Goal: Task Accomplishment & Management: Manage account settings

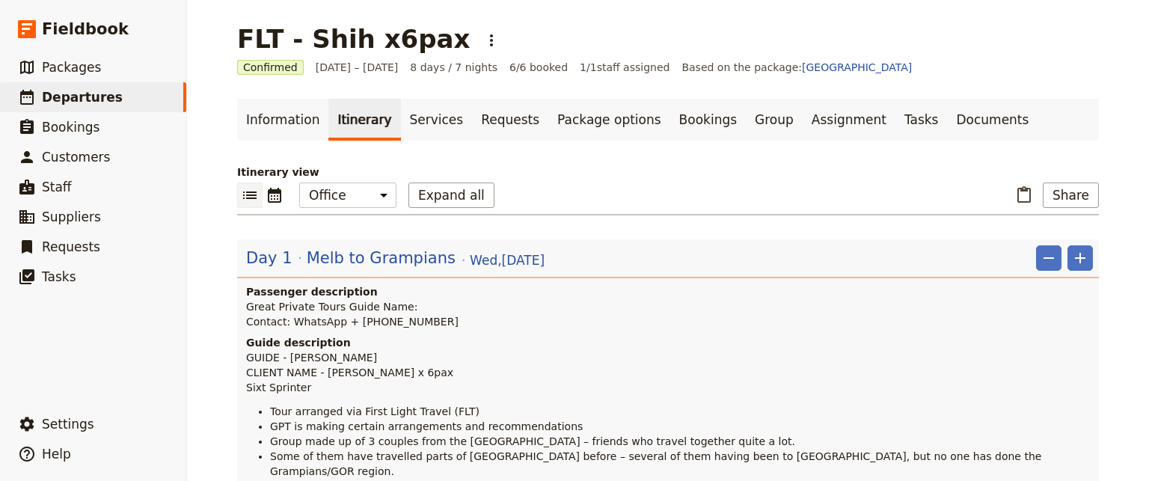
scroll to position [1272, 0]
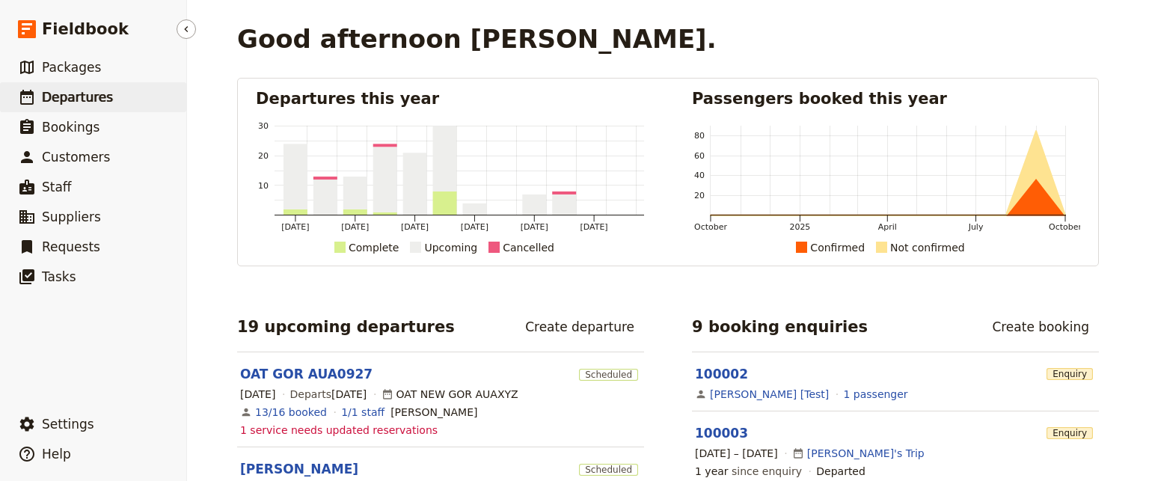
click at [82, 104] on span "Departures" at bounding box center [77, 97] width 71 height 15
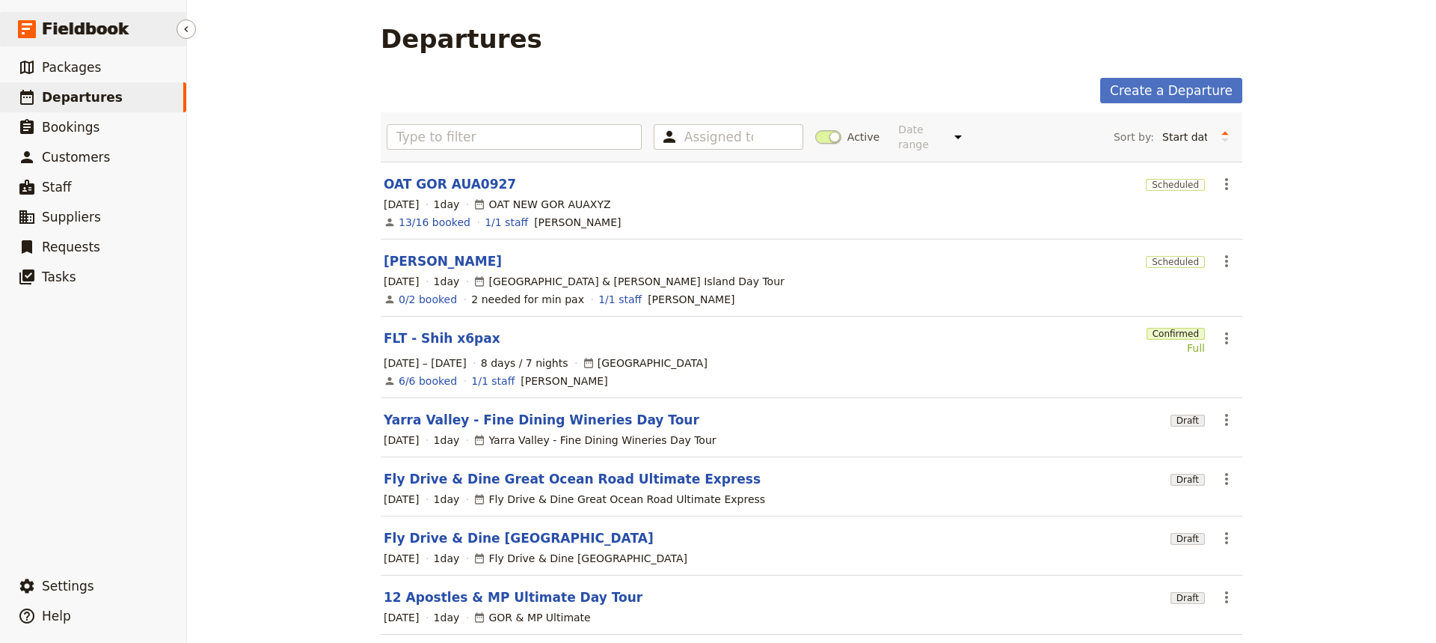
click at [74, 13] on link "​ Fieldbook" at bounding box center [93, 29] width 186 height 34
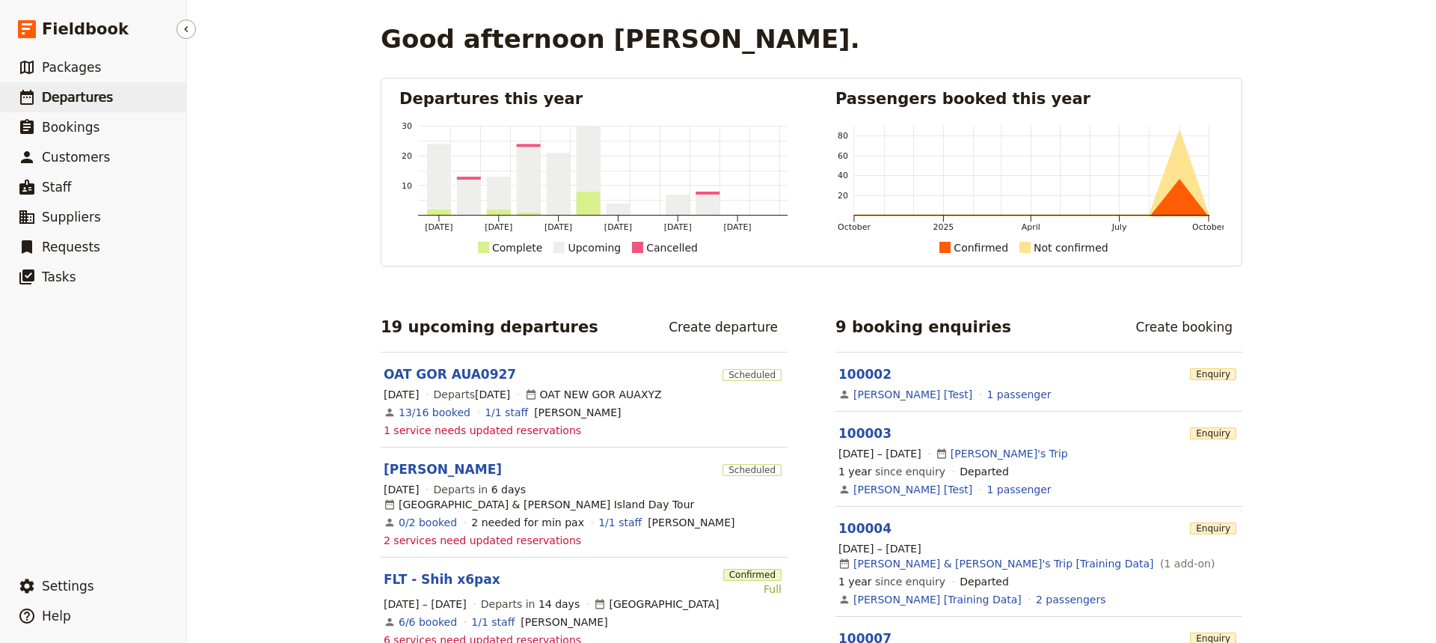
click at [73, 93] on span "Departures" at bounding box center [77, 97] width 71 height 15
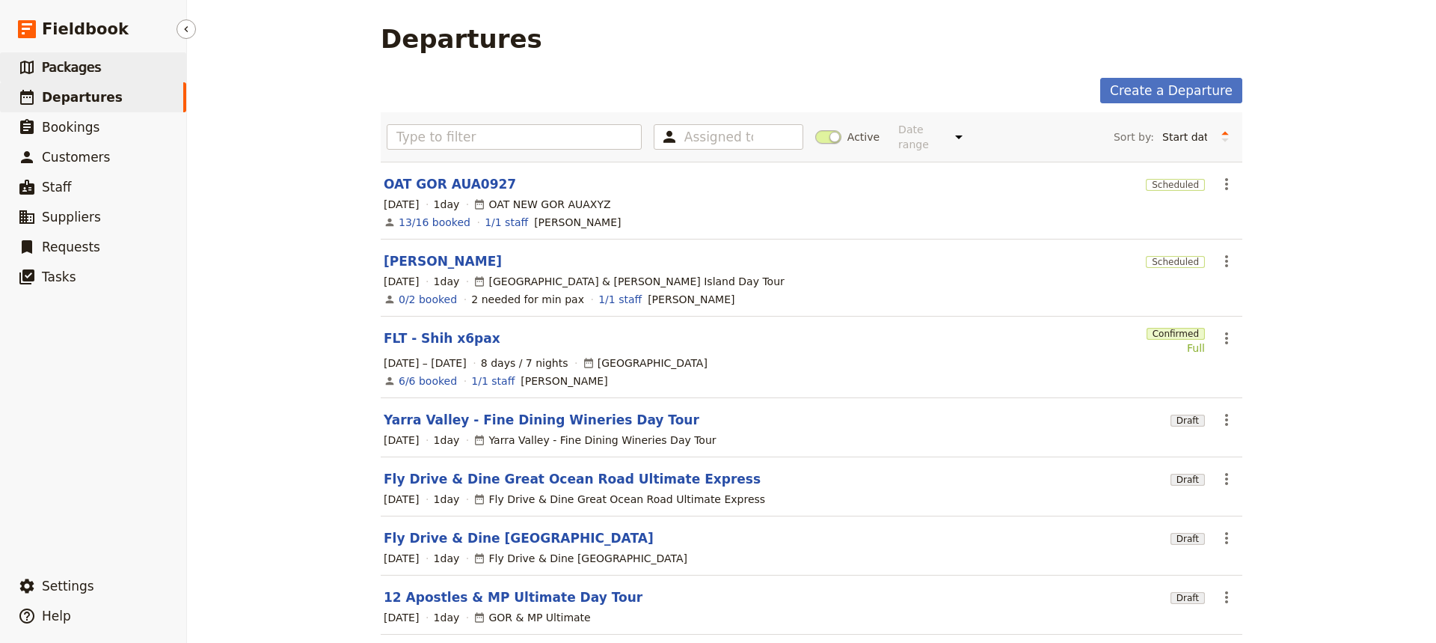
click at [53, 70] on span "Packages" at bounding box center [71, 67] width 59 height 15
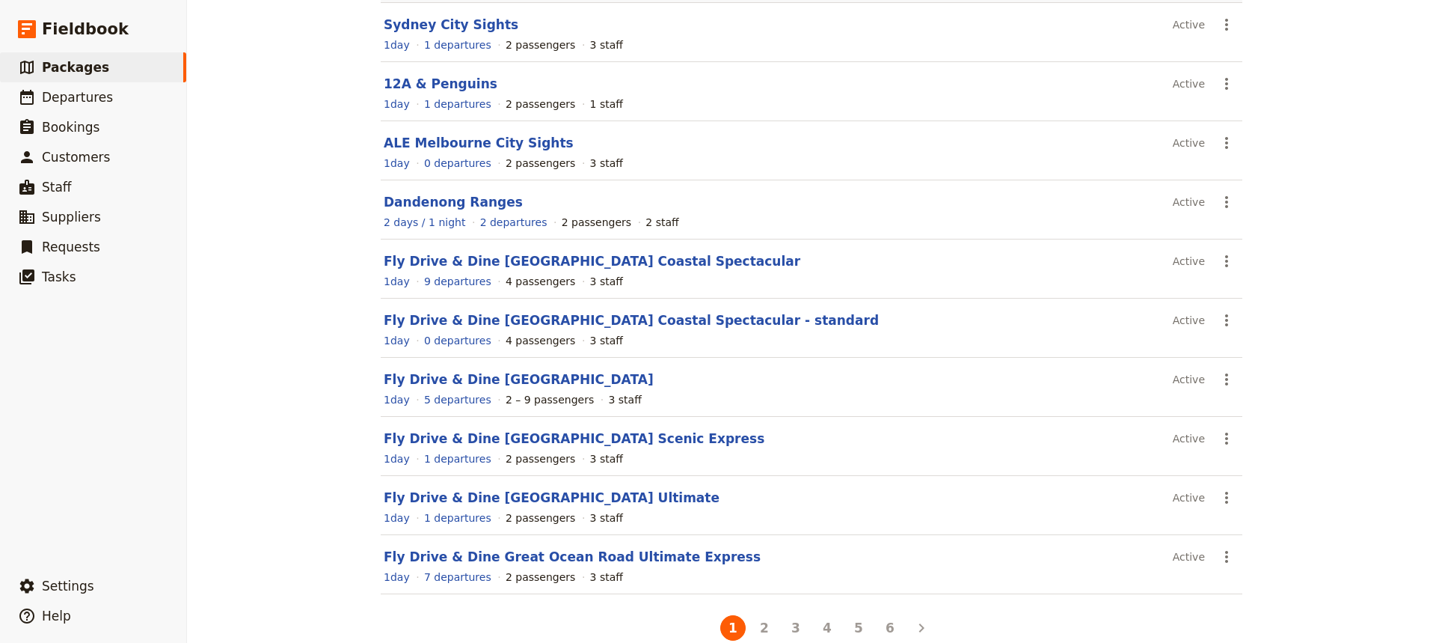
scroll to position [172, 0]
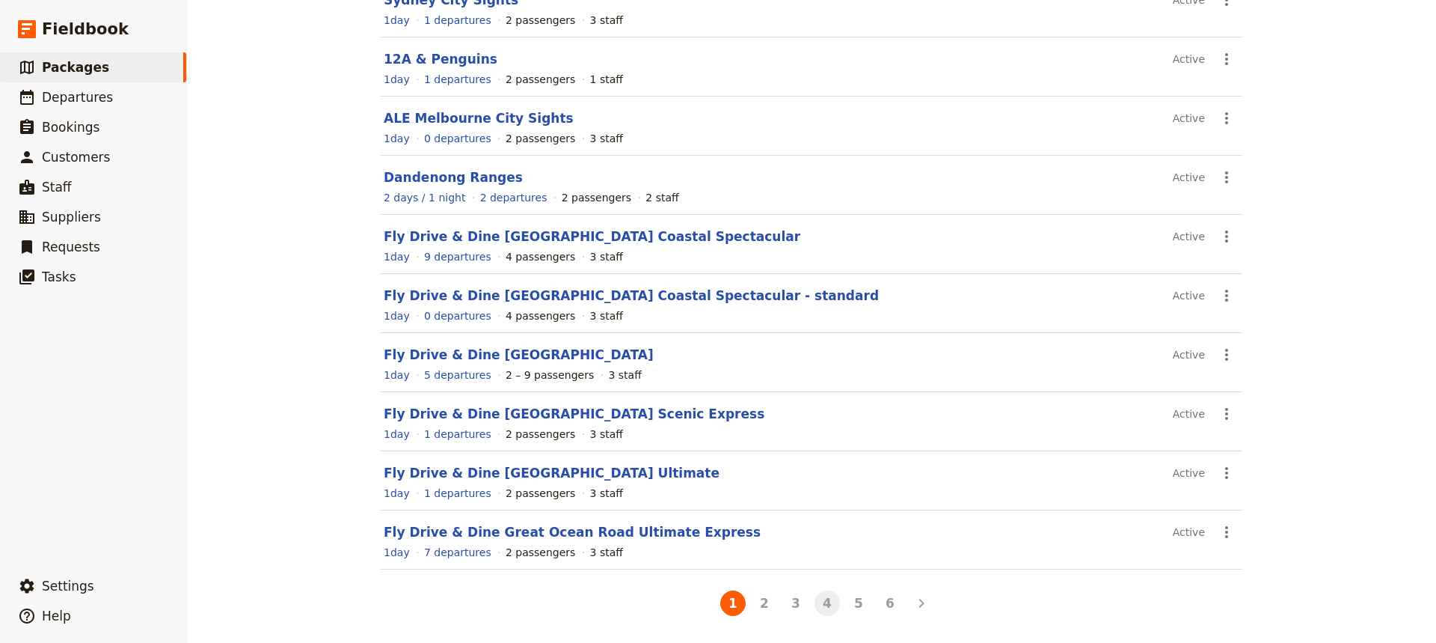
click at [826, 480] on button "4" at bounding box center [827, 602] width 25 height 25
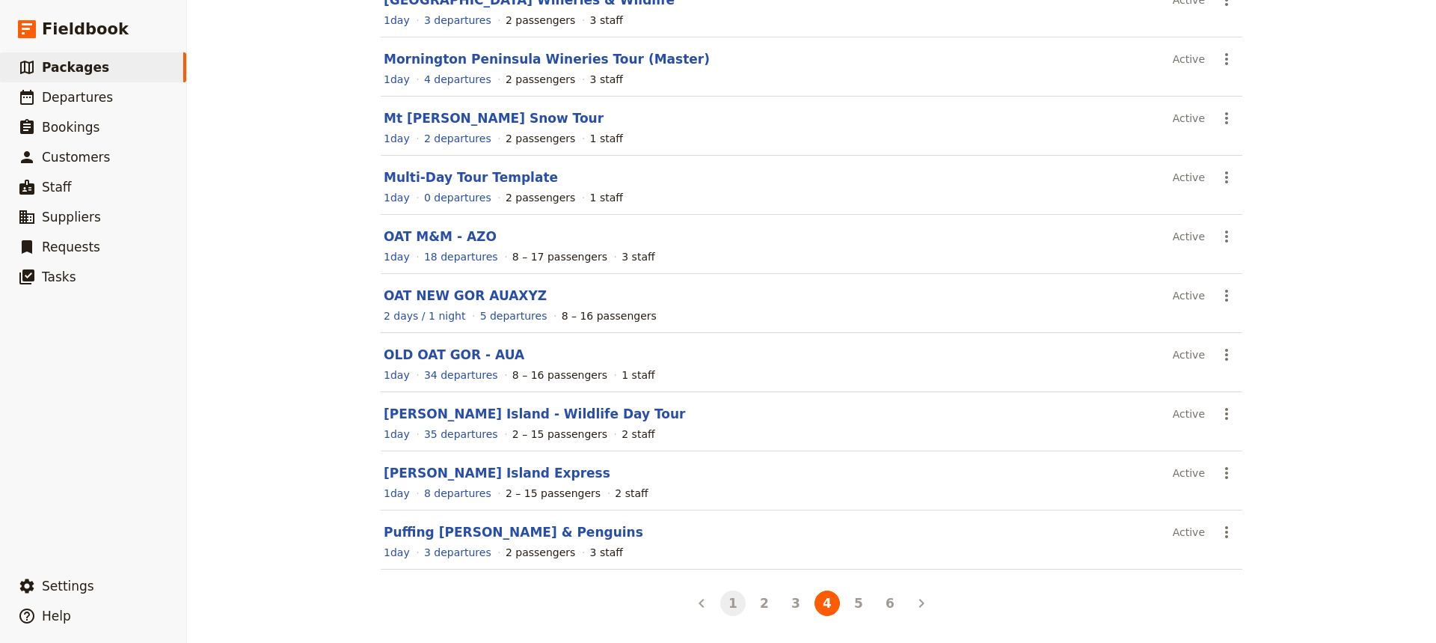
click at [730, 480] on button "1" at bounding box center [732, 602] width 25 height 25
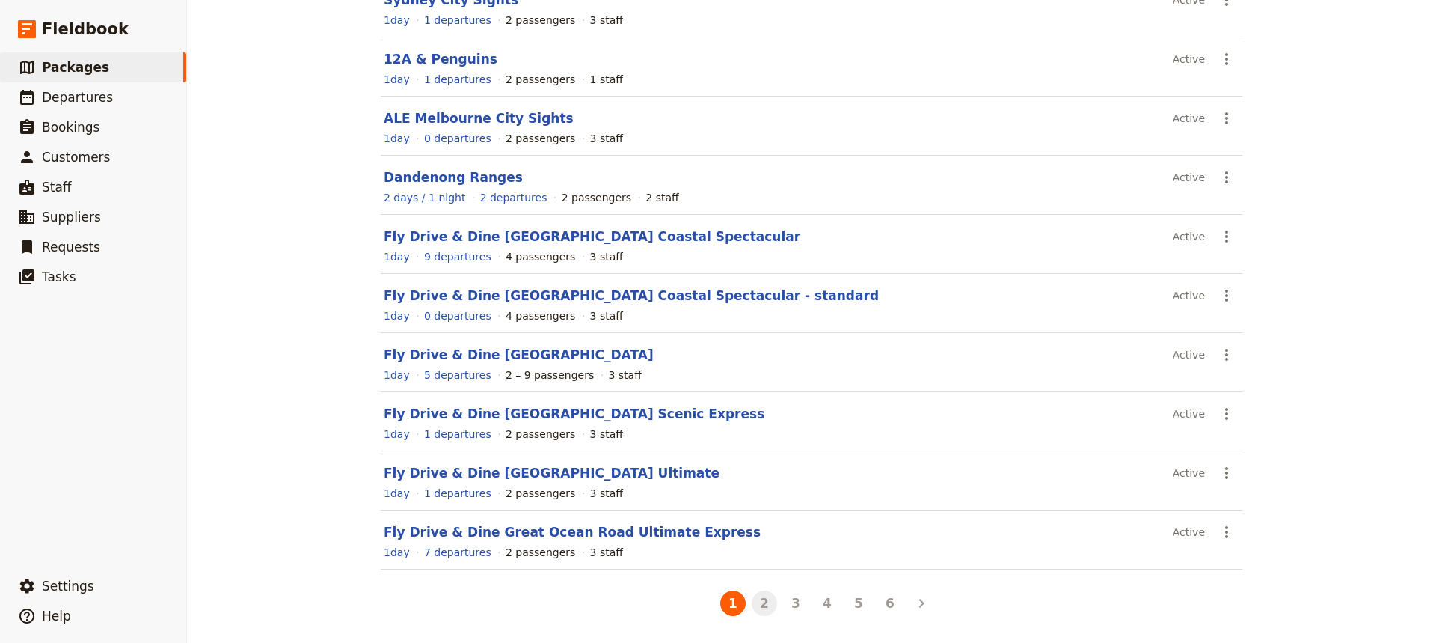
click at [762, 480] on button "2" at bounding box center [764, 602] width 25 height 25
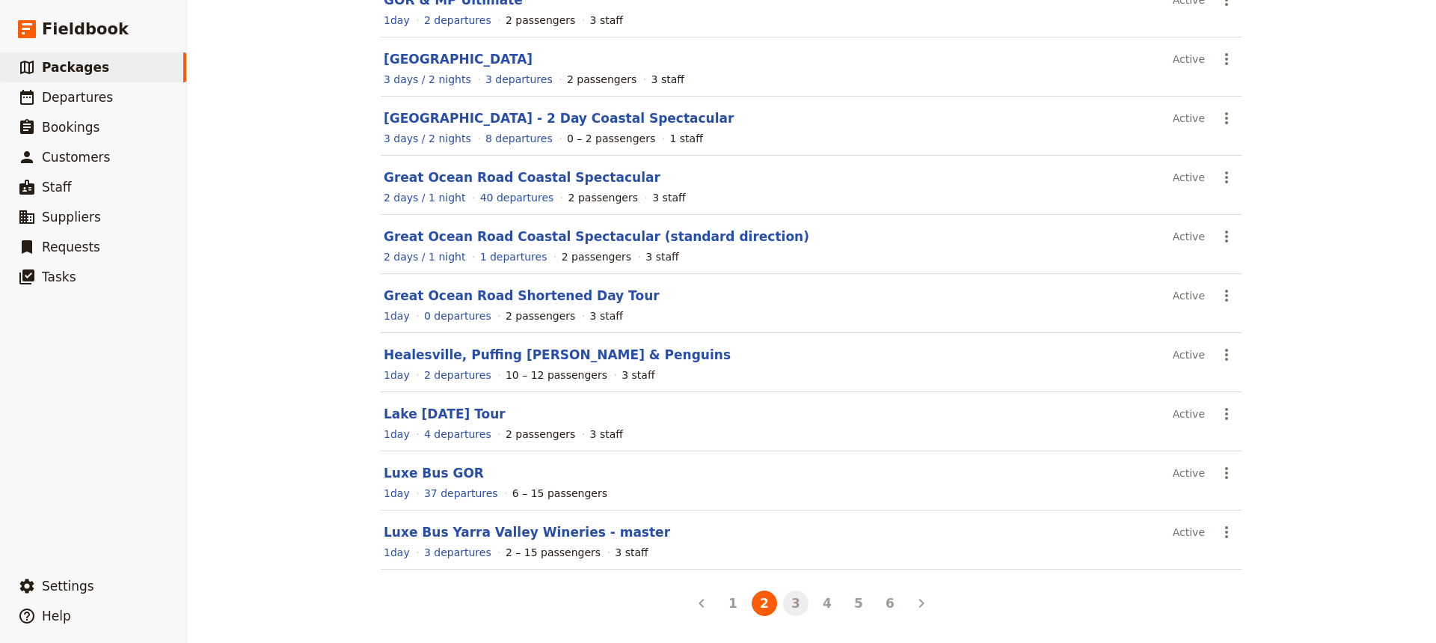
click at [797, 480] on button "3" at bounding box center [795, 602] width 25 height 25
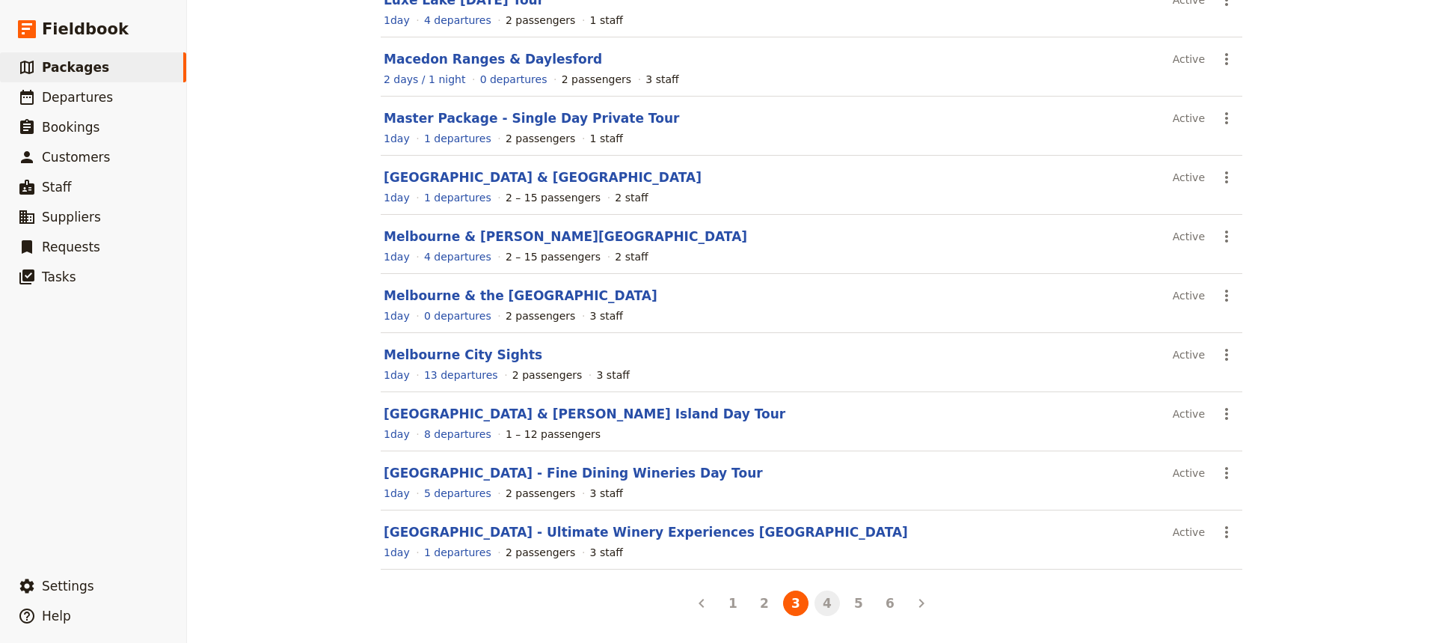
click at [820, 480] on button "4" at bounding box center [827, 602] width 25 height 25
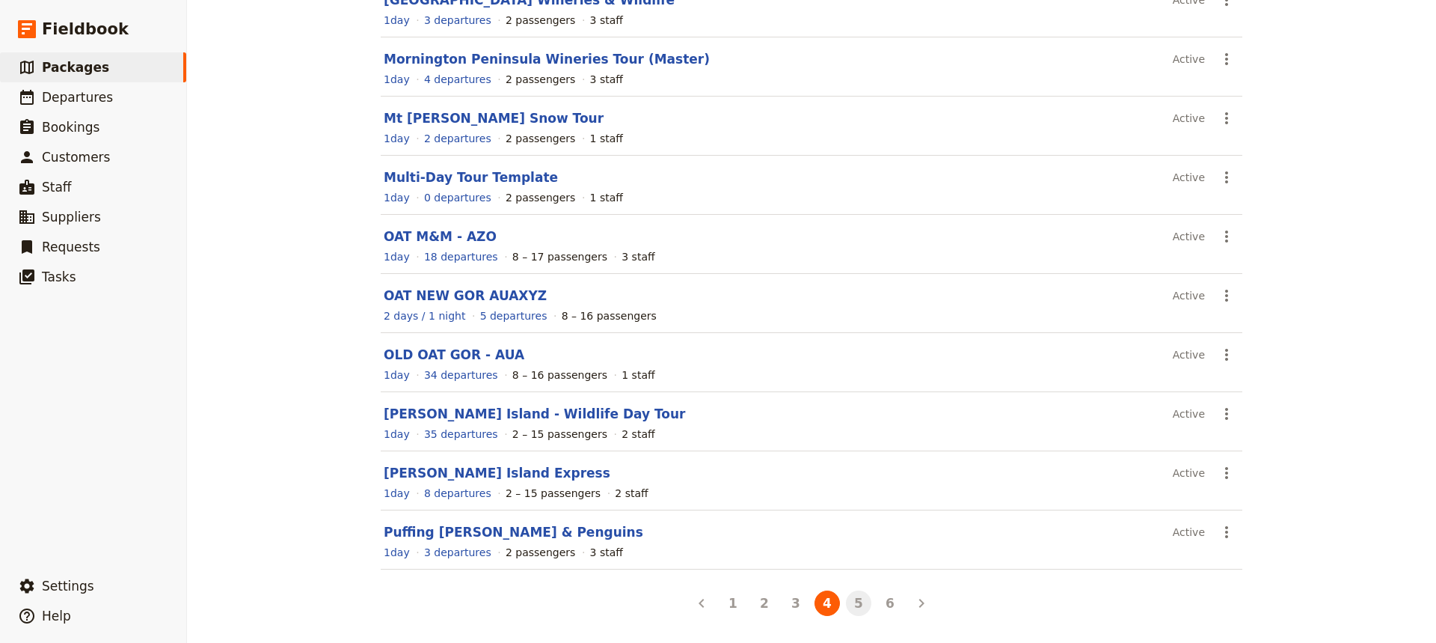
click at [857, 480] on button "5" at bounding box center [858, 602] width 25 height 25
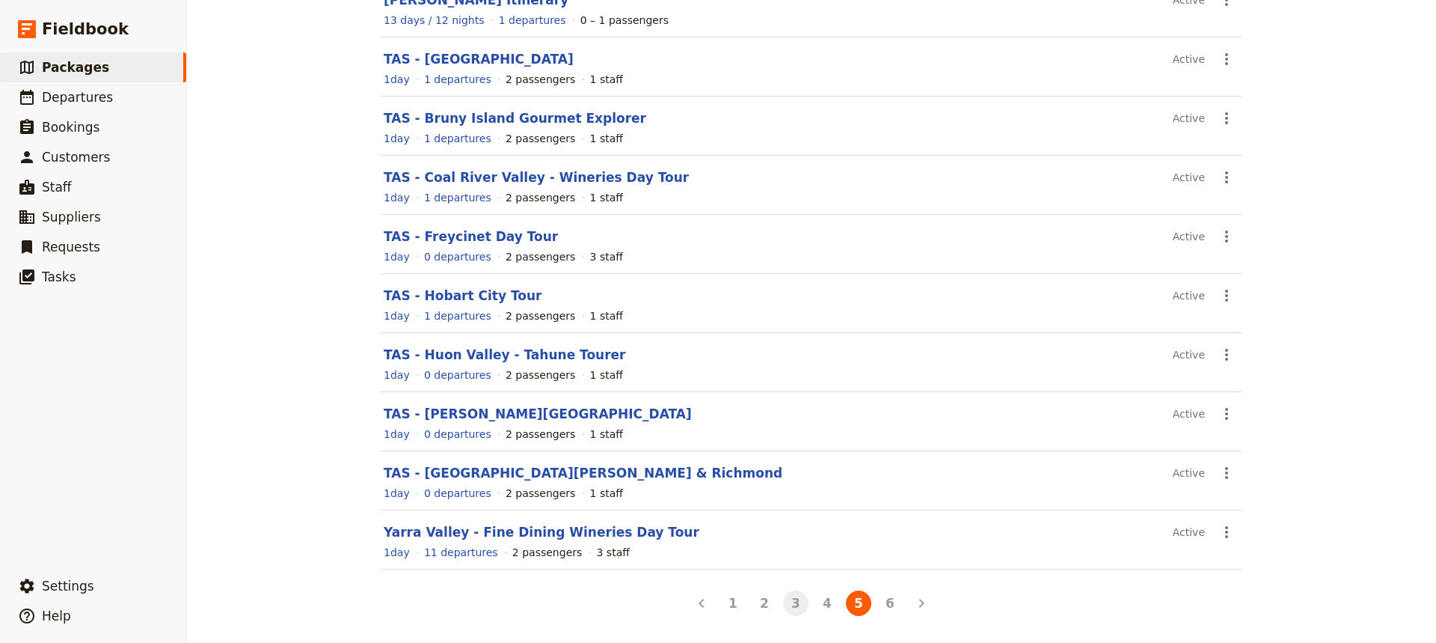
click at [796, 480] on button "3" at bounding box center [795, 602] width 25 height 25
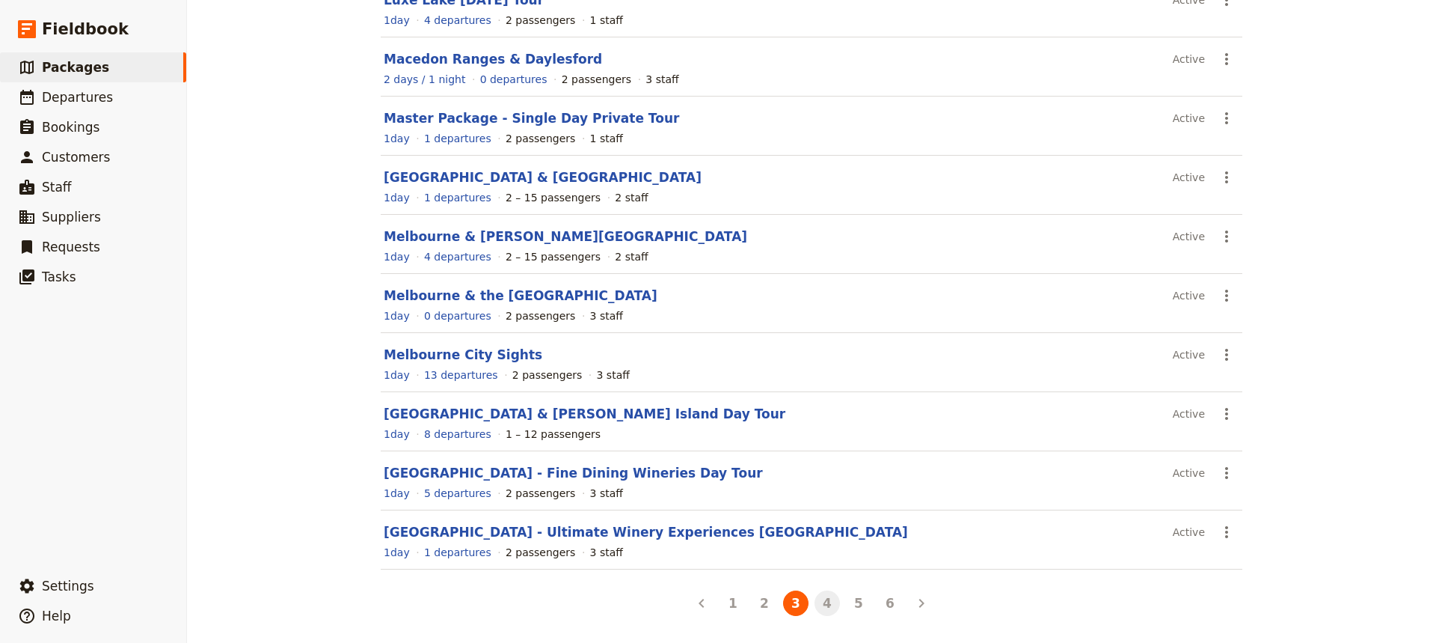
click at [829, 480] on button "4" at bounding box center [827, 602] width 25 height 25
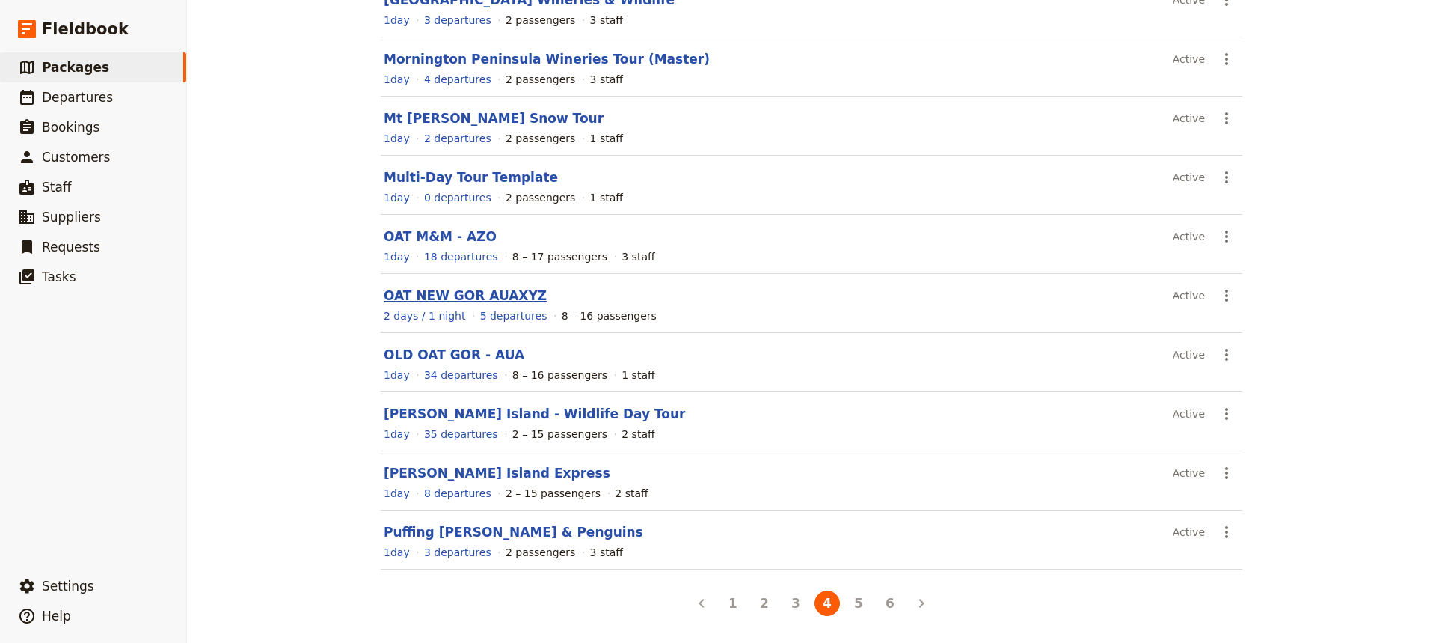
click at [446, 300] on link "OAT NEW GOR AUAXYZ" at bounding box center [465, 295] width 163 height 15
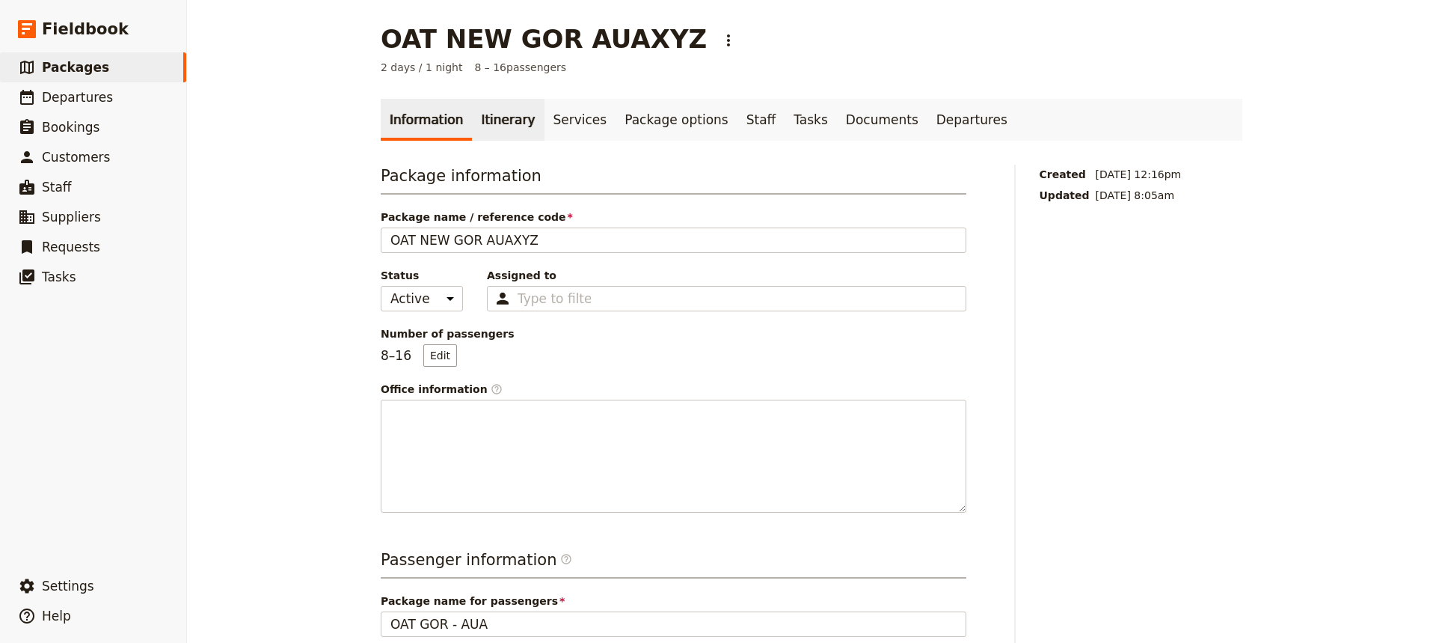
click at [485, 113] on link "Itinerary" at bounding box center [508, 120] width 72 height 42
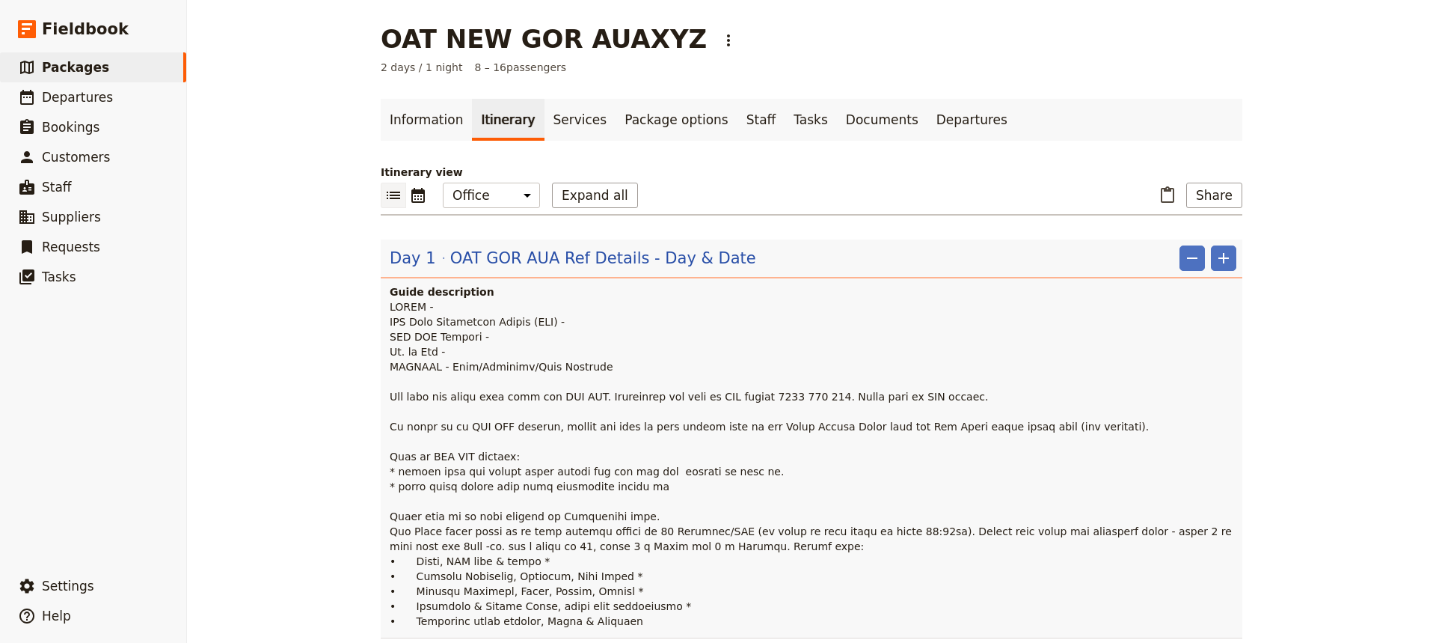
click at [386, 115] on link "Information" at bounding box center [426, 120] width 91 height 42
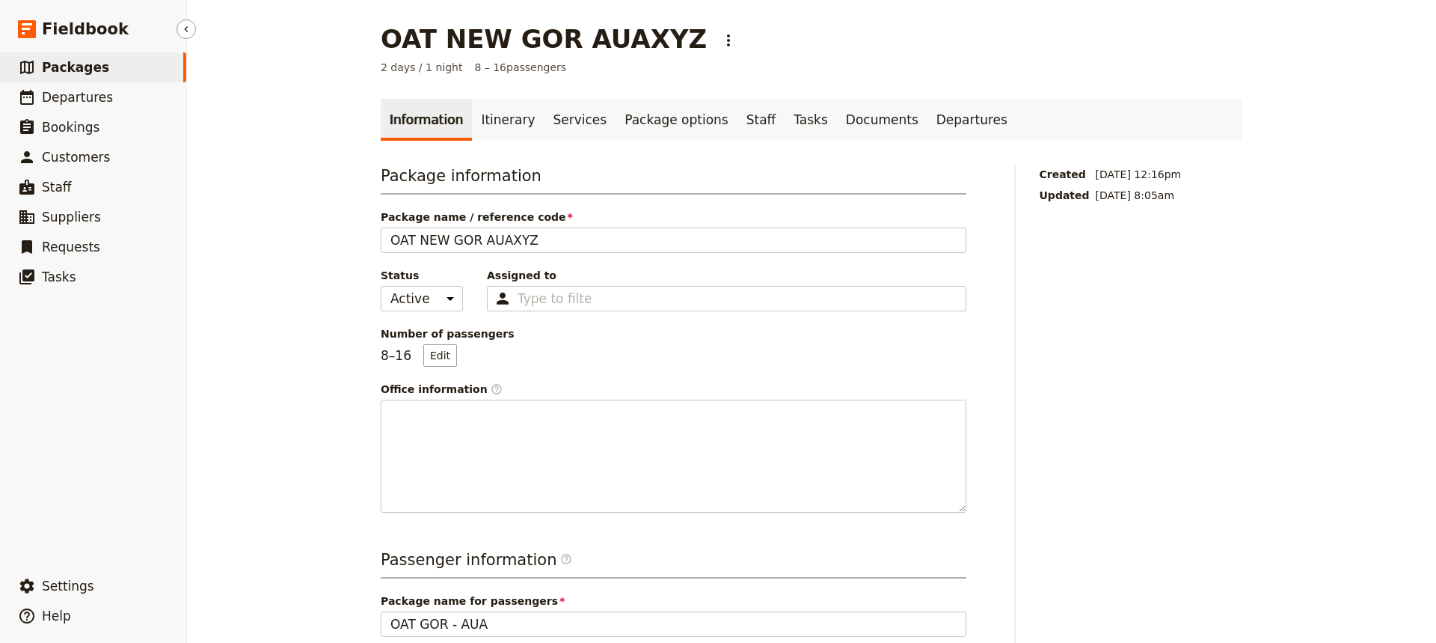
click at [73, 73] on span "Packages" at bounding box center [75, 67] width 67 height 15
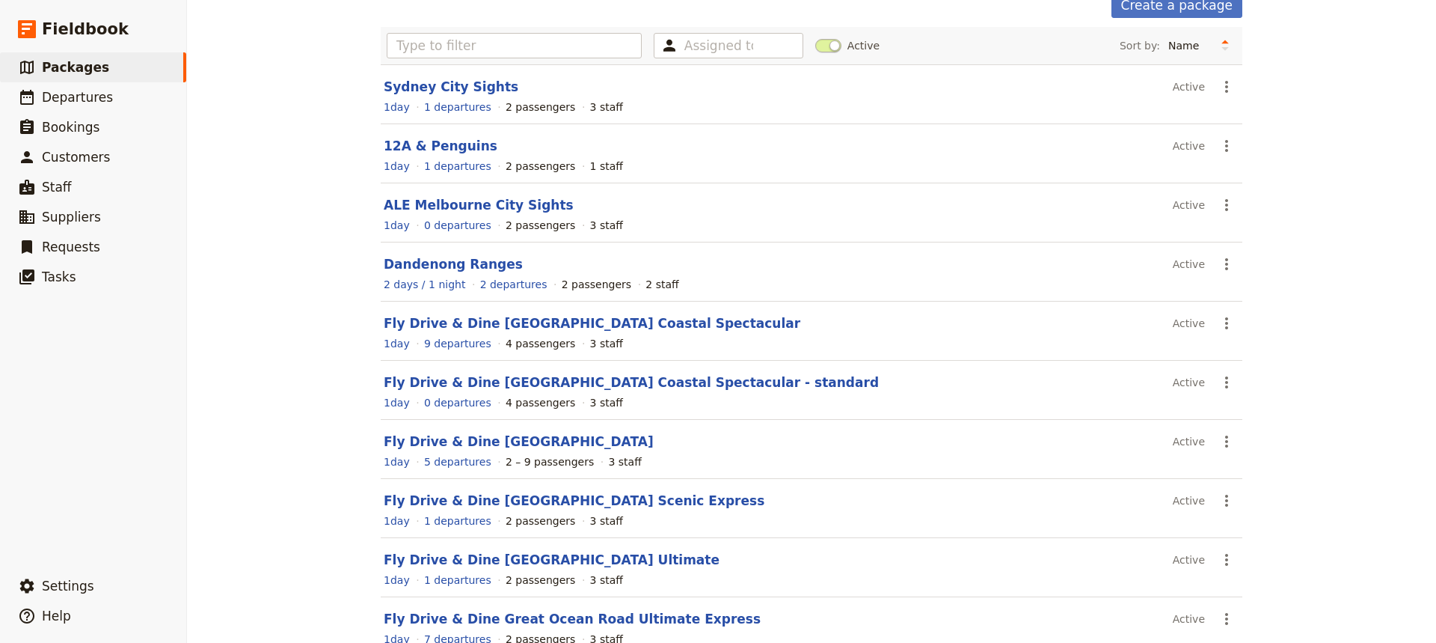
scroll to position [172, 0]
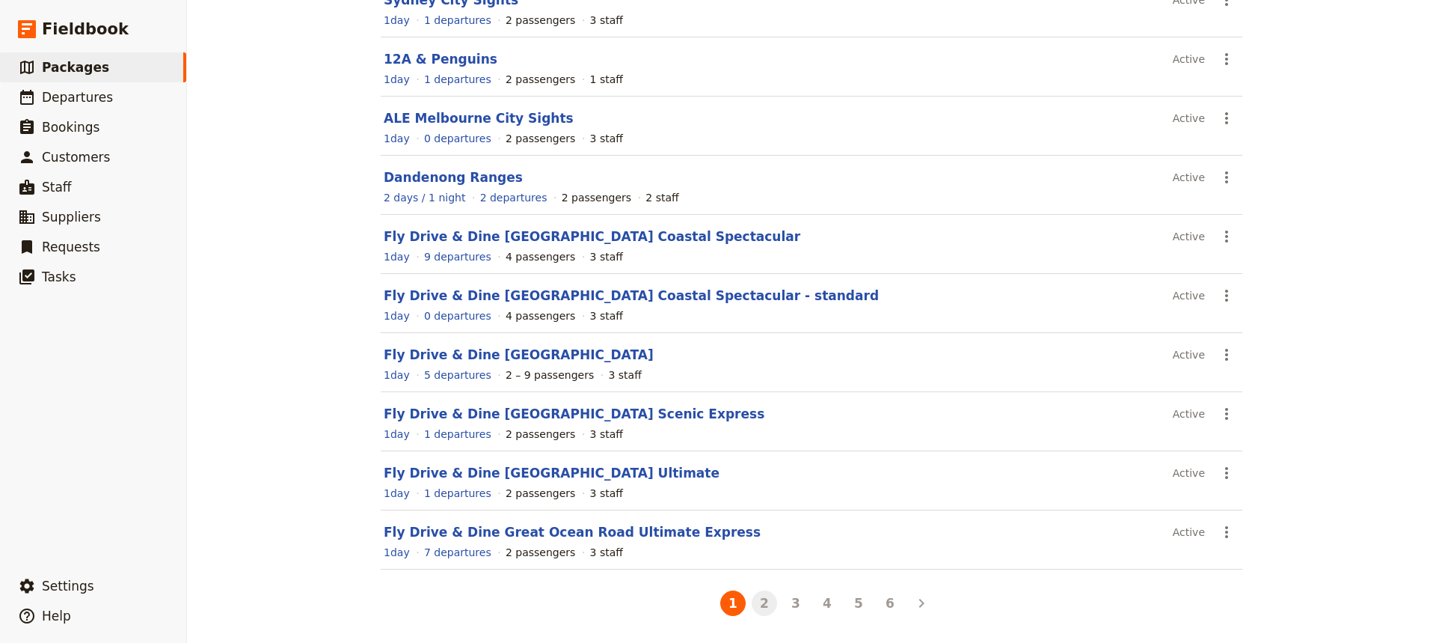
click at [761, 480] on button "2" at bounding box center [764, 602] width 25 height 25
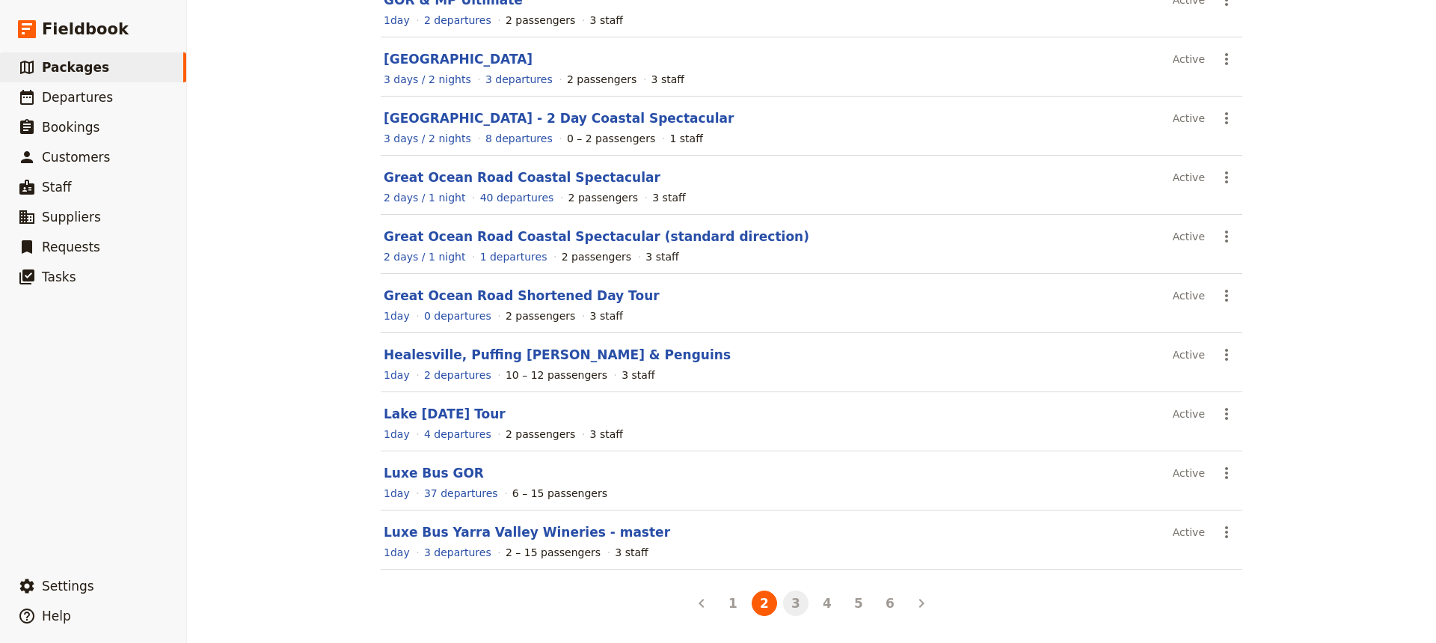
click at [788, 480] on button "3" at bounding box center [795, 602] width 25 height 25
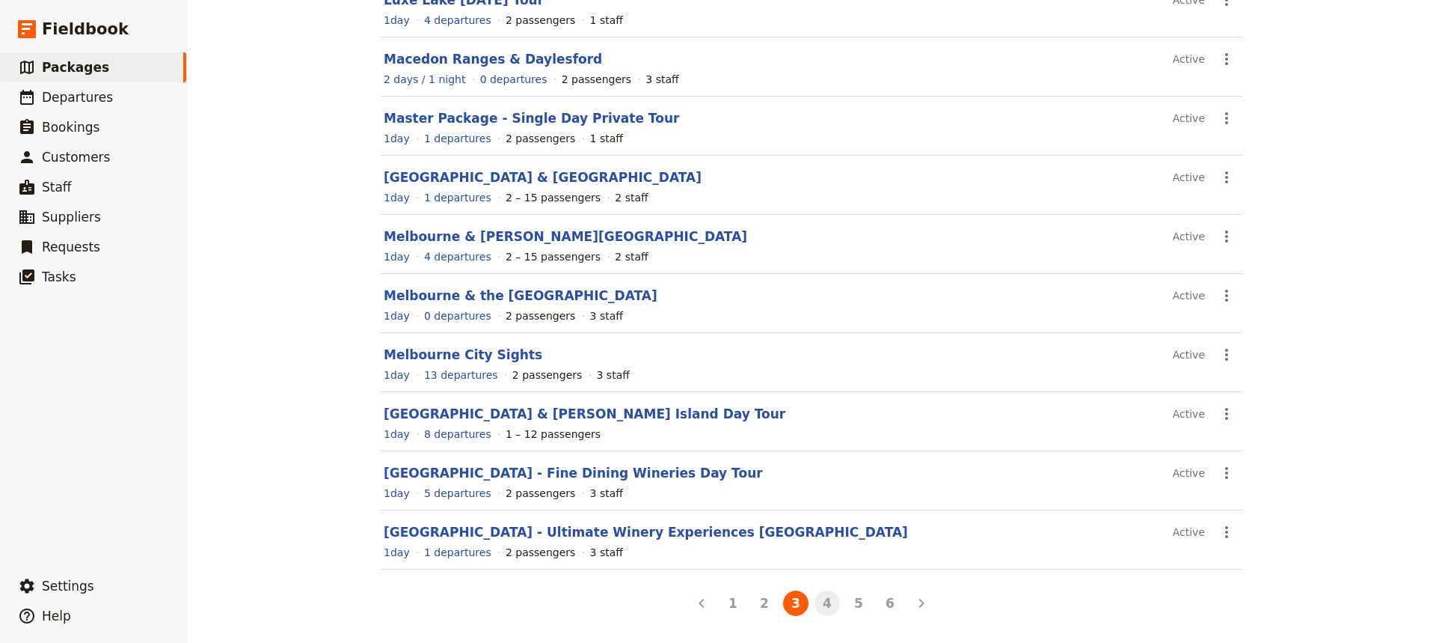
click at [822, 480] on button "4" at bounding box center [827, 602] width 25 height 25
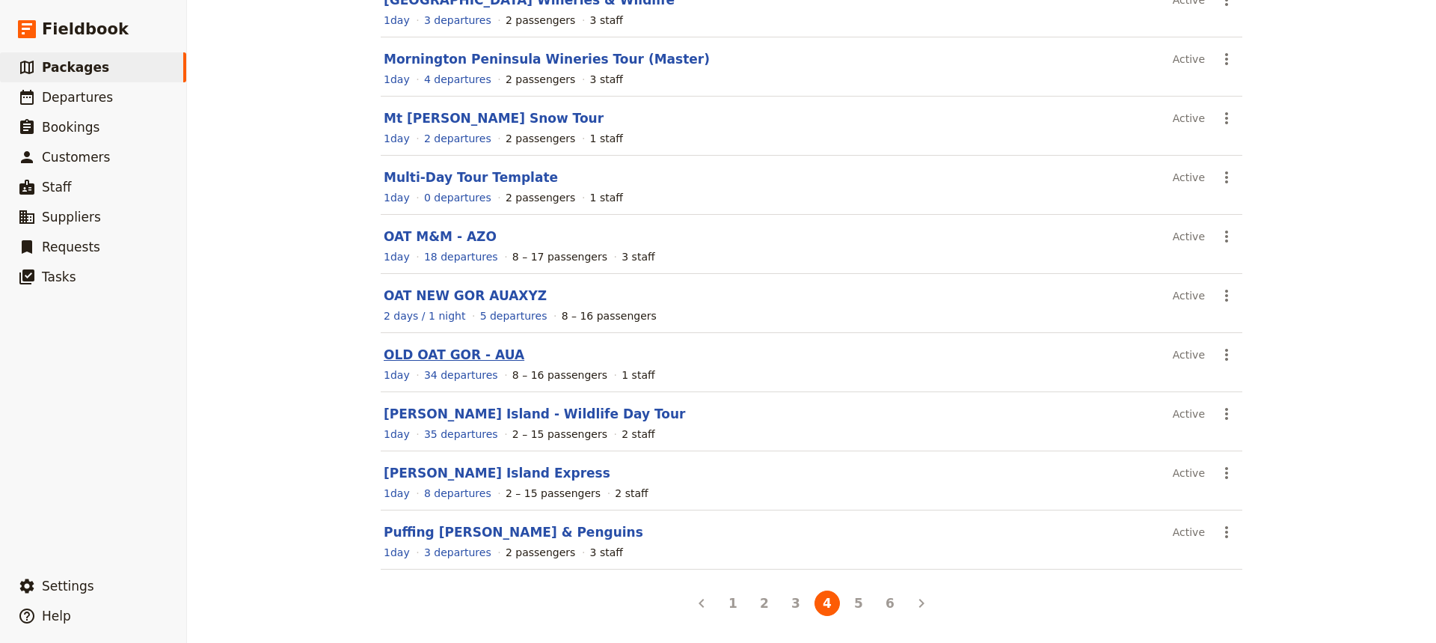
click at [446, 352] on link "OLD OAT GOR - AUA" at bounding box center [454, 354] width 141 height 15
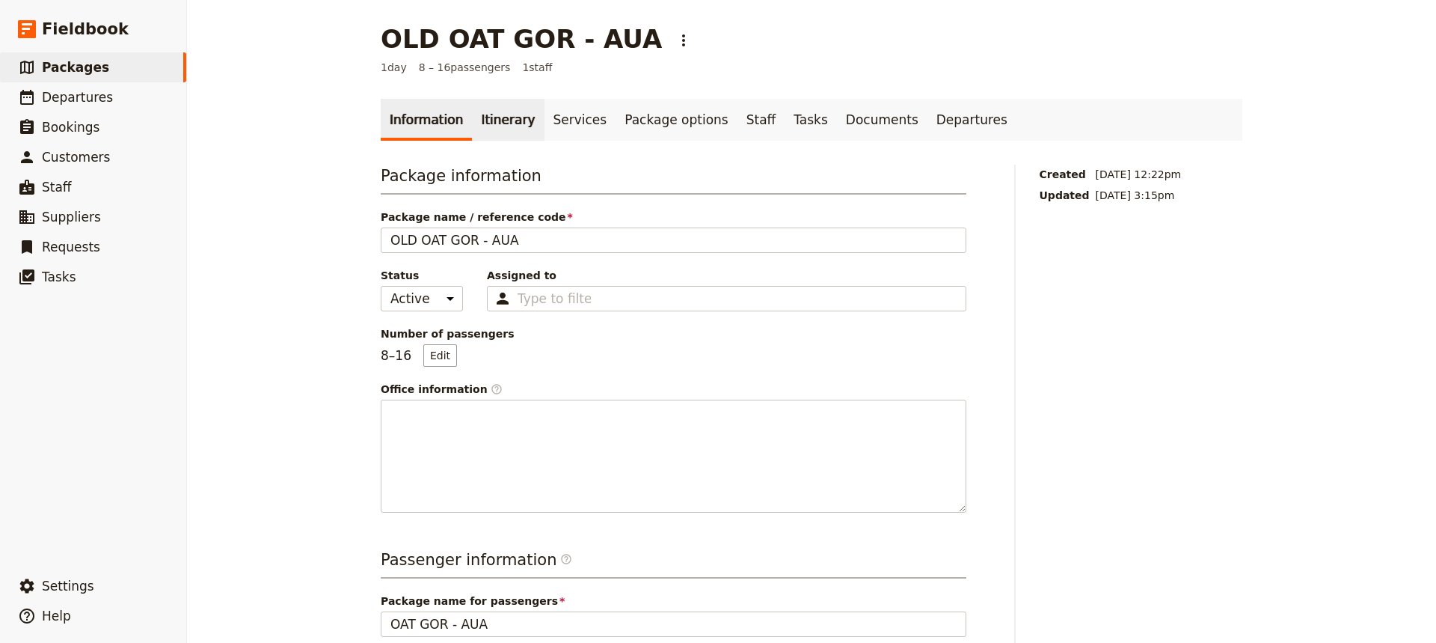
click at [478, 122] on link "Itinerary" at bounding box center [508, 120] width 72 height 42
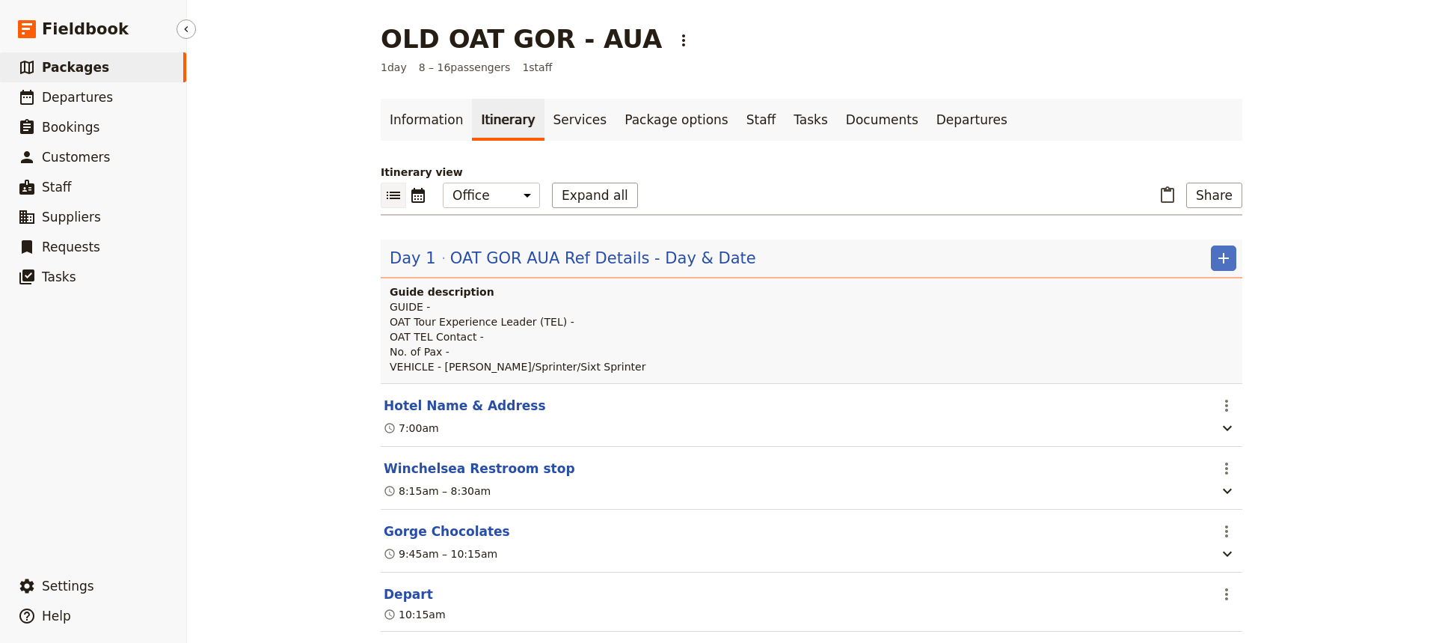
click at [65, 61] on span "Packages" at bounding box center [75, 67] width 67 height 15
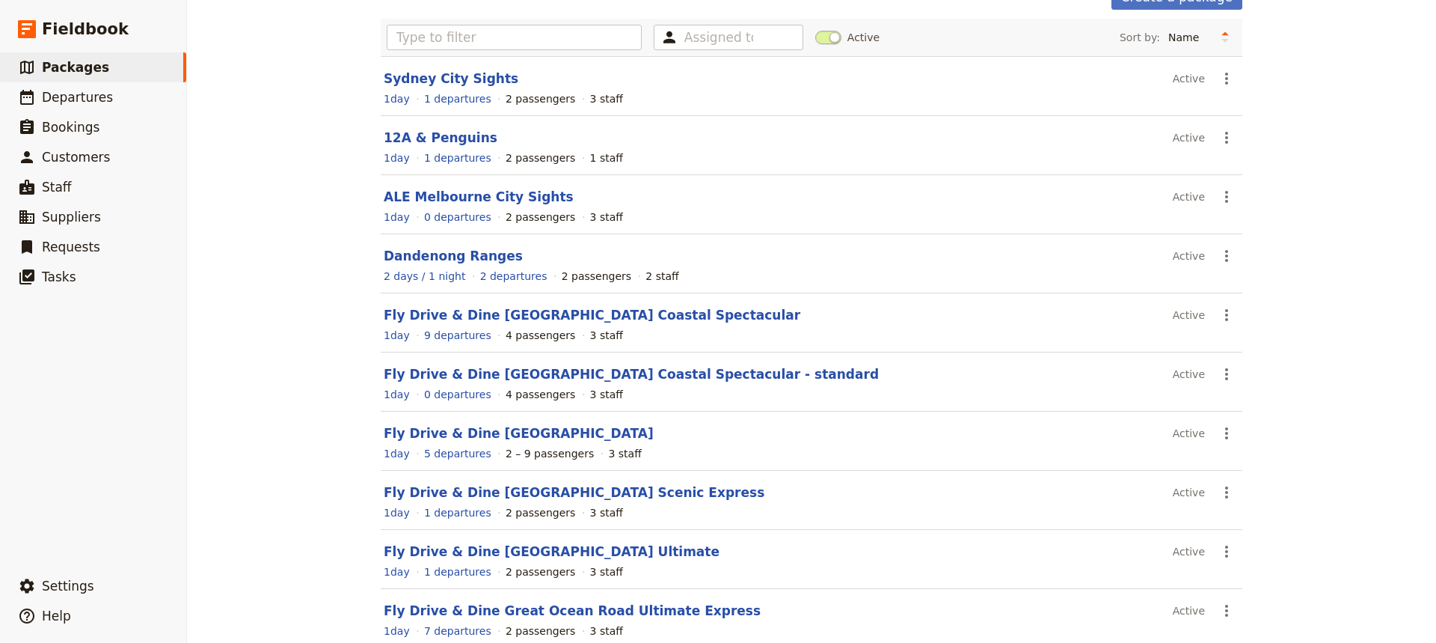
scroll to position [172, 0]
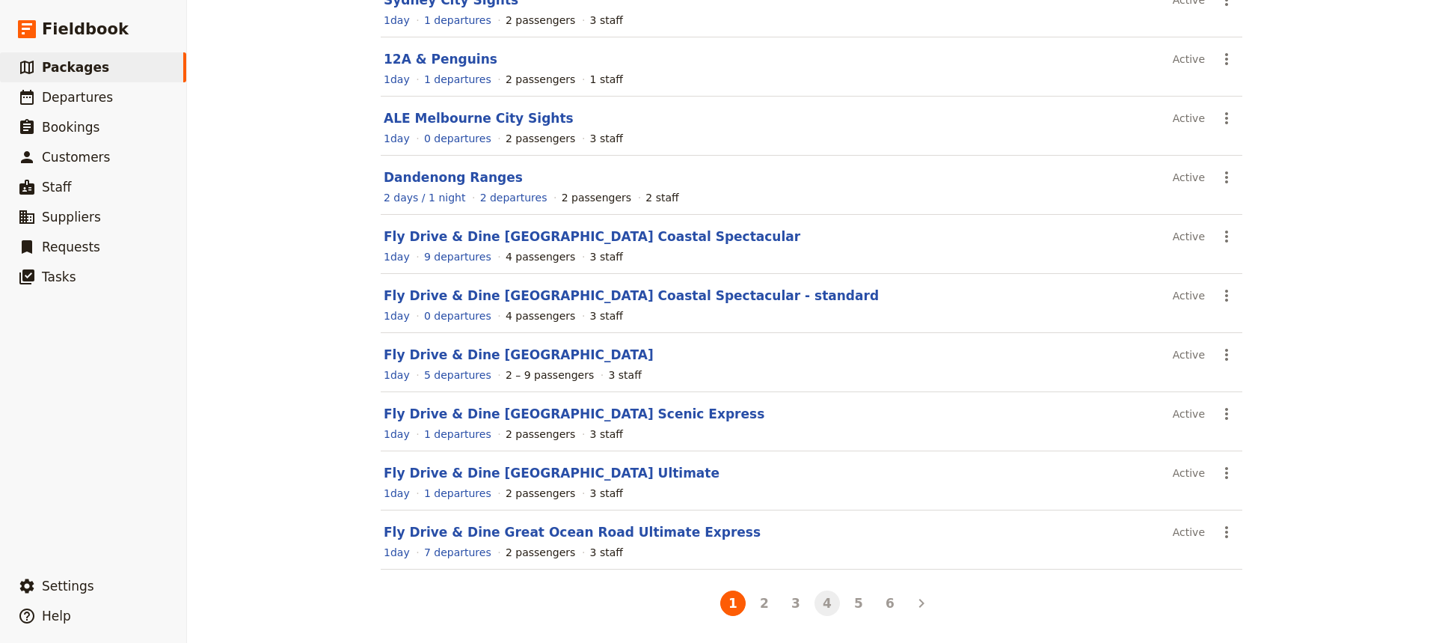
click at [819, 480] on button "4" at bounding box center [827, 602] width 25 height 25
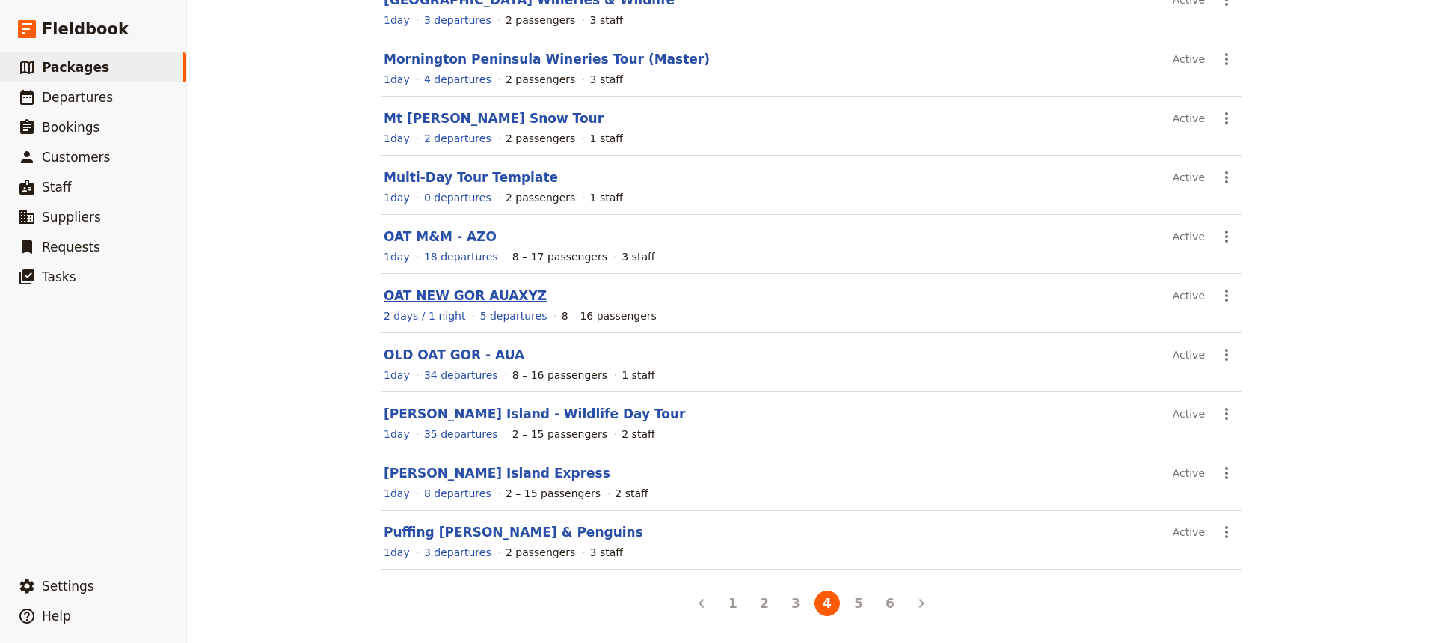
click at [414, 297] on link "OAT NEW GOR AUAXYZ" at bounding box center [465, 295] width 163 height 15
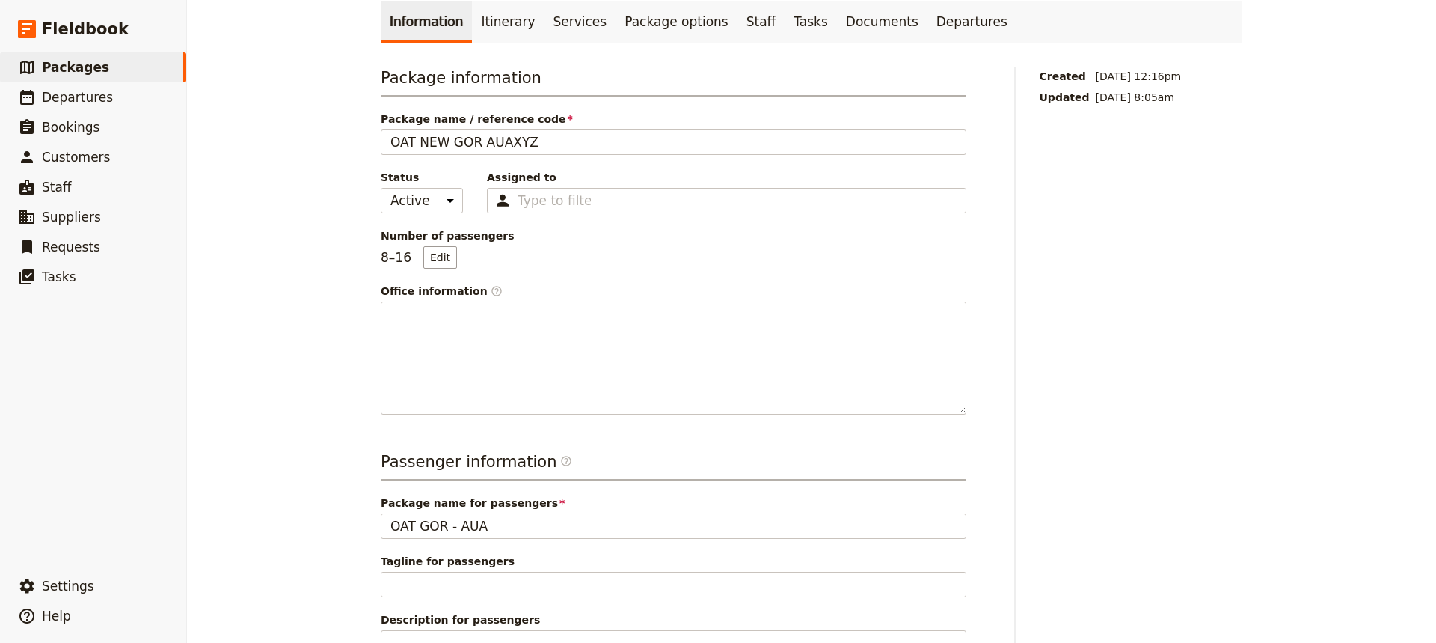
scroll to position [22, 0]
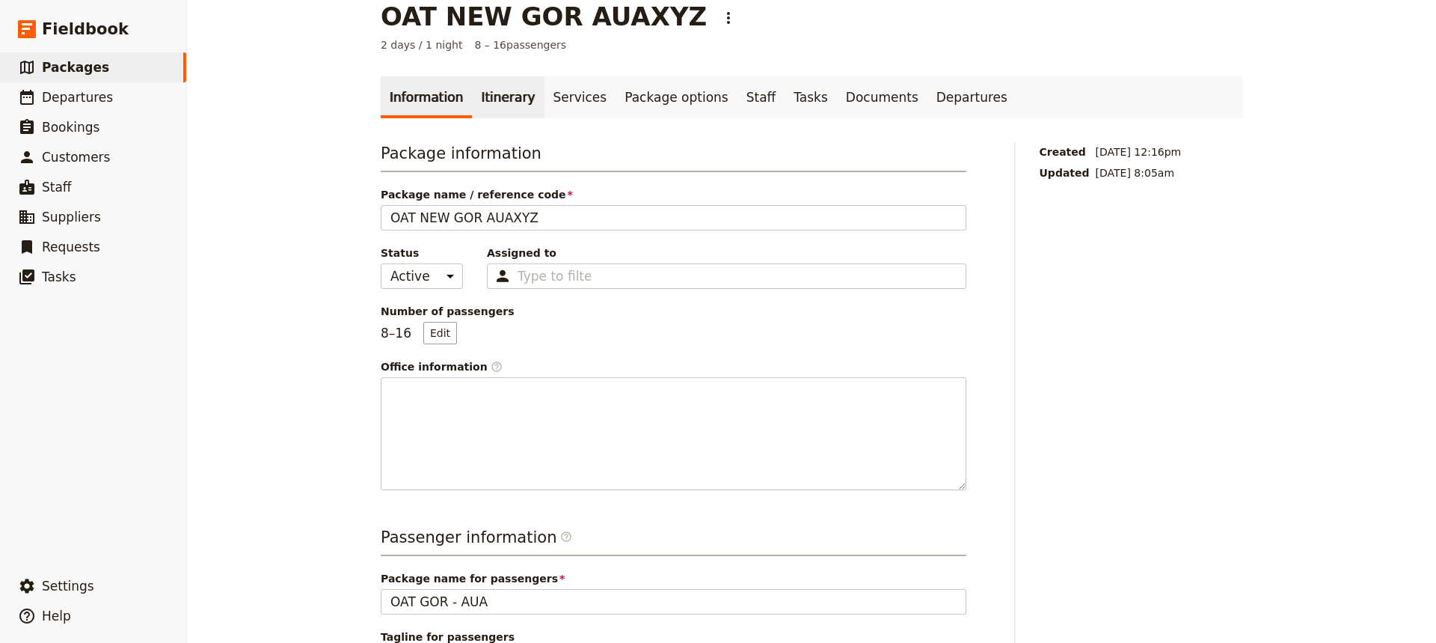
click at [511, 96] on link "Itinerary" at bounding box center [508, 97] width 72 height 42
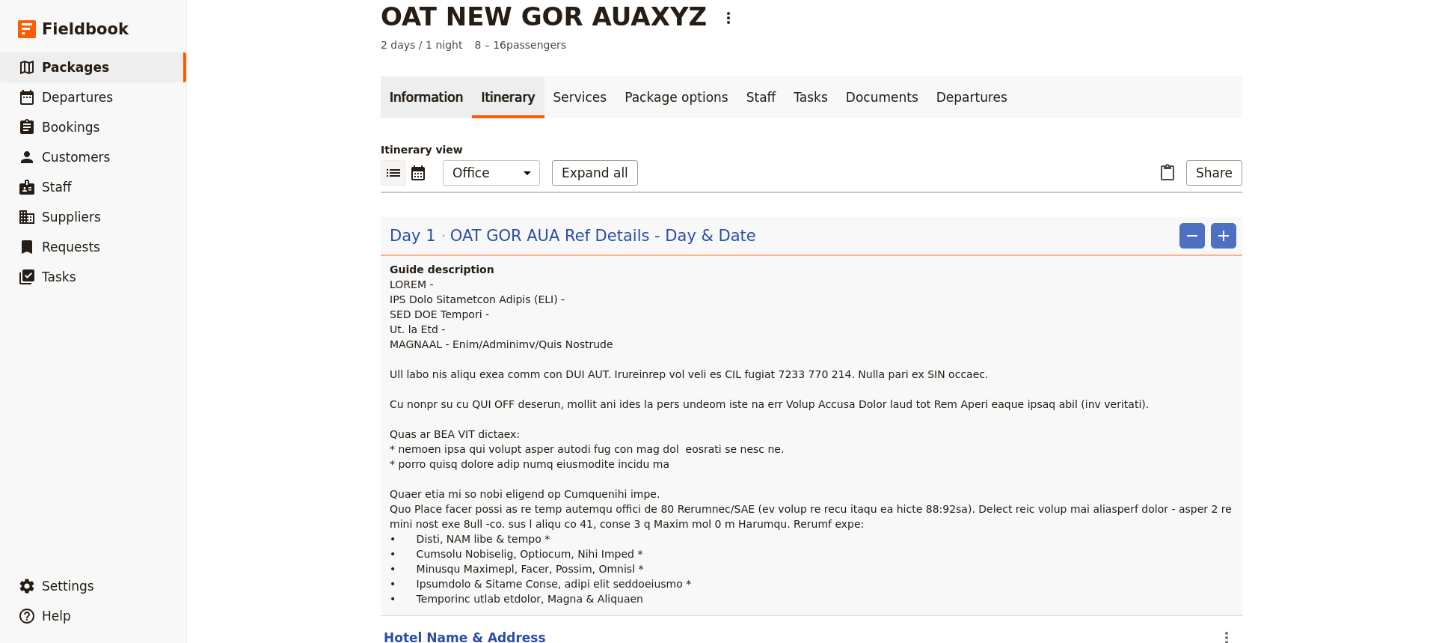
click at [429, 97] on link "Information" at bounding box center [426, 97] width 91 height 42
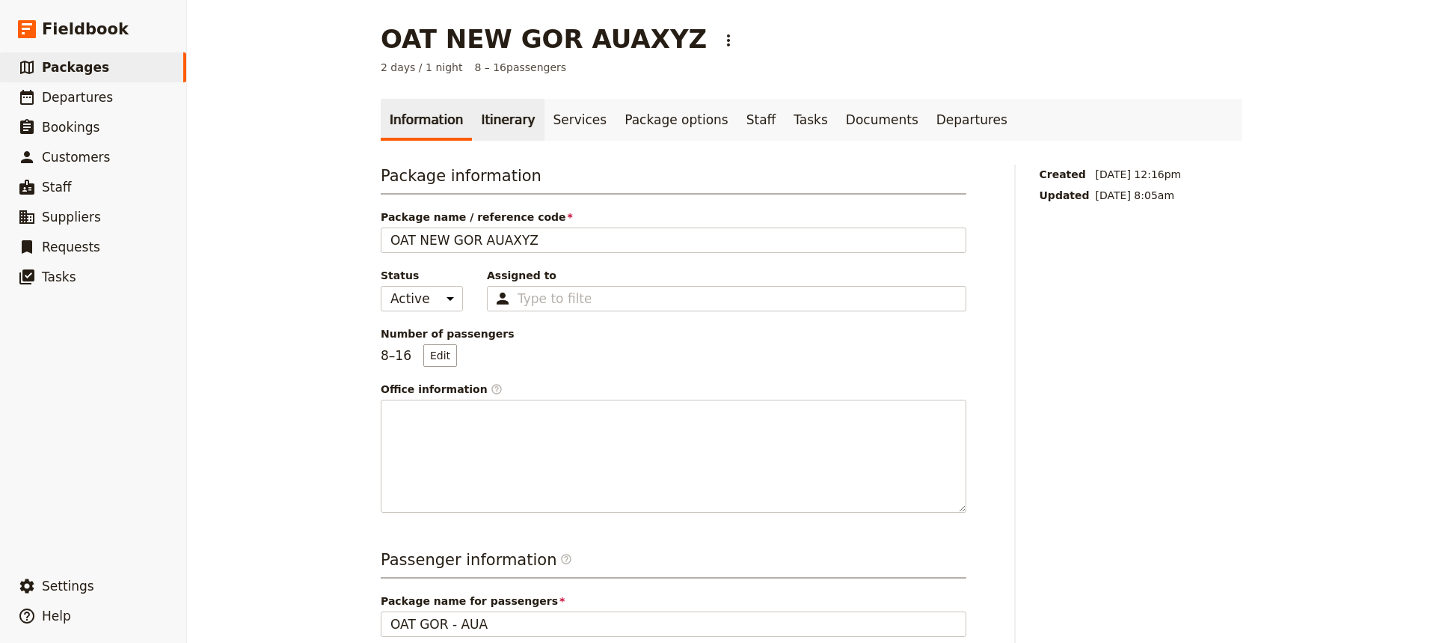
click at [484, 124] on link "Itinerary" at bounding box center [508, 120] width 72 height 42
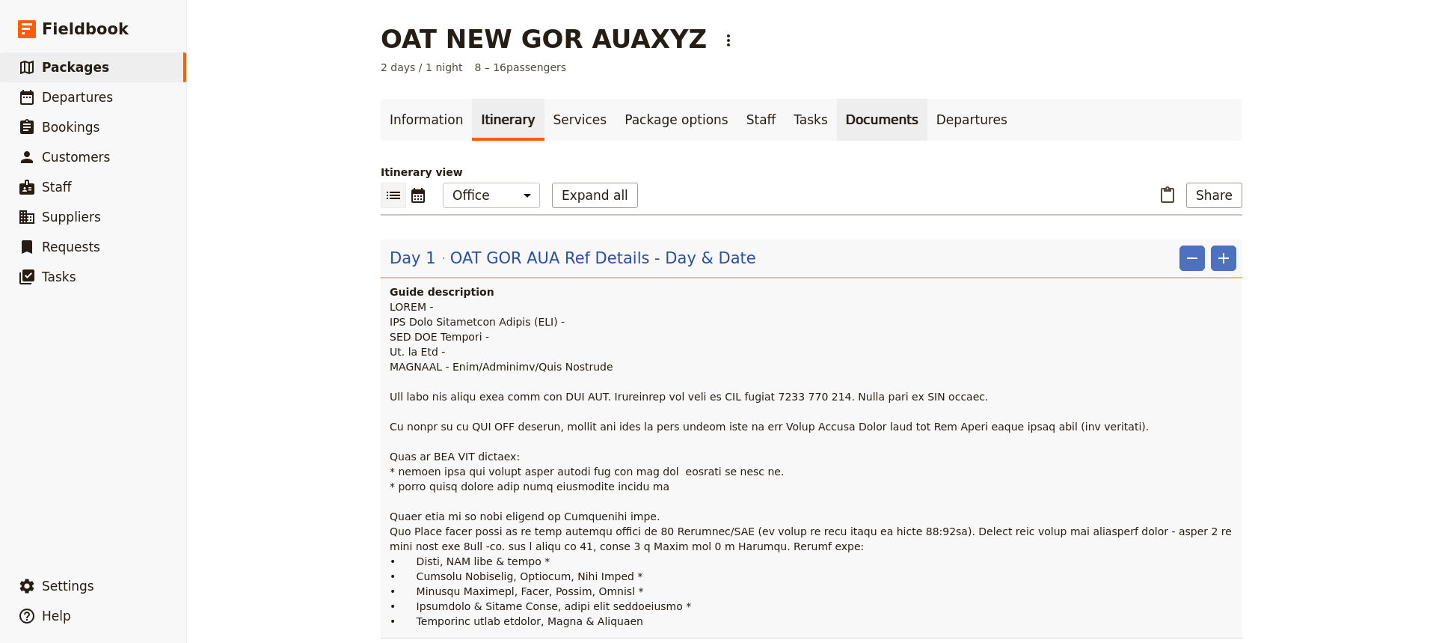
click at [837, 109] on link "Documents" at bounding box center [882, 120] width 91 height 42
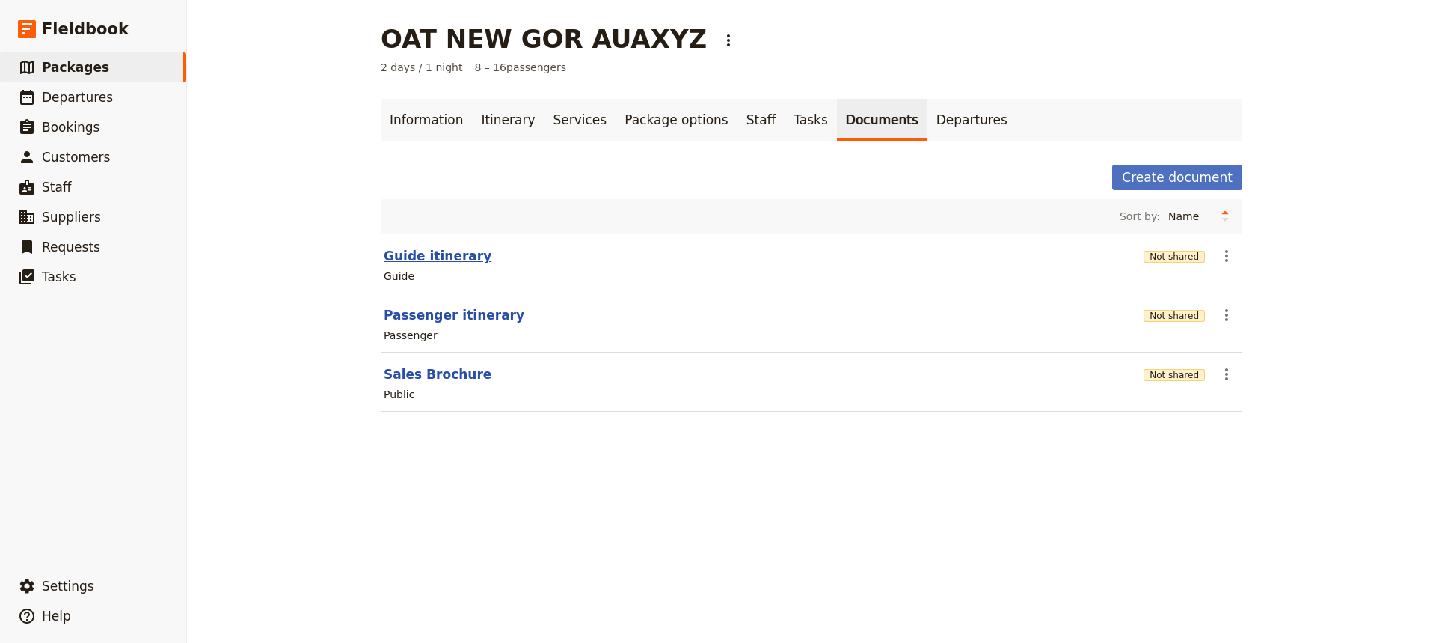
click at [429, 253] on button "Guide itinerary" at bounding box center [438, 256] width 108 height 18
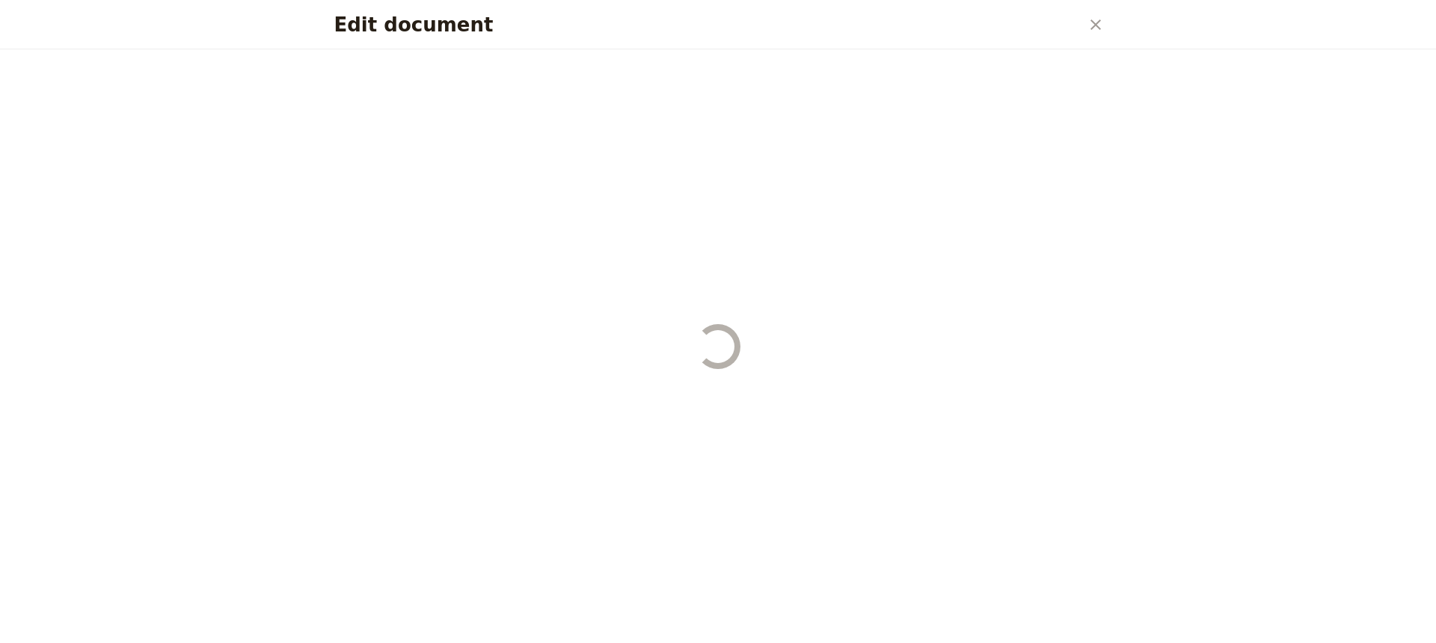
select select "STAFF"
select select "RUN_SHEET"
select select "DEFAULT"
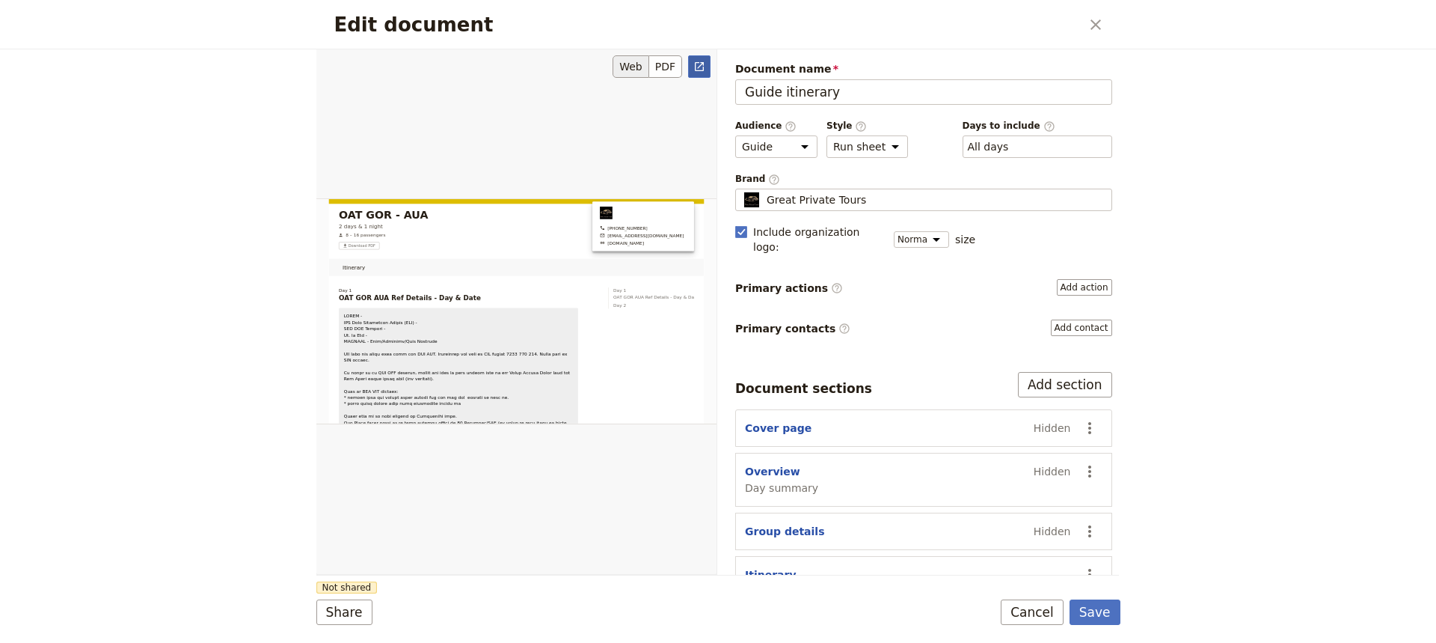
click at [699, 64] on icon "Open full preview" at bounding box center [699, 67] width 12 height 12
click at [1035, 480] on button "Cancel" at bounding box center [1032, 611] width 63 height 25
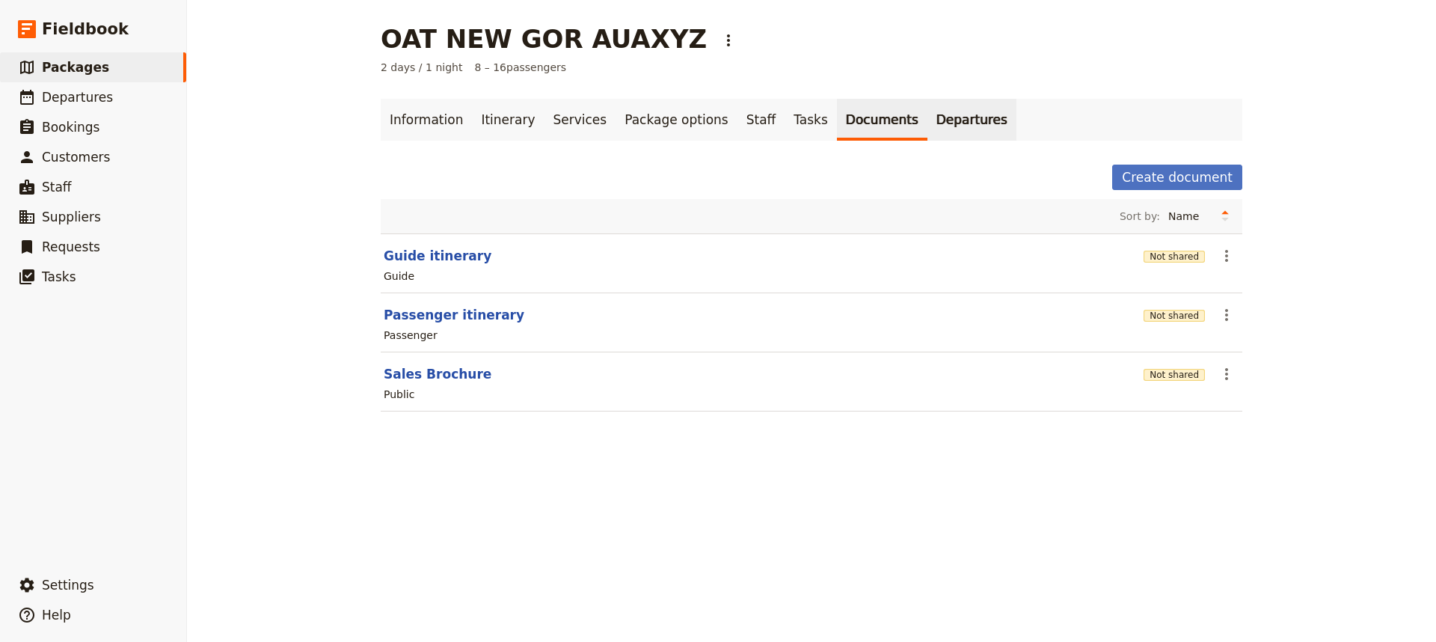
click at [927, 116] on link "Departures" at bounding box center [971, 120] width 89 height 42
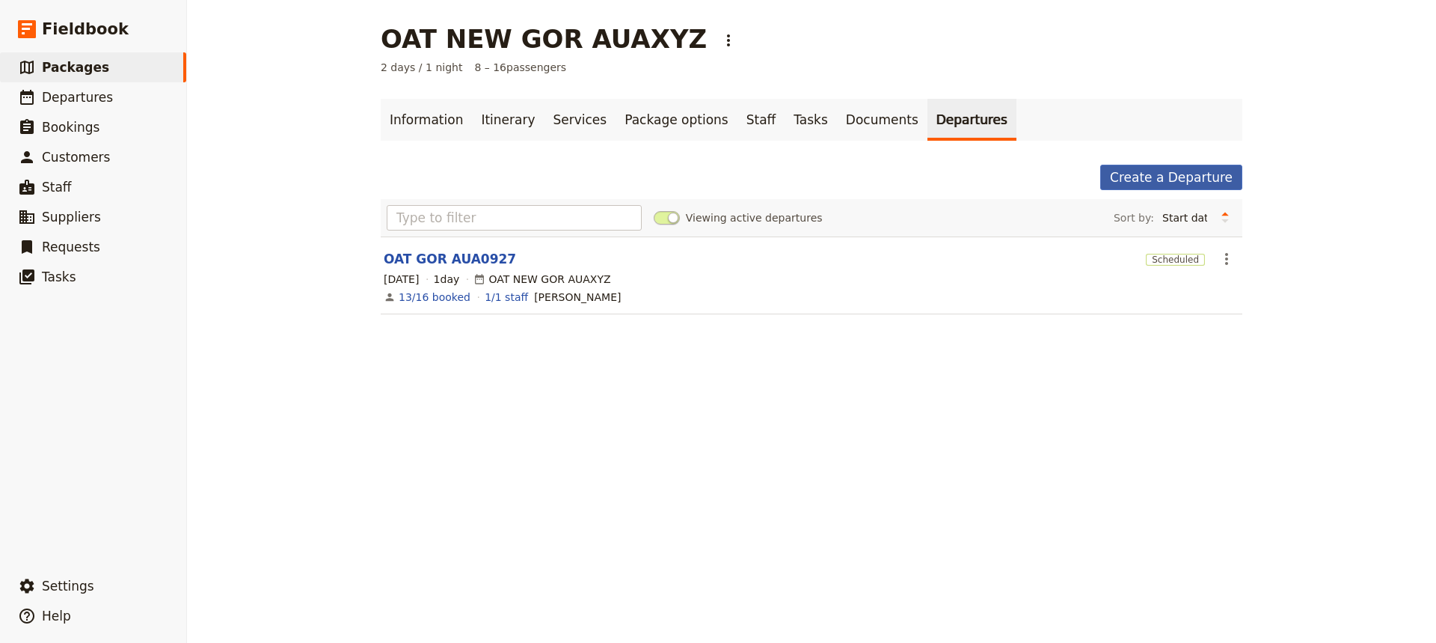
click at [1126, 181] on link "Create a Departure" at bounding box center [1171, 177] width 142 height 25
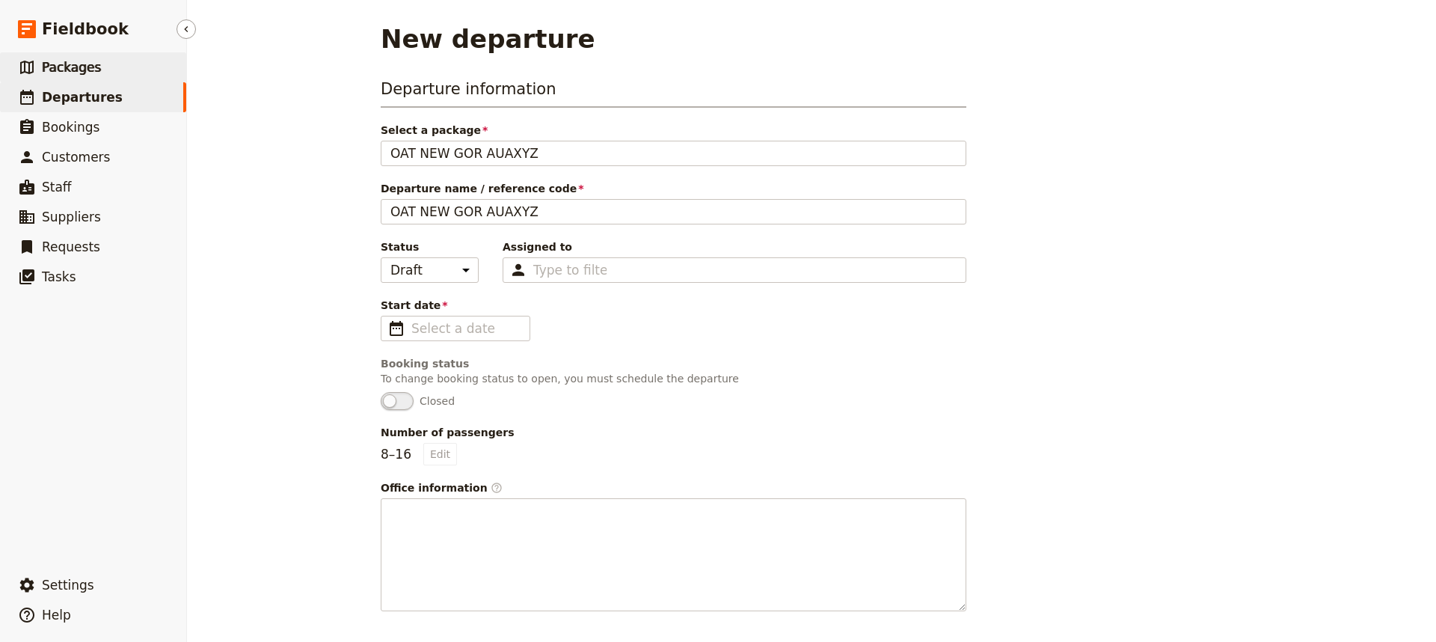
drag, startPoint x: 64, startPoint y: 93, endPoint x: 82, endPoint y: 53, distance: 43.9
click at [64, 93] on span "Departures" at bounding box center [82, 97] width 81 height 15
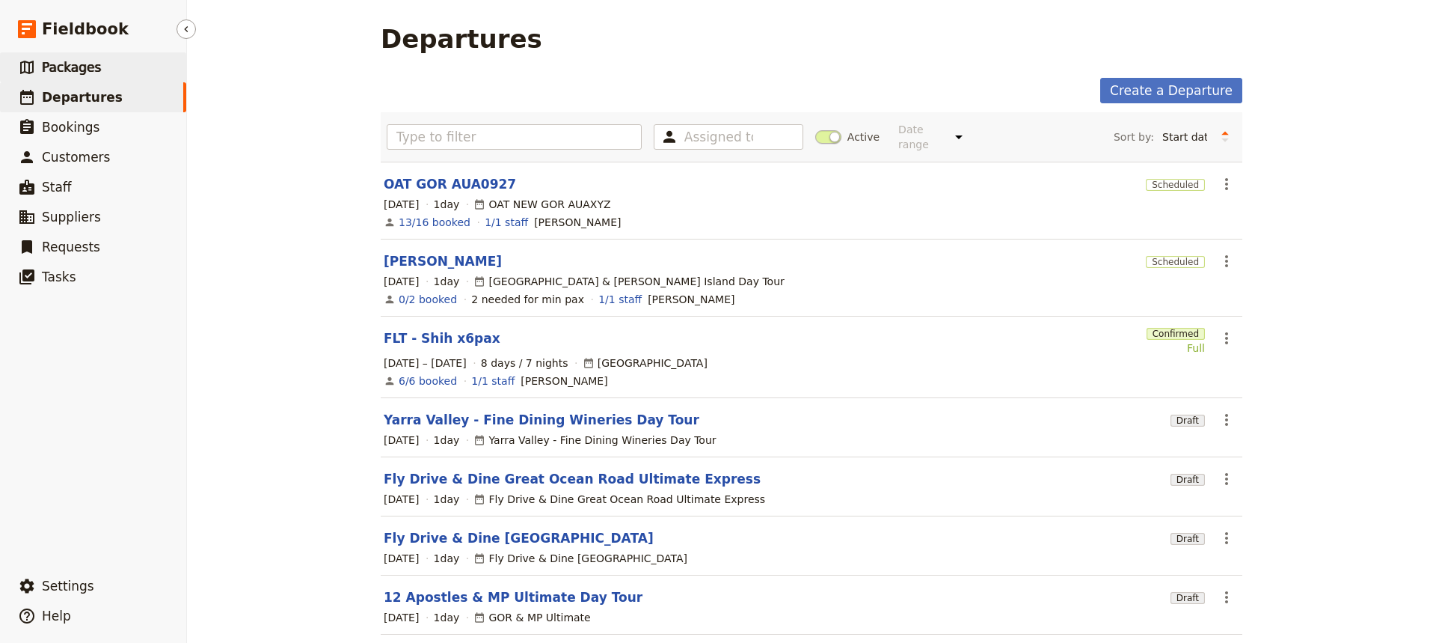
click at [76, 66] on span "Packages" at bounding box center [71, 67] width 59 height 15
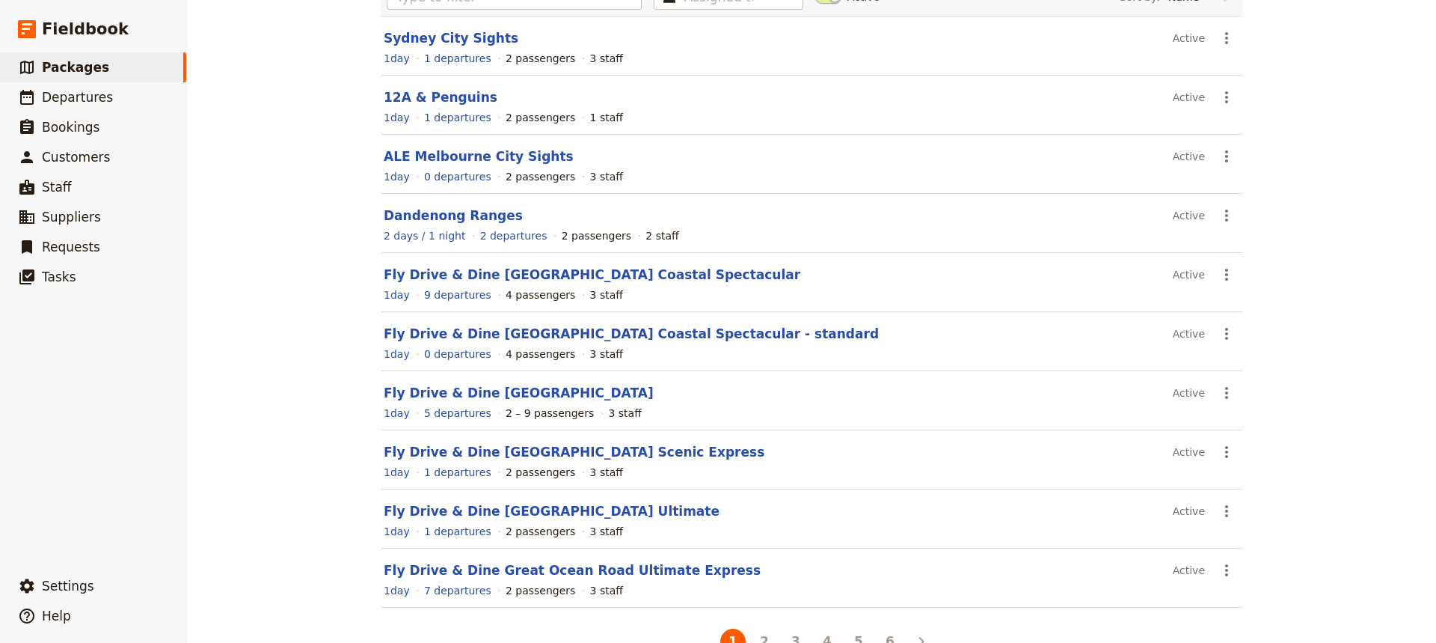
scroll to position [172, 0]
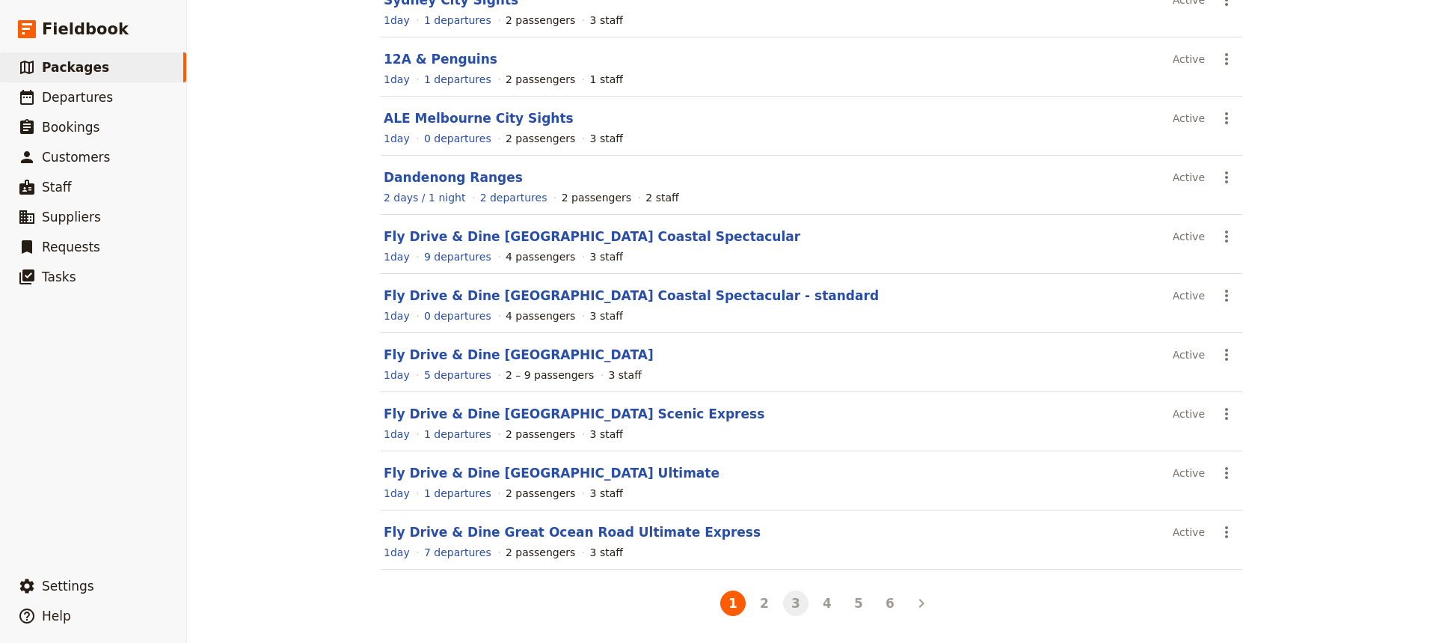
click at [795, 480] on button "3" at bounding box center [795, 602] width 25 height 25
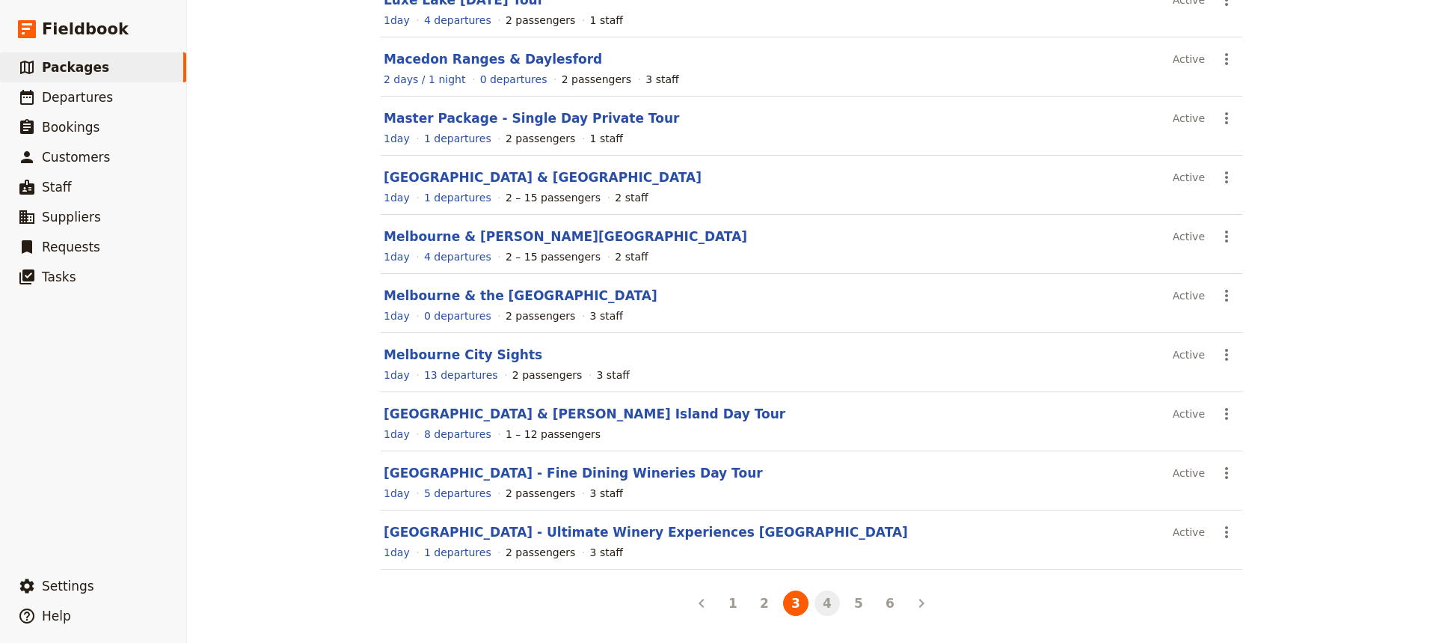
click at [827, 480] on button "4" at bounding box center [827, 602] width 25 height 25
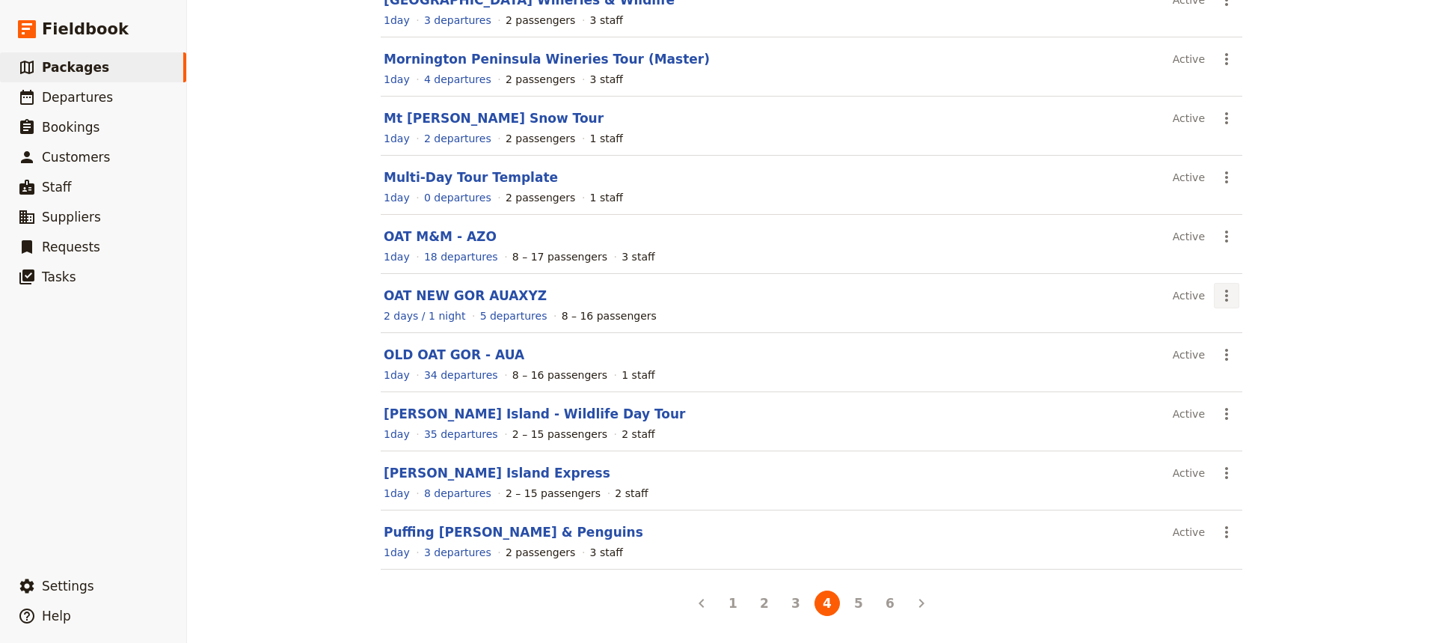
click at [1148, 294] on icon "Actions" at bounding box center [1227, 295] width 18 height 18
click at [1148, 344] on span "Schedule a departure" at bounding box center [1274, 349] width 113 height 15
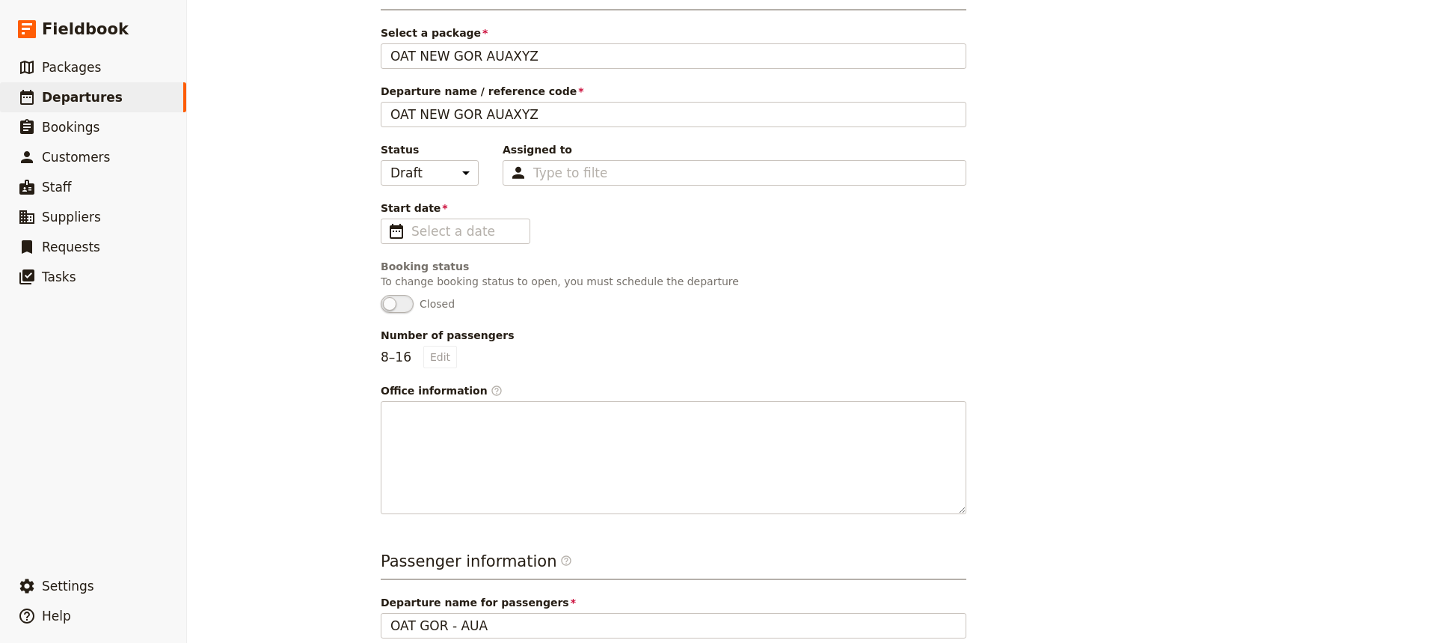
scroll to position [22, 0]
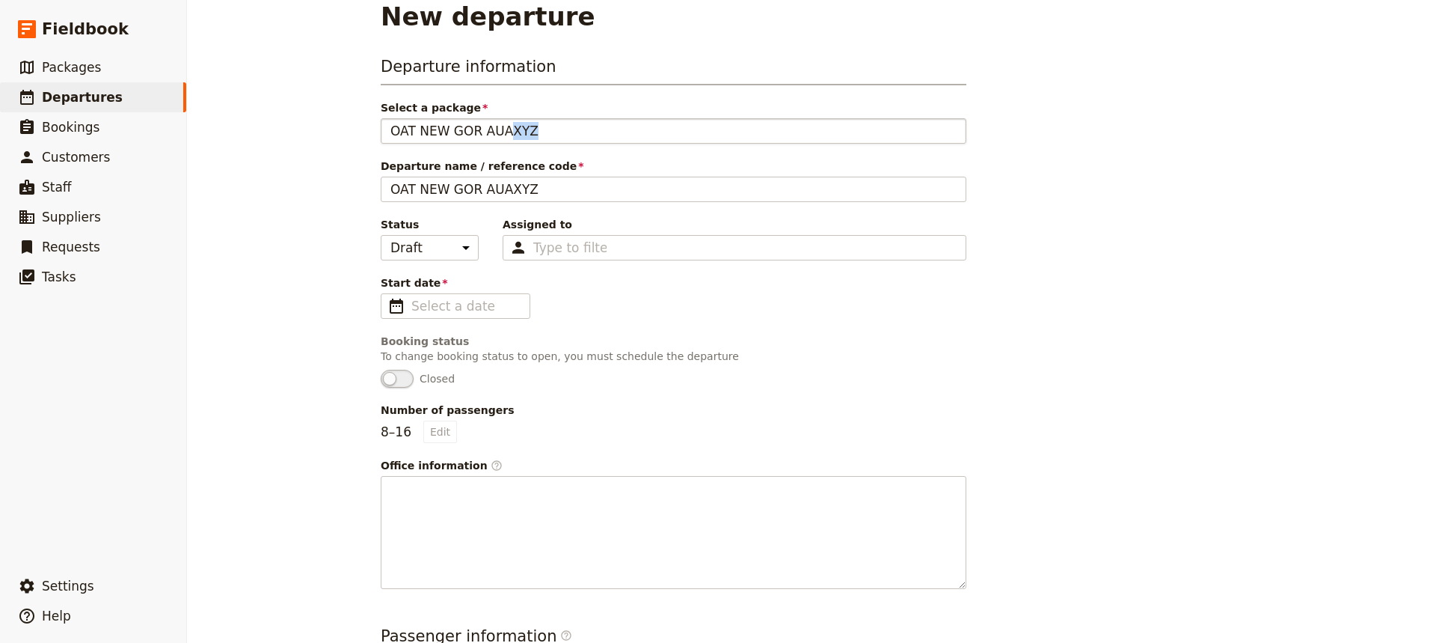
drag, startPoint x: 535, startPoint y: 133, endPoint x: 502, endPoint y: 136, distance: 33.0
click at [497, 136] on div "OAT NEW GOR AUAXYZ" at bounding box center [673, 131] width 566 height 18
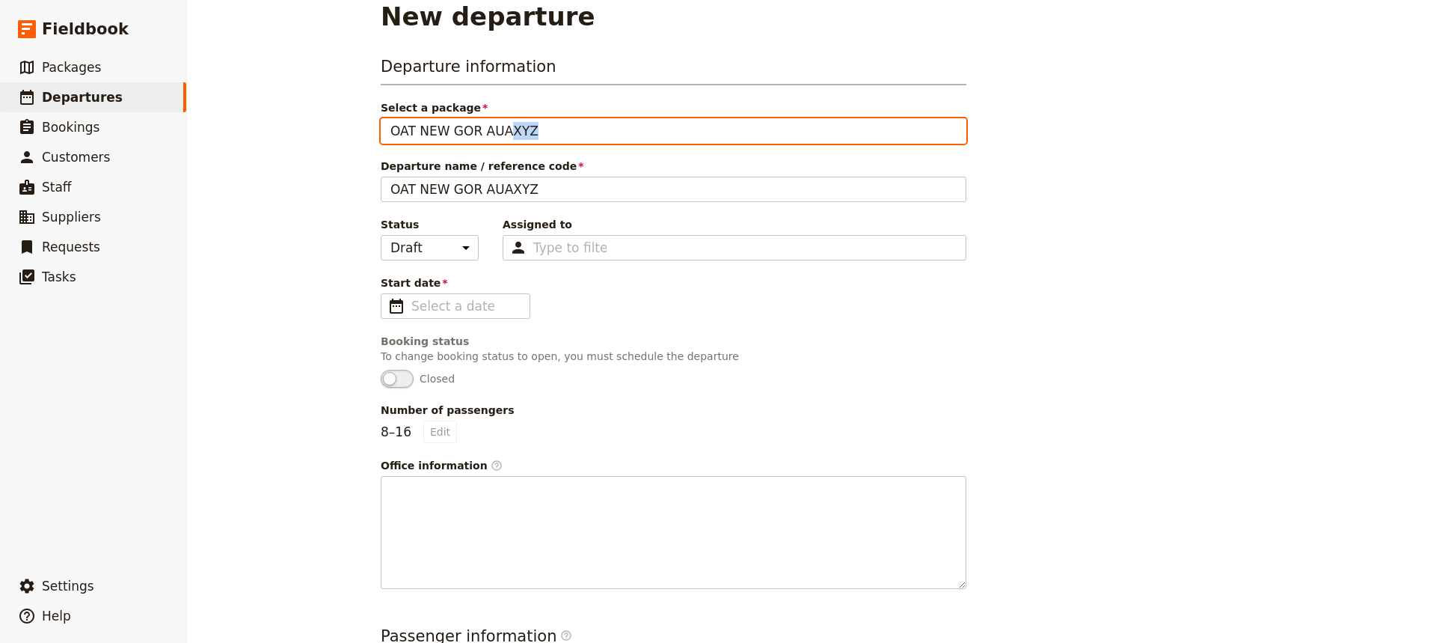
click at [390, 119] on input "OAT NEW GOR AUAXYZ" at bounding box center [390, 118] width 1 height 1
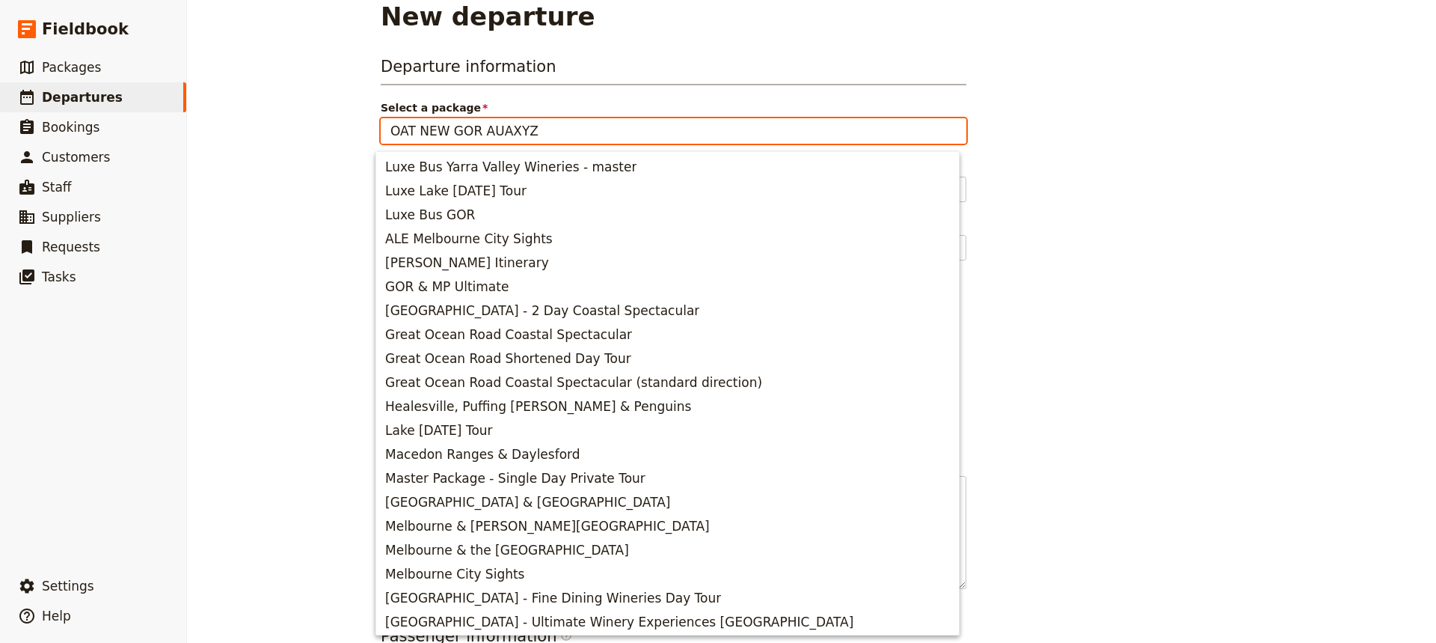
scroll to position [0, 0]
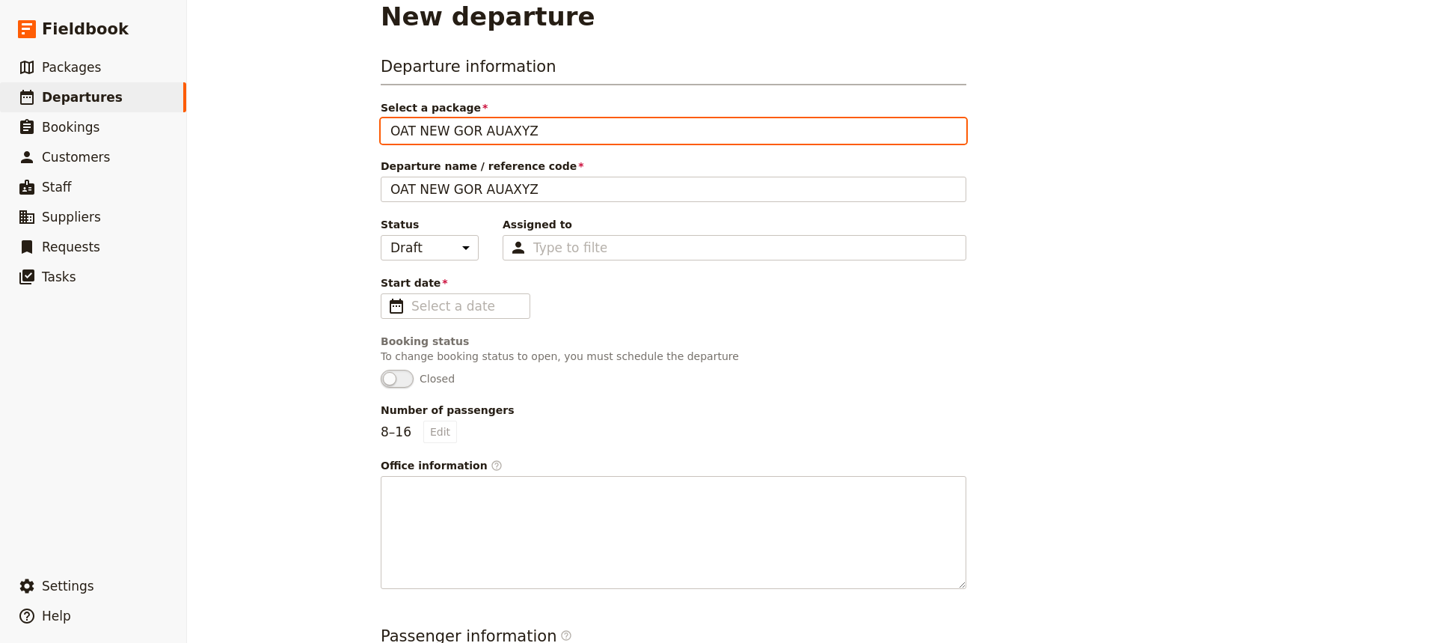
drag, startPoint x: 543, startPoint y: 137, endPoint x: 498, endPoint y: 133, distance: 45.0
click at [498, 133] on input "OAT NEW GOR AUAXYZ" at bounding box center [673, 131] width 566 height 18
type input "OAT NEW GOR AUA1001"
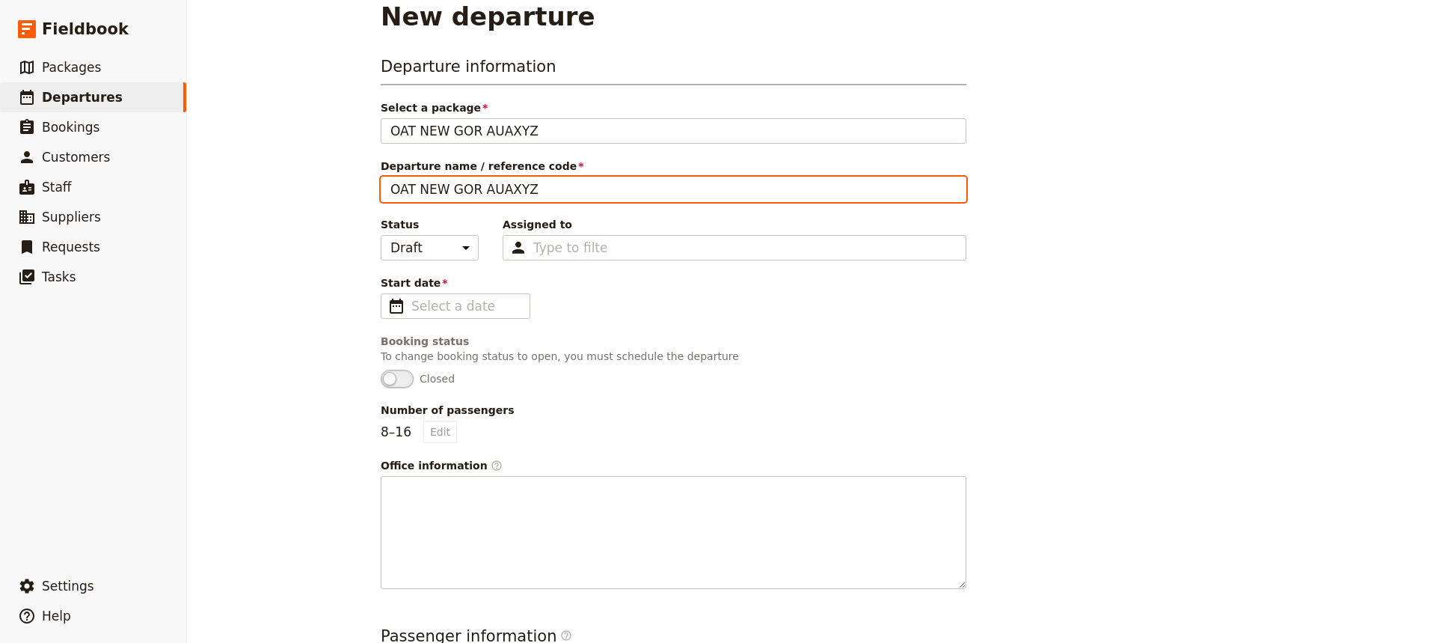
drag, startPoint x: 527, startPoint y: 196, endPoint x: 496, endPoint y: 195, distance: 30.7
click at [496, 195] on input "OAT NEW GOR AUAXYZ" at bounding box center [674, 189] width 586 height 25
type input "OAT NEW GOR AUA1001"
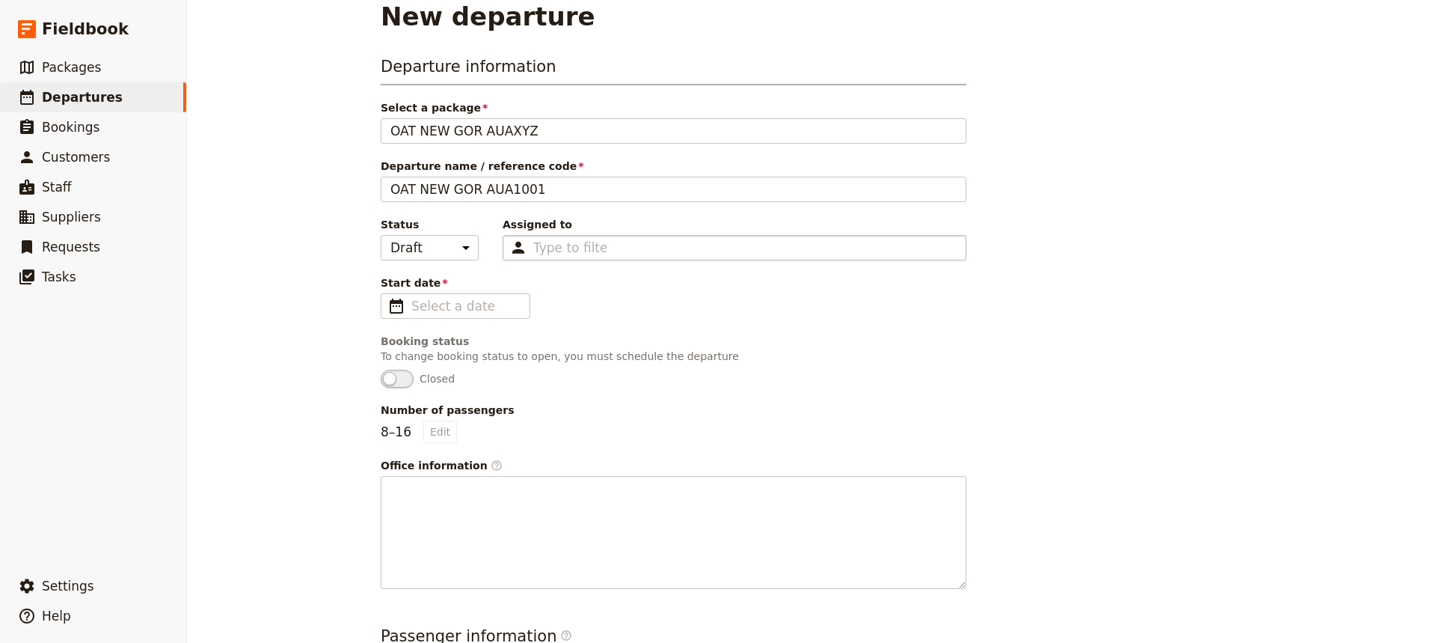
click at [654, 251] on div "Type to filter" at bounding box center [735, 247] width 464 height 25
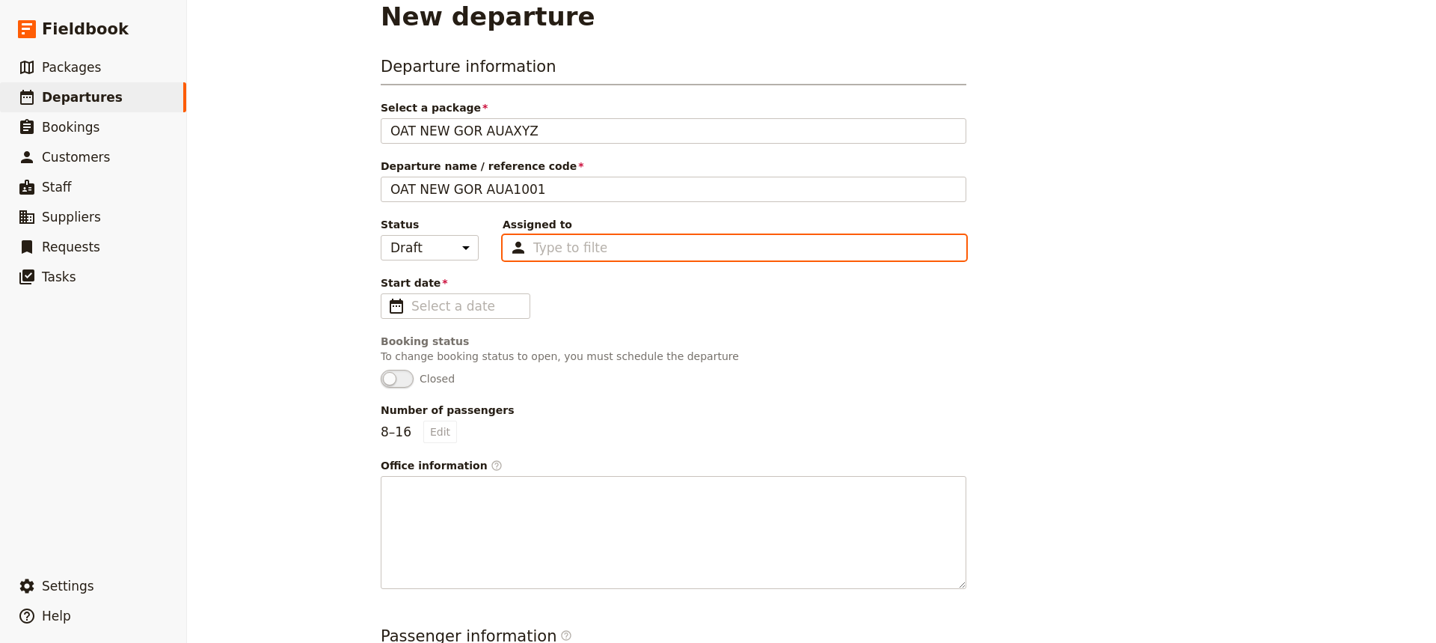
click at [607, 251] on input "Assigned to Type to filter" at bounding box center [569, 248] width 73 height 18
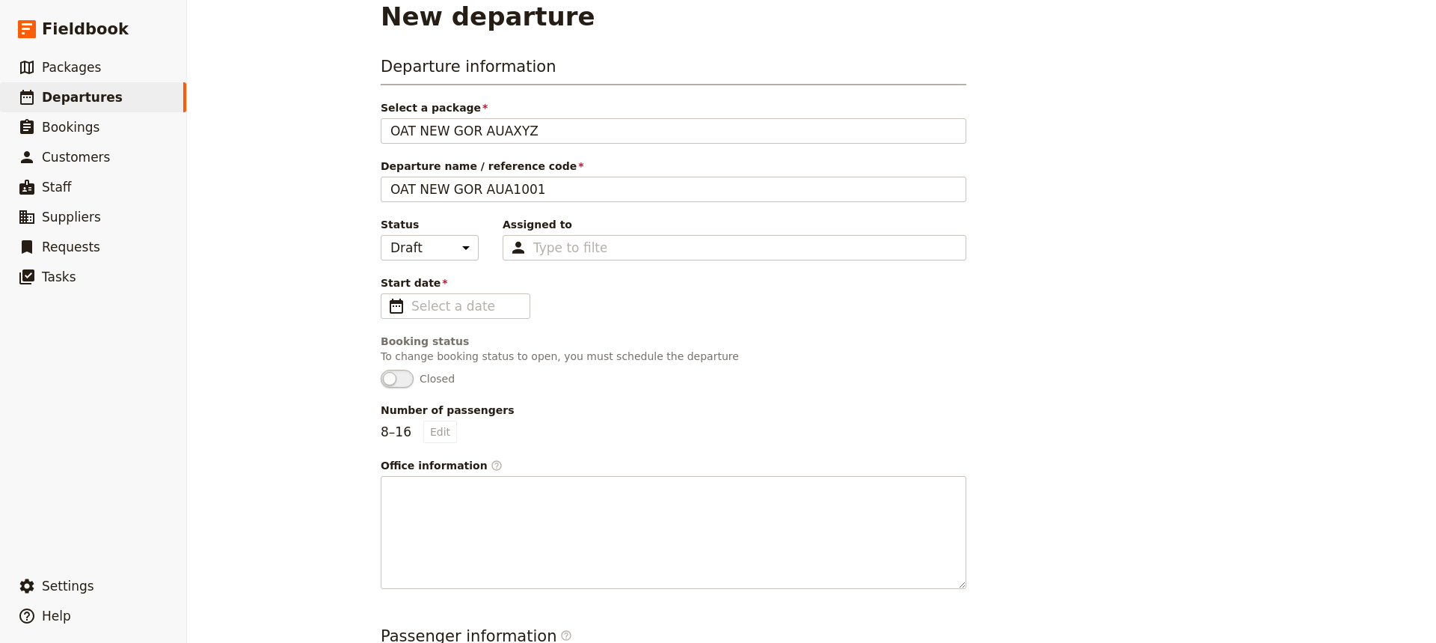
click at [612, 202] on div "Departure information Select a package OAT NEW GOR AUAXYZ OAT NEW GOR AUA1001 D…" at bounding box center [674, 321] width 586 height 533
click at [602, 243] on div "Type to filter" at bounding box center [735, 247] width 464 height 25
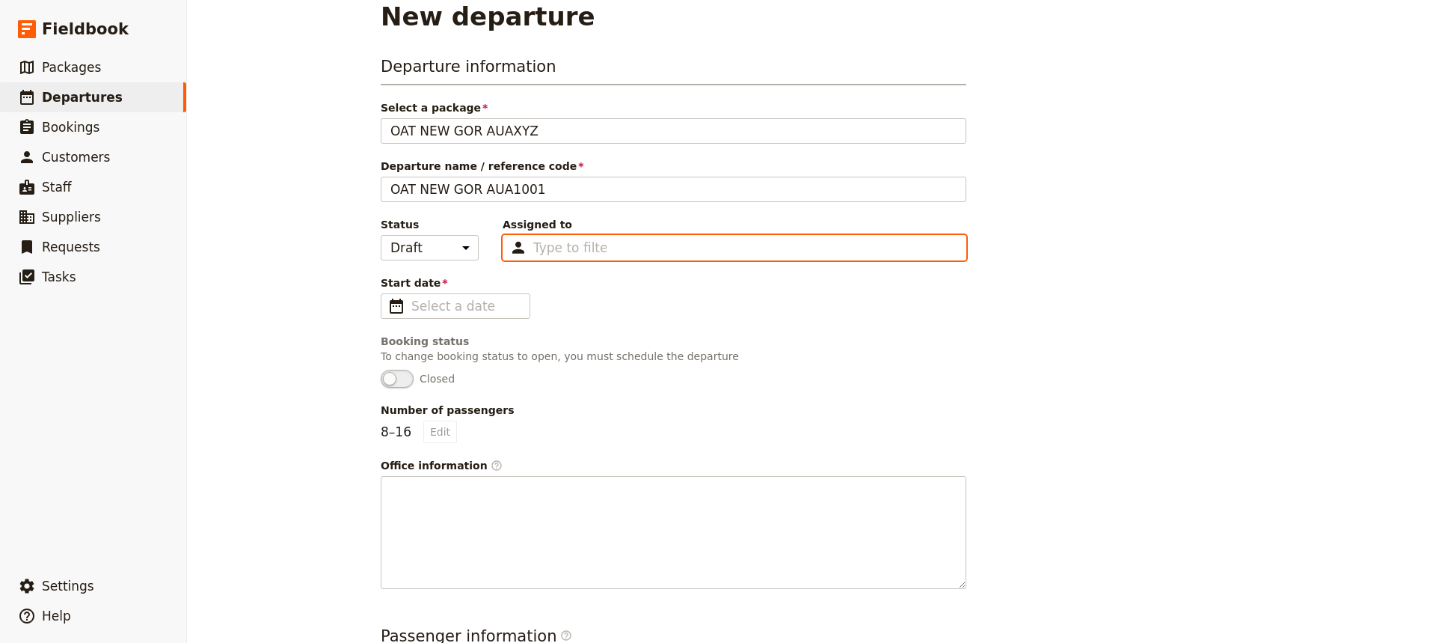
click at [602, 243] on input "Assigned to Type to filter" at bounding box center [569, 248] width 73 height 18
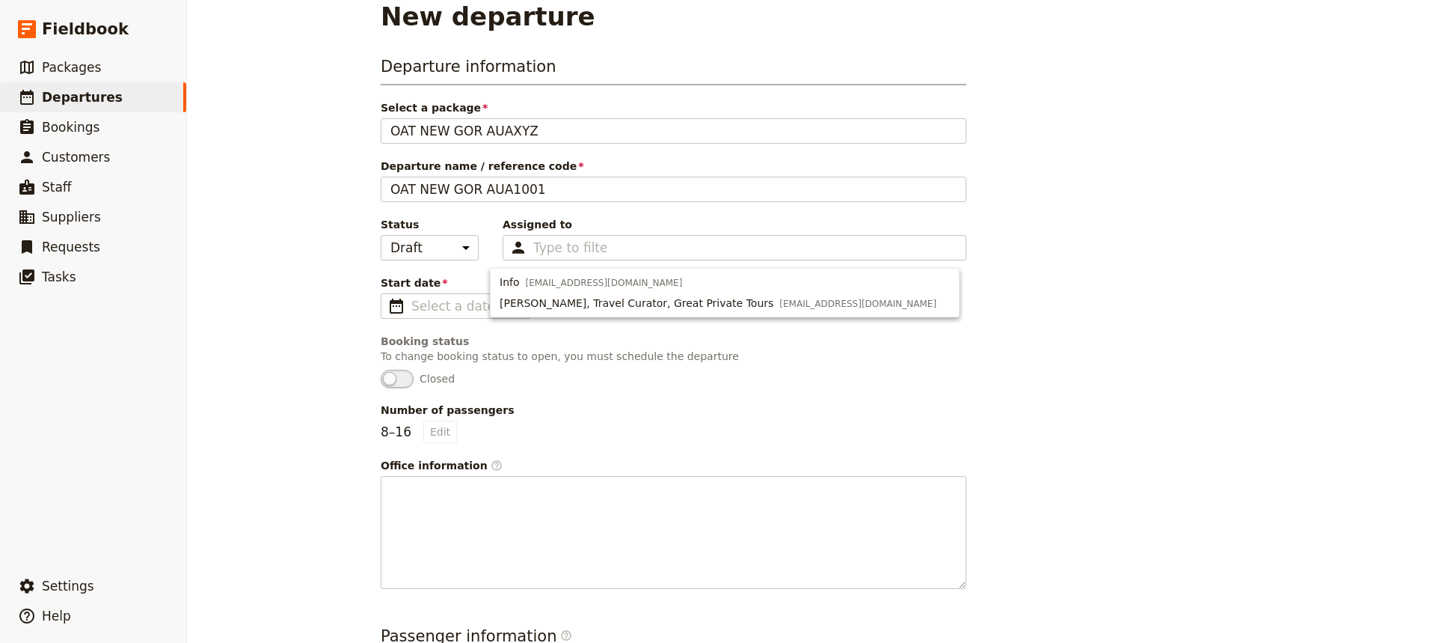
click at [567, 213] on div "Departure information Select a package OAT NEW GOR AUAXYZ OAT NEW GOR AUA1001 D…" at bounding box center [674, 321] width 586 height 533
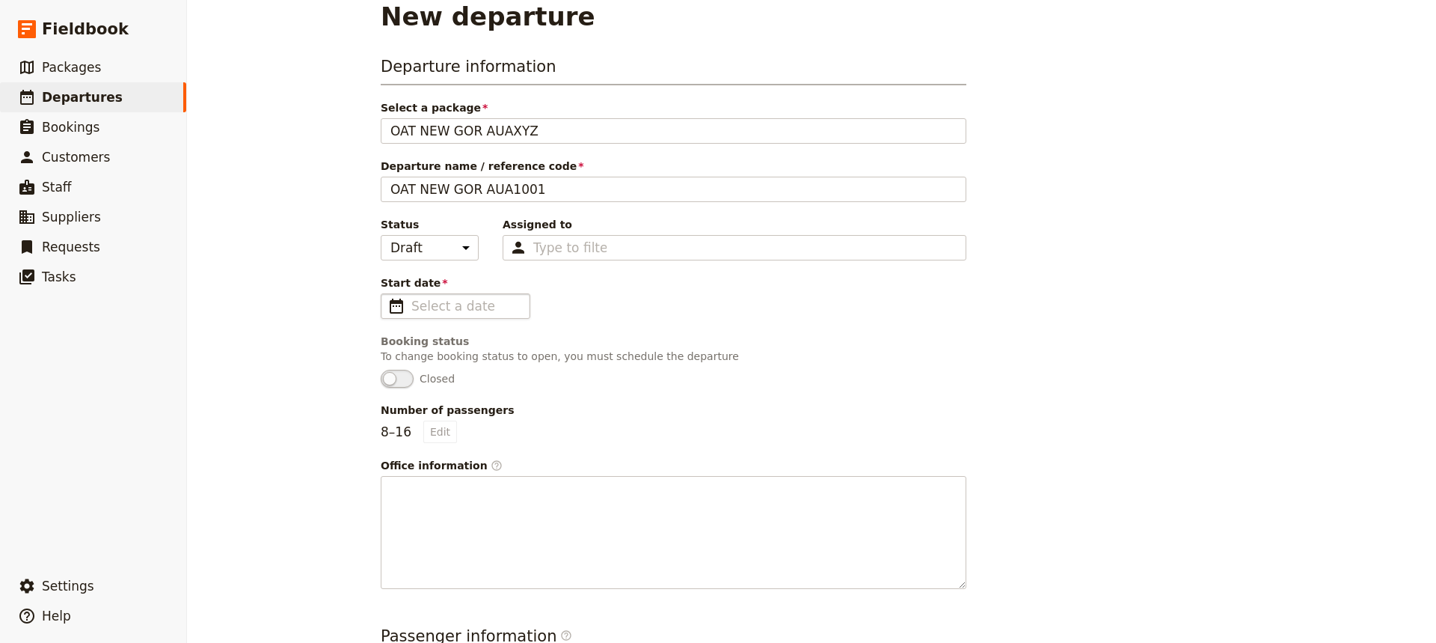
click at [398, 305] on span "​" at bounding box center [396, 306] width 18 height 18
click at [411, 305] on input "Start date ​" at bounding box center [465, 306] width 109 height 18
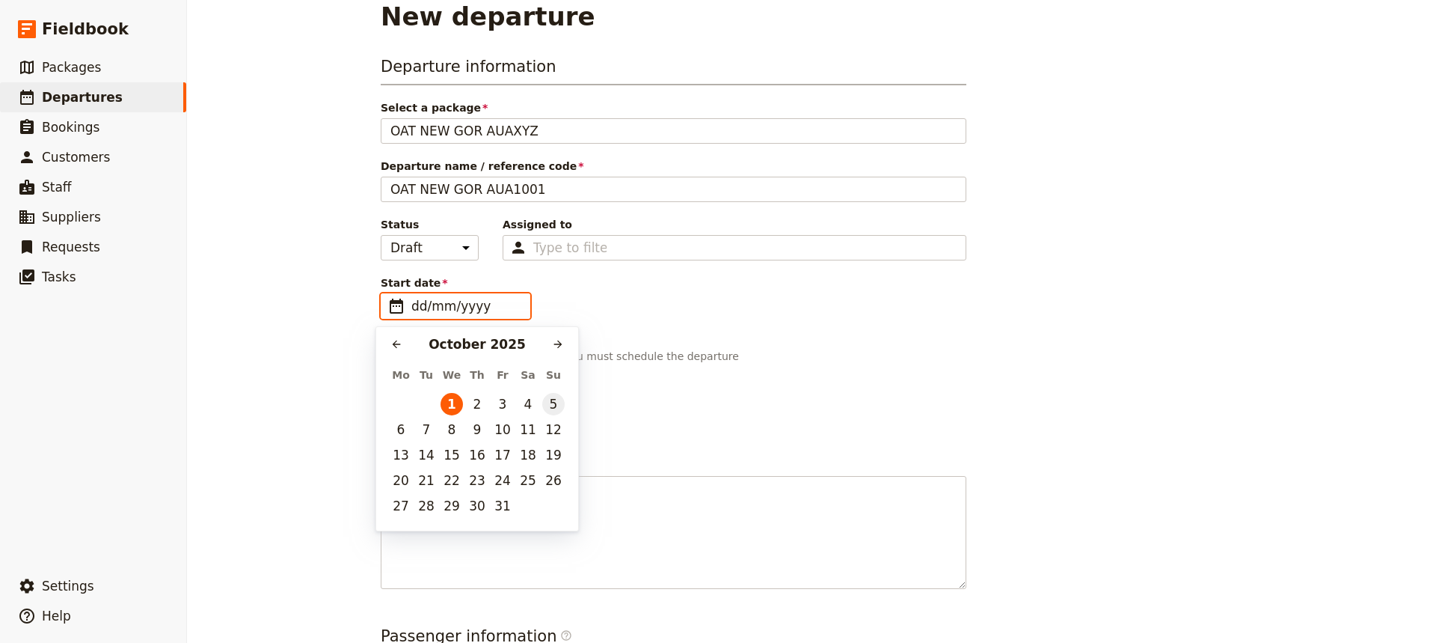
click at [550, 402] on button "5" at bounding box center [553, 404] width 22 height 22
type input "[DATE]"
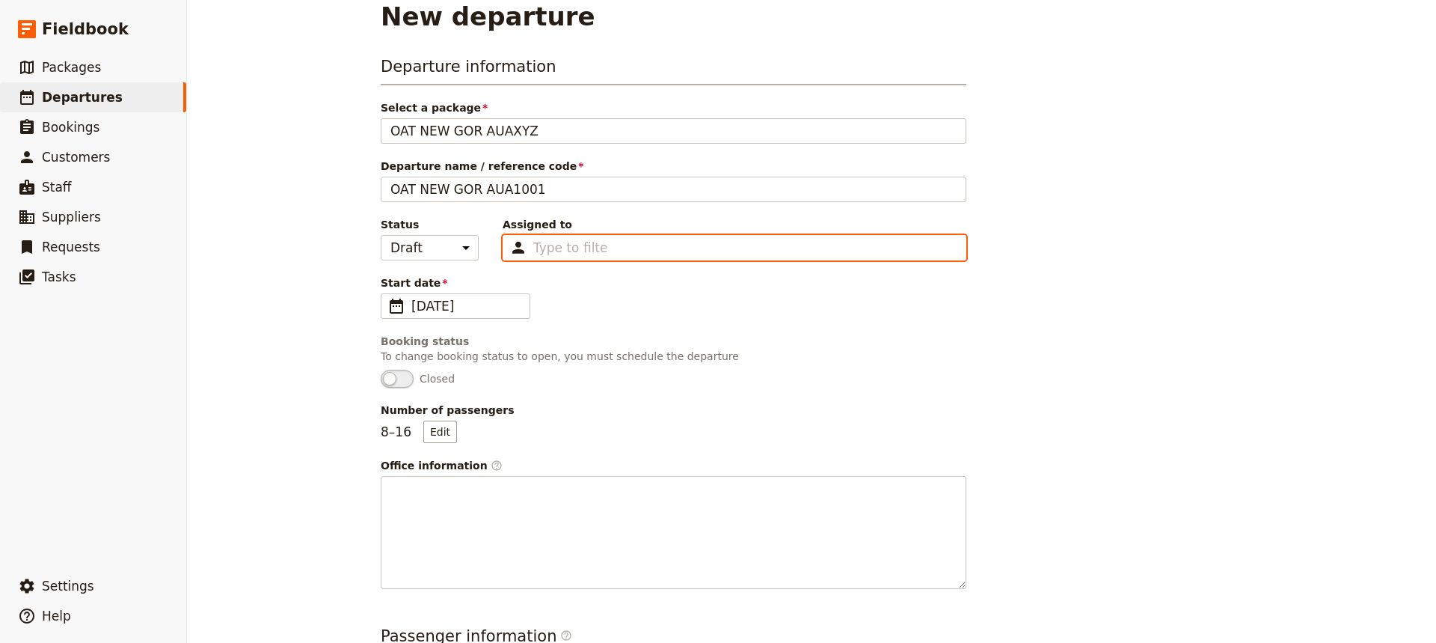
click at [549, 255] on input "Assigned to Type to filter" at bounding box center [569, 248] width 73 height 18
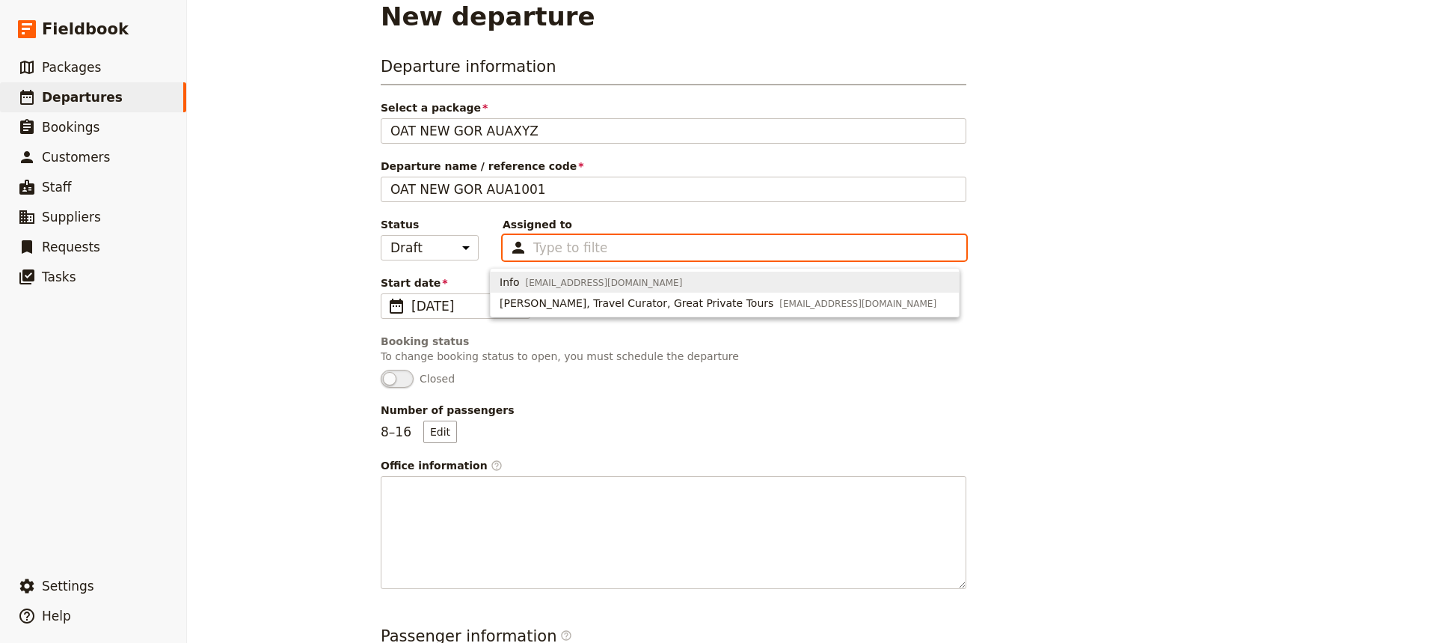
click at [554, 244] on input "Assigned to Type to filter" at bounding box center [569, 248] width 73 height 18
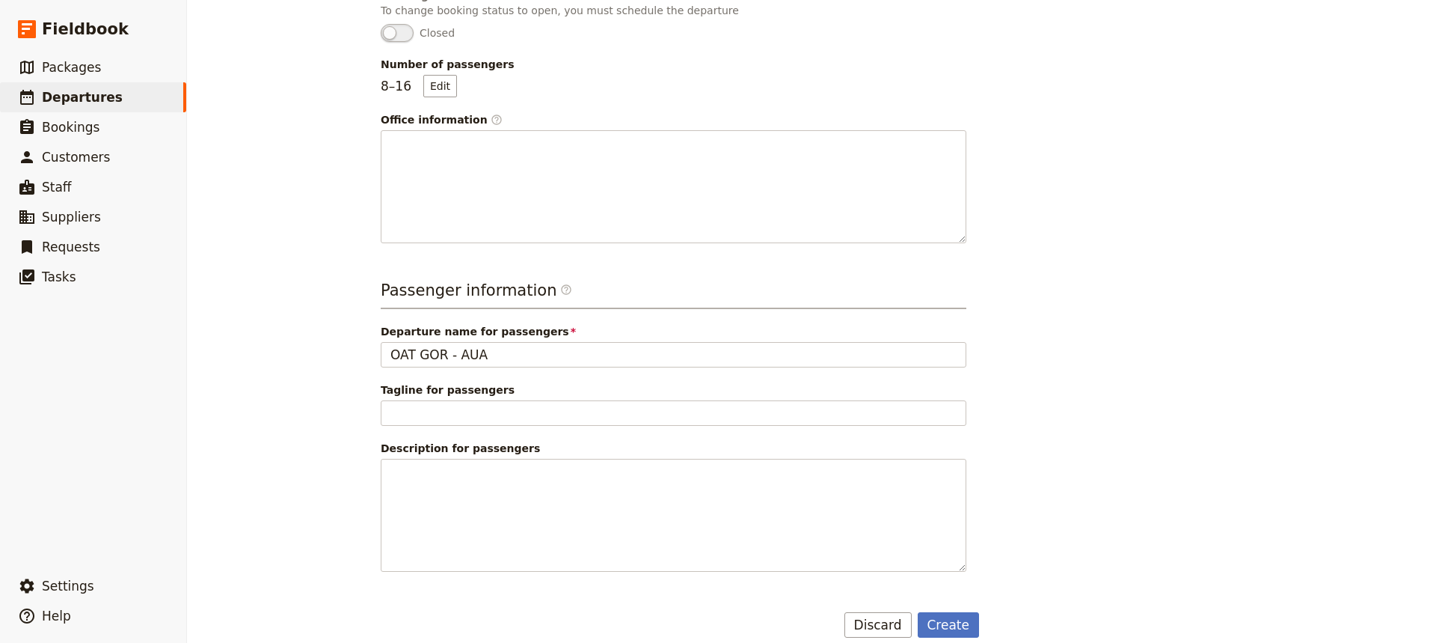
scroll to position [387, 0]
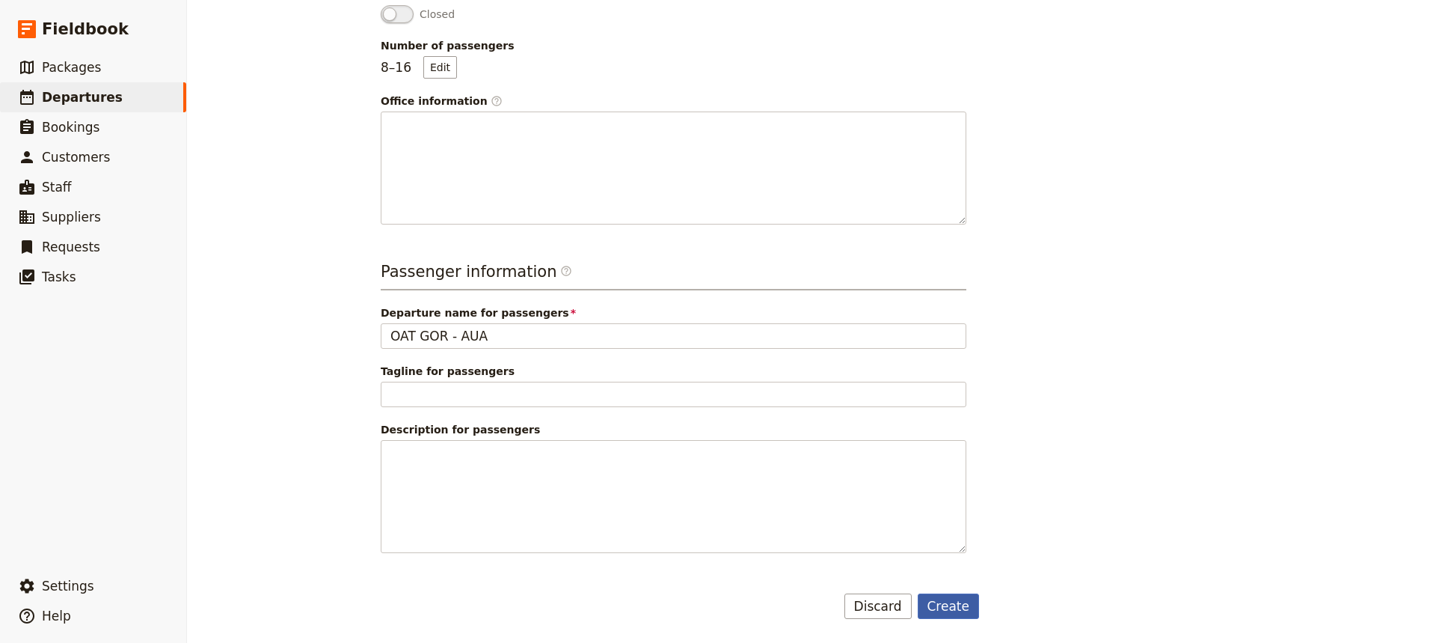
click at [939, 480] on button "Create" at bounding box center [949, 605] width 62 height 25
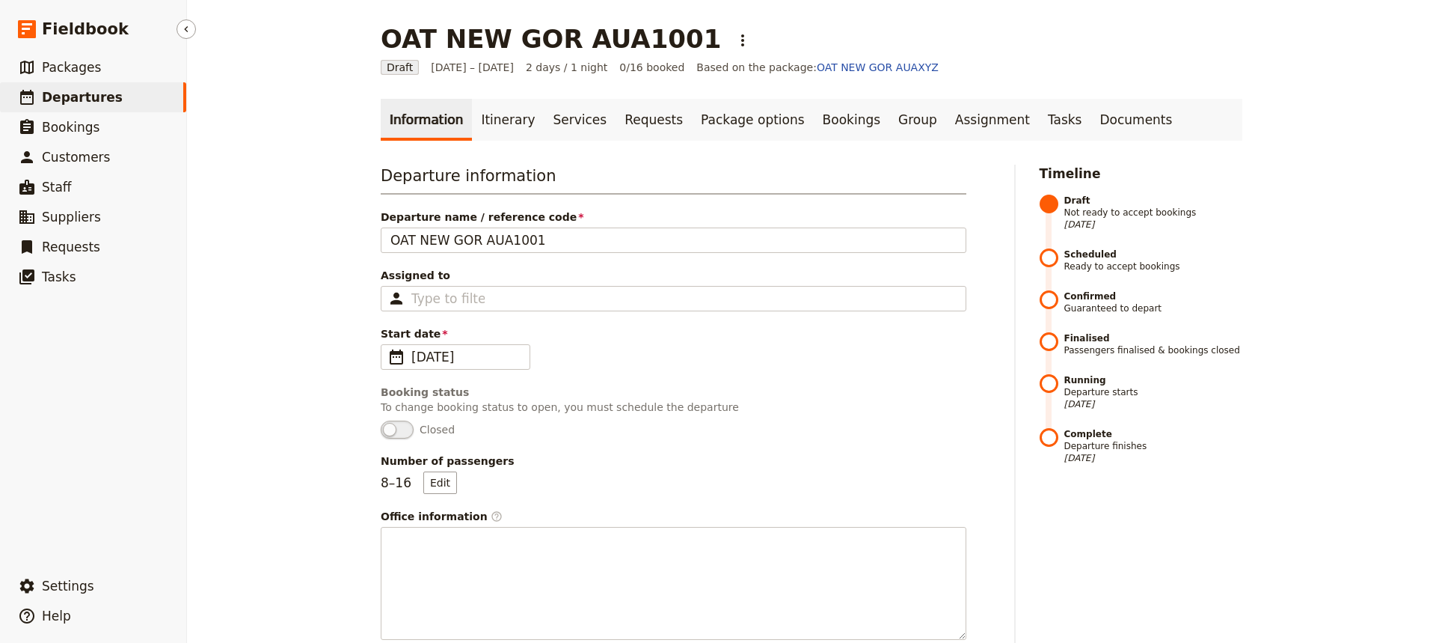
click at [96, 96] on span "Departures" at bounding box center [82, 97] width 81 height 15
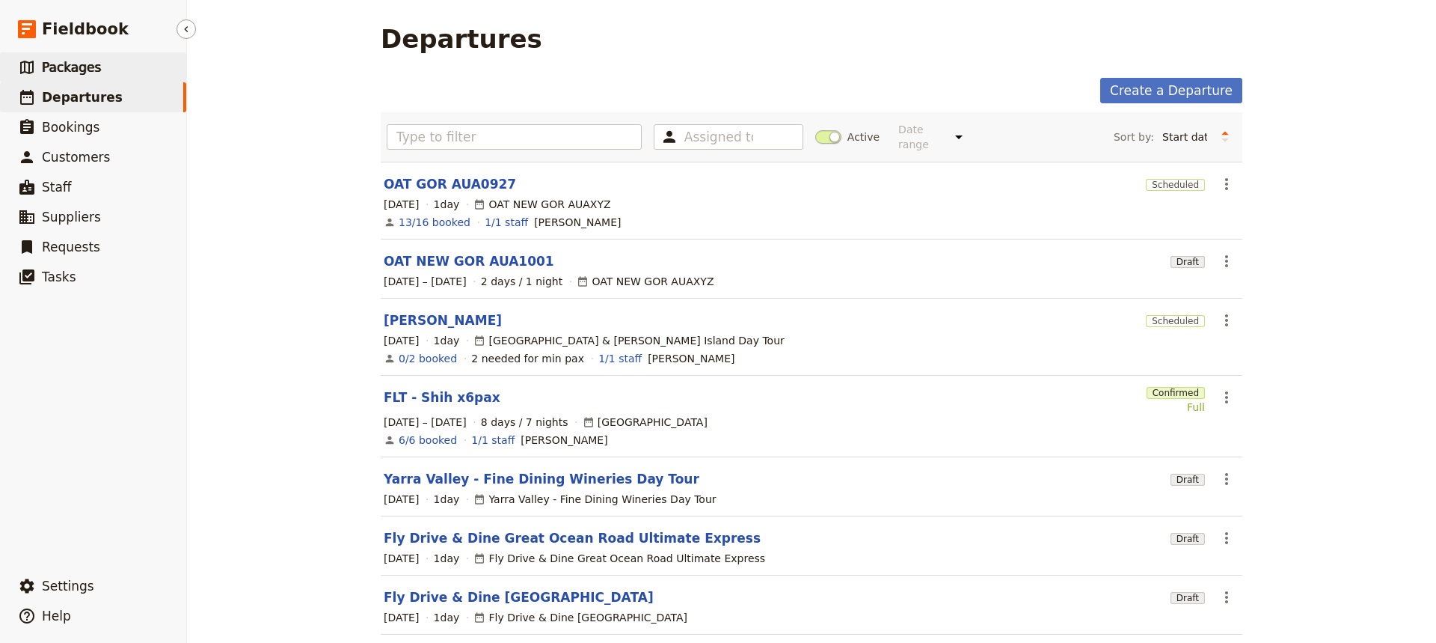
click at [93, 69] on span "Packages" at bounding box center [71, 67] width 59 height 15
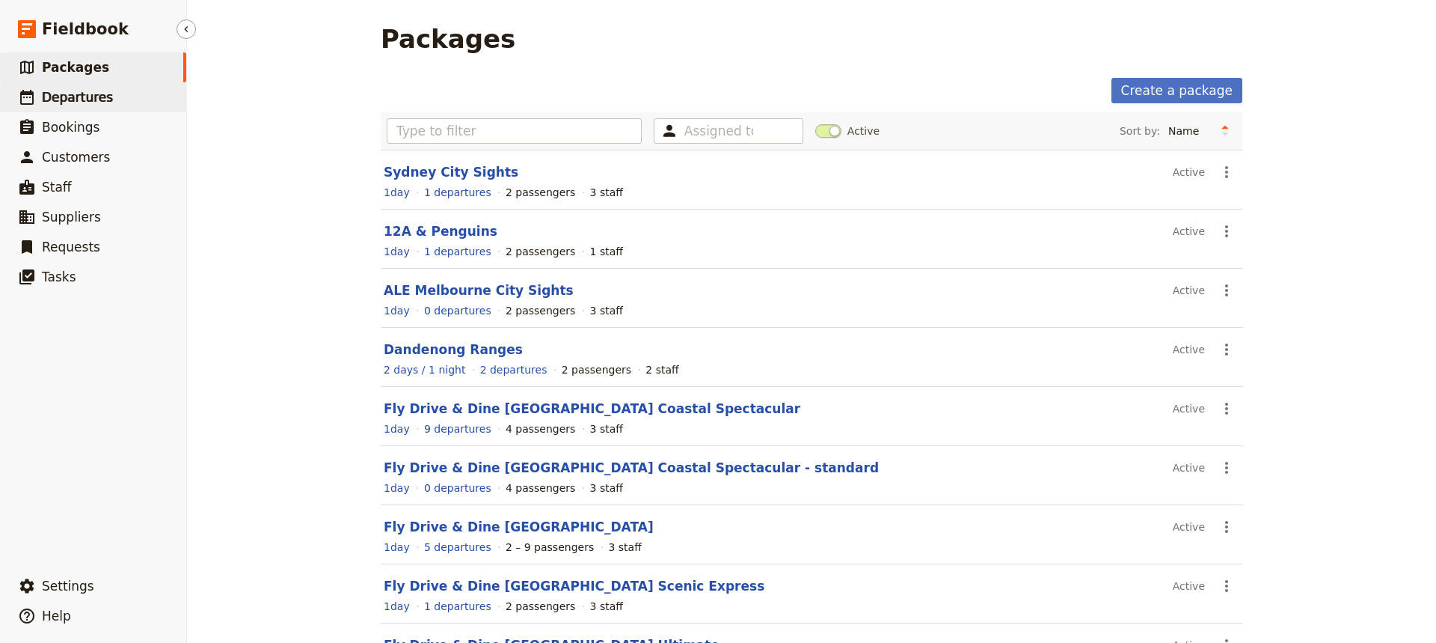
click at [91, 97] on span "Departures" at bounding box center [77, 97] width 71 height 15
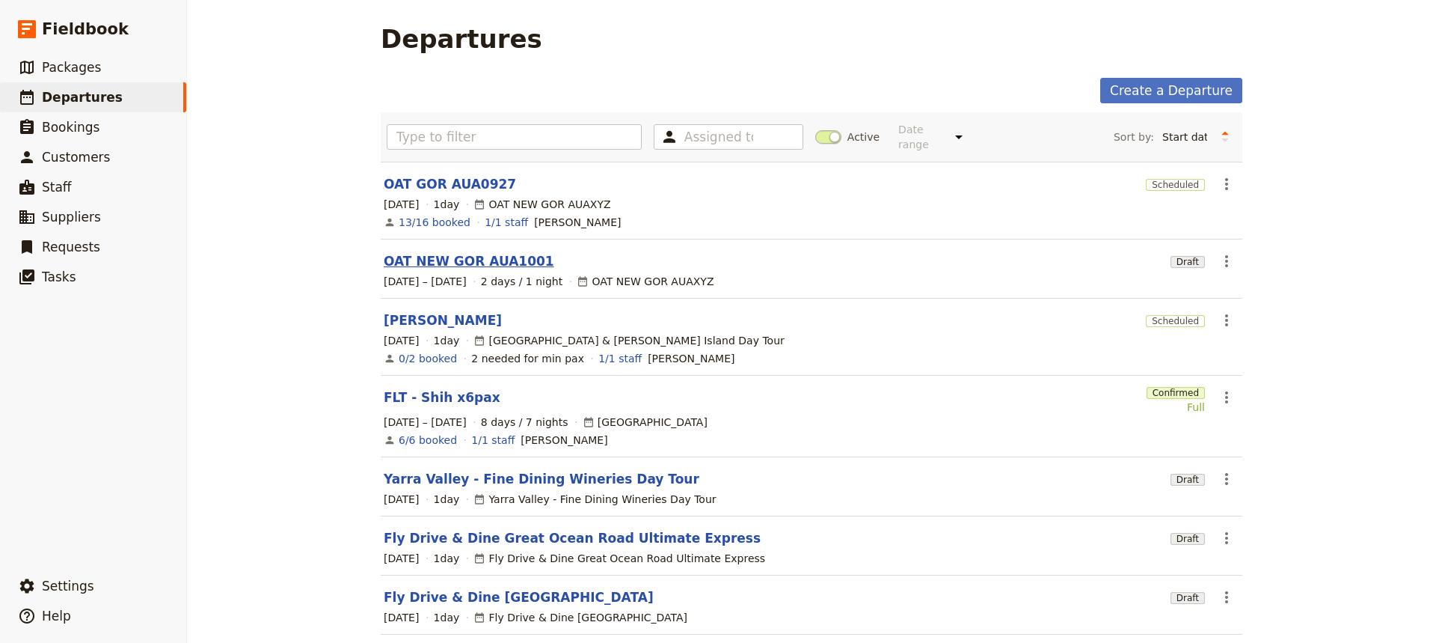
click at [429, 252] on link "OAT NEW GOR AUA1001" at bounding box center [469, 261] width 171 height 18
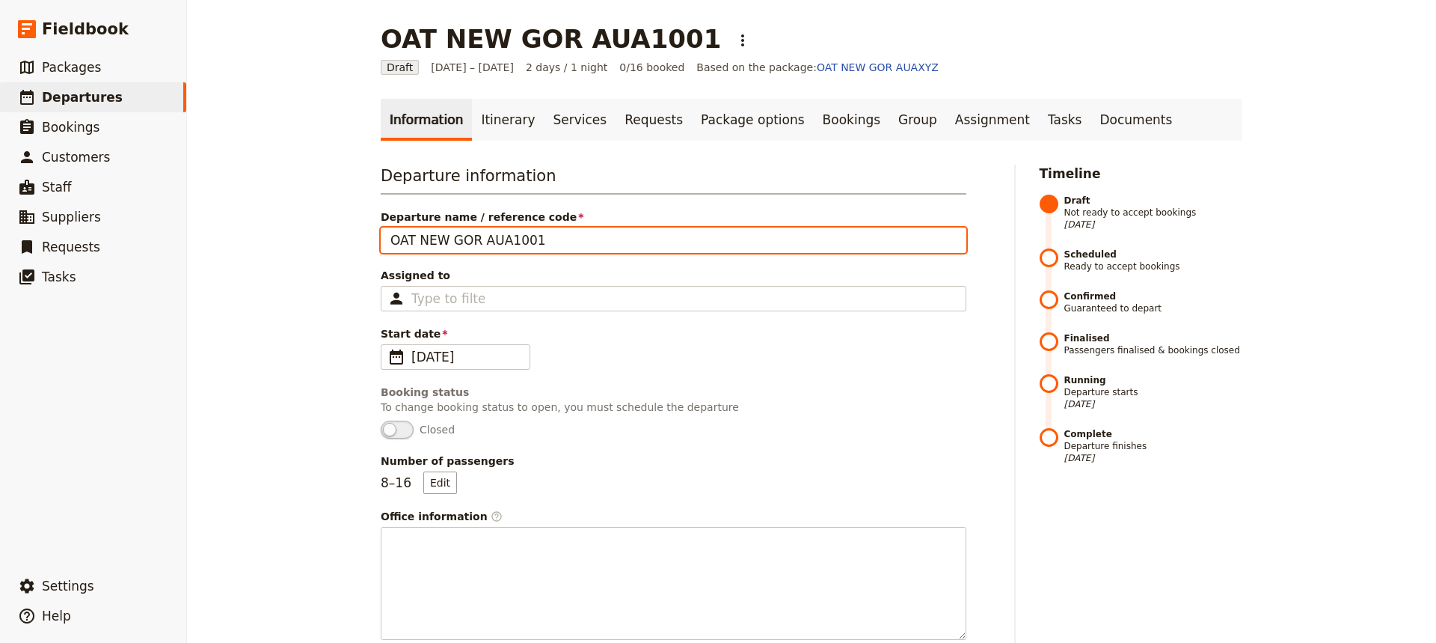
click at [429, 237] on input "OAT NEW GOR AUA1001" at bounding box center [674, 239] width 586 height 25
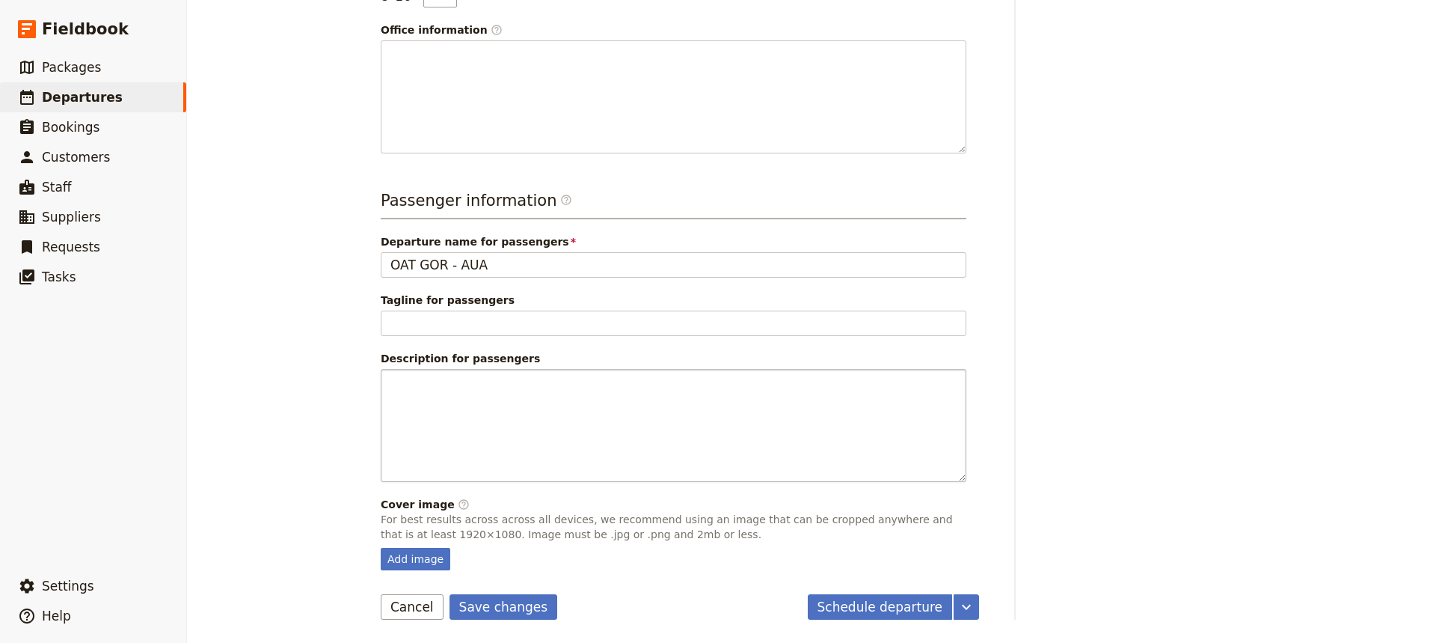
scroll to position [487, 0]
type input "OAT GOR AUA1001"
click at [499, 480] on button "Save changes" at bounding box center [504, 605] width 108 height 25
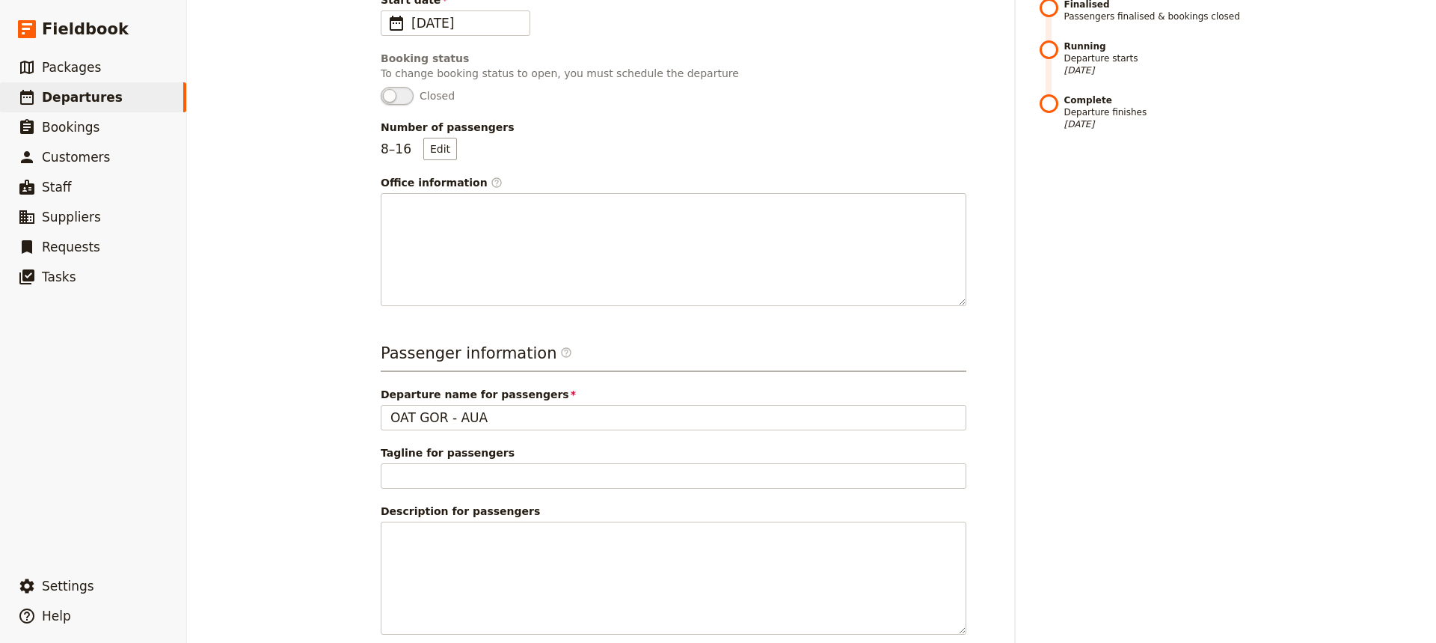
scroll to position [0, 0]
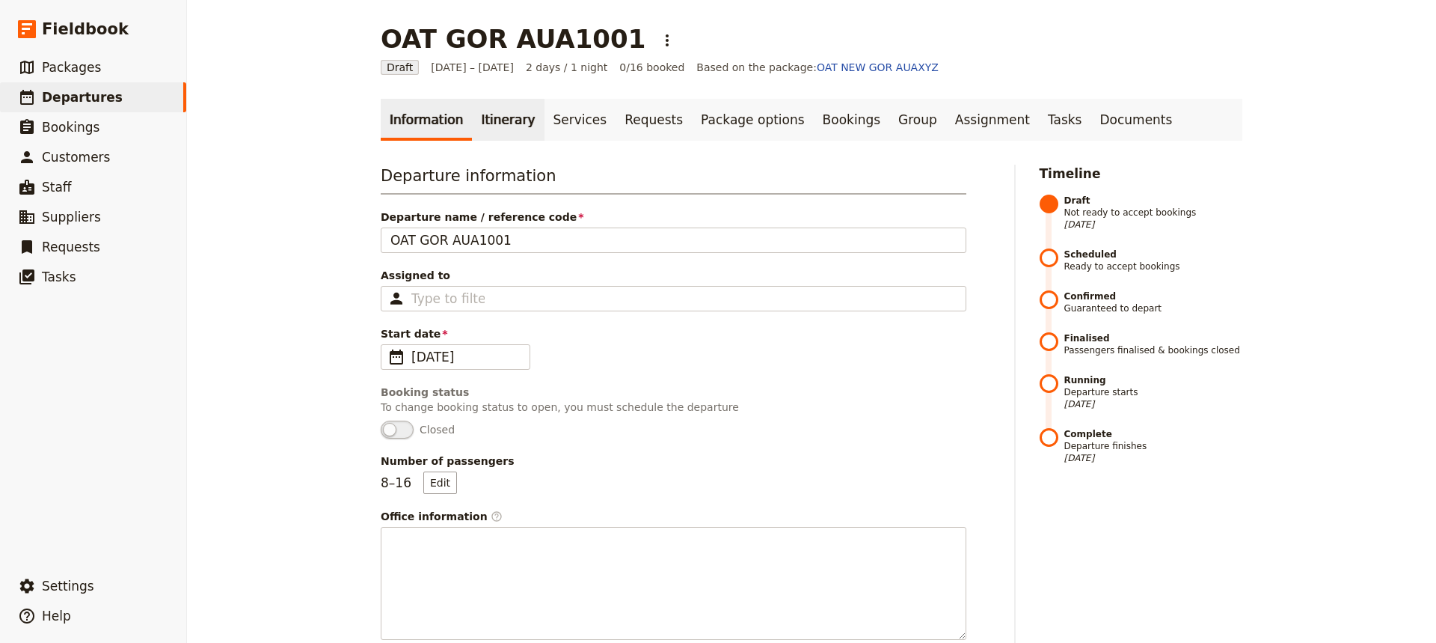
drag, startPoint x: 471, startPoint y: 120, endPoint x: 479, endPoint y: 110, distance: 12.3
click at [472, 120] on link "Itinerary" at bounding box center [508, 120] width 72 height 42
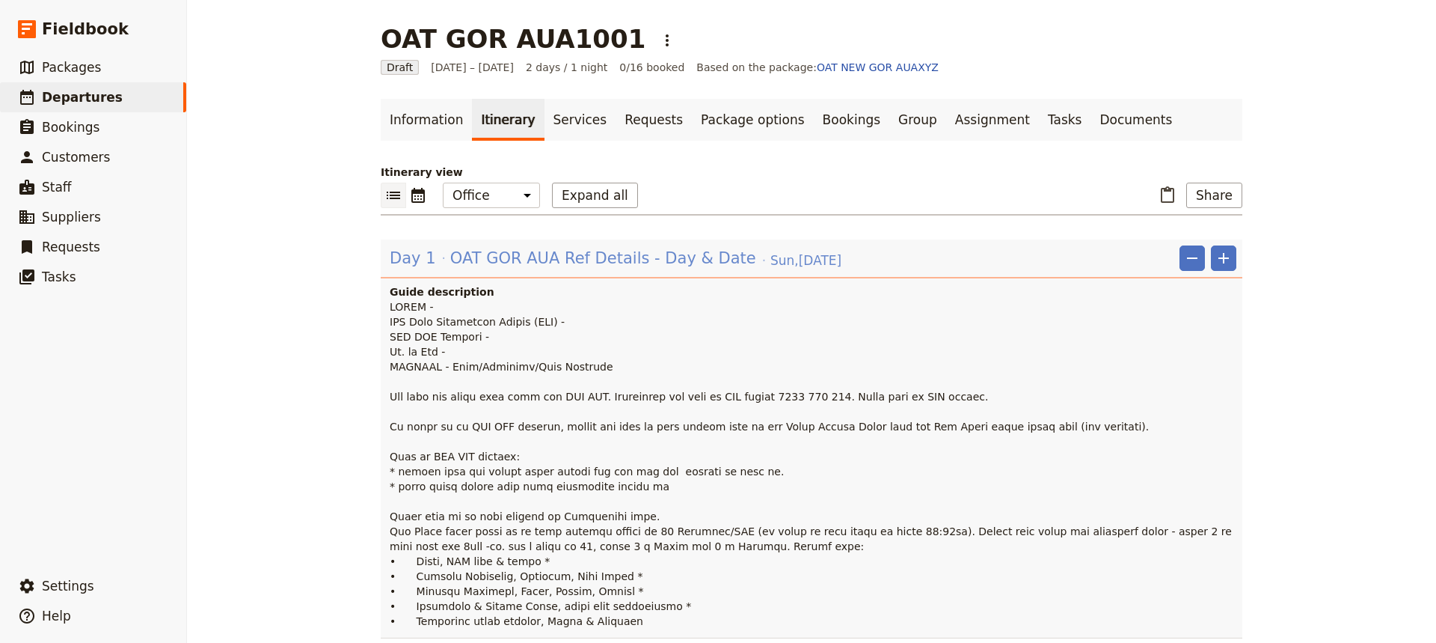
click at [496, 257] on span "OAT GOR AUA Ref Details - Day & Date" at bounding box center [603, 258] width 306 height 22
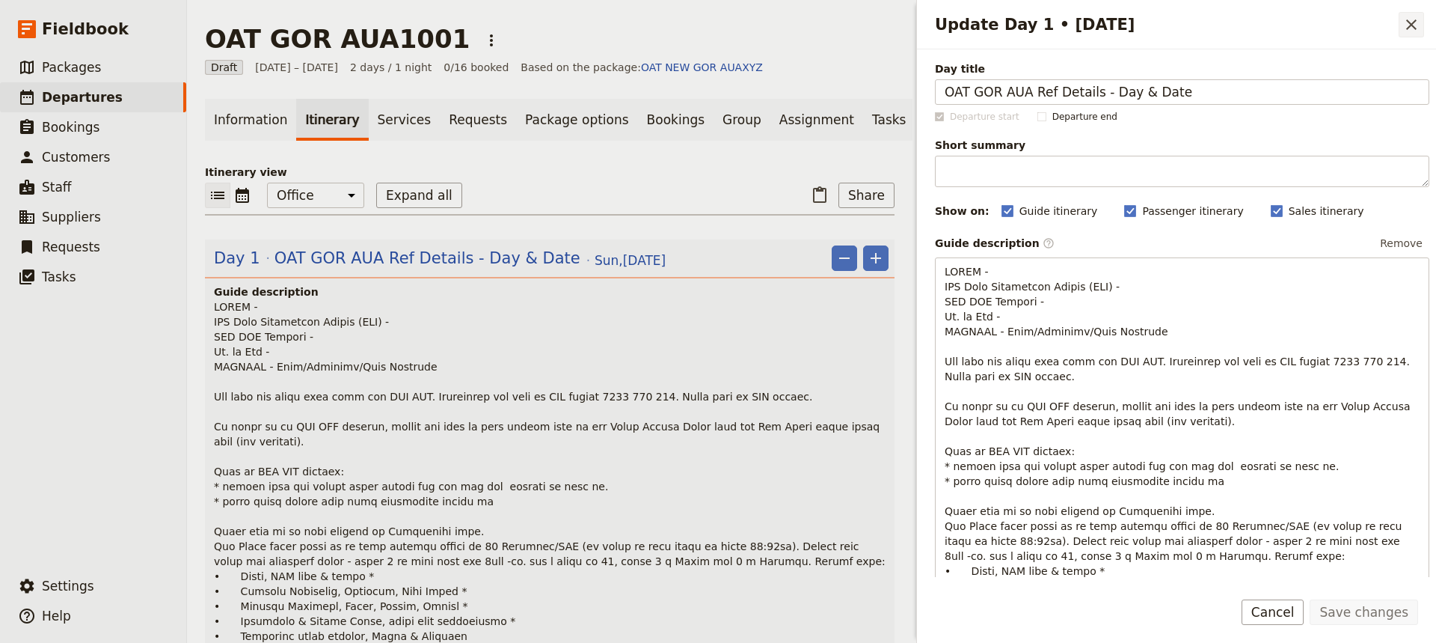
click at [1148, 25] on icon "Close drawer" at bounding box center [1411, 25] width 18 height 18
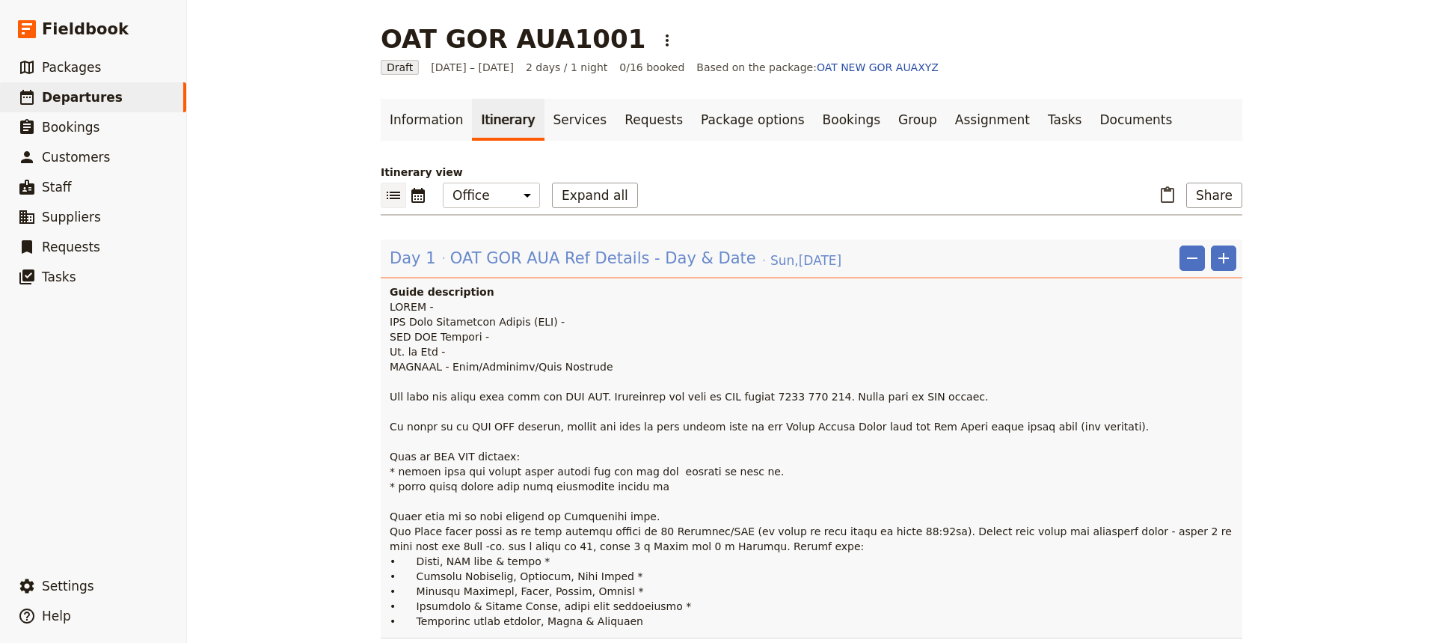
click at [482, 251] on span "OAT GOR AUA Ref Details - Day & Date" at bounding box center [603, 258] width 306 height 22
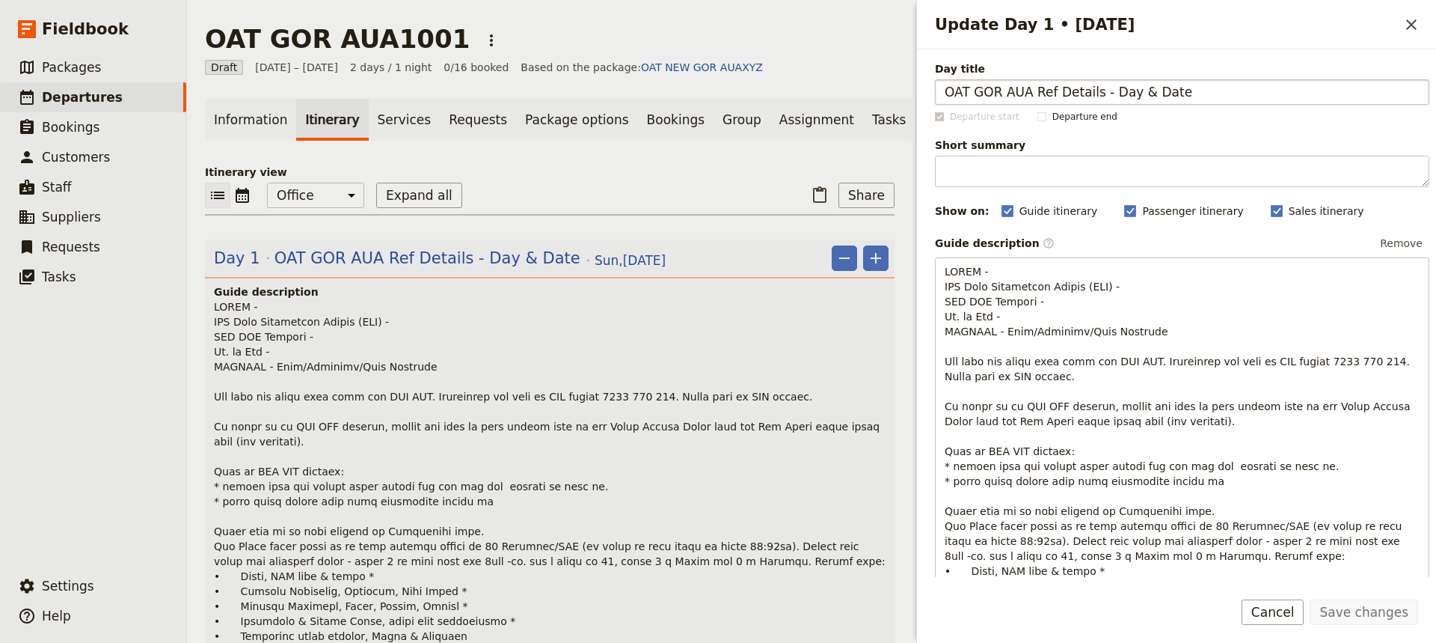
drag, startPoint x: 943, startPoint y: 91, endPoint x: 1212, endPoint y: 86, distance: 269.3
click at [1148, 86] on input "OAT GOR AUA Ref Details - Day & Date" at bounding box center [1182, 91] width 494 height 25
click at [951, 91] on input "OAT GOR AUA Ref Details - Day & Date" at bounding box center [1182, 91] width 494 height 25
click at [981, 93] on input "OAT GOR AUA Ref Details - Day & Date" at bounding box center [1182, 91] width 494 height 25
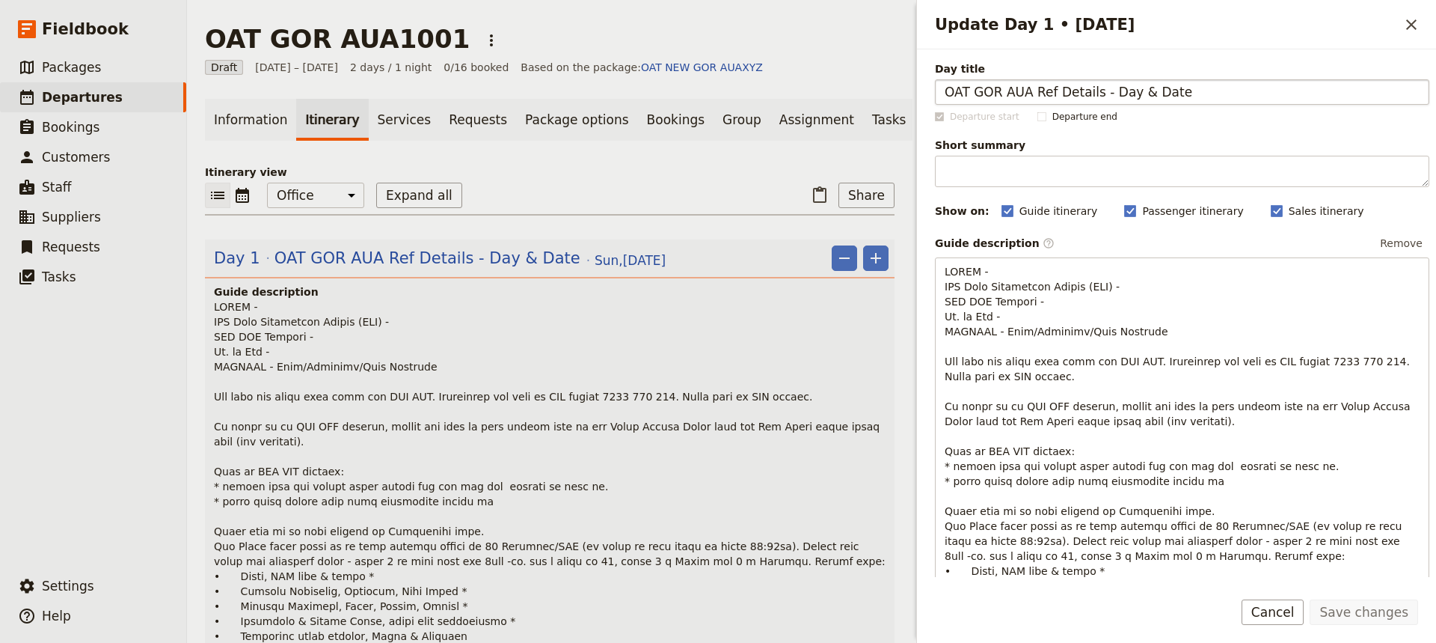
click at [1011, 94] on input "OAT GOR AUA Ref Details - Day & Date" at bounding box center [1182, 91] width 494 height 25
click at [1012, 93] on input "OAT GOR AUA Ref Details - Day & Date" at bounding box center [1182, 91] width 494 height 25
click at [1040, 91] on input "OAT GOR AUA Ref Details - Day & Date" at bounding box center [1182, 91] width 494 height 25
drag, startPoint x: 1052, startPoint y: 89, endPoint x: 1290, endPoint y: 89, distance: 237.1
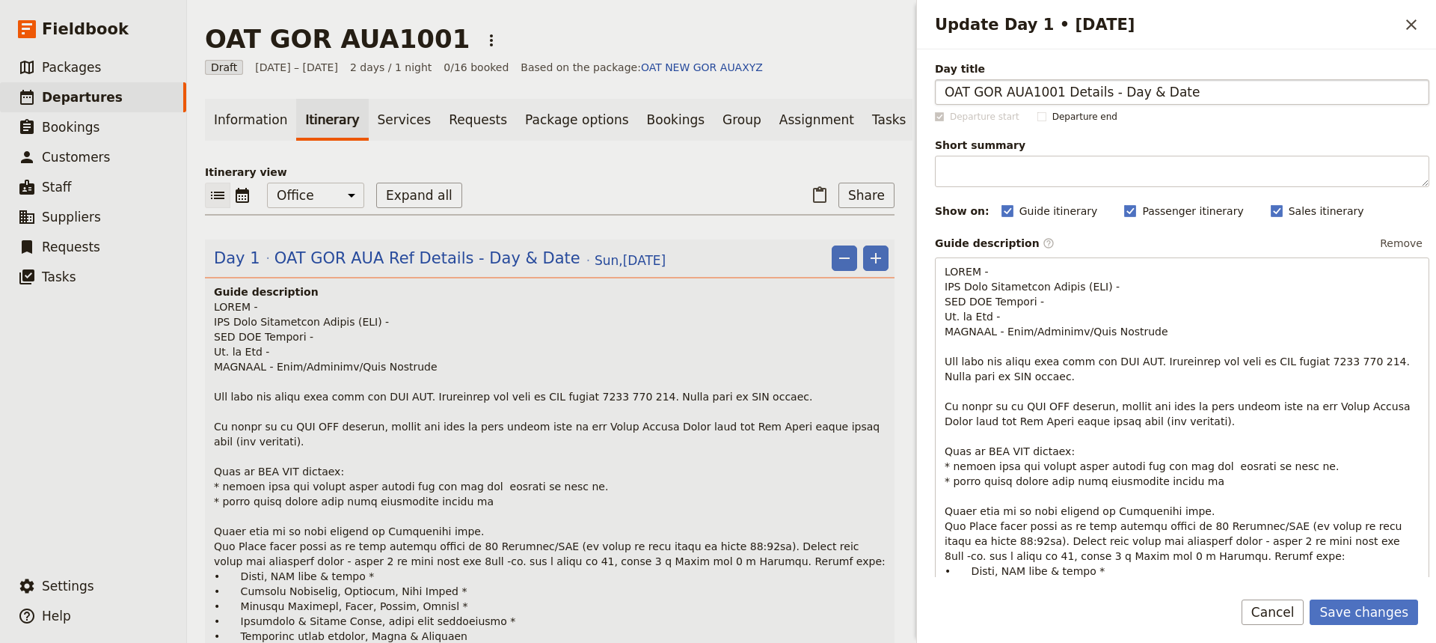
click at [1148, 89] on input "OAT GOR AUA1001 Details - Day & Date" at bounding box center [1182, 91] width 494 height 25
type input "OAT GOR AUA1001"
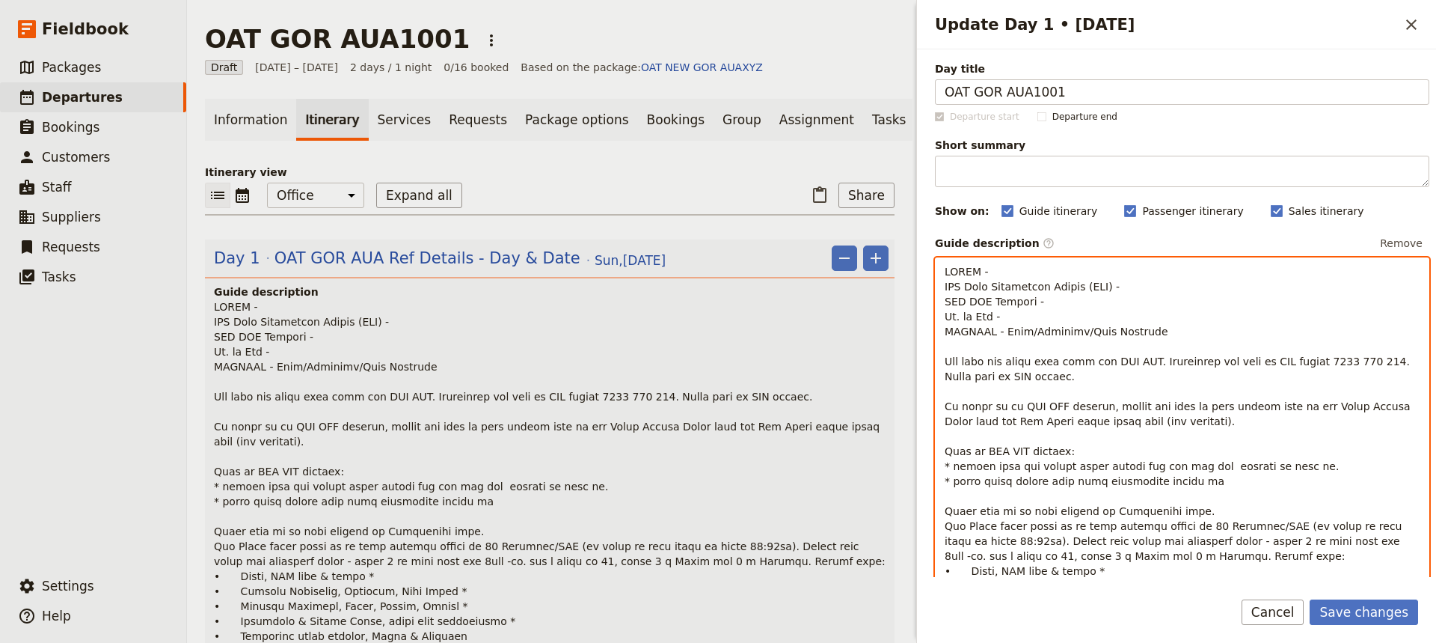
click at [1018, 286] on span "Update Day 1 • 5 Oct" at bounding box center [1179, 451] width 469 height 371
click at [1032, 273] on p "Update Day 1 • 5 Oct" at bounding box center [1182, 451] width 475 height 374
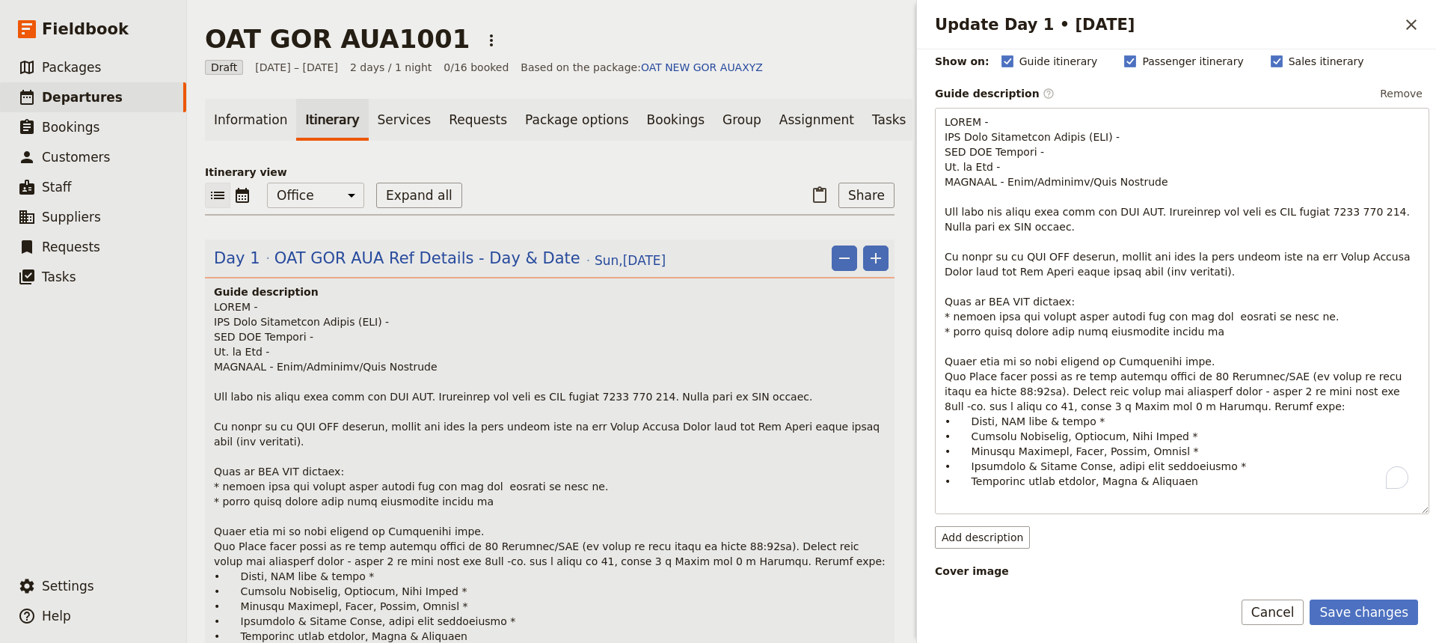
drag, startPoint x: 1372, startPoint y: 610, endPoint x: 1368, endPoint y: 598, distance: 12.5
click at [1148, 480] on button "Save changes" at bounding box center [1364, 611] width 108 height 25
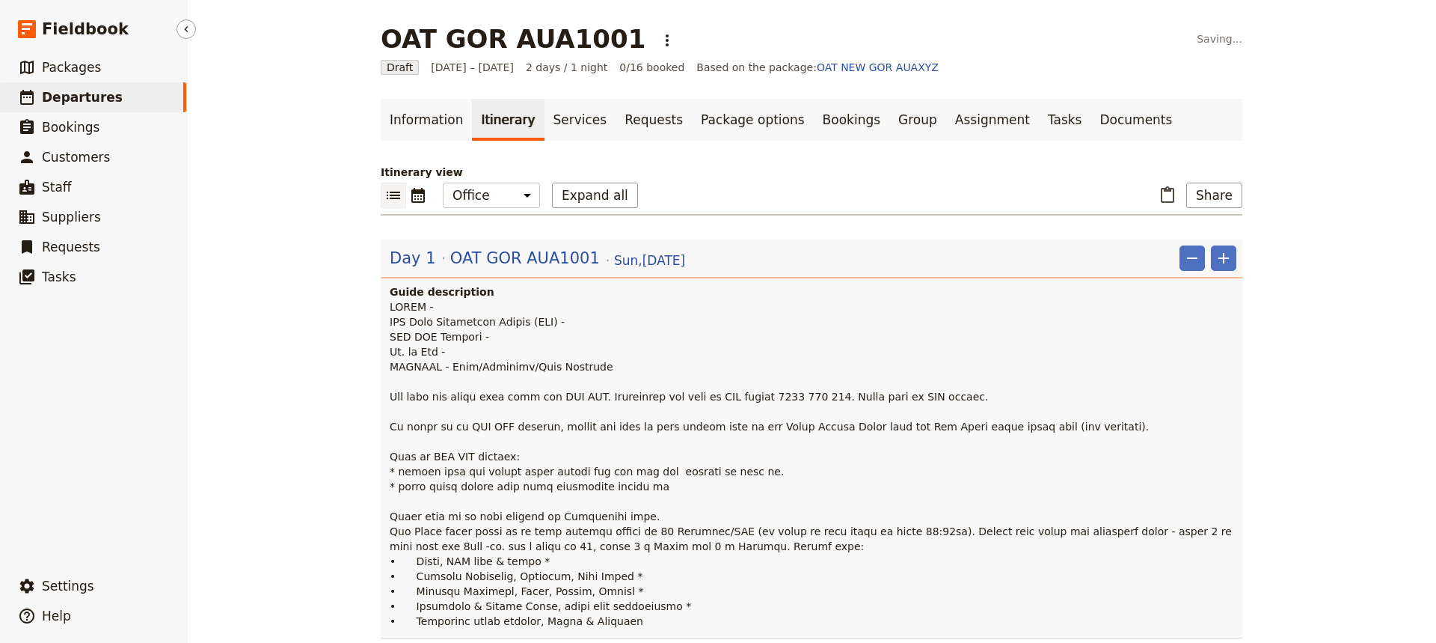
click at [90, 87] on link "​ Departures" at bounding box center [93, 97] width 186 height 30
click at [112, 96] on link "​ Departures" at bounding box center [93, 97] width 186 height 30
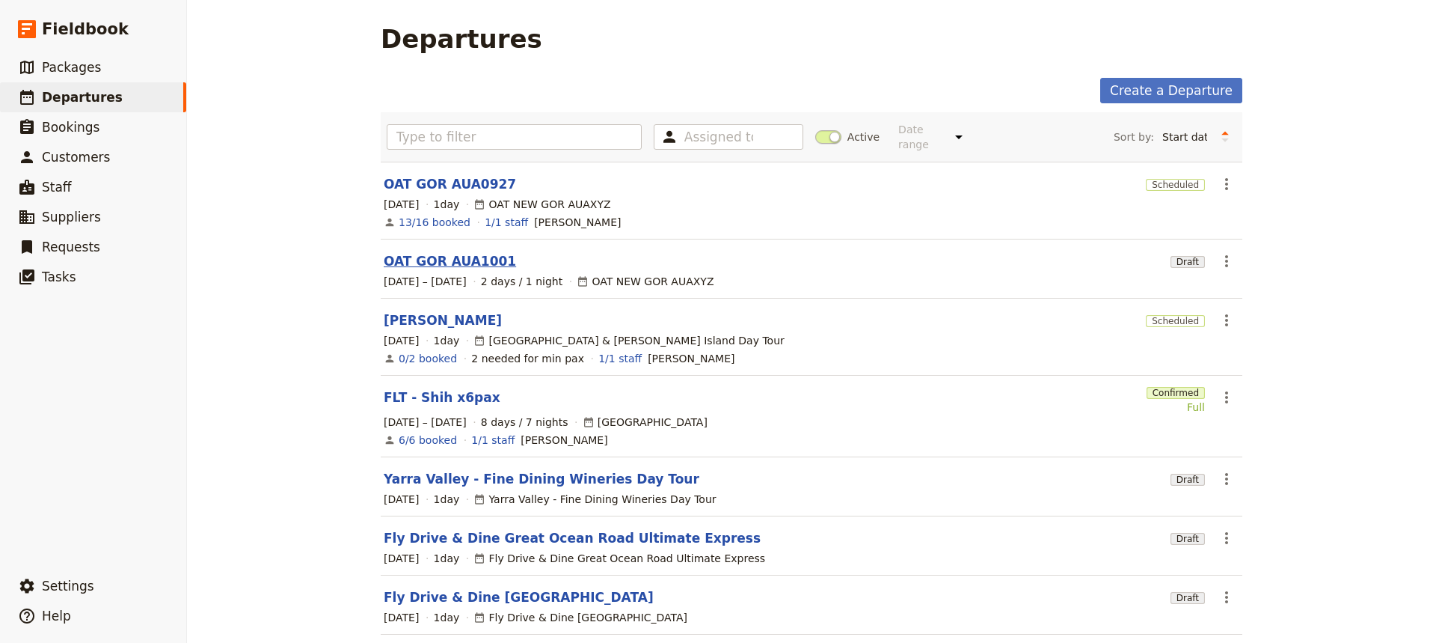
click at [429, 252] on link "OAT GOR AUA1001" at bounding box center [450, 261] width 132 height 18
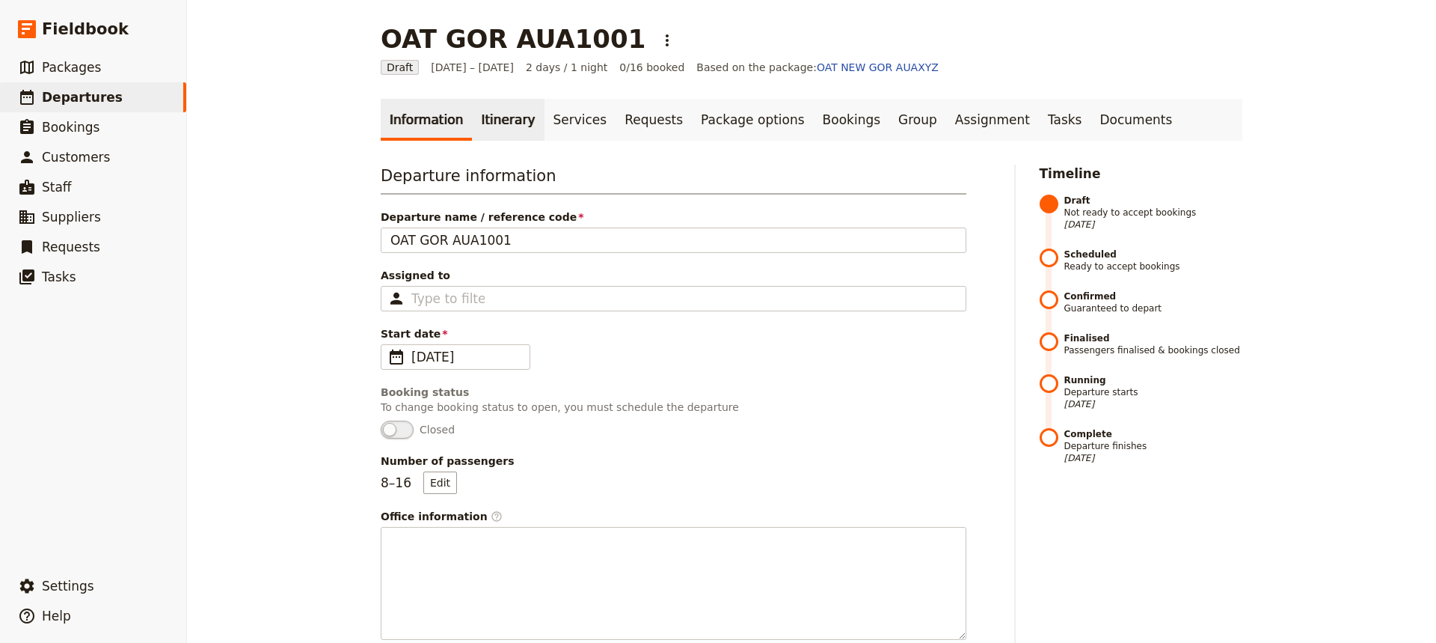
click at [491, 127] on link "Itinerary" at bounding box center [508, 120] width 72 height 42
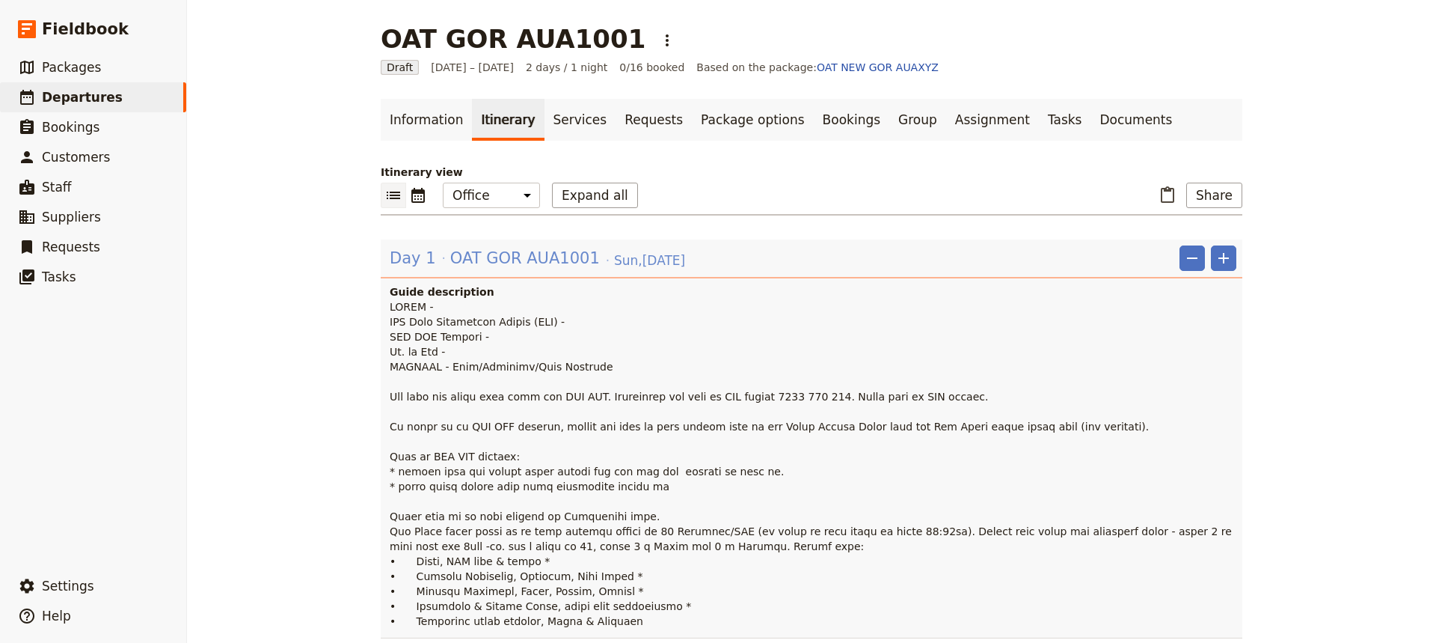
click at [497, 257] on span "OAT GOR AUA1001" at bounding box center [525, 258] width 150 height 22
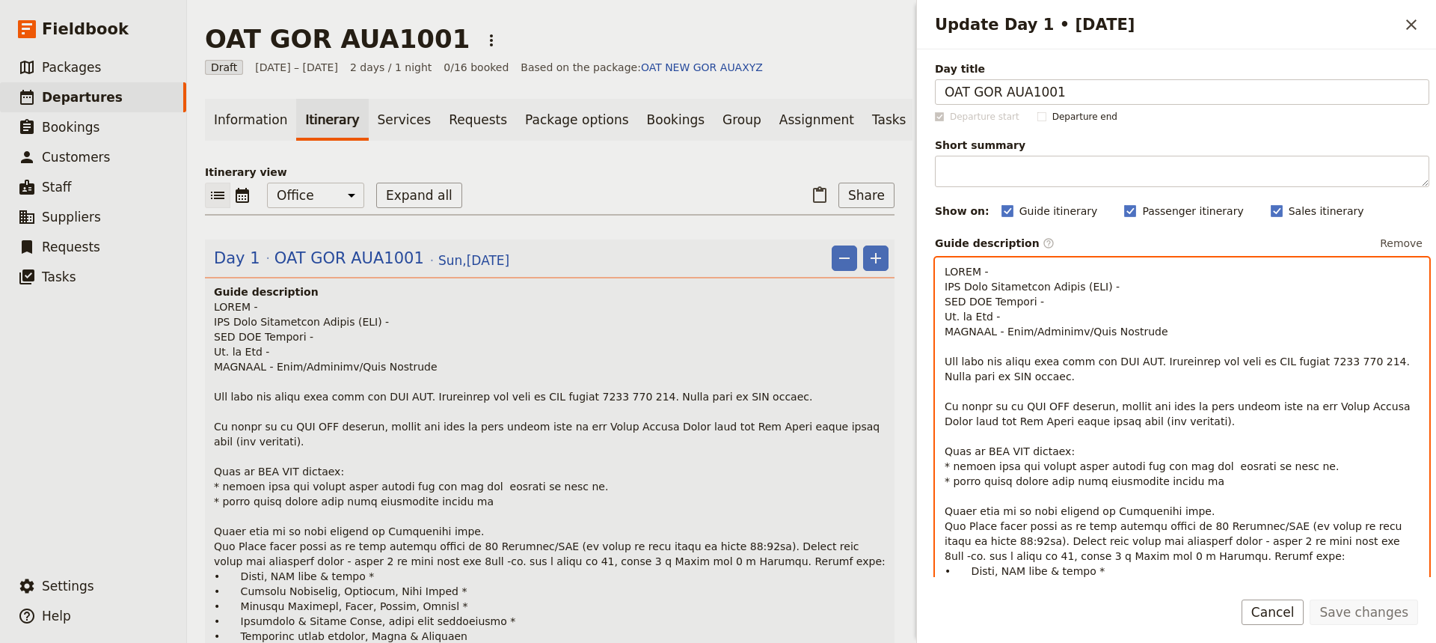
click at [1009, 273] on p "Update Day 1 • 5 Oct" at bounding box center [1182, 451] width 475 height 374
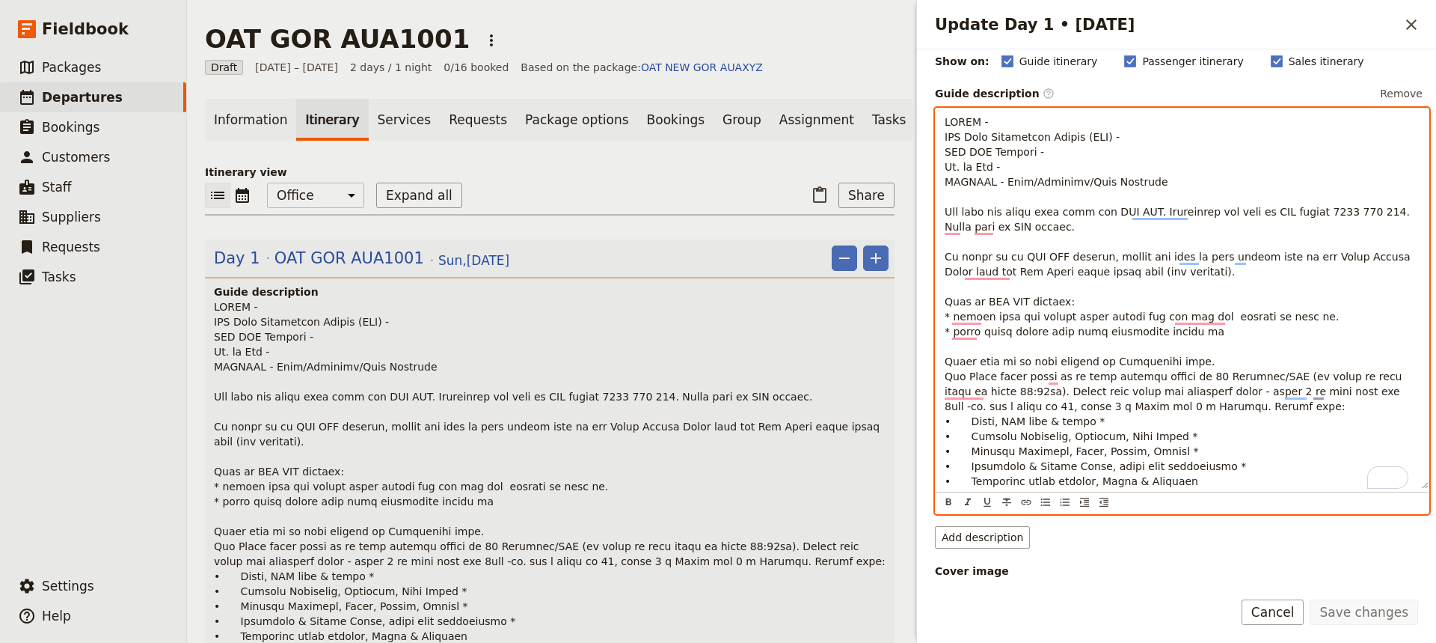
scroll to position [150, 0]
click at [1117, 124] on p "To enrich screen reader interactions, please activate Accessibility in Grammarl…" at bounding box center [1182, 301] width 475 height 374
click at [1124, 141] on p "To enrich screen reader interactions, please activate Accessibility in Grammarl…" at bounding box center [1182, 301] width 475 height 374
click at [1004, 124] on p "To enrich screen reader interactions, please activate Accessibility in Grammarl…" at bounding box center [1182, 301] width 475 height 374
click at [1101, 138] on span "To enrich screen reader interactions, please activate Accessibility in Grammarl…" at bounding box center [1179, 301] width 469 height 371
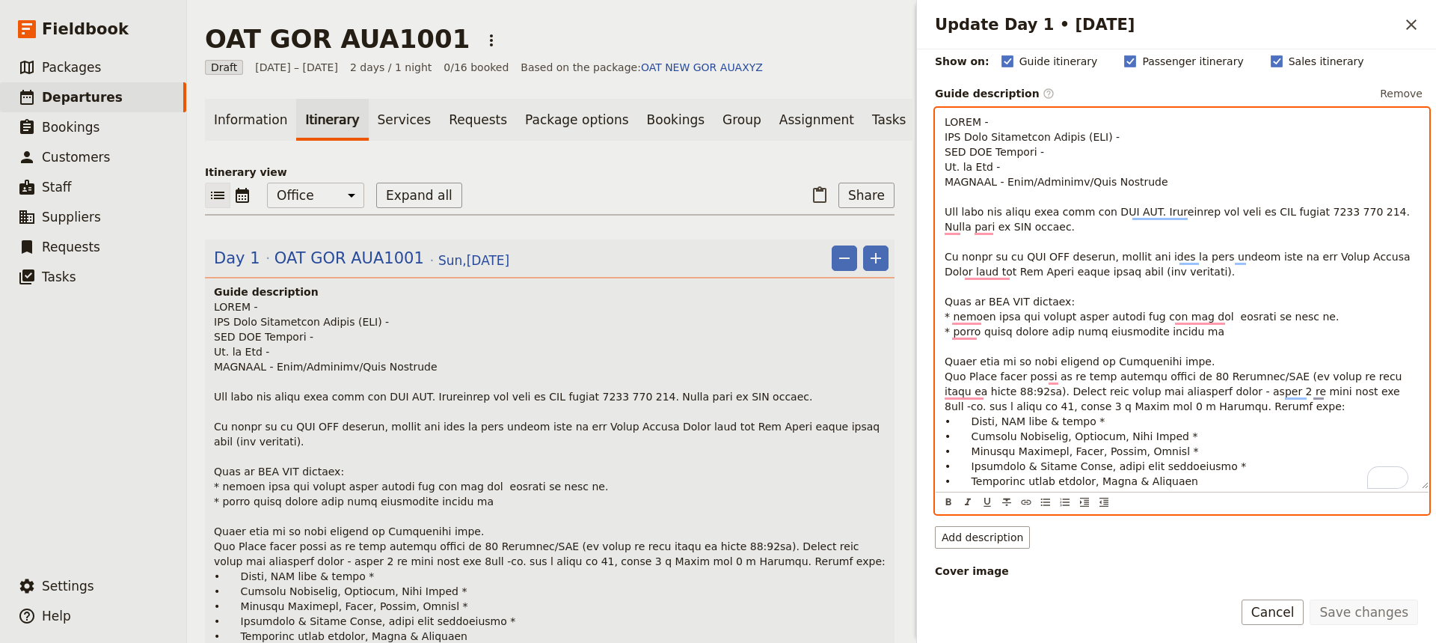
click at [1148, 141] on p "To enrich screen reader interactions, please activate Accessibility in Grammarl…" at bounding box center [1182, 301] width 475 height 374
click at [1028, 165] on p "To enrich screen reader interactions, please activate Accessibility in Grammarl…" at bounding box center [1182, 301] width 475 height 374
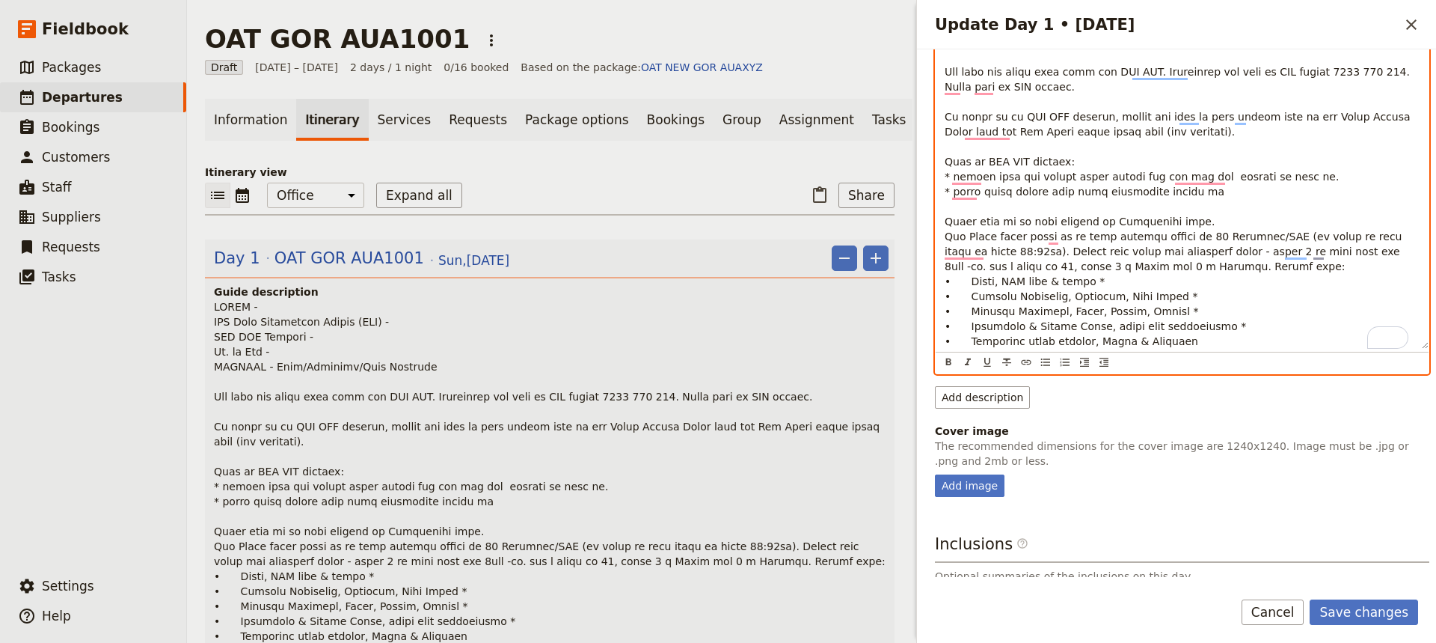
scroll to position [299, 0]
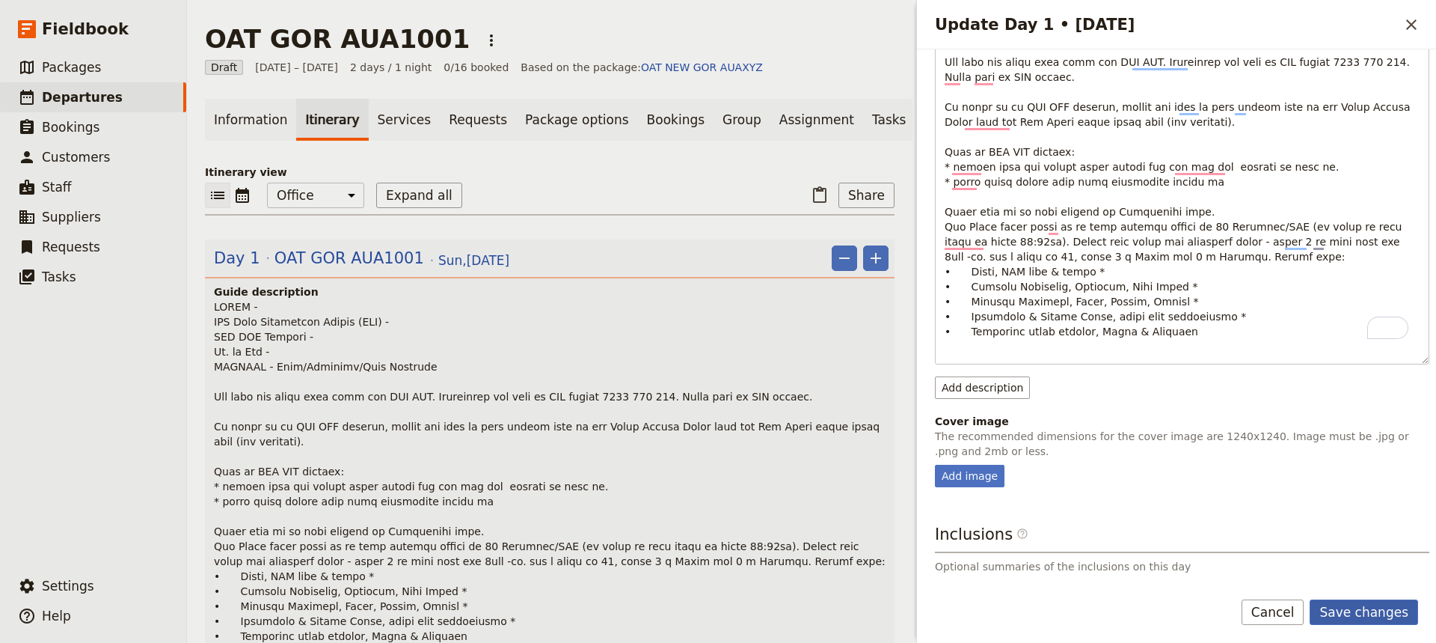
click at [1148, 480] on button "Save changes" at bounding box center [1364, 611] width 108 height 25
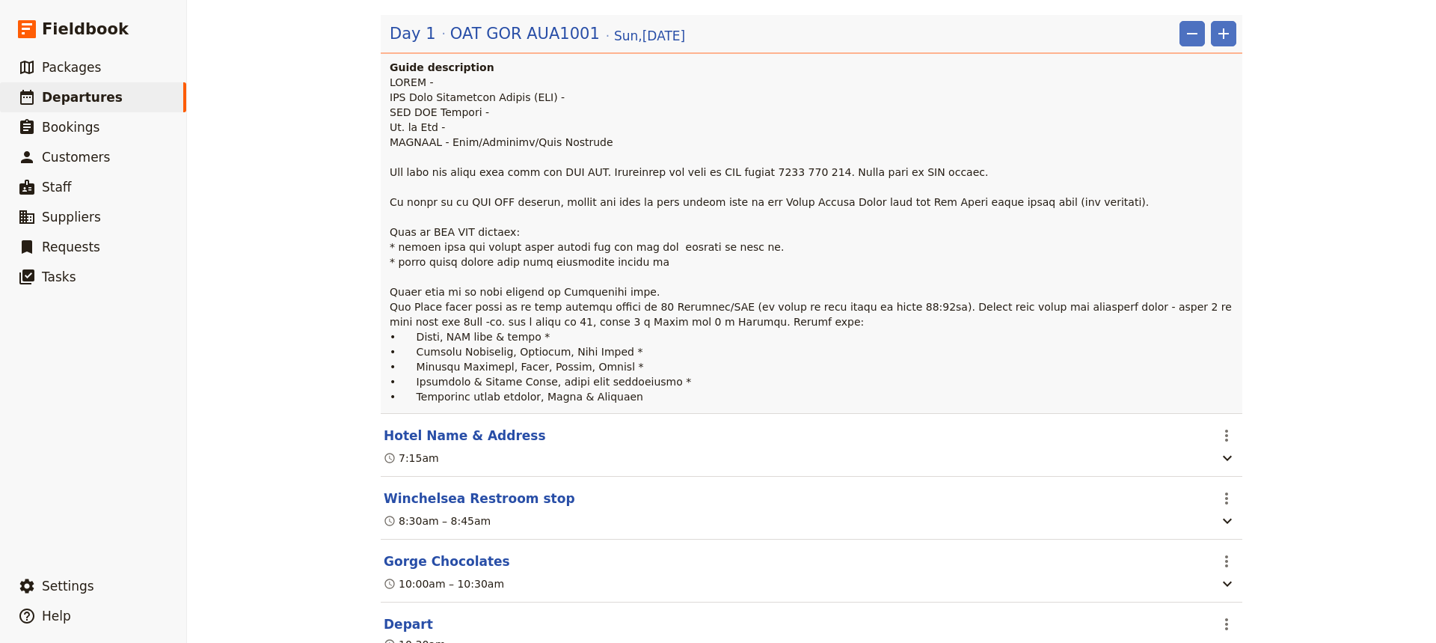
scroll to position [0, 0]
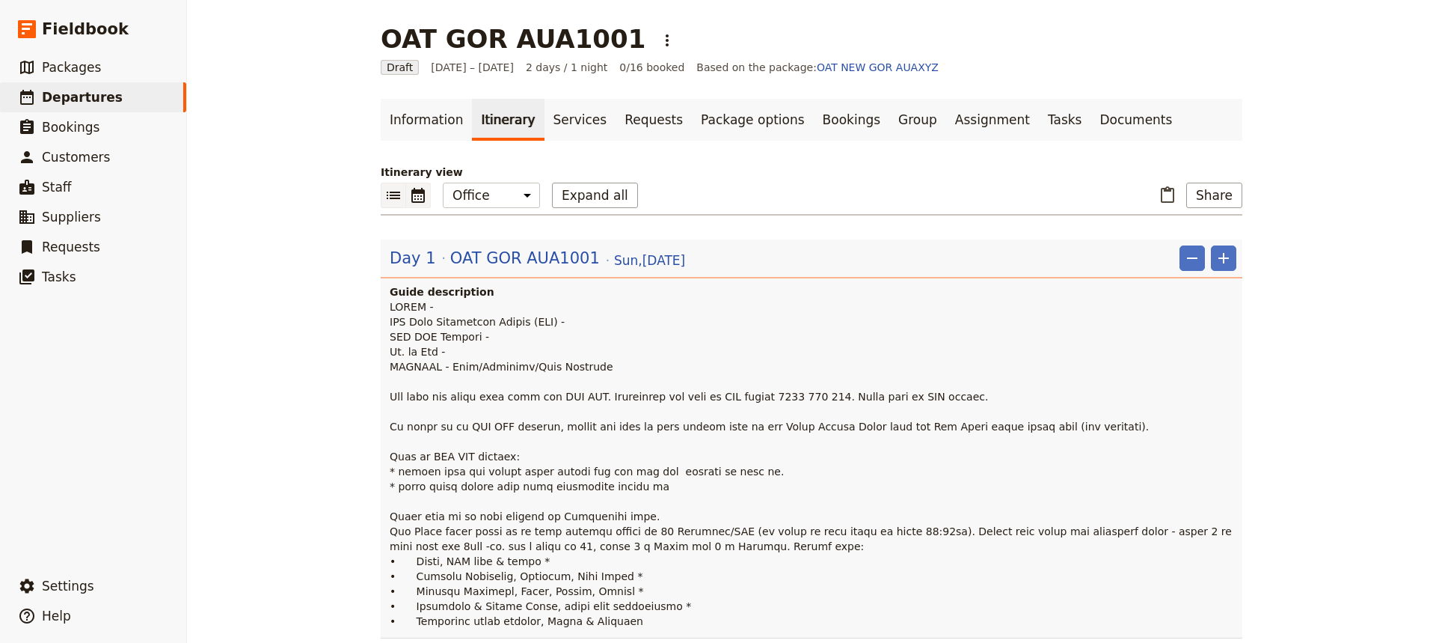
click at [414, 197] on icon "Calendar view" at bounding box center [418, 195] width 18 height 18
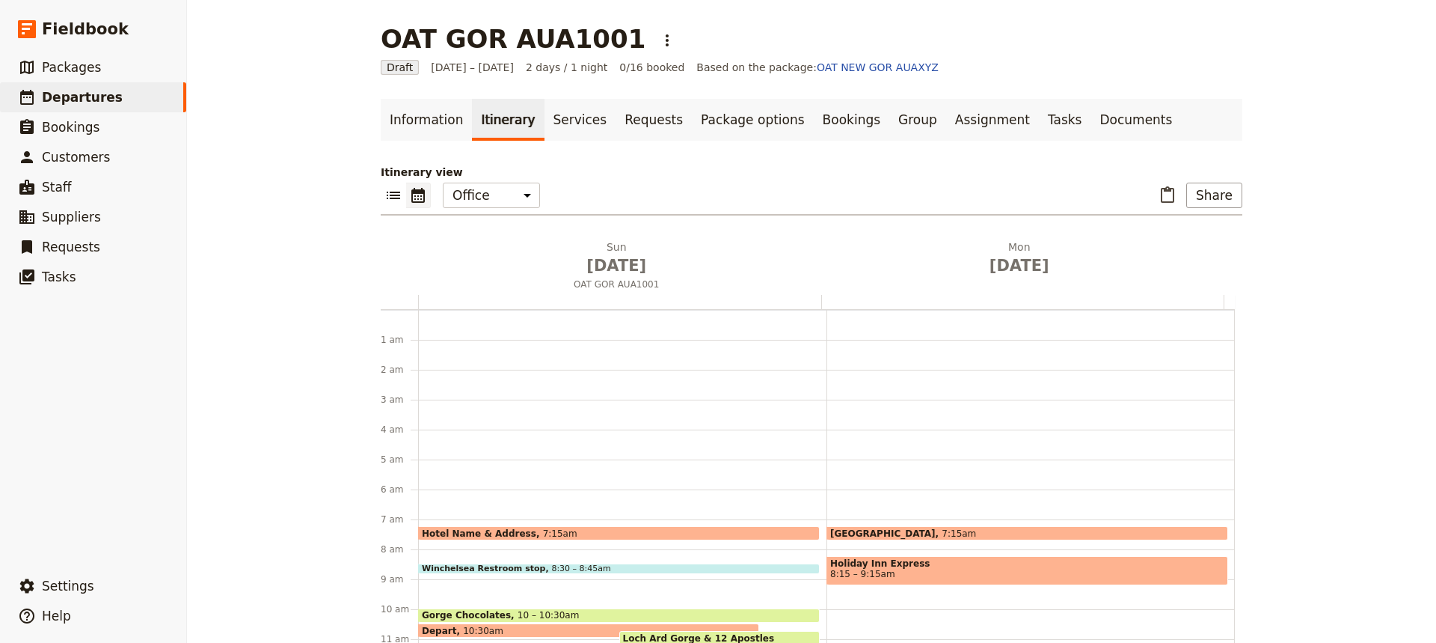
scroll to position [194, 0]
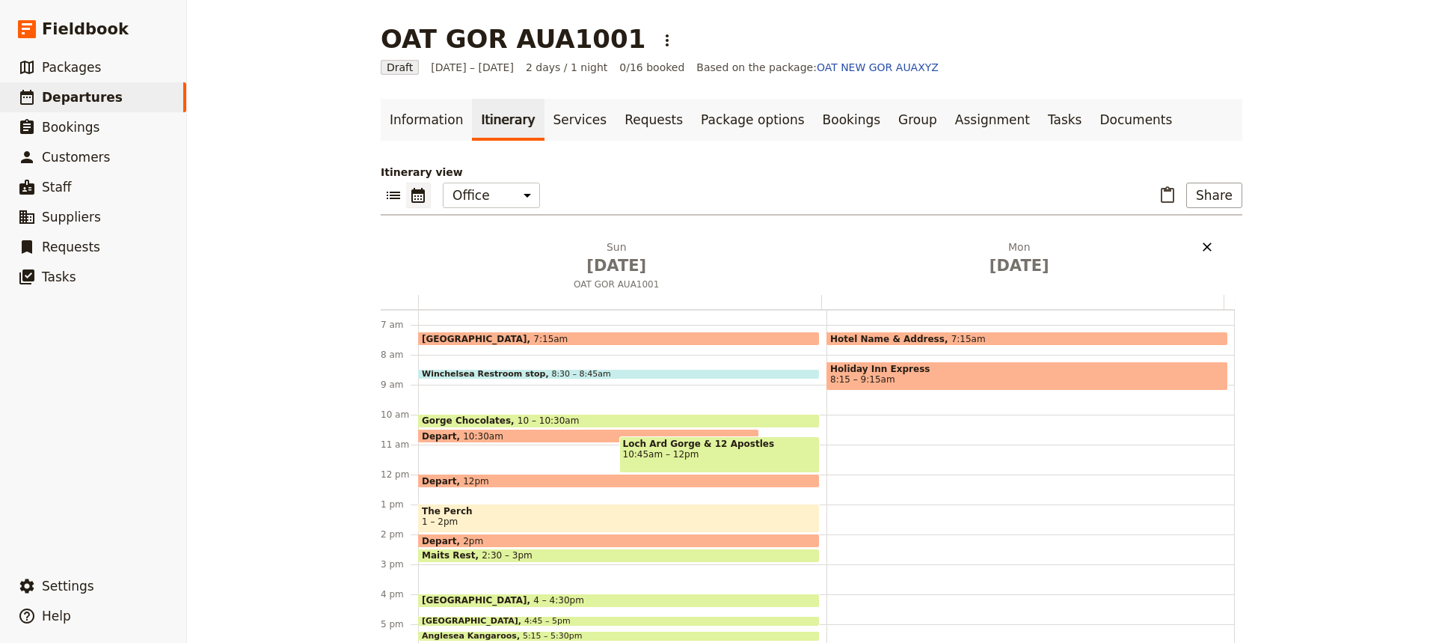
click at [1148, 251] on icon "Delete Mon Oct 6" at bounding box center [1207, 246] width 15 height 15
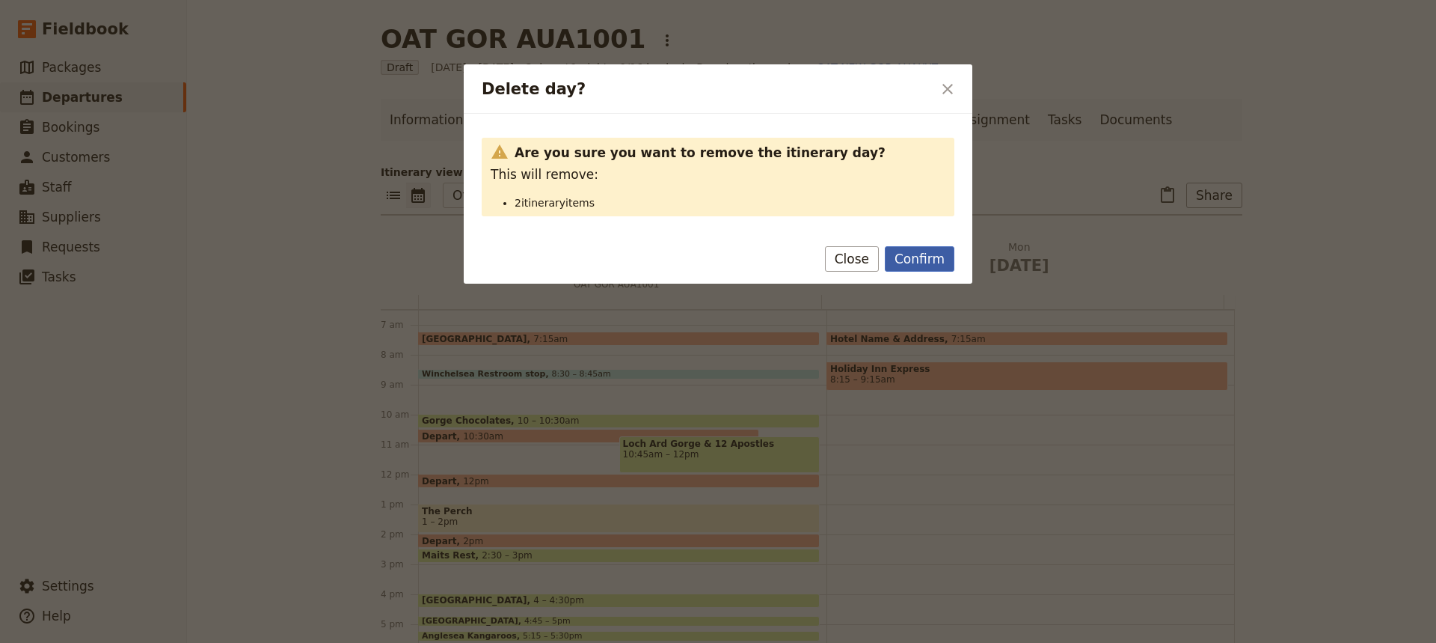
click at [918, 253] on button "Confirm" at bounding box center [920, 258] width 70 height 25
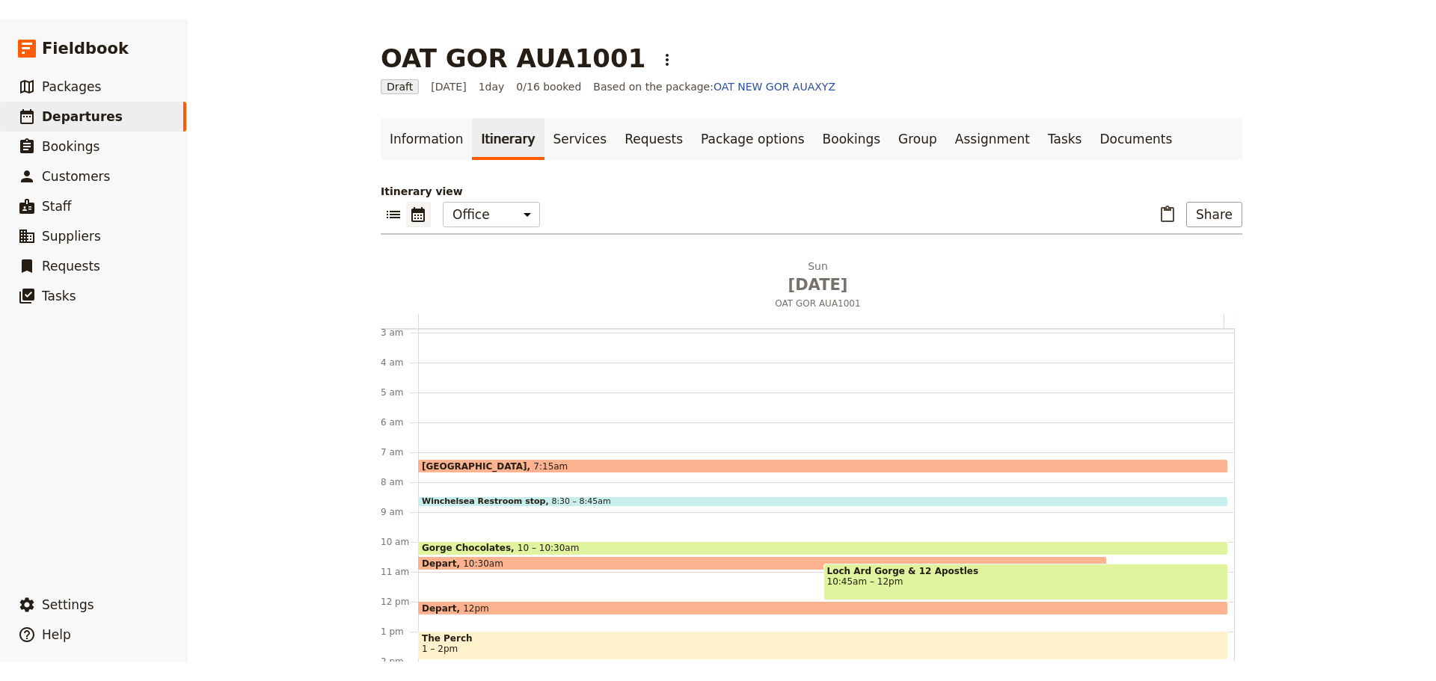
scroll to position [150, 0]
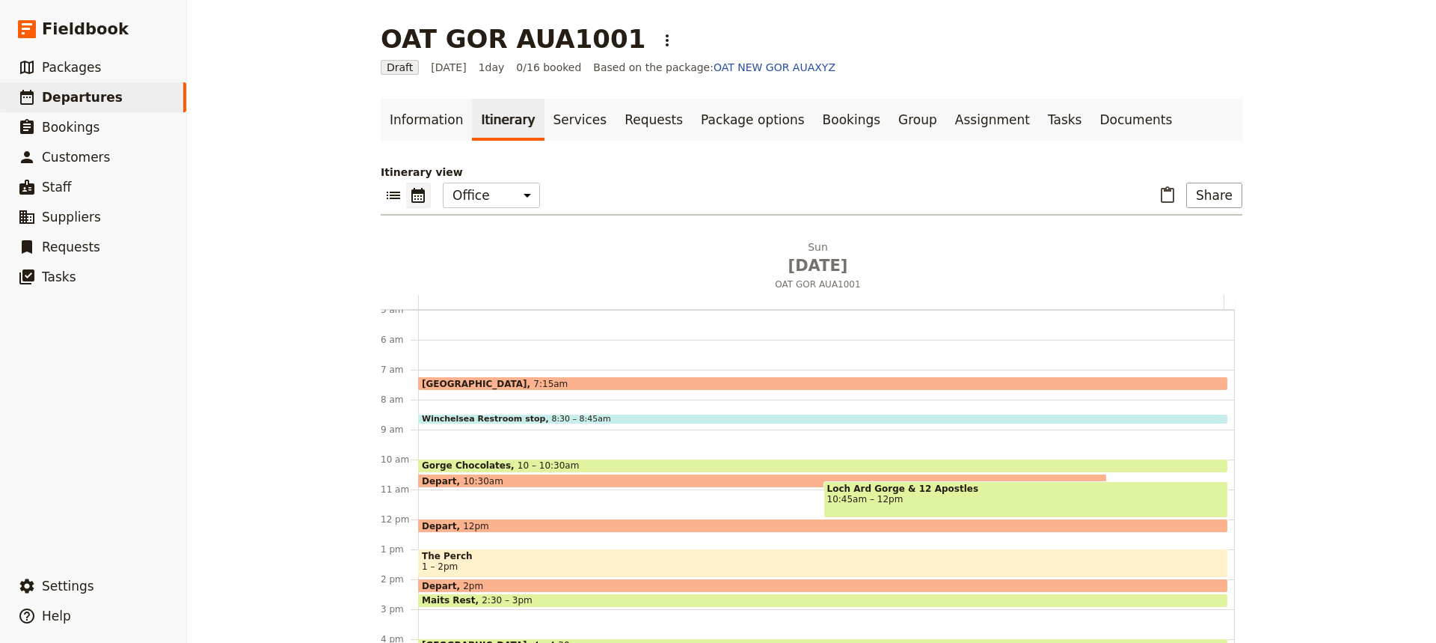
click at [847, 480] on span "10:45am – 12pm" at bounding box center [1026, 499] width 398 height 10
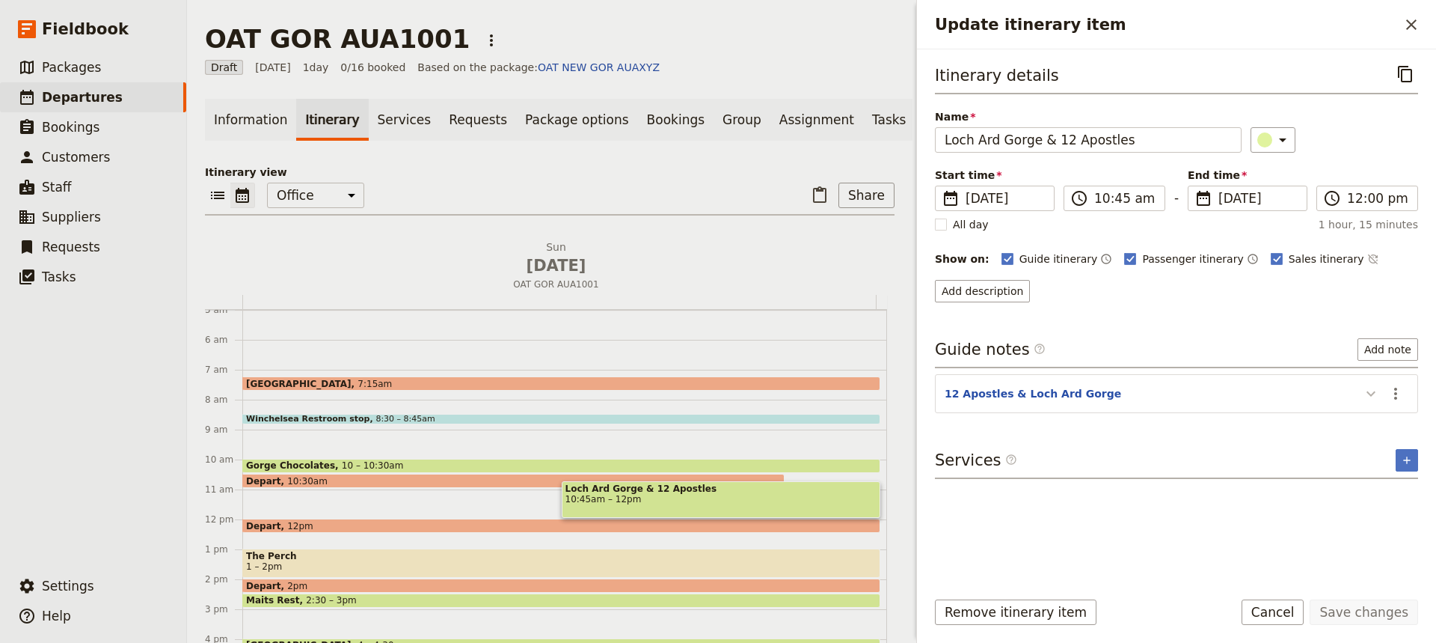
click at [1148, 396] on icon "Update itinerary item" at bounding box center [1371, 393] width 18 height 18
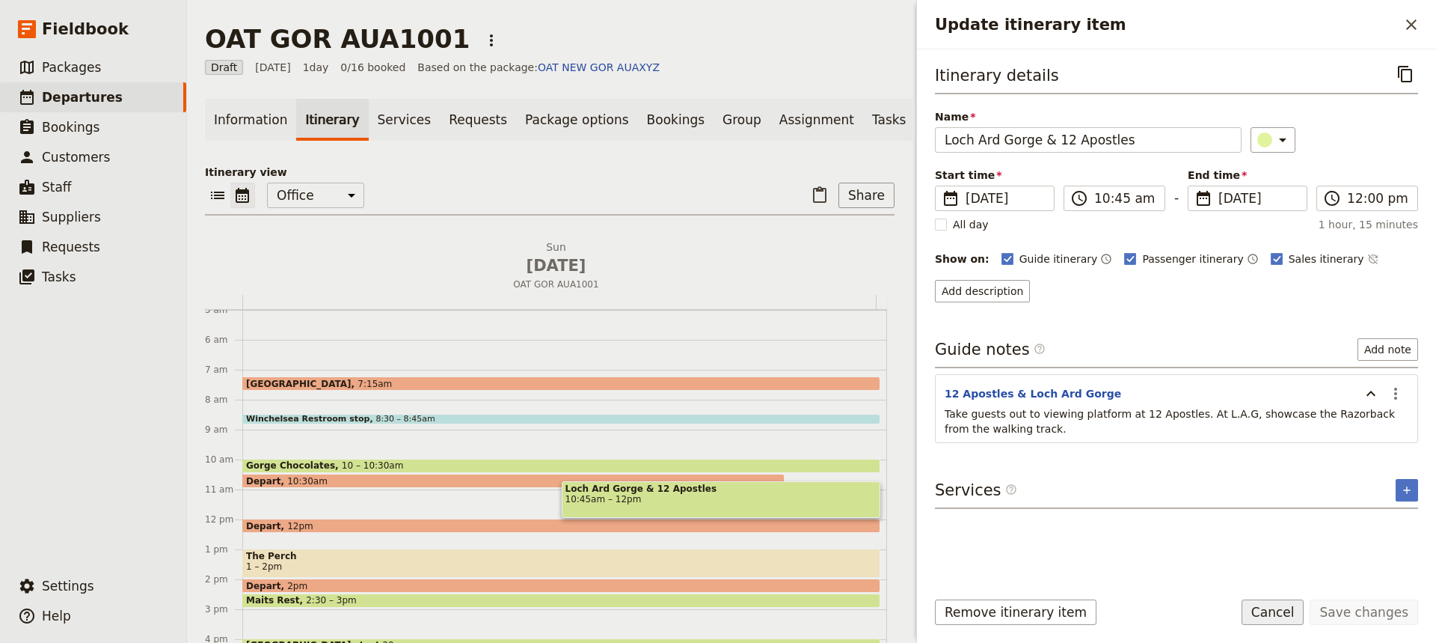
click at [1148, 480] on button "Cancel" at bounding box center [1273, 611] width 63 height 25
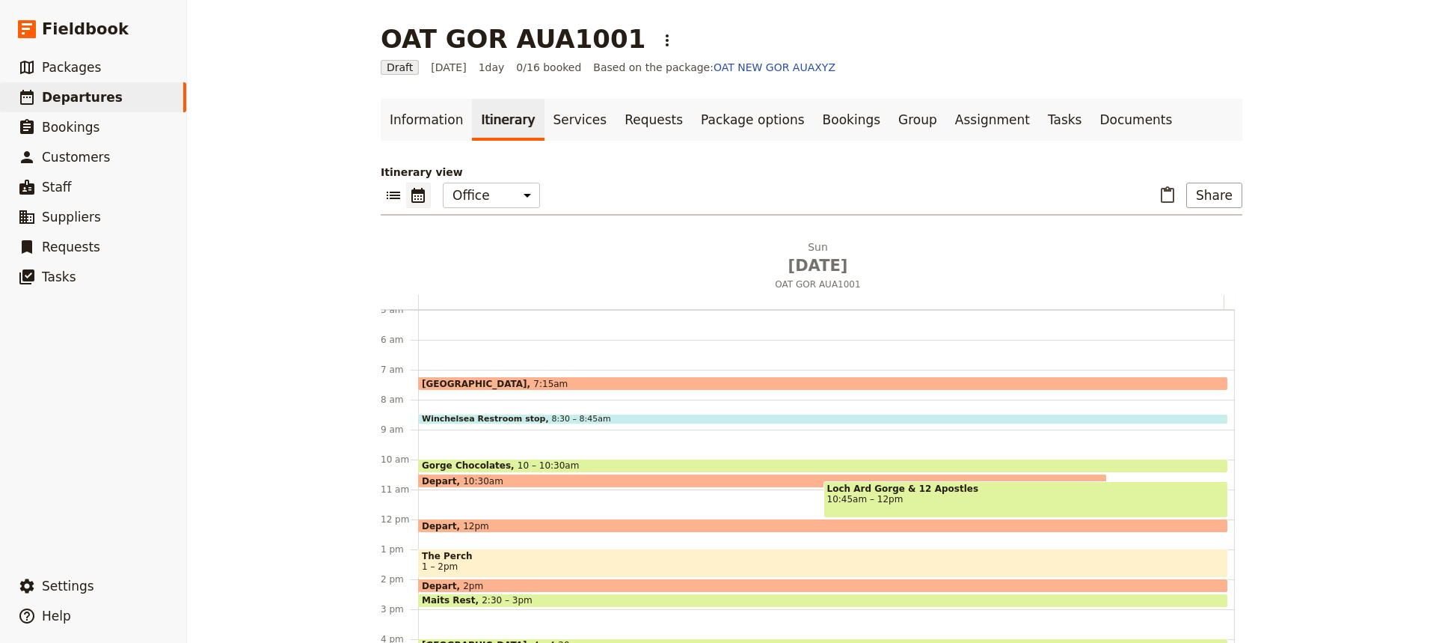
click at [503, 480] on span "The Perch" at bounding box center [823, 556] width 803 height 10
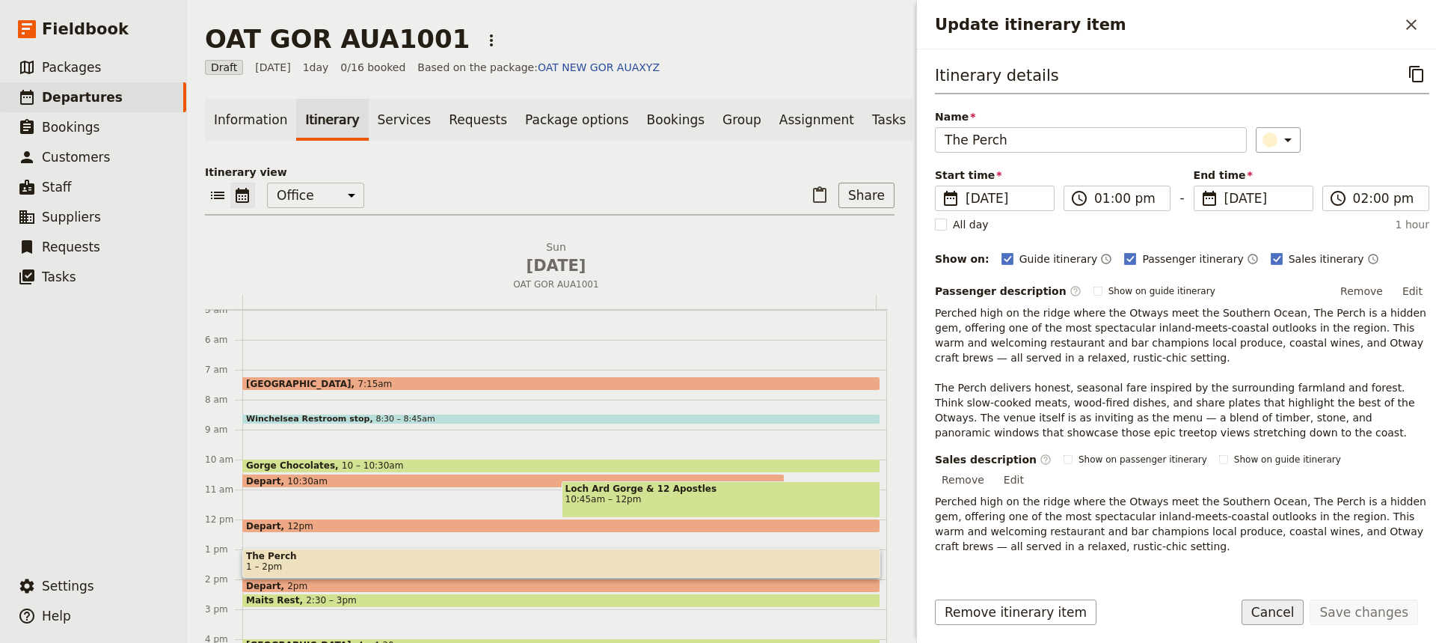
click at [1148, 480] on button "Cancel" at bounding box center [1273, 611] width 63 height 25
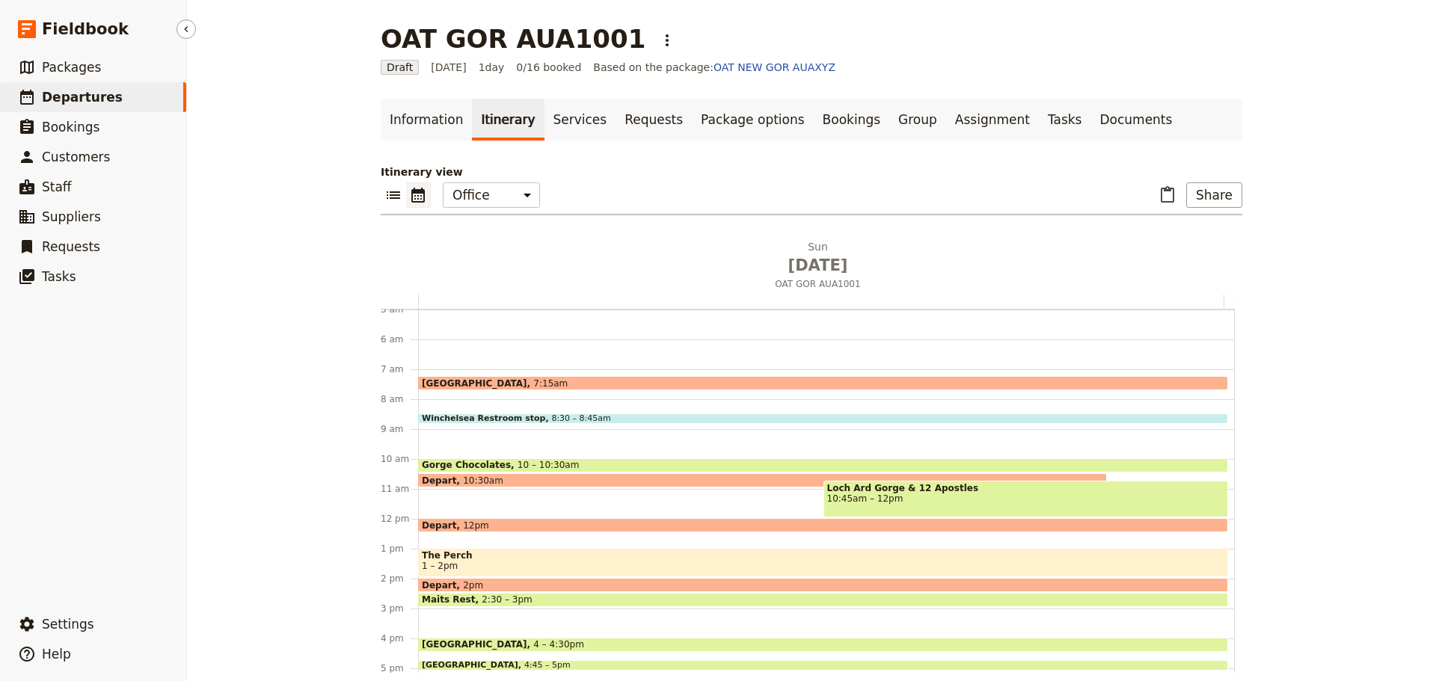
click at [93, 108] on link "​ Departures" at bounding box center [93, 97] width 186 height 30
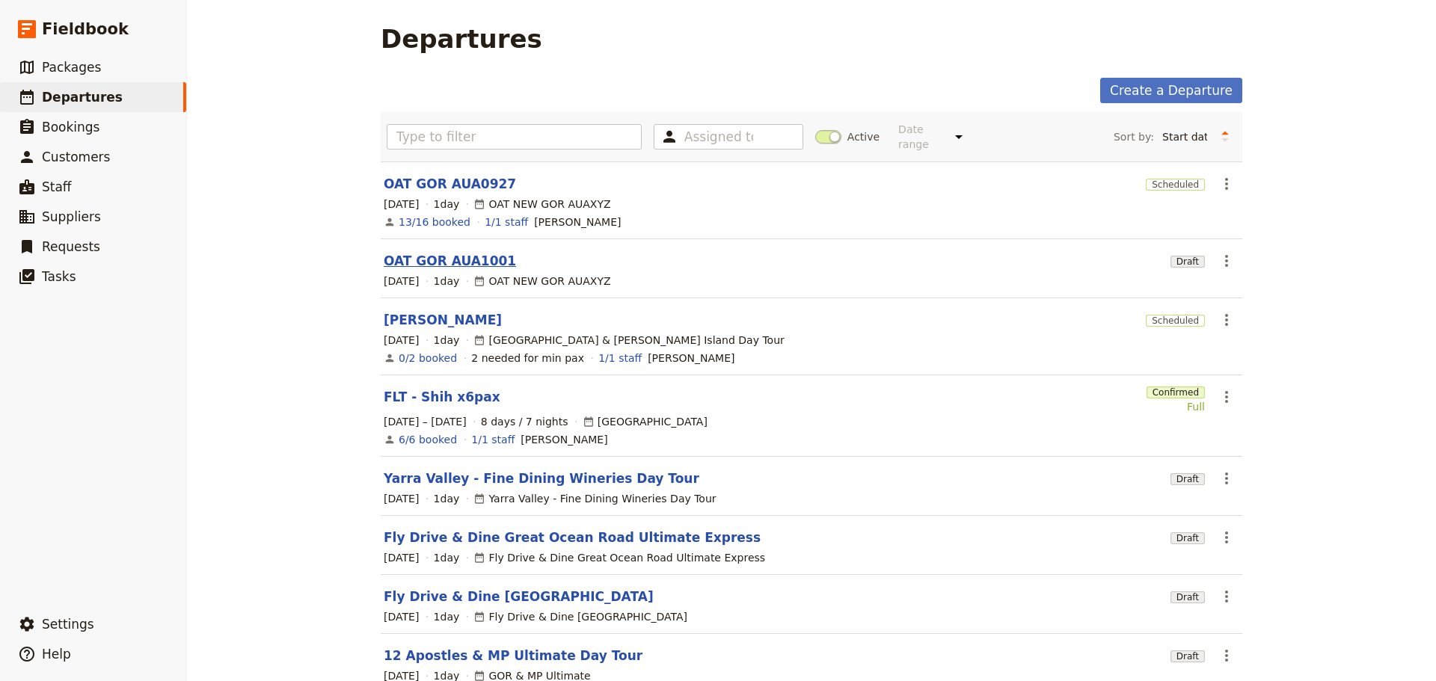
click at [418, 252] on link "OAT GOR AUA1001" at bounding box center [450, 261] width 132 height 18
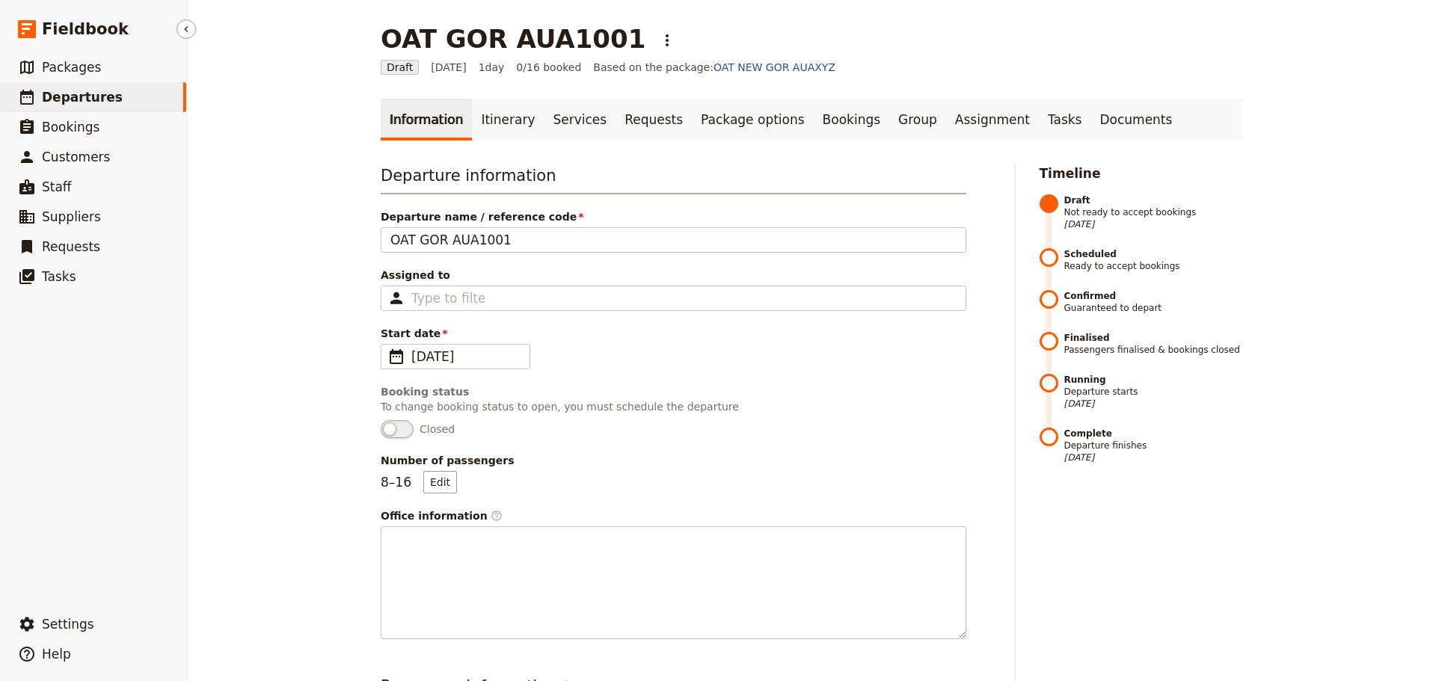
click at [58, 99] on span "Departures" at bounding box center [82, 97] width 81 height 15
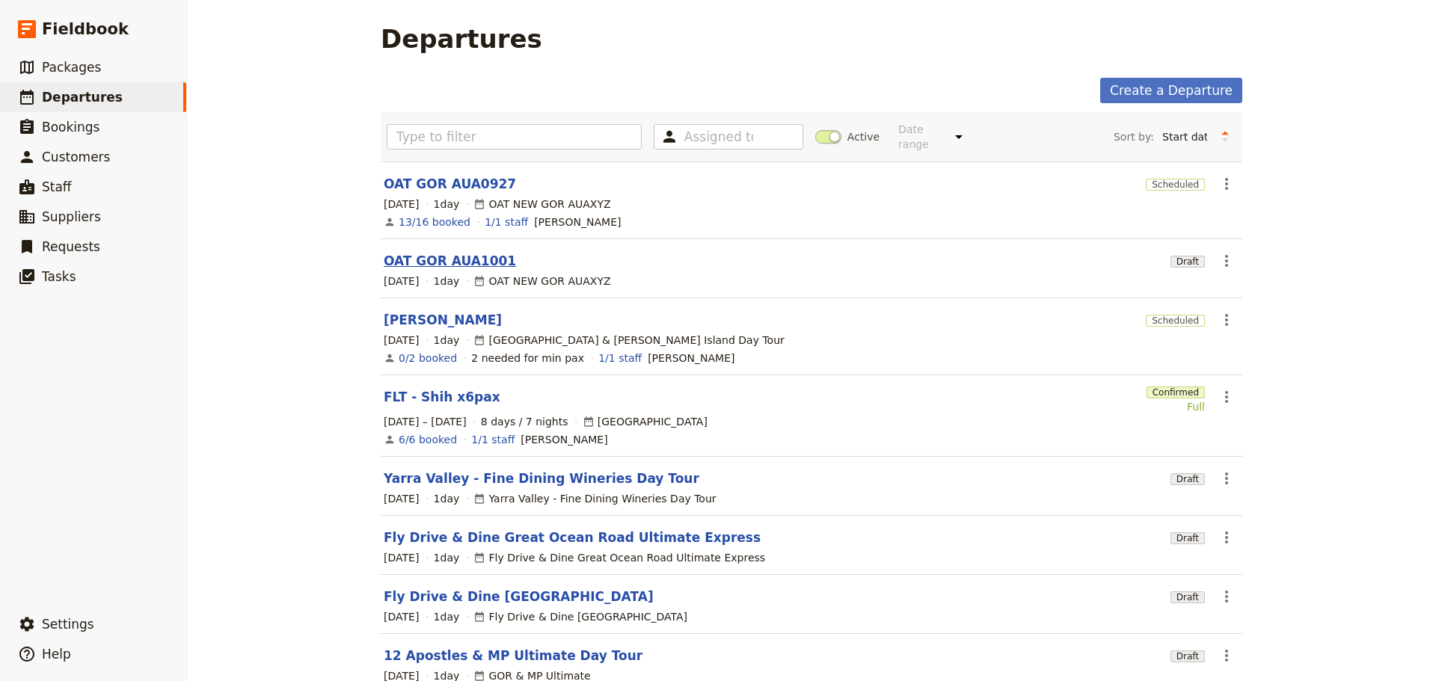
click at [432, 252] on link "OAT GOR AUA1001" at bounding box center [450, 261] width 132 height 18
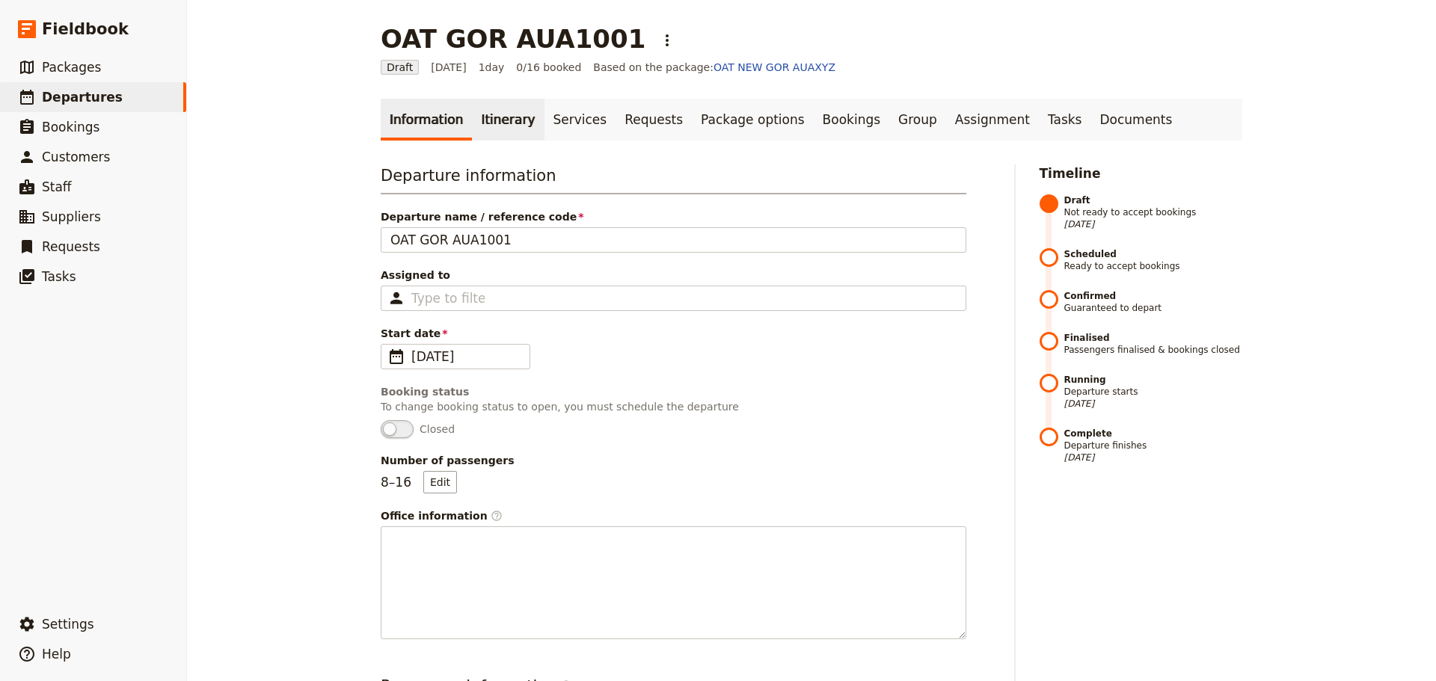
click at [492, 112] on link "Itinerary" at bounding box center [508, 120] width 72 height 42
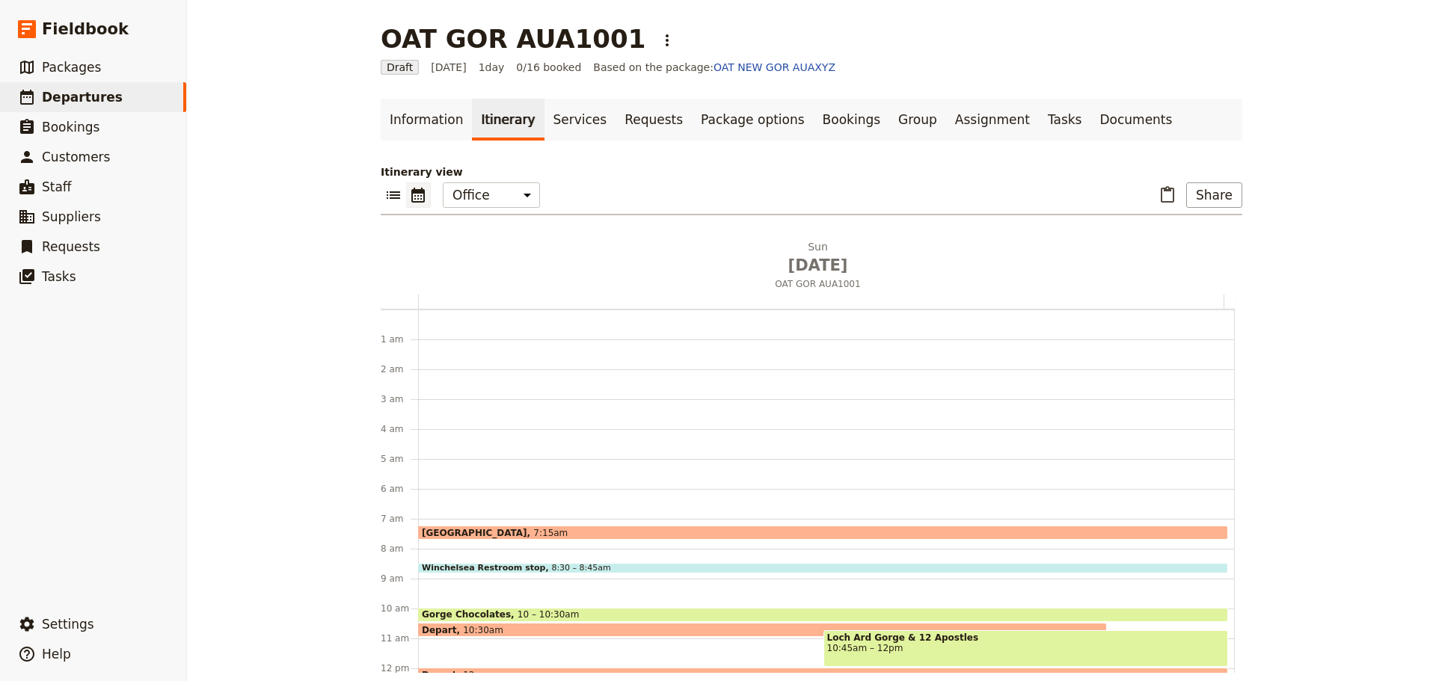
scroll to position [194, 0]
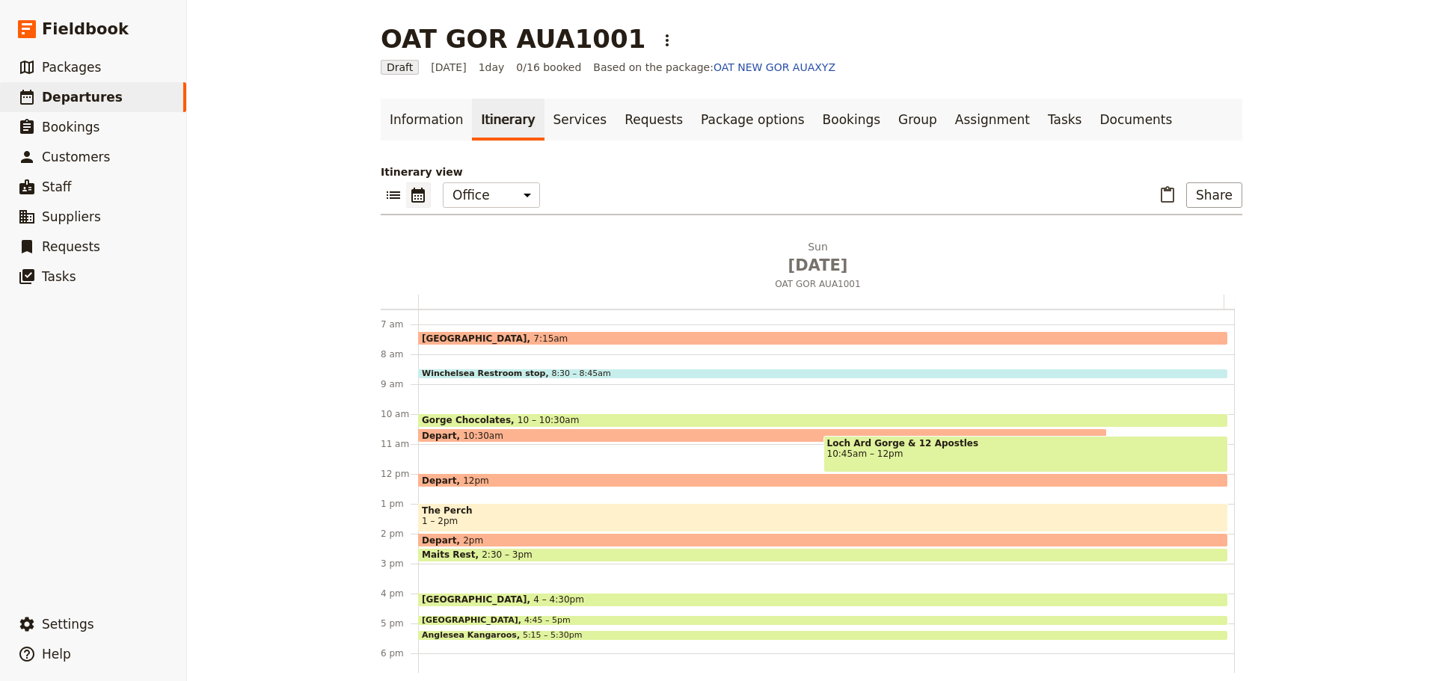
click at [593, 480] on span "The Perch" at bounding box center [823, 511] width 803 height 10
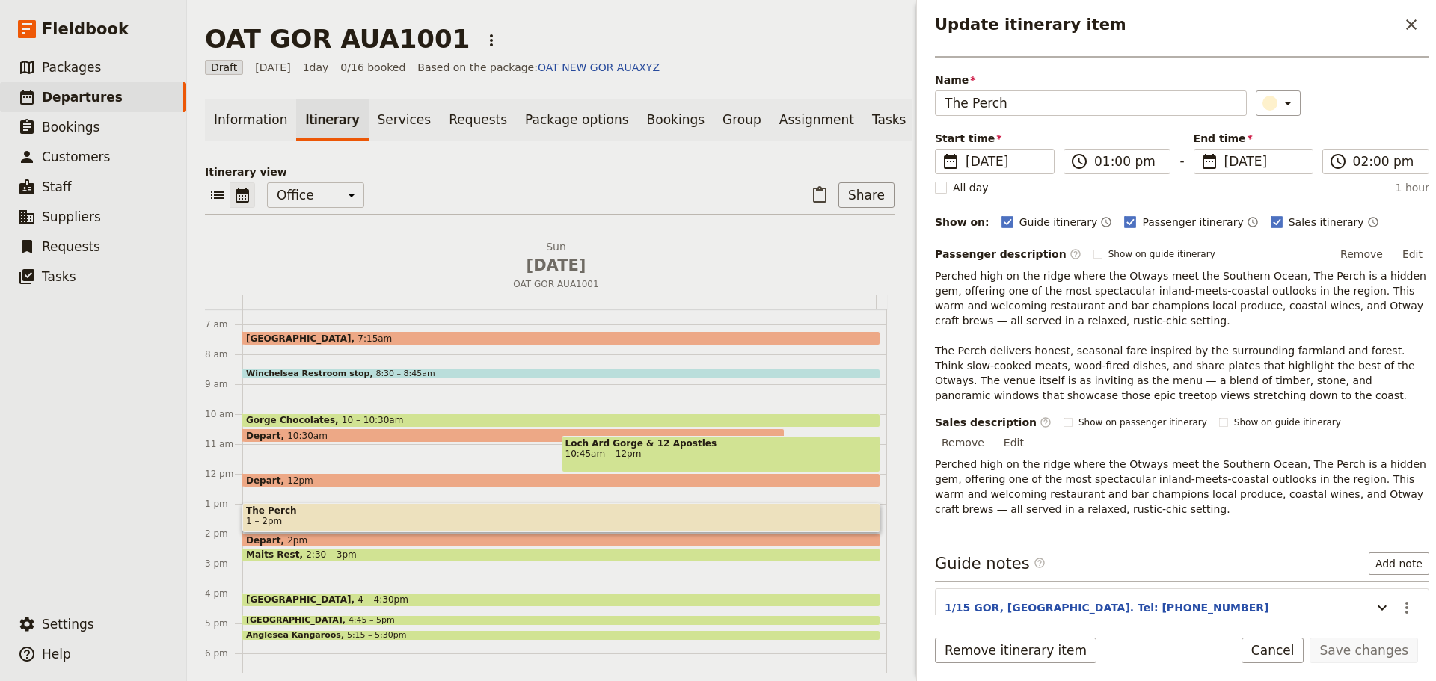
scroll to position [98, 0]
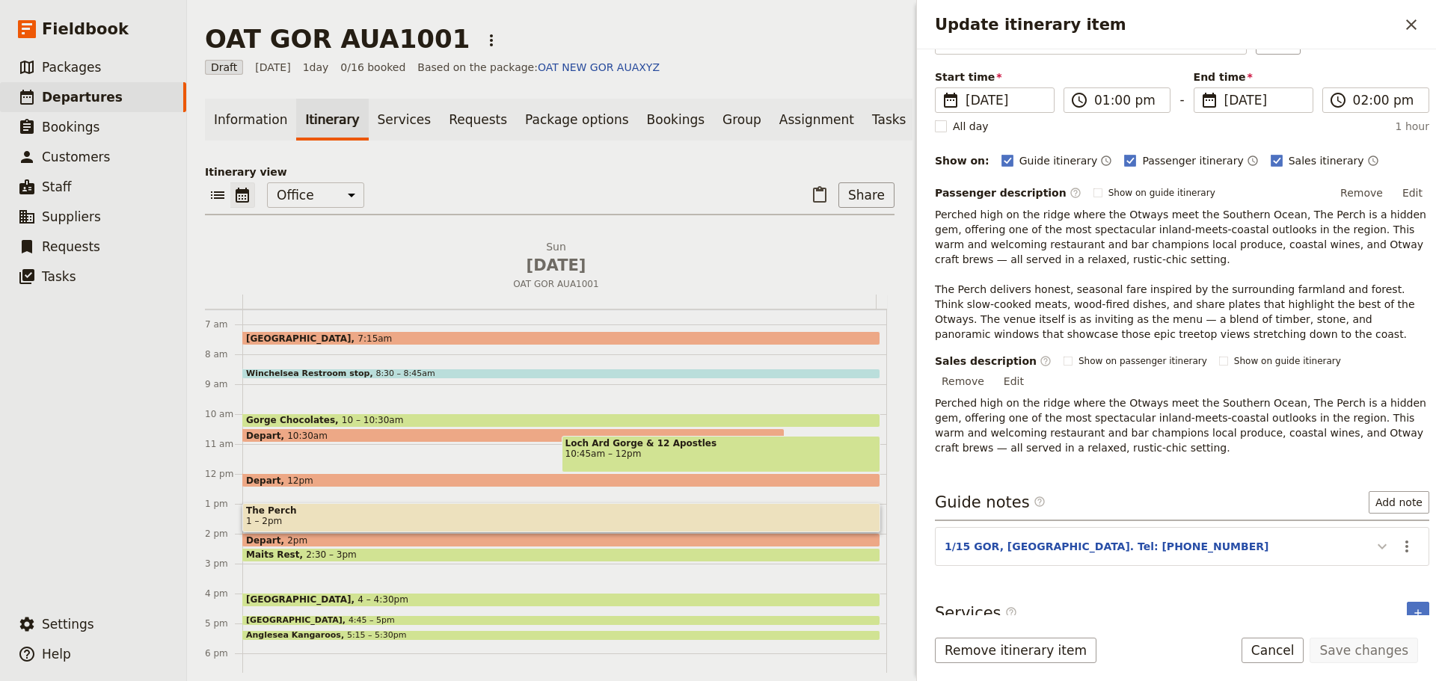
click at [1148, 480] on icon "Update itinerary item" at bounding box center [1382, 547] width 9 height 5
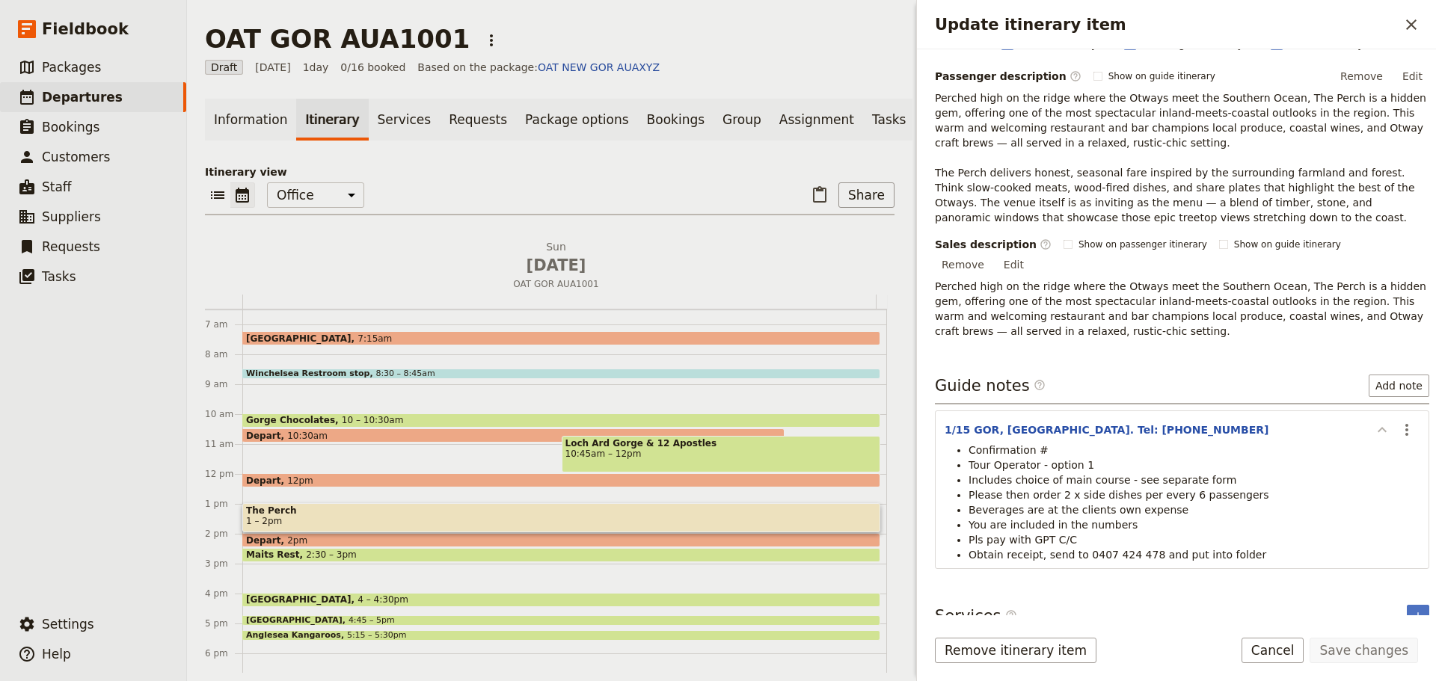
scroll to position [218, 0]
click at [1148, 418] on icon "Update itinerary item" at bounding box center [1382, 427] width 18 height 18
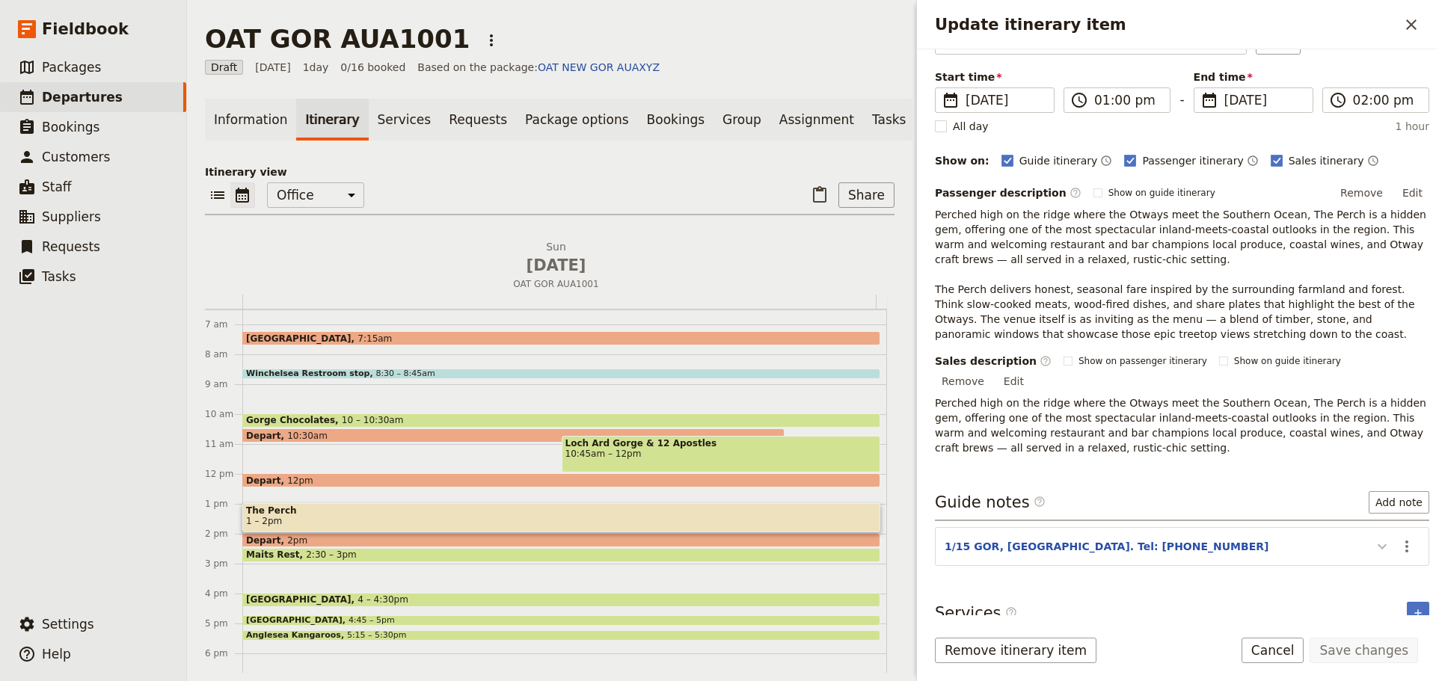
click at [1148, 480] on button "Update itinerary item" at bounding box center [1382, 546] width 24 height 25
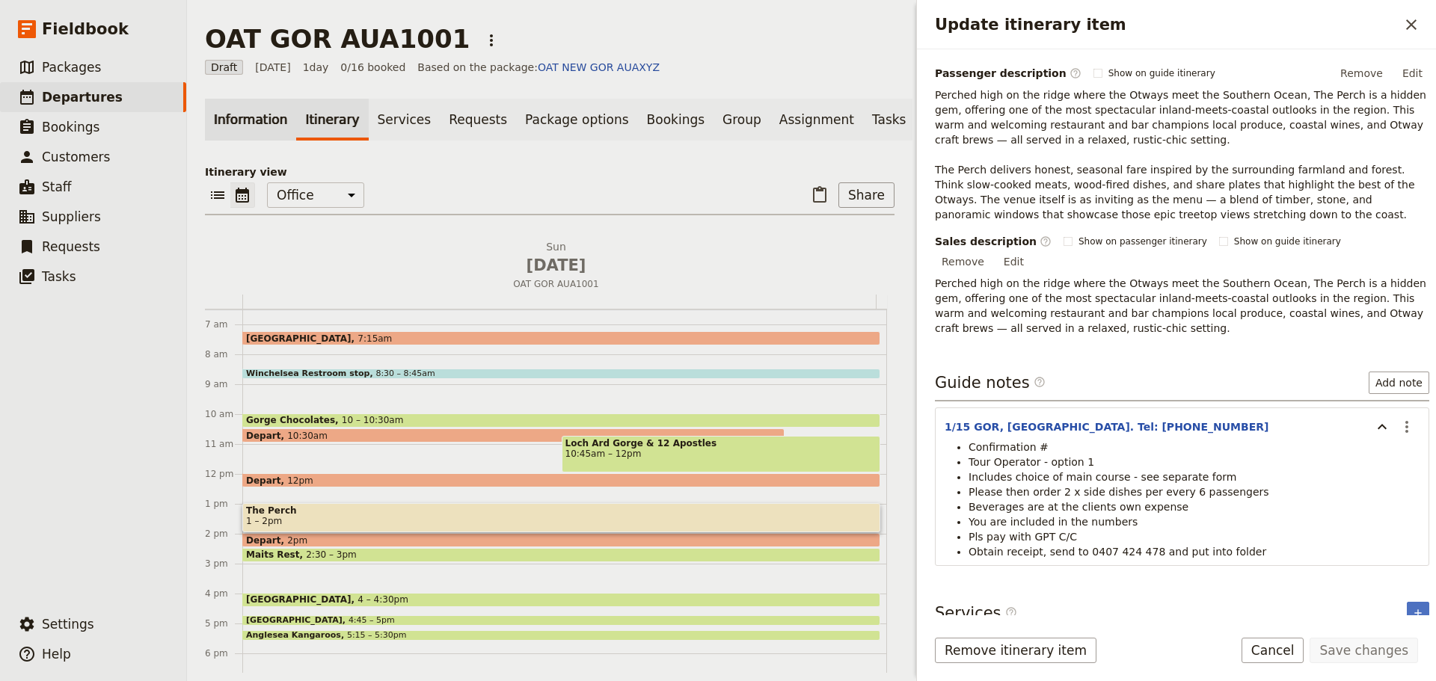
drag, startPoint x: 283, startPoint y: 128, endPoint x: 245, endPoint y: 120, distance: 39.0
click at [283, 128] on link "Information" at bounding box center [250, 120] width 91 height 42
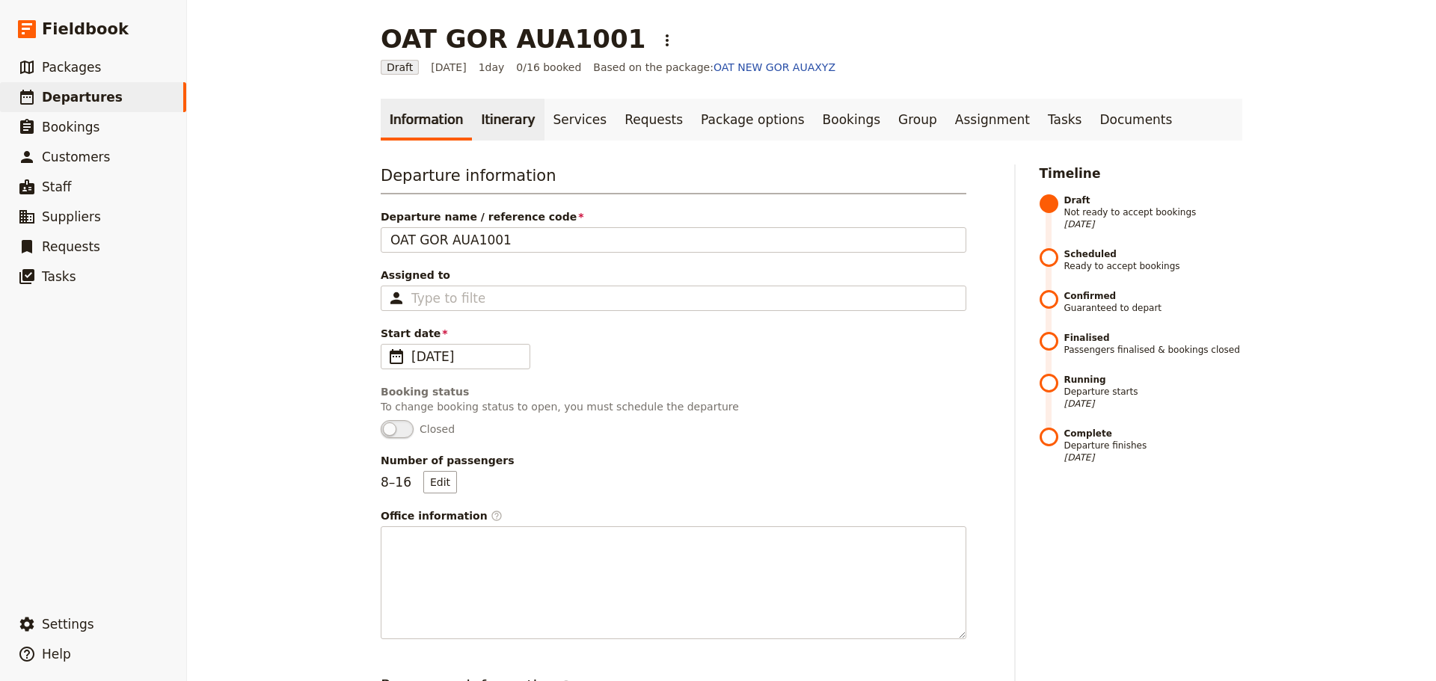
click at [500, 116] on link "Itinerary" at bounding box center [508, 120] width 72 height 42
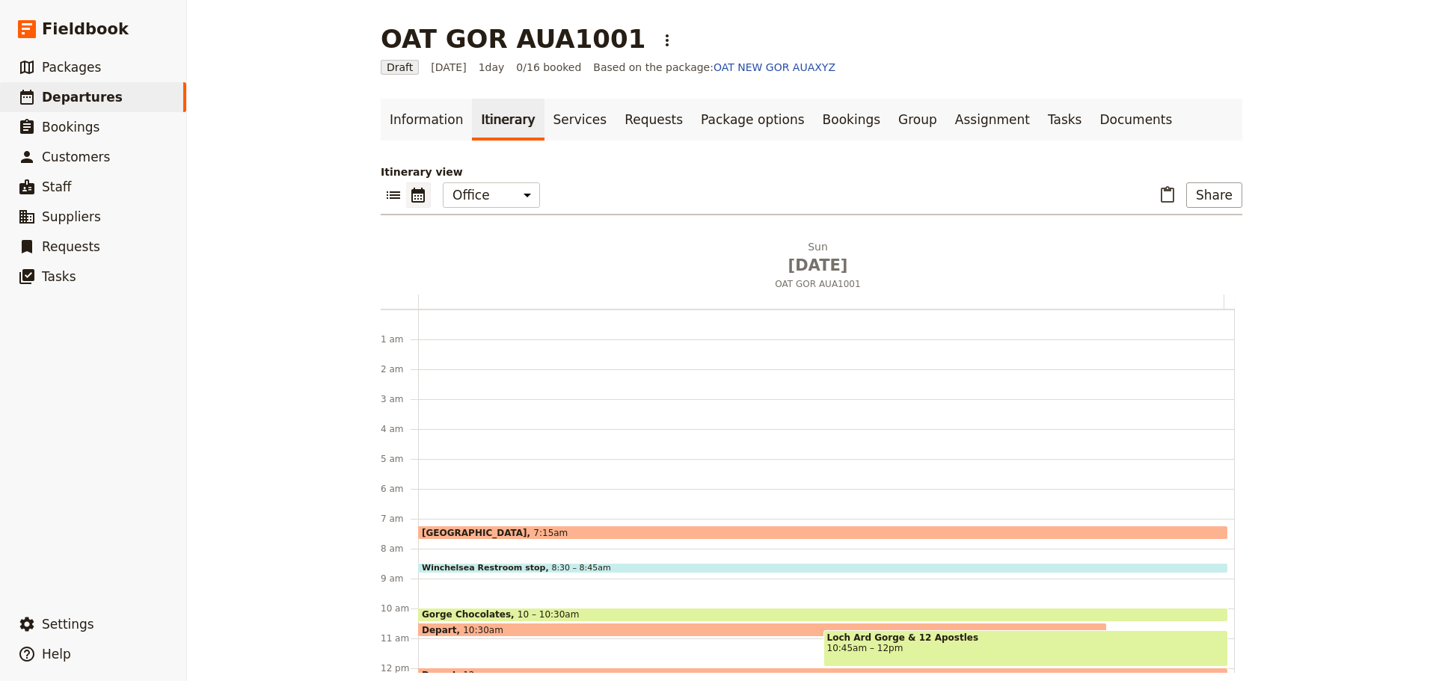
scroll to position [194, 0]
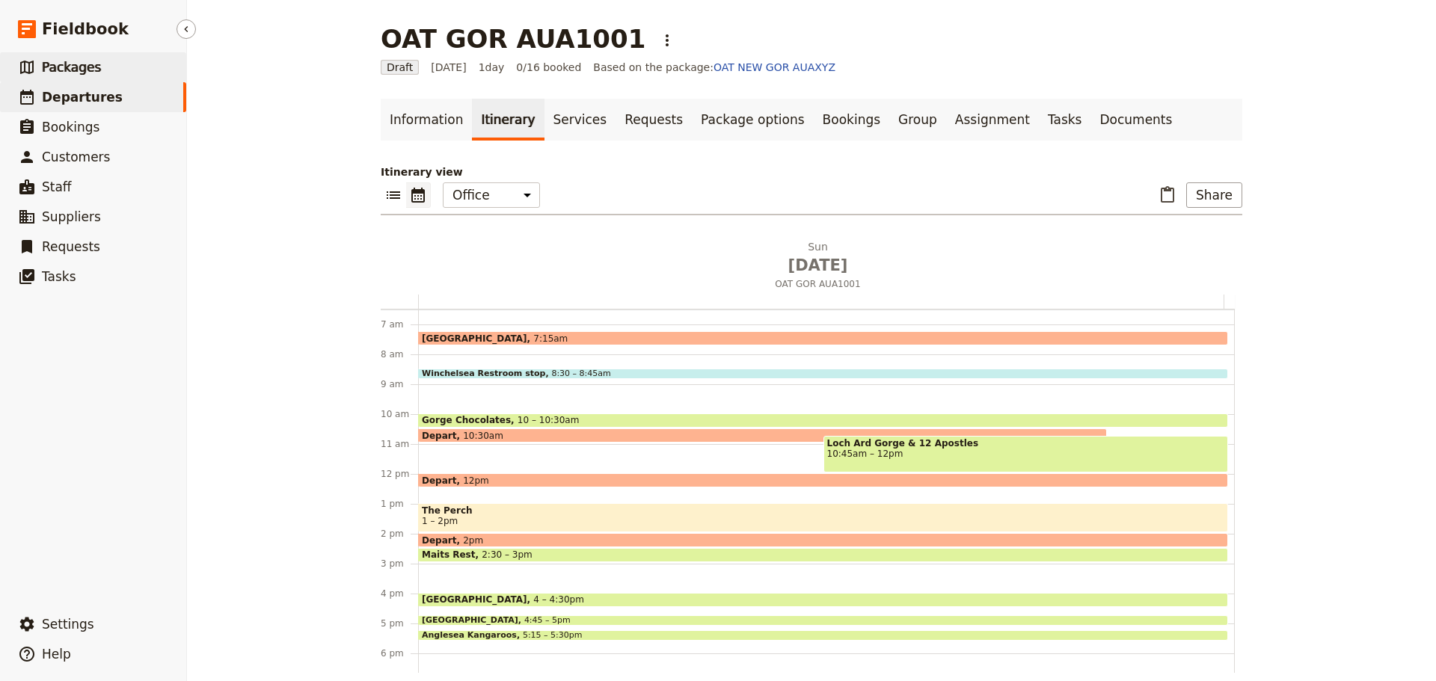
click at [119, 70] on link "​ Packages" at bounding box center [93, 67] width 186 height 30
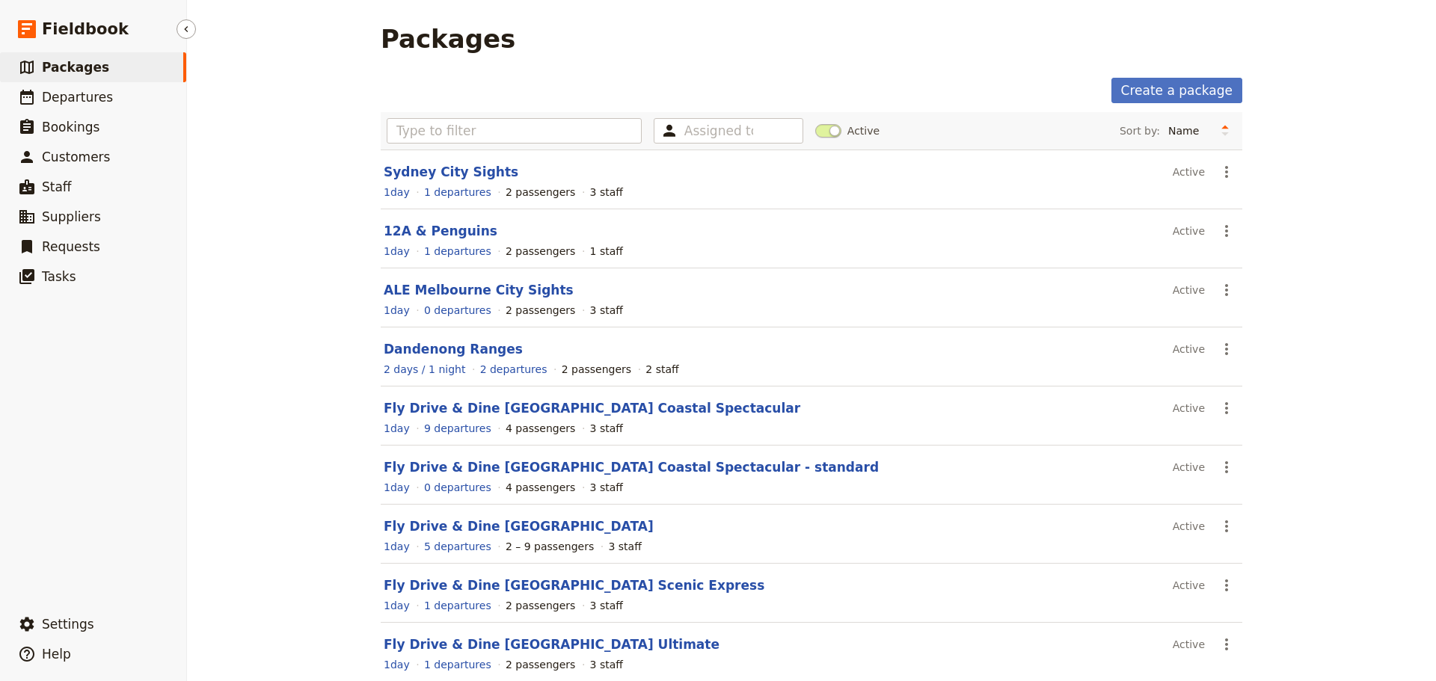
click at [105, 68] on link "​ Packages" at bounding box center [93, 67] width 186 height 30
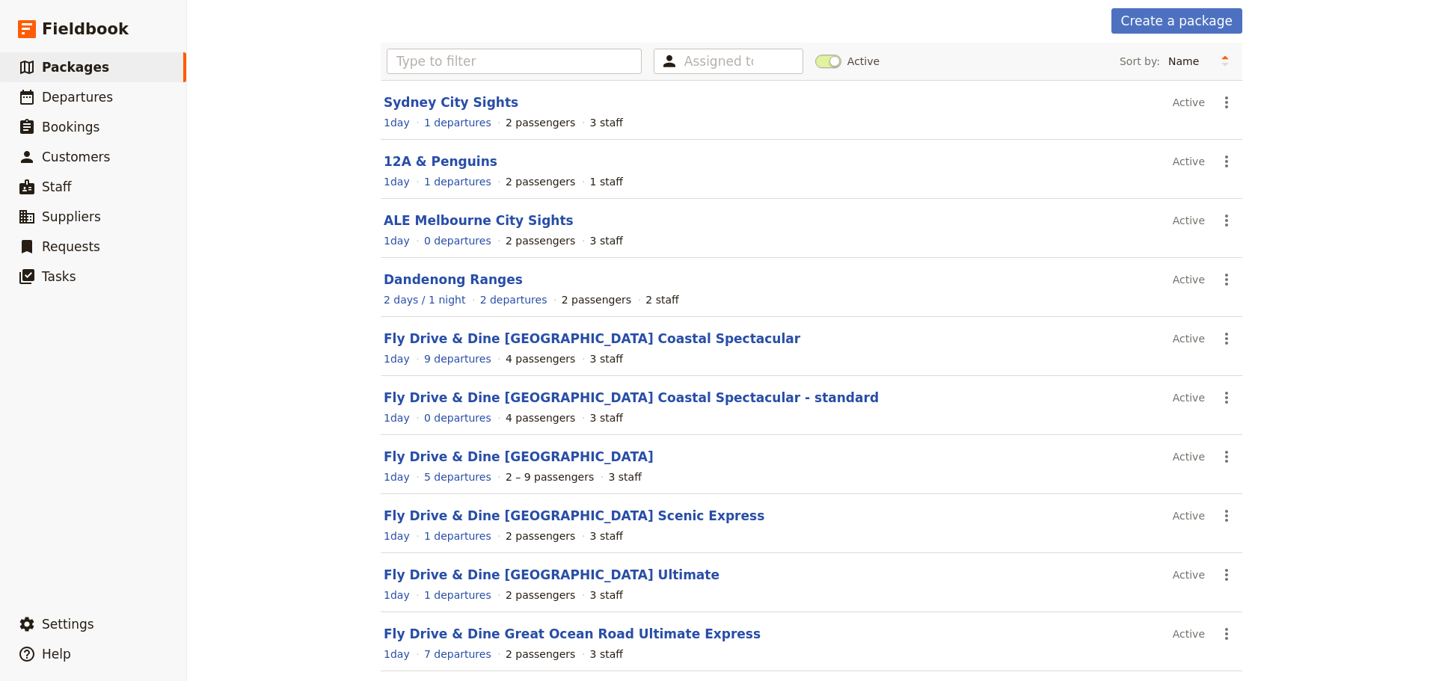
scroll to position [133, 0]
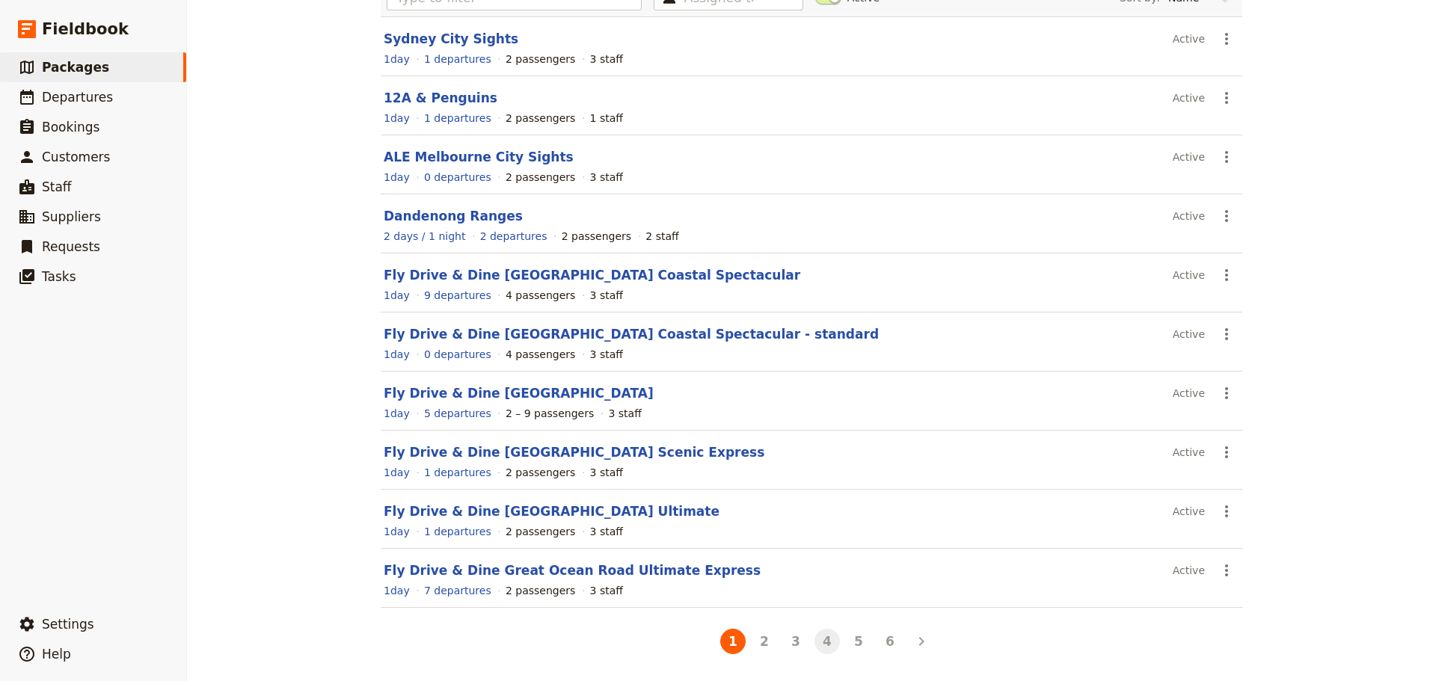
click at [817, 480] on button "4" at bounding box center [827, 641] width 25 height 25
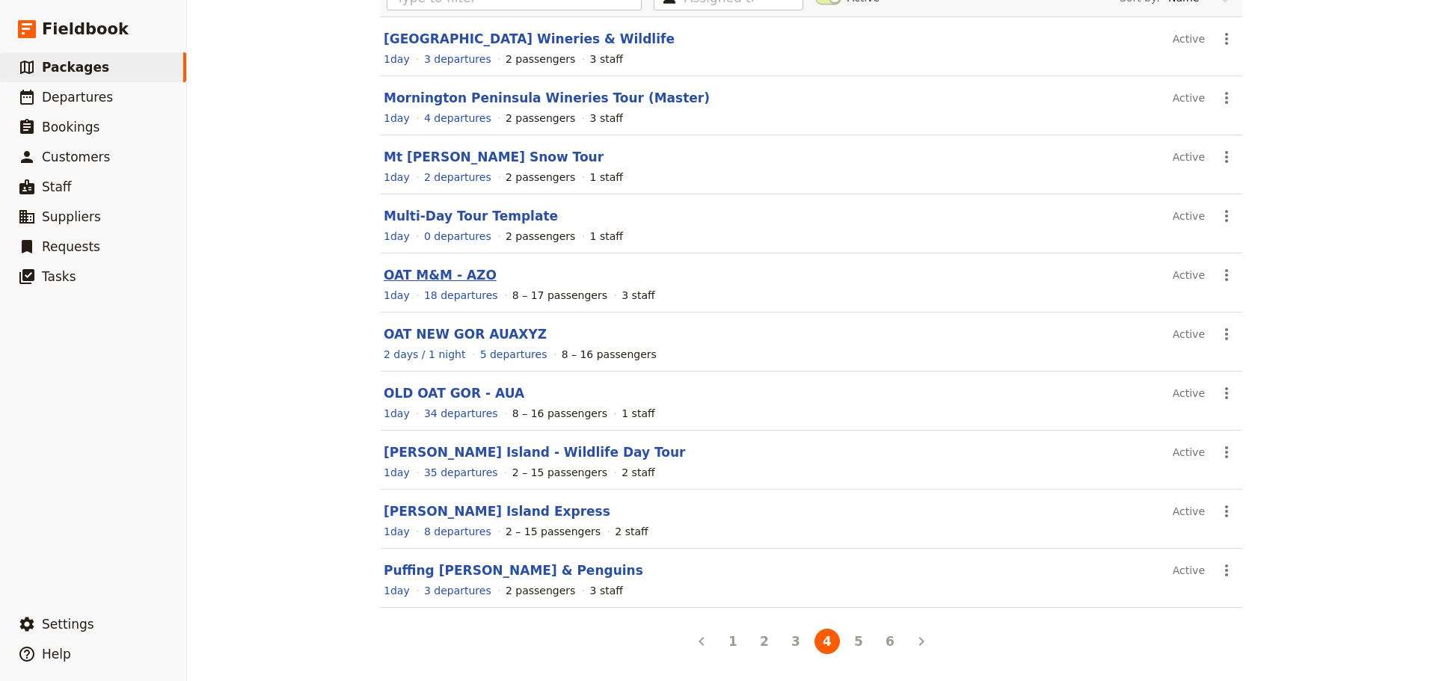
click at [437, 277] on link "OAT M&M - AZO" at bounding box center [440, 275] width 113 height 15
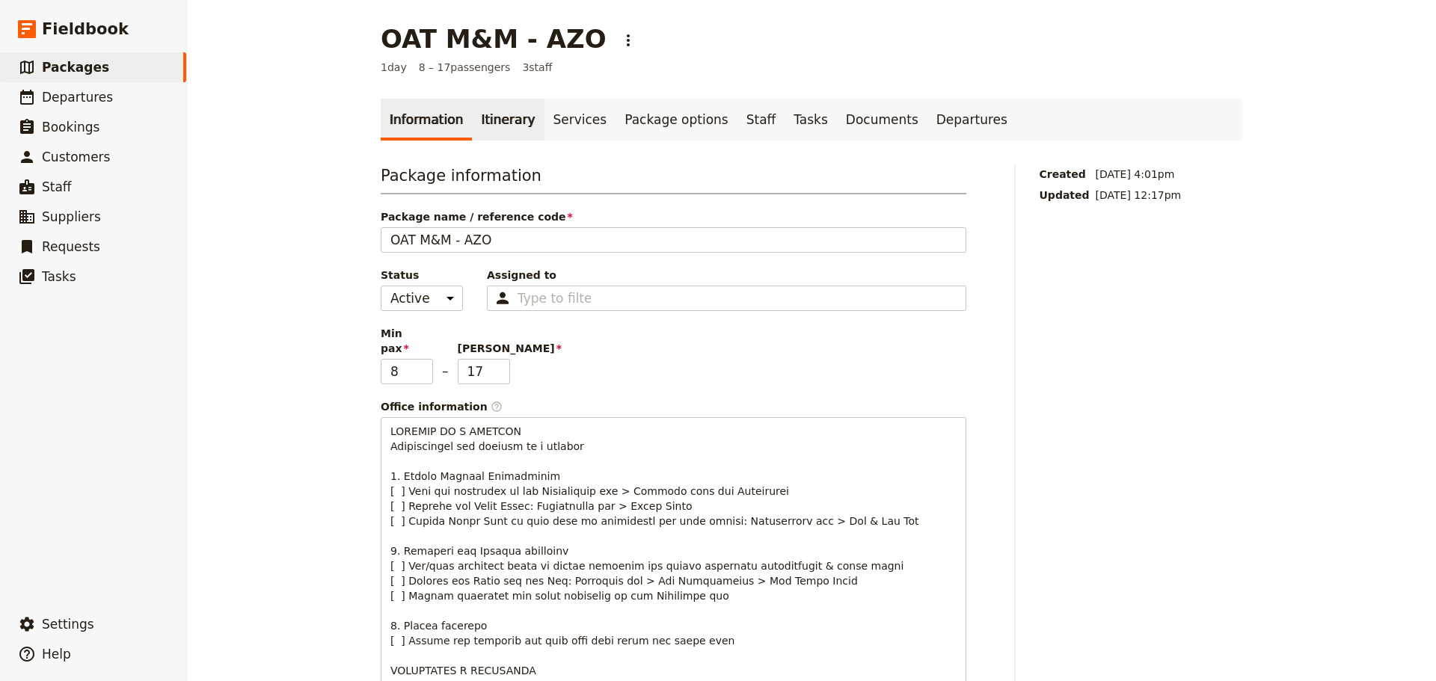
drag, startPoint x: 521, startPoint y: 114, endPoint x: 513, endPoint y: 118, distance: 8.7
click at [520, 114] on link "Itinerary" at bounding box center [508, 120] width 72 height 42
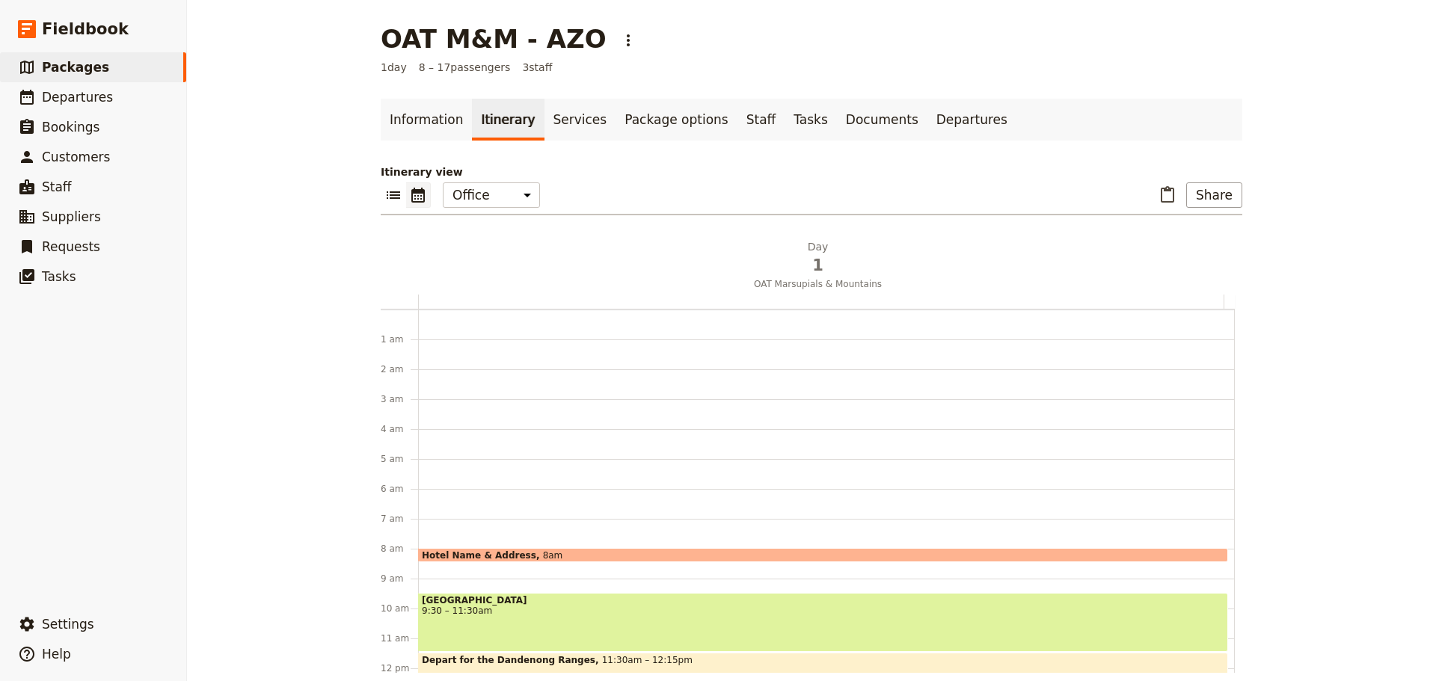
scroll to position [194, 0]
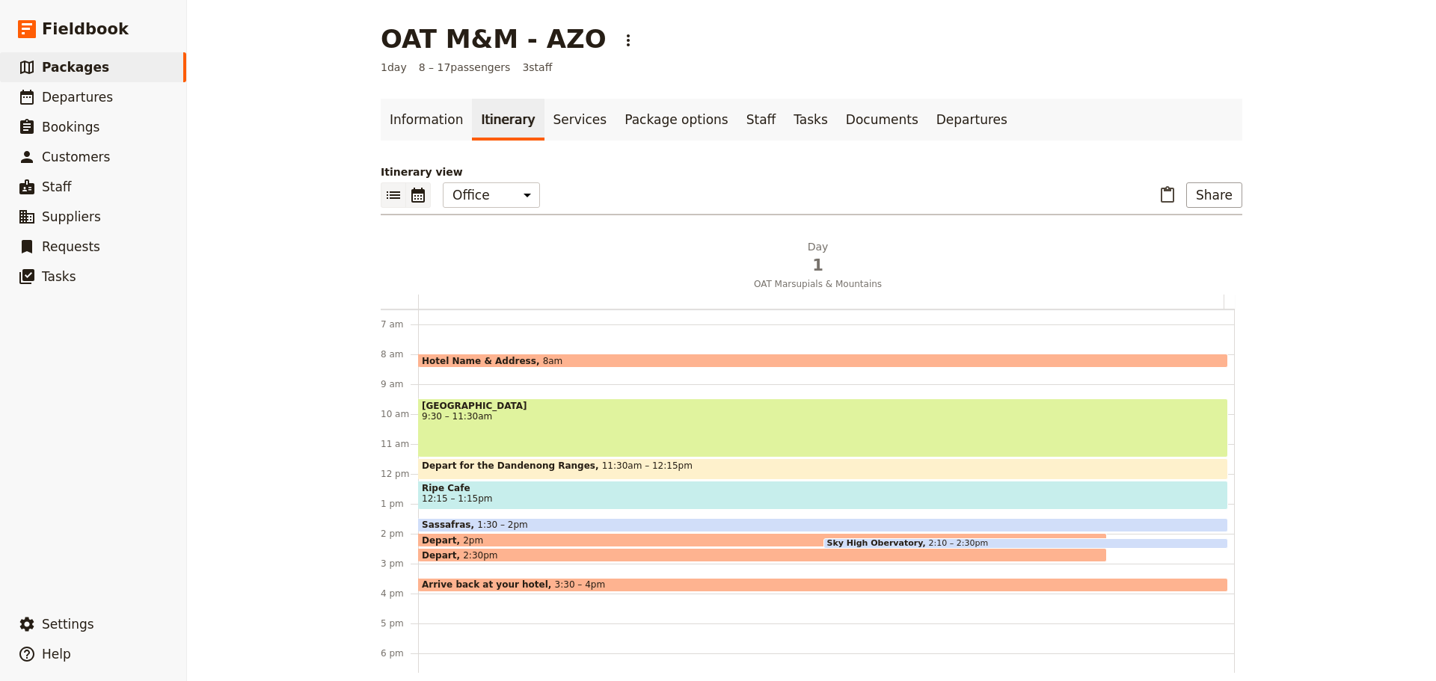
click at [390, 188] on icon "List view" at bounding box center [393, 195] width 18 height 18
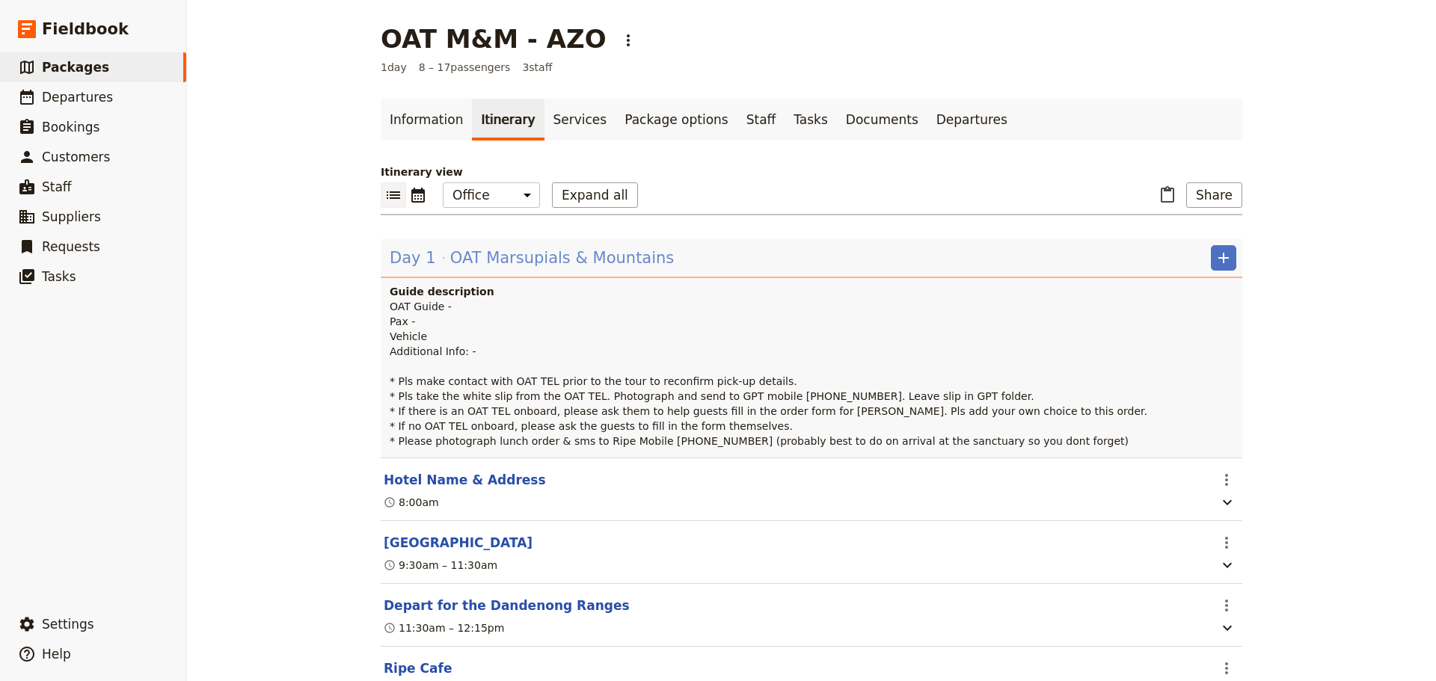
click at [475, 257] on span "OAT Marsupials & Mountains" at bounding box center [562, 258] width 224 height 22
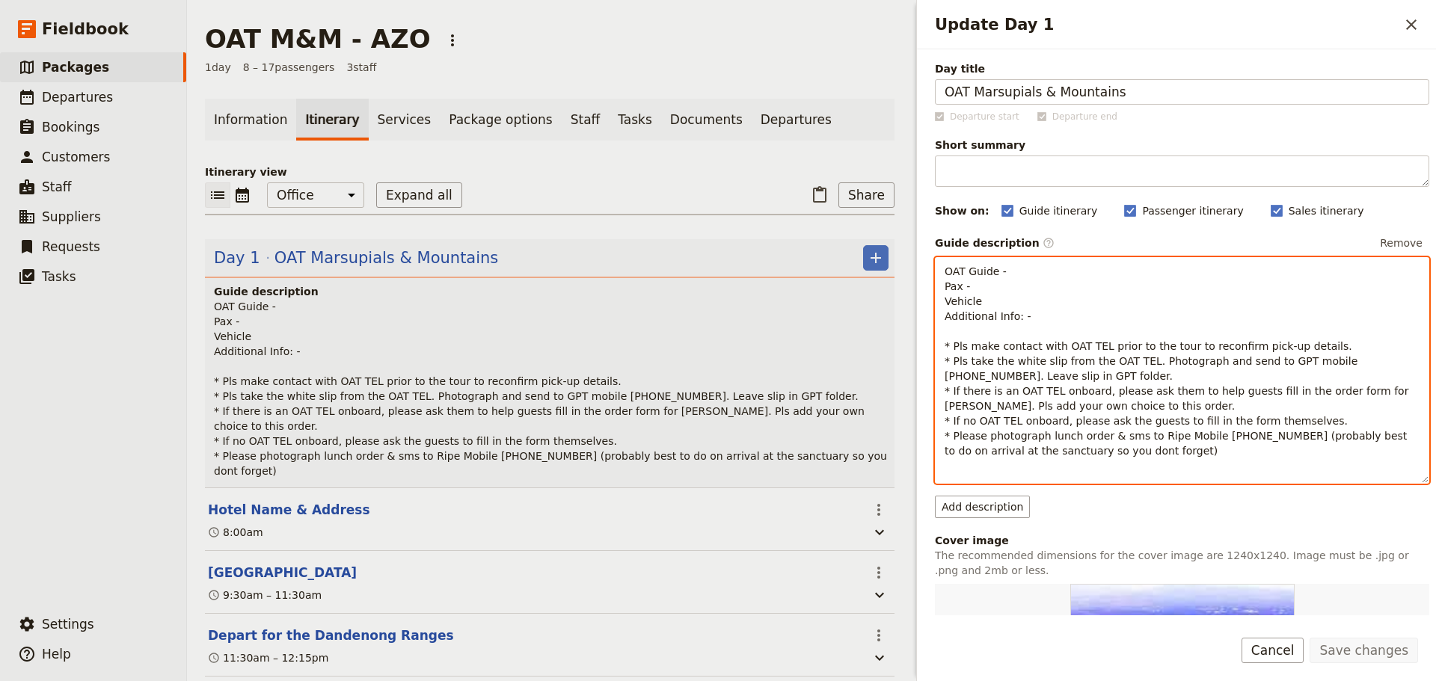
click at [942, 278] on div "OAT Guide - Pax - Vehicle Additional Info: - * Pls make contact with OAT TEL pr…" at bounding box center [1182, 370] width 493 height 225
click at [942, 268] on div "OAT Guide - Pax - Vehicle Additional Info: - * Pls make contact with OAT TEL pr…" at bounding box center [1182, 358] width 493 height 200
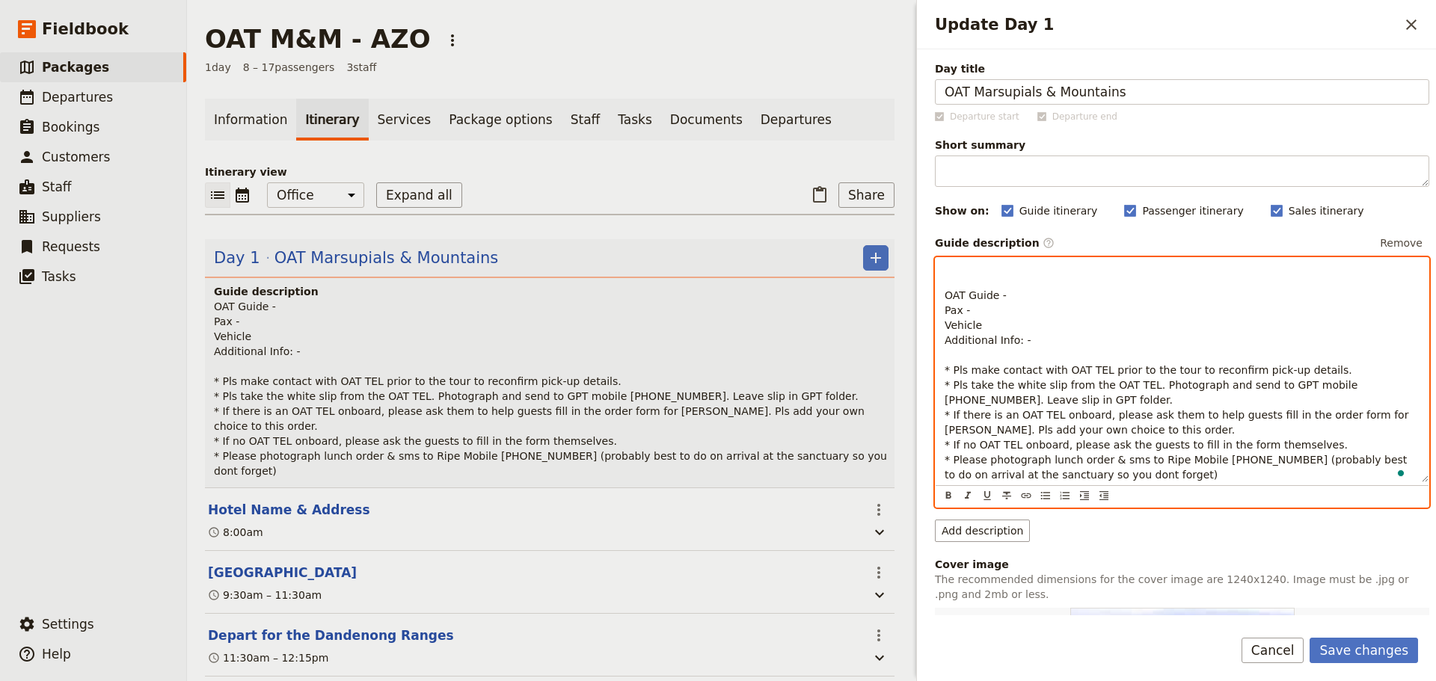
click at [963, 266] on p "To enrich screen reader interactions, please activate Accessibility in Grammarl…" at bounding box center [1182, 271] width 475 height 15
drag, startPoint x: 1043, startPoint y: 338, endPoint x: 913, endPoint y: 263, distance: 150.5
click at [913, 263] on div "Update Day 1 ​ Day title OAT Marsupials & Mountains Departure start Departure e…" at bounding box center [1175, 340] width 524 height 681
click at [946, 480] on icon "Format bold" at bounding box center [948, 495] width 5 height 7
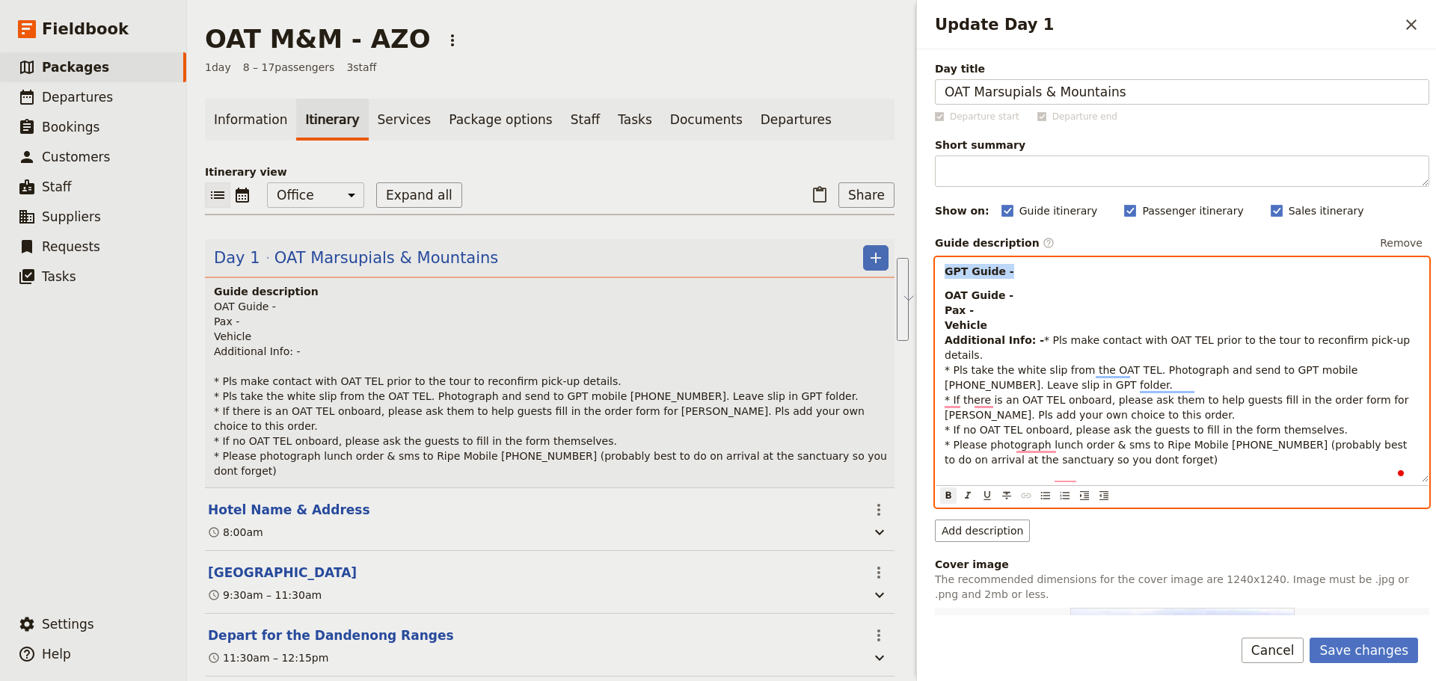
click at [1009, 340] on strong "OAT Guide - Pax - Vehicle Additional Info: -" at bounding box center [994, 317] width 99 height 57
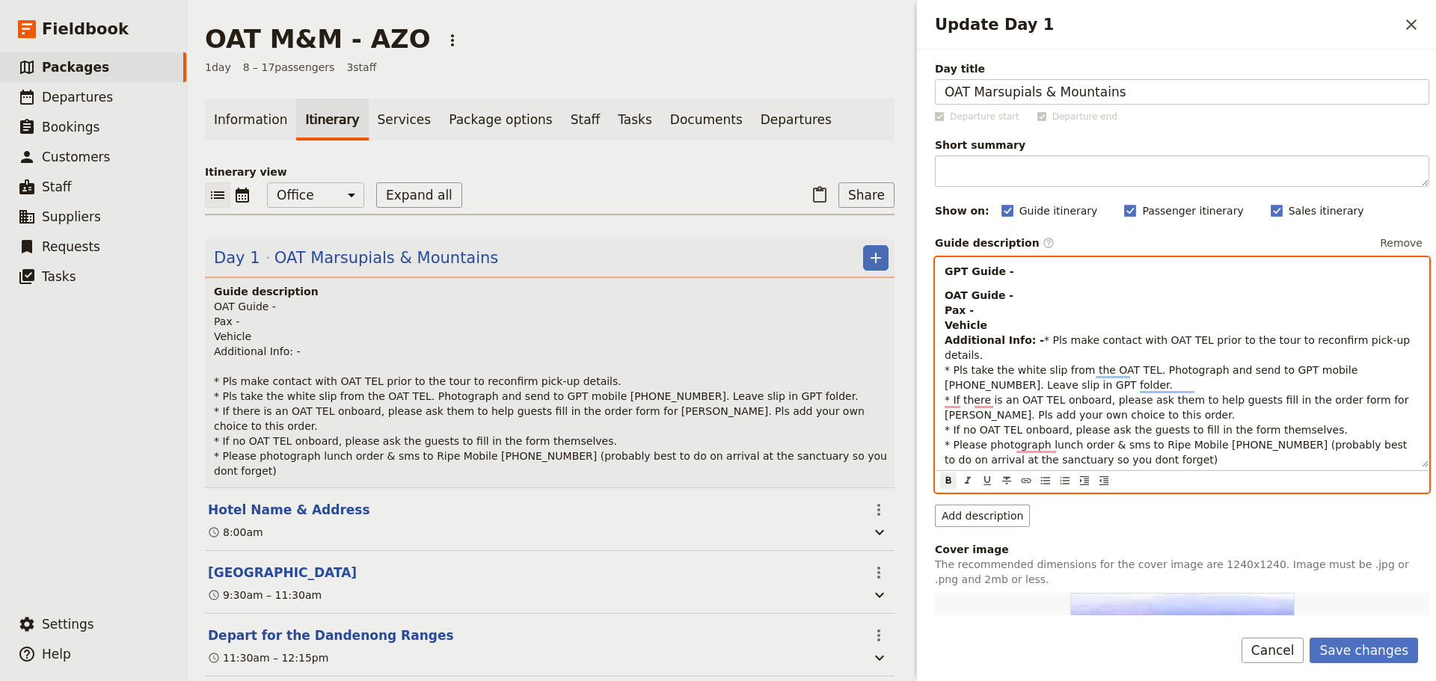
click at [945, 300] on strong "OAT Guide - Pax - Vehicle Additional Info: -" at bounding box center [994, 317] width 99 height 57
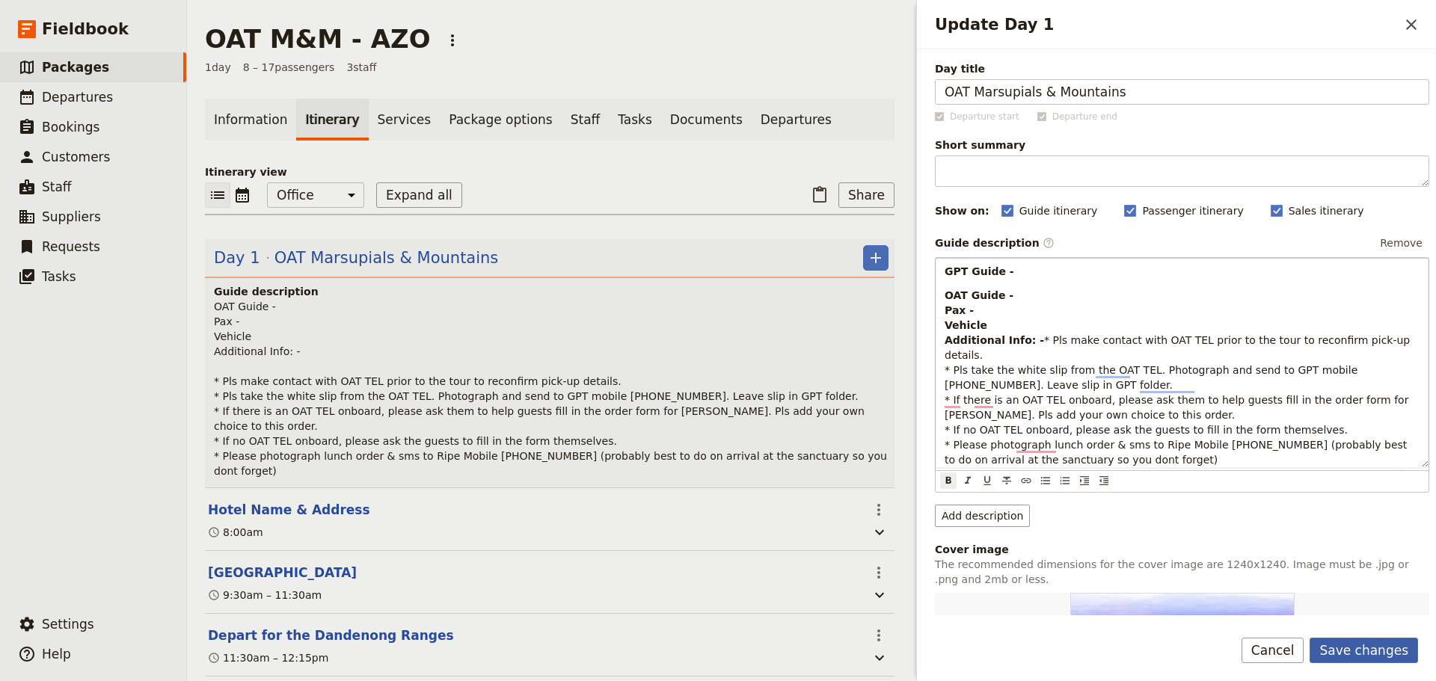
click at [1148, 480] on button "Save changes" at bounding box center [1364, 650] width 108 height 25
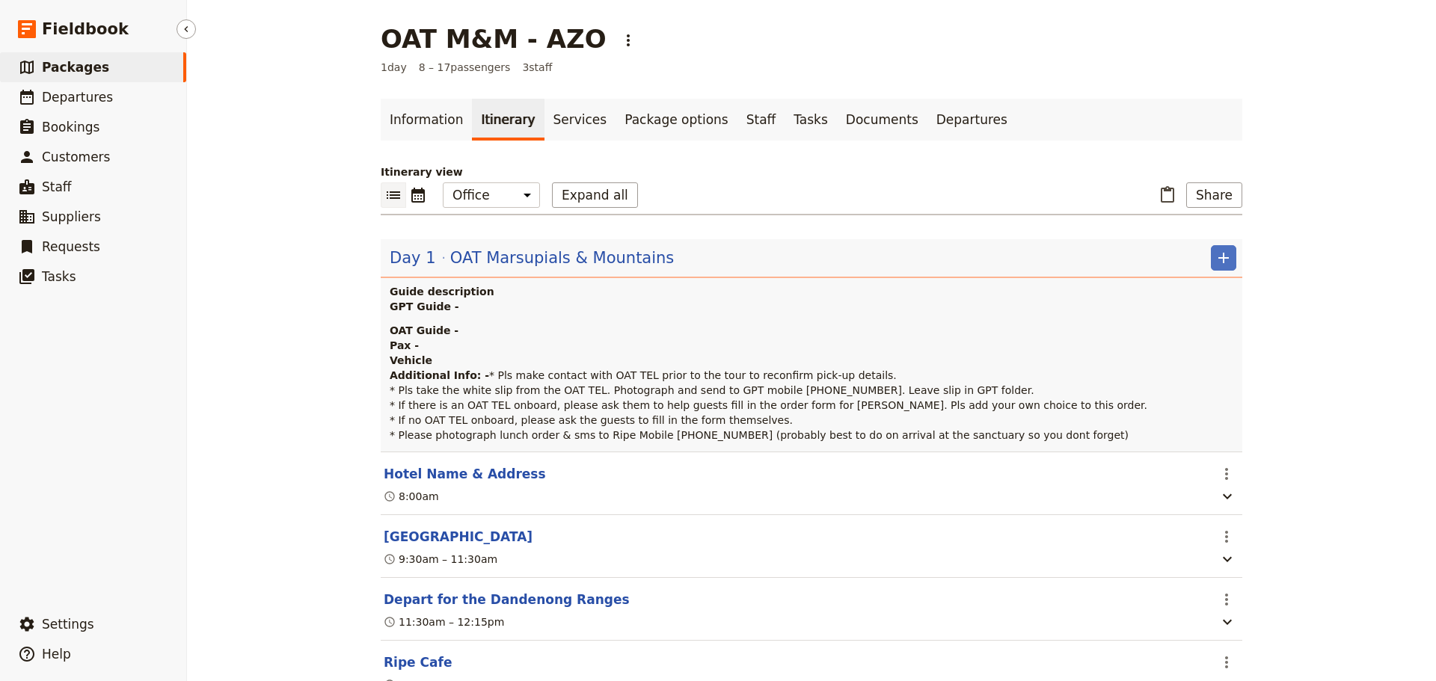
click at [87, 63] on span "Packages" at bounding box center [75, 67] width 67 height 15
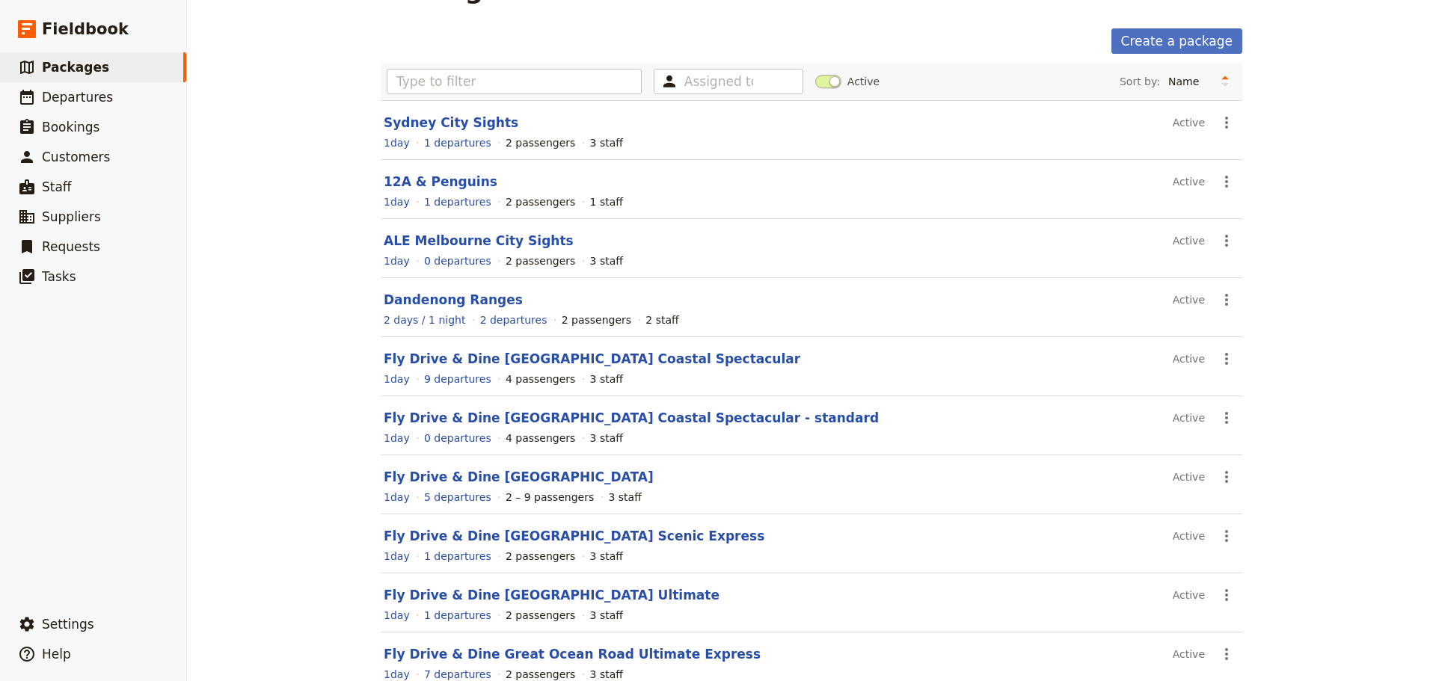
scroll to position [133, 0]
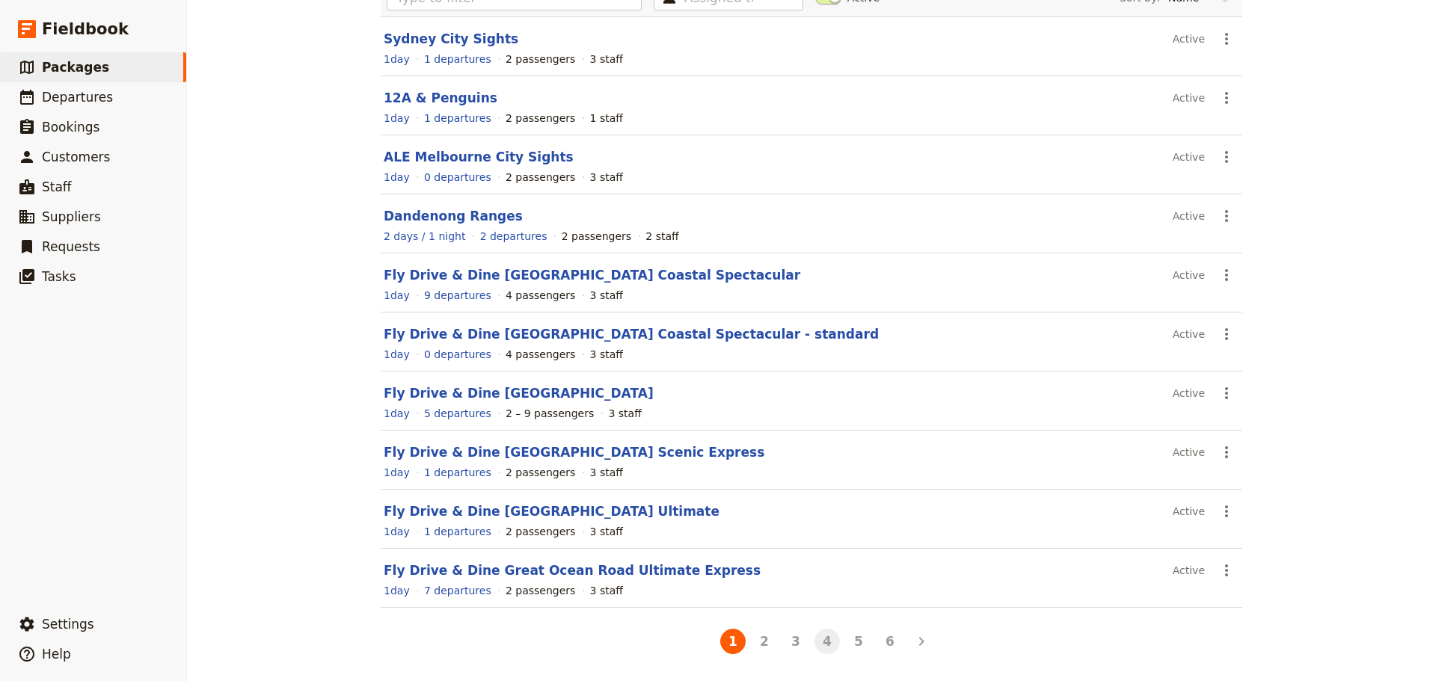
click at [821, 480] on button "4" at bounding box center [827, 641] width 25 height 25
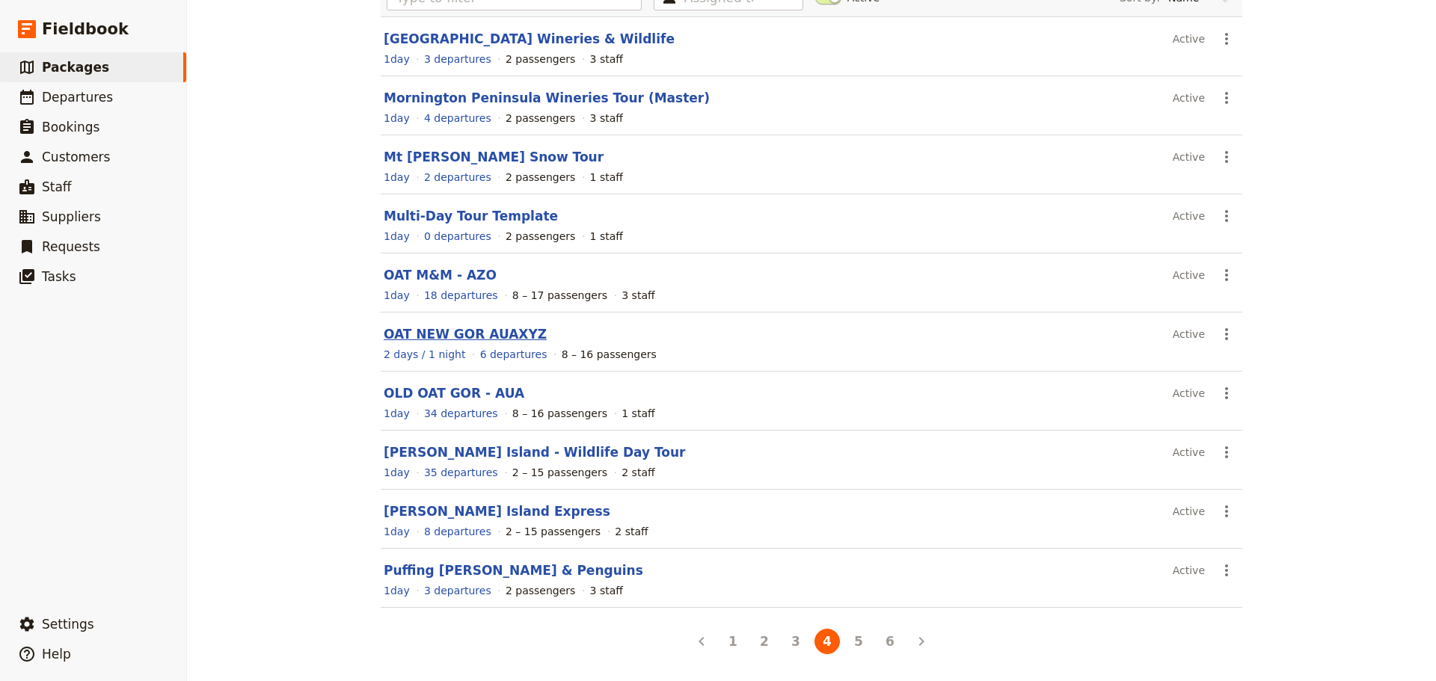
click at [416, 331] on link "OAT NEW GOR AUAXYZ" at bounding box center [465, 334] width 163 height 15
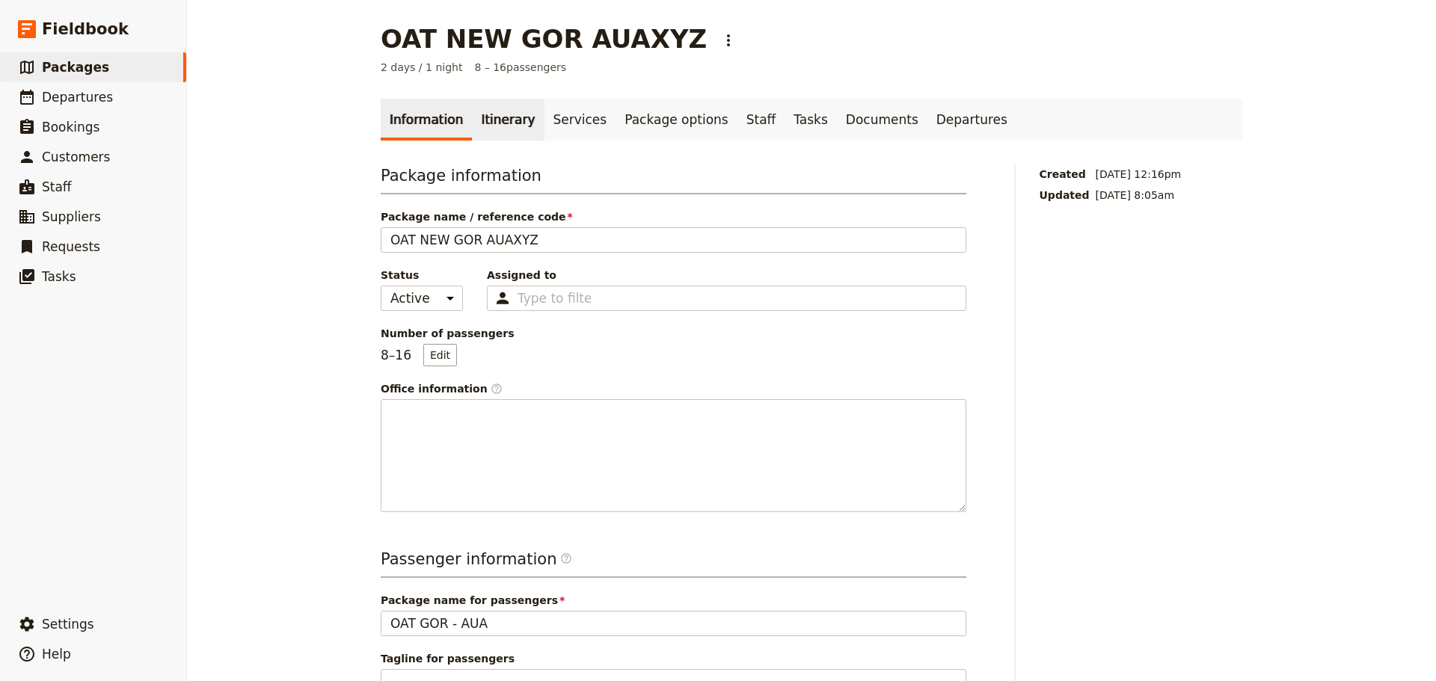
click at [488, 111] on link "Itinerary" at bounding box center [508, 120] width 72 height 42
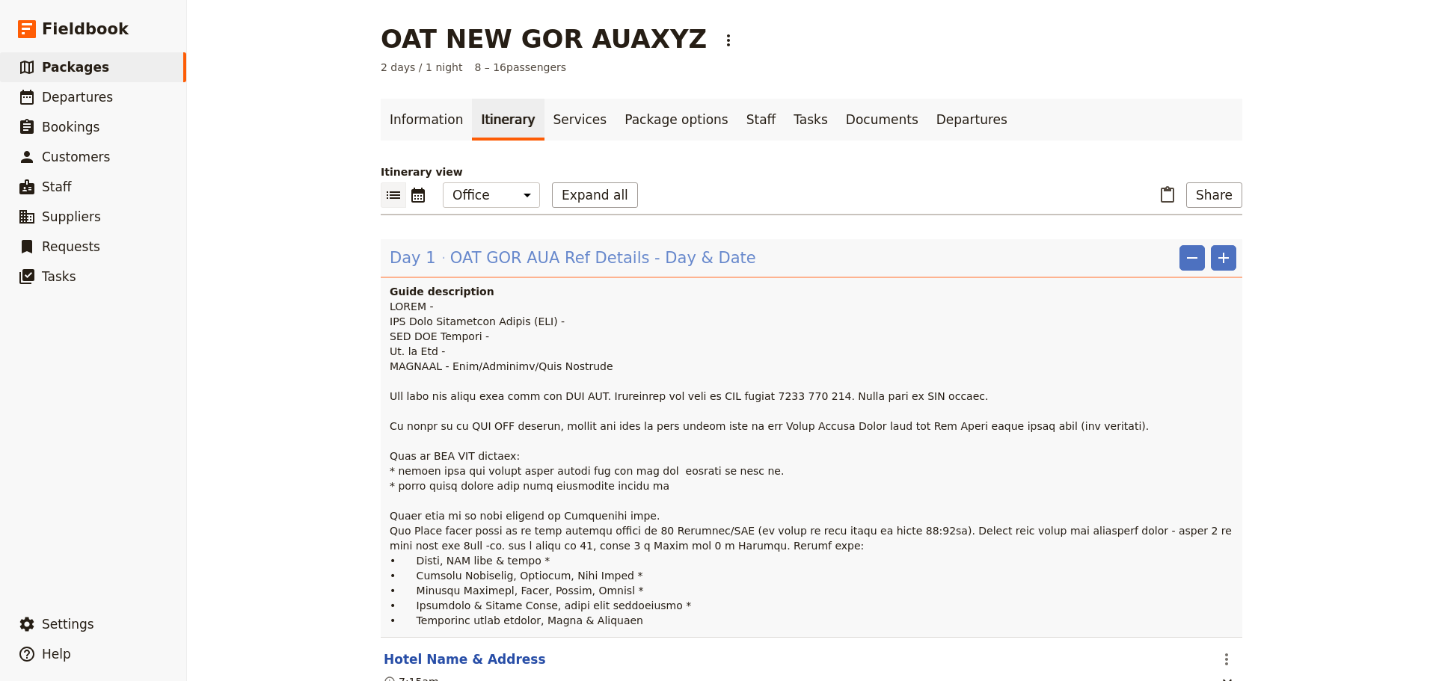
click at [450, 252] on span "OAT GOR AUA Ref Details - Day & Date" at bounding box center [603, 258] width 306 height 22
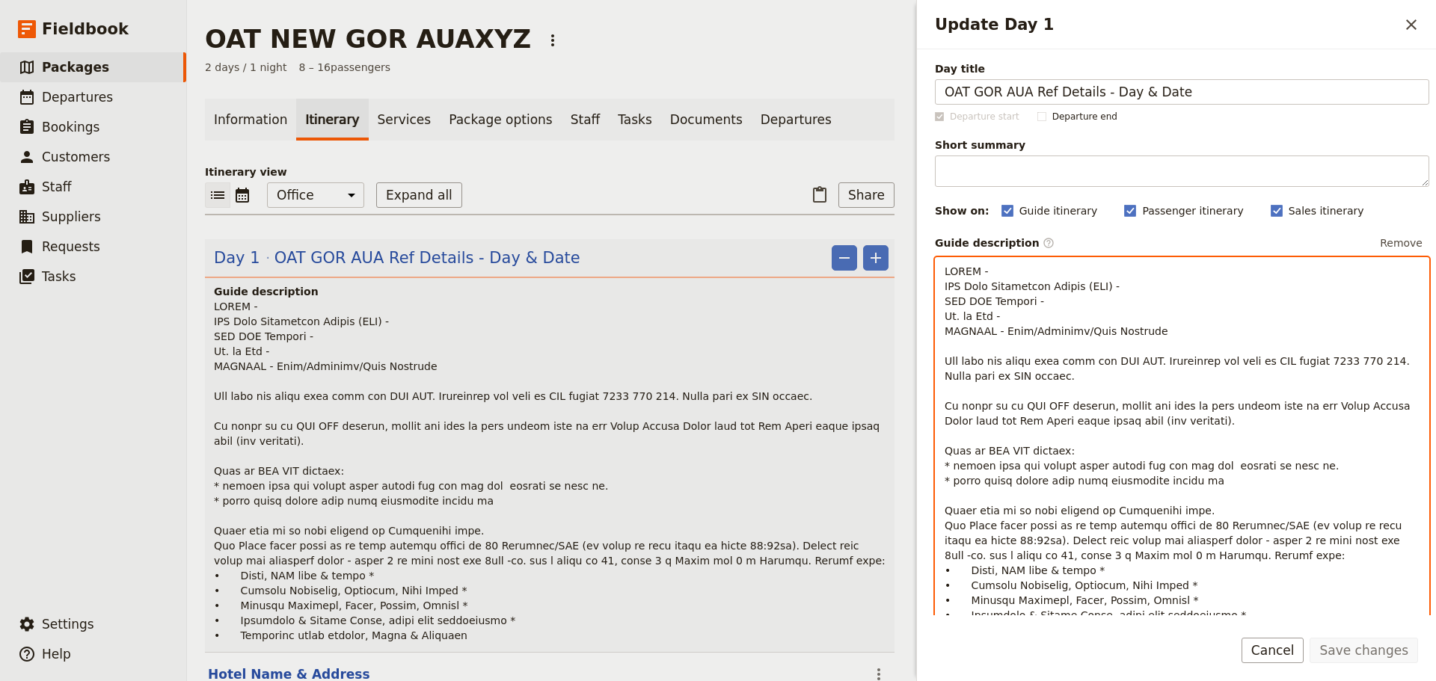
click at [944, 273] on div "To enrich screen reader interactions, please activate Accessibility in Grammarl…" at bounding box center [1182, 448] width 493 height 380
click at [967, 333] on span "To enrich screen reader interactions, please activate Accessibility in Grammarl…" at bounding box center [1179, 451] width 469 height 371
drag, startPoint x: 975, startPoint y: 333, endPoint x: 927, endPoint y: 334, distance: 47.1
click at [927, 334] on div "Day title OAT GOR AUA Ref Details - Day & Date Departure start Departure end Sh…" at bounding box center [1176, 332] width 519 height 566
click at [996, 320] on span "To enrich screen reader interactions, please activate Accessibility in Grammarl…" at bounding box center [1179, 451] width 469 height 371
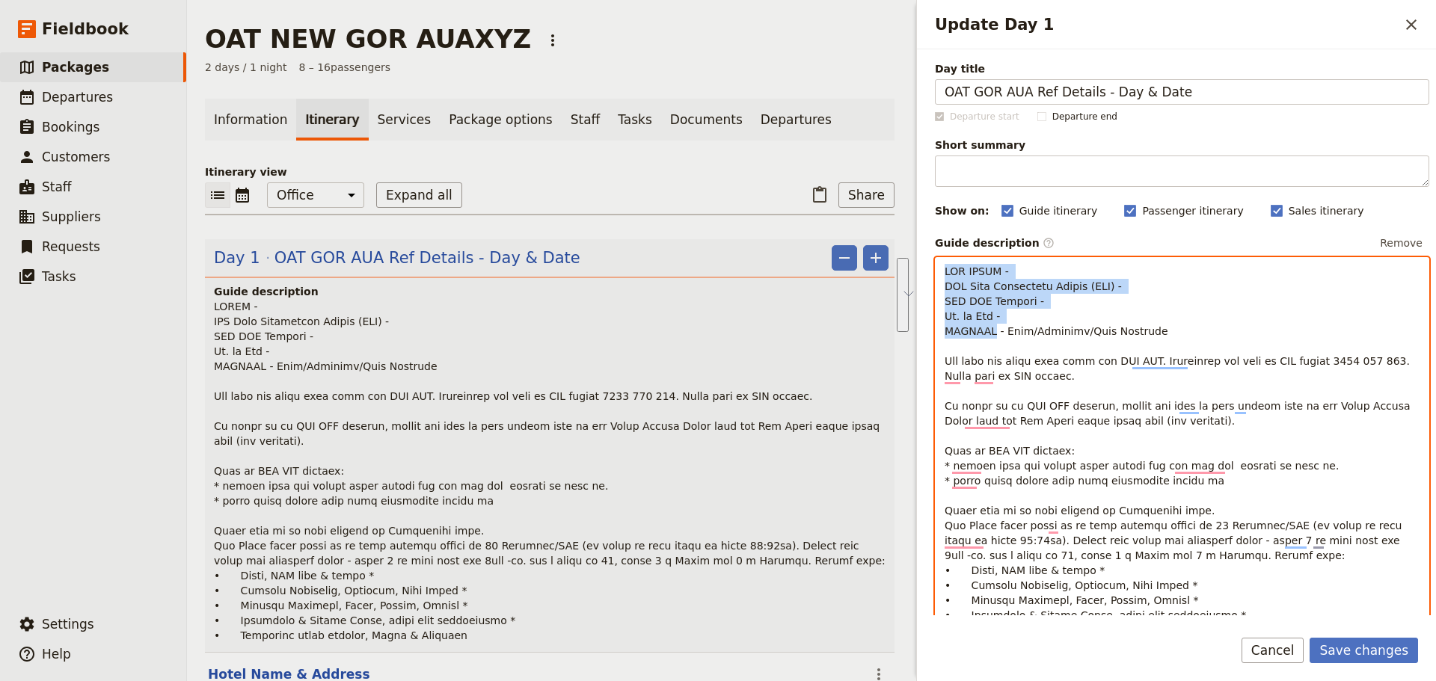
drag, startPoint x: 981, startPoint y: 332, endPoint x: 919, endPoint y: 272, distance: 86.7
click at [919, 268] on div "Update Day 1 ​ Day title OAT GOR AUA Ref Details - Day & Date Departure start D…" at bounding box center [1175, 340] width 524 height 681
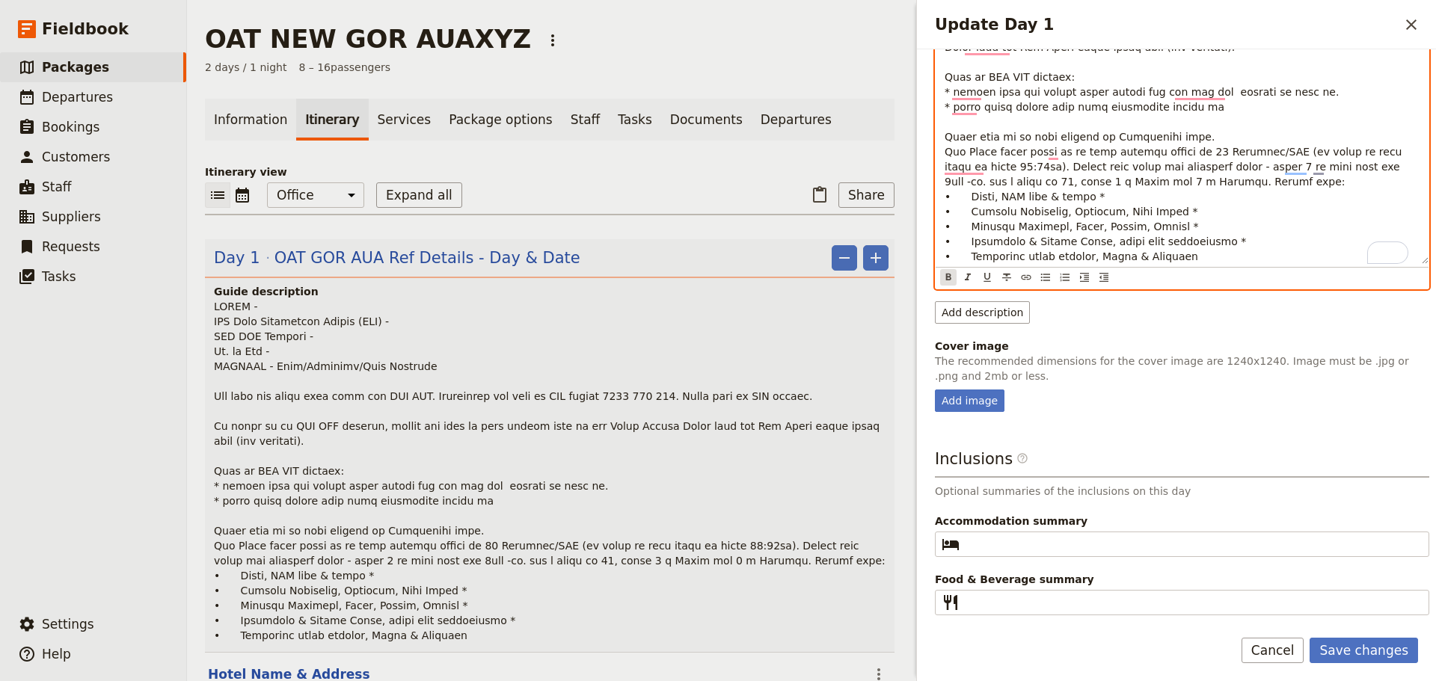
click at [945, 274] on icon "Format bold" at bounding box center [948, 278] width 12 height 12
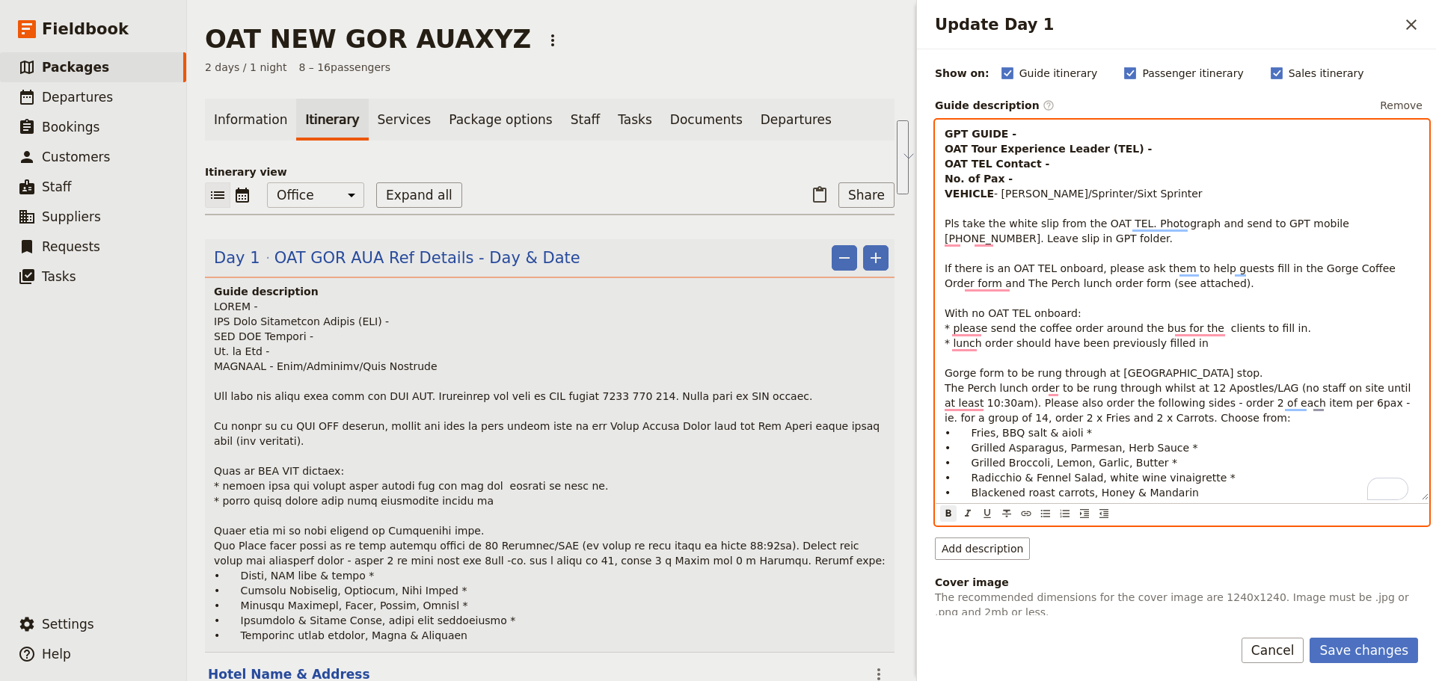
scroll to position [0, 0]
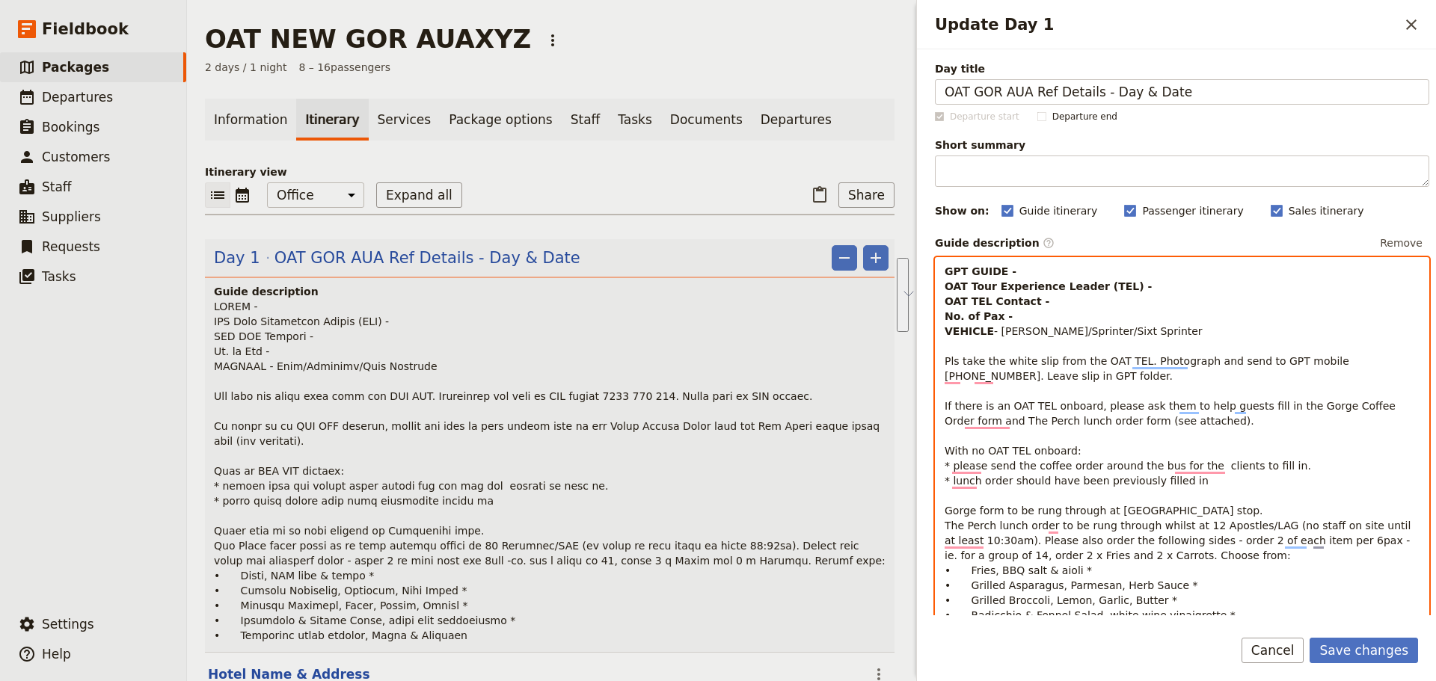
click at [1071, 366] on span "- [PERSON_NAME]/Sprinter/Sixt Sprinter Pls take the white slip from the OAT TEL…" at bounding box center [1180, 480] width 470 height 311
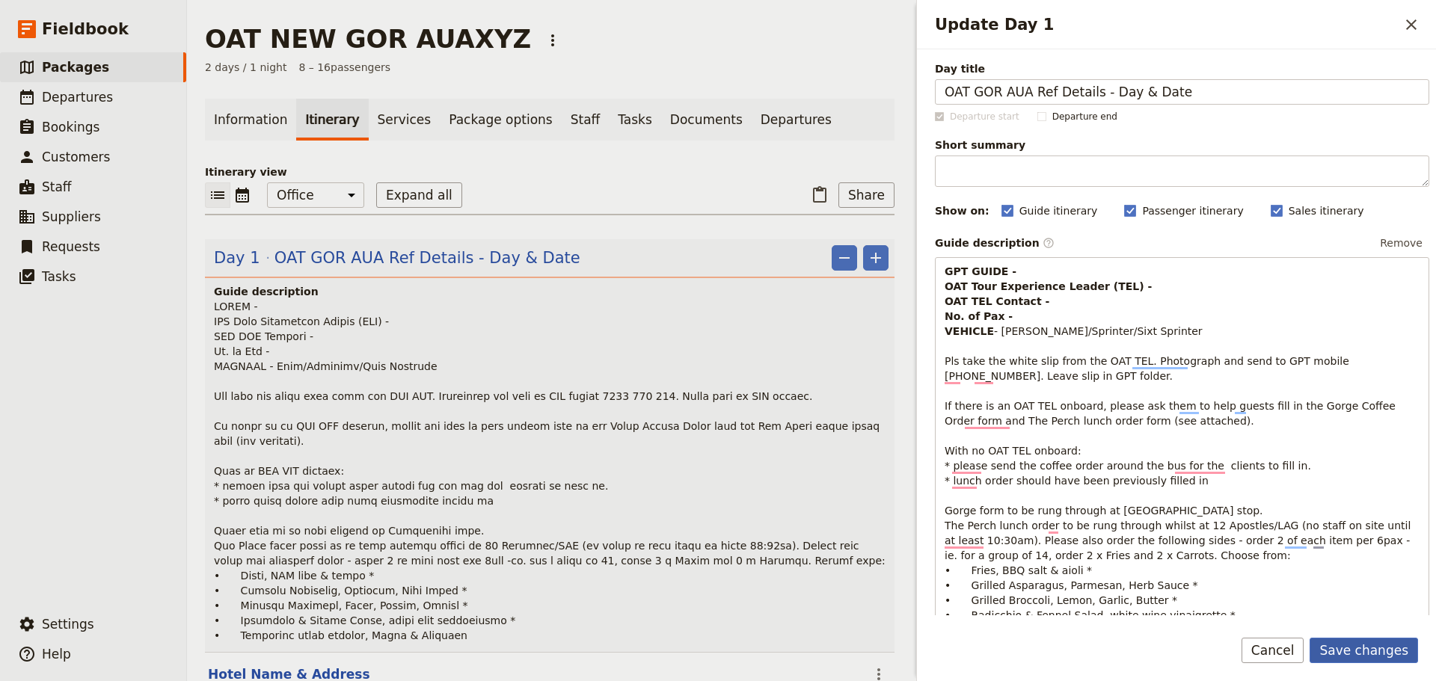
click at [1148, 480] on button "Save changes" at bounding box center [1364, 650] width 108 height 25
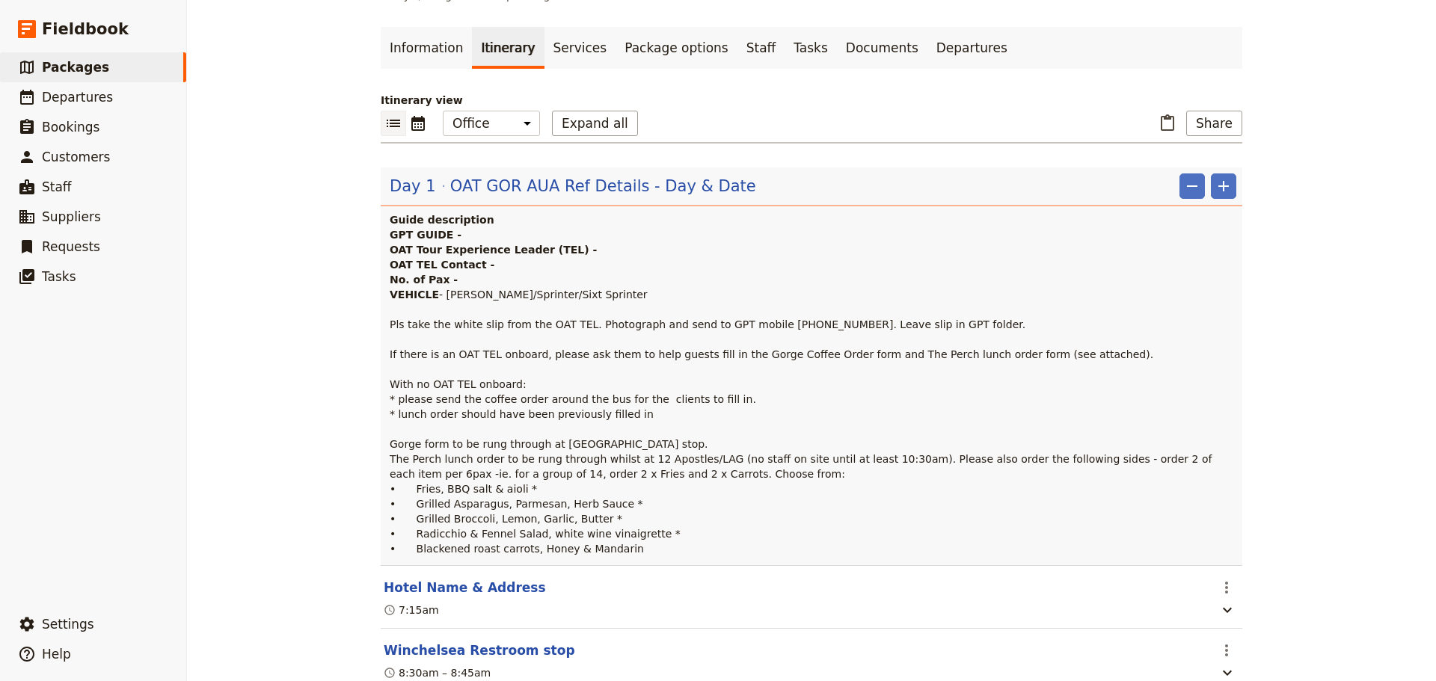
scroll to position [299, 0]
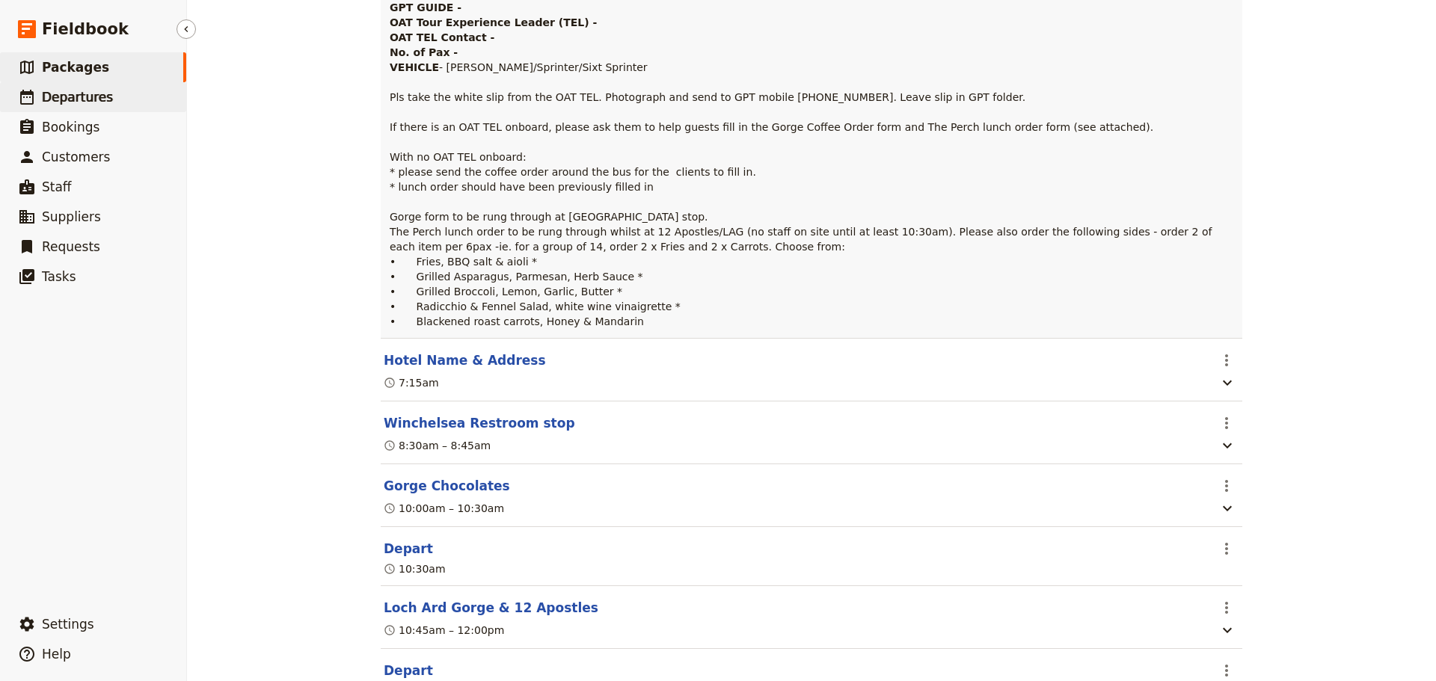
drag, startPoint x: 67, startPoint y: 74, endPoint x: 68, endPoint y: 98, distance: 23.9
click at [67, 74] on span "Packages" at bounding box center [75, 67] width 67 height 15
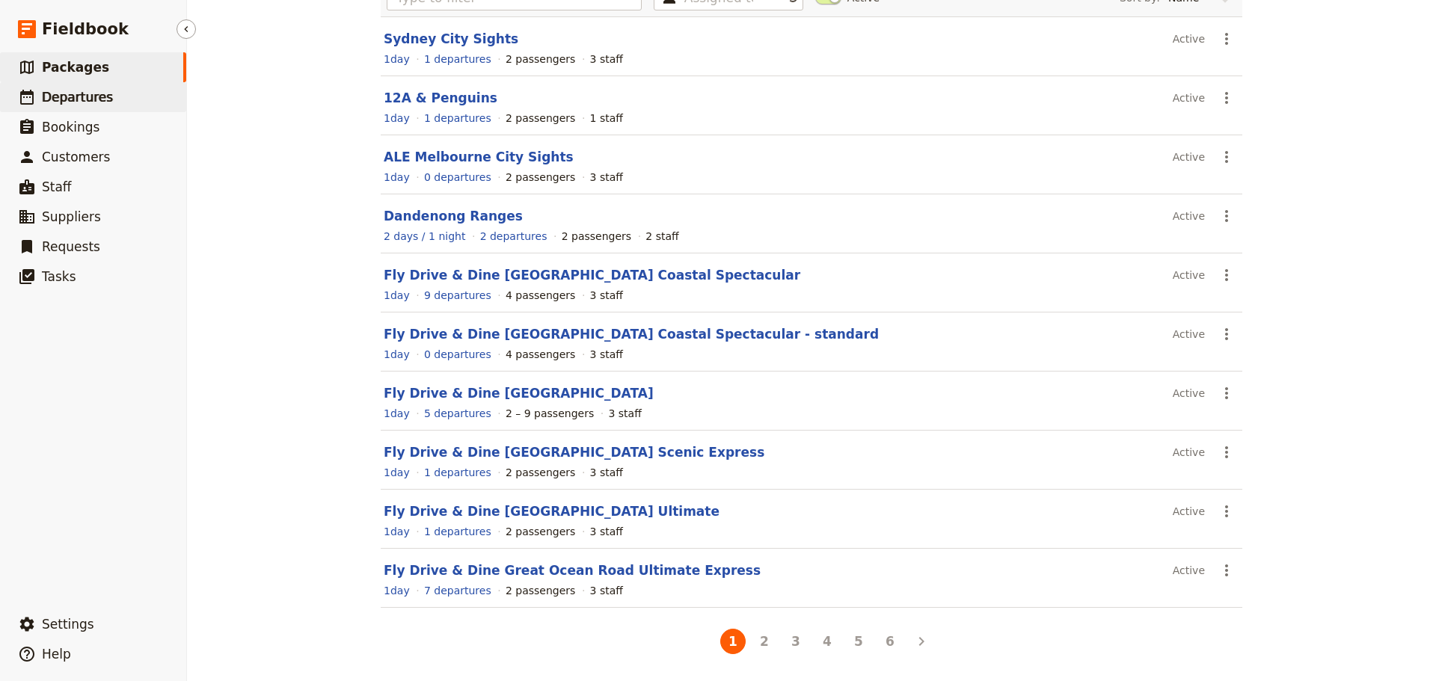
scroll to position [133, 0]
click at [68, 98] on span "Departures" at bounding box center [77, 97] width 71 height 15
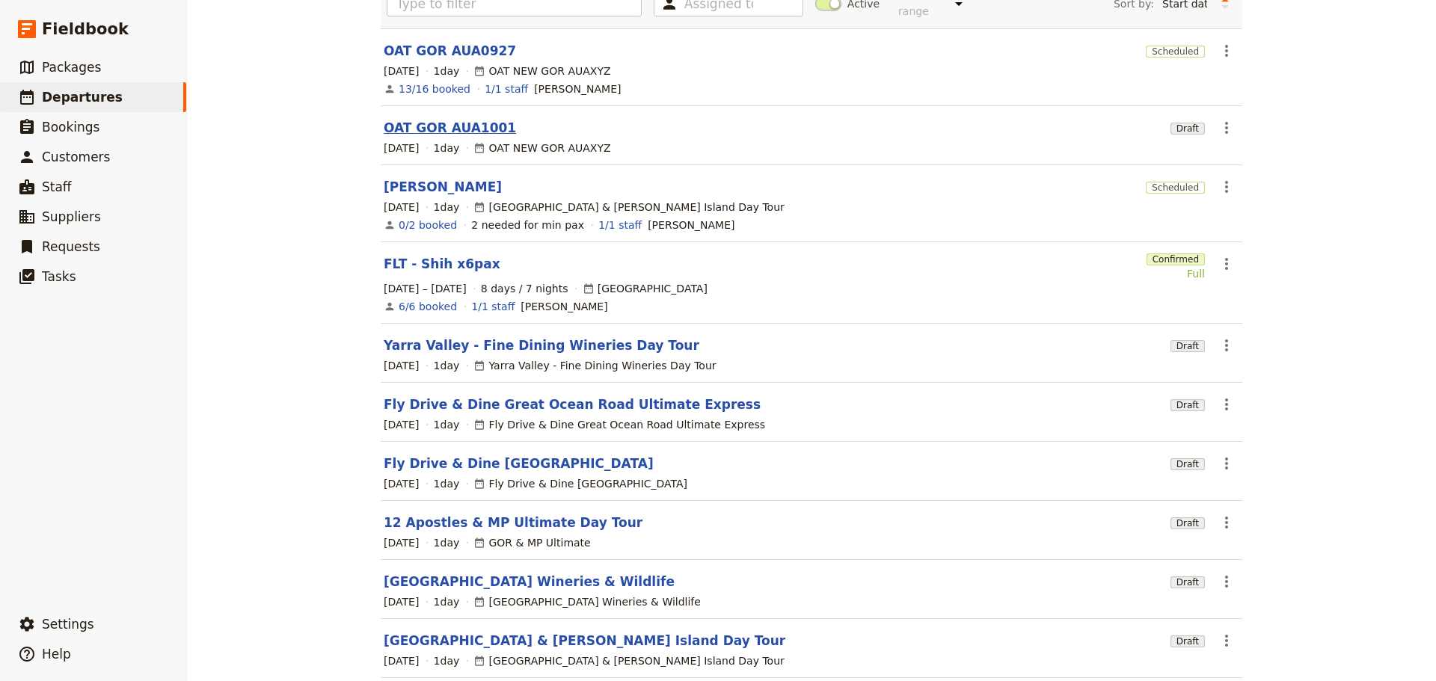
click at [414, 119] on link "OAT GOR AUA1001" at bounding box center [450, 128] width 132 height 18
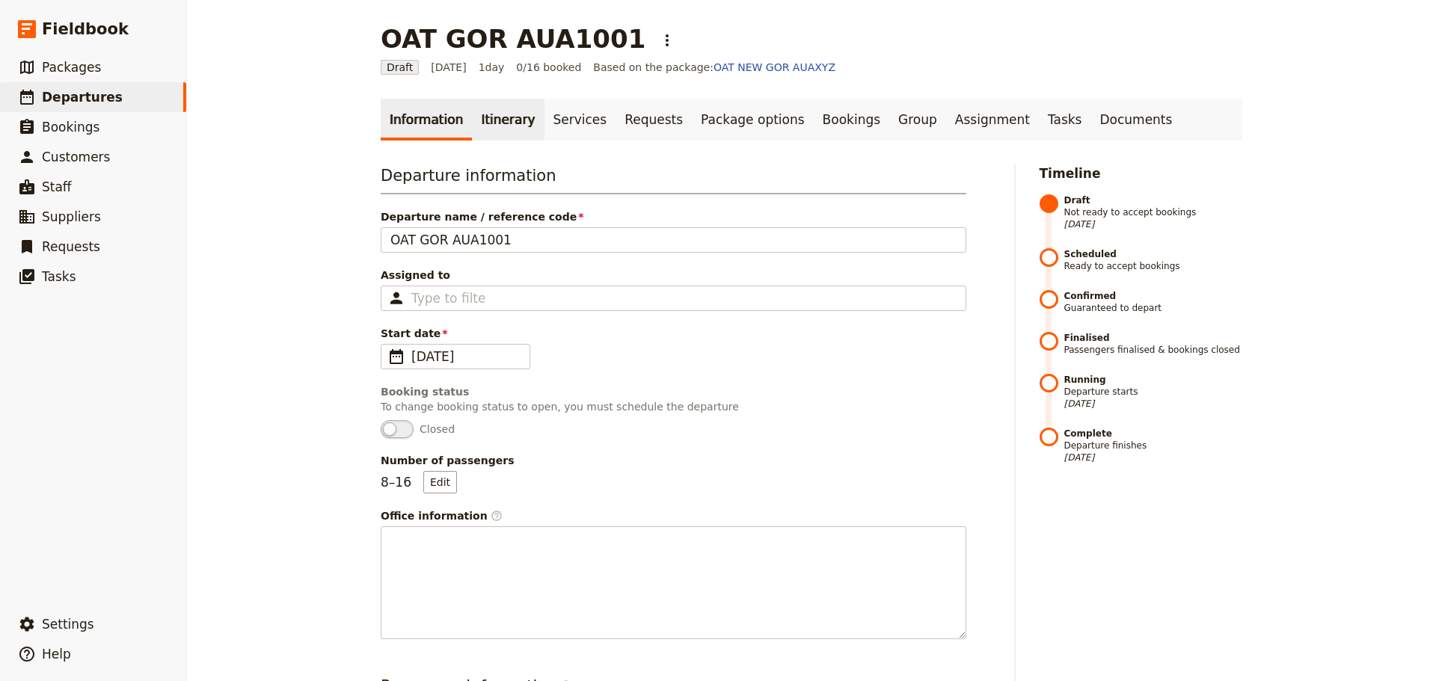
click at [477, 119] on link "Itinerary" at bounding box center [508, 120] width 72 height 42
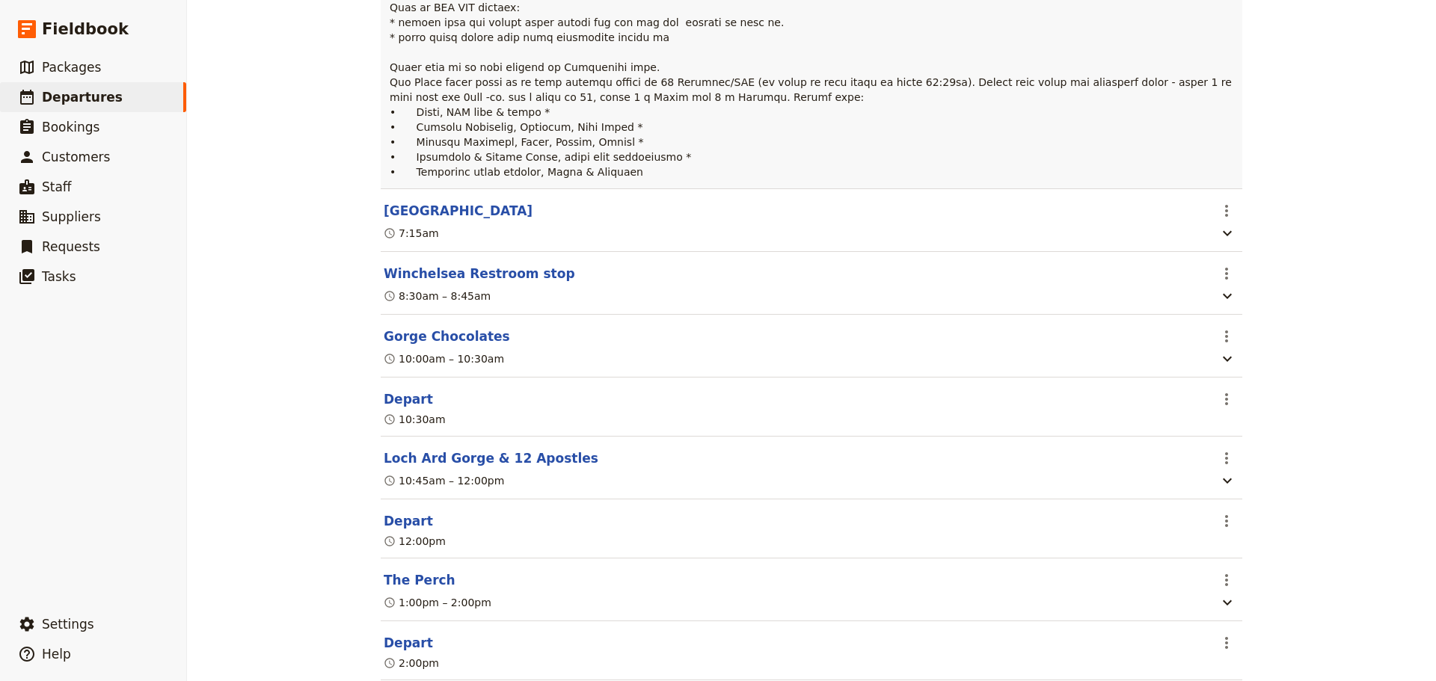
scroll to position [818, 0]
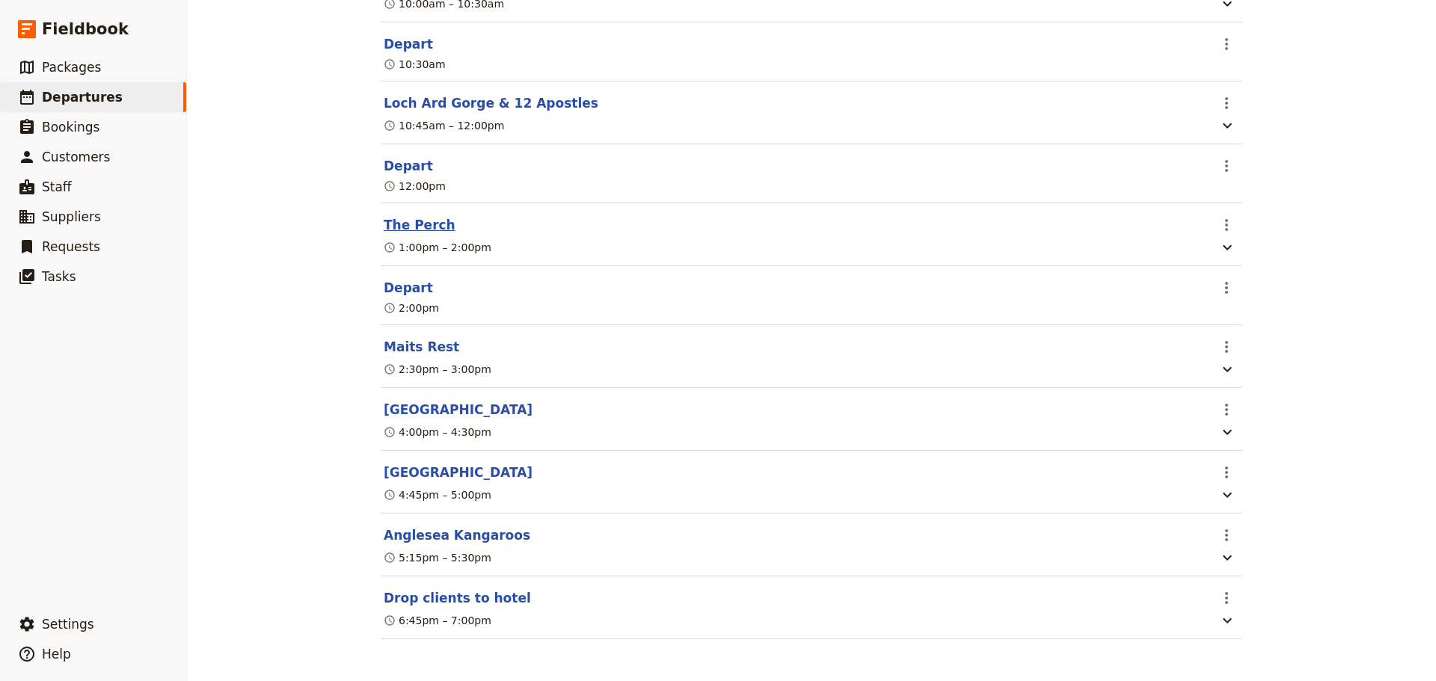
click at [411, 223] on button "The Perch" at bounding box center [420, 225] width 72 height 18
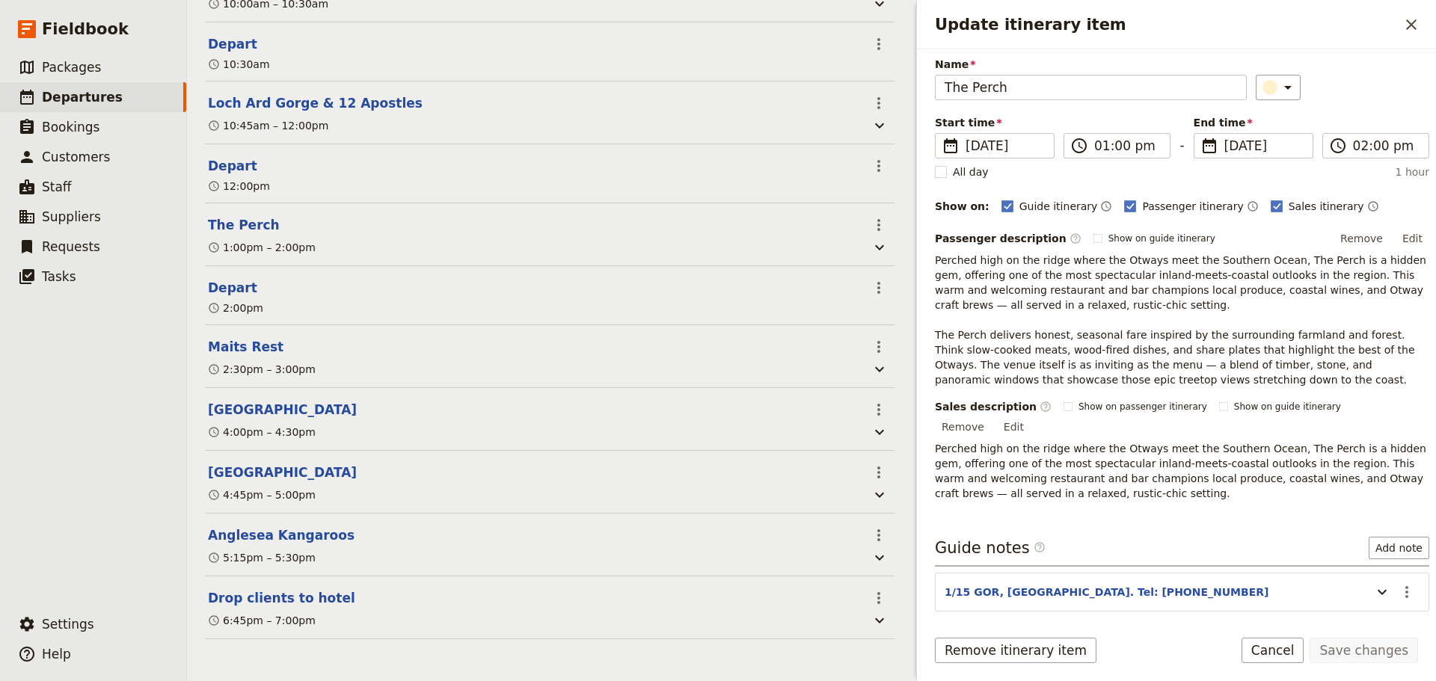
scroll to position [98, 0]
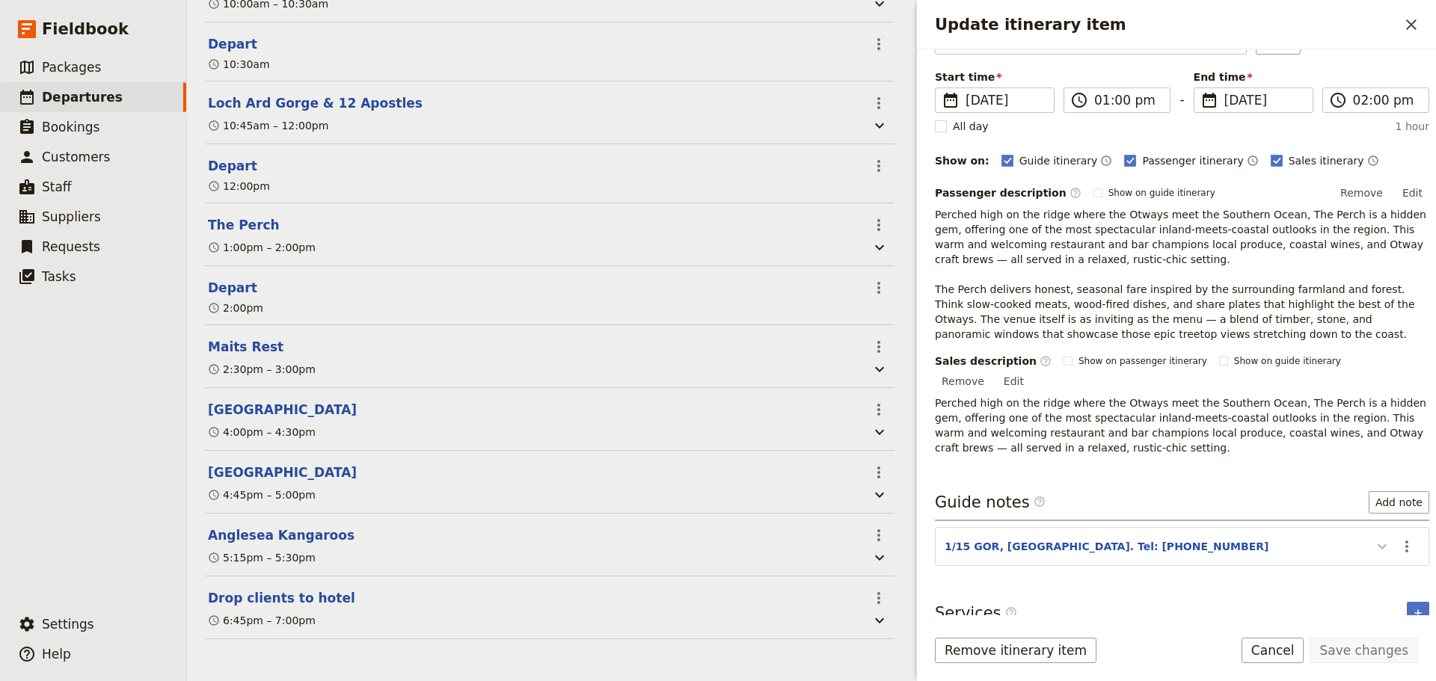
click at [1148, 480] on icon "Update itinerary item" at bounding box center [1382, 547] width 9 height 5
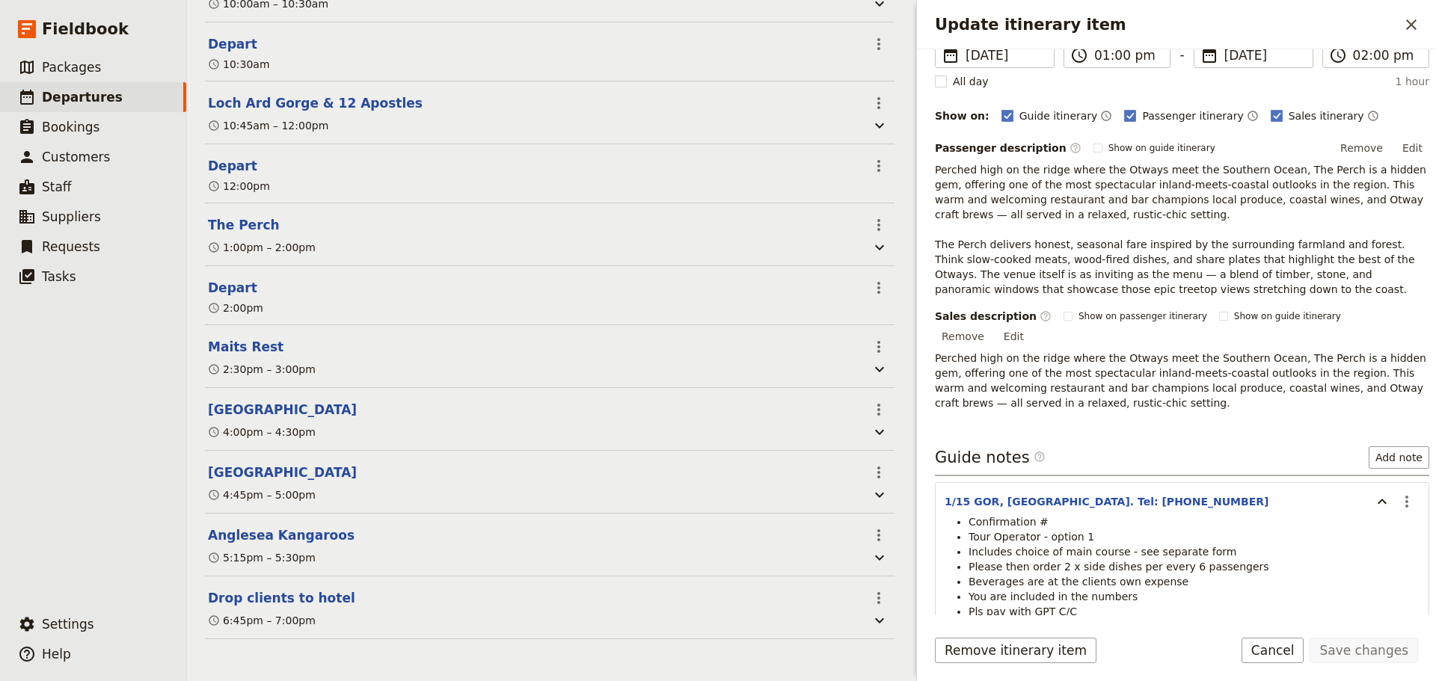
scroll to position [218, 0]
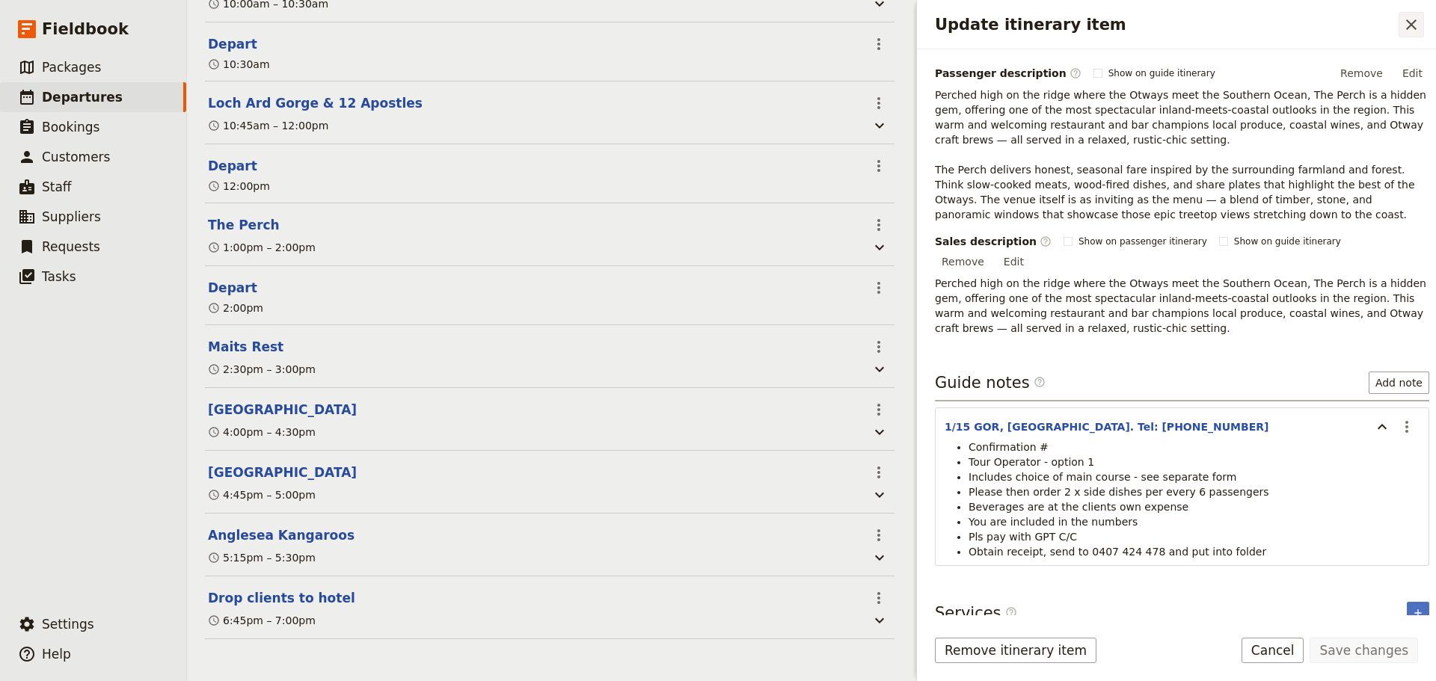
click at [1148, 27] on icon "Close drawer" at bounding box center [1411, 24] width 10 height 10
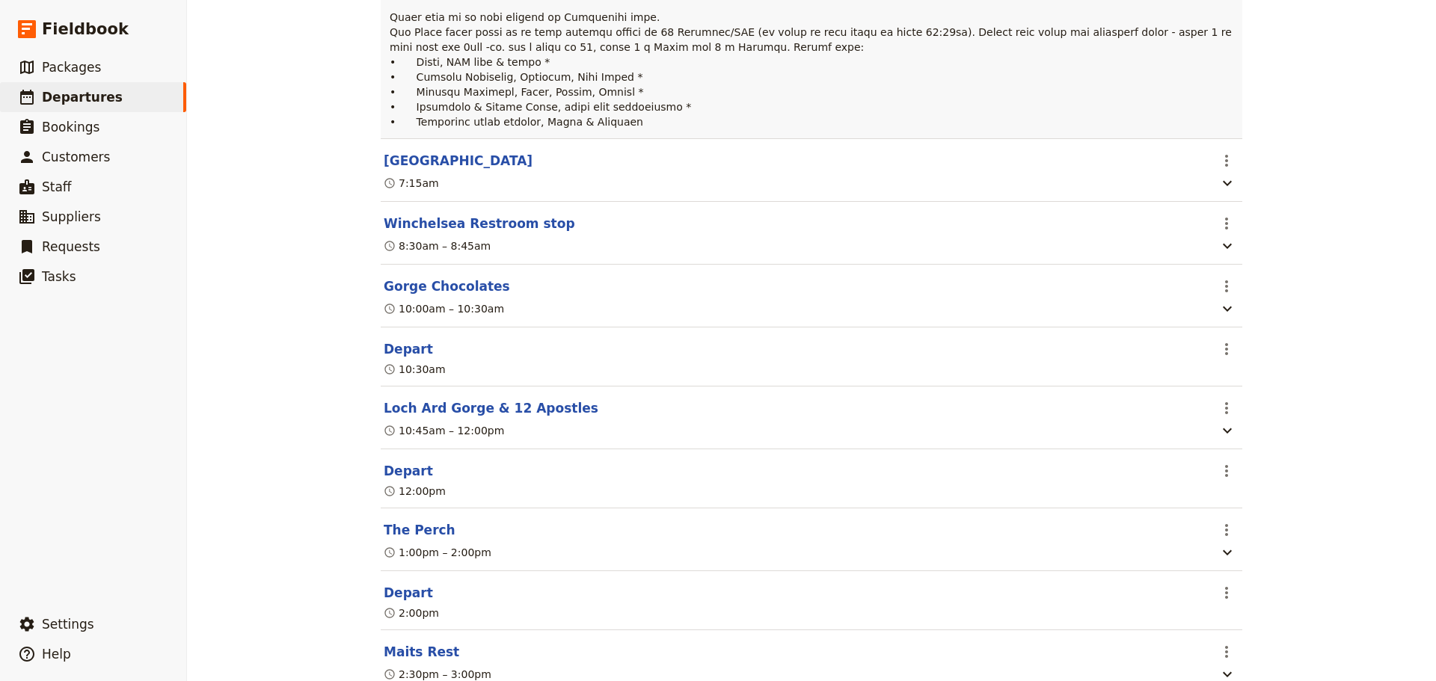
scroll to position [668, 0]
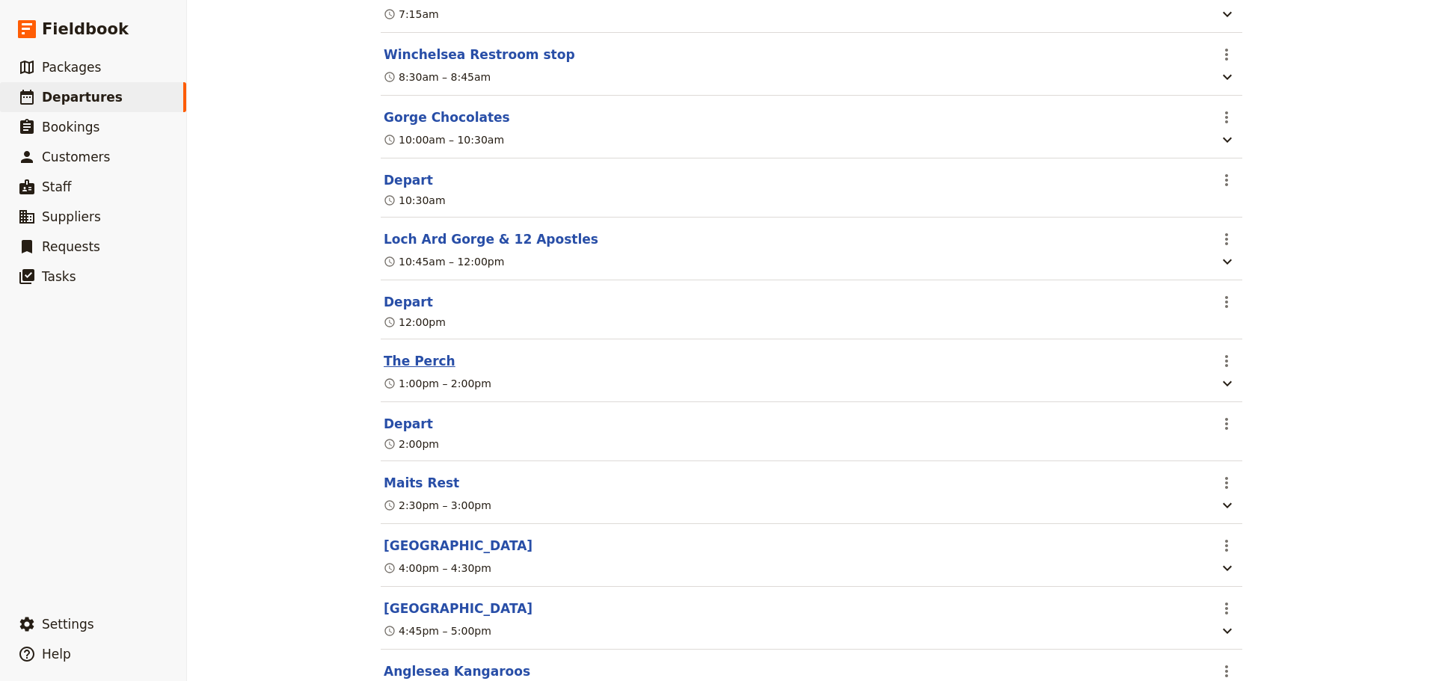
click at [398, 367] on button "The Perch" at bounding box center [420, 361] width 72 height 18
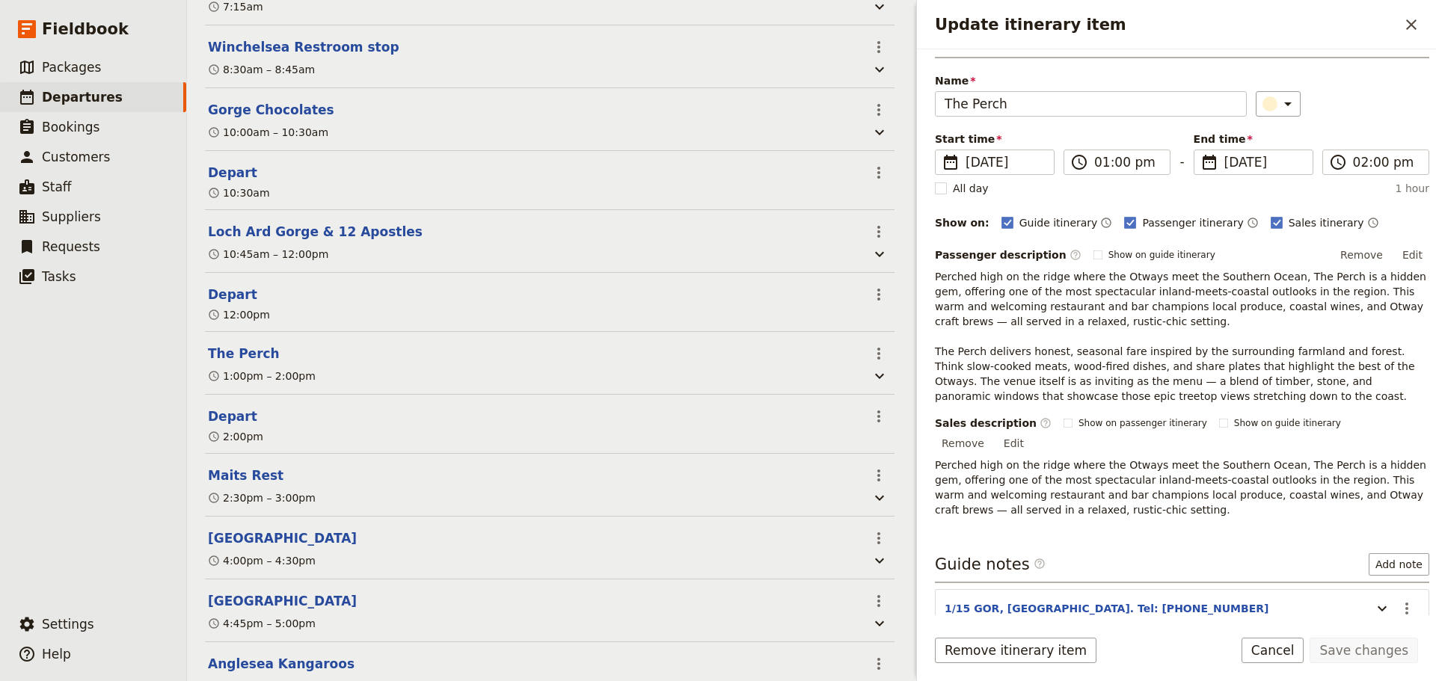
scroll to position [98, 0]
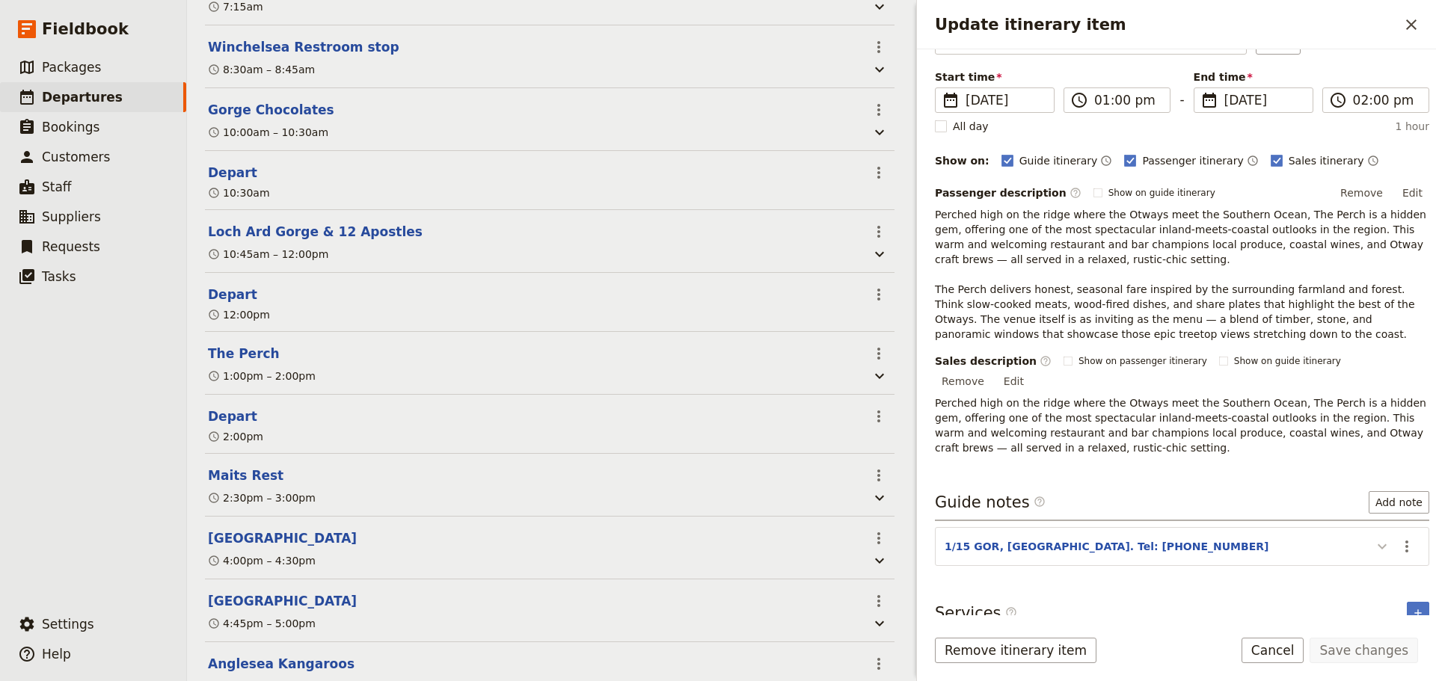
click at [1148, 480] on icon "Update itinerary item" at bounding box center [1382, 547] width 18 height 18
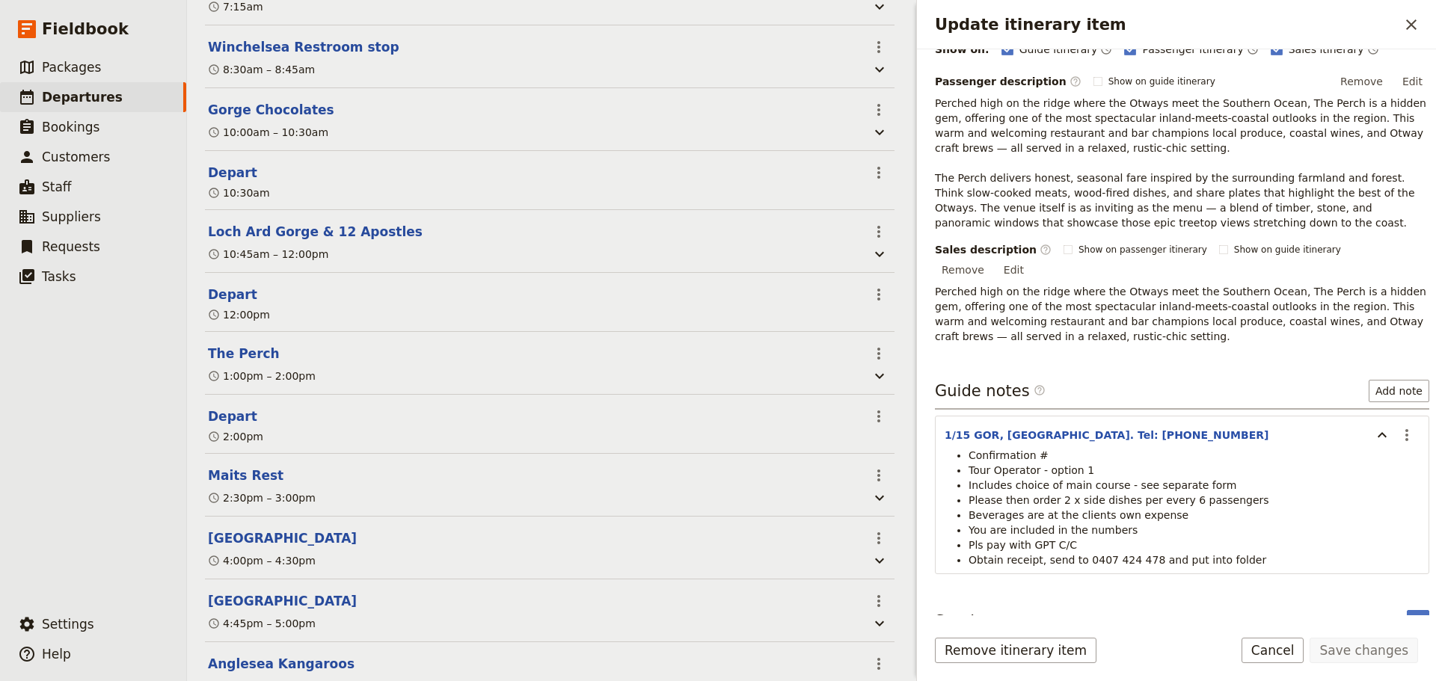
scroll to position [218, 0]
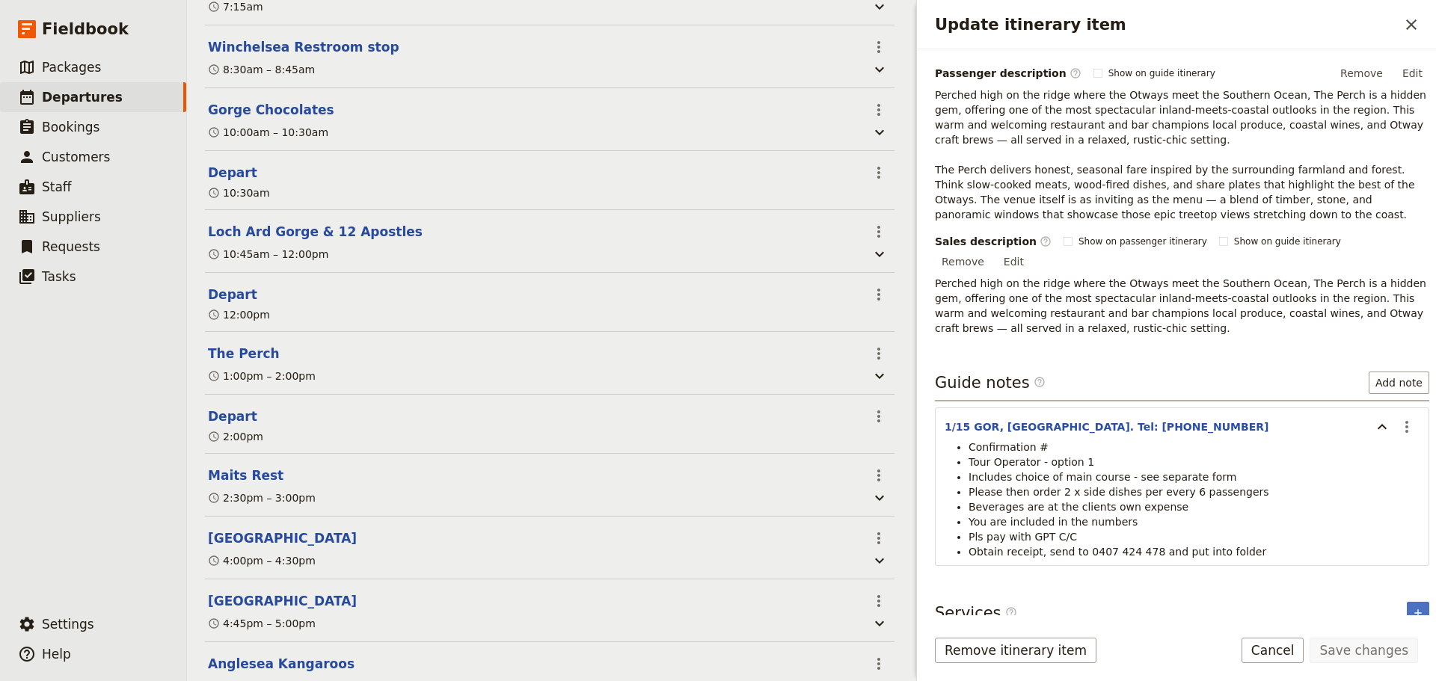
click at [1148, 418] on icon "Update itinerary item" at bounding box center [1382, 427] width 18 height 18
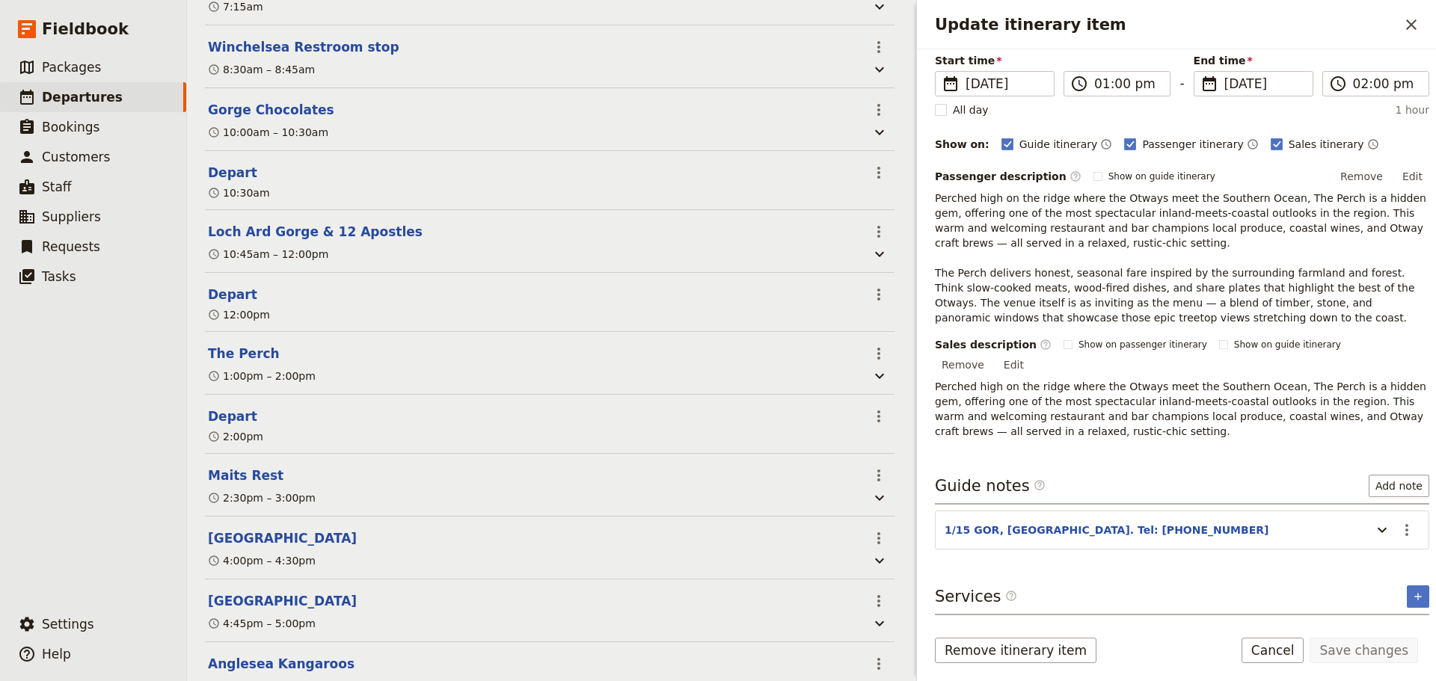
scroll to position [98, 0]
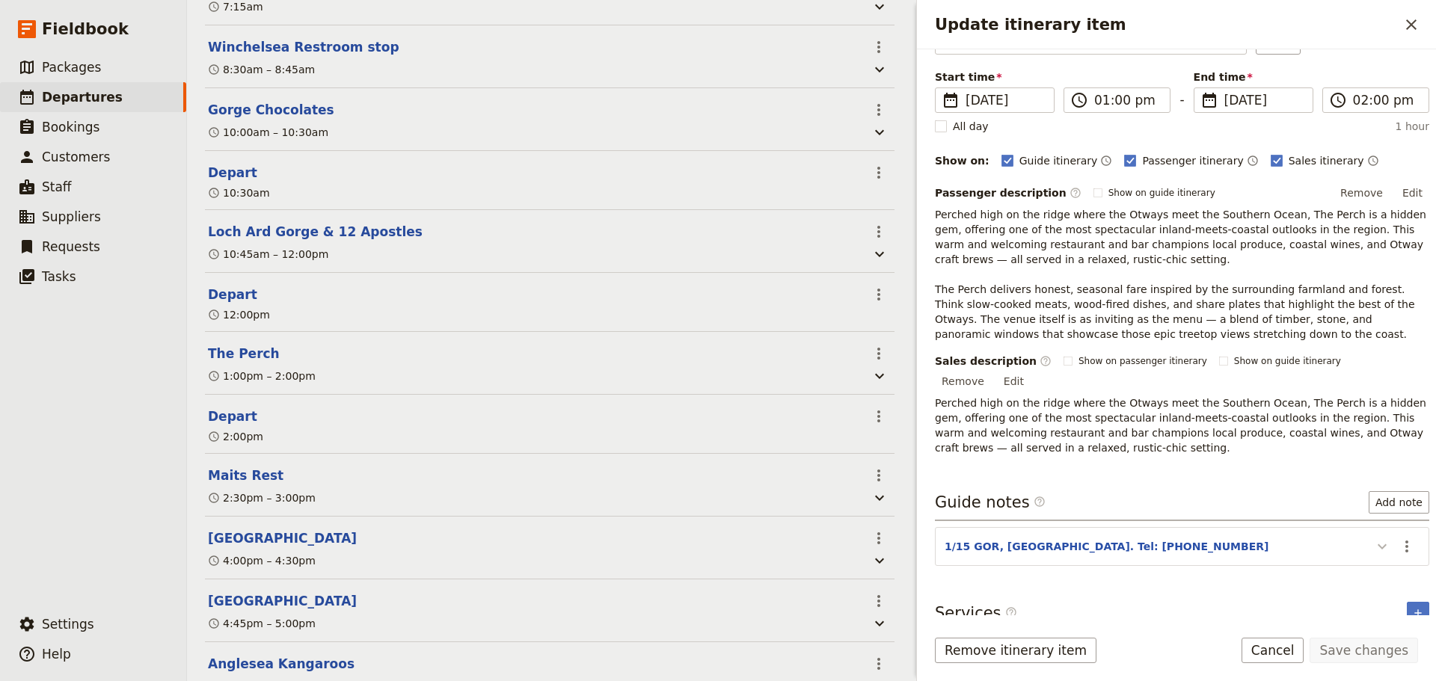
click at [1148, 480] on icon "Update itinerary item" at bounding box center [1382, 547] width 18 height 18
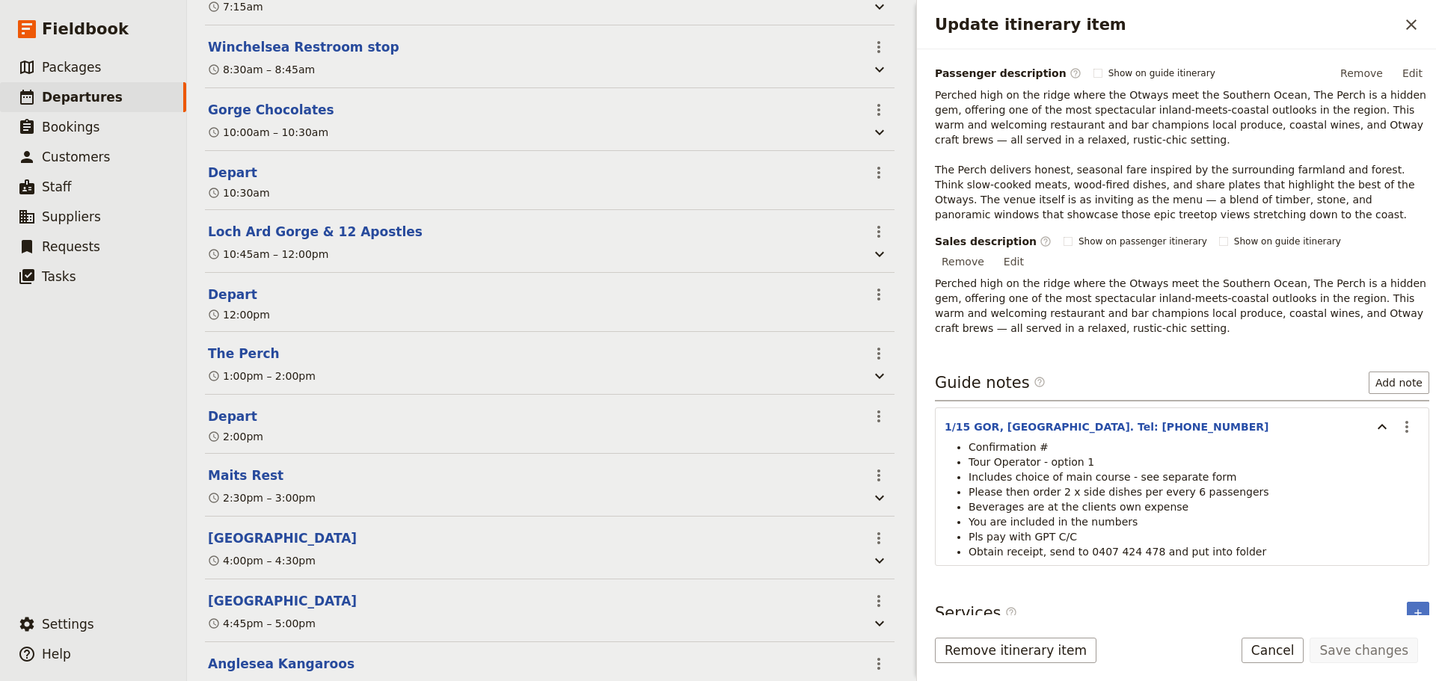
click at [1046, 456] on span "Tour Operator - option 1" at bounding box center [1032, 462] width 126 height 12
click at [1052, 440] on li "Confirmation #" at bounding box center [1194, 447] width 451 height 15
click at [1148, 414] on button "​" at bounding box center [1406, 426] width 25 height 25
click at [1148, 480] on li "Beverages are at the clients own expense" at bounding box center [1194, 507] width 451 height 15
click at [1148, 480] on button "Cancel" at bounding box center [1273, 650] width 63 height 25
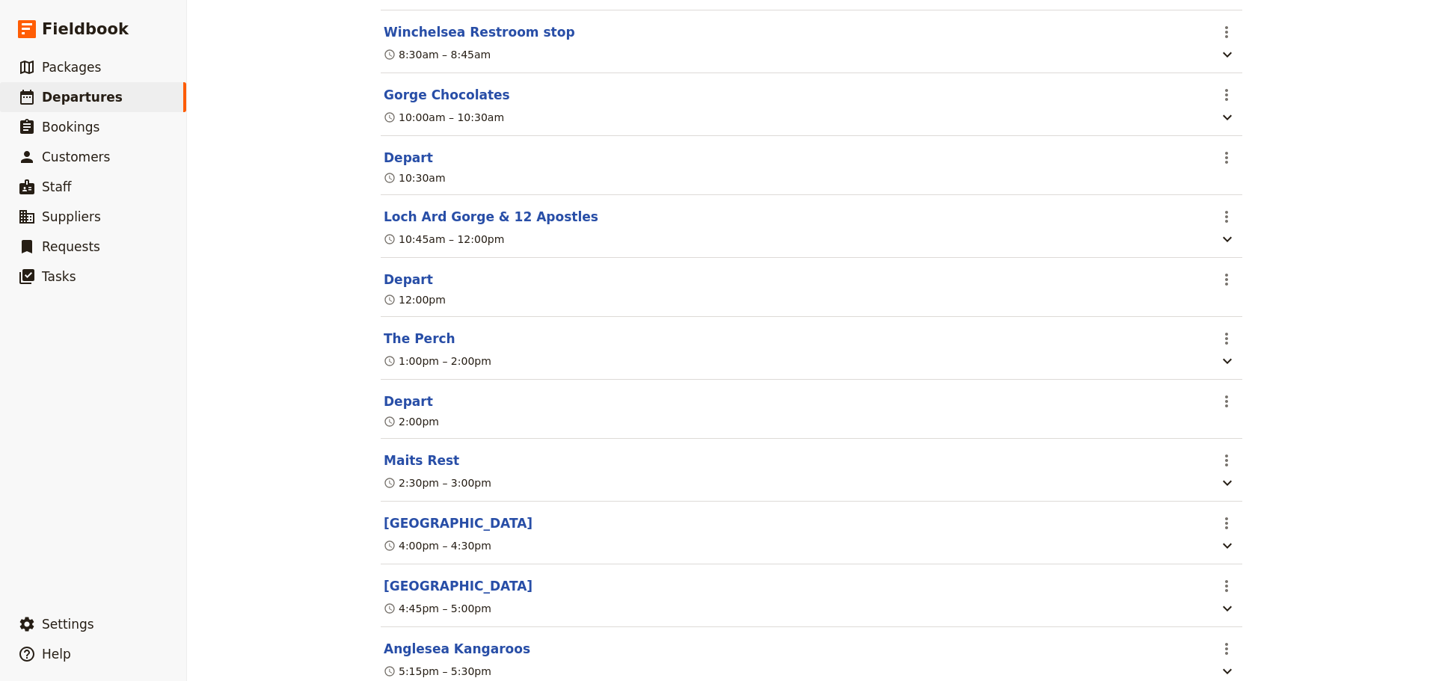
scroll to position [668, 0]
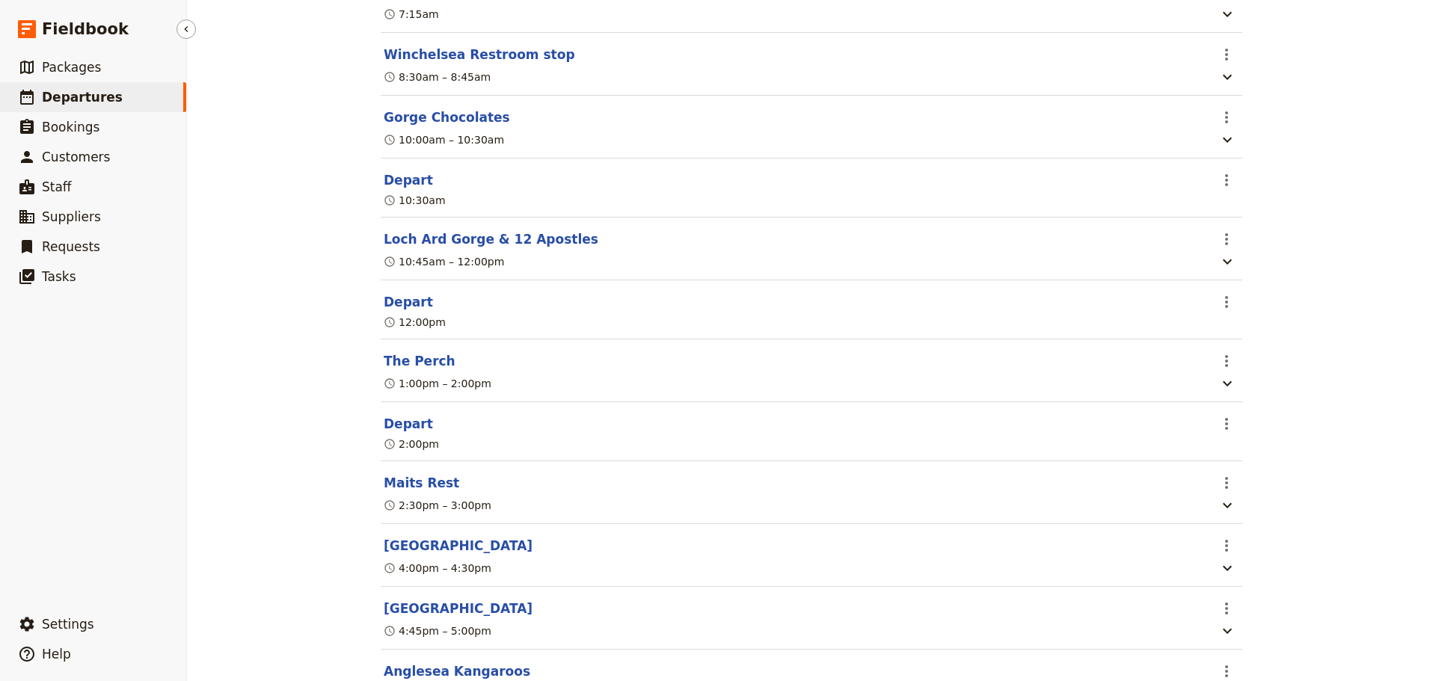
click at [82, 91] on span "Departures" at bounding box center [82, 97] width 81 height 15
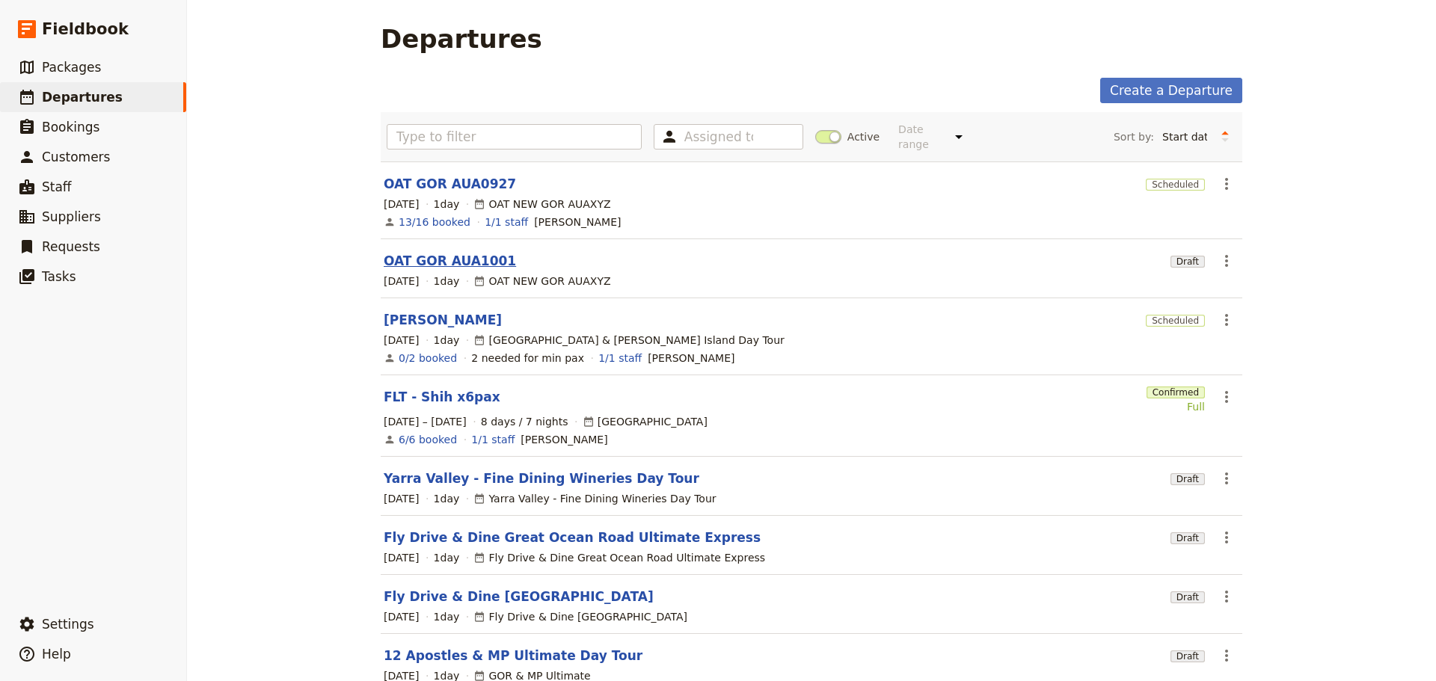
click at [419, 252] on link "OAT GOR AUA1001" at bounding box center [450, 261] width 132 height 18
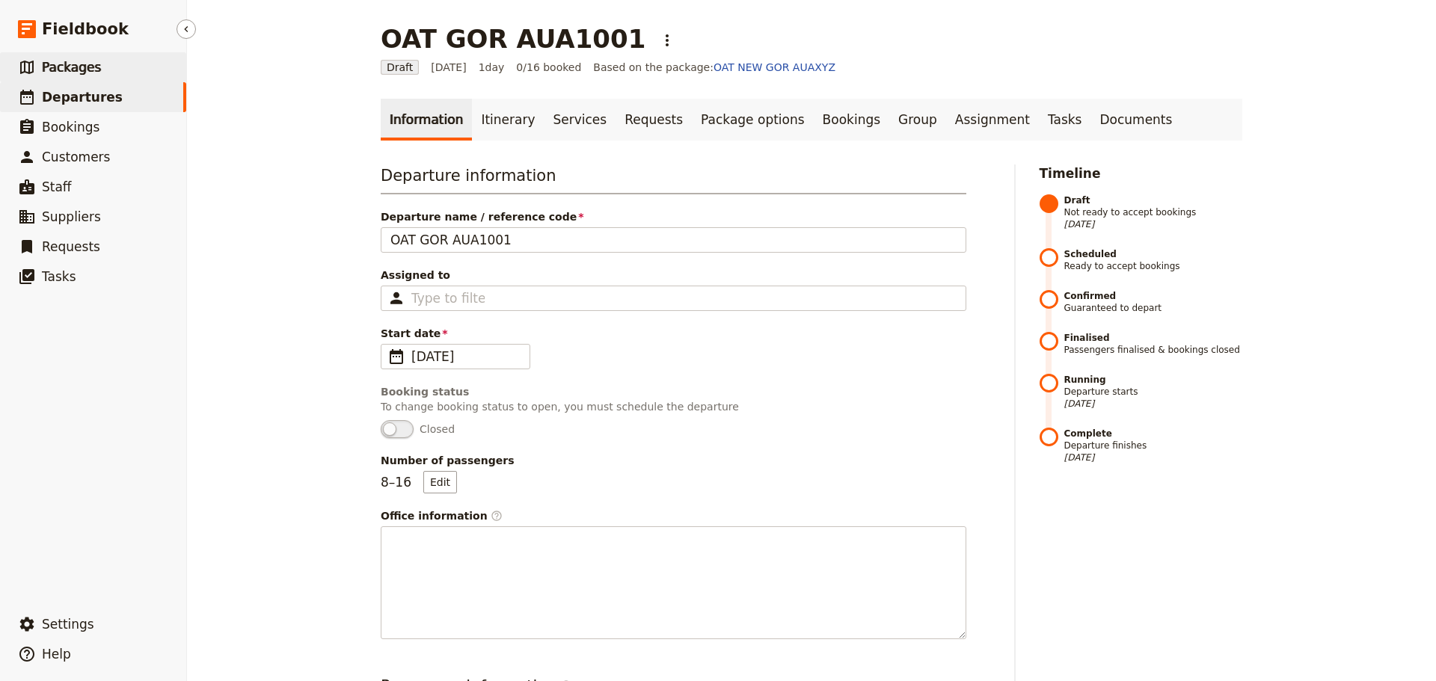
drag, startPoint x: 91, startPoint y: 86, endPoint x: 85, endPoint y: 64, distance: 23.2
click at [91, 86] on link "​ Departures" at bounding box center [93, 97] width 186 height 30
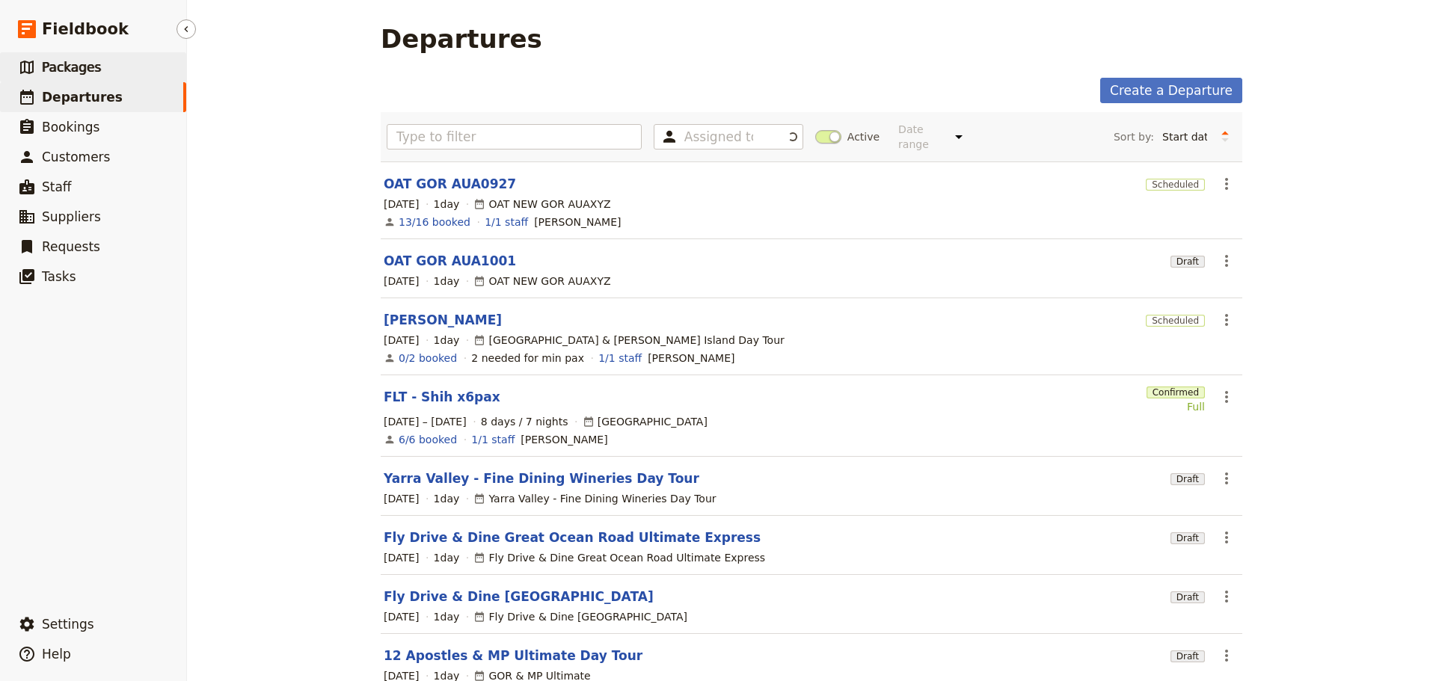
click at [85, 64] on span "Packages" at bounding box center [71, 67] width 59 height 15
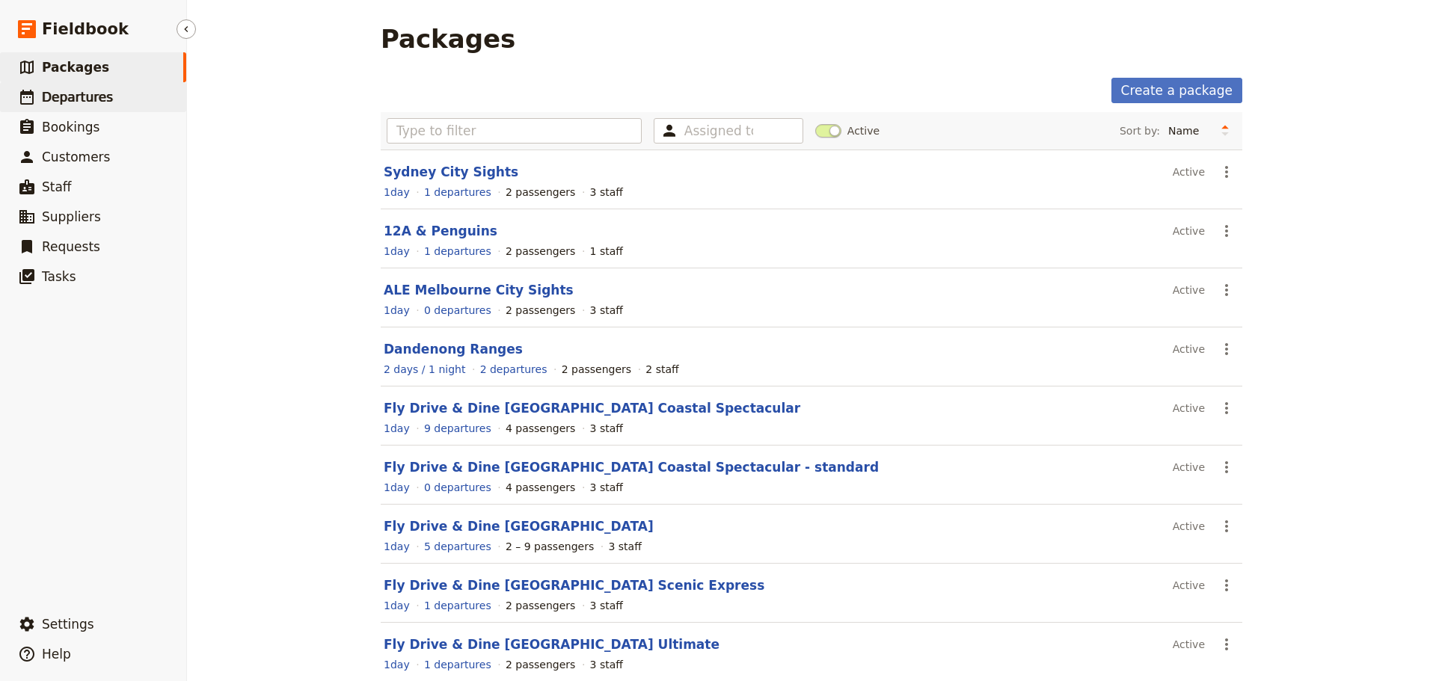
click at [67, 93] on span "Departures" at bounding box center [77, 97] width 71 height 15
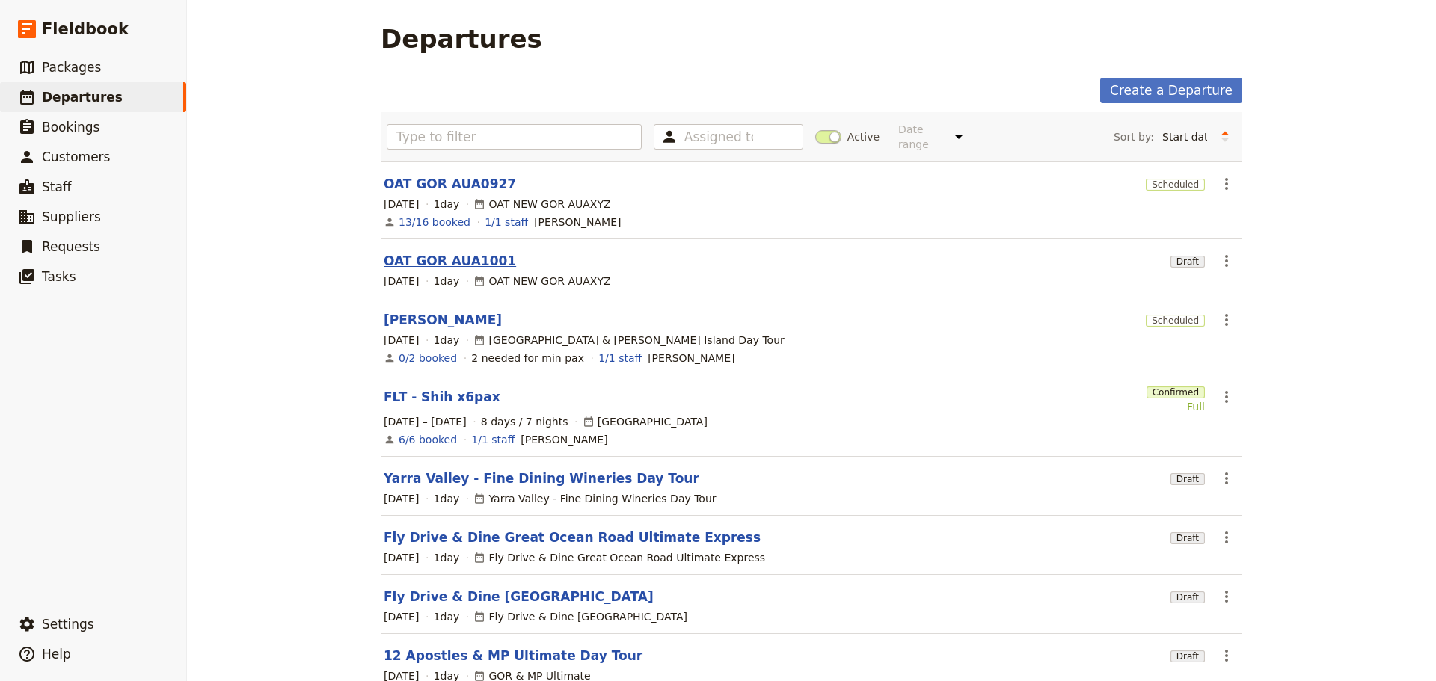
click at [440, 252] on link "OAT GOR AUA1001" at bounding box center [450, 261] width 132 height 18
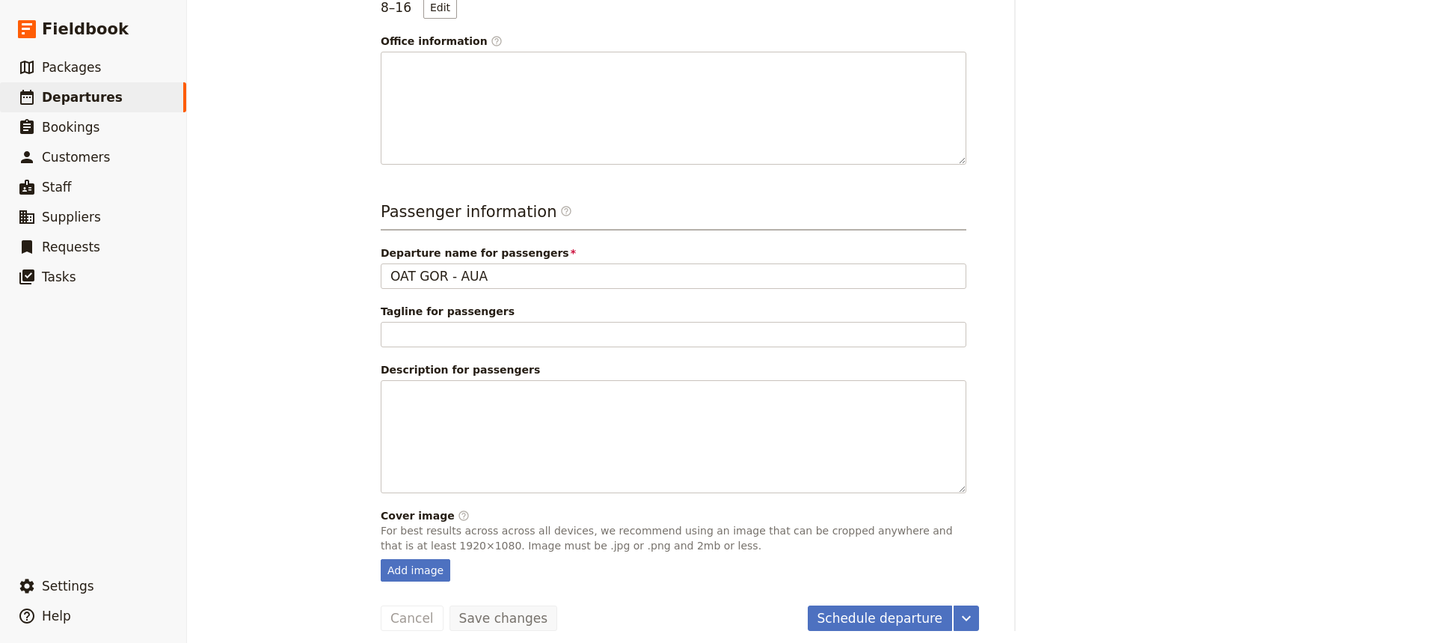
scroll to position [487, 0]
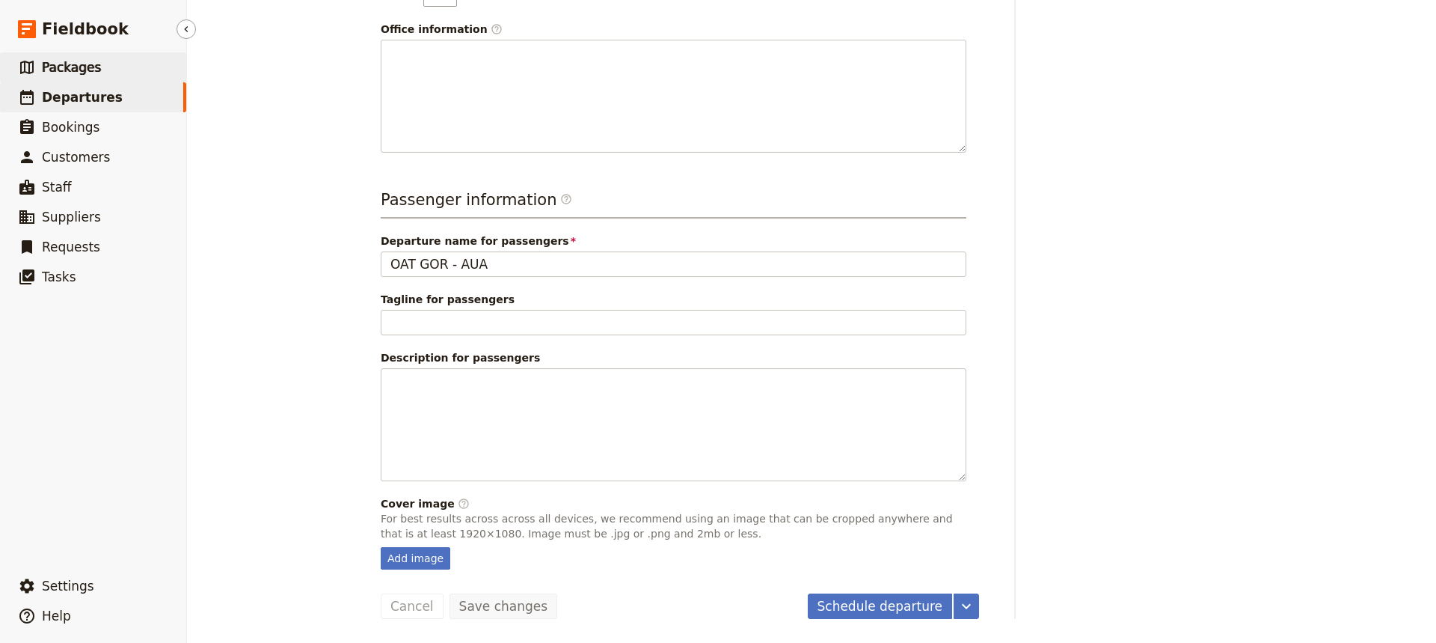
click at [67, 66] on span "Packages" at bounding box center [71, 67] width 59 height 15
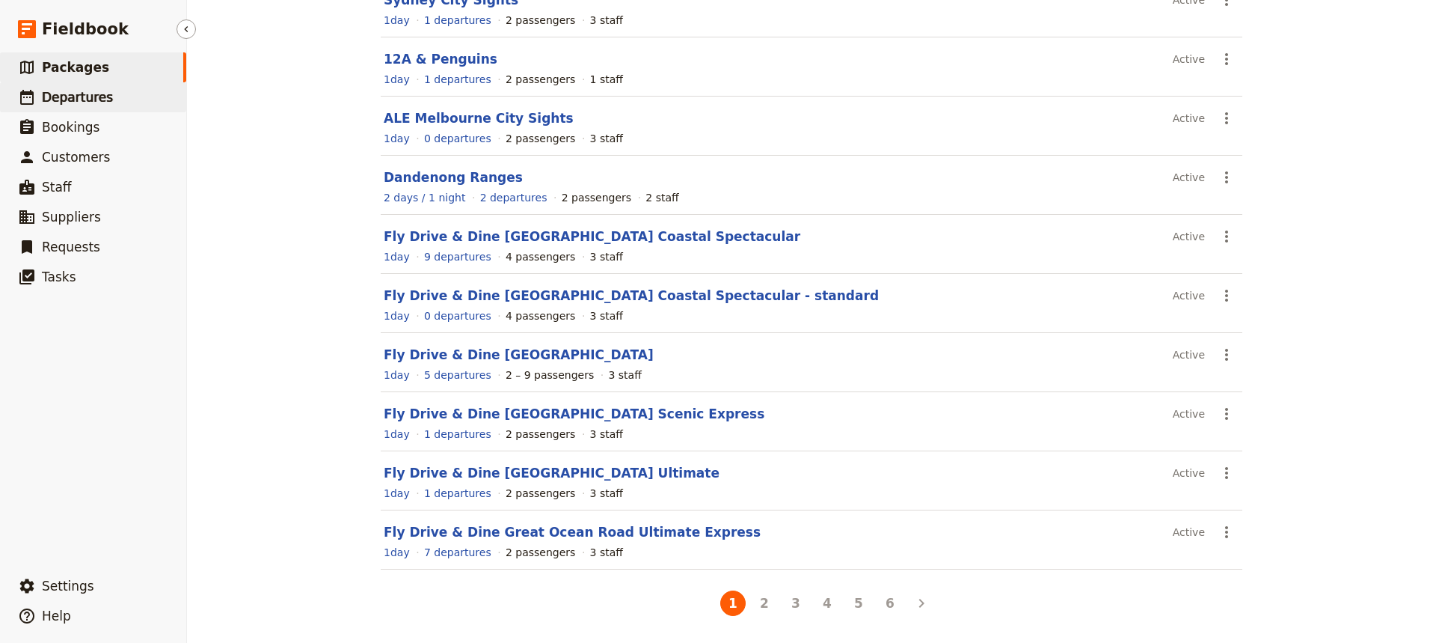
scroll to position [172, 0]
click at [82, 101] on span "Departures" at bounding box center [77, 97] width 71 height 15
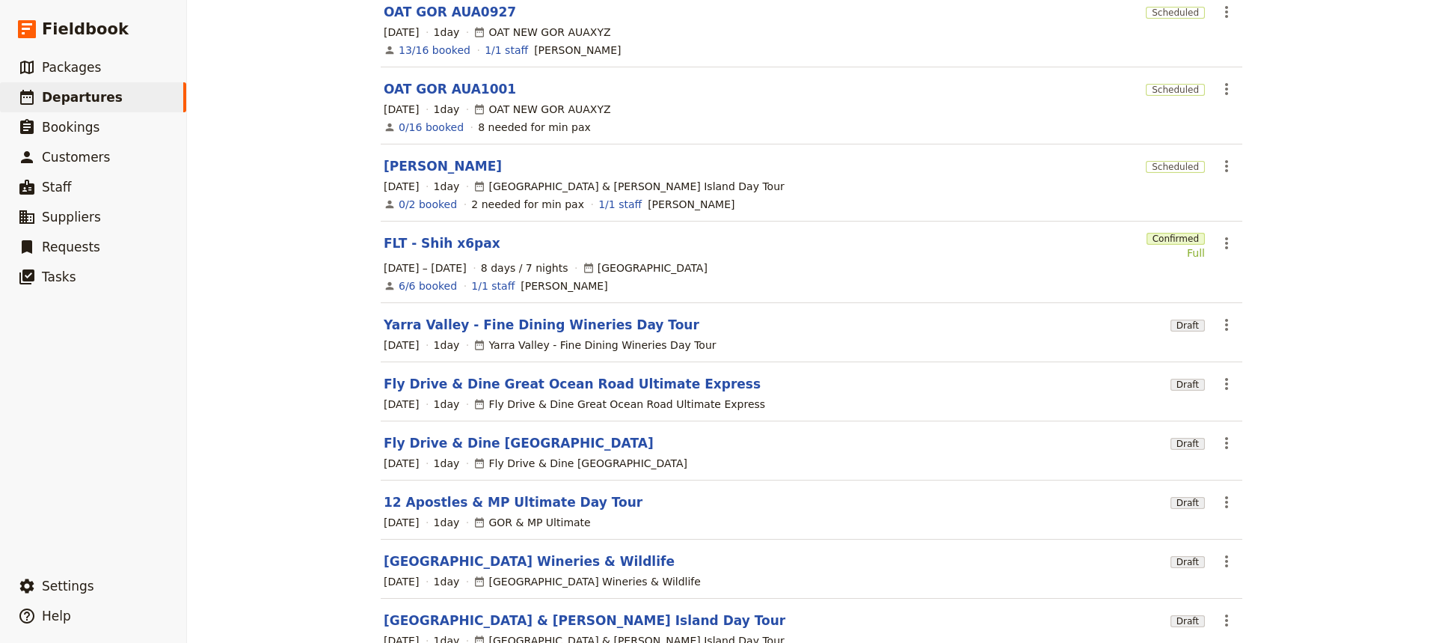
scroll to position [22, 0]
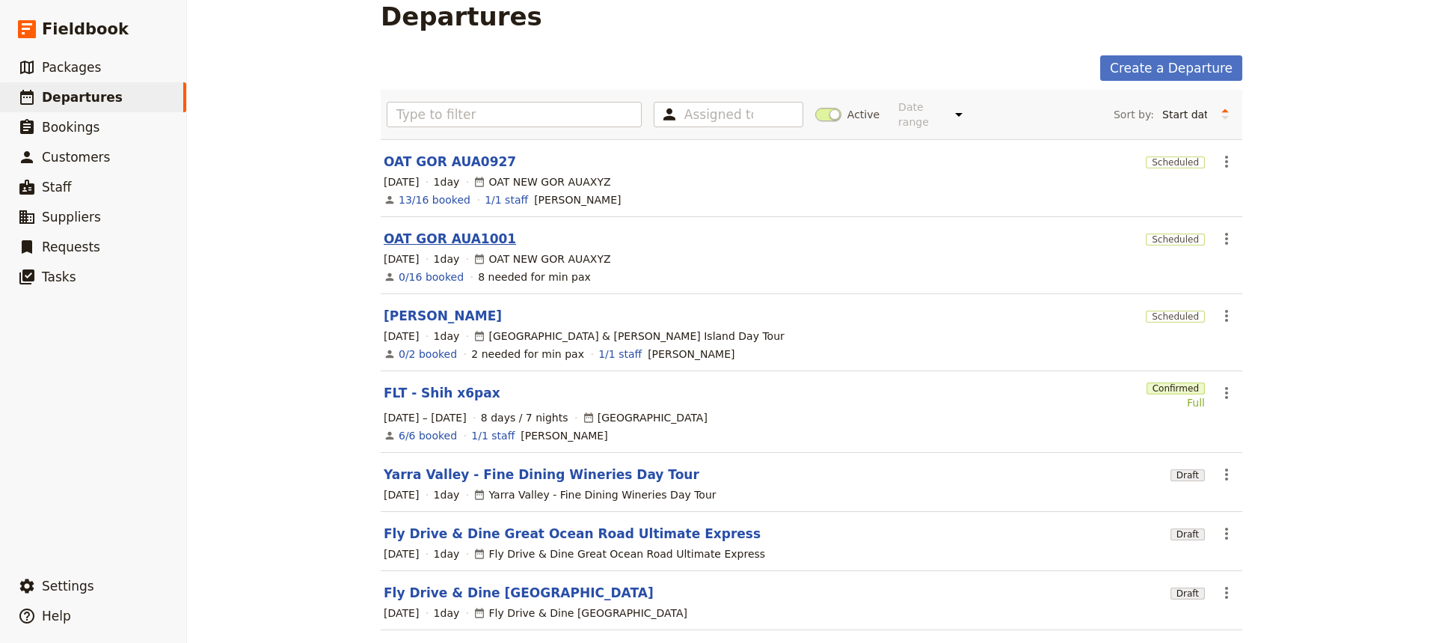
click at [451, 230] on link "OAT GOR AUA1001" at bounding box center [450, 239] width 132 height 18
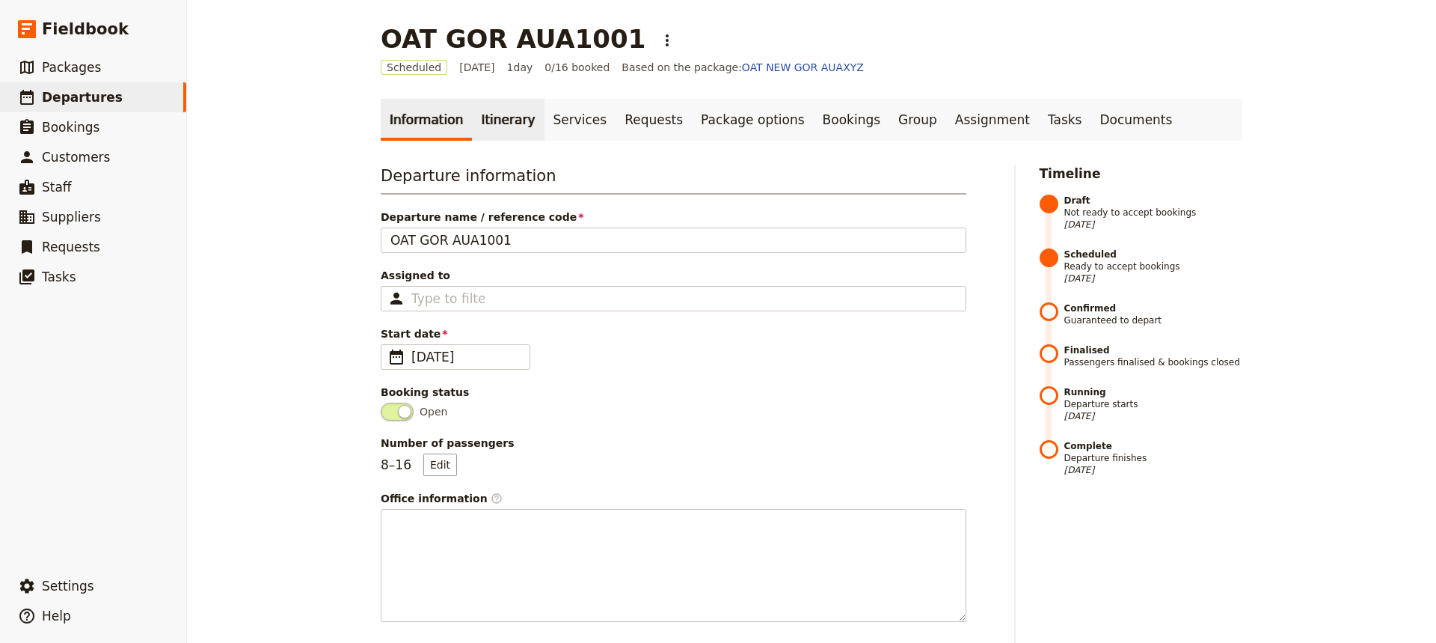
click at [491, 123] on link "Itinerary" at bounding box center [508, 120] width 72 height 42
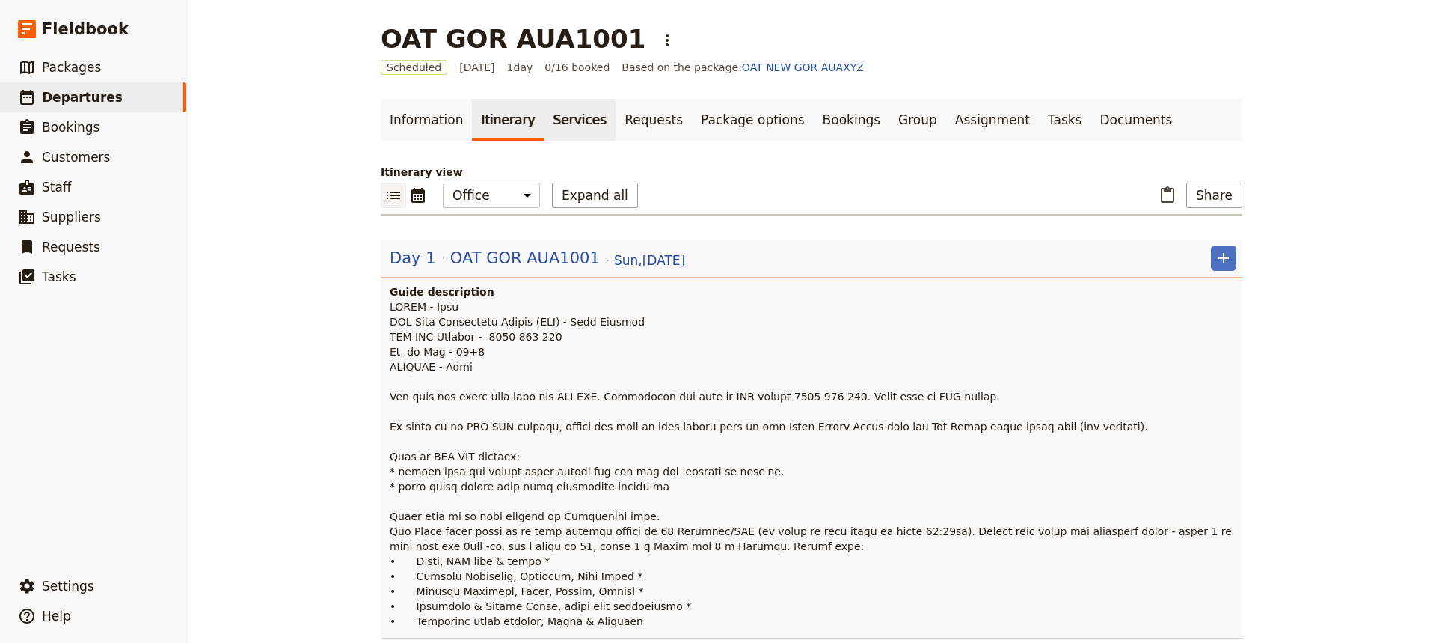
click at [548, 120] on link "Services" at bounding box center [581, 120] width 72 height 42
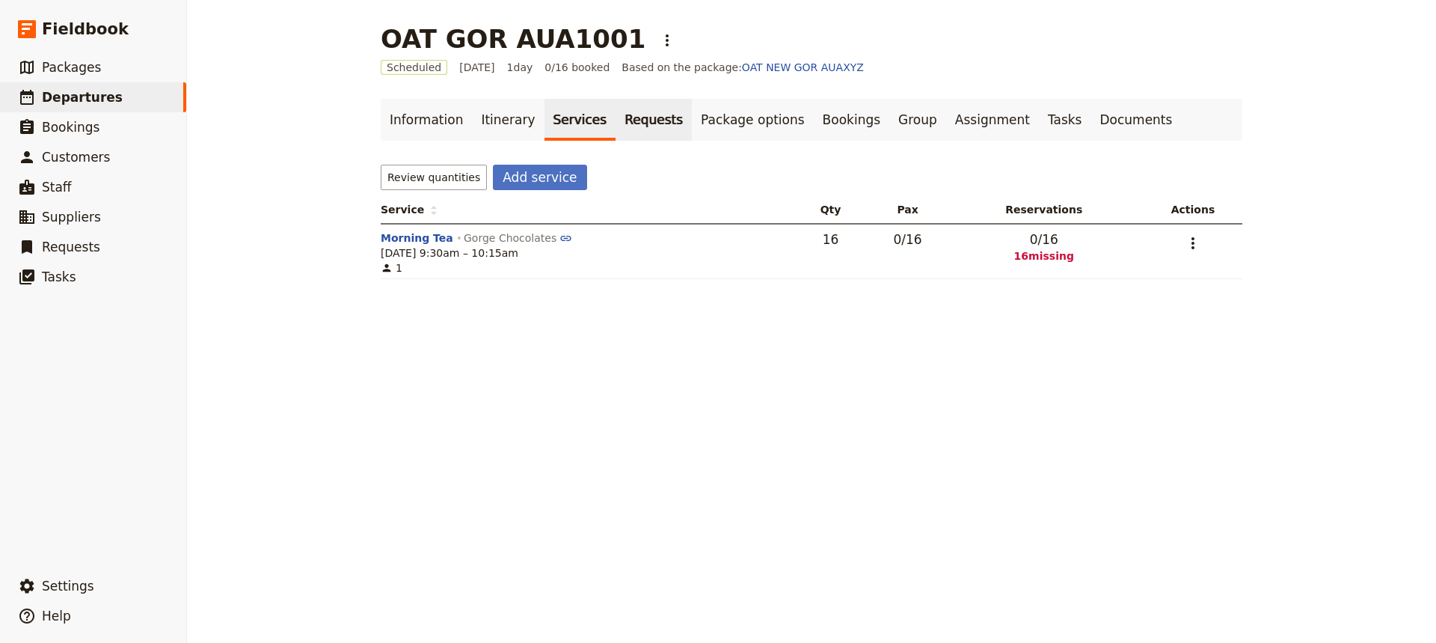
click at [653, 121] on link "Requests" at bounding box center [654, 120] width 76 height 42
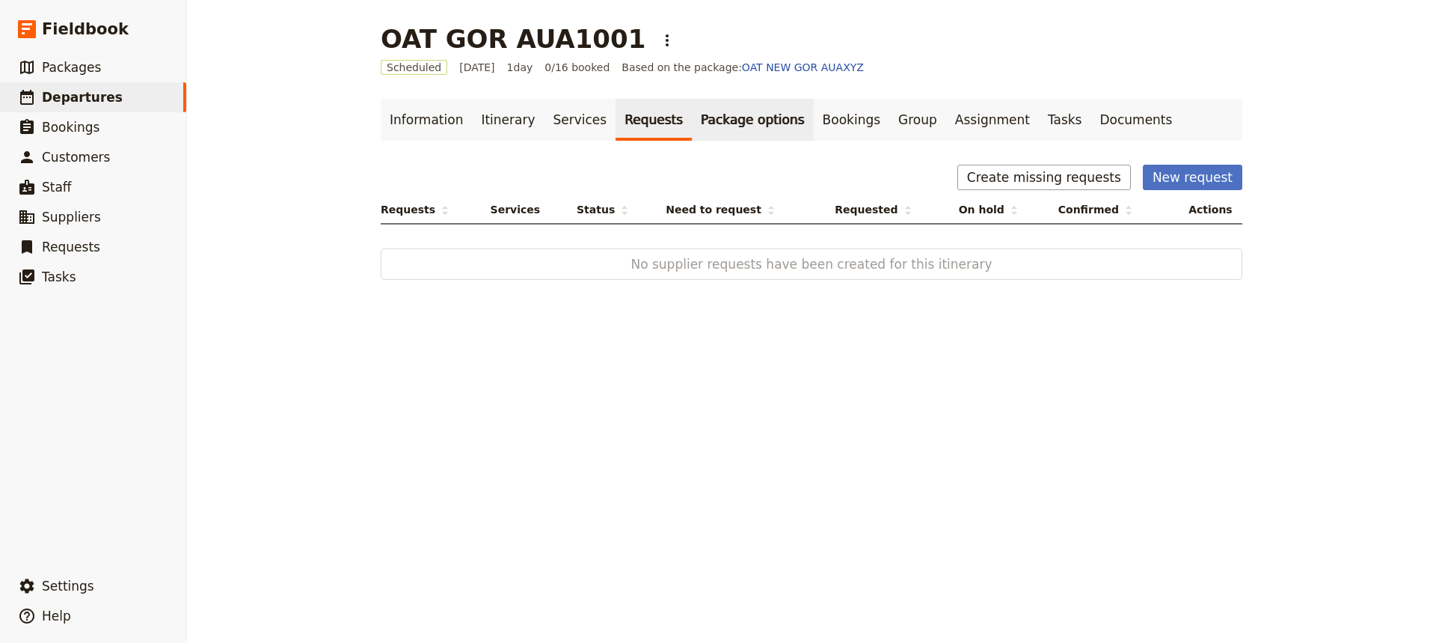
click at [720, 121] on link "Package options" at bounding box center [752, 120] width 121 height 42
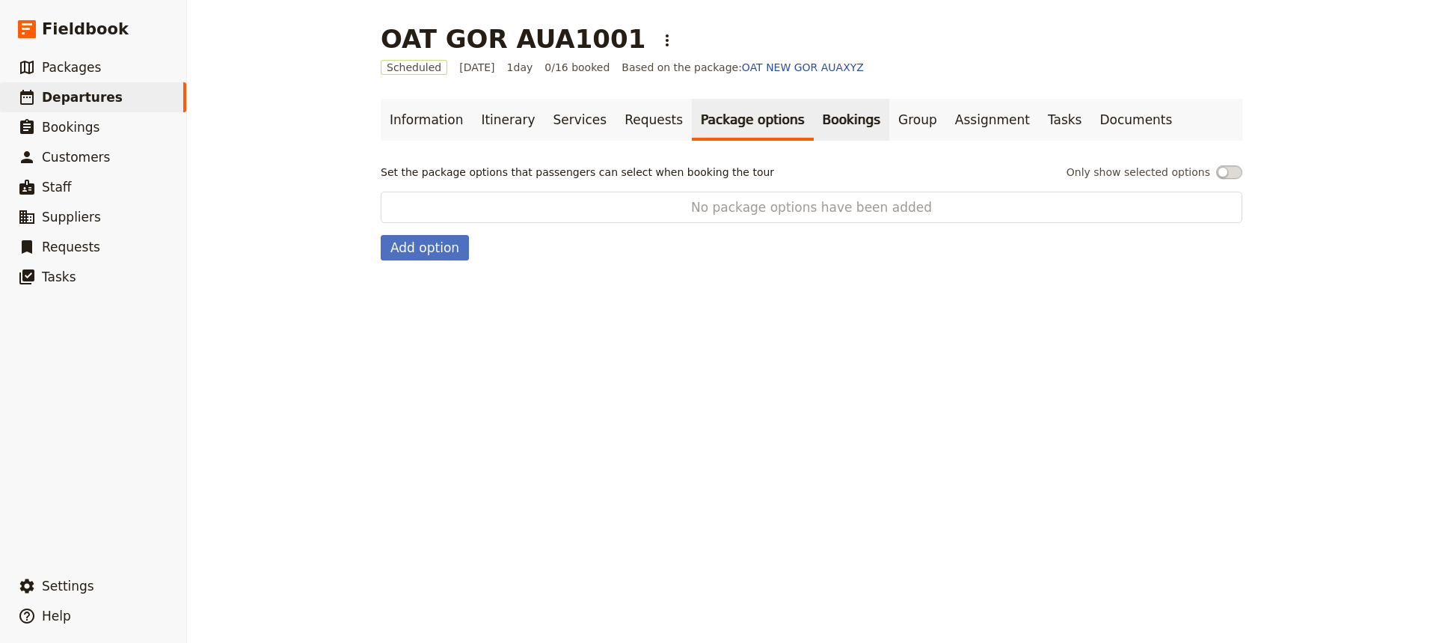
click at [814, 119] on link "Bookings" at bounding box center [852, 120] width 76 height 42
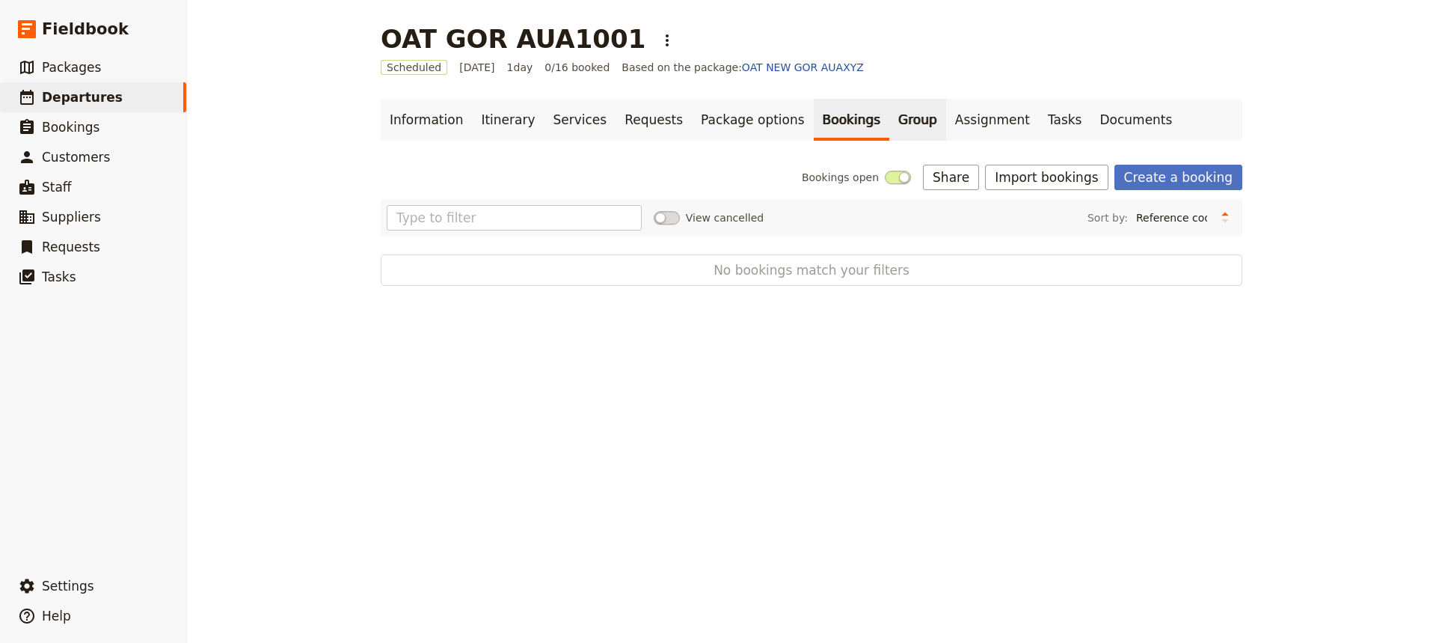
click at [889, 121] on link "Group" at bounding box center [917, 120] width 57 height 42
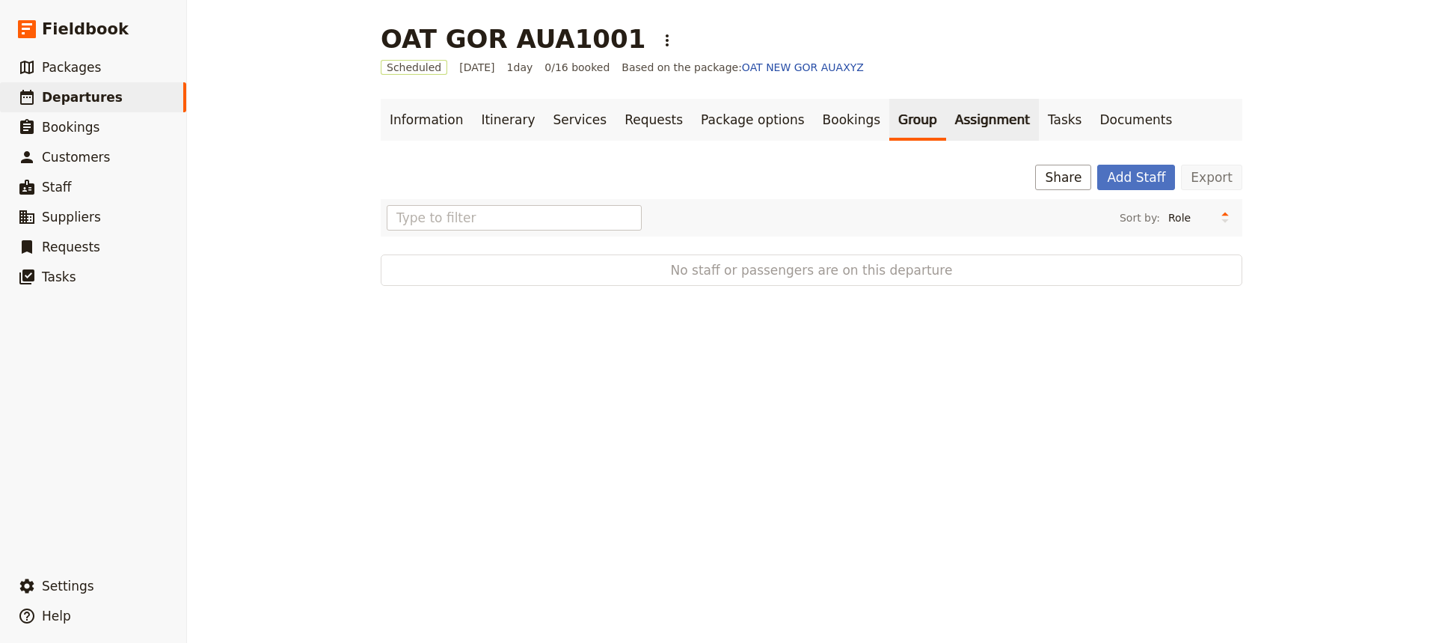
click at [946, 124] on link "Assignment" at bounding box center [992, 120] width 93 height 42
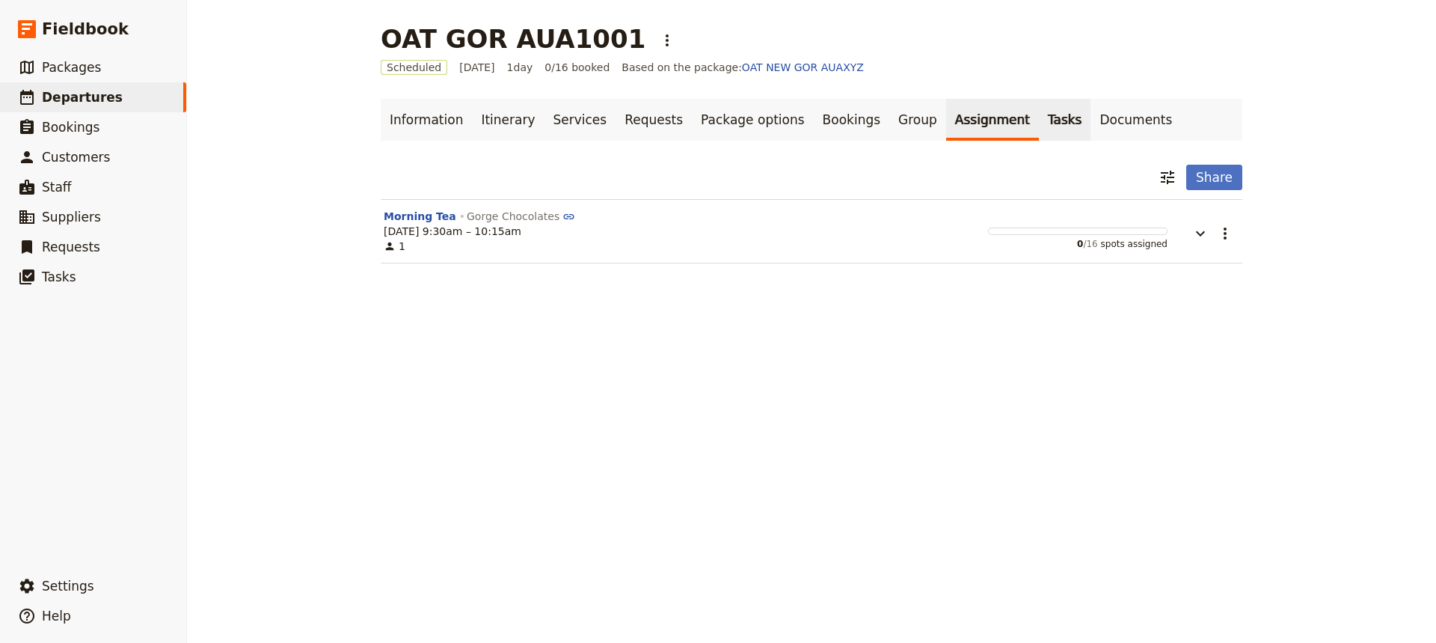
click at [1039, 128] on link "Tasks" at bounding box center [1065, 120] width 52 height 42
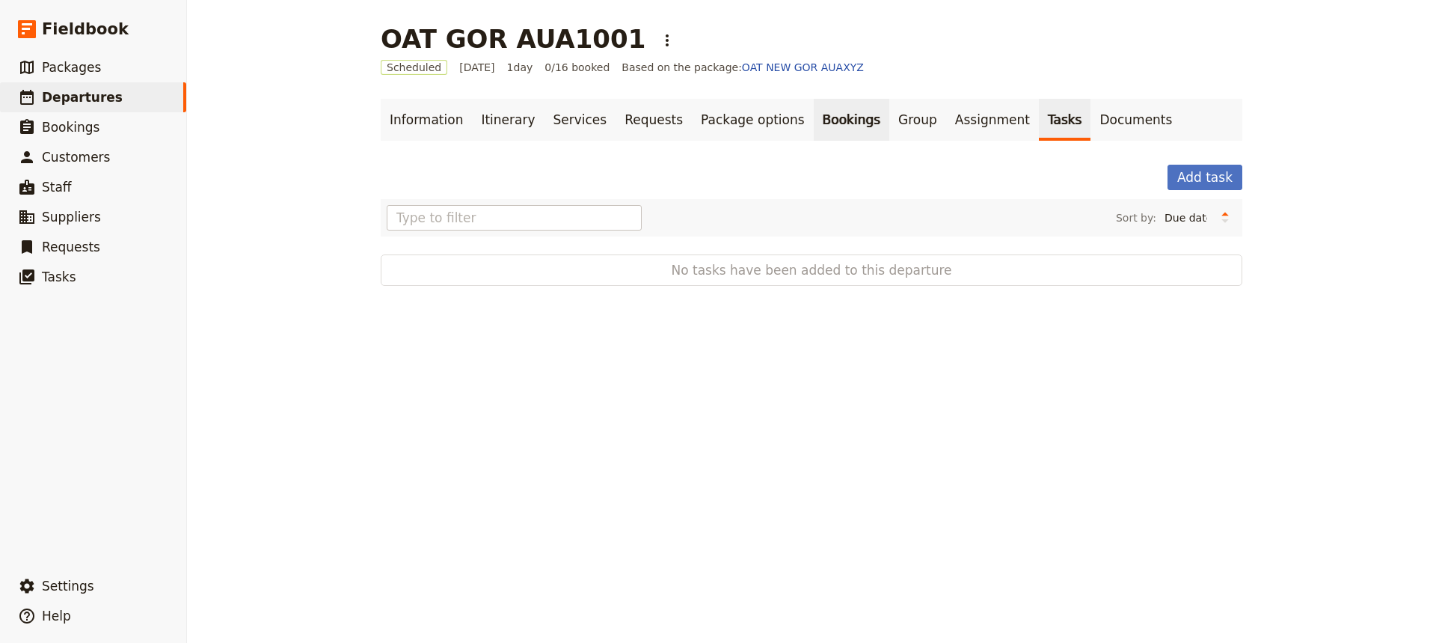
click at [814, 128] on link "Bookings" at bounding box center [852, 120] width 76 height 42
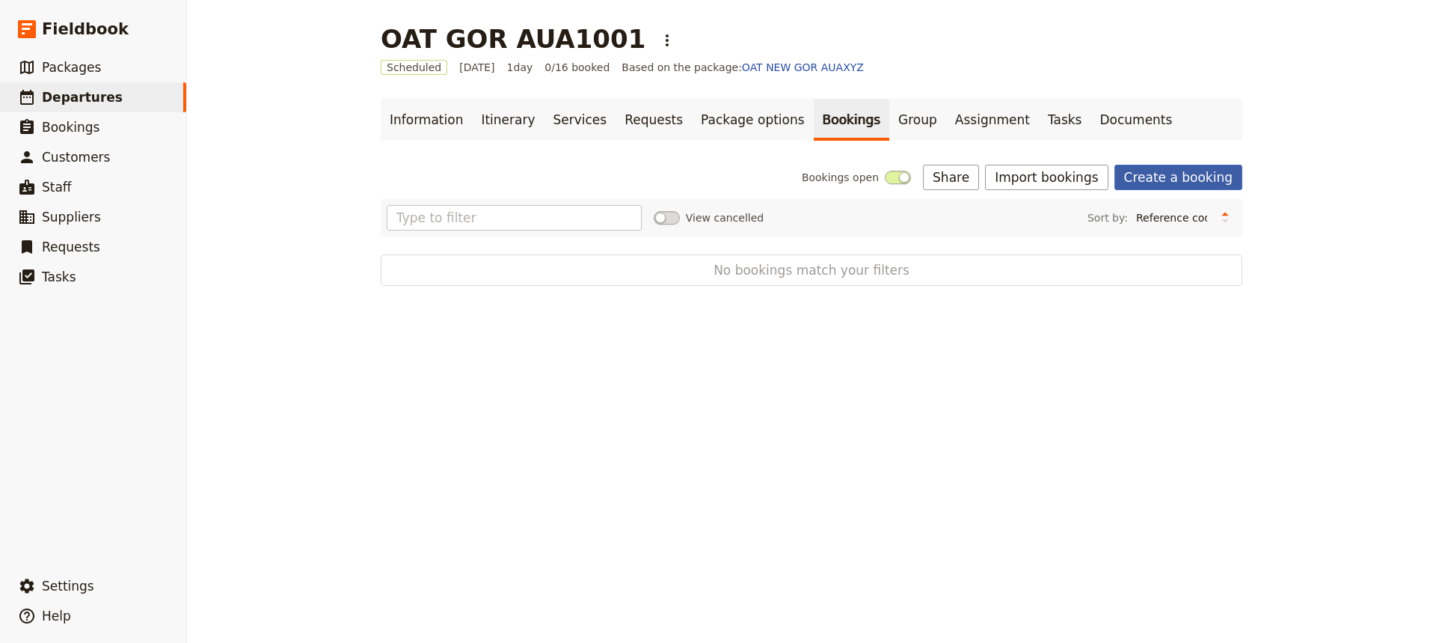
click at [1148, 178] on link "Create a booking" at bounding box center [1178, 177] width 128 height 25
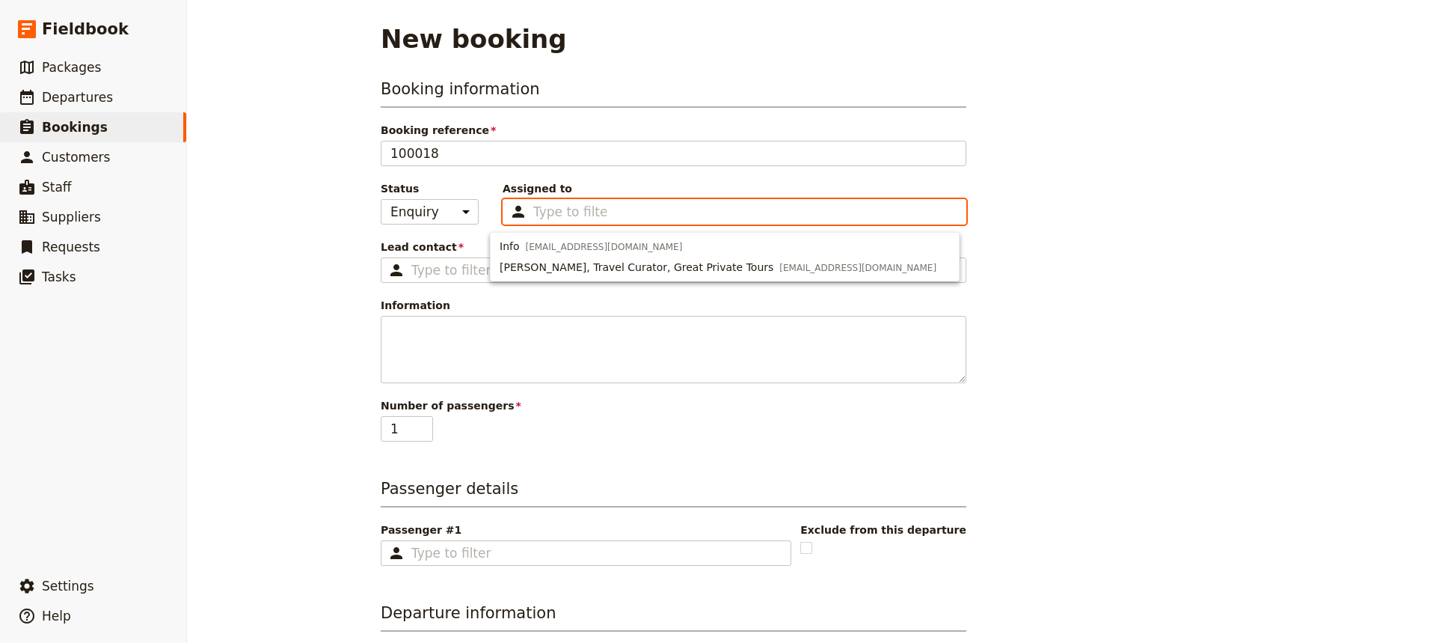
click at [550, 212] on input "Assigned to Type to filter" at bounding box center [569, 212] width 73 height 18
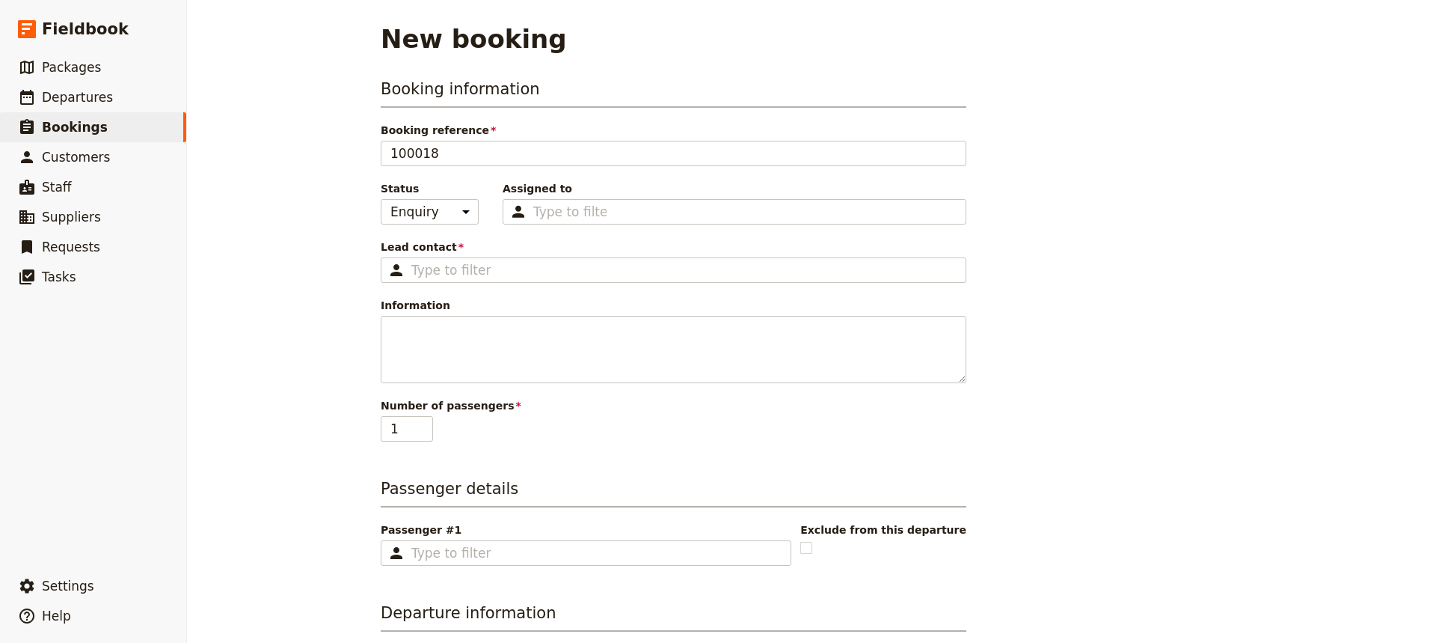
click at [456, 248] on span "Lead contact" at bounding box center [674, 246] width 586 height 15
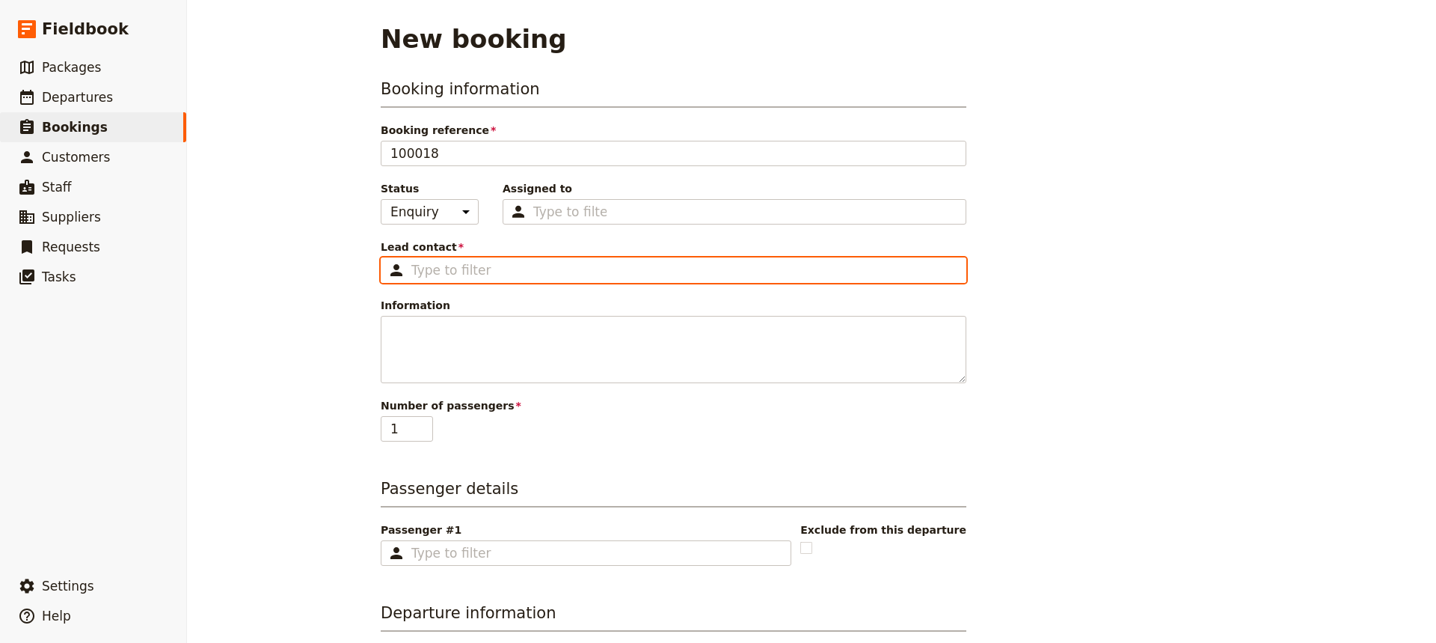
click at [456, 261] on input "Lead contact ​" at bounding box center [683, 270] width 545 height 18
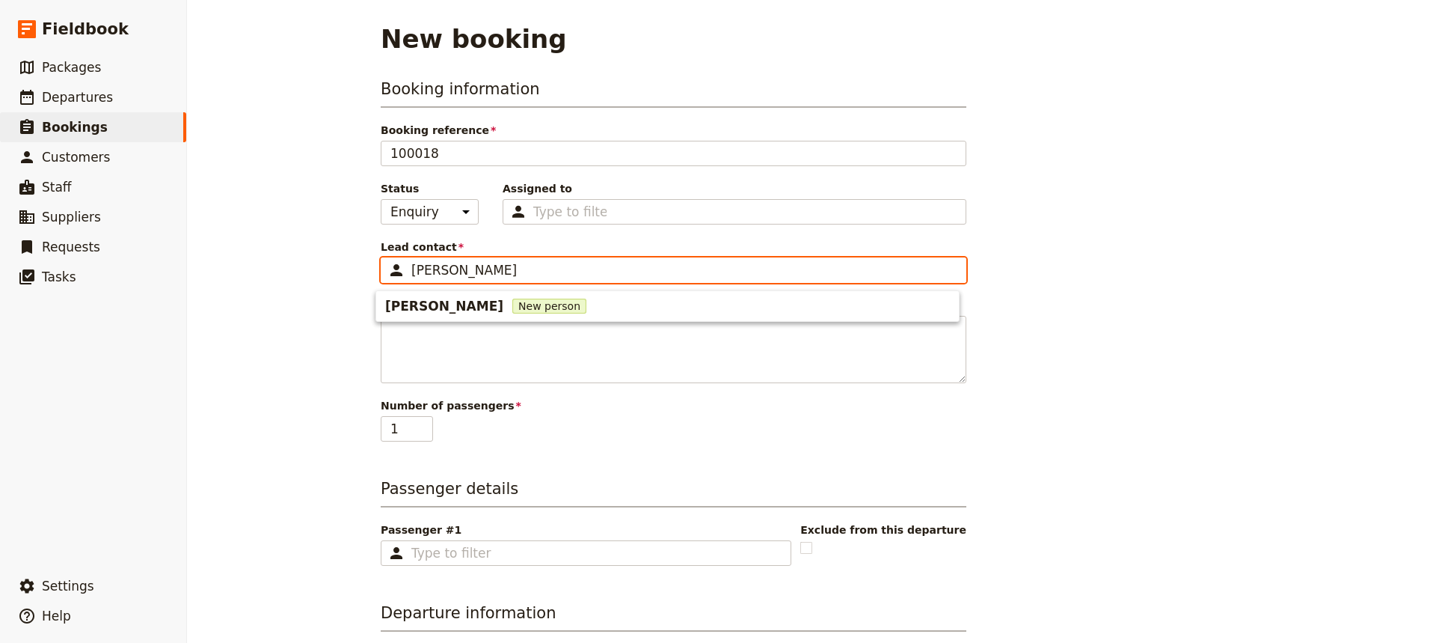
click at [411, 271] on input "[PERSON_NAME]" at bounding box center [683, 270] width 545 height 18
click at [545, 304] on span "New person" at bounding box center [582, 305] width 74 height 15
type input "OAT [PERSON_NAME]"
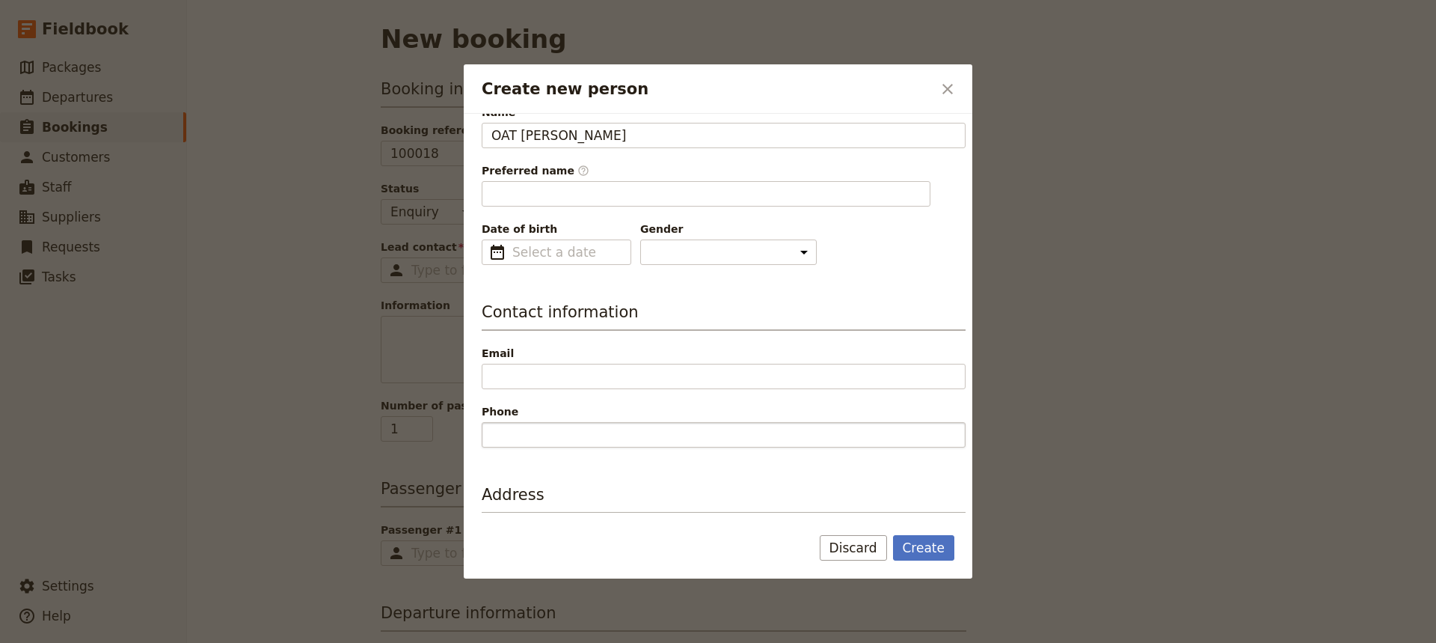
scroll to position [75, 0]
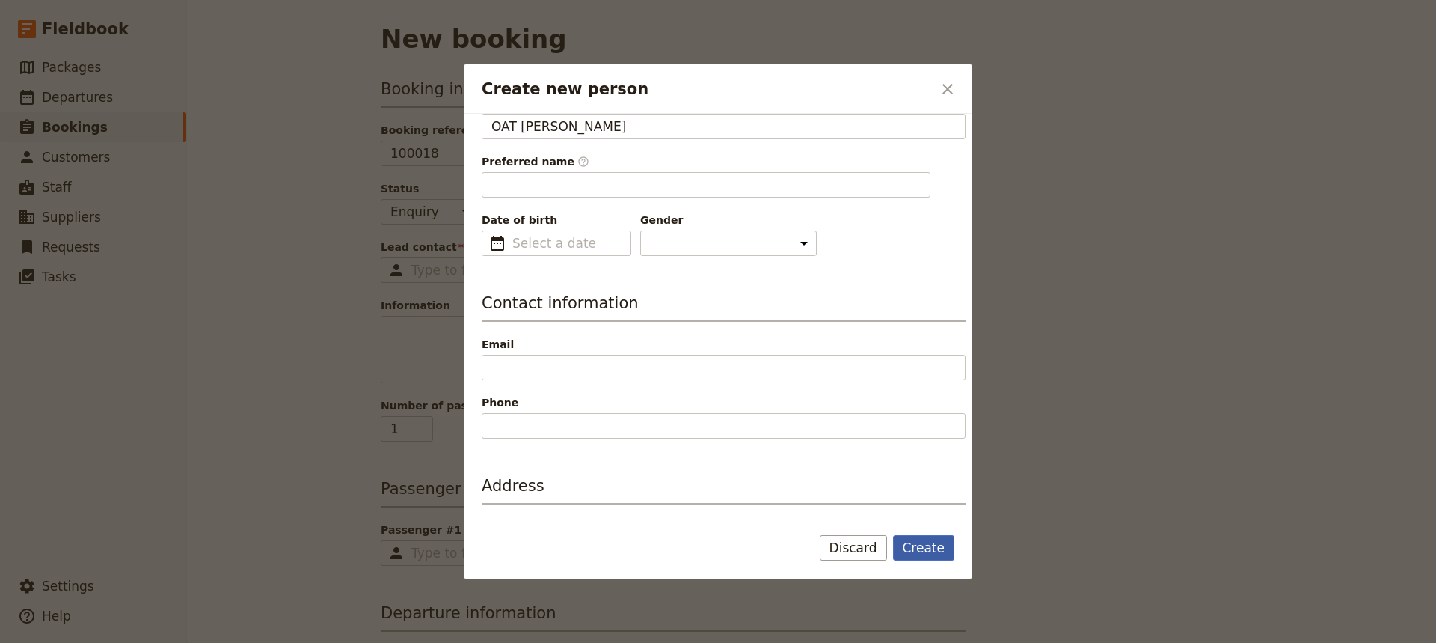
type input "OAT"
click at [927, 480] on button "Create" at bounding box center [924, 547] width 62 height 25
type input "OAT [PERSON_NAME]"
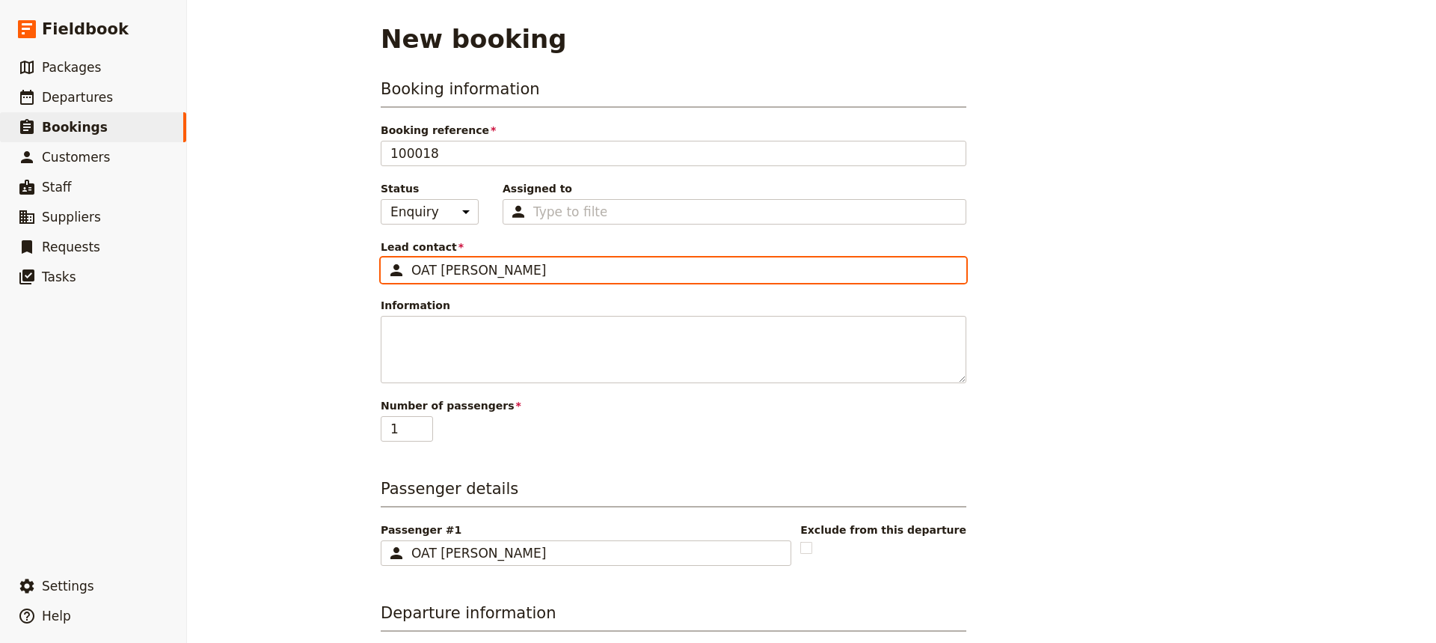
scroll to position [0, 0]
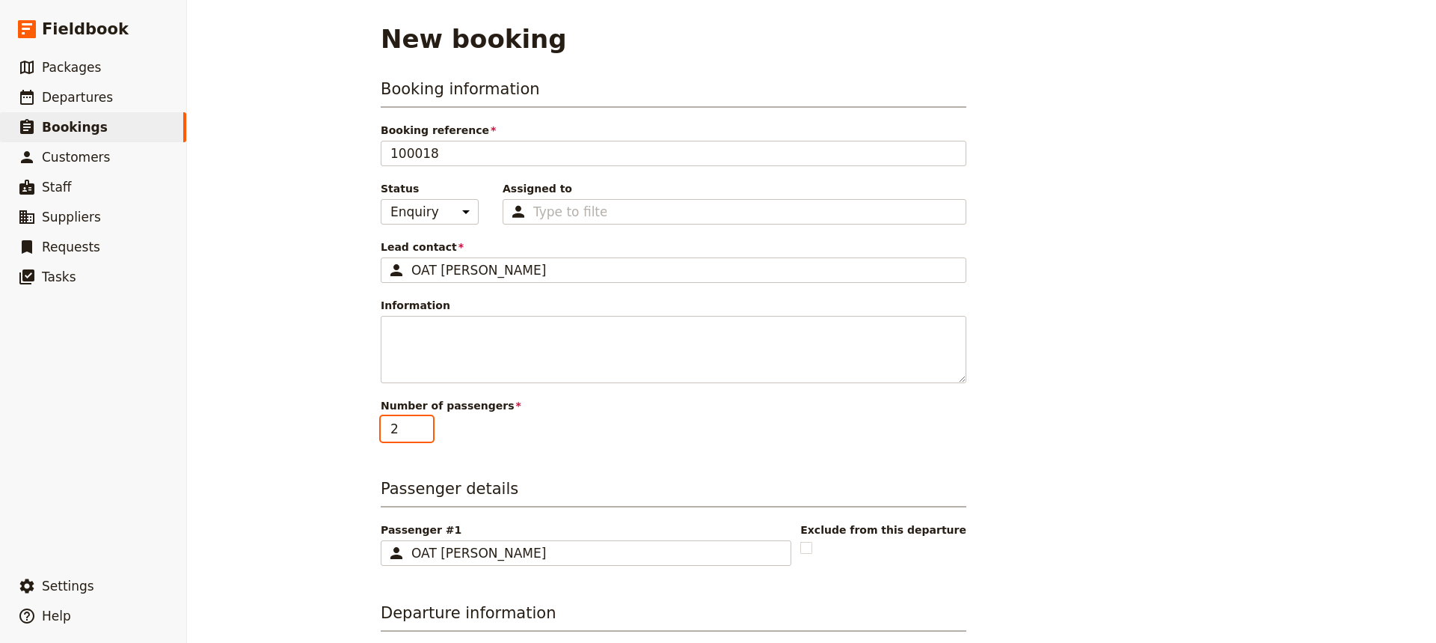
click at [418, 422] on input "2" at bounding box center [407, 428] width 52 height 25
click at [419, 423] on input "3" at bounding box center [407, 428] width 52 height 25
click at [419, 423] on input "4" at bounding box center [407, 428] width 52 height 25
click at [419, 423] on input "5" at bounding box center [407, 428] width 52 height 25
click at [419, 423] on input "6" at bounding box center [407, 428] width 52 height 25
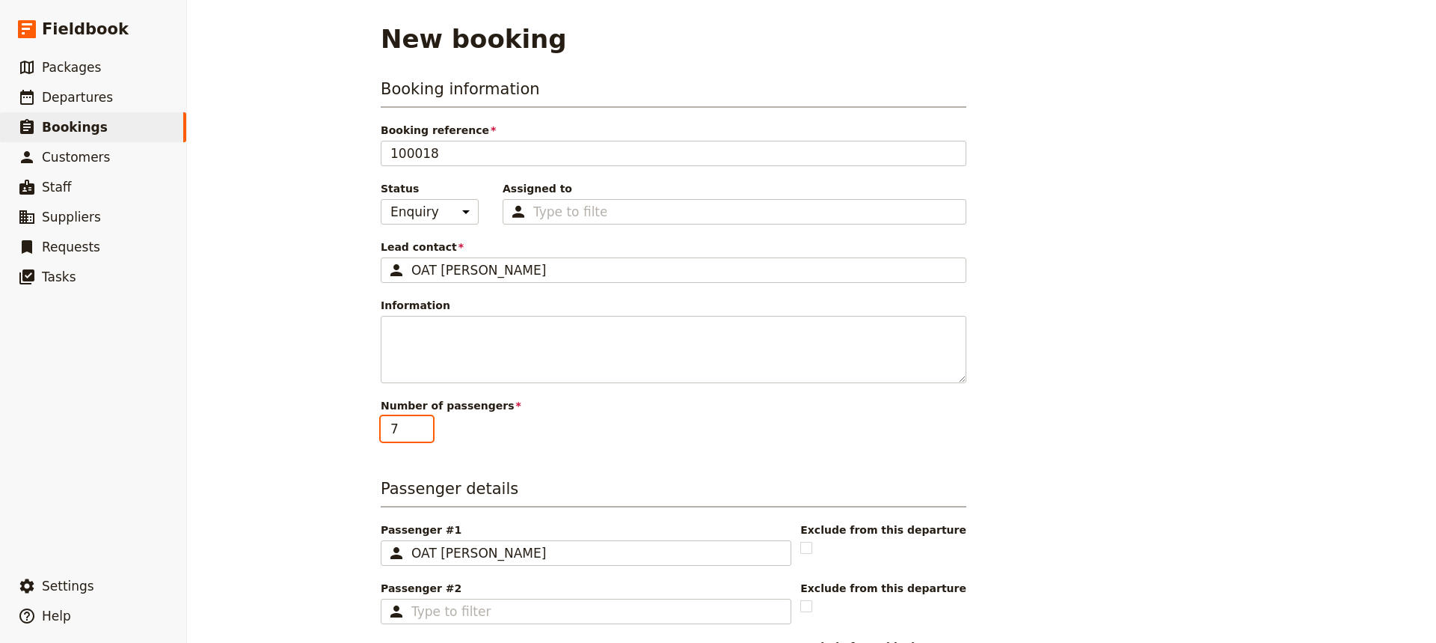
click at [418, 423] on input "7" at bounding box center [407, 428] width 52 height 25
click at [418, 423] on input "8" at bounding box center [407, 428] width 52 height 25
click at [418, 423] on input "9" at bounding box center [407, 428] width 52 height 25
click at [418, 423] on input "10" at bounding box center [407, 428] width 52 height 25
click at [418, 423] on input "11" at bounding box center [407, 428] width 52 height 25
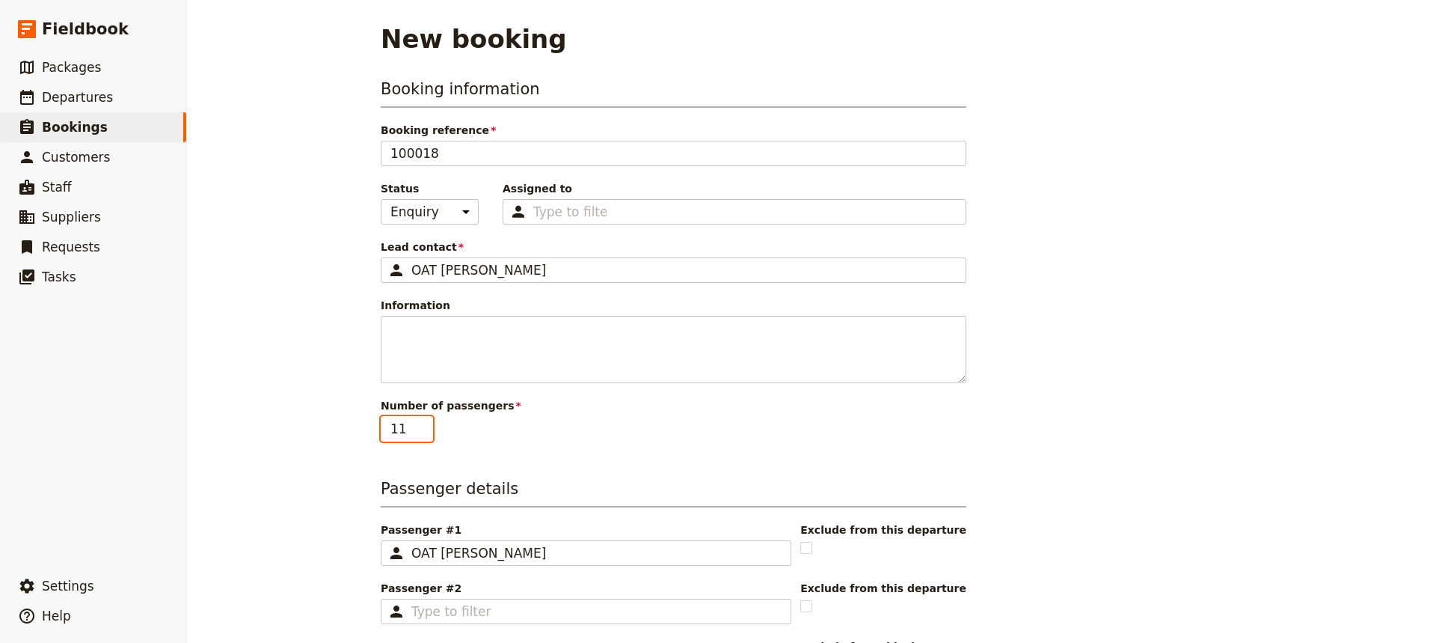
click at [418, 423] on input "12" at bounding box center [407, 428] width 52 height 25
click at [418, 423] on input "13" at bounding box center [407, 428] width 52 height 25
click at [418, 421] on input "14" at bounding box center [407, 428] width 52 height 25
click at [417, 420] on input "15" at bounding box center [407, 428] width 52 height 25
type input "16"
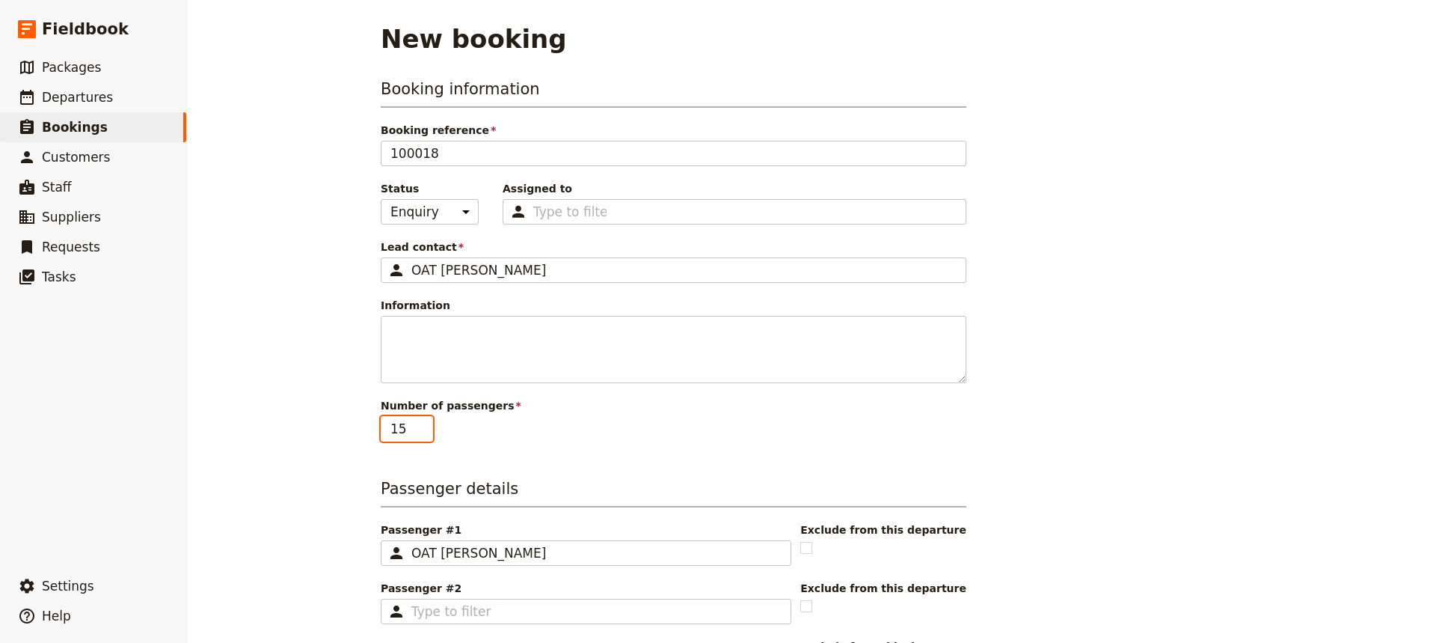
click at [417, 420] on input "16" at bounding box center [407, 428] width 52 height 25
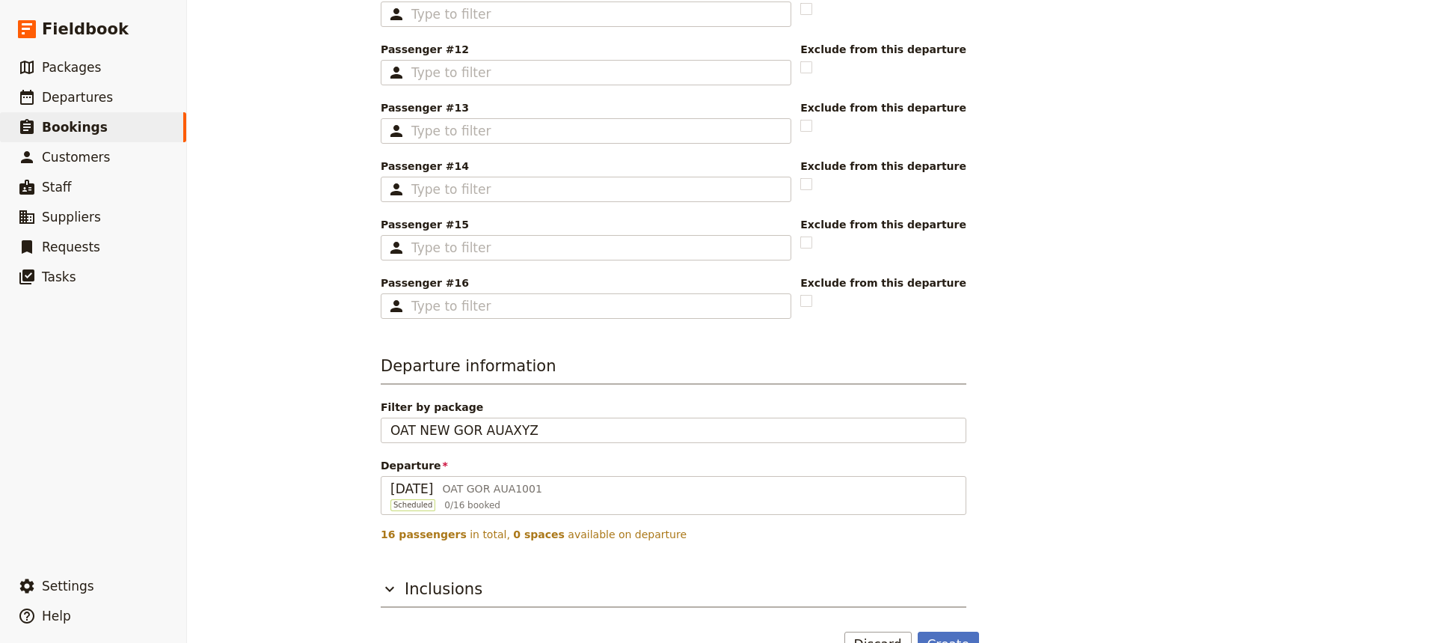
scroll to position [1160, 0]
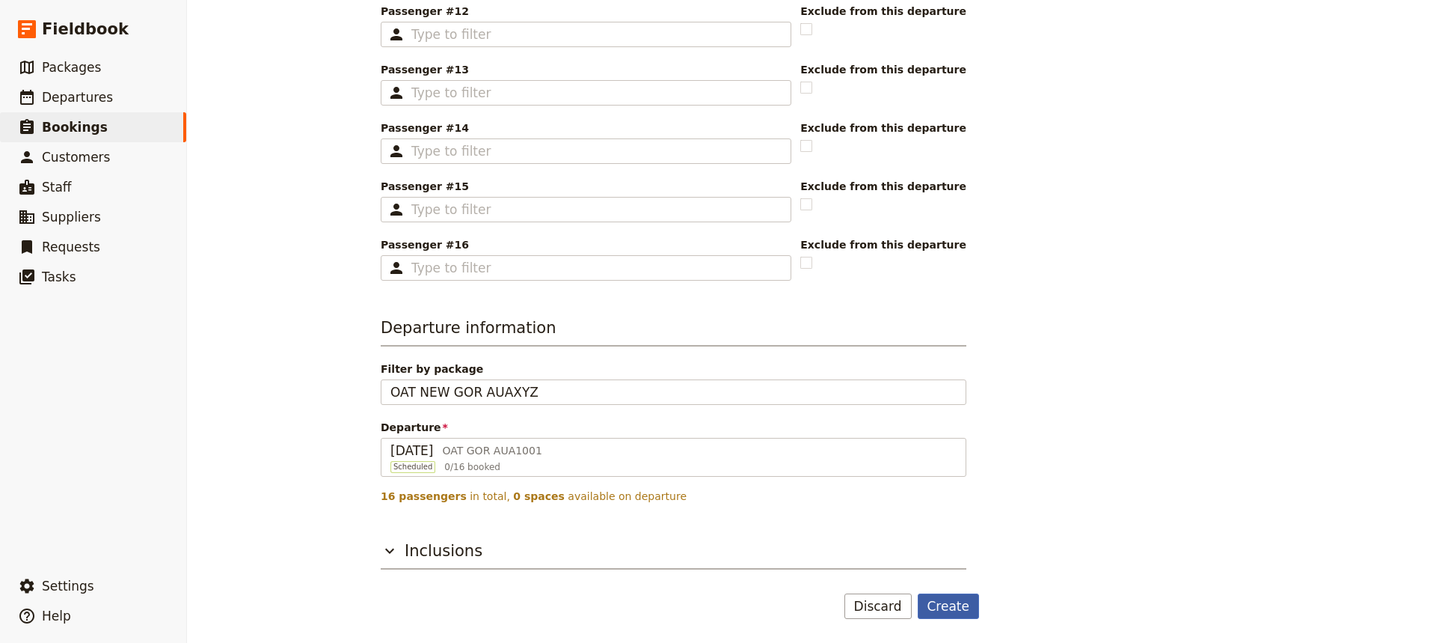
click at [955, 480] on button "Create" at bounding box center [949, 605] width 62 height 25
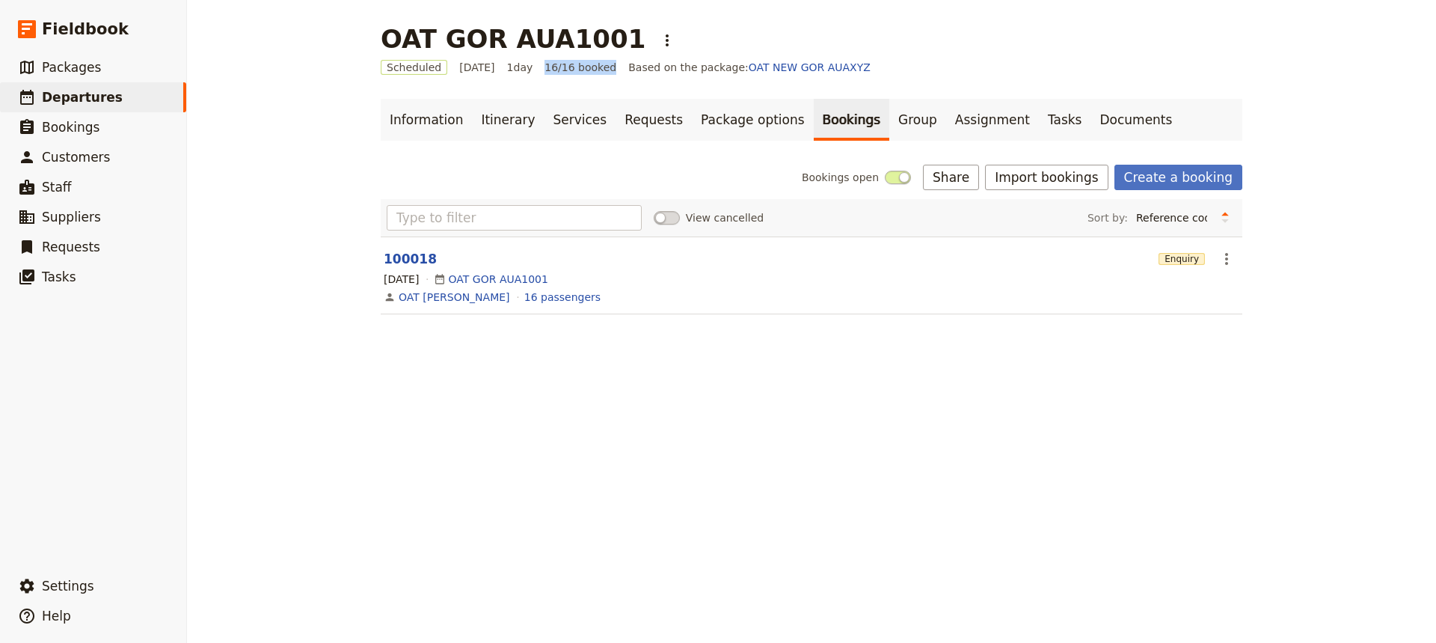
drag, startPoint x: 548, startPoint y: 69, endPoint x: 612, endPoint y: 67, distance: 63.6
click at [612, 67] on div "Scheduled [DATE] 1 day 16/16 booked Based on the package: OAT NEW GOR AUAXYZ" at bounding box center [812, 67] width 862 height 15
click at [889, 120] on link "Group" at bounding box center [917, 120] width 57 height 42
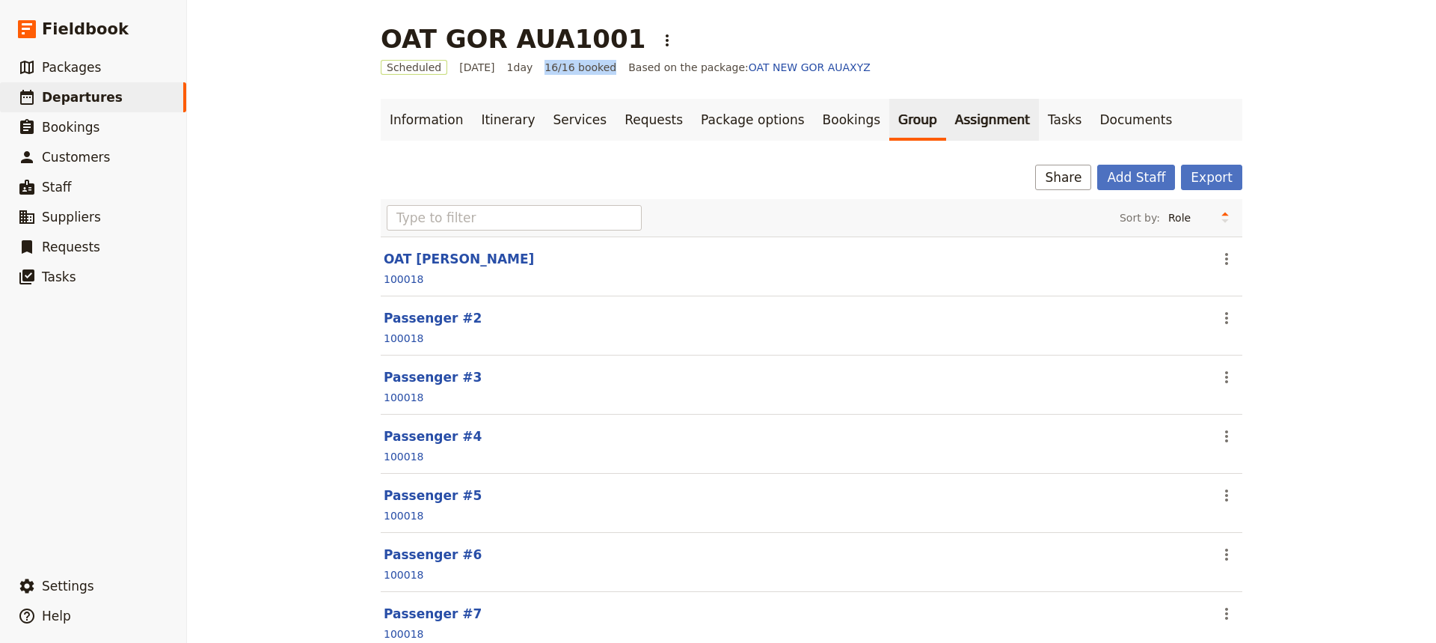
click at [946, 133] on link "Assignment" at bounding box center [992, 120] width 93 height 42
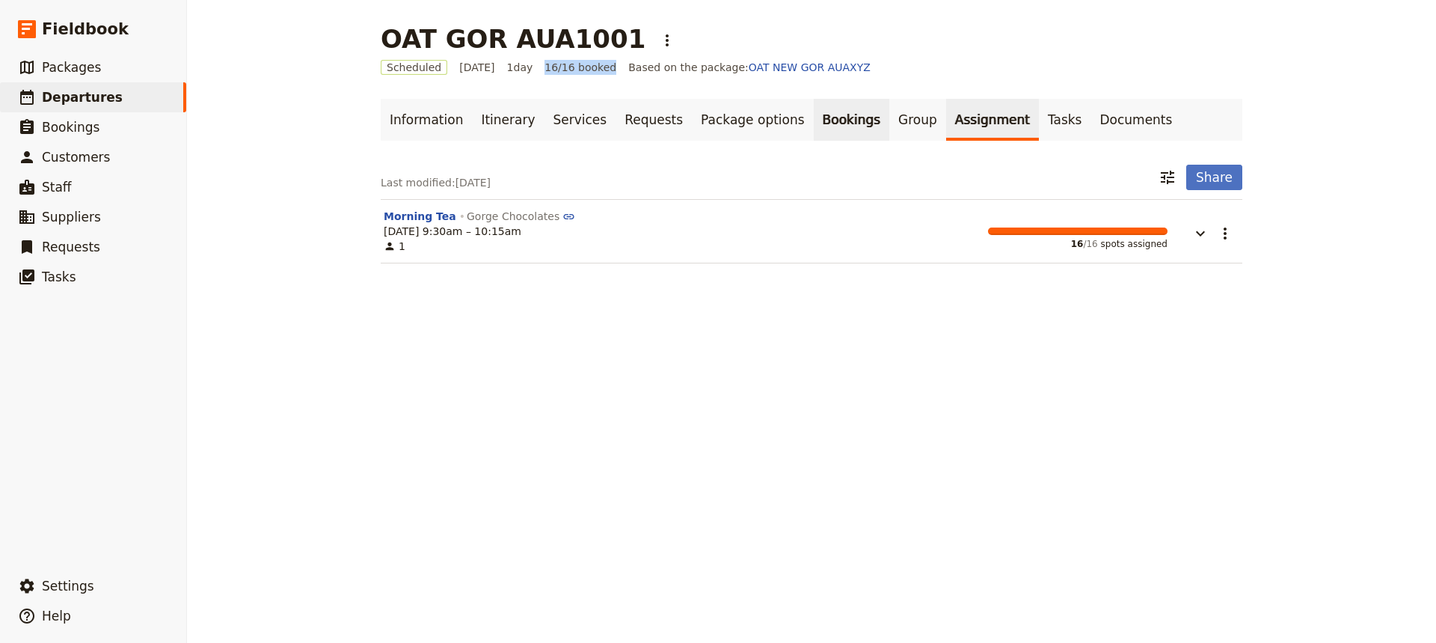
click at [826, 115] on link "Bookings" at bounding box center [852, 120] width 76 height 42
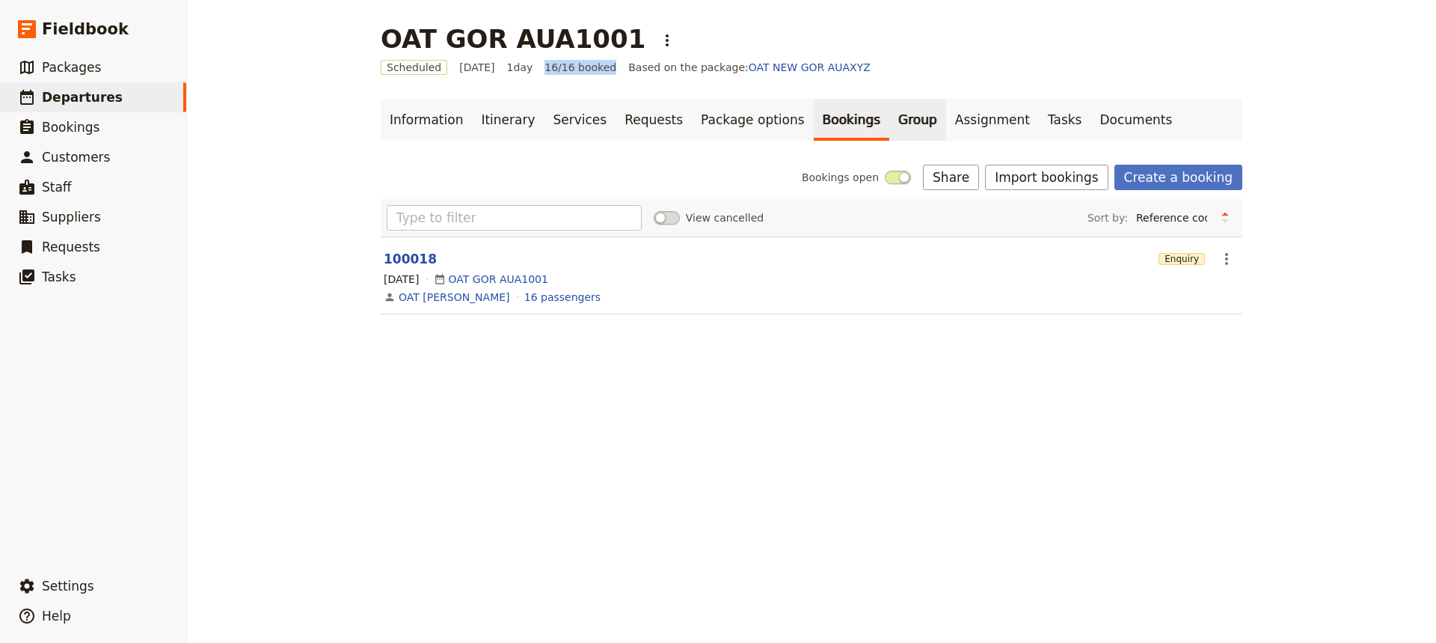
click at [889, 120] on link "Group" at bounding box center [917, 120] width 57 height 42
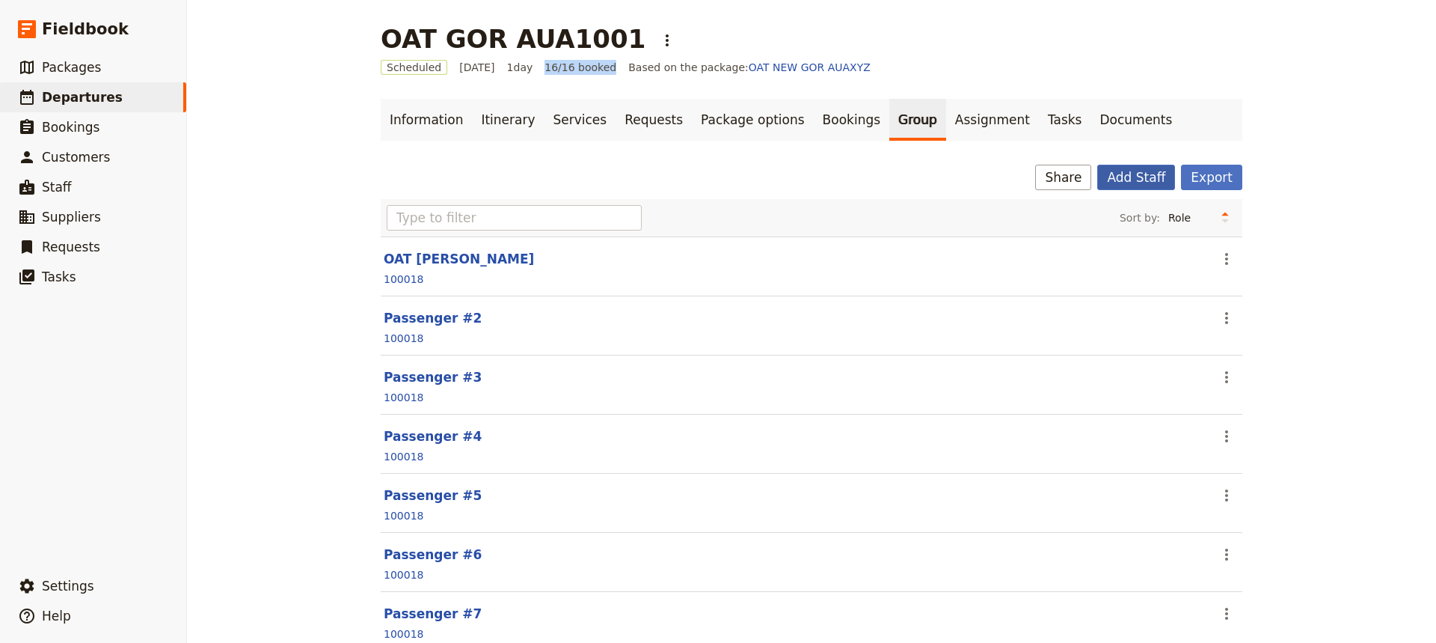
click at [1148, 180] on button "Add Staff" at bounding box center [1136, 177] width 78 height 25
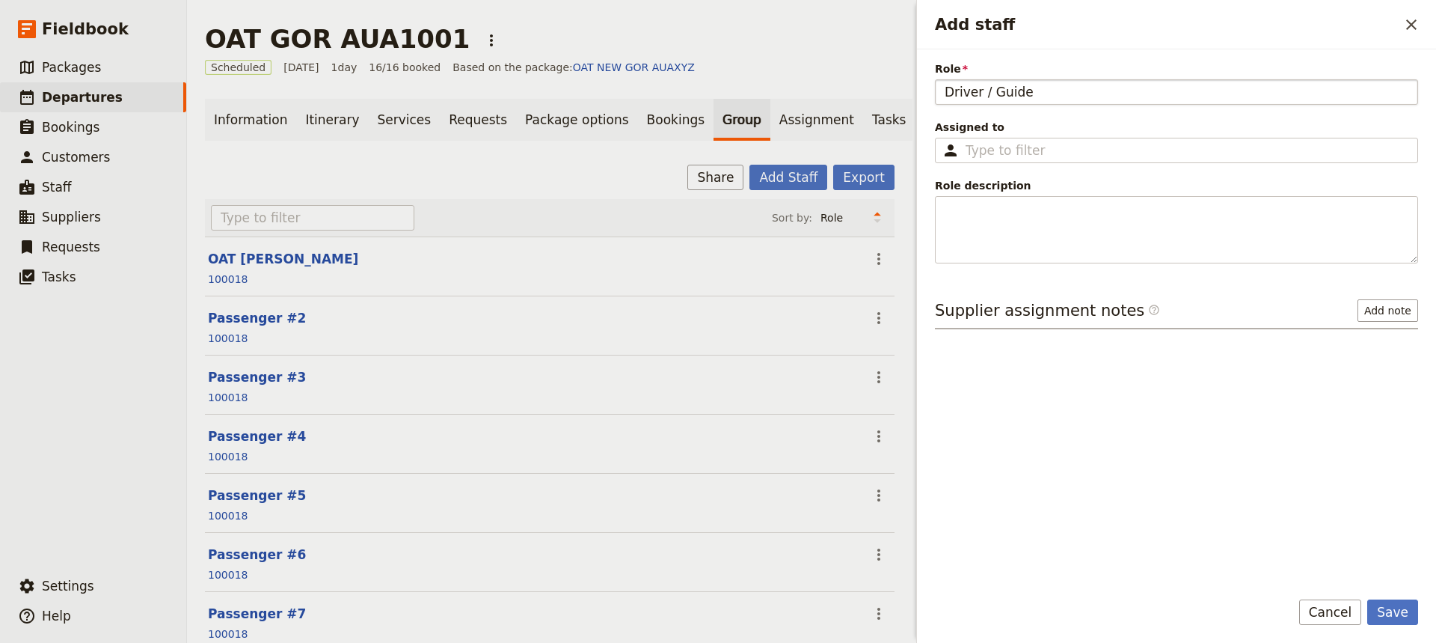
drag, startPoint x: 1035, startPoint y: 88, endPoint x: 943, endPoint y: 91, distance: 92.1
click at [936, 93] on input "Driver / Guide" at bounding box center [1176, 91] width 483 height 25
type input "Driver / Guide"
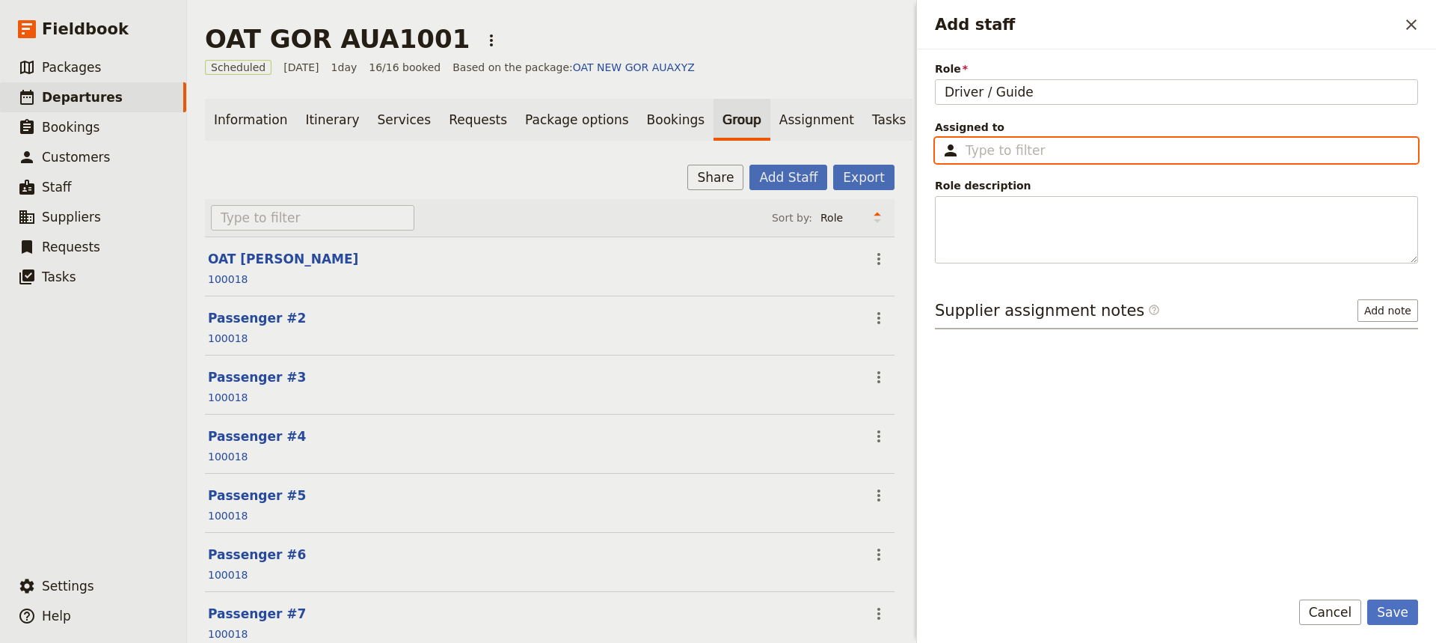
click at [991, 145] on input "Assigned to ​" at bounding box center [1187, 150] width 443 height 18
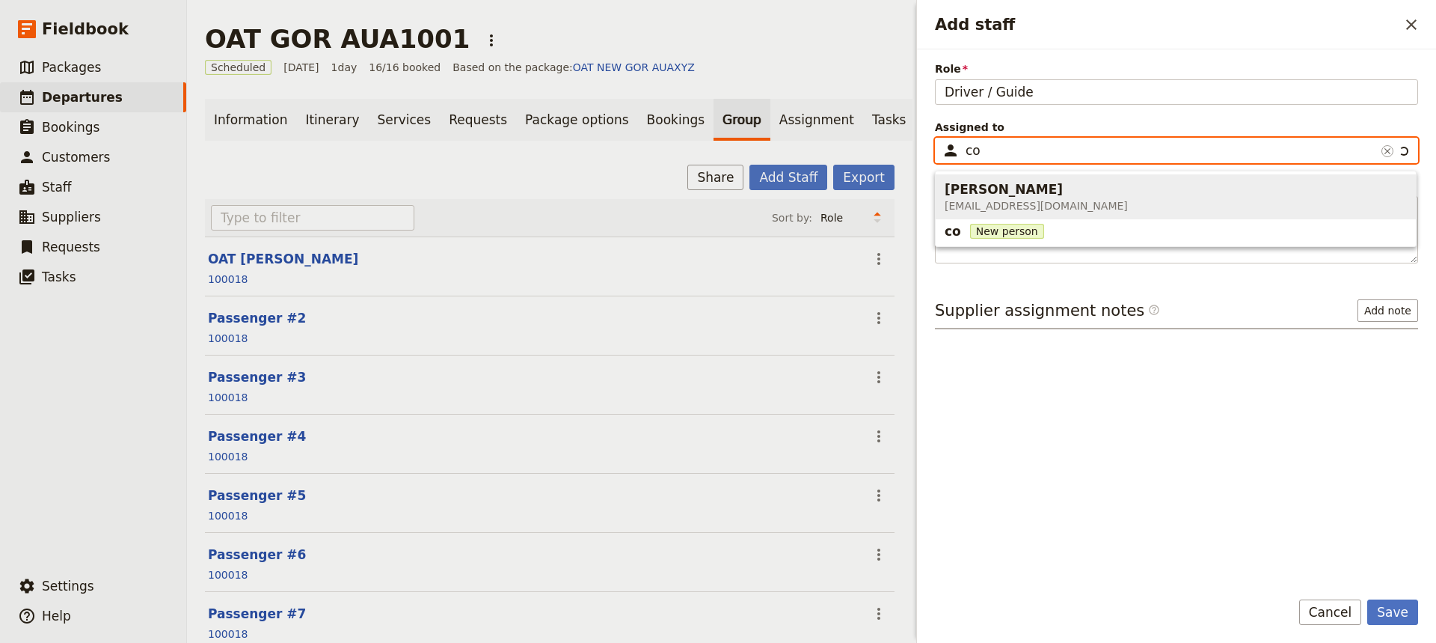
type input "c"
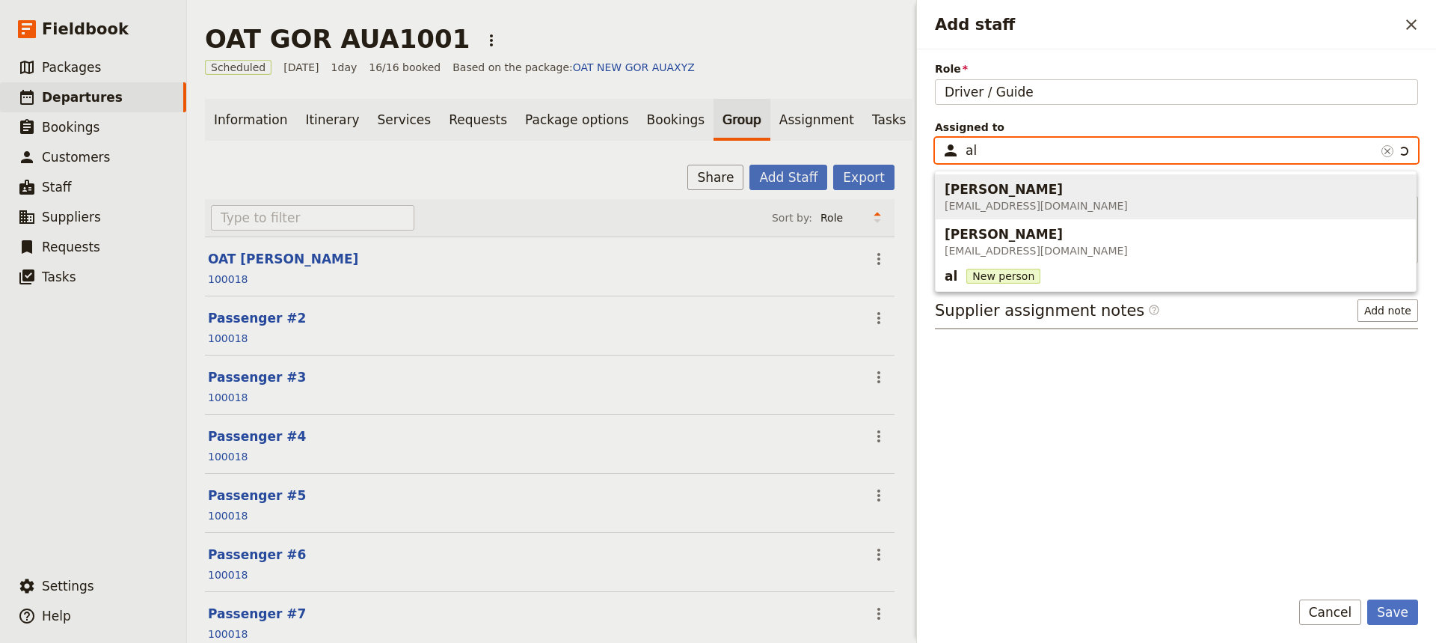
type input "a"
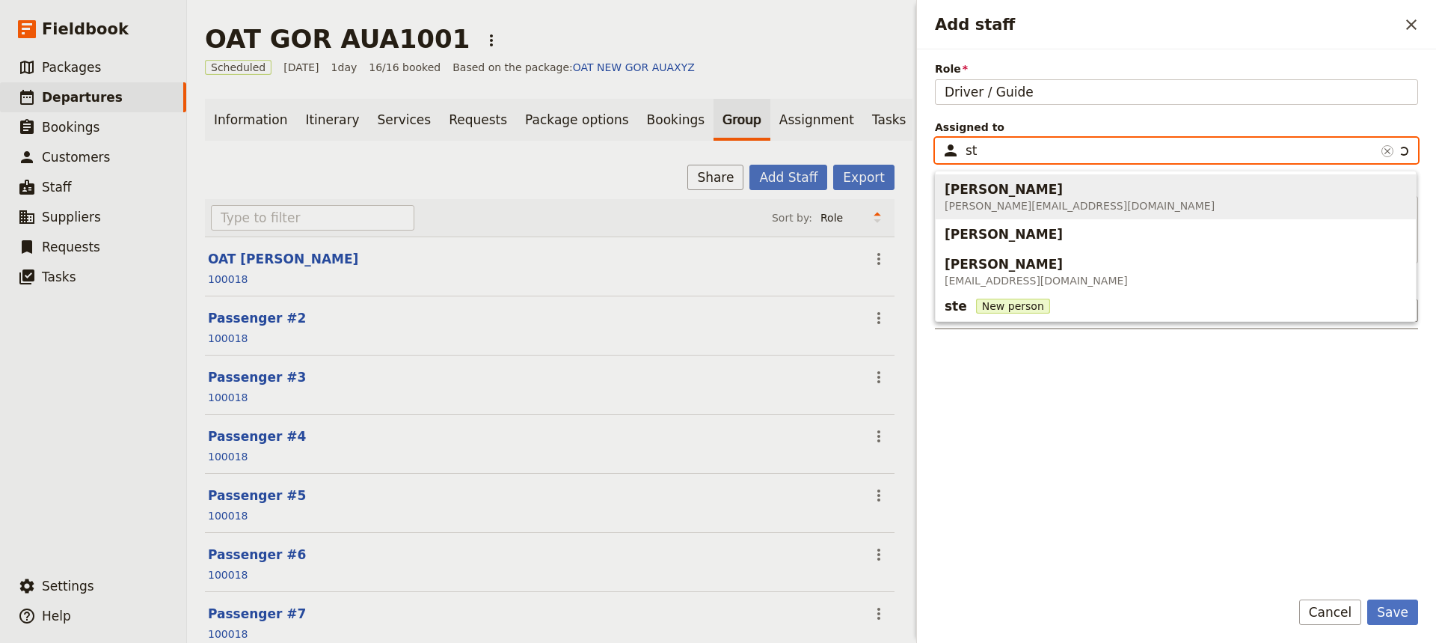
type input "s"
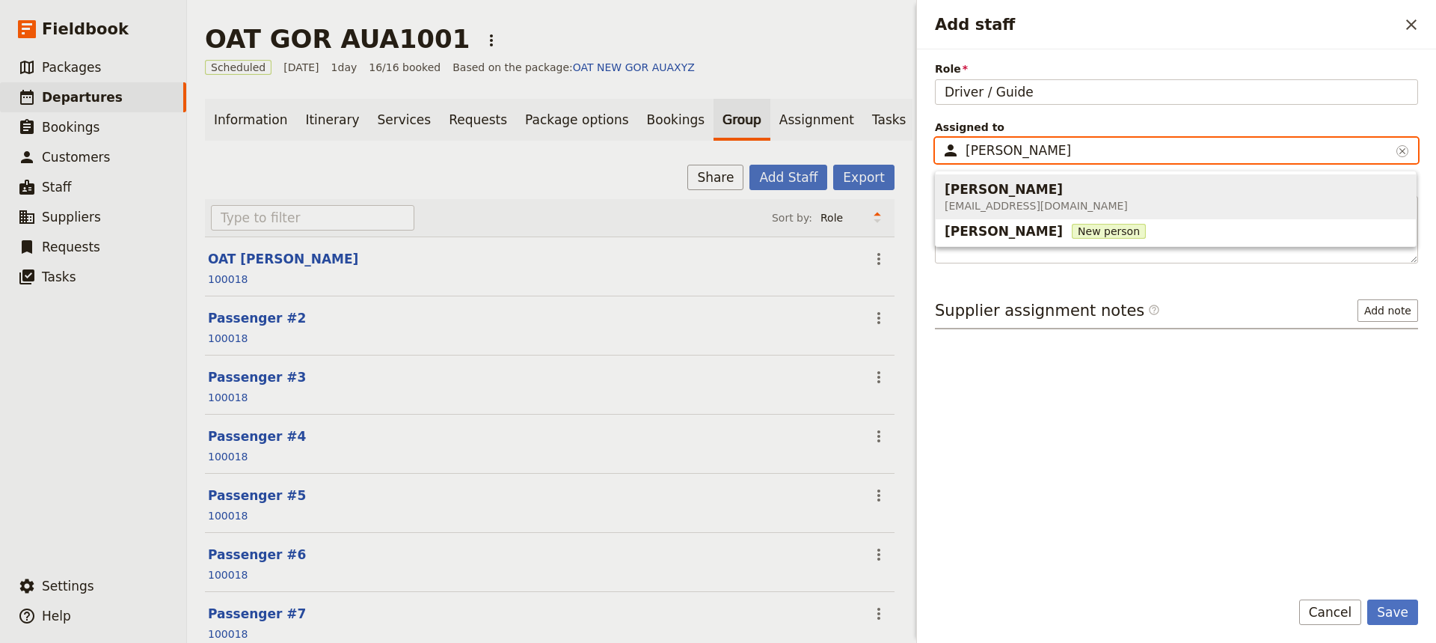
click at [997, 191] on span "[PERSON_NAME]" at bounding box center [1004, 189] width 118 height 18
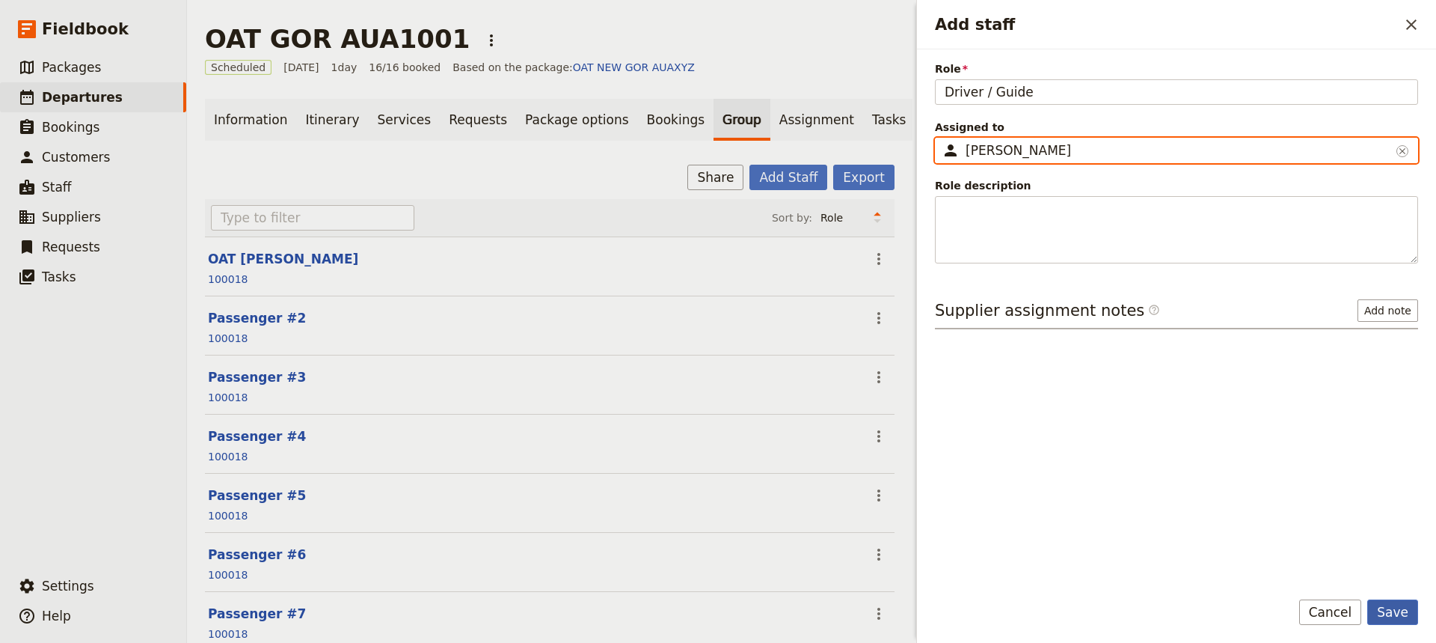
type input "[PERSON_NAME]"
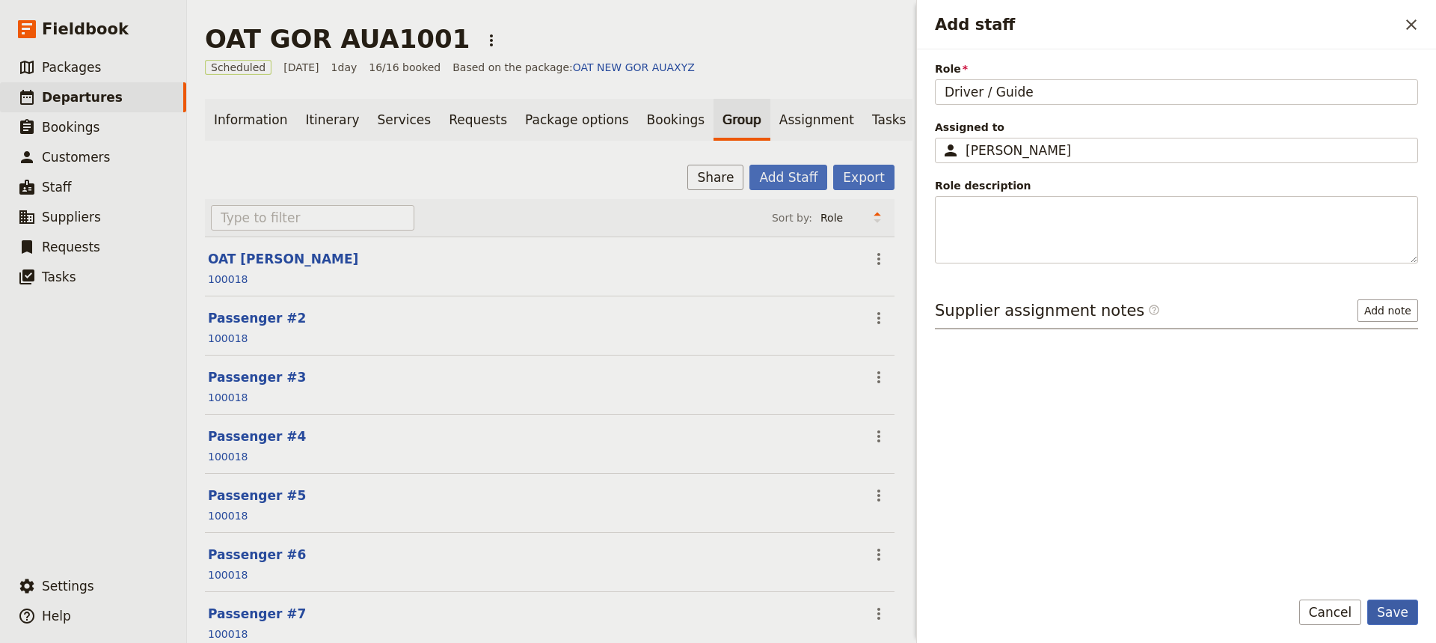
click at [1148, 480] on button "Save" at bounding box center [1392, 611] width 51 height 25
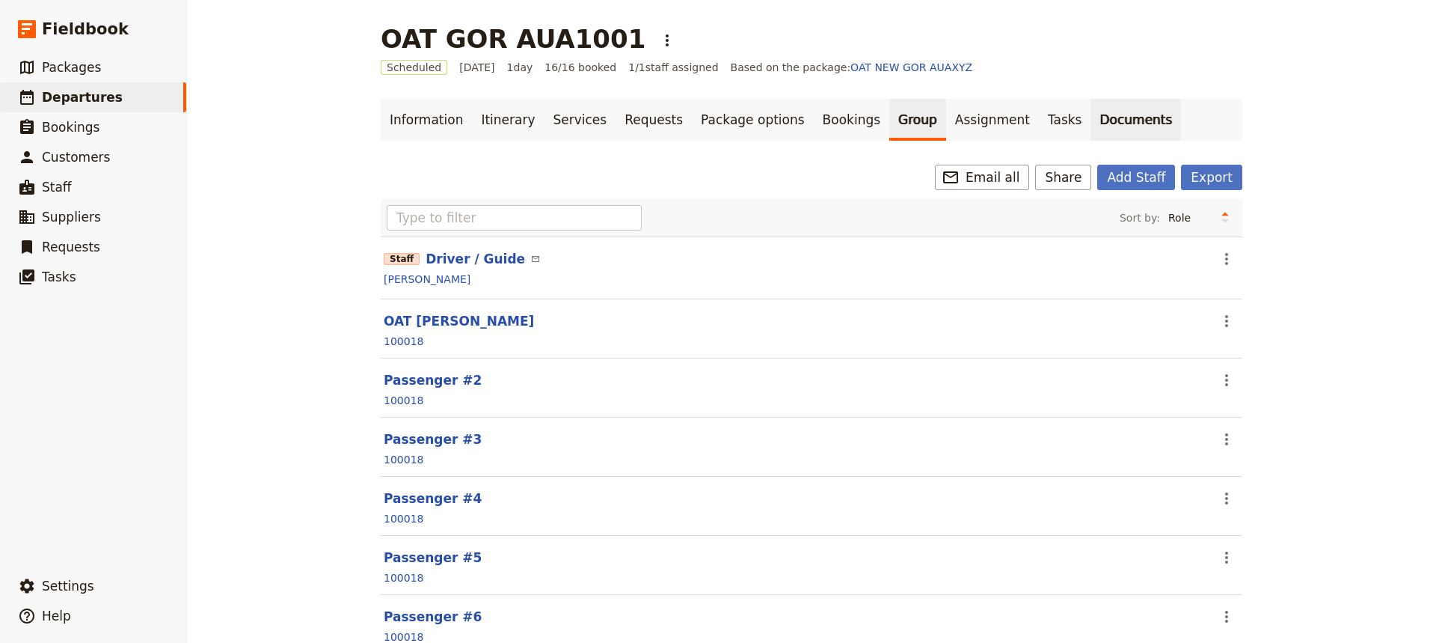
click at [1091, 115] on link "Documents" at bounding box center [1136, 120] width 91 height 42
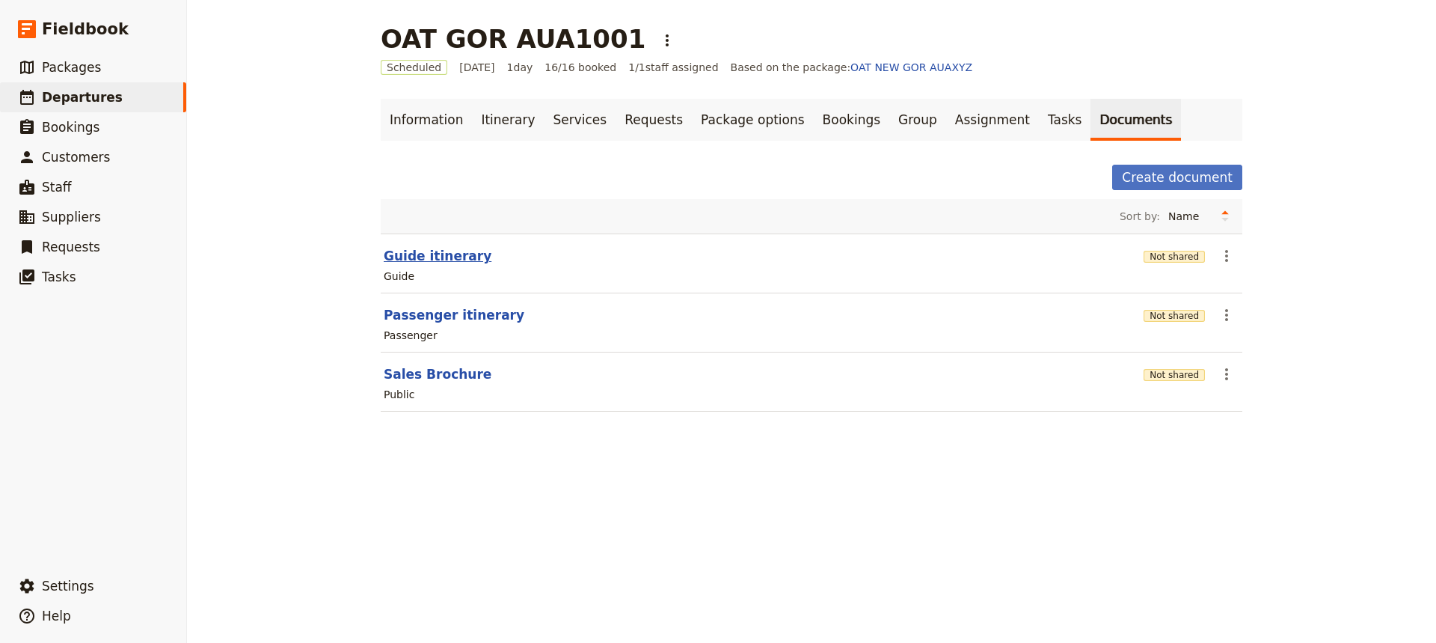
click at [396, 253] on button "Guide itinerary" at bounding box center [438, 256] width 108 height 18
select select "STAFF"
select select "RUN_SHEET"
select select "DEFAULT"
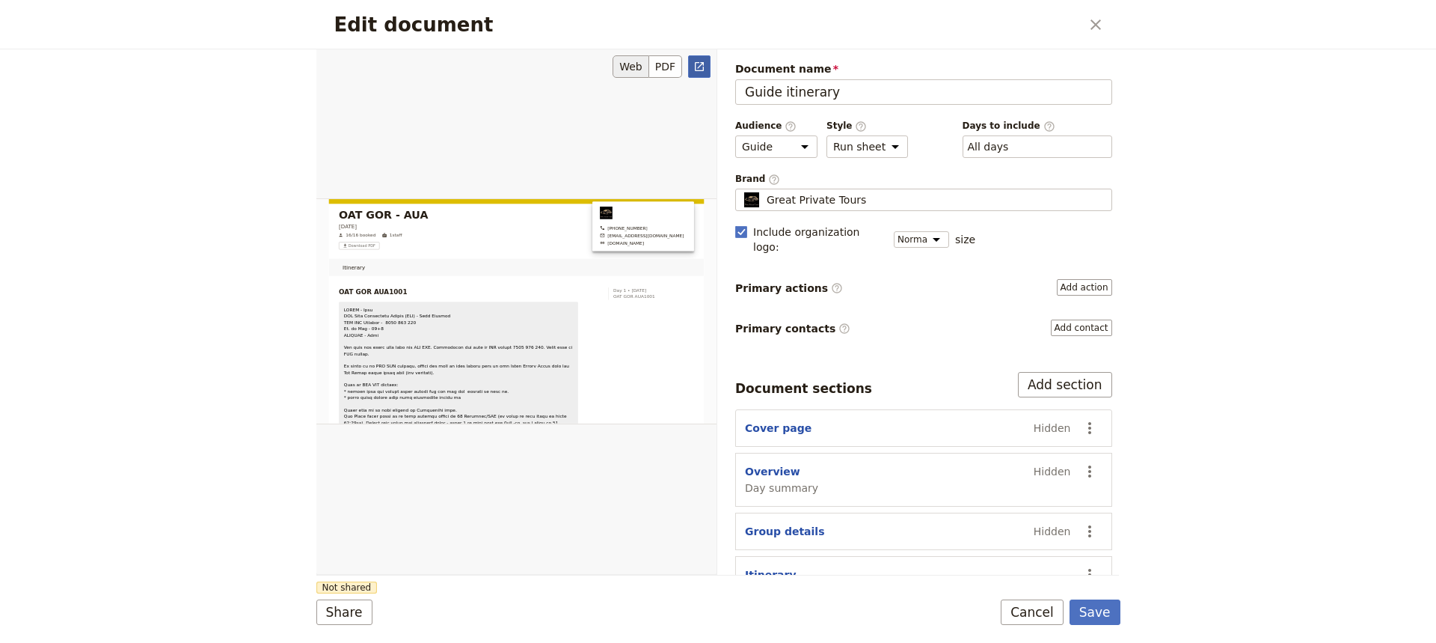
click at [692, 63] on link "​" at bounding box center [699, 66] width 22 height 22
click at [1030, 480] on form "Web PDF ​ Document name Guide itinerary Preview Audience ​ Public Passenger Gui…" at bounding box center [718, 345] width 804 height 593
click at [1030, 480] on button "Cancel" at bounding box center [1032, 611] width 63 height 25
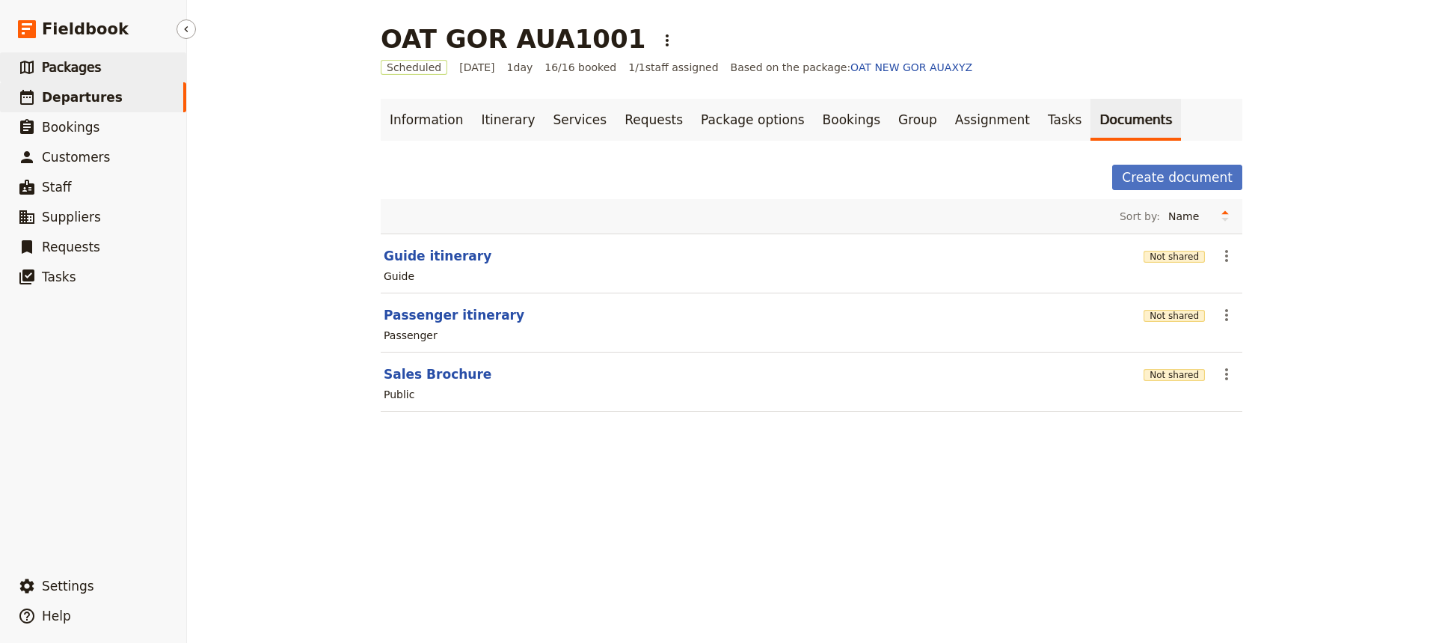
click at [82, 81] on link "​ Packages" at bounding box center [93, 67] width 186 height 30
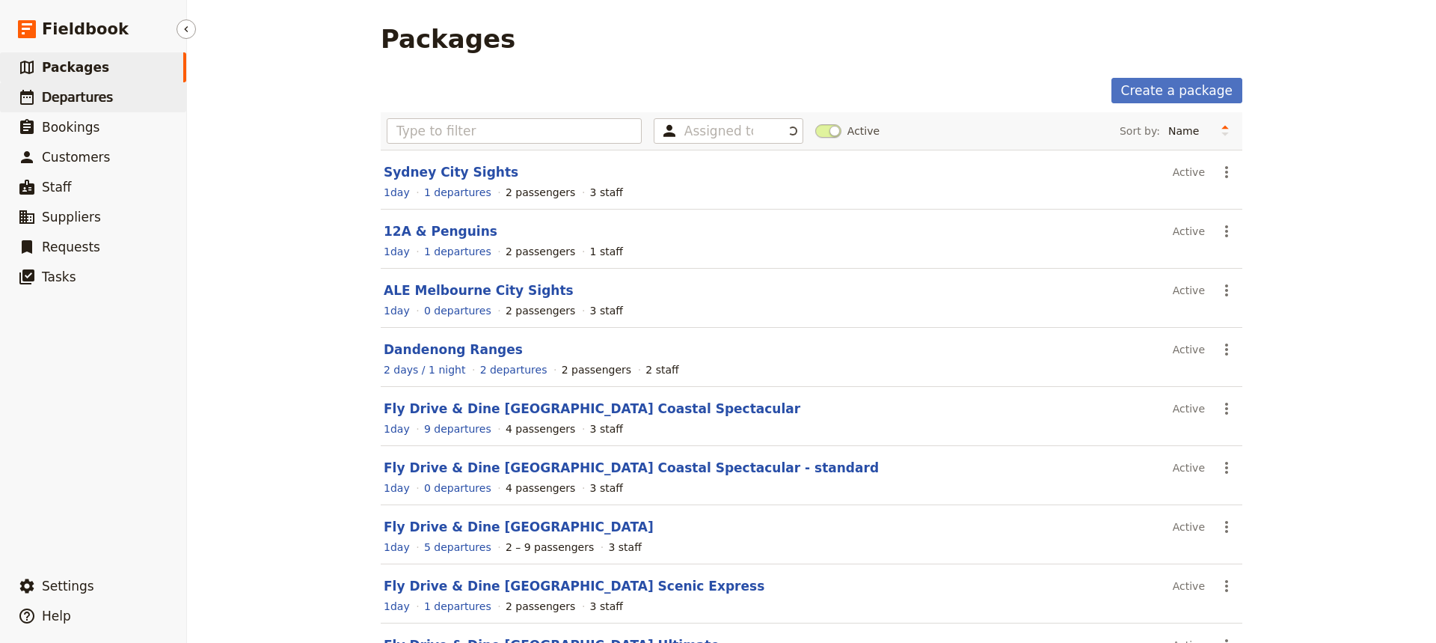
click at [79, 106] on link "​ Departures" at bounding box center [93, 97] width 186 height 30
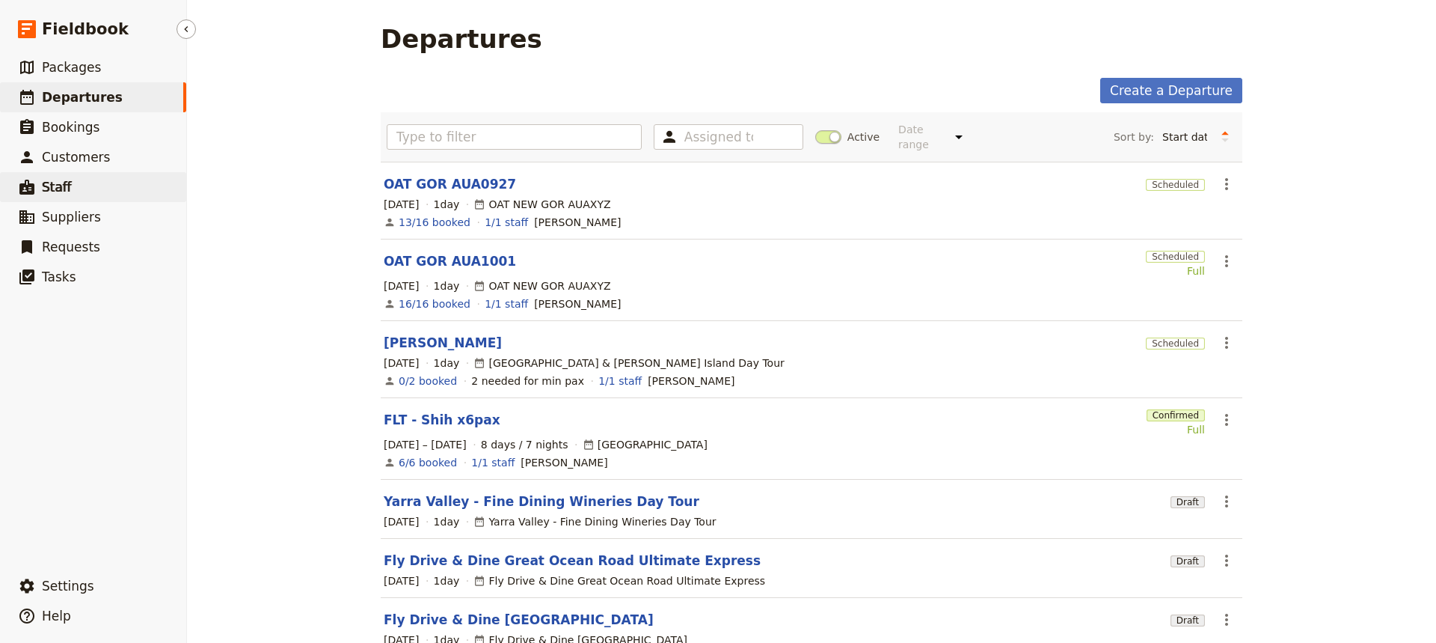
click at [52, 178] on span "Staff" at bounding box center [57, 187] width 30 height 18
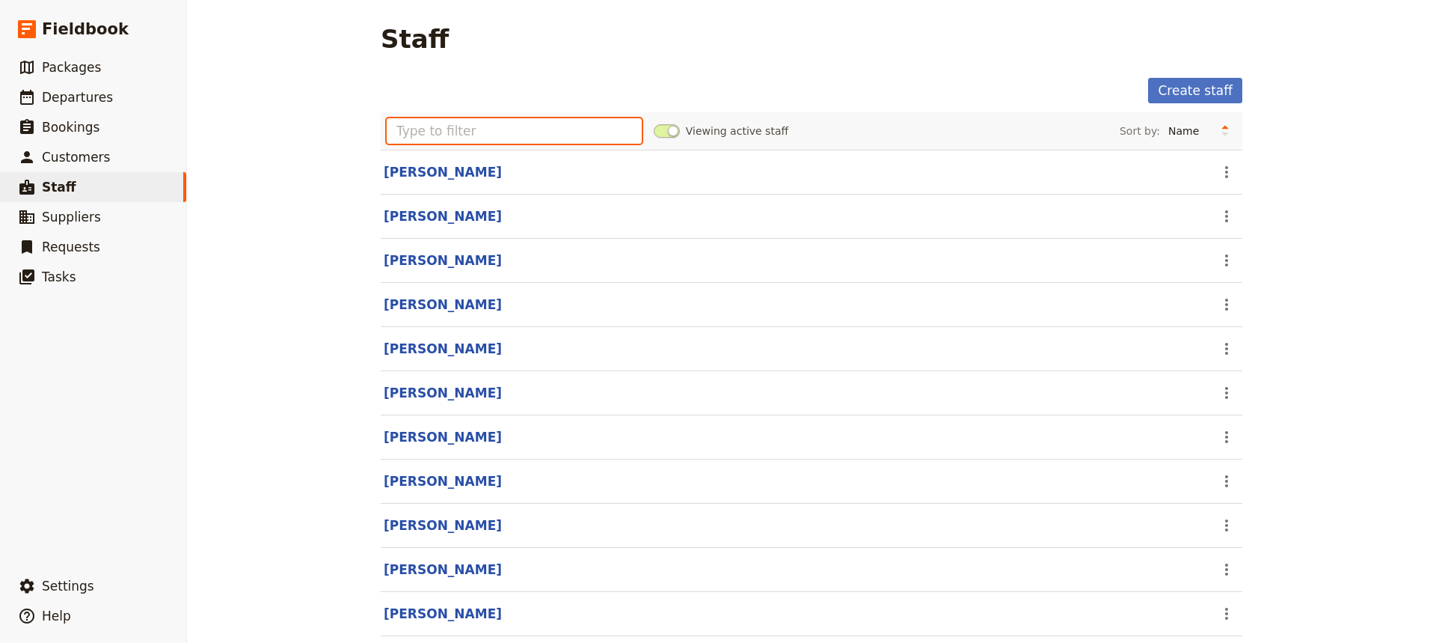
click at [492, 133] on input "text" at bounding box center [514, 130] width 255 height 25
click at [1148, 97] on link "Create staff" at bounding box center [1195, 90] width 94 height 25
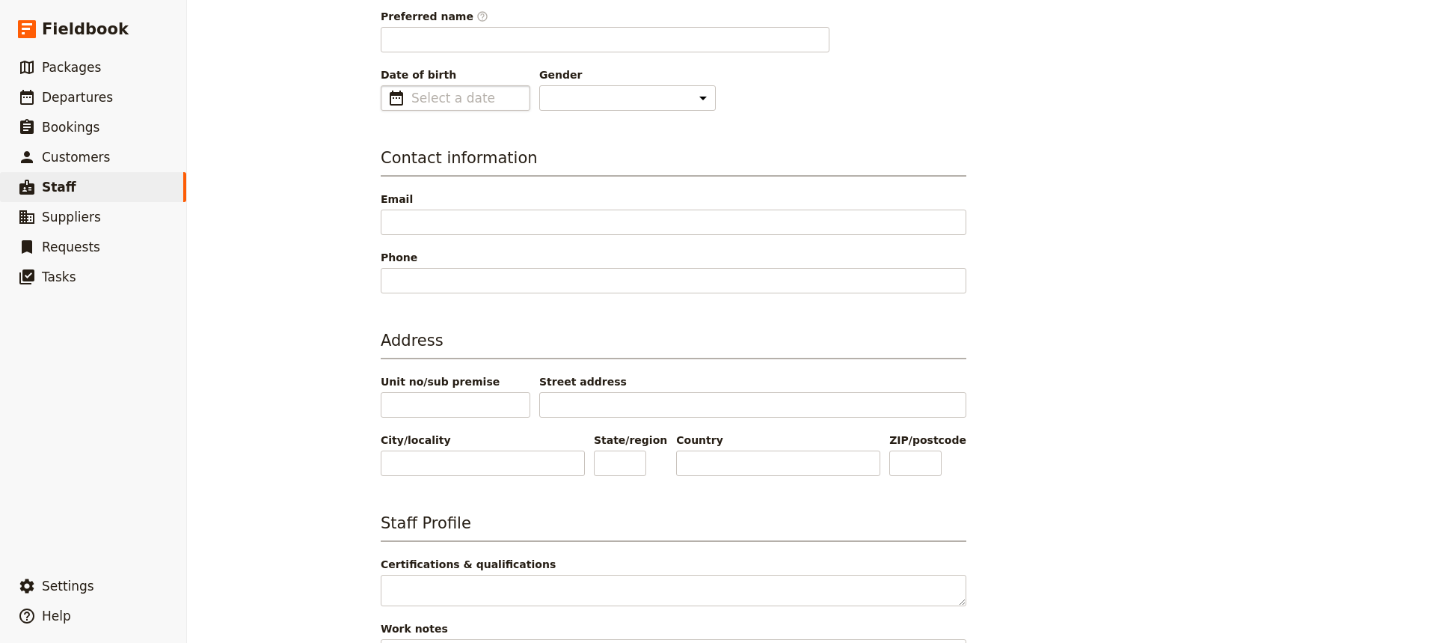
scroll to position [83, 0]
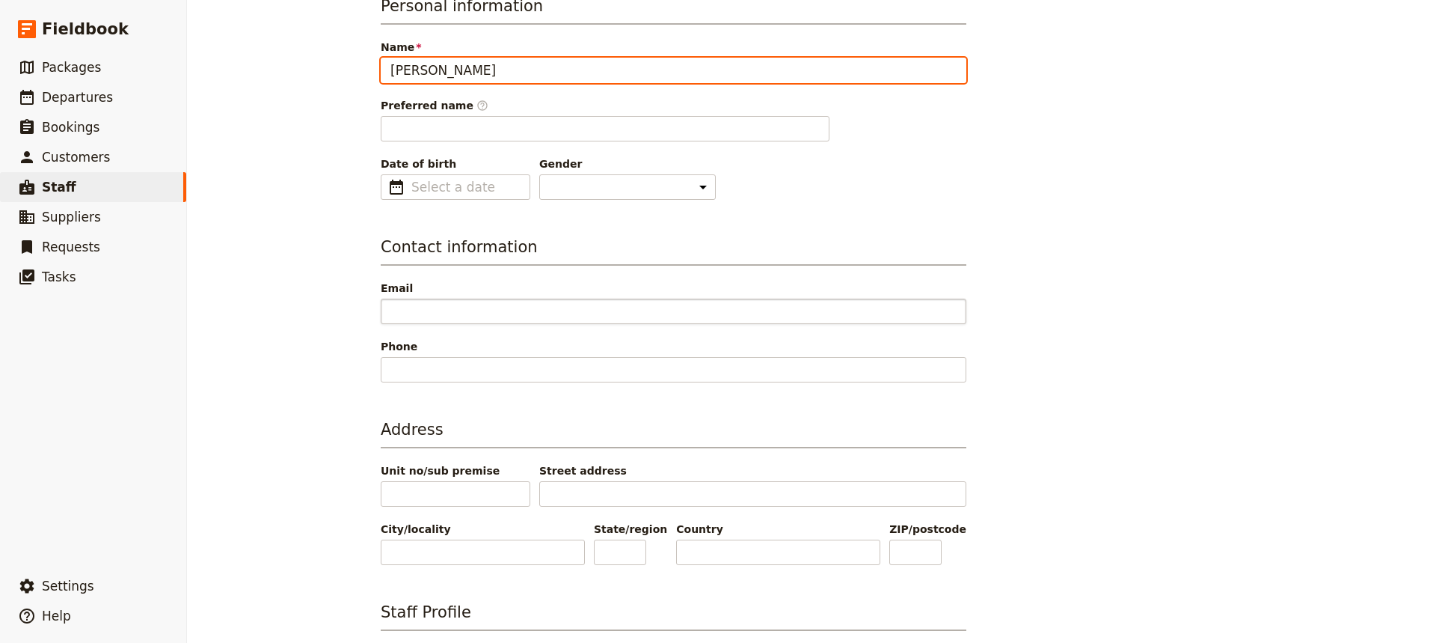
type input "[PERSON_NAME]"
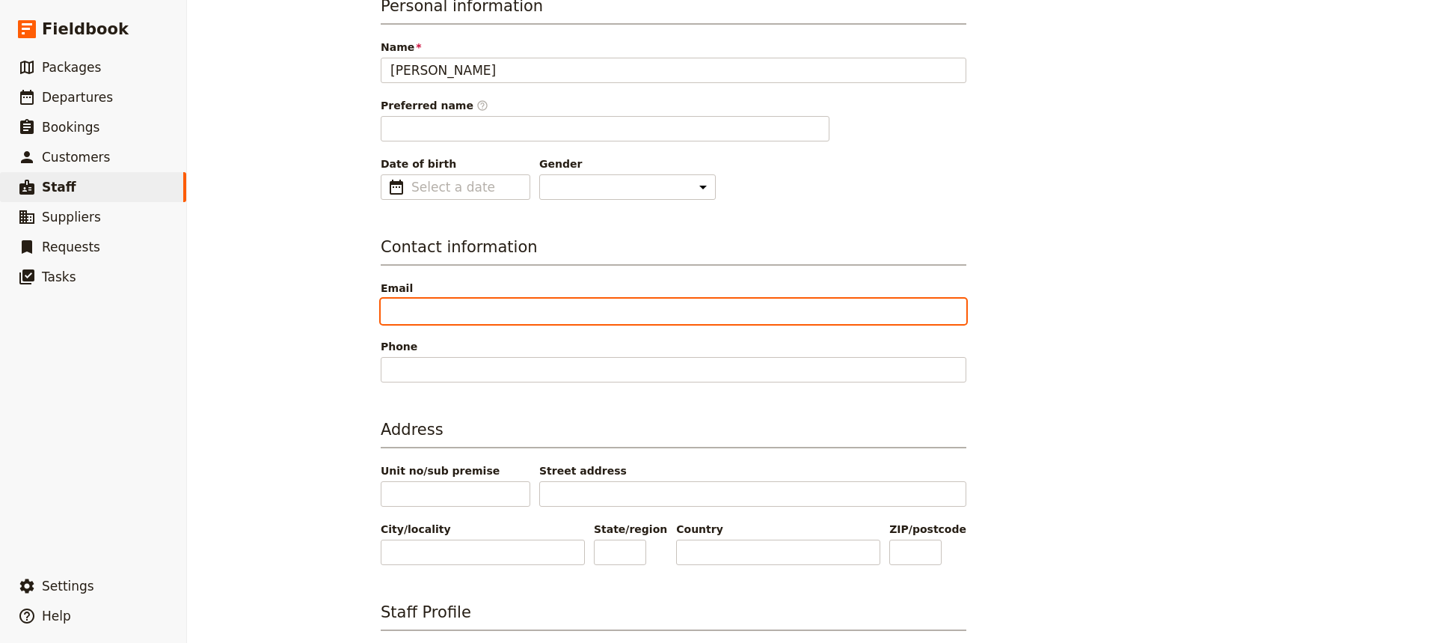
type input "Mark"
click at [417, 314] on input "Email" at bounding box center [674, 310] width 586 height 25
type input "[EMAIL_ADDRESS][DOMAIN_NAME]"
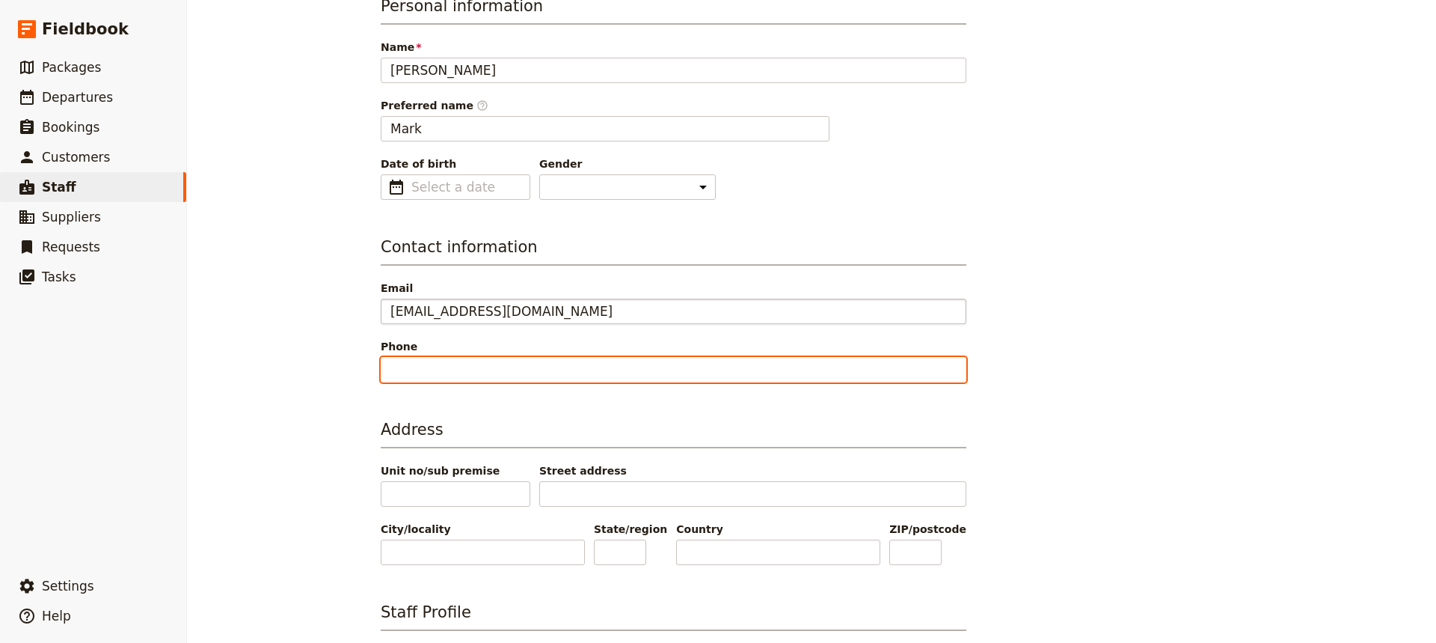
type input "0430279438"
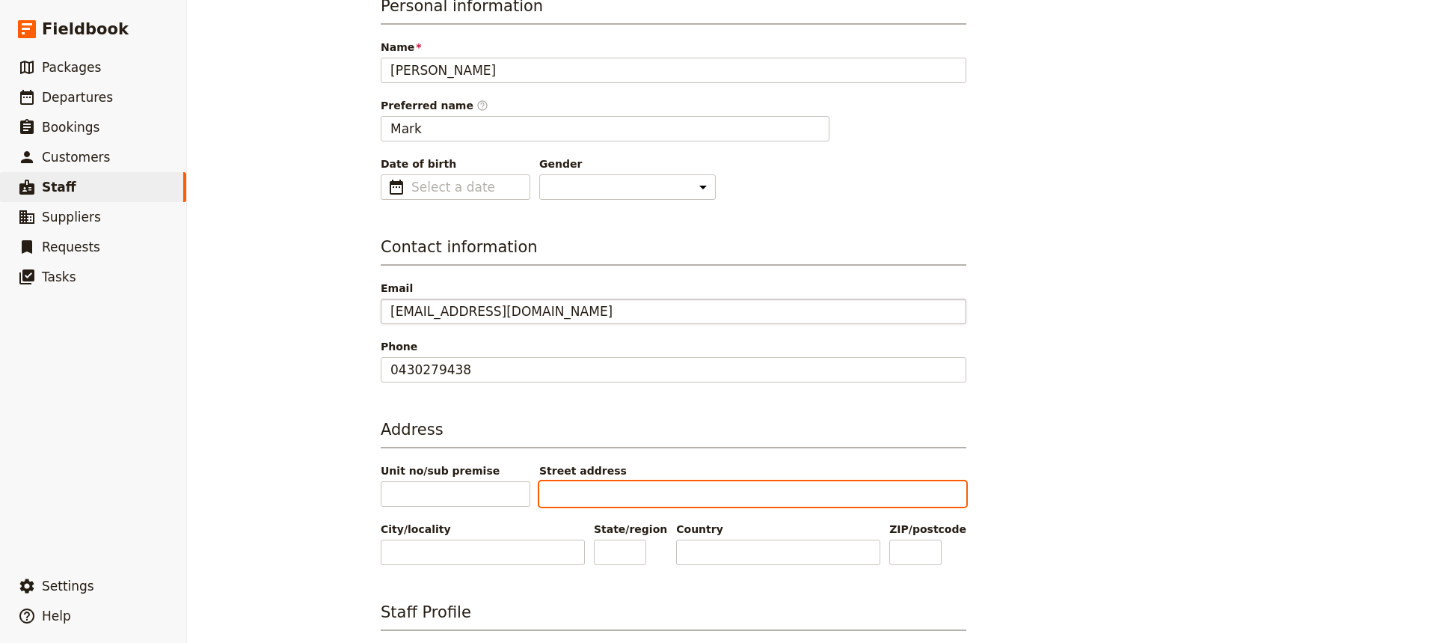
type input "Level 8"
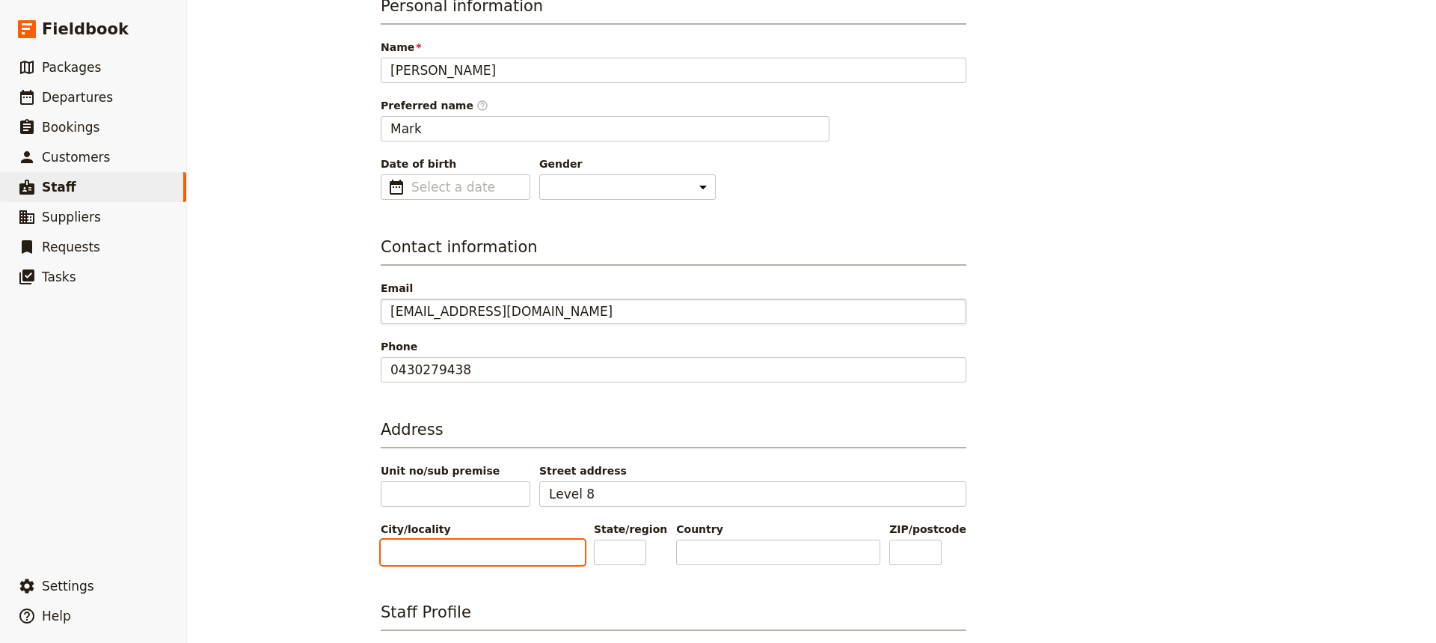
type input "[GEOGRAPHIC_DATA]"
type input "Victoria"
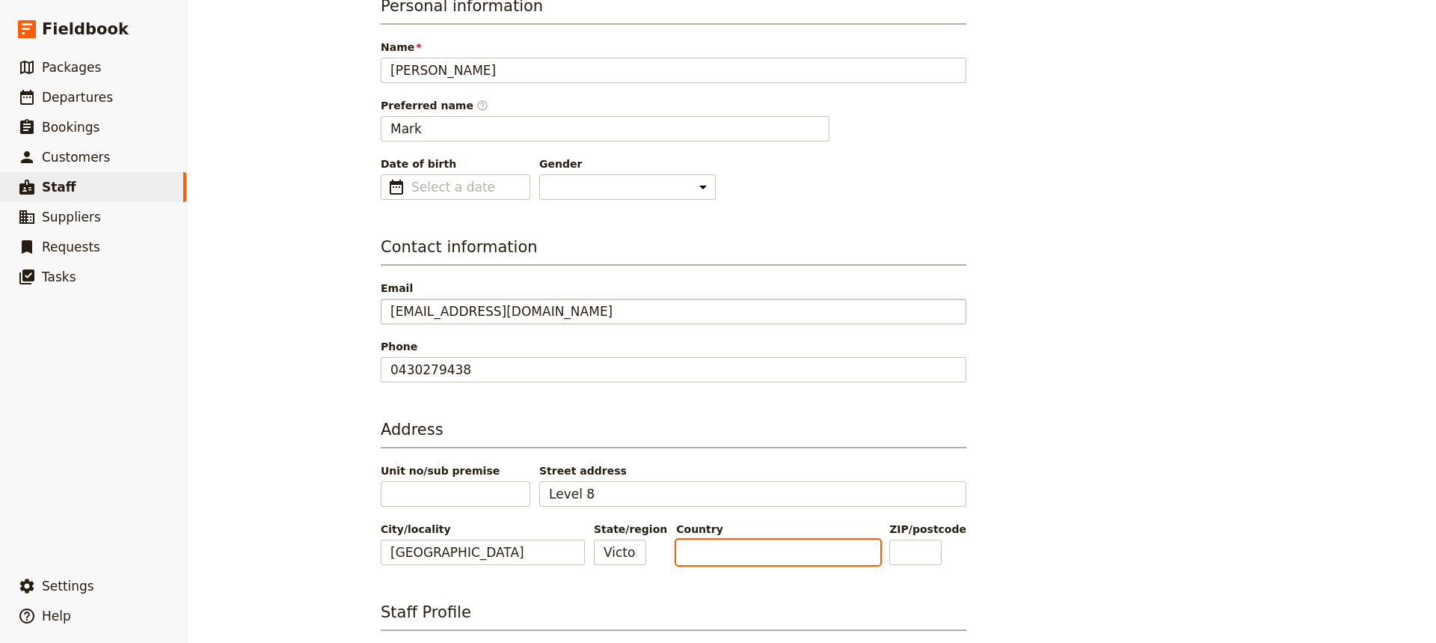
type input "[GEOGRAPHIC_DATA]"
type input "3000"
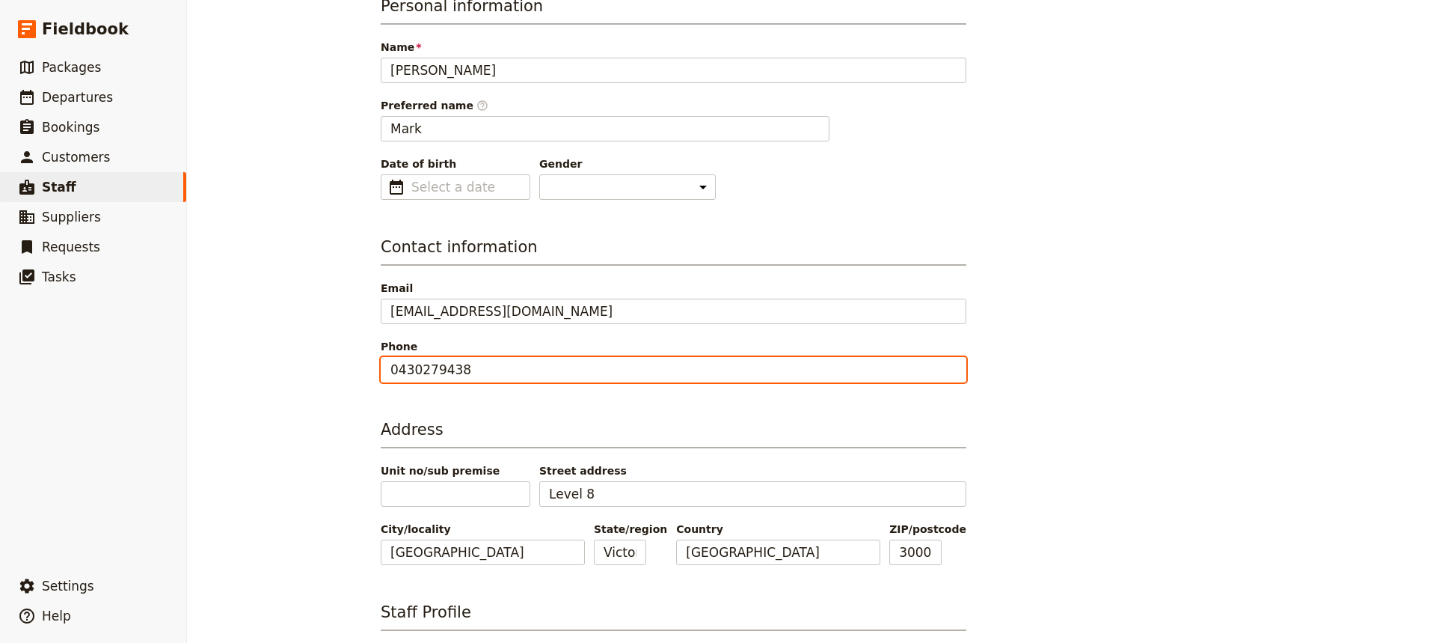
drag, startPoint x: 497, startPoint y: 361, endPoint x: 334, endPoint y: 361, distance: 163.1
click at [335, 361] on div "New staff Personal information Name [PERSON_NAME] Preferred name ​ Mark Date of…" at bounding box center [811, 321] width 1249 height 643
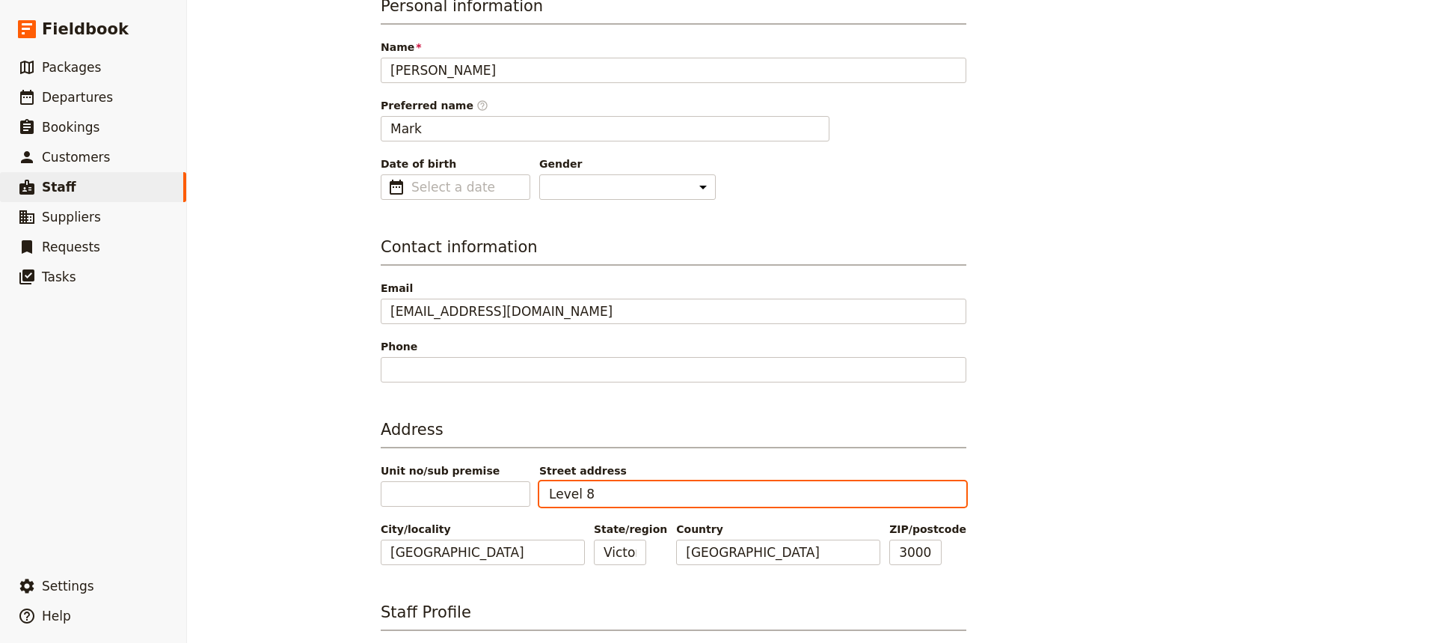
drag, startPoint x: 620, startPoint y: 499, endPoint x: 429, endPoint y: 474, distance: 193.1
click at [429, 474] on div "Unit no/sub premise Street address Level 8" at bounding box center [674, 484] width 586 height 43
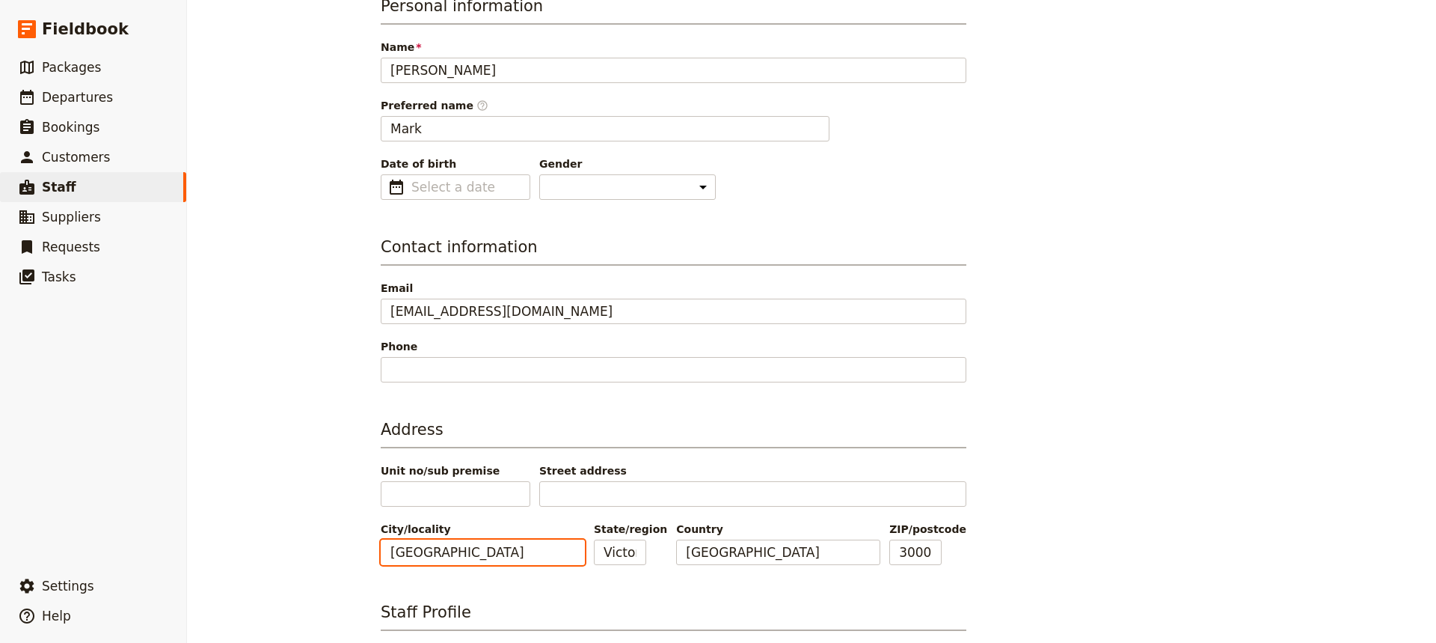
drag, startPoint x: 387, startPoint y: 542, endPoint x: 316, endPoint y: 542, distance: 70.3
click at [316, 480] on div "New staff Personal information Name [PERSON_NAME] Preferred name ​ Mark Date of…" at bounding box center [811, 321] width 1249 height 643
click at [625, 480] on input "Victoria" at bounding box center [620, 551] width 52 height 25
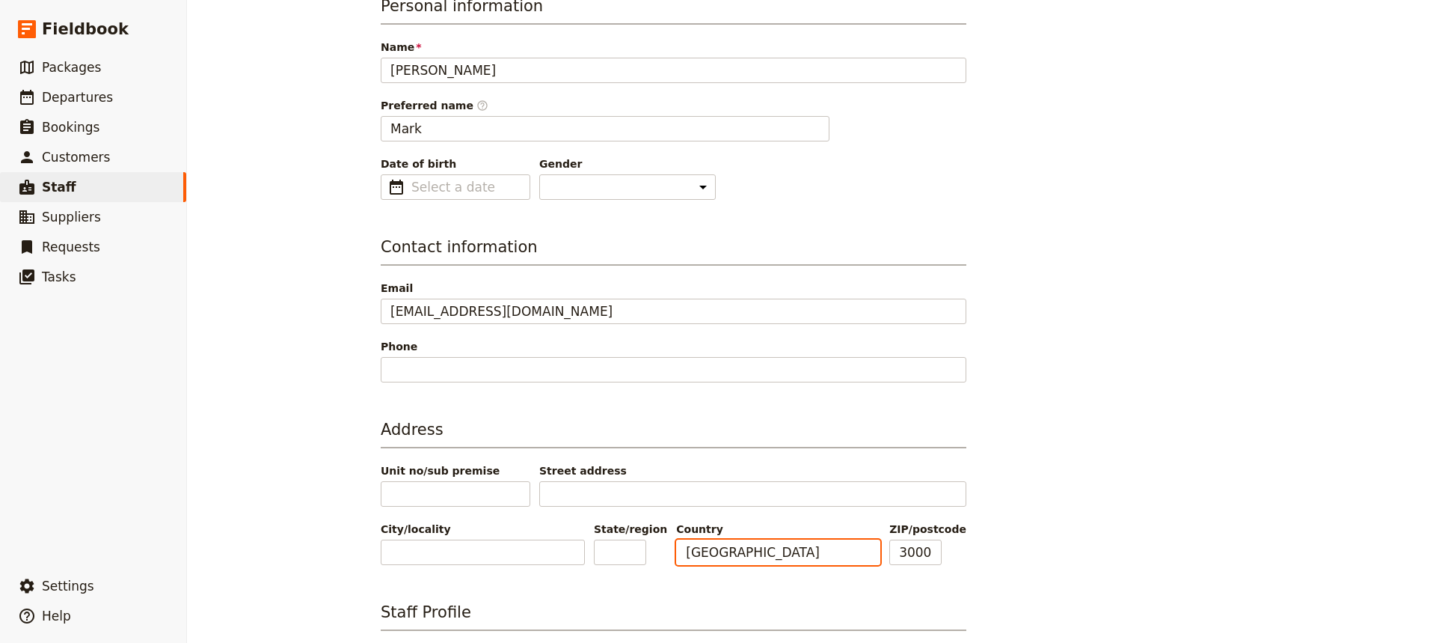
click at [727, 480] on input "[GEOGRAPHIC_DATA]" at bounding box center [778, 551] width 204 height 25
click at [908, 480] on input "3000" at bounding box center [915, 551] width 52 height 25
click at [911, 480] on input "3000" at bounding box center [915, 551] width 52 height 25
click at [914, 480] on input "3000" at bounding box center [915, 551] width 52 height 25
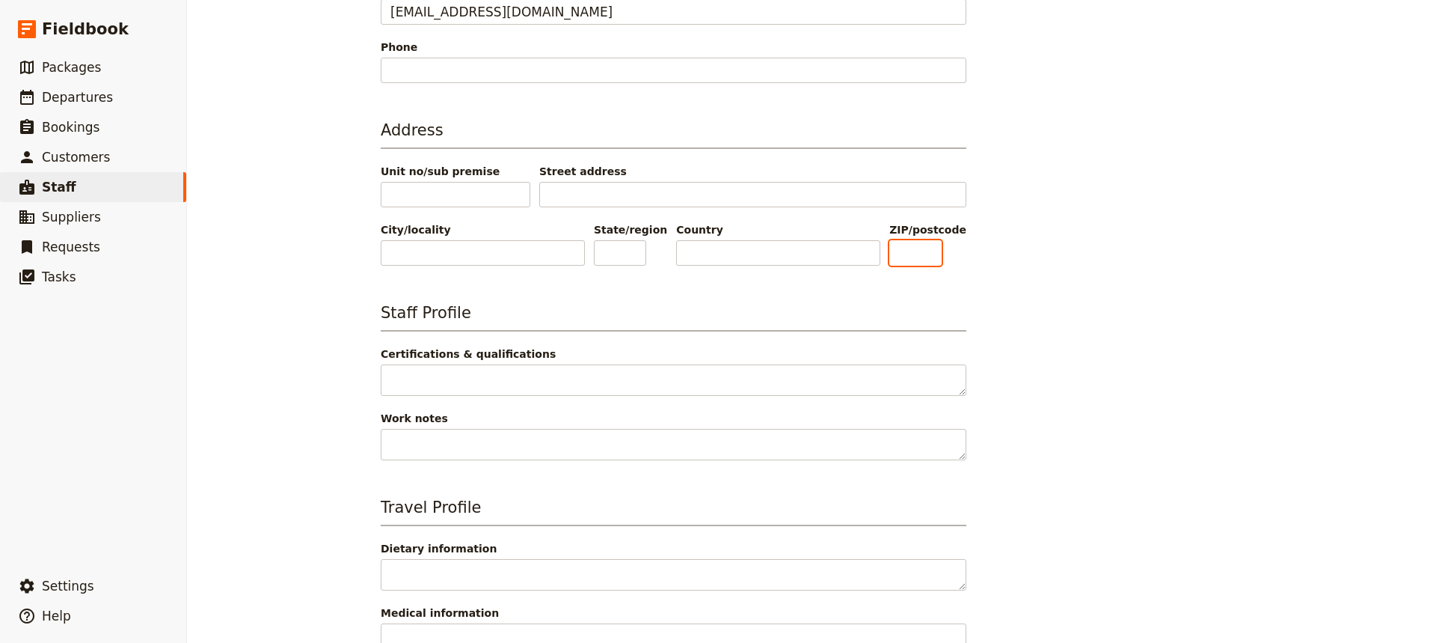
scroll to position [532, 0]
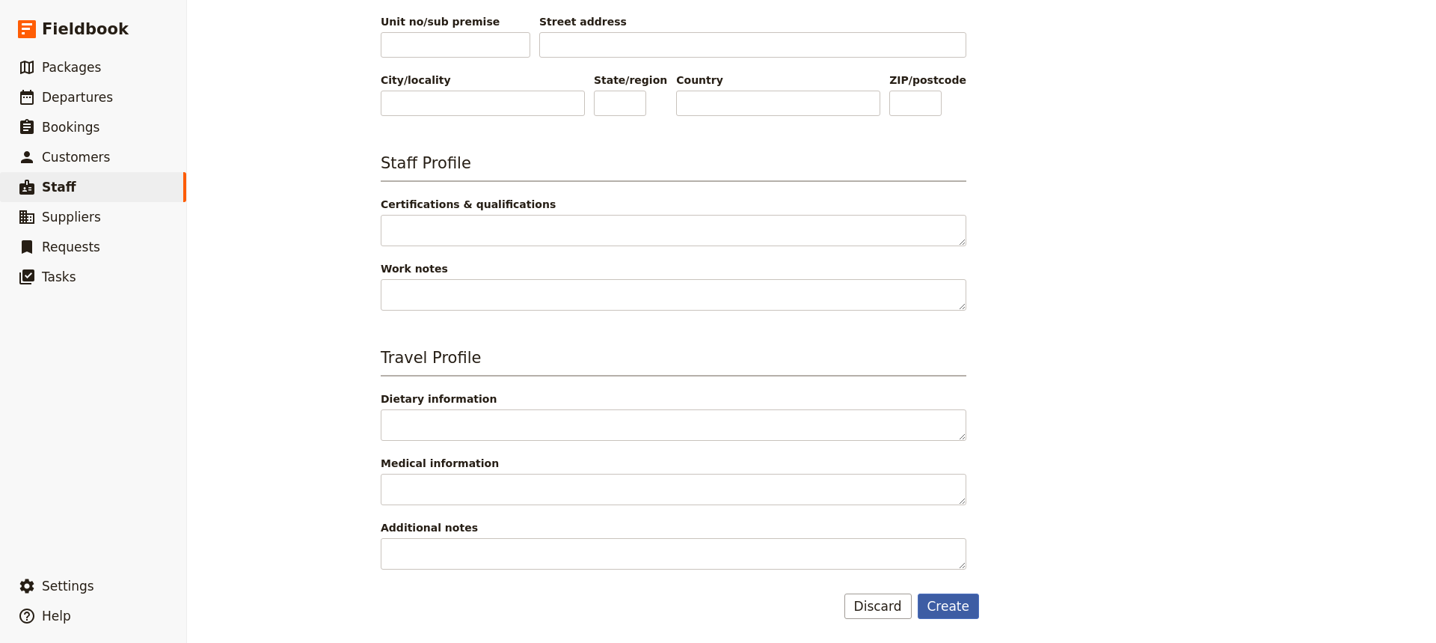
click at [960, 480] on button "Create" at bounding box center [949, 605] width 62 height 25
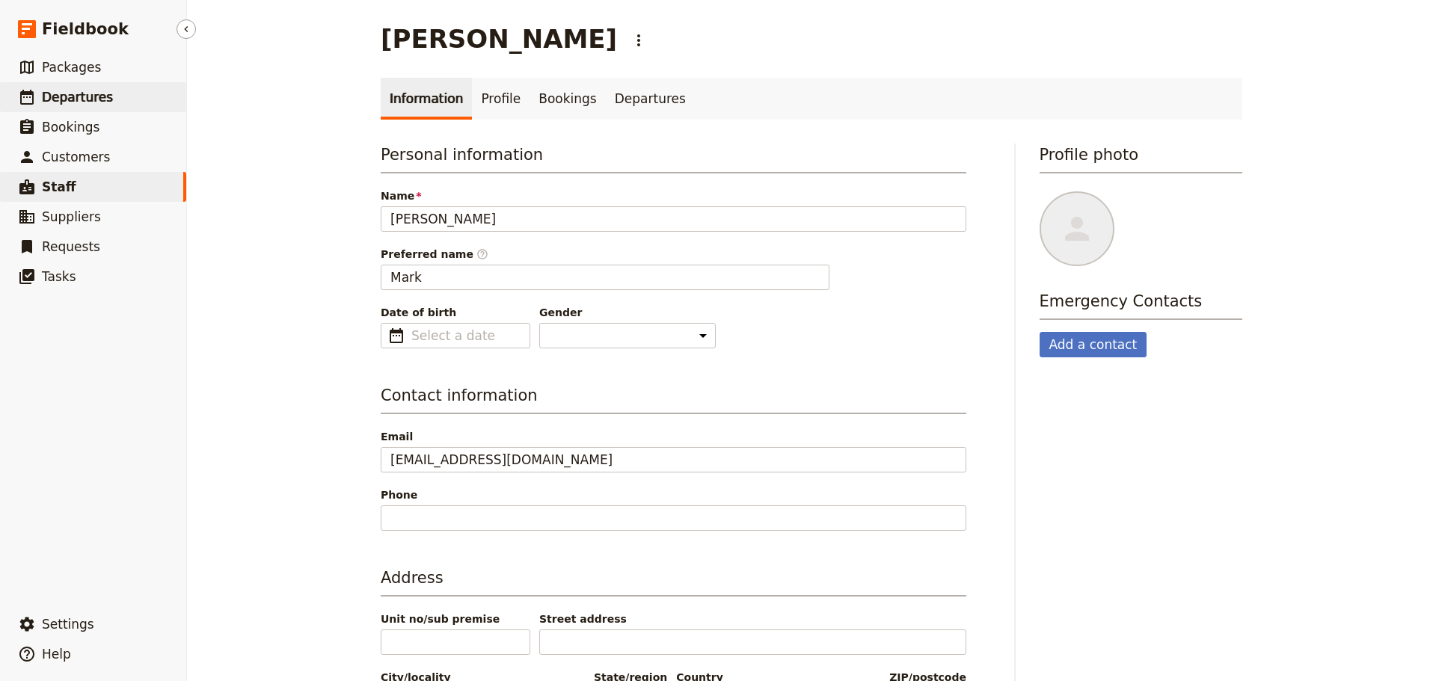
click at [68, 100] on span "Departures" at bounding box center [77, 97] width 71 height 15
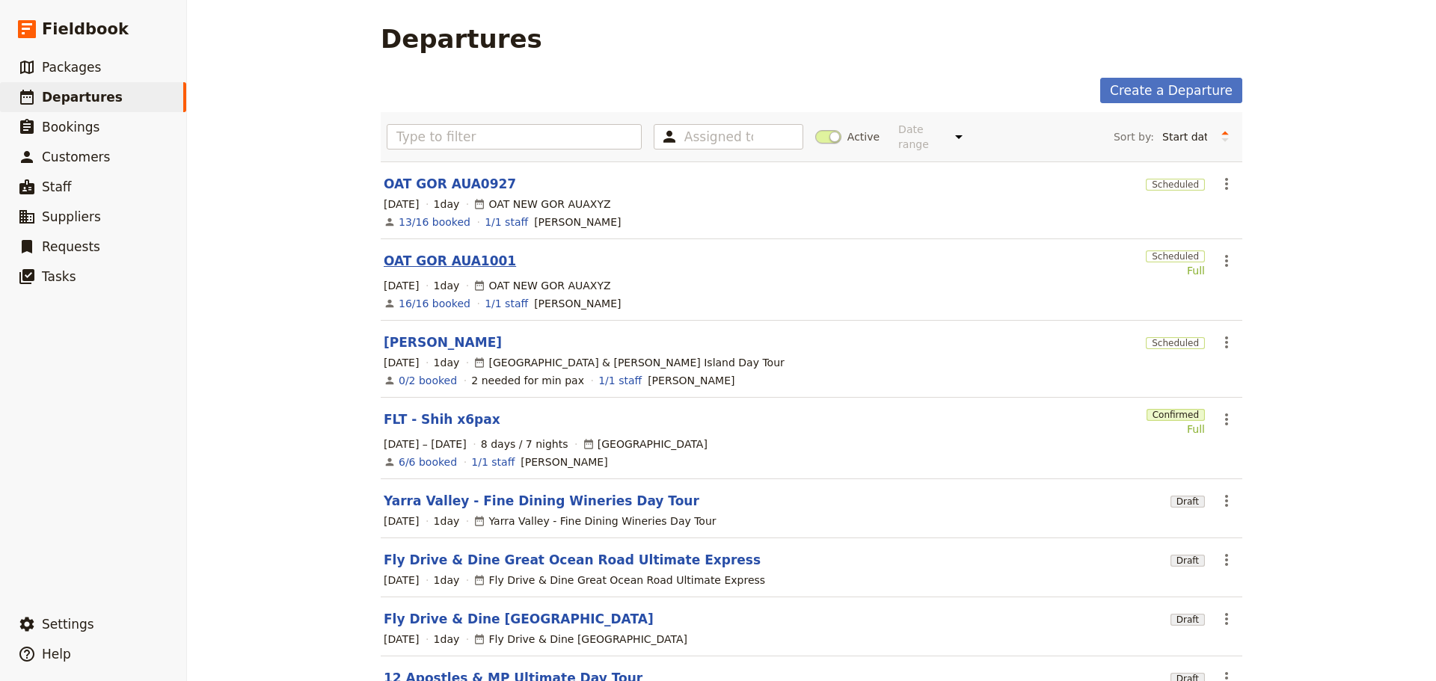
click at [455, 252] on link "OAT GOR AUA1001" at bounding box center [450, 261] width 132 height 18
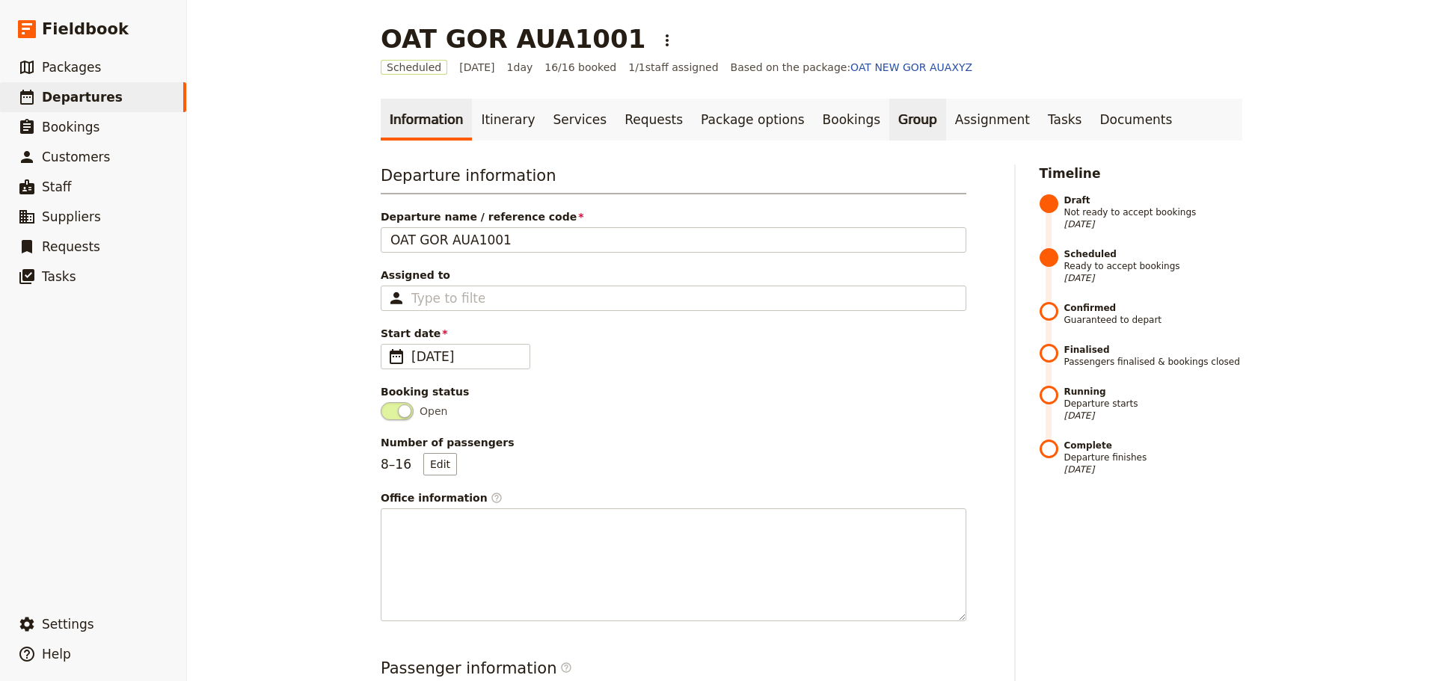
click at [889, 119] on link "Group" at bounding box center [917, 120] width 57 height 42
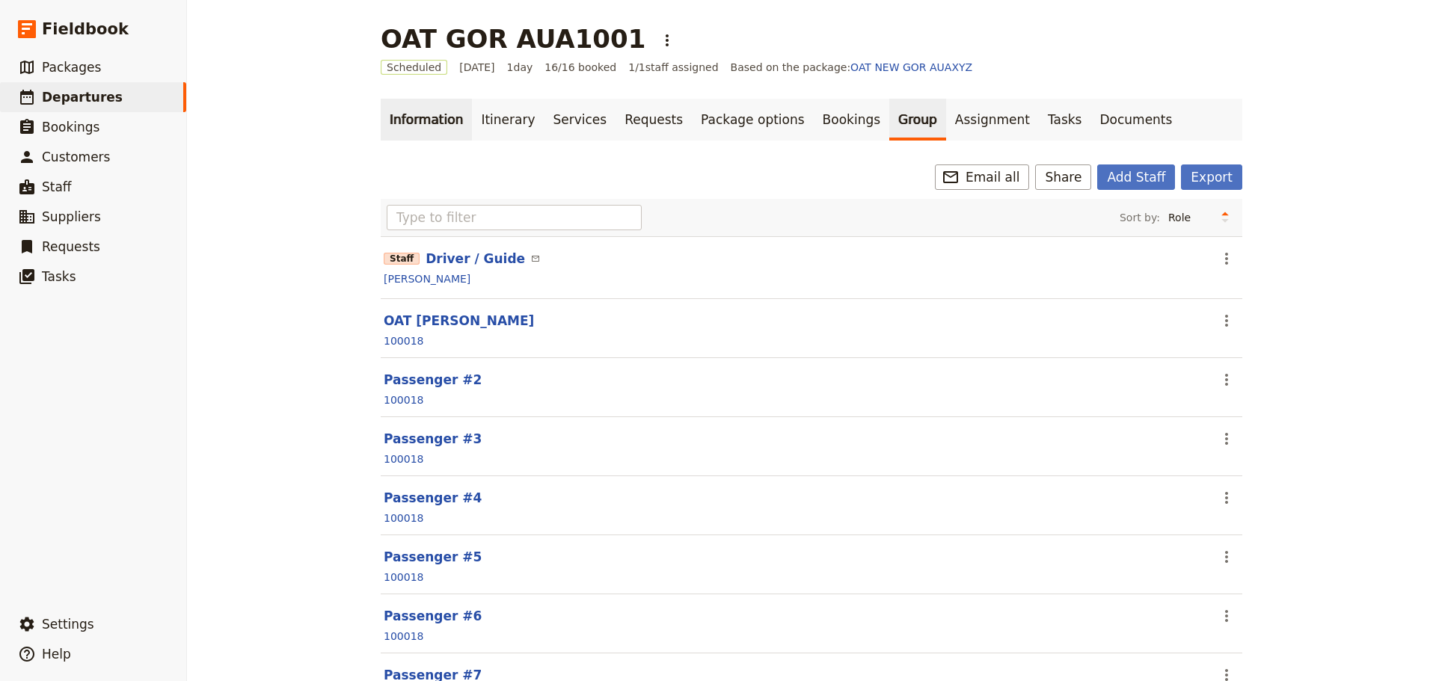
click at [387, 122] on link "Information" at bounding box center [426, 120] width 91 height 42
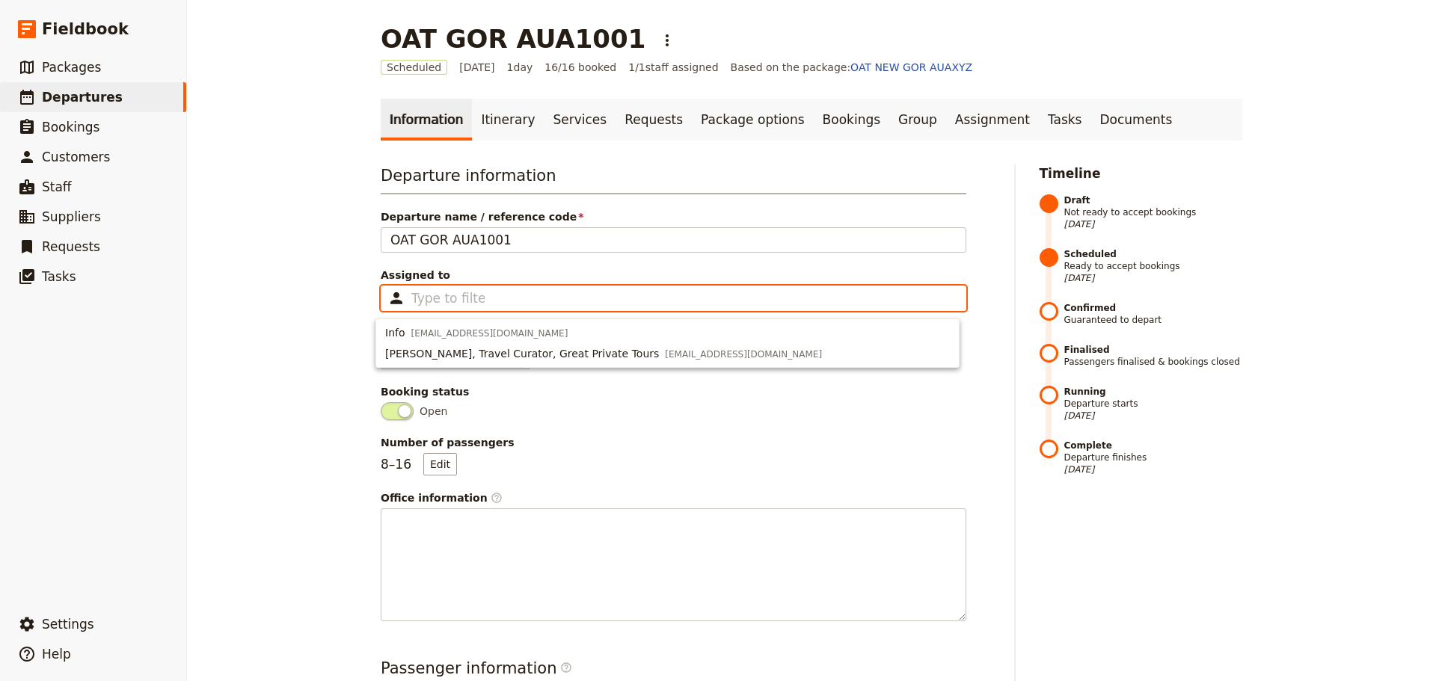
click at [435, 307] on input "Assigned to Type to filter" at bounding box center [447, 298] width 73 height 18
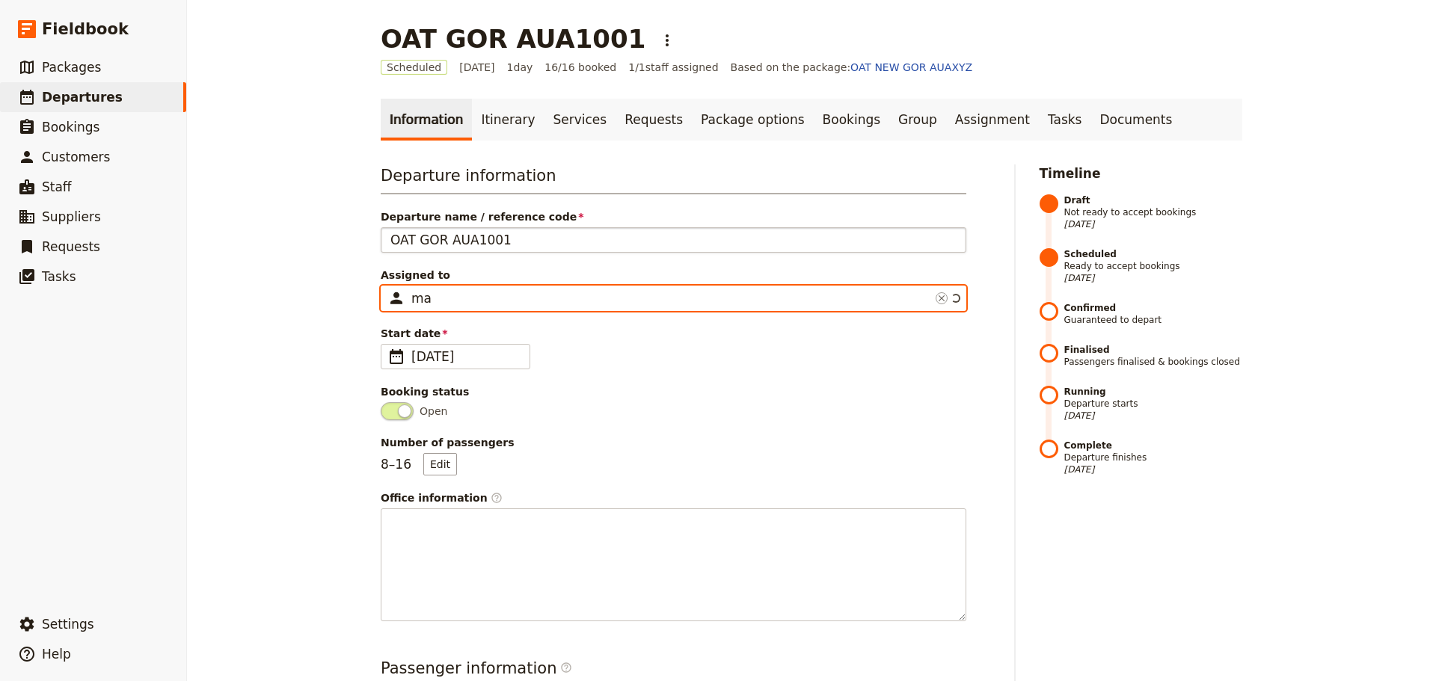
type input "m"
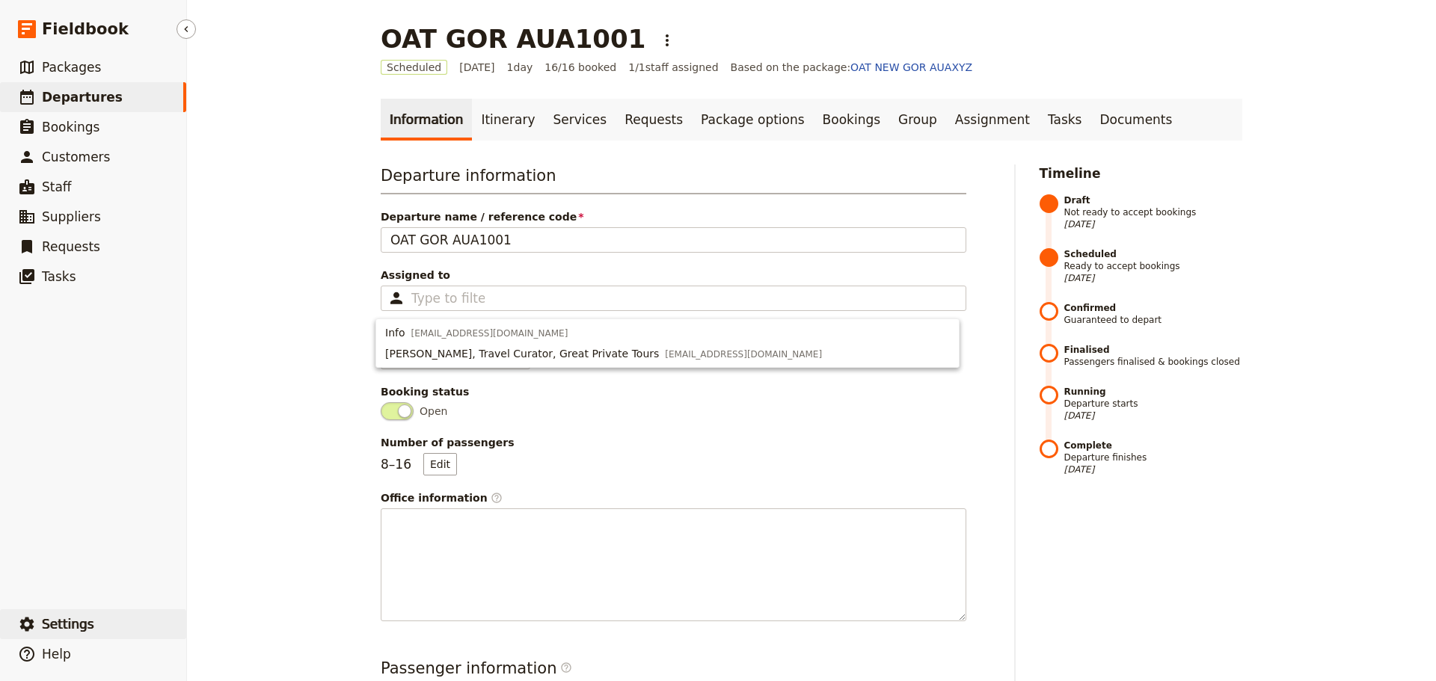
click at [87, 480] on span "Settings" at bounding box center [68, 624] width 52 height 15
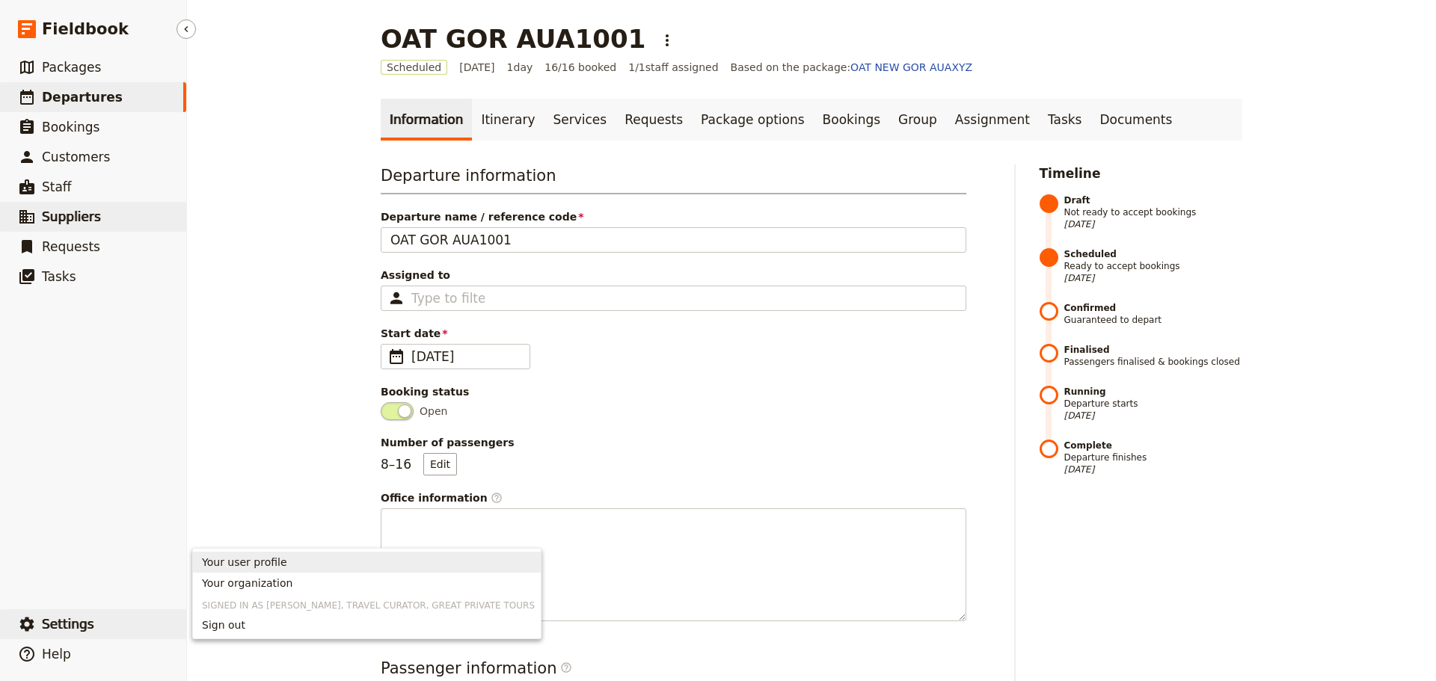
click at [80, 212] on span "Suppliers" at bounding box center [71, 216] width 59 height 15
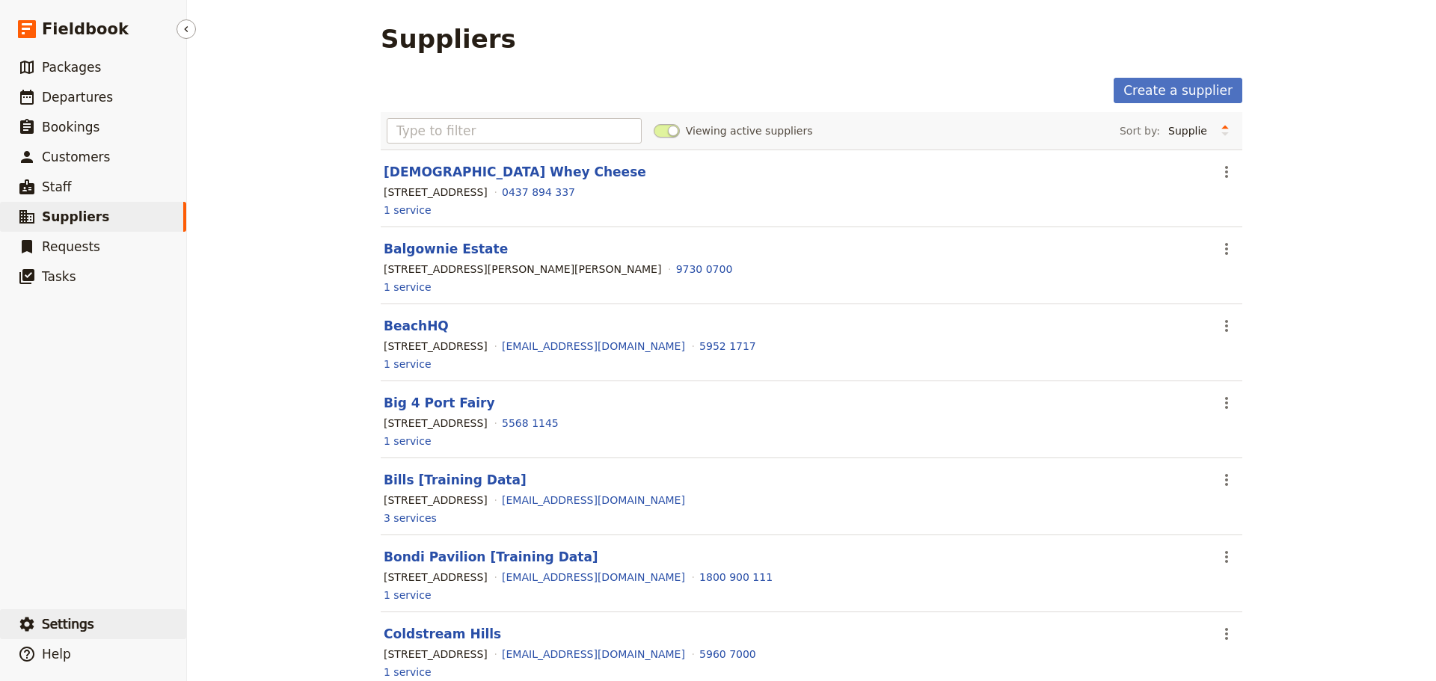
click at [36, 480] on button "​ Settings" at bounding box center [93, 625] width 186 height 30
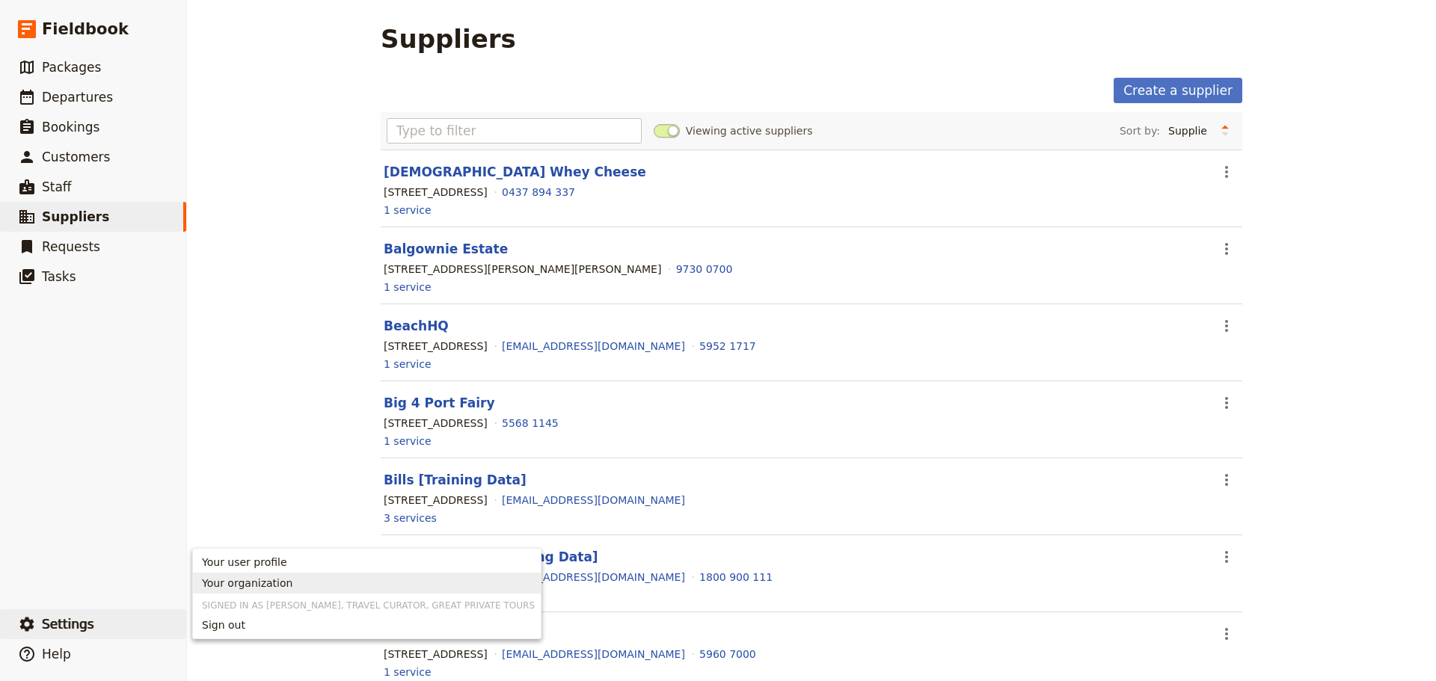
click at [233, 480] on span "Your organization" at bounding box center [247, 583] width 91 height 15
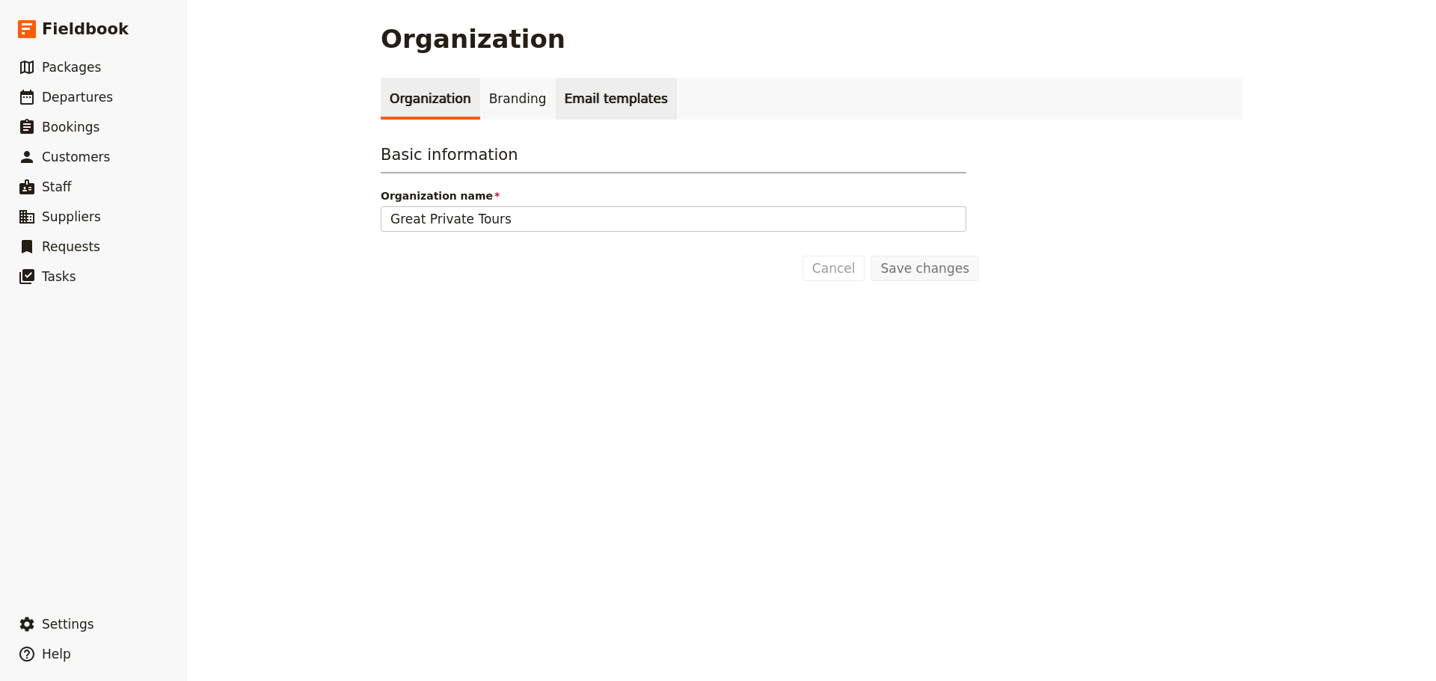
click at [559, 92] on link "Email templates" at bounding box center [616, 99] width 121 height 42
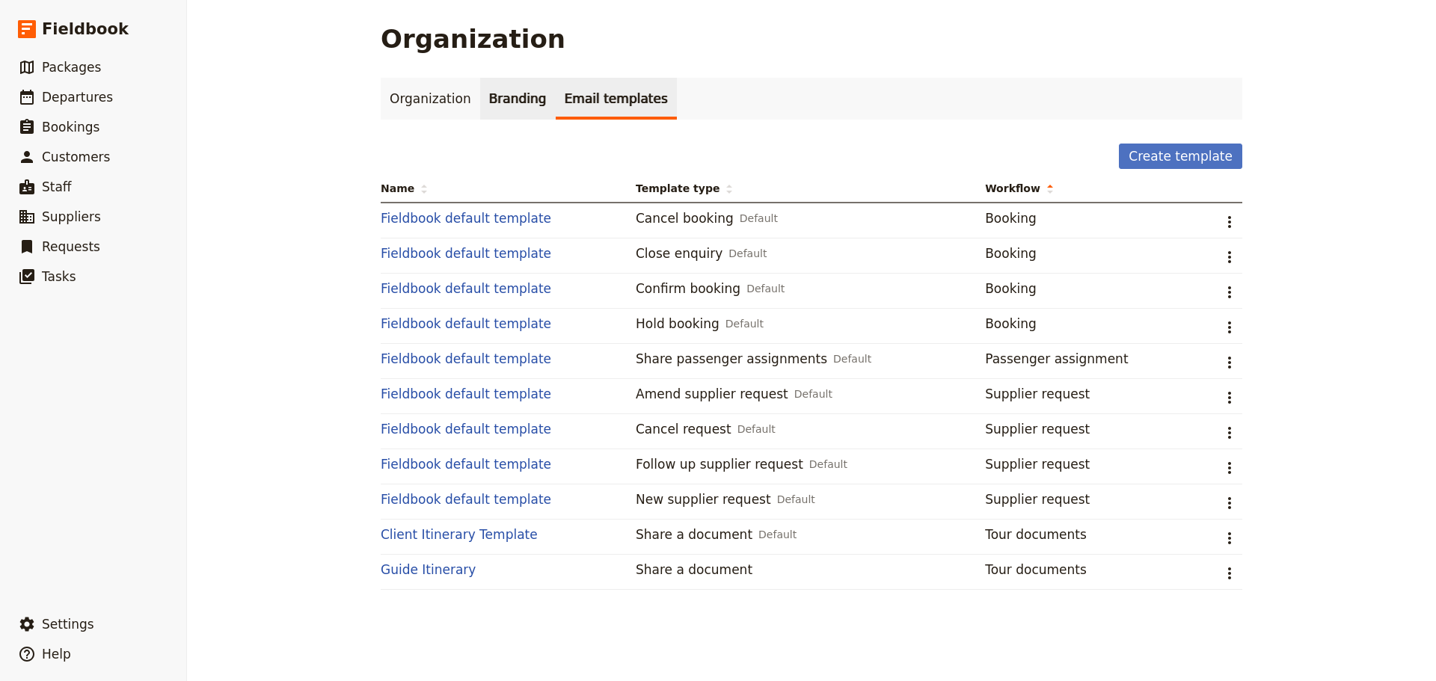
click at [480, 94] on link "Branding" at bounding box center [518, 99] width 76 height 42
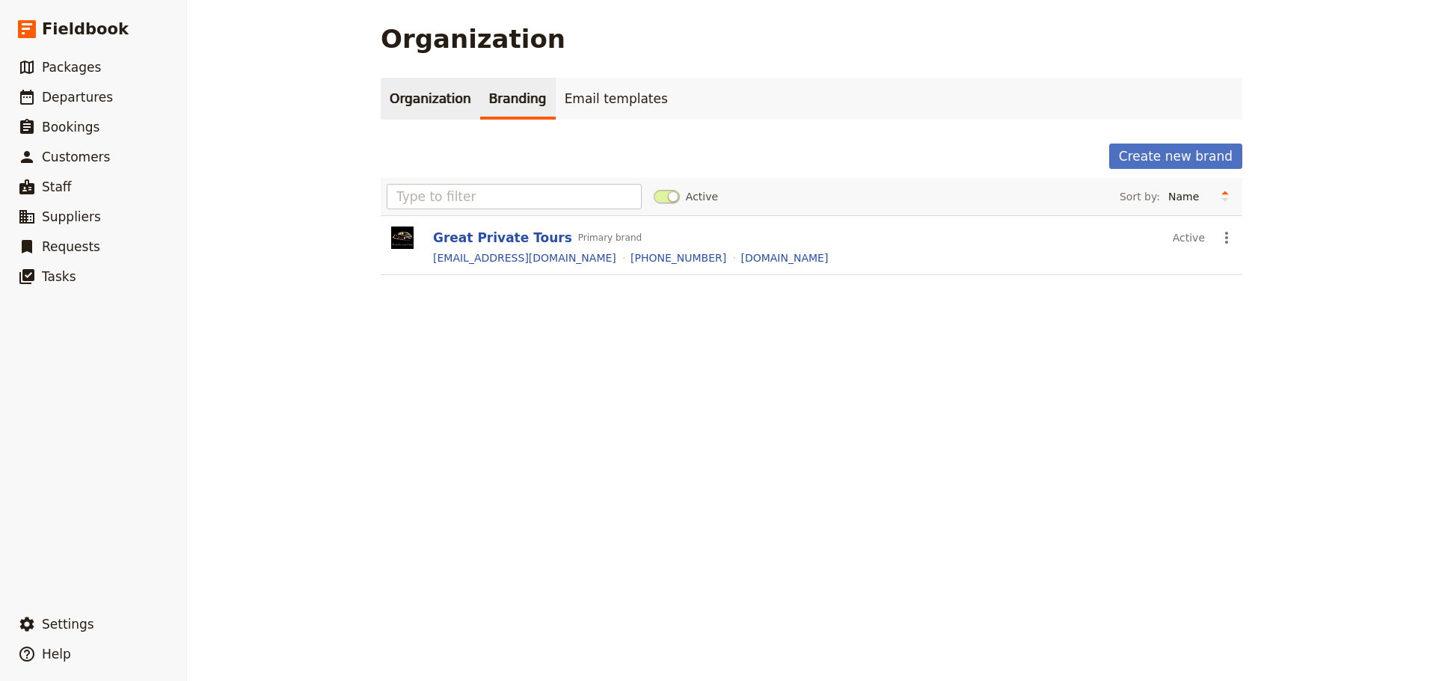
click at [432, 96] on link "Organization" at bounding box center [430, 99] width 99 height 42
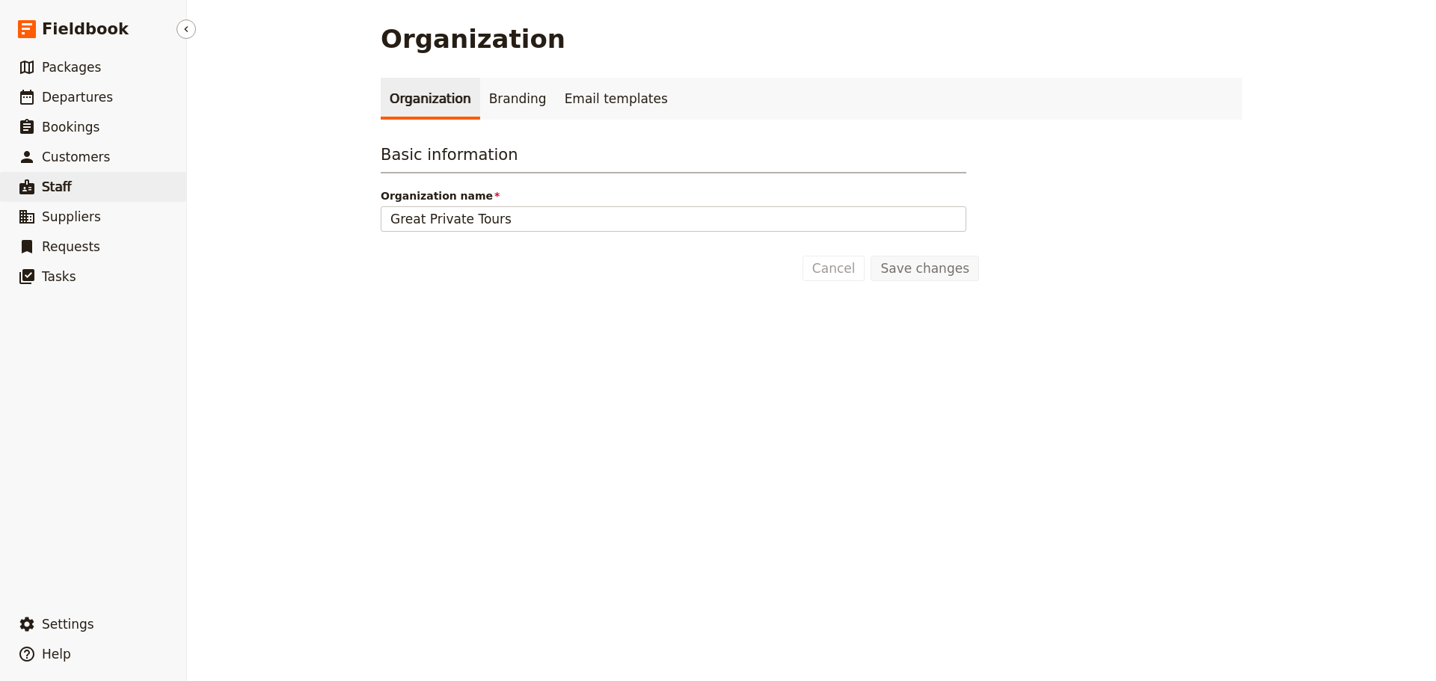
click at [55, 188] on span "Staff" at bounding box center [57, 187] width 30 height 15
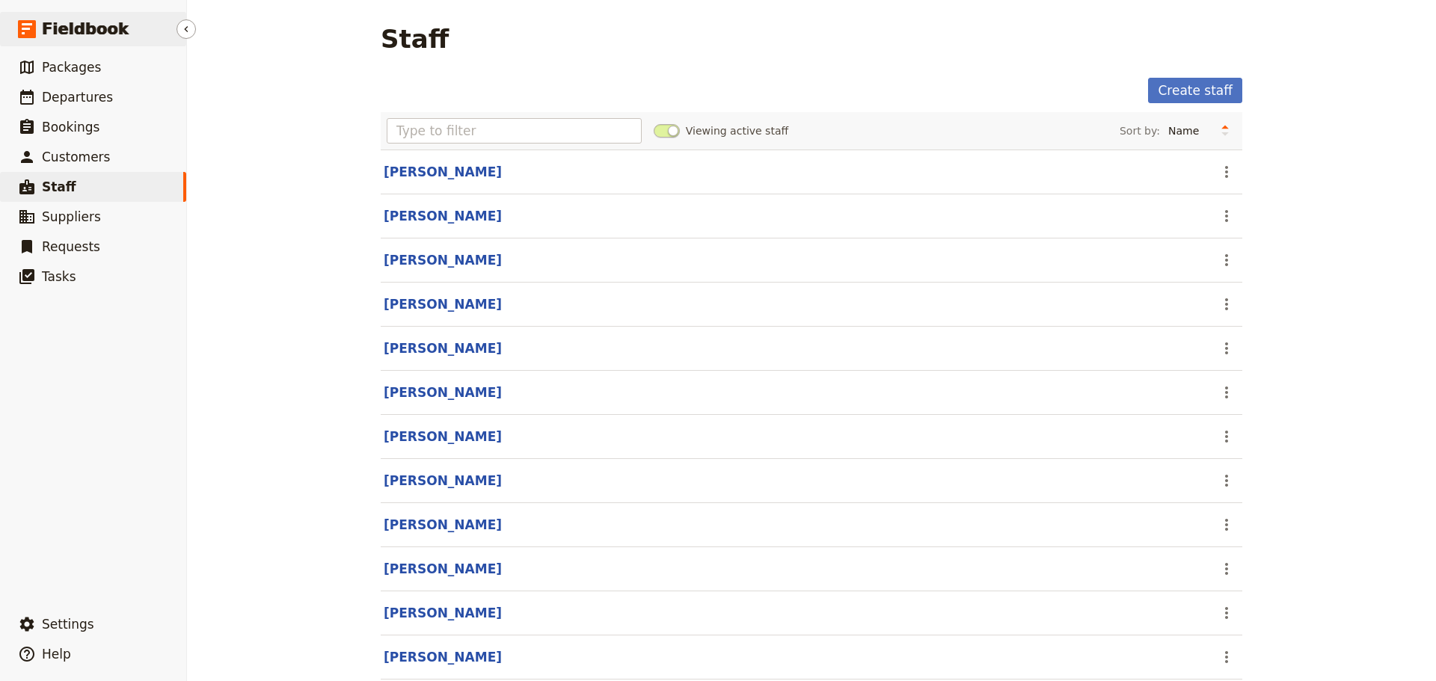
click at [61, 23] on span "Fieldbook" at bounding box center [85, 29] width 87 height 22
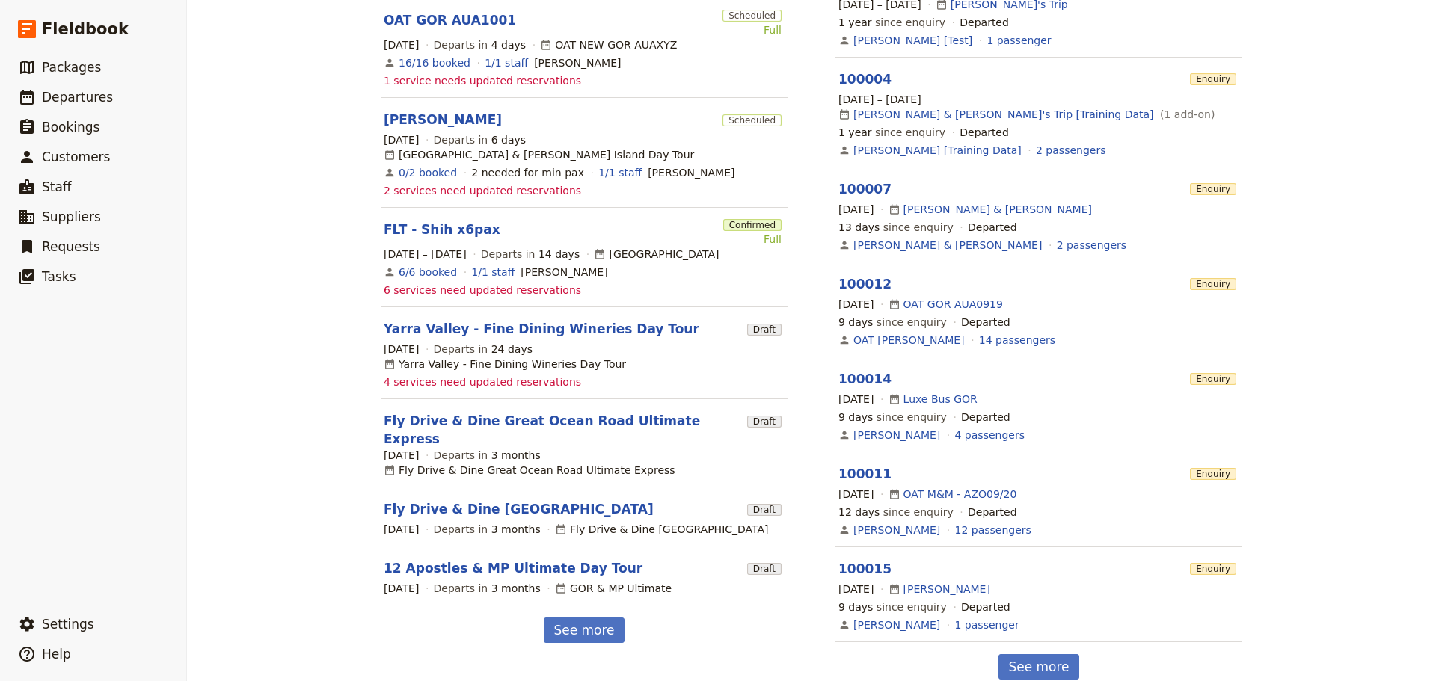
scroll to position [972, 0]
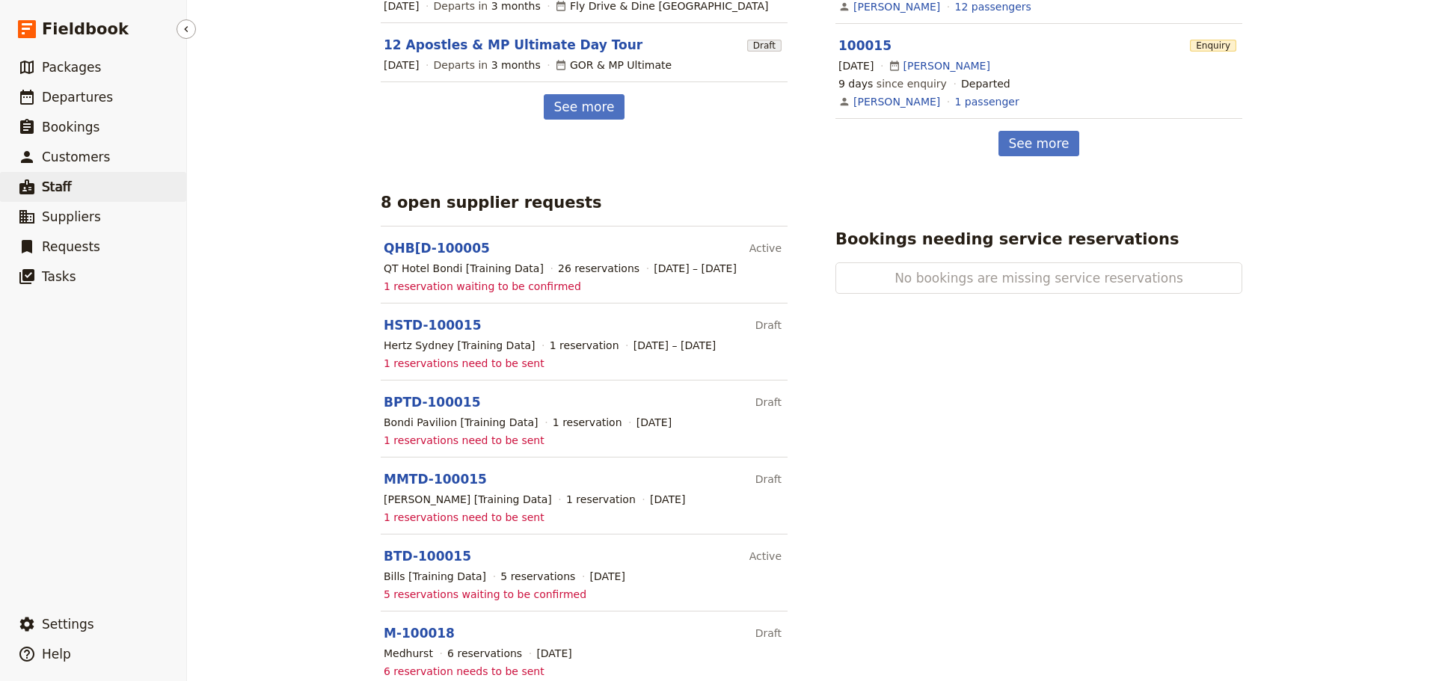
click at [55, 183] on span "Staff" at bounding box center [57, 187] width 30 height 15
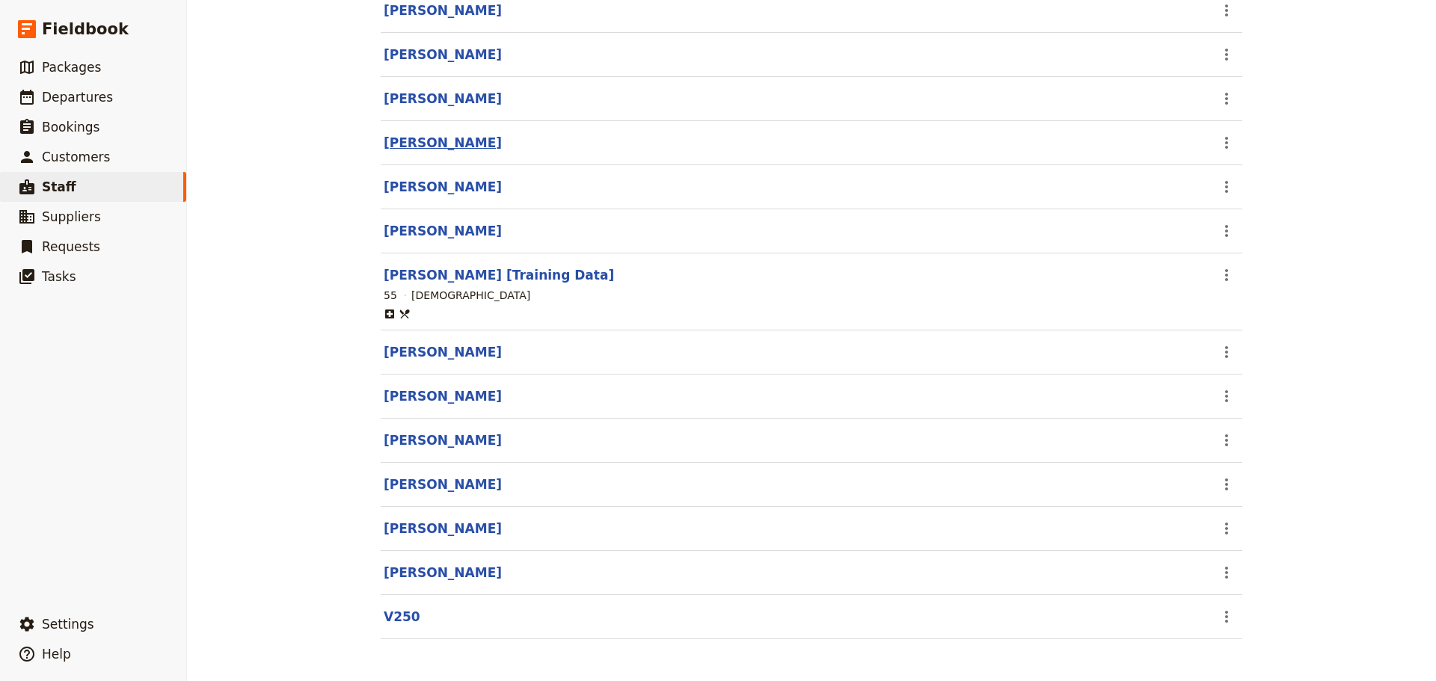
click at [438, 139] on link "[PERSON_NAME]" at bounding box center [443, 142] width 118 height 15
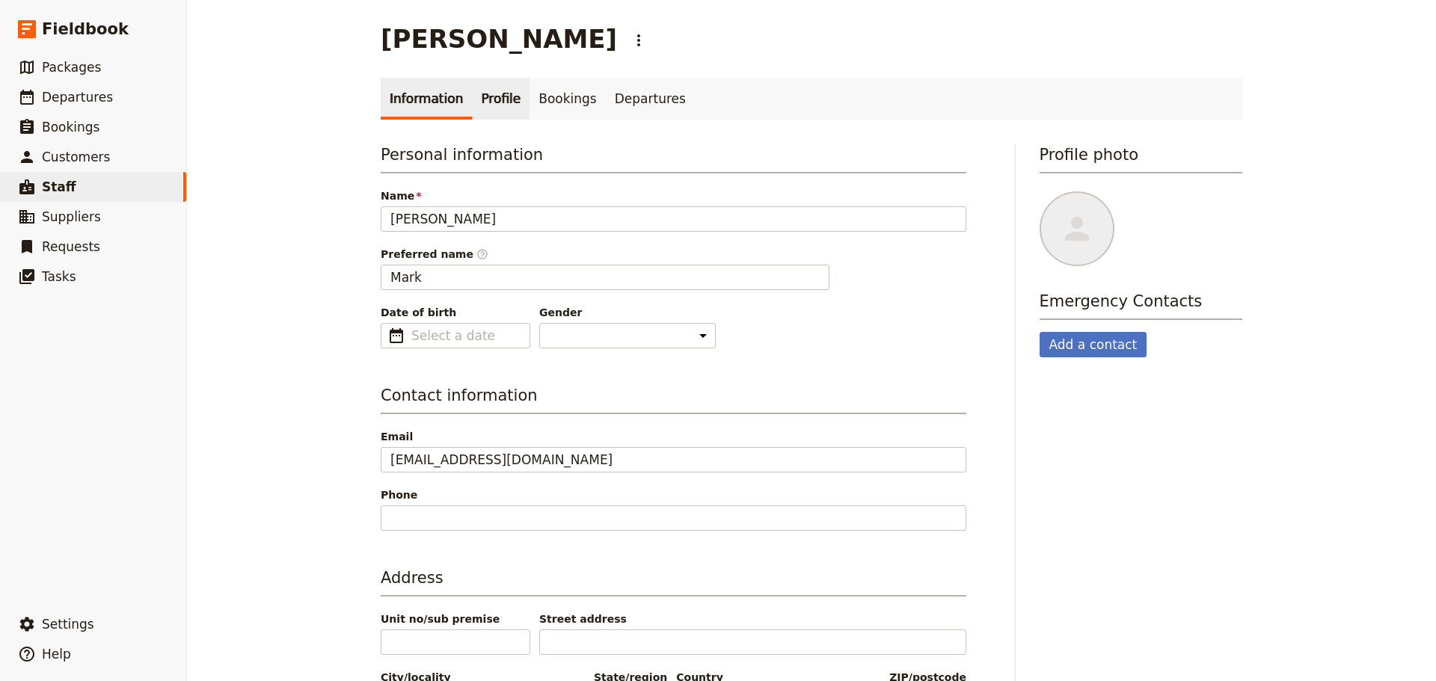
click at [476, 102] on link "Profile" at bounding box center [501, 99] width 58 height 42
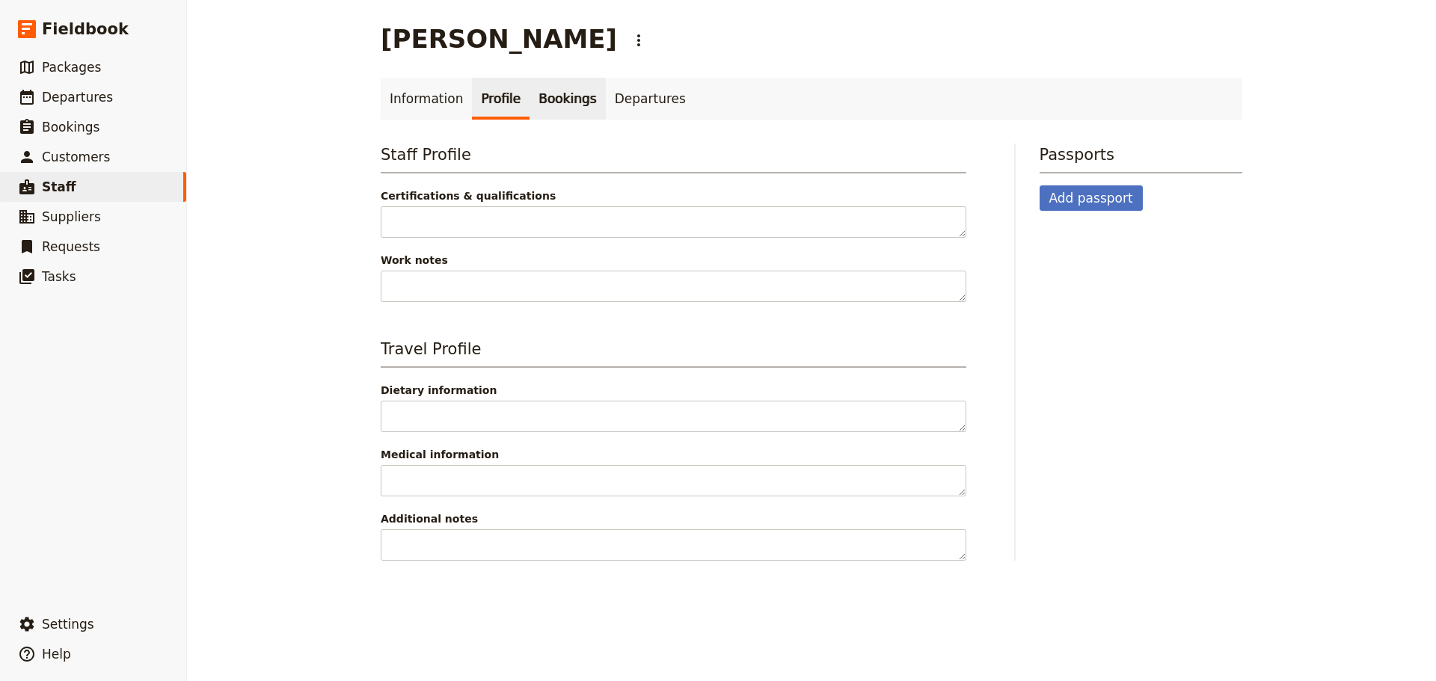
click at [543, 99] on link "Bookings" at bounding box center [568, 99] width 76 height 42
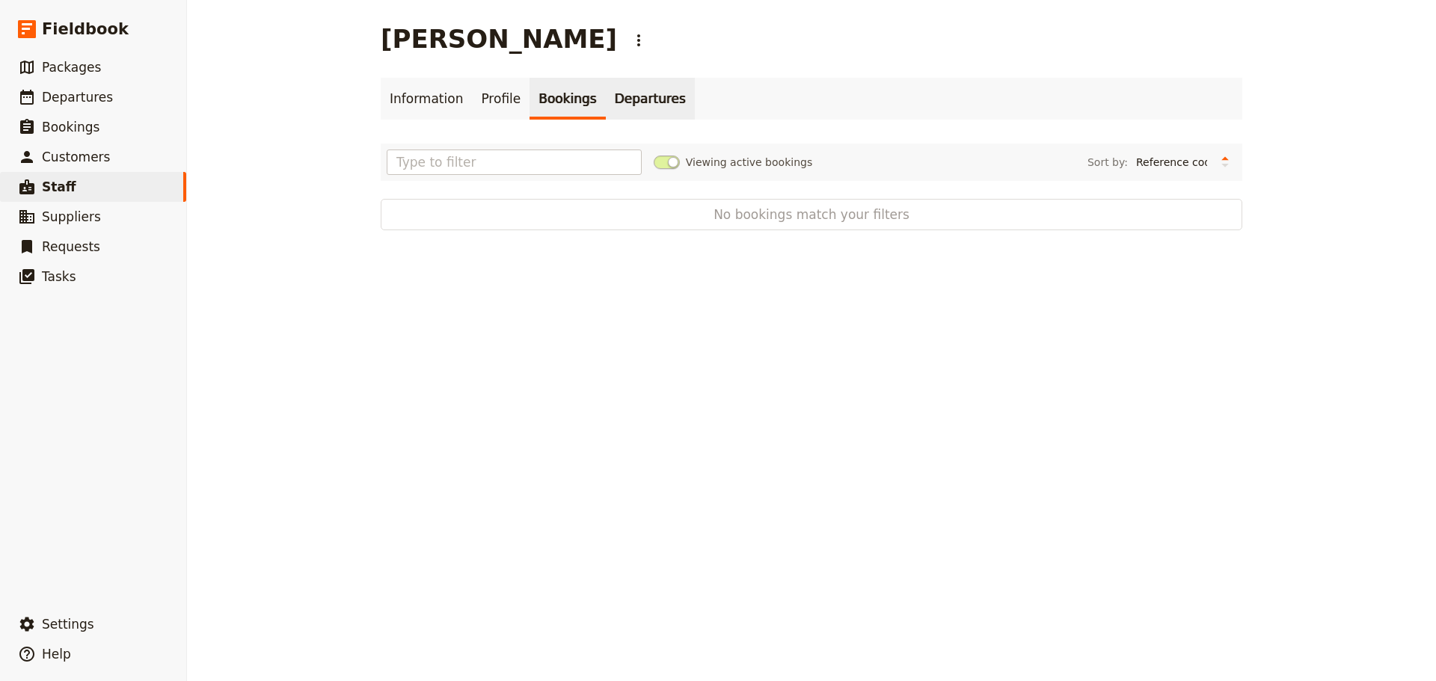
click at [634, 99] on link "Departures" at bounding box center [650, 99] width 89 height 42
click at [72, 95] on span "Departures" at bounding box center [77, 97] width 71 height 15
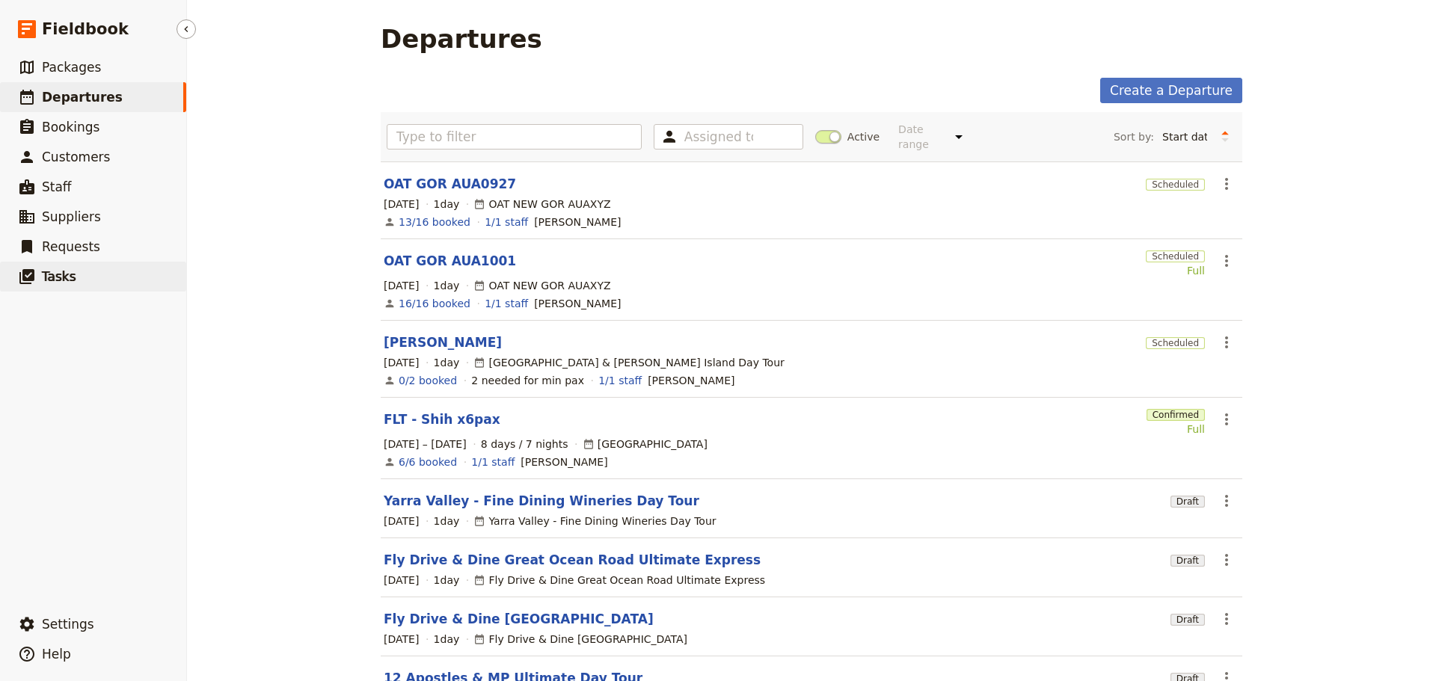
click at [52, 284] on span "Tasks" at bounding box center [59, 276] width 34 height 15
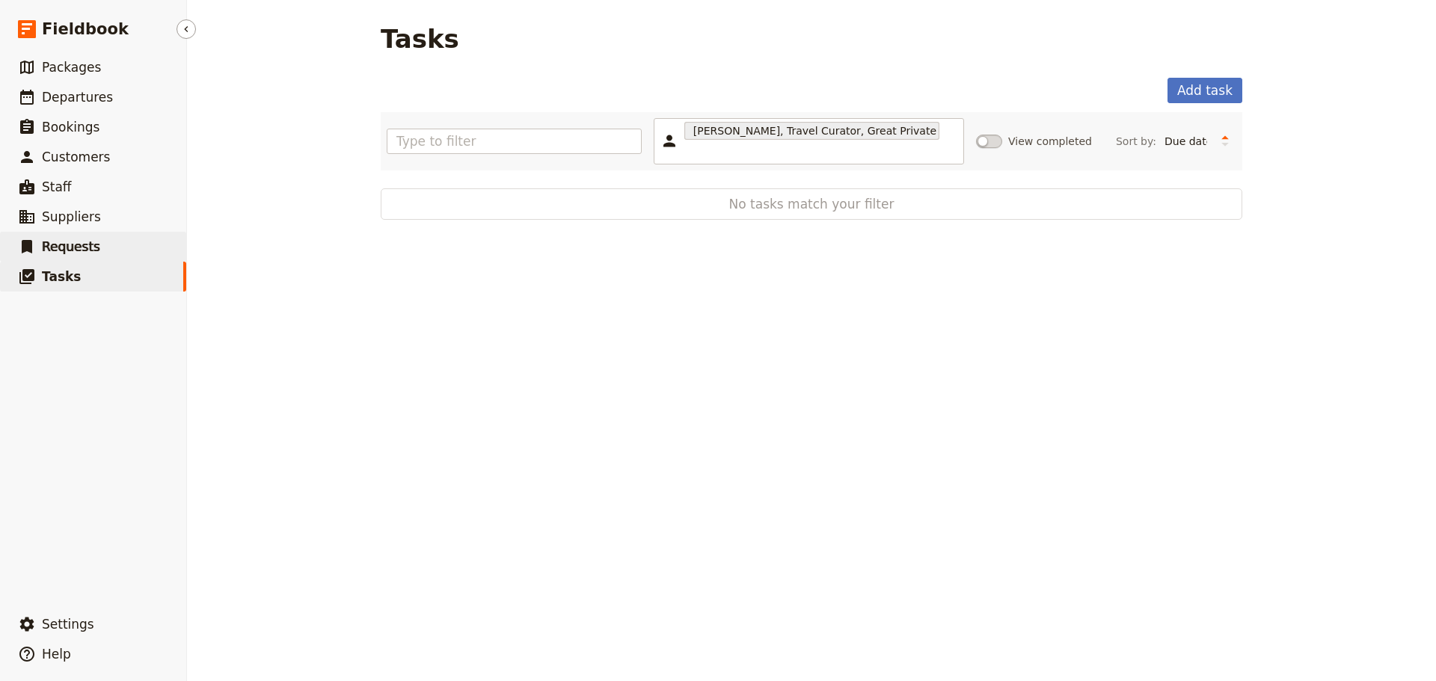
click at [55, 251] on span "Requests" at bounding box center [71, 246] width 58 height 15
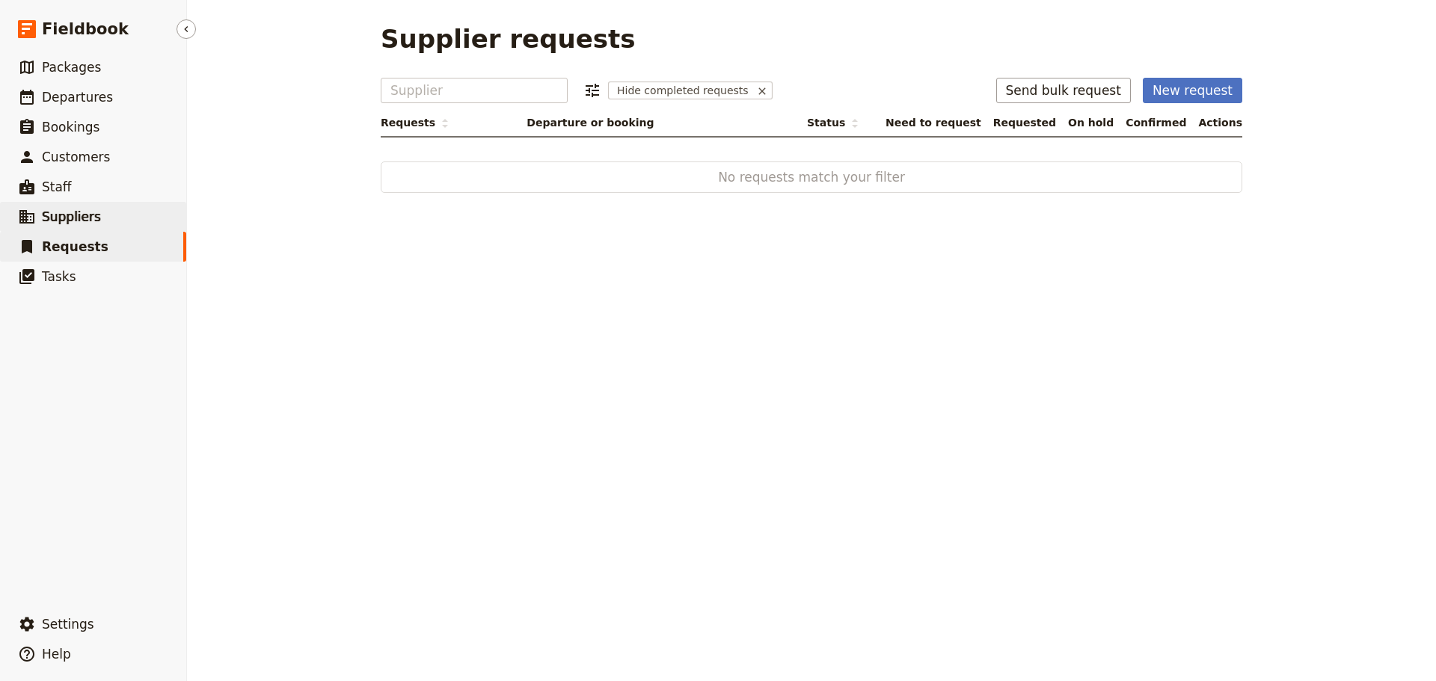
click at [62, 209] on span "Suppliers" at bounding box center [71, 216] width 59 height 15
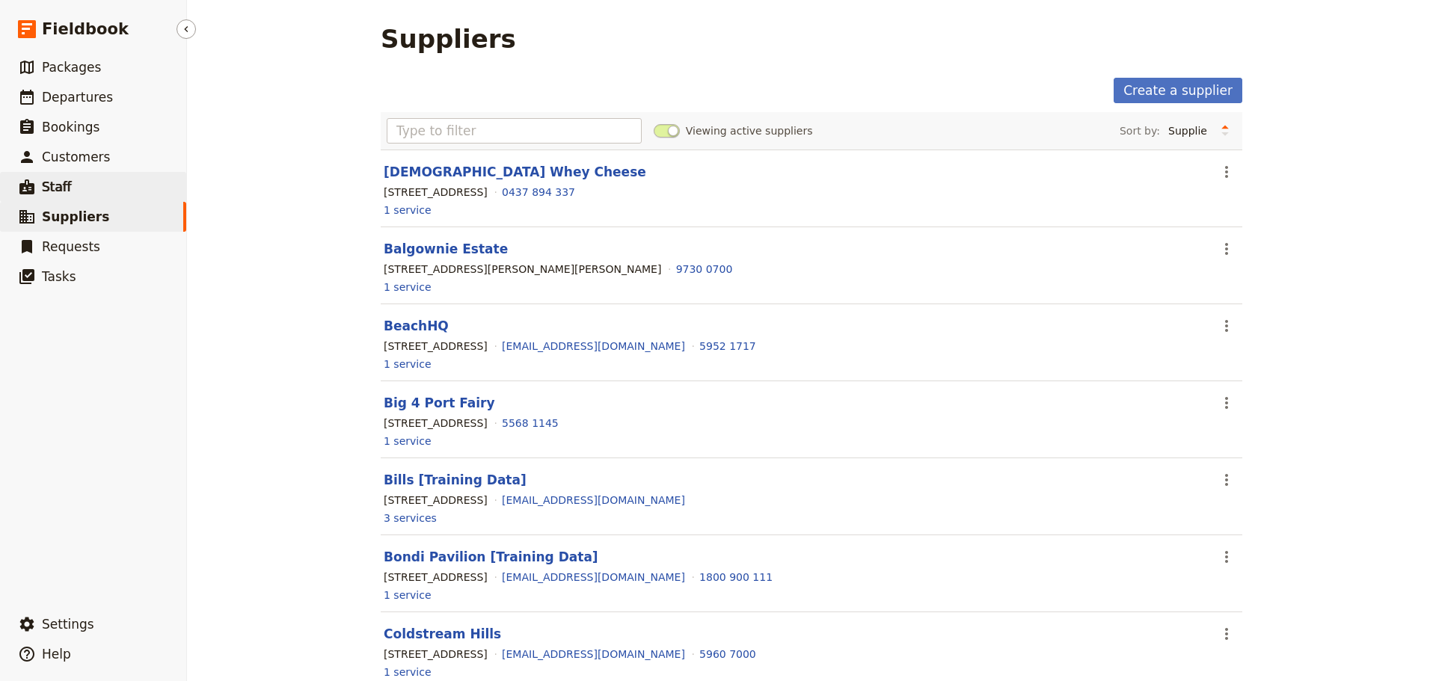
click at [62, 189] on span "Staff" at bounding box center [57, 187] width 30 height 15
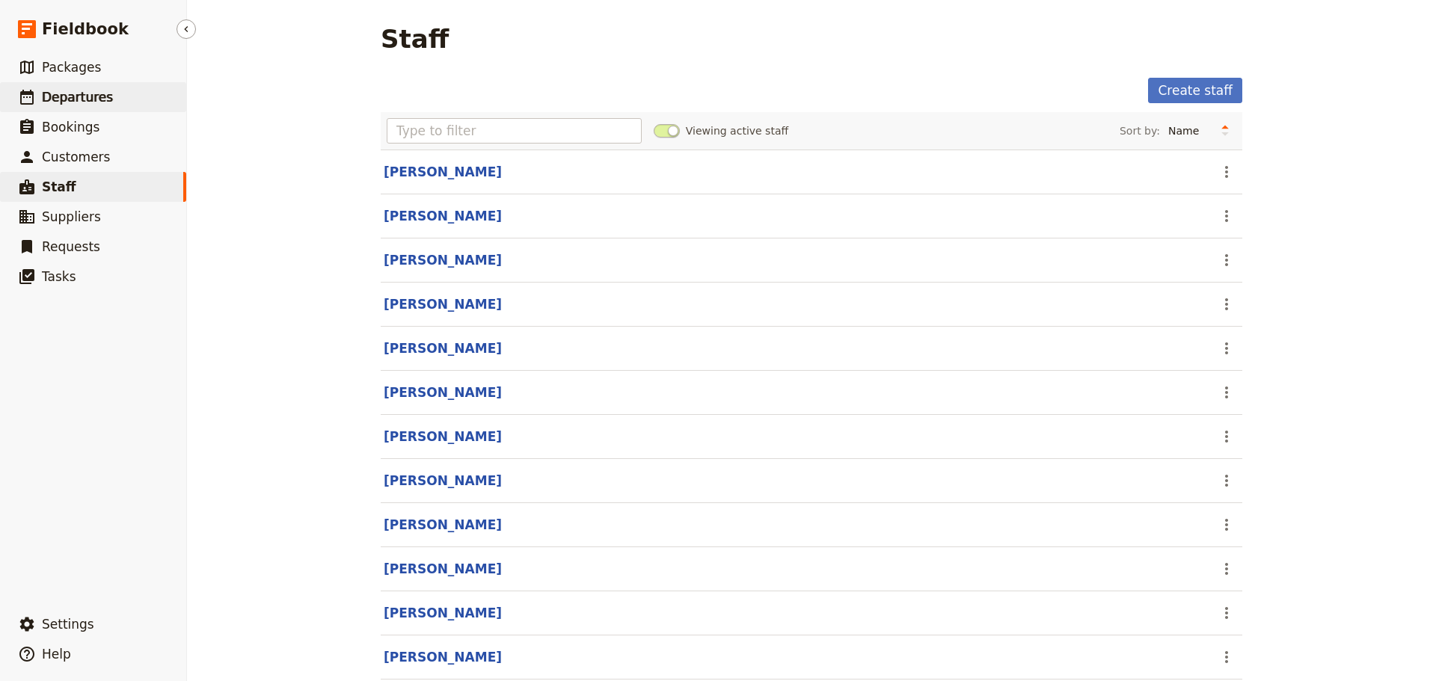
click at [63, 94] on span "Departures" at bounding box center [77, 97] width 71 height 15
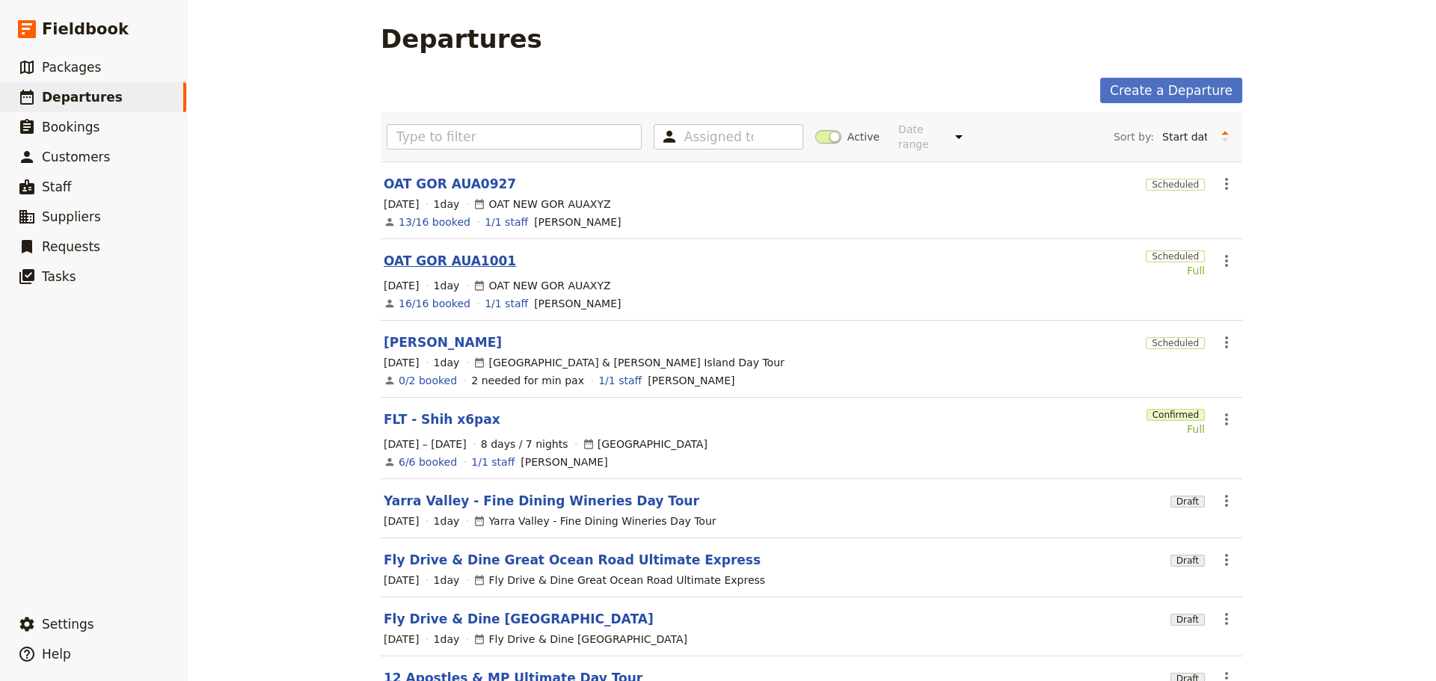
click at [399, 252] on link "OAT GOR AUA1001" at bounding box center [450, 261] width 132 height 18
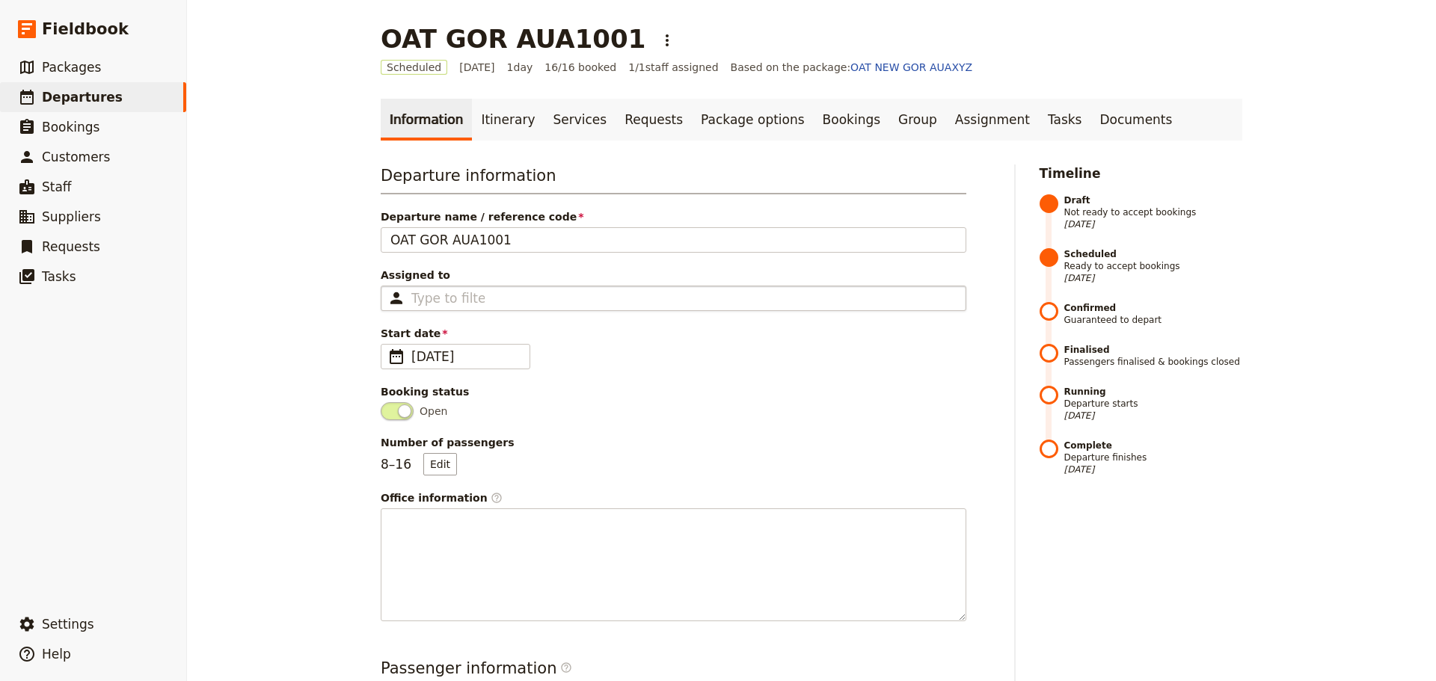
click at [502, 288] on div "Type to filter" at bounding box center [674, 298] width 586 height 25
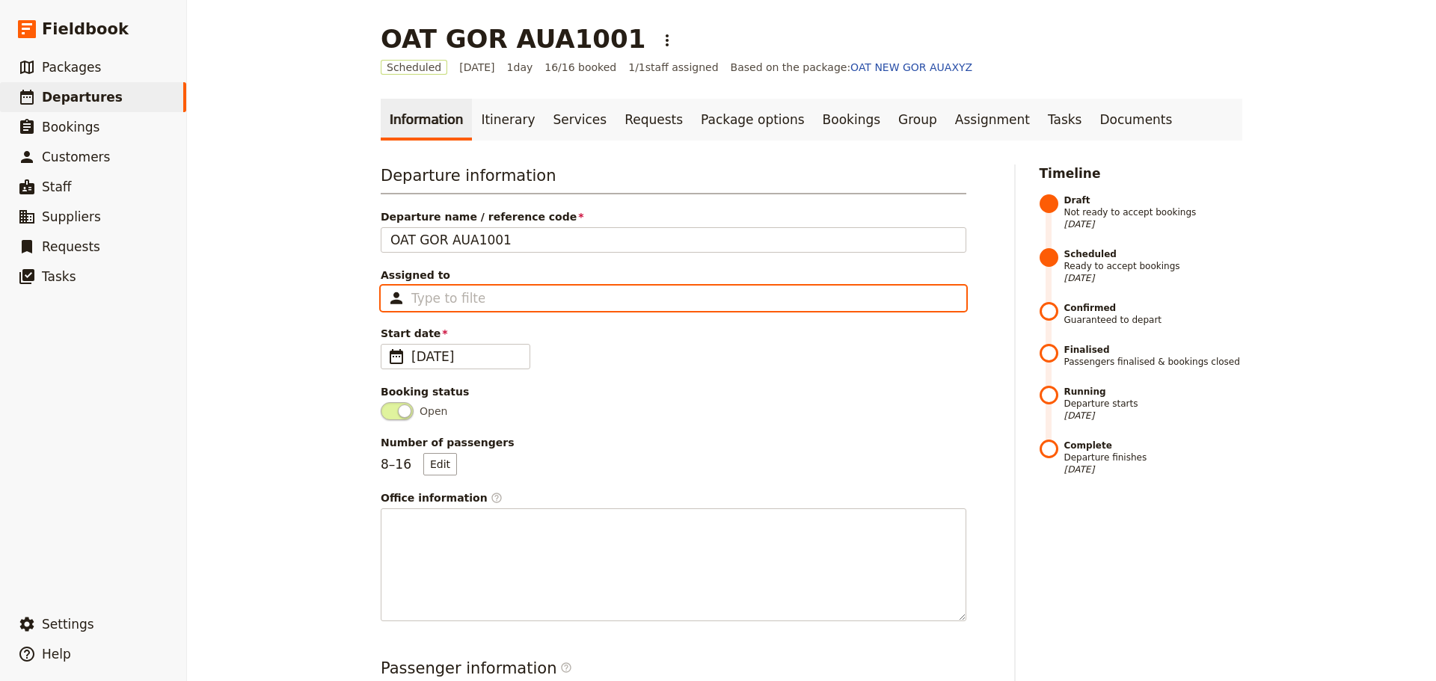
click at [485, 289] on input "Assigned to Type to filter" at bounding box center [447, 298] width 73 height 18
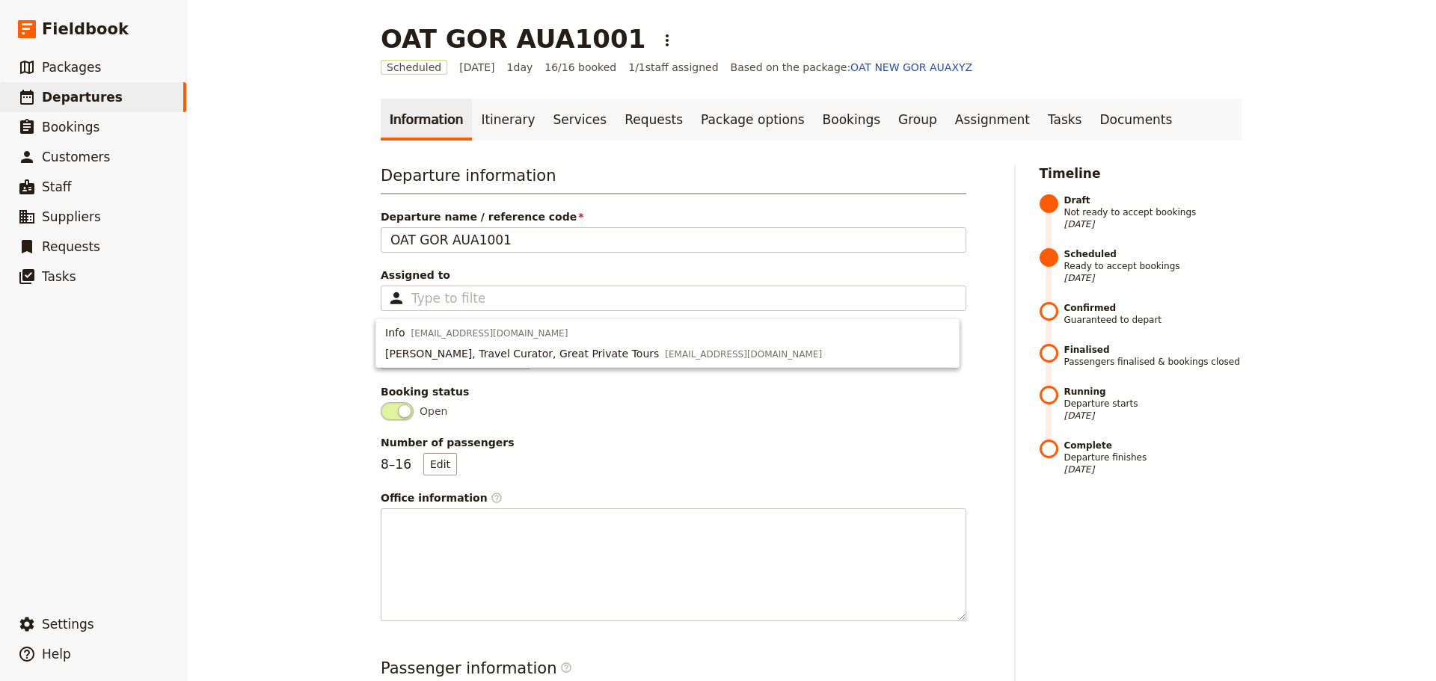
click at [304, 337] on div "OAT GOR AUA1001 ​ Scheduled [DATE] 1 day 16/16 booked 1 / 1 staff assigned Base…" at bounding box center [811, 340] width 1249 height 681
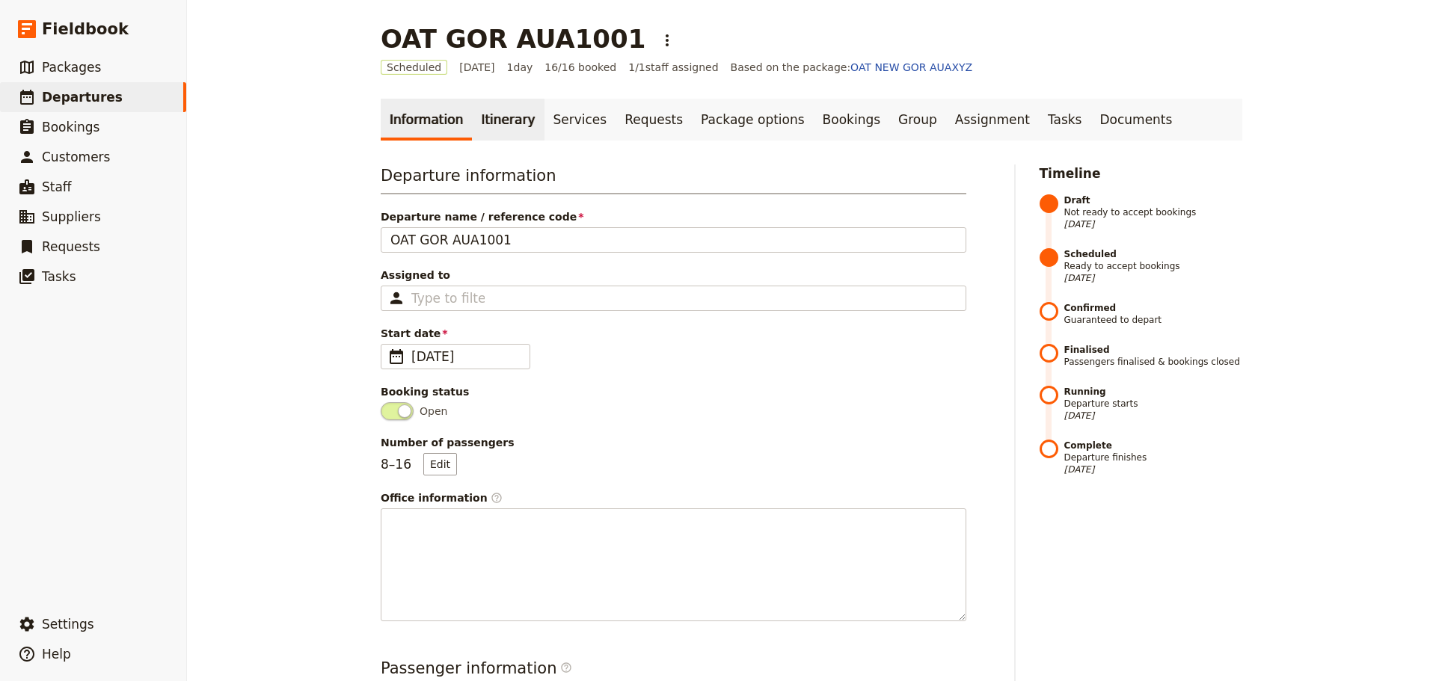
click at [495, 134] on link "Itinerary" at bounding box center [508, 120] width 72 height 42
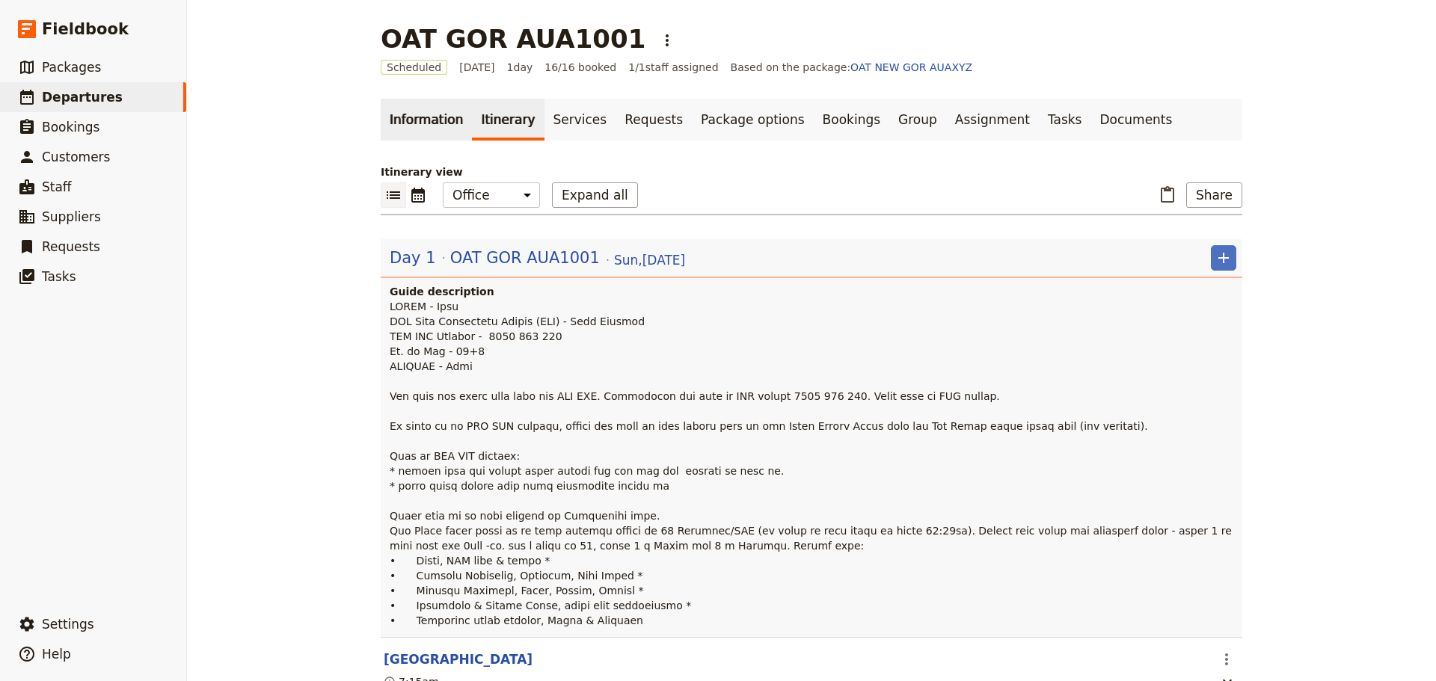
click at [420, 116] on link "Information" at bounding box center [426, 120] width 91 height 42
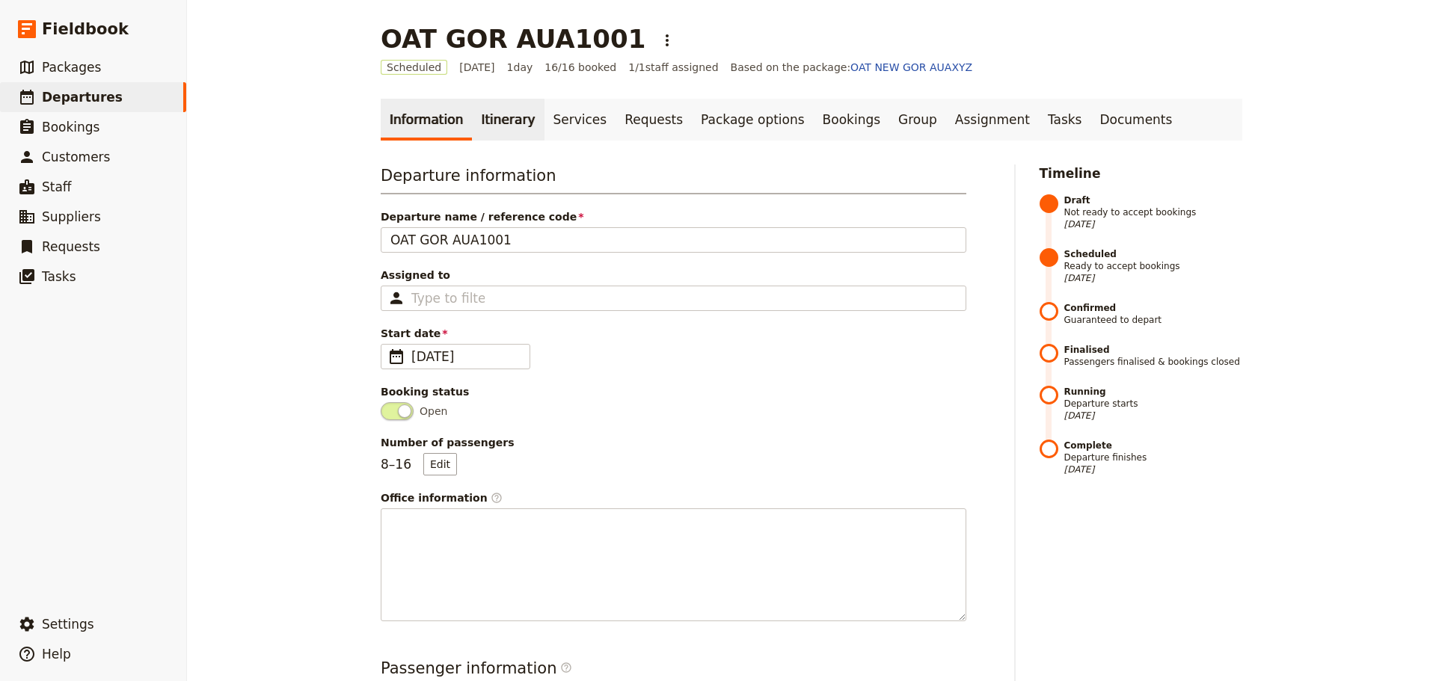
click at [487, 130] on link "Itinerary" at bounding box center [508, 120] width 72 height 42
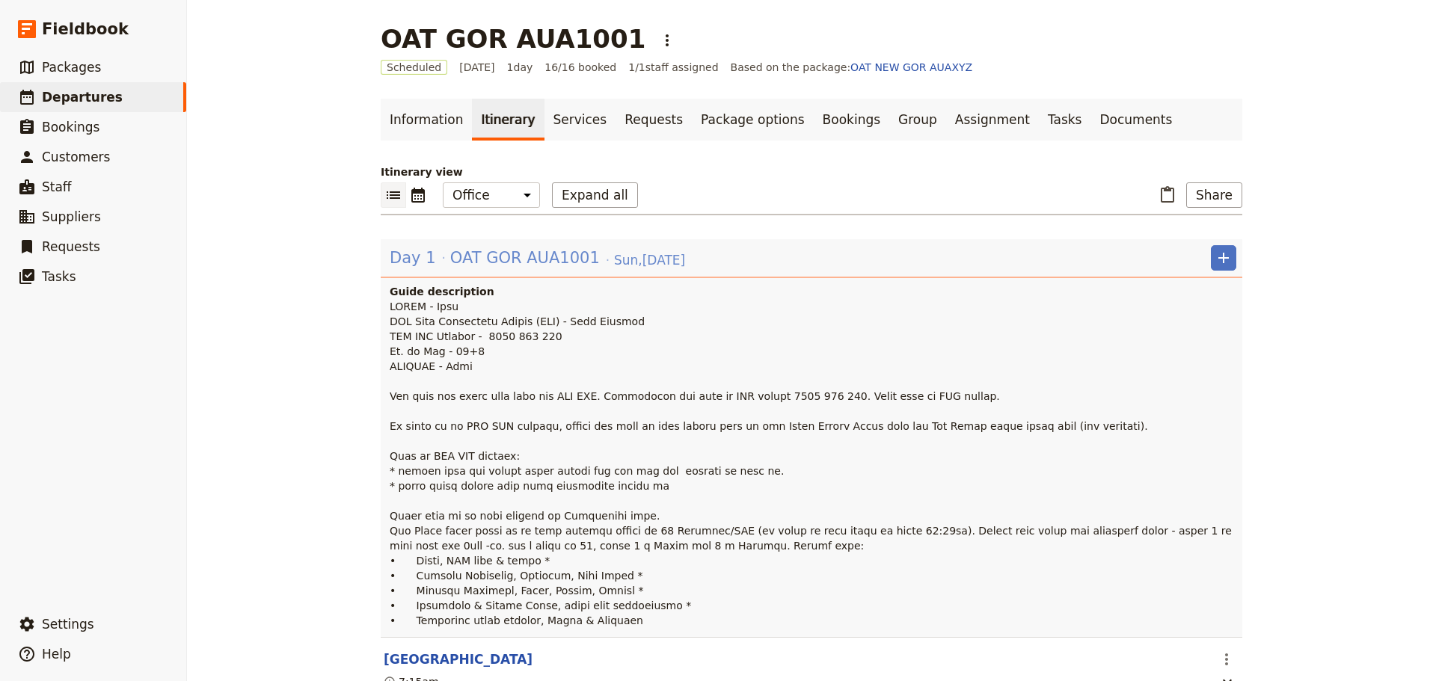
click at [488, 261] on span "OAT GOR AUA1001" at bounding box center [525, 258] width 150 height 22
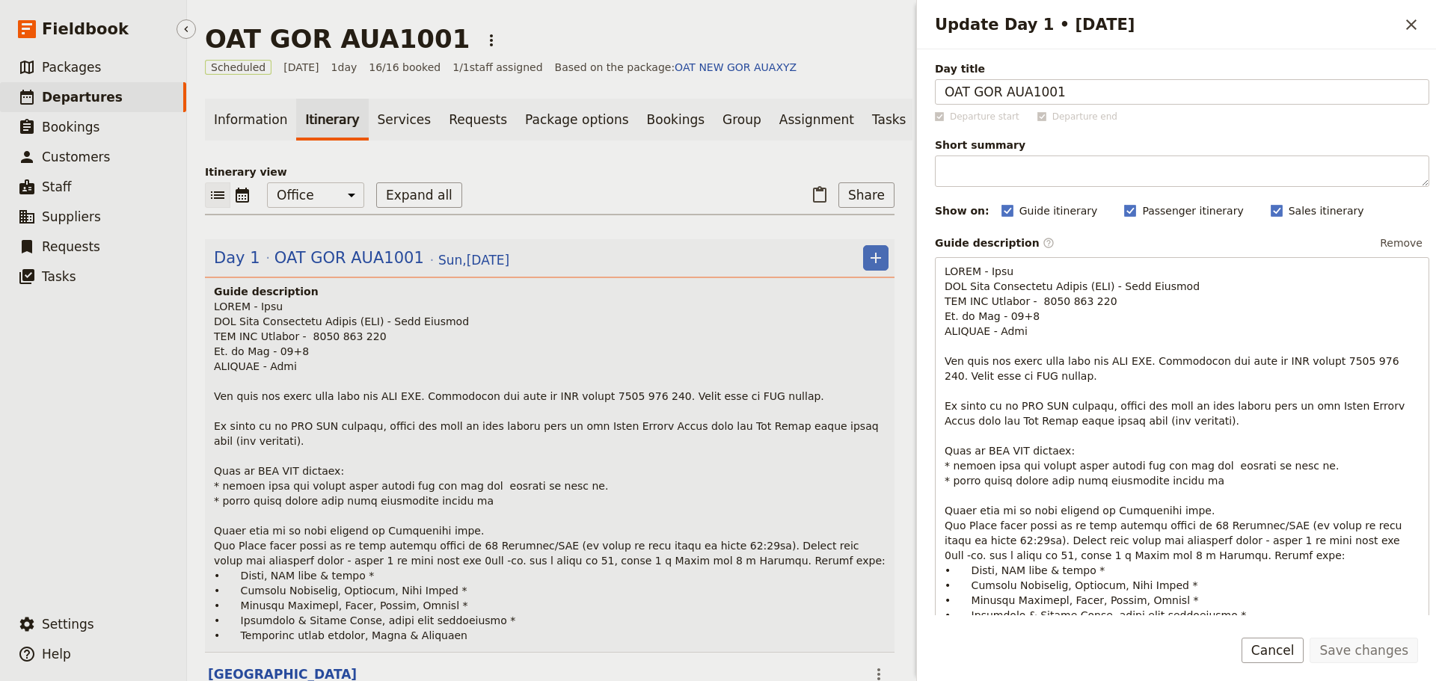
click at [96, 102] on span "Departures" at bounding box center [82, 97] width 81 height 15
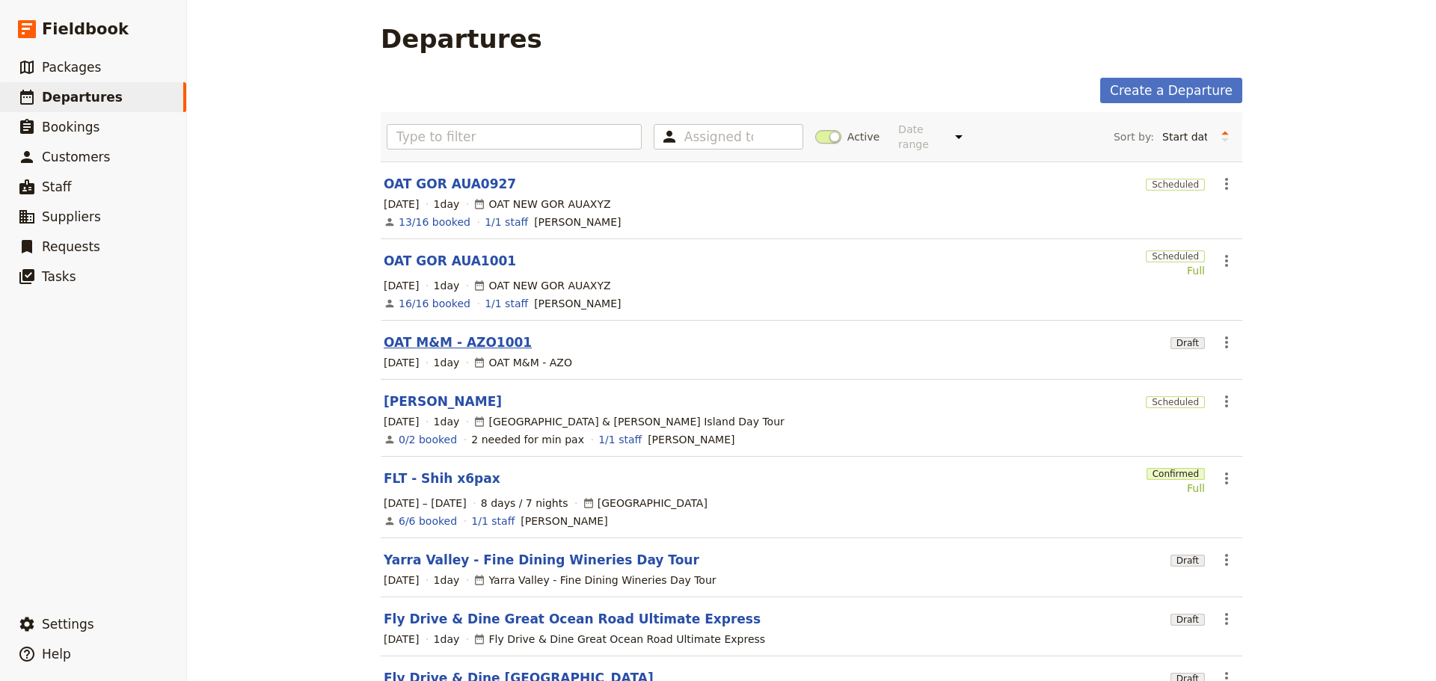
click at [438, 334] on link "OAT M&M - AZO1001" at bounding box center [458, 343] width 148 height 18
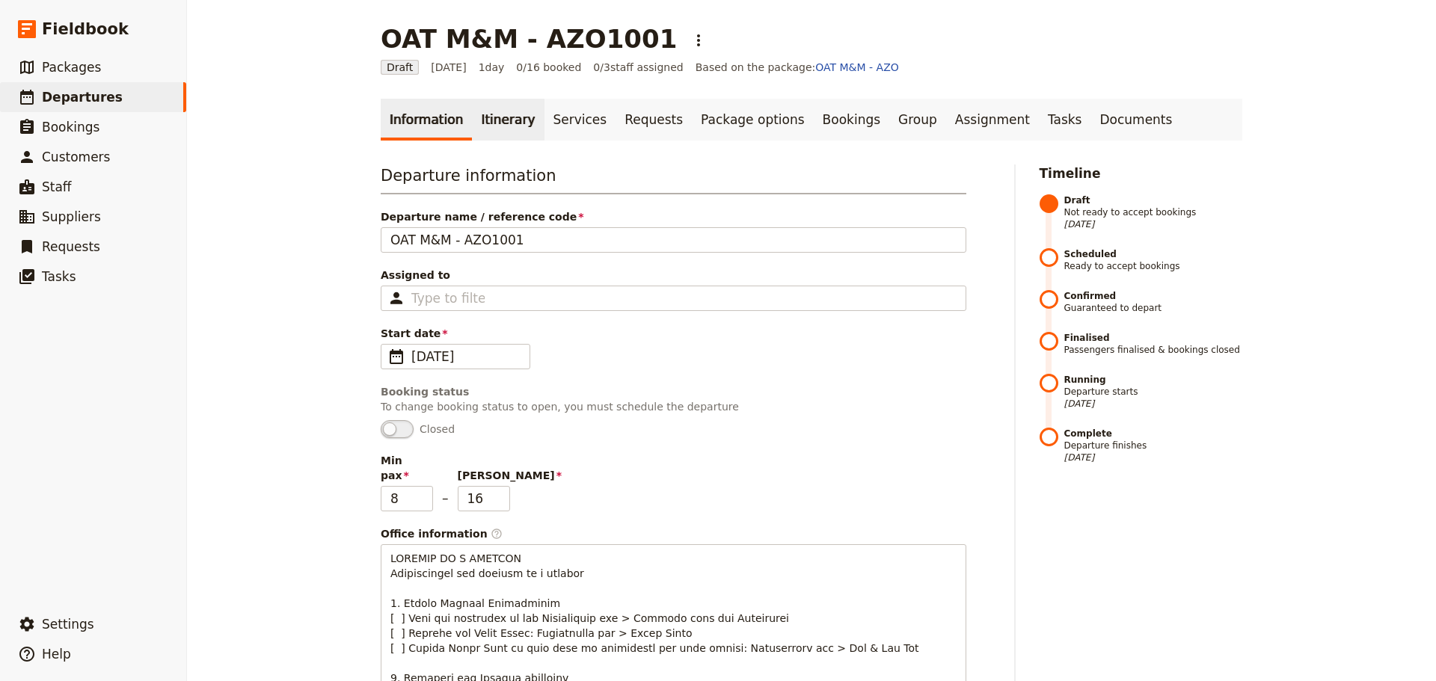
click at [483, 117] on link "Itinerary" at bounding box center [508, 120] width 72 height 42
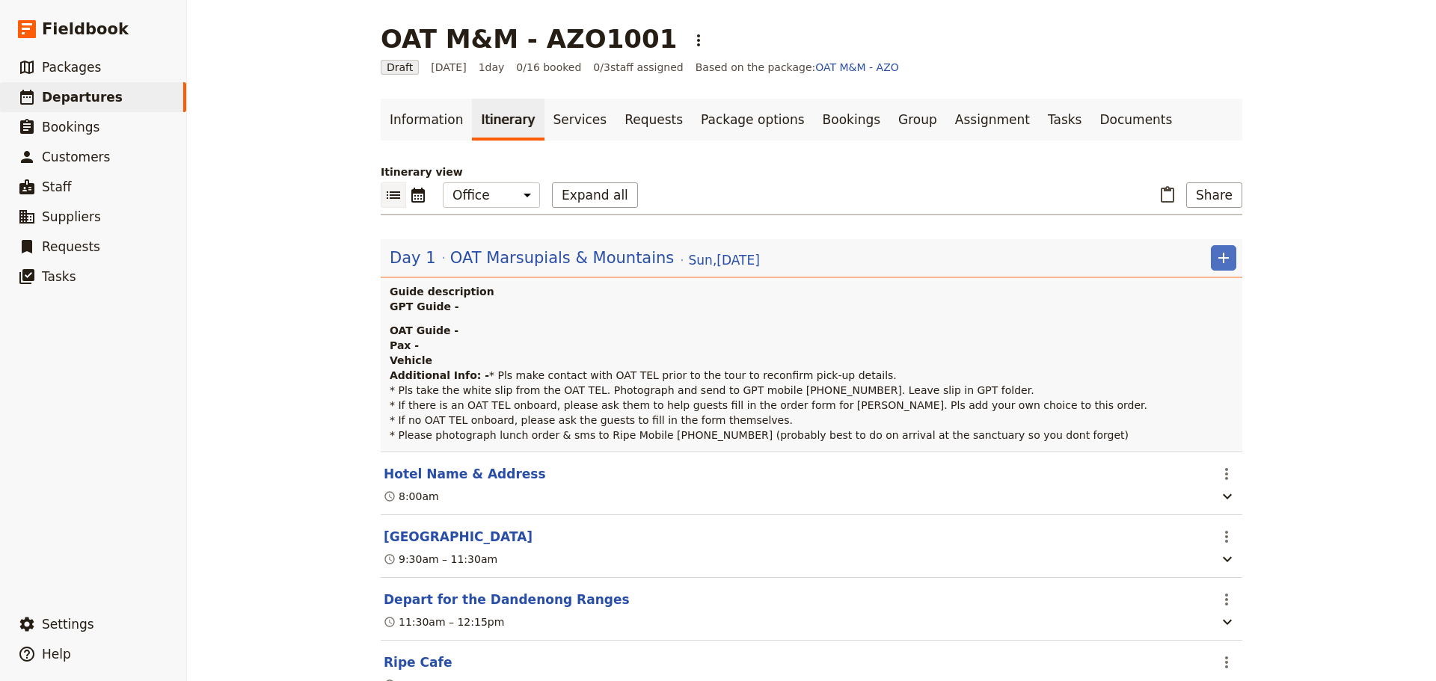
click at [429, 352] on p "OAT Guide - Pax - Vehicle Additional Info: - * Pls make contact with OAT TEL pr…" at bounding box center [813, 383] width 847 height 120
click at [446, 328] on strong "OAT Guide - Pax - Vehicle Additional Info: -" at bounding box center [439, 353] width 99 height 57
click at [514, 251] on span "OAT Marsupials & Mountains" at bounding box center [562, 258] width 224 height 22
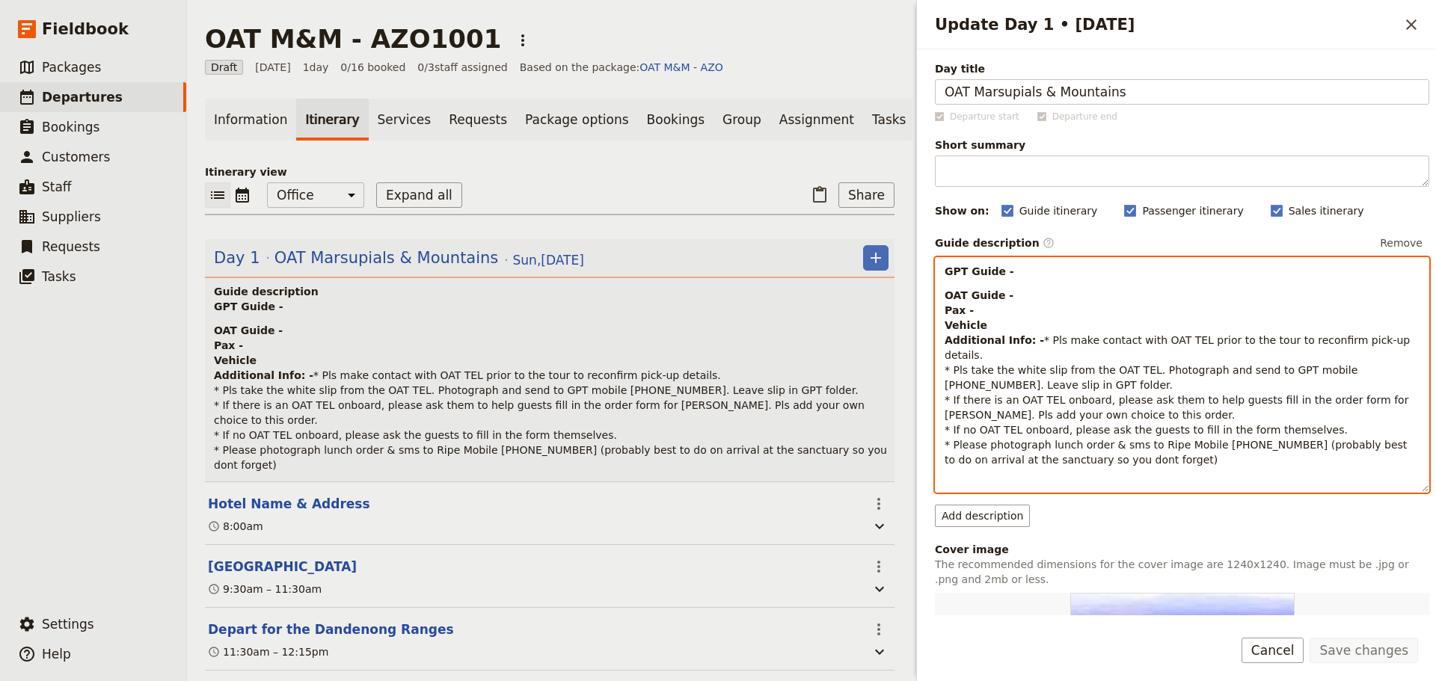
click at [1019, 295] on p "OAT Guide - Pax - Vehicle Additional Info: - * Pls make contact with OAT TEL pr…" at bounding box center [1182, 378] width 475 height 180
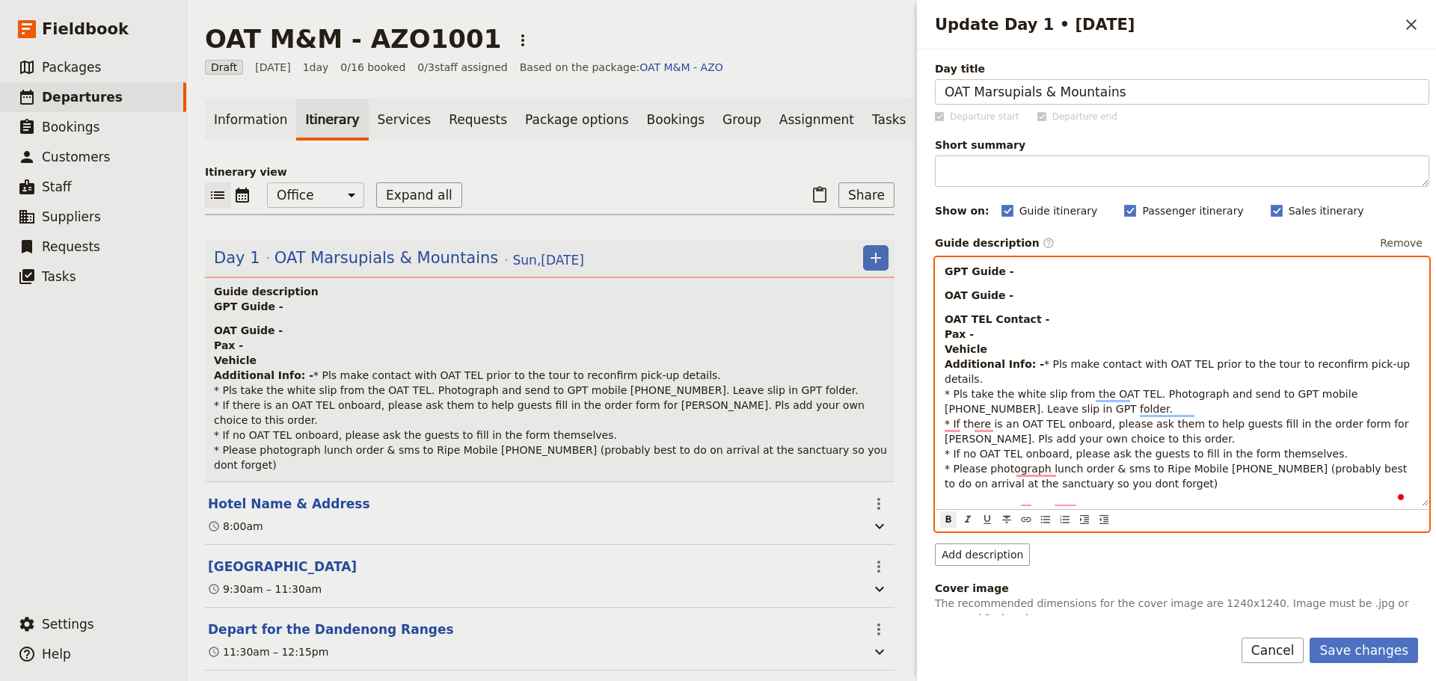
click at [978, 293] on strong "OAT Guide -" at bounding box center [979, 295] width 69 height 12
drag, startPoint x: 1048, startPoint y: 361, endPoint x: 942, endPoint y: 269, distance: 140.0
click at [942, 269] on div "GPT Guide - OAT TEL - OAT TEL Contact - Pax - Vehicle Additional Info: - * Pls …" at bounding box center [1182, 382] width 493 height 248
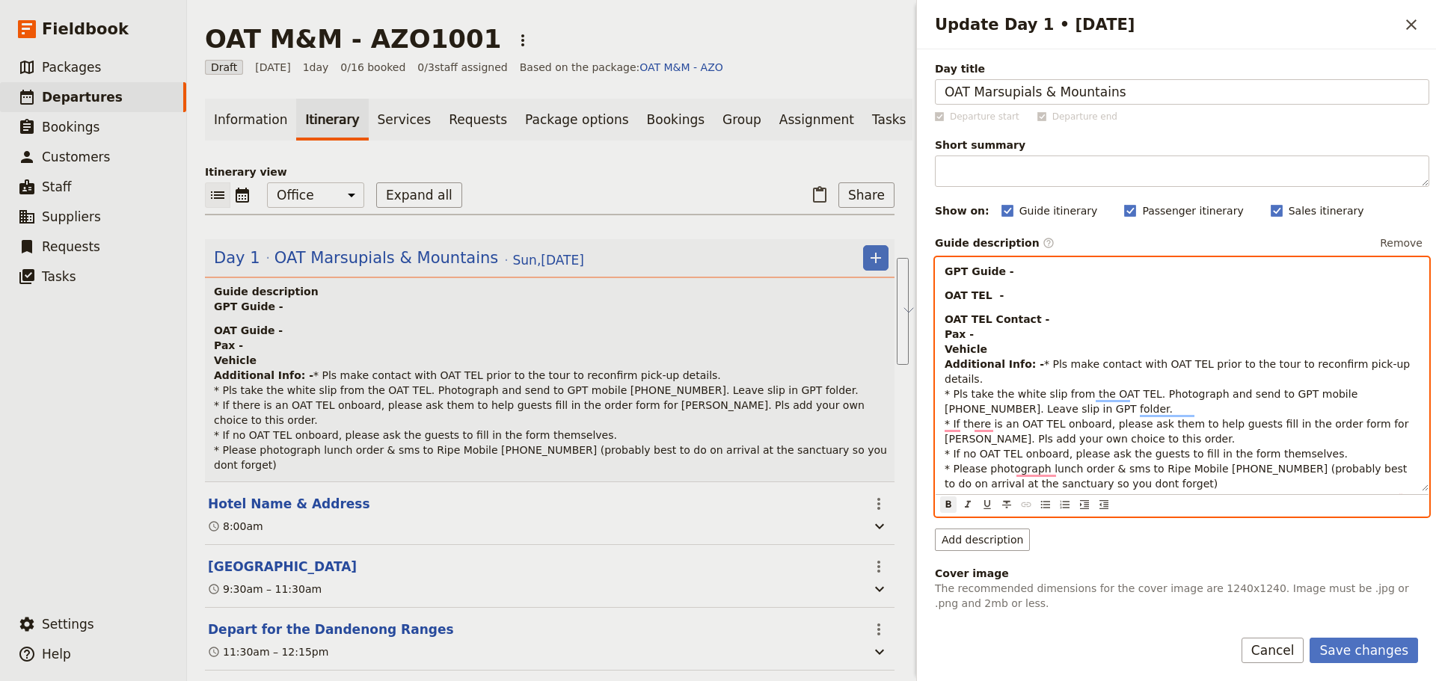
click at [1148, 476] on p "OAT TEL Contact - Pax - Vehicle Additional Info: - * Pls make contact with OAT …" at bounding box center [1182, 402] width 475 height 180
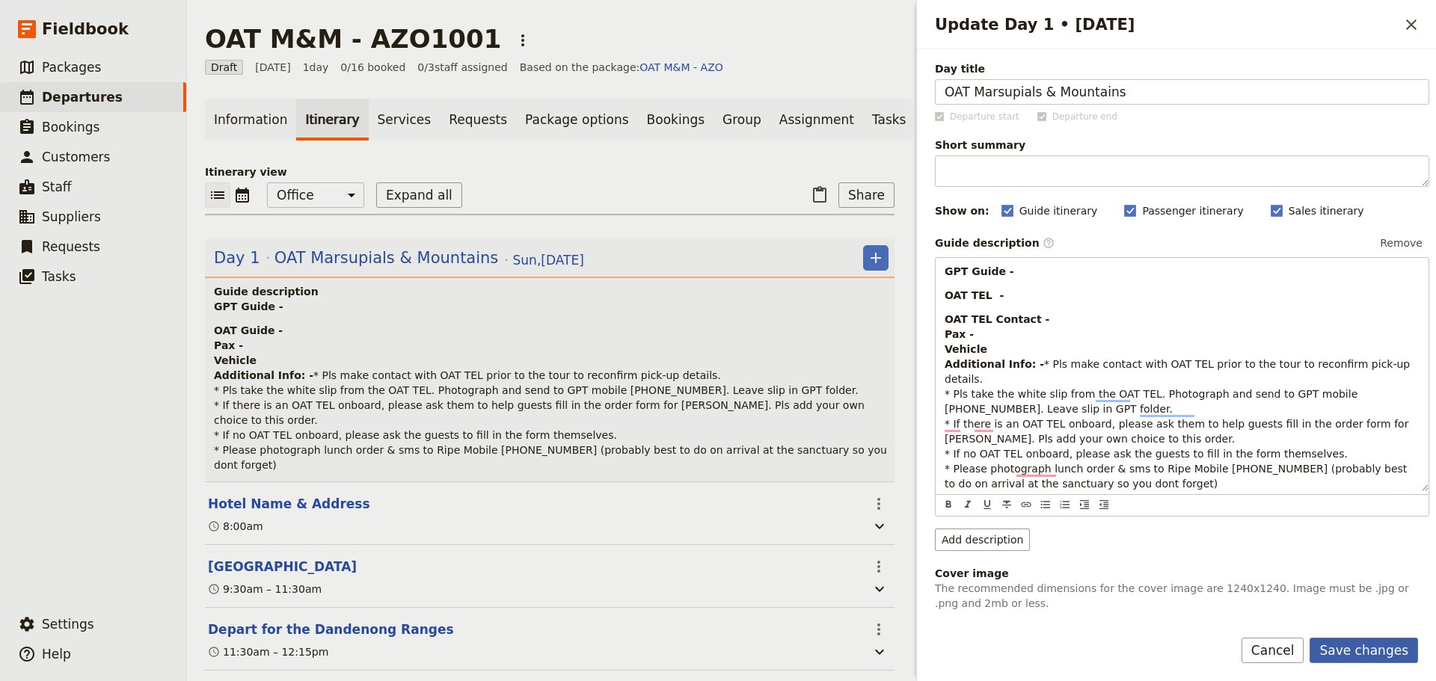
click at [1148, 480] on button "Save changes" at bounding box center [1364, 650] width 108 height 25
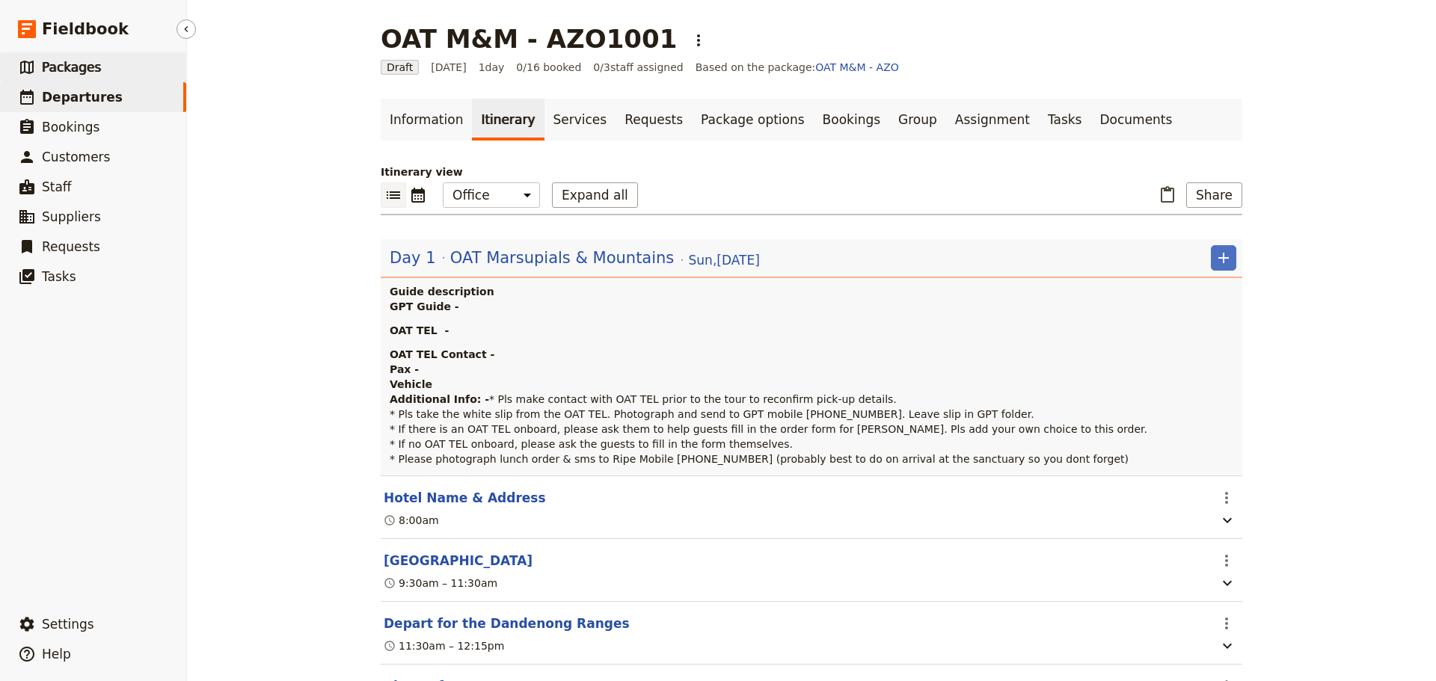
click at [106, 70] on link "​ Packages" at bounding box center [93, 67] width 186 height 30
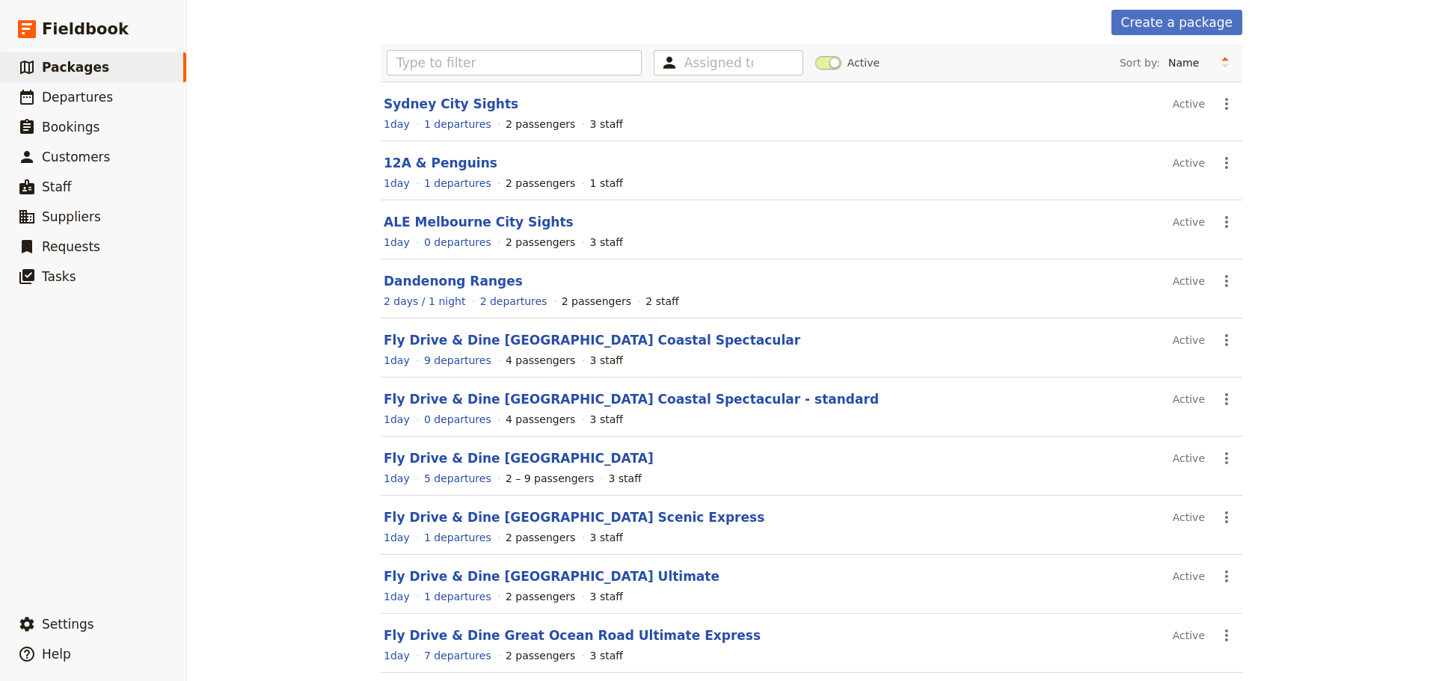
scroll to position [133, 0]
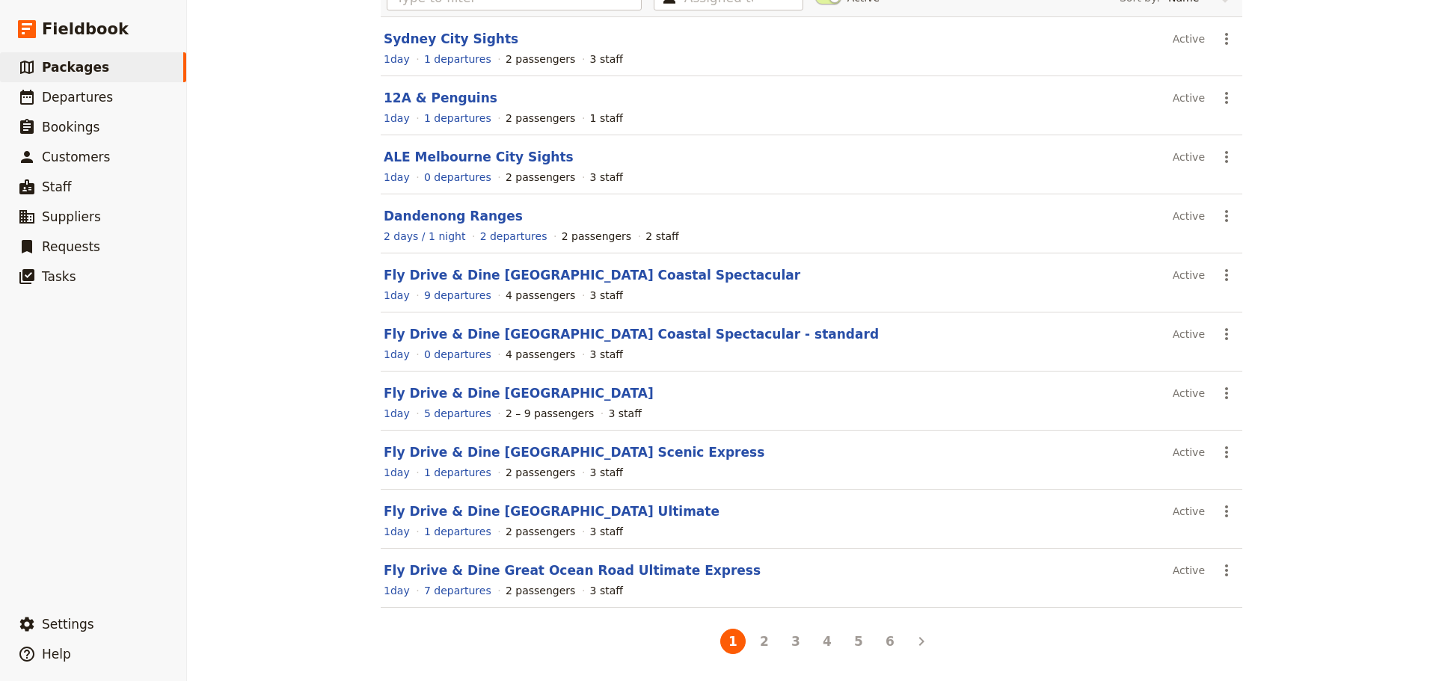
click at [836, 480] on li "4" at bounding box center [827, 641] width 31 height 31
click at [833, 480] on button "4" at bounding box center [827, 641] width 25 height 25
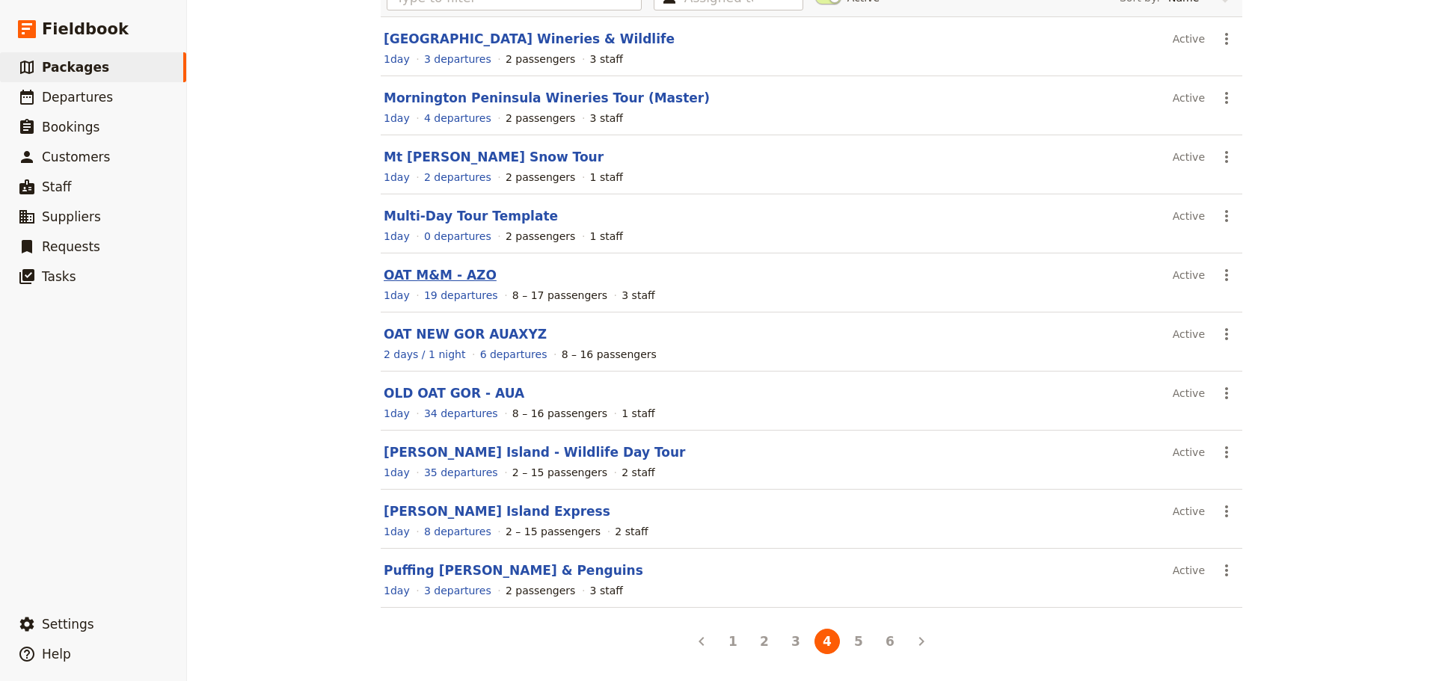
click at [407, 280] on link "OAT M&M - AZO" at bounding box center [440, 275] width 113 height 15
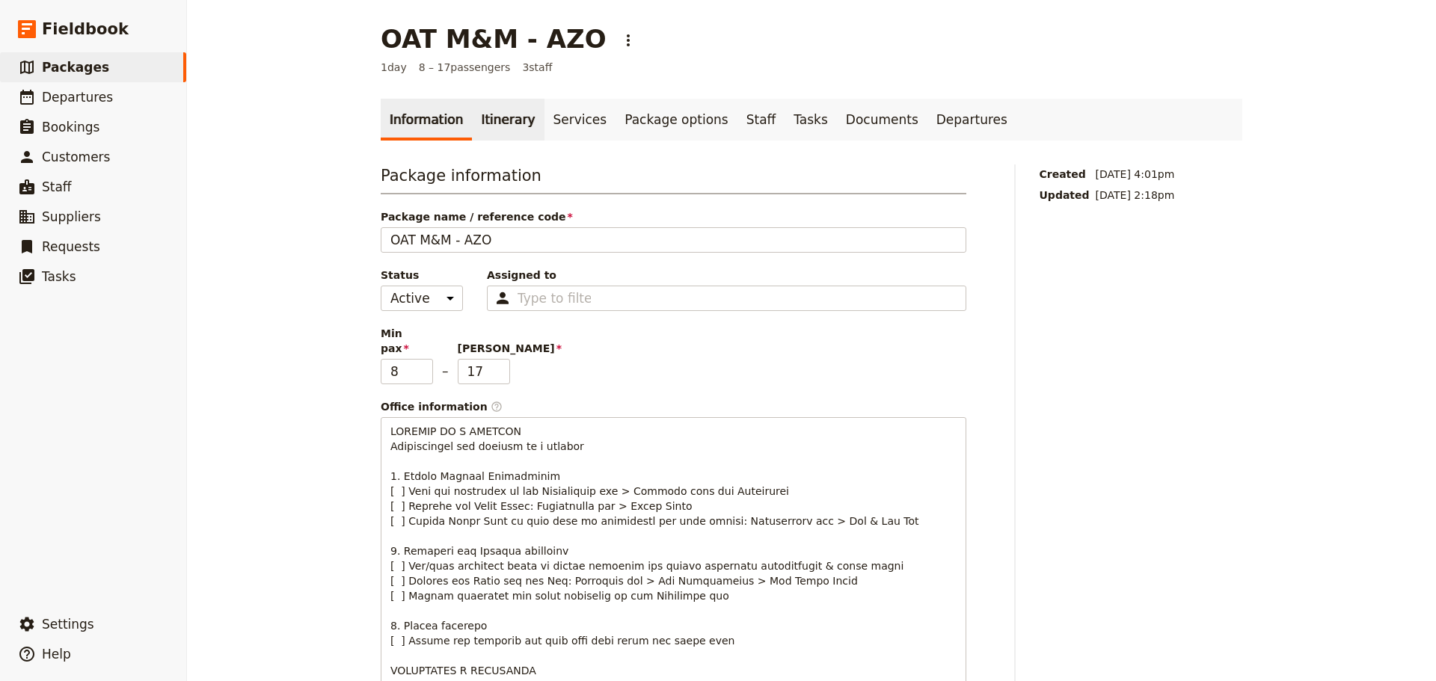
click at [475, 120] on link "Itinerary" at bounding box center [508, 120] width 72 height 42
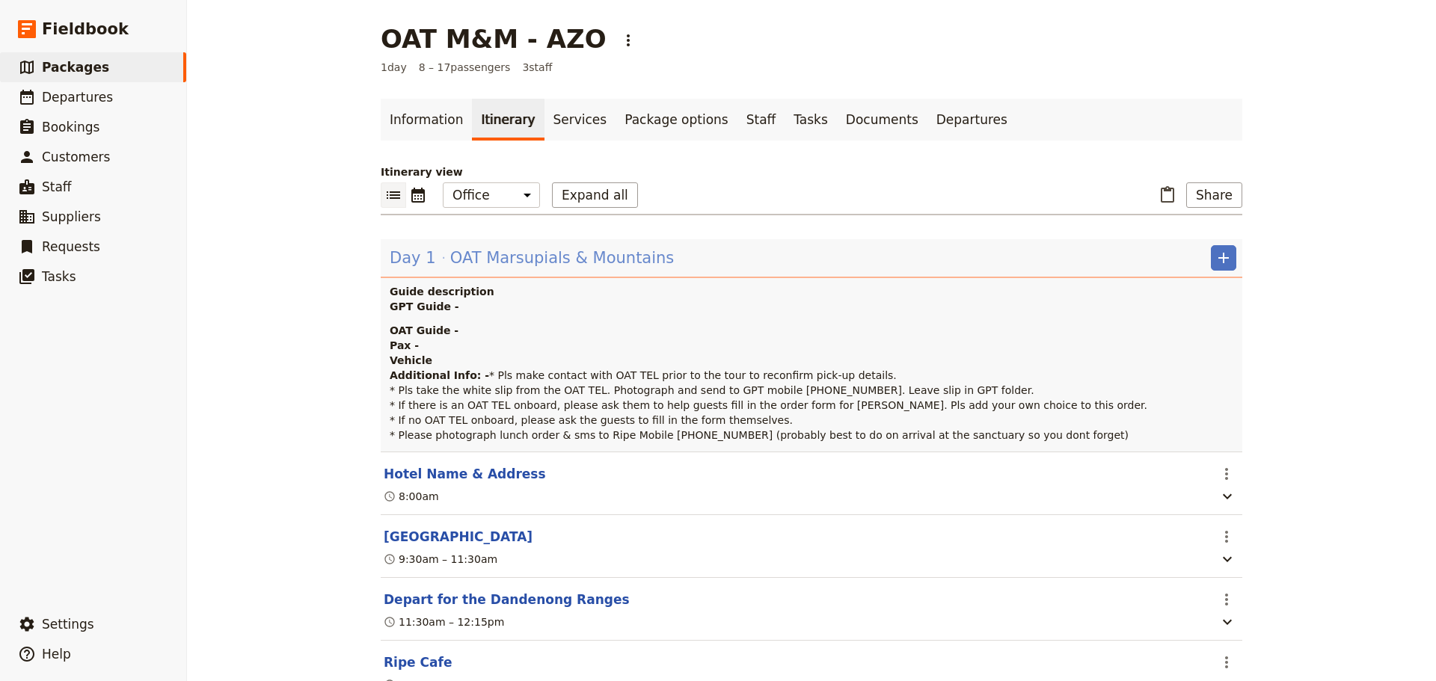
click at [482, 261] on span "OAT Marsupials & Mountains" at bounding box center [562, 258] width 224 height 22
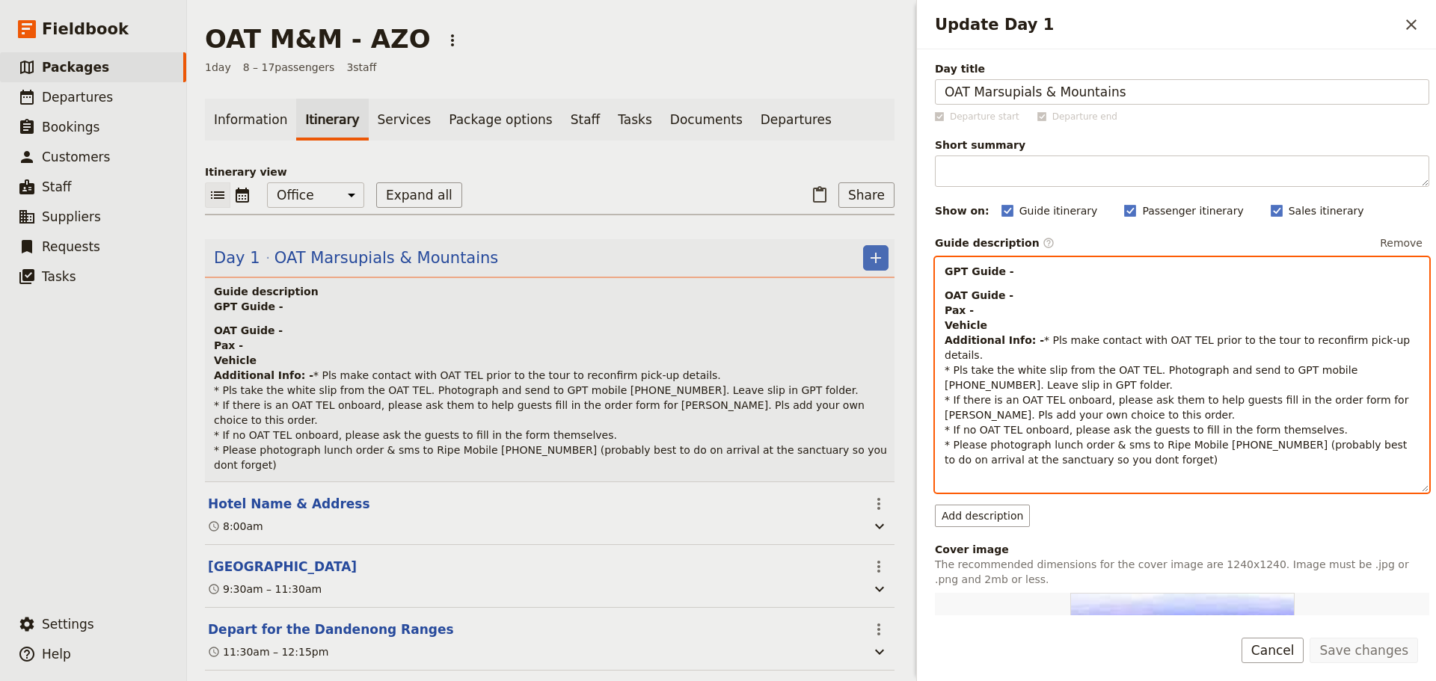
click at [1028, 294] on p "OAT Guide - Pax - Vehicle Additional Info: - * Pls make contact with OAT TEL pr…" at bounding box center [1182, 378] width 475 height 180
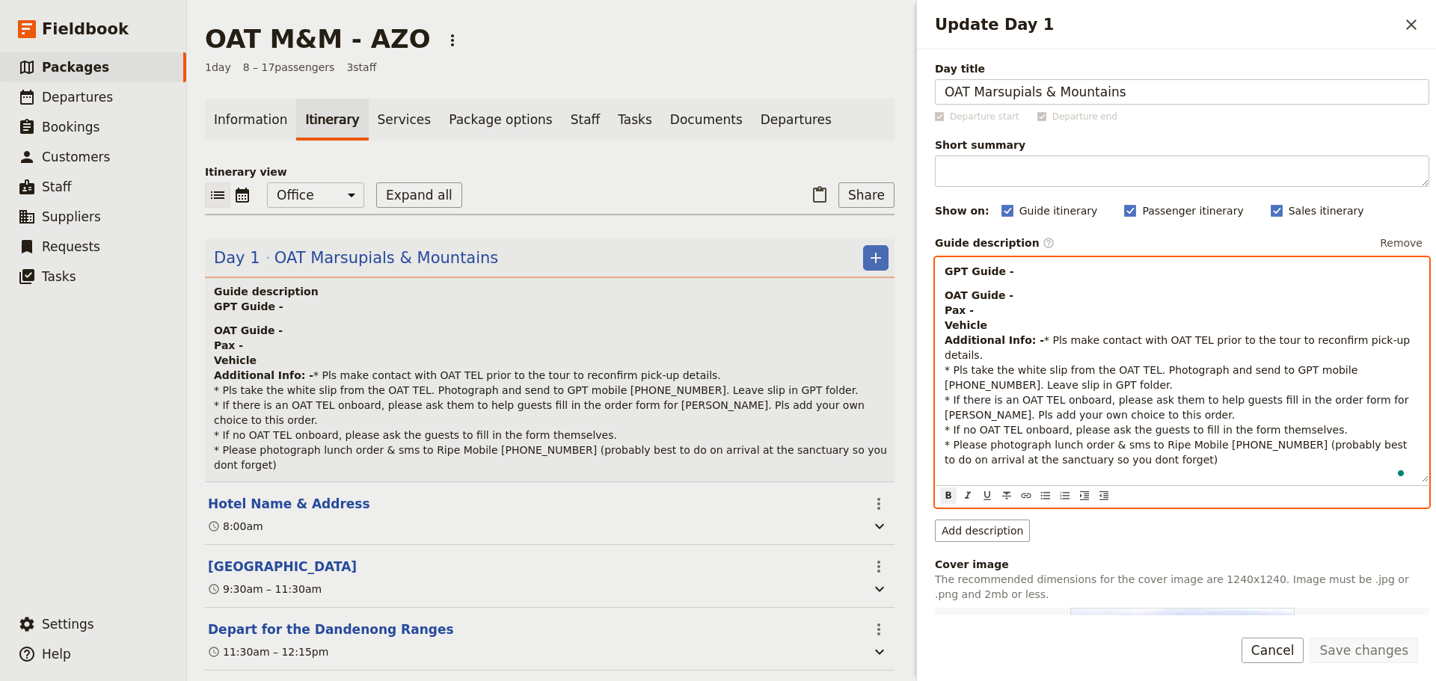
click at [989, 301] on strong "OAT Guide - Pax - Vehicle Additional Info: -" at bounding box center [994, 317] width 99 height 57
click at [1006, 295] on p "OAT TEL - Pax - Vehicle Additional Info: - * Pls make contact with OAT TEL prio…" at bounding box center [1182, 378] width 475 height 180
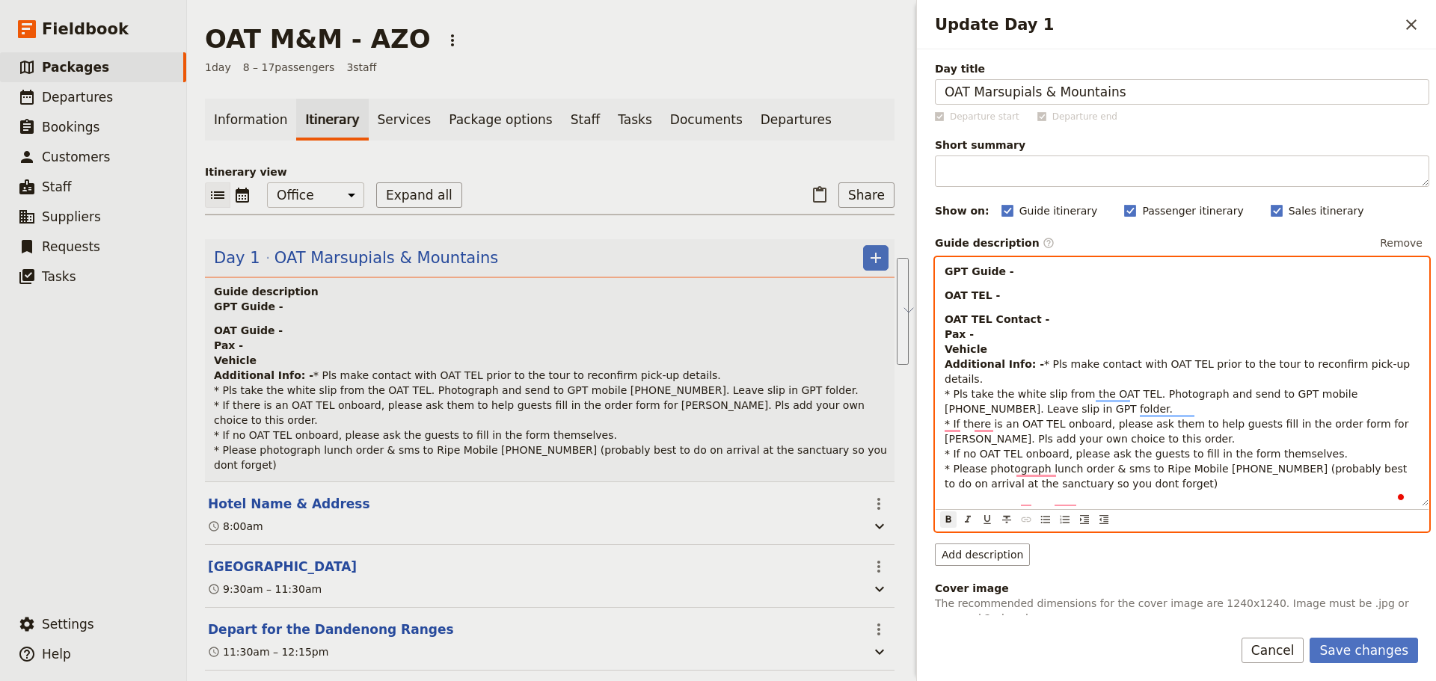
drag, startPoint x: 1029, startPoint y: 361, endPoint x: 936, endPoint y: 263, distance: 135.4
click at [936, 263] on div "GPT Guide - OAT TEL - OAT TEL Contact - Pax - Vehicle Additional Info: - * Pls …" at bounding box center [1182, 382] width 493 height 248
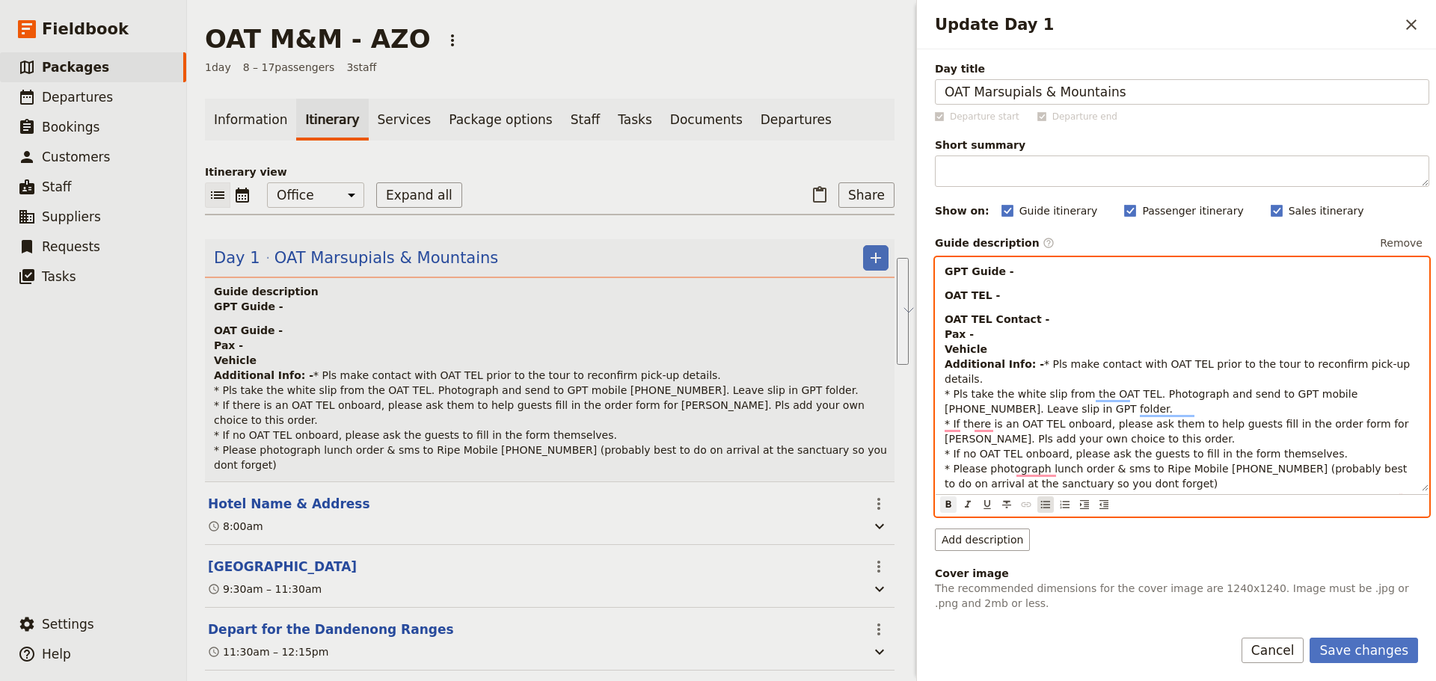
click at [1046, 480] on icon "Bulleted list" at bounding box center [1046, 505] width 12 height 12
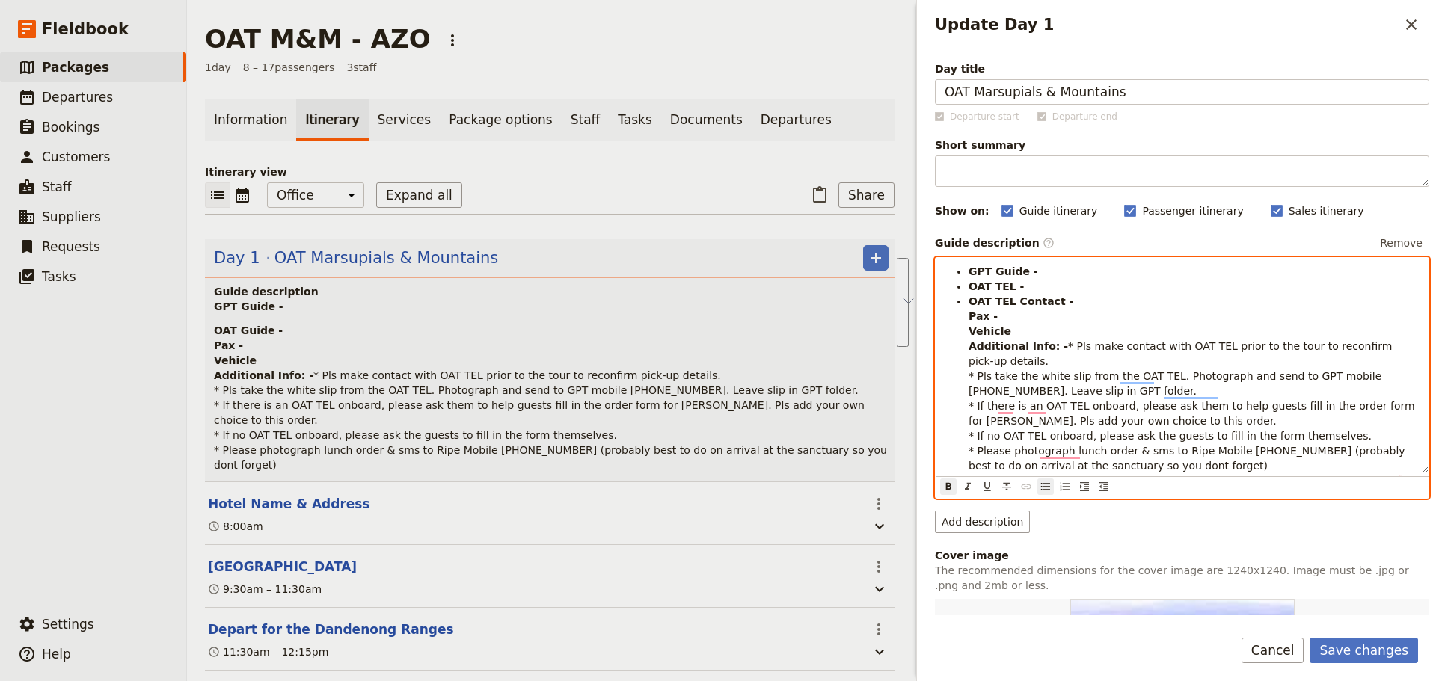
click at [992, 343] on strong "OAT TEL Contact - Pax - Vehicle Additional Info: -" at bounding box center [1023, 323] width 108 height 57
click at [967, 316] on ul "GPT Guide - OAT TEL - OAT TEL Contact - Pax - Vehicle Additional Info: - * Pls …" at bounding box center [1182, 368] width 475 height 209
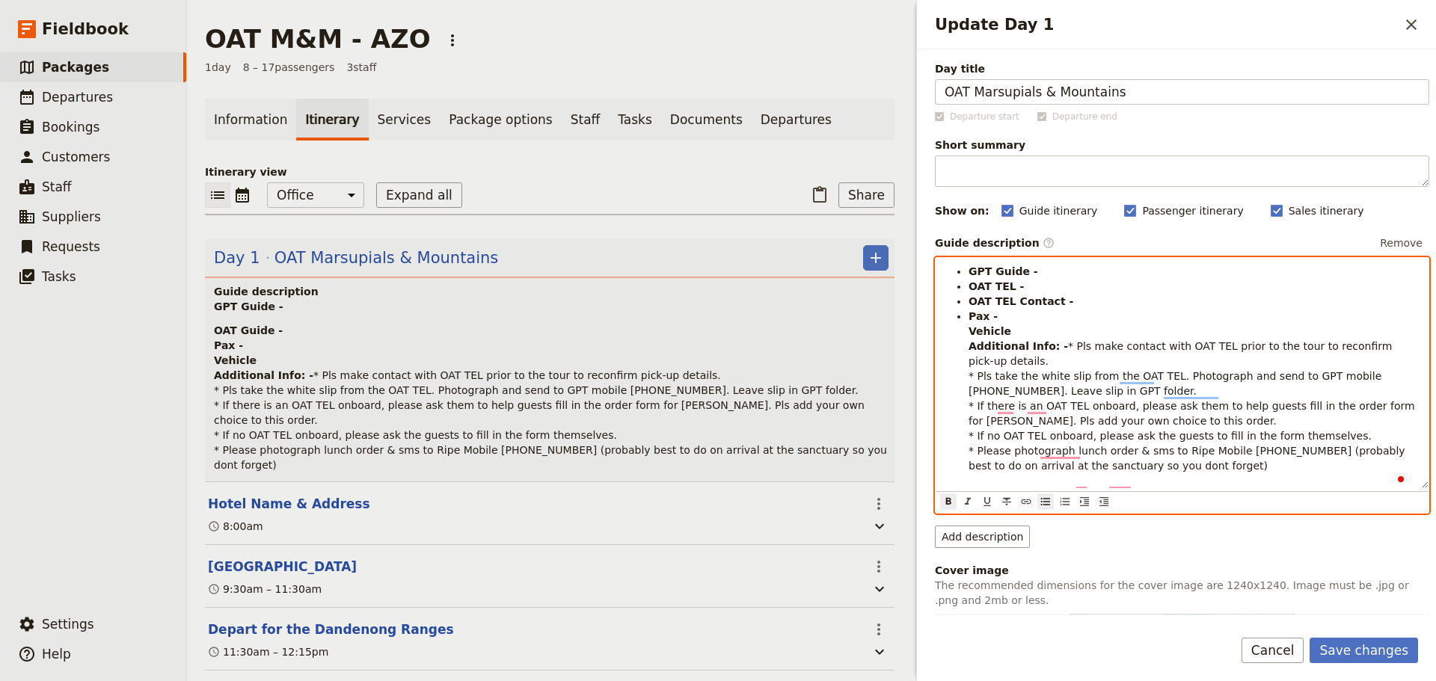
click at [969, 340] on strong "Pax - Vehicle Additional Info: -" at bounding box center [1018, 331] width 99 height 42
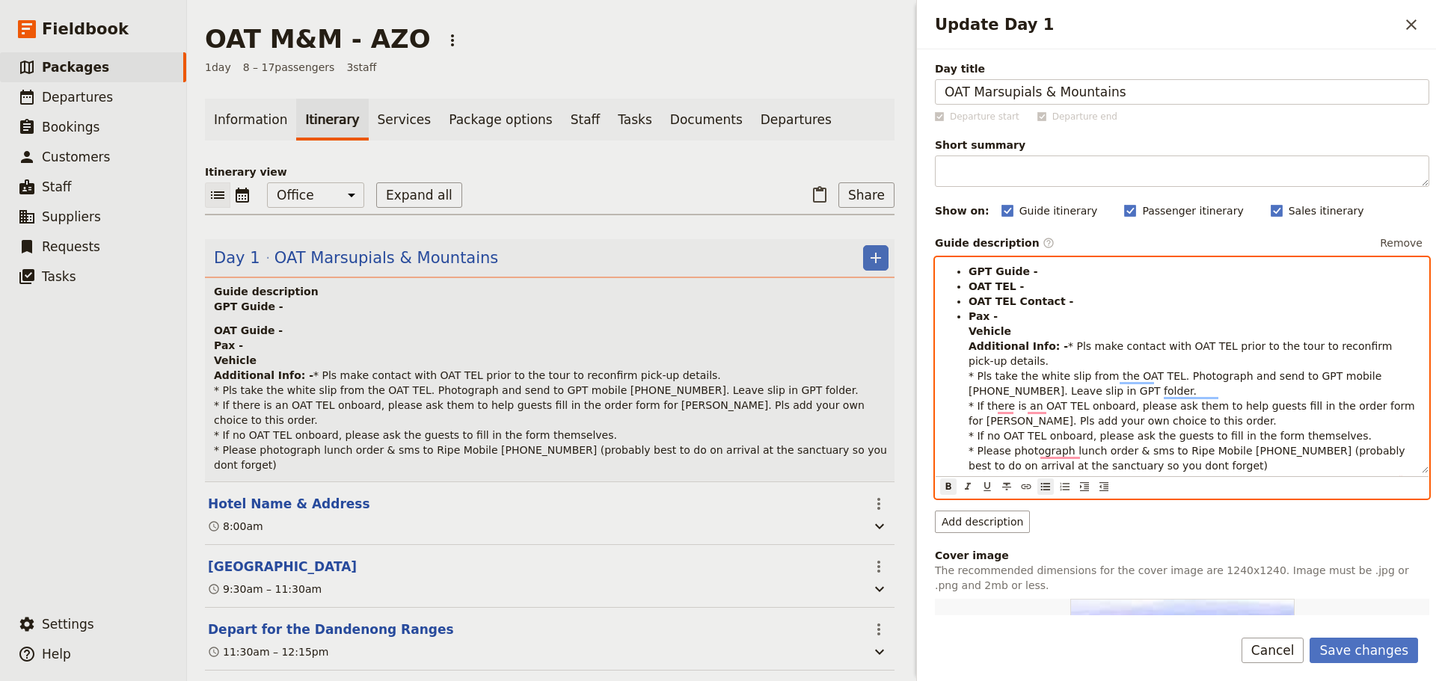
click at [967, 330] on ul "GPT Guide - OAT TEL - OAT TEL Contact - Pax - Vehicle Additional Info: - * Pls …" at bounding box center [1182, 368] width 475 height 209
click at [966, 353] on ul "GPT Guide - OAT TEL - OAT TEL Contact - Pax - Vehicle Additional Info: - * Pls …" at bounding box center [1182, 368] width 475 height 209
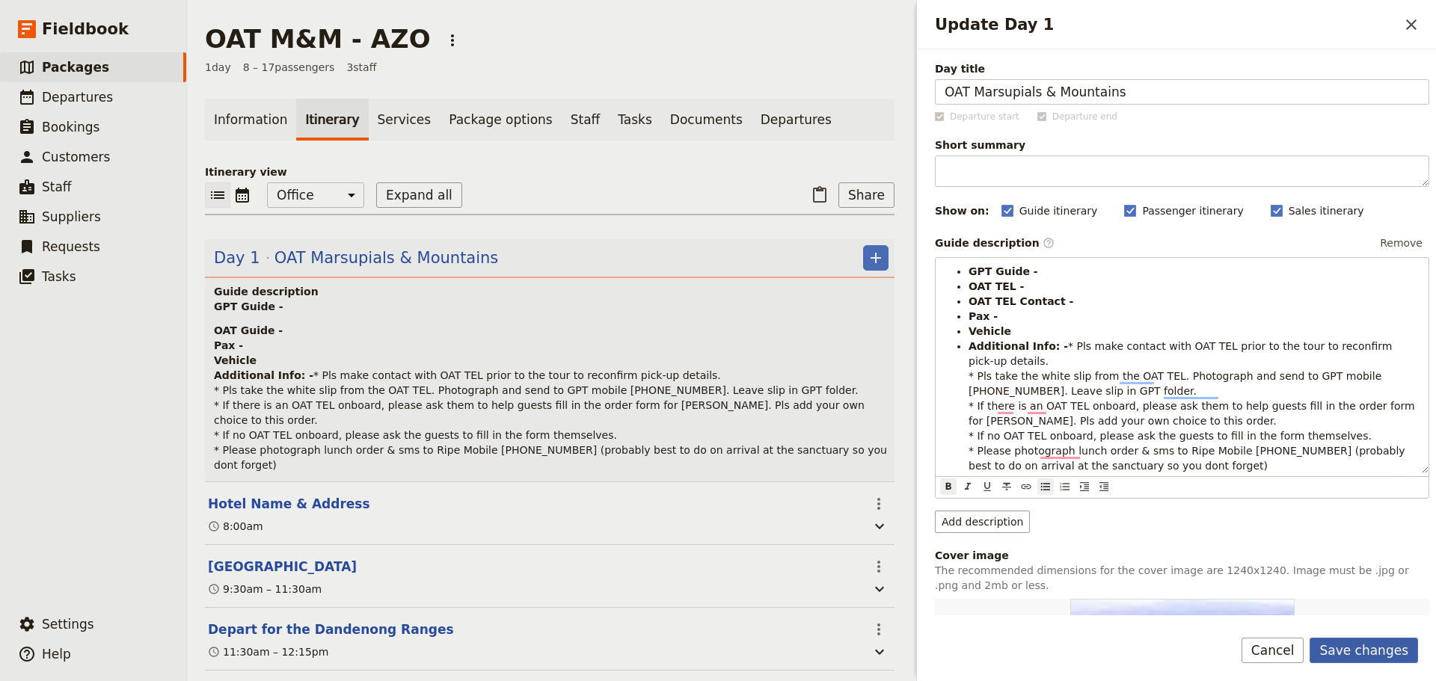
drag, startPoint x: 1391, startPoint y: 638, endPoint x: 1391, endPoint y: 627, distance: 11.2
click at [1148, 480] on button "Save changes" at bounding box center [1364, 650] width 108 height 25
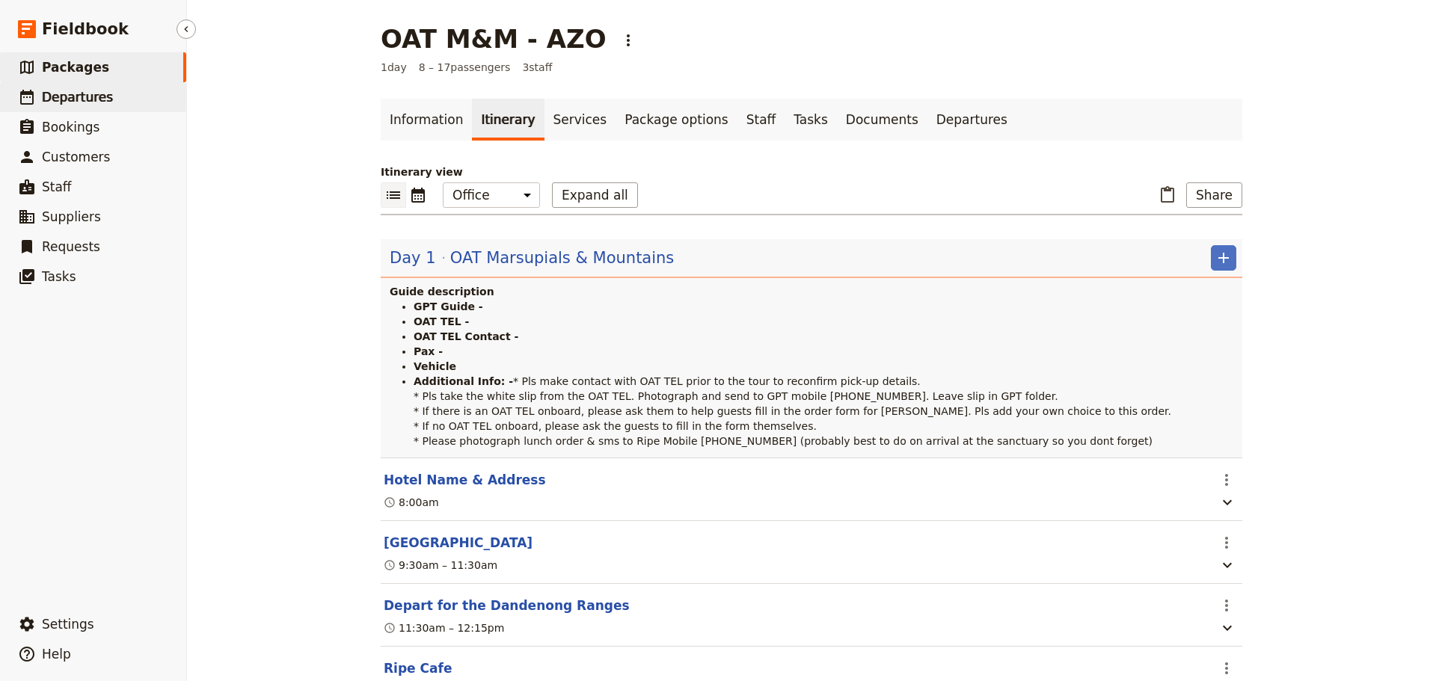
click at [90, 93] on span "Departures" at bounding box center [77, 97] width 71 height 15
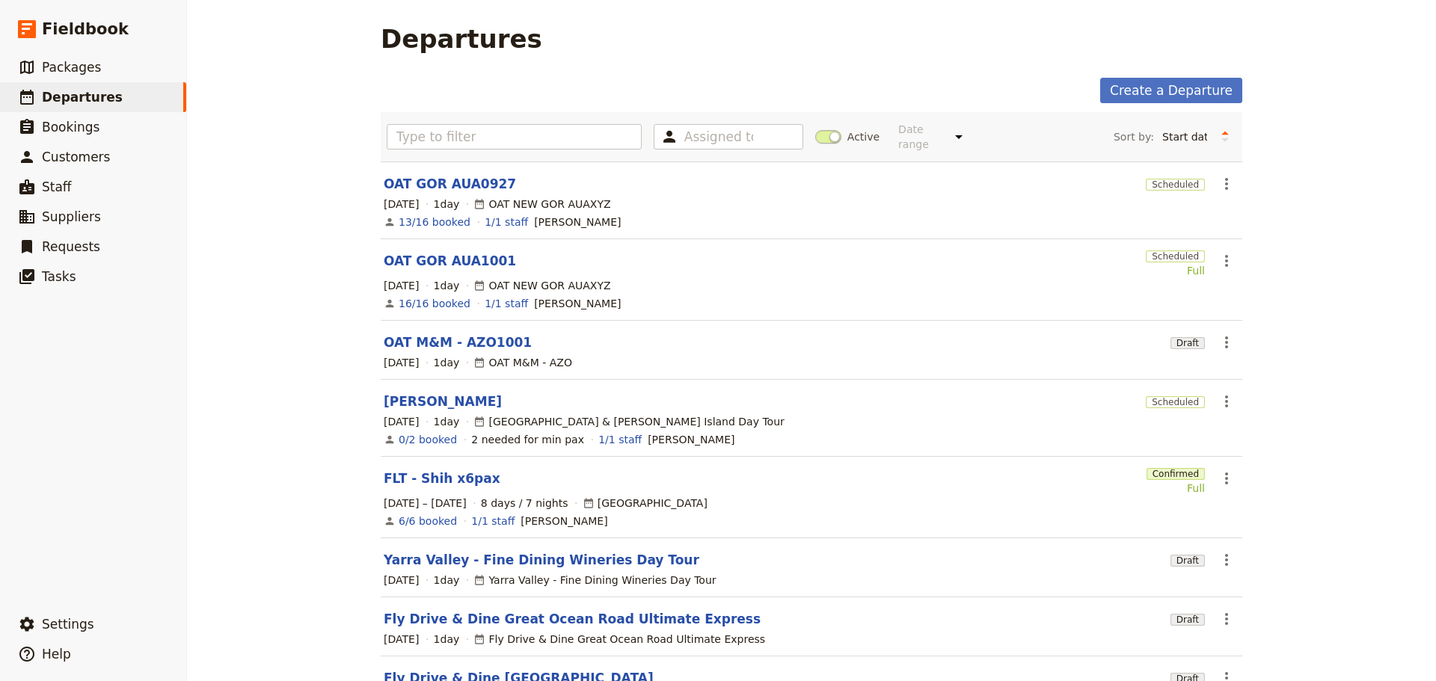
click at [414, 321] on section "OAT M&M - AZO1001 Draft ​ [DATE] 1 day OAT M&M - AZO" at bounding box center [812, 350] width 862 height 59
click at [414, 334] on link "OAT M&M - AZO1001" at bounding box center [458, 343] width 148 height 18
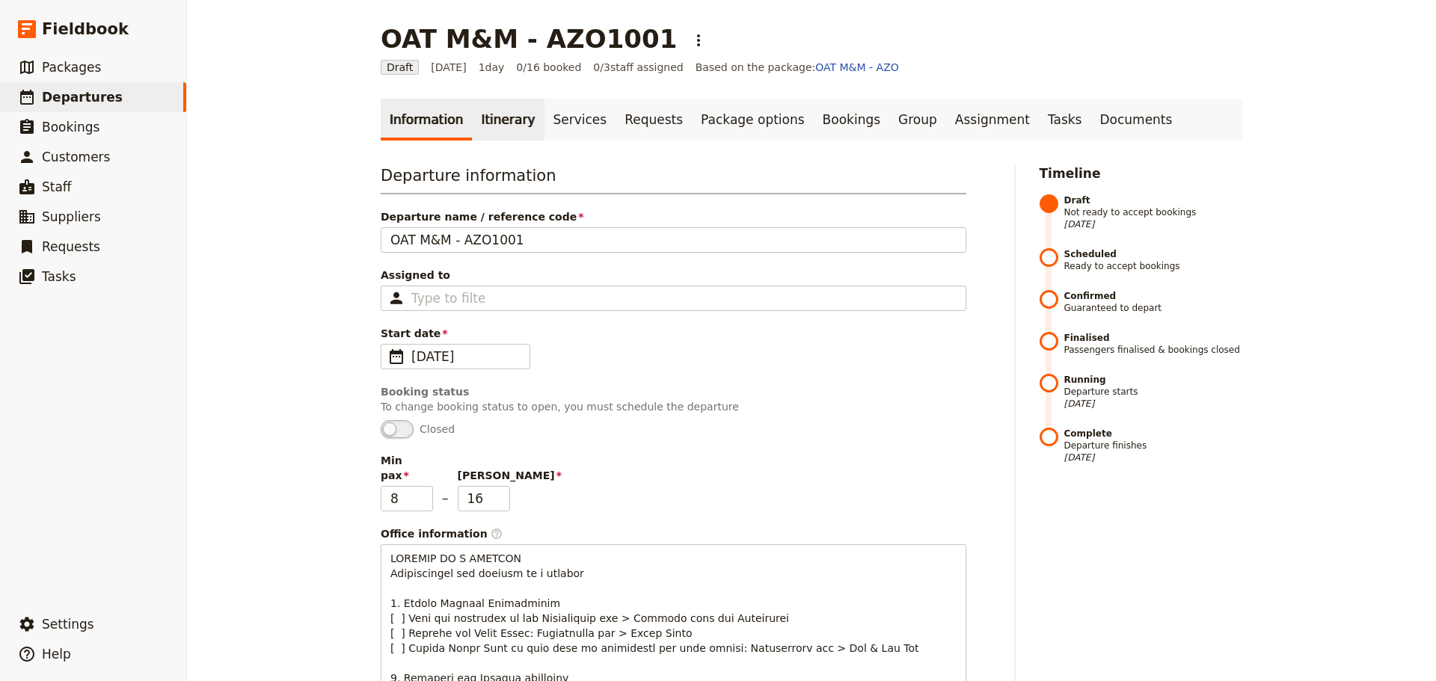
click at [472, 124] on link "Itinerary" at bounding box center [508, 120] width 72 height 42
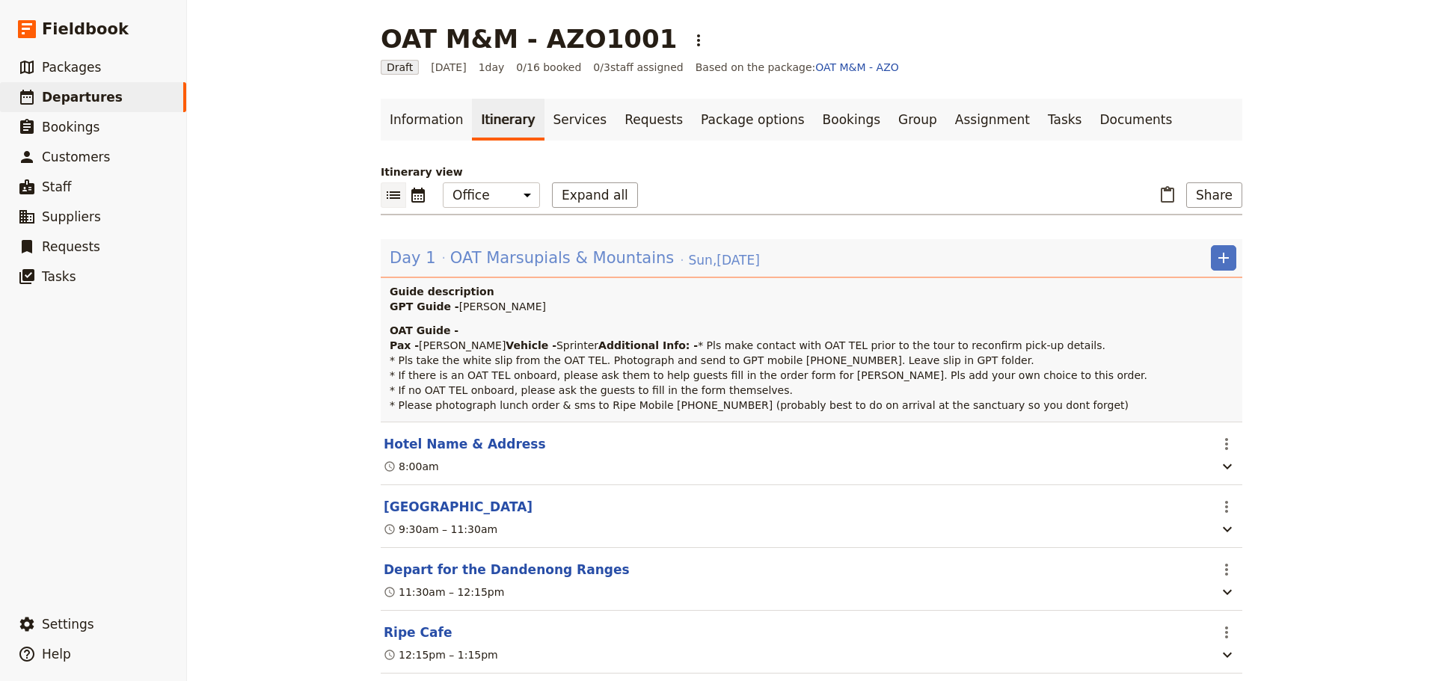
click at [538, 251] on span "OAT Marsupials & Mountains" at bounding box center [562, 258] width 224 height 22
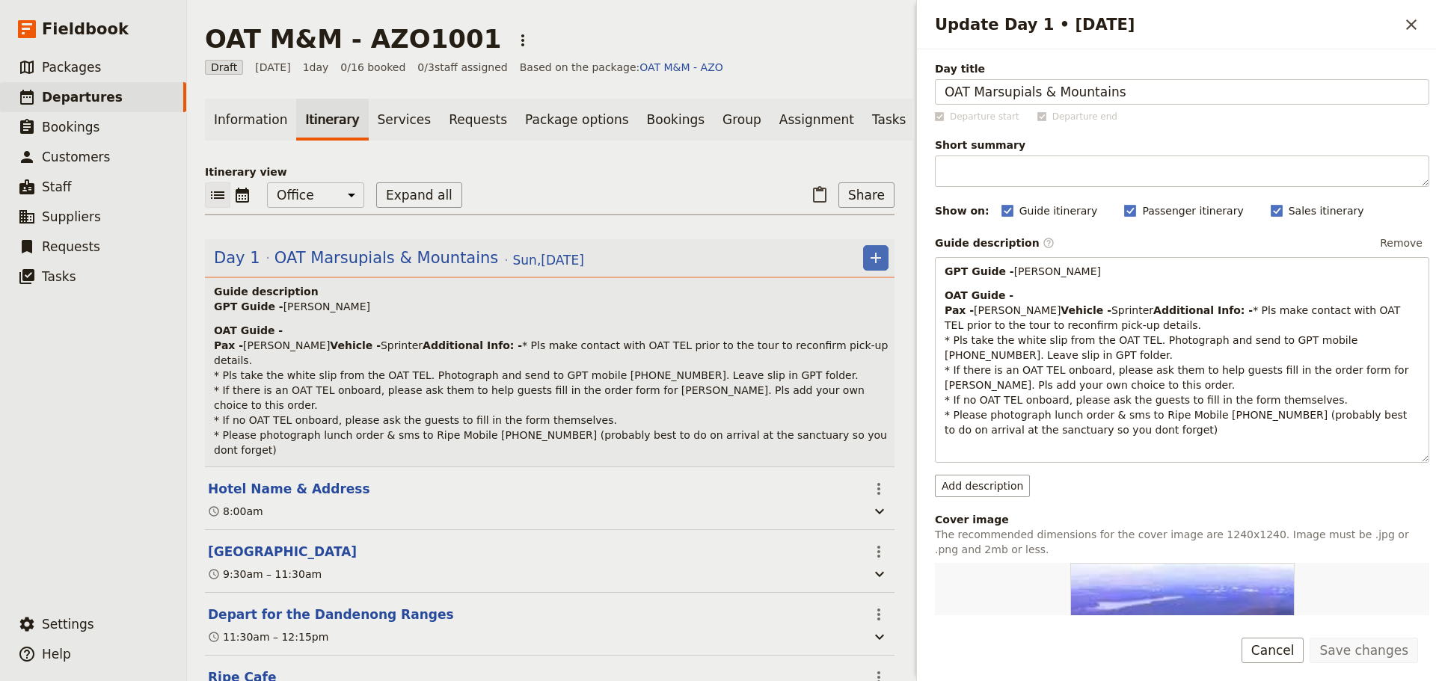
click at [1148, 480] on button "Cancel" at bounding box center [1273, 650] width 63 height 25
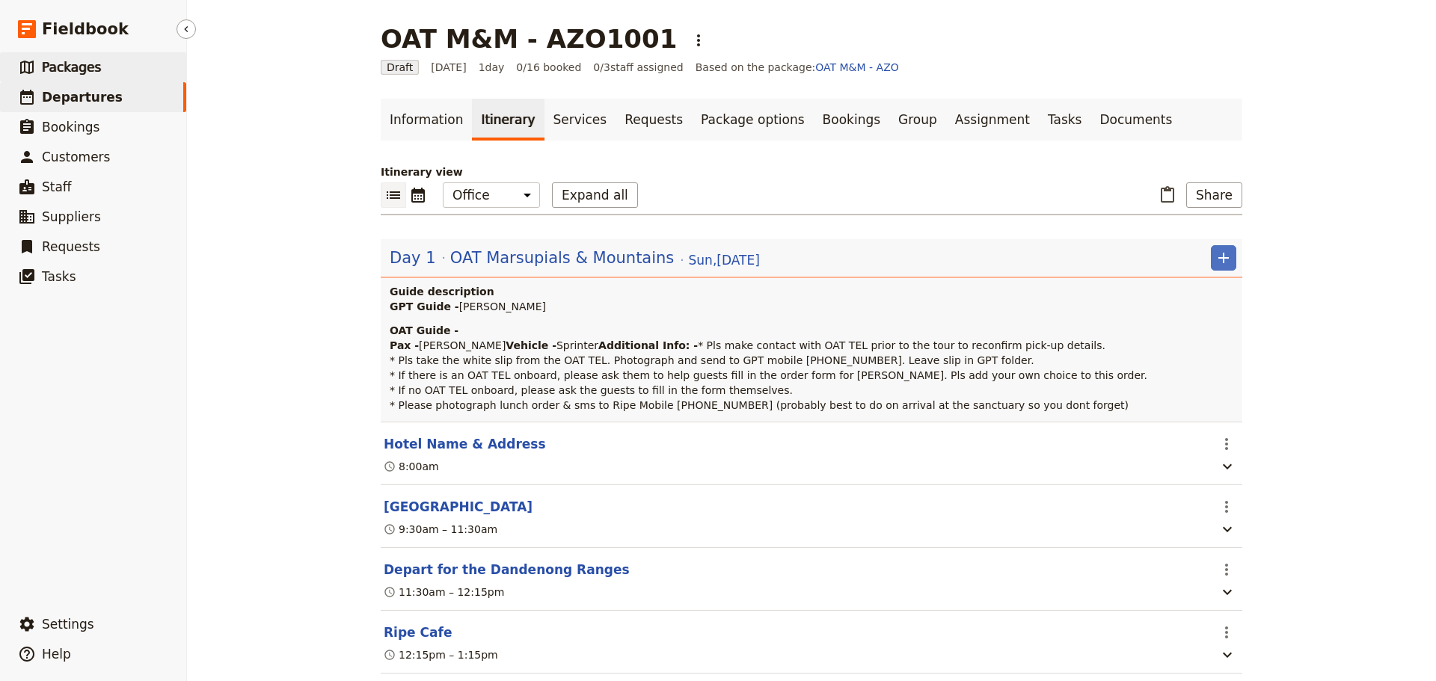
click at [104, 73] on link "​ Packages" at bounding box center [93, 67] width 186 height 30
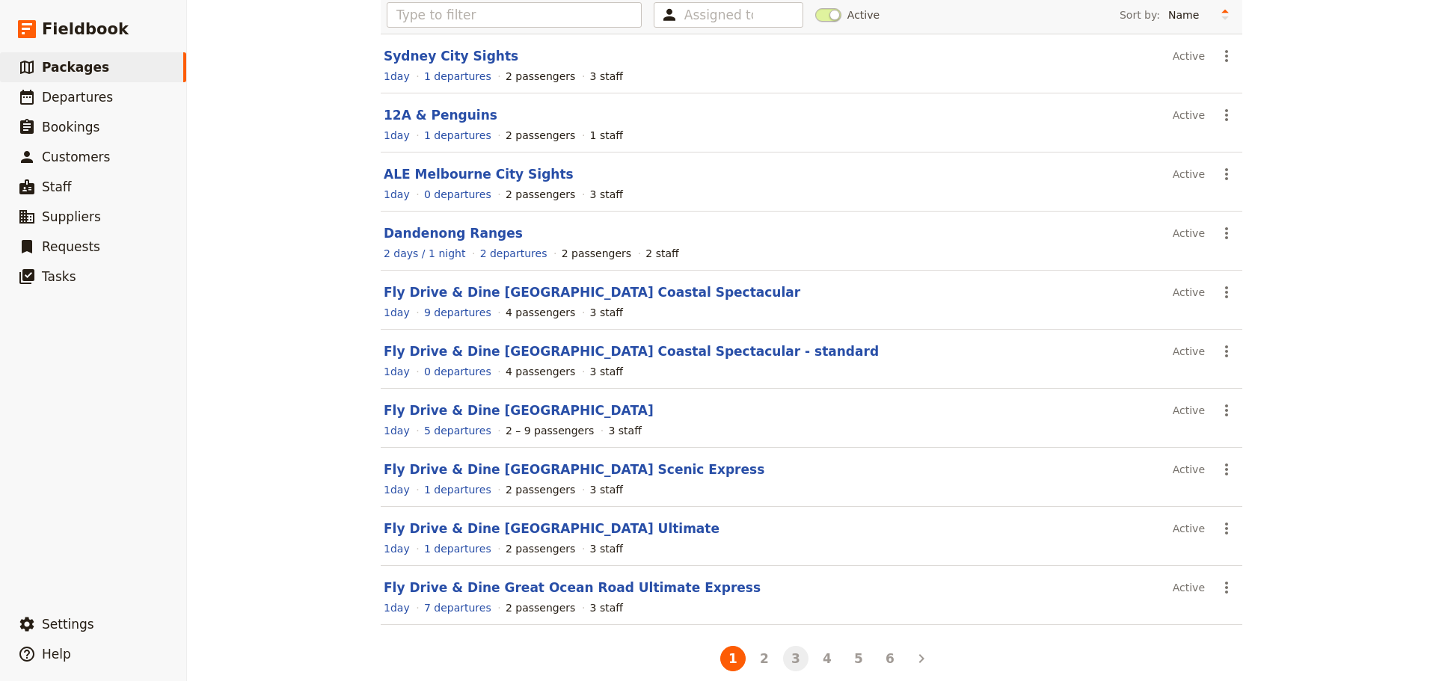
scroll to position [133, 0]
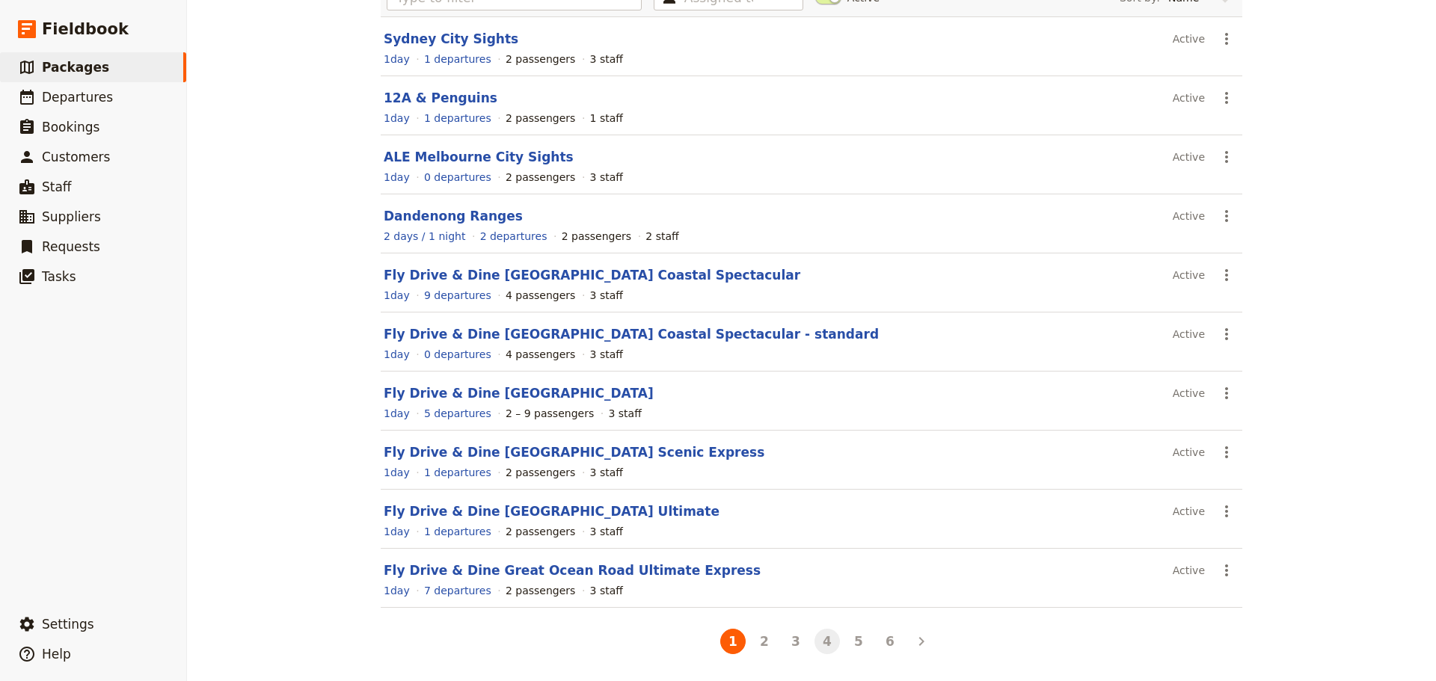
click at [821, 480] on button "4" at bounding box center [827, 641] width 25 height 25
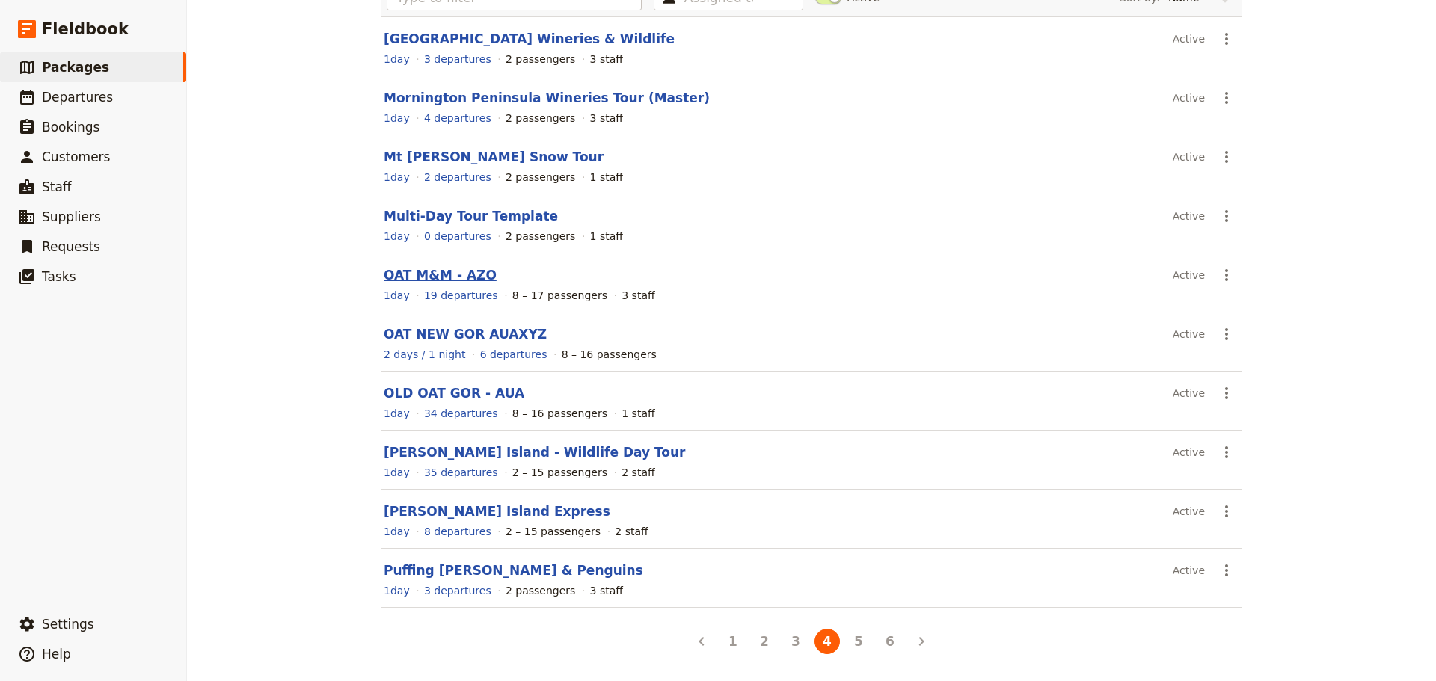
click at [419, 278] on link "OAT M&M - AZO" at bounding box center [440, 275] width 113 height 15
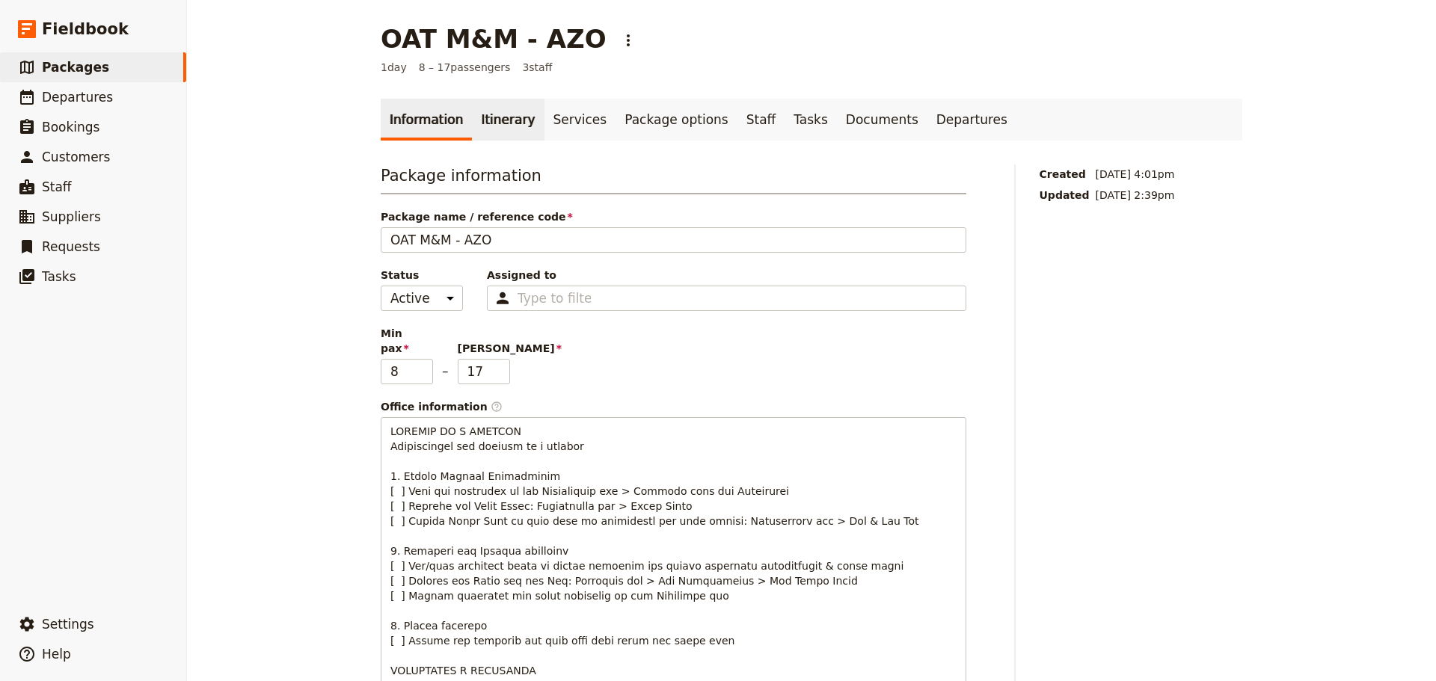
click at [513, 124] on link "Itinerary" at bounding box center [508, 120] width 72 height 42
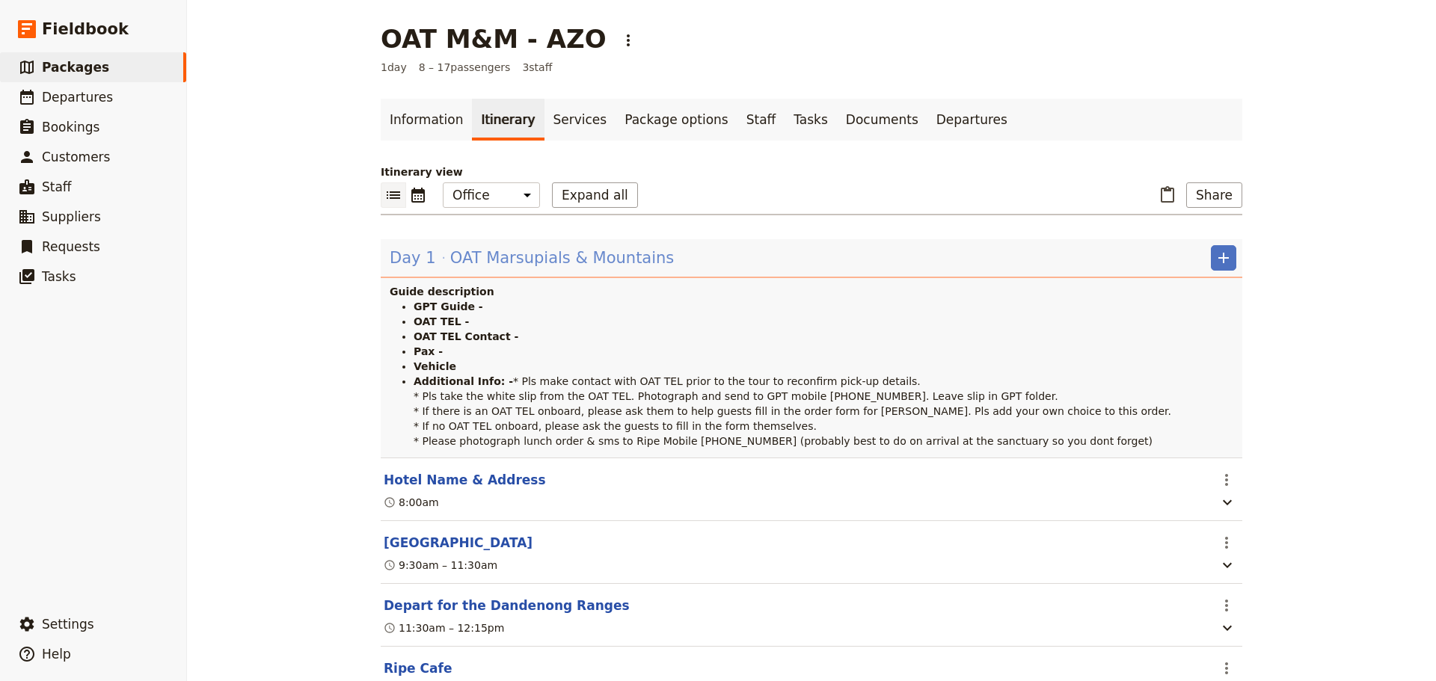
click at [492, 253] on span "OAT Marsupials & Mountains" at bounding box center [562, 258] width 224 height 22
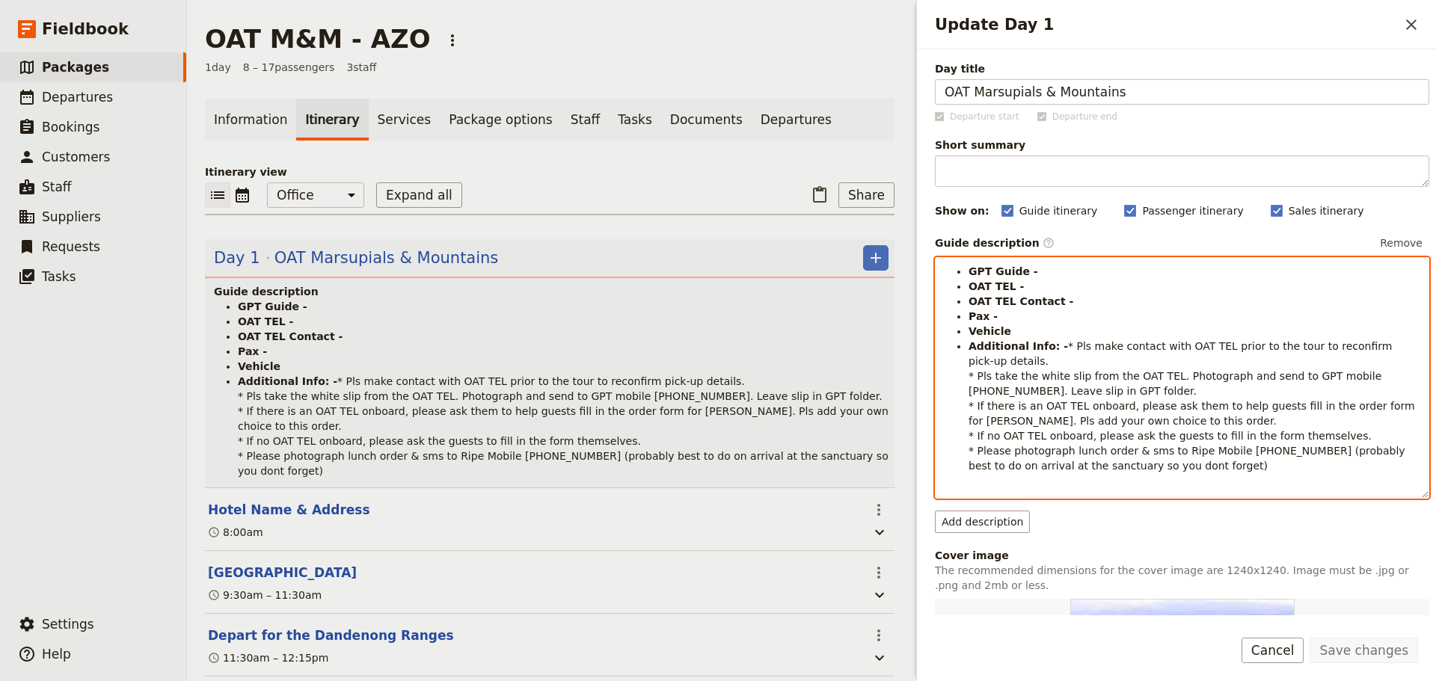
click at [1021, 278] on strong "GPT Guide -" at bounding box center [1004, 272] width 70 height 12
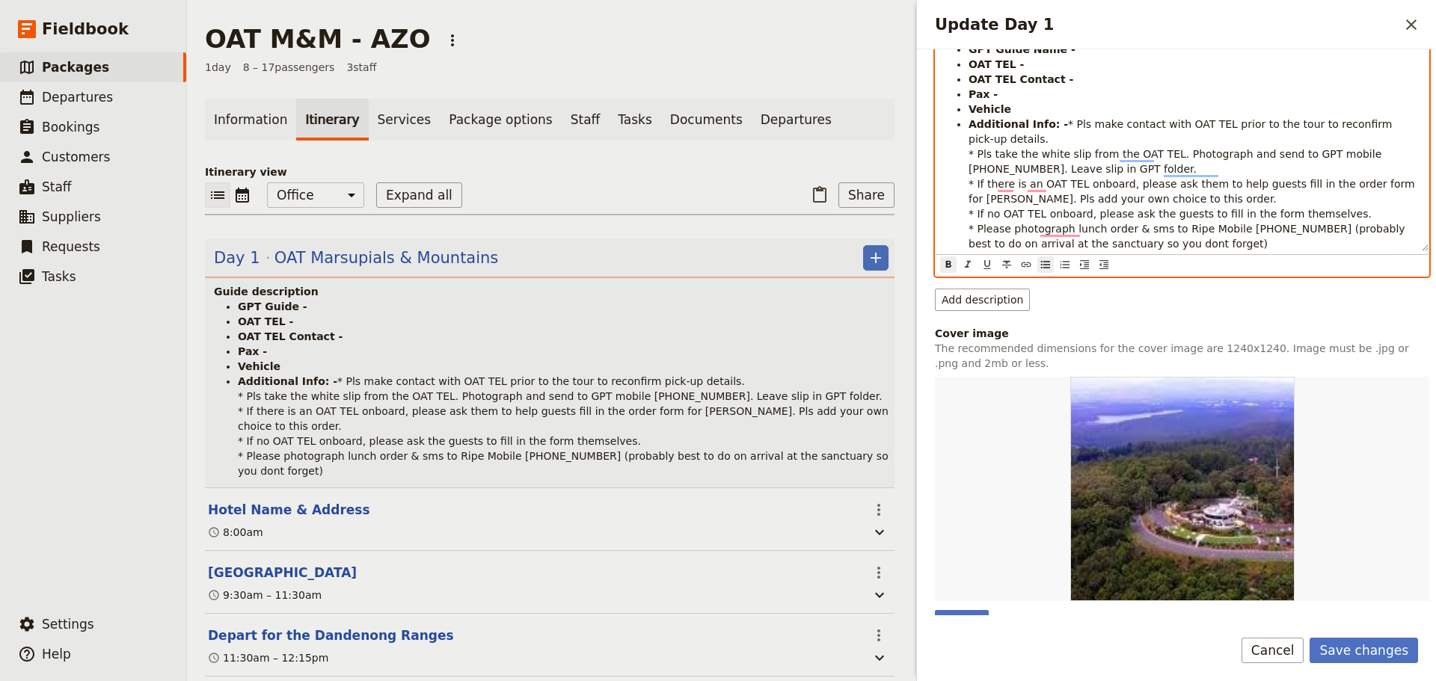
scroll to position [299, 0]
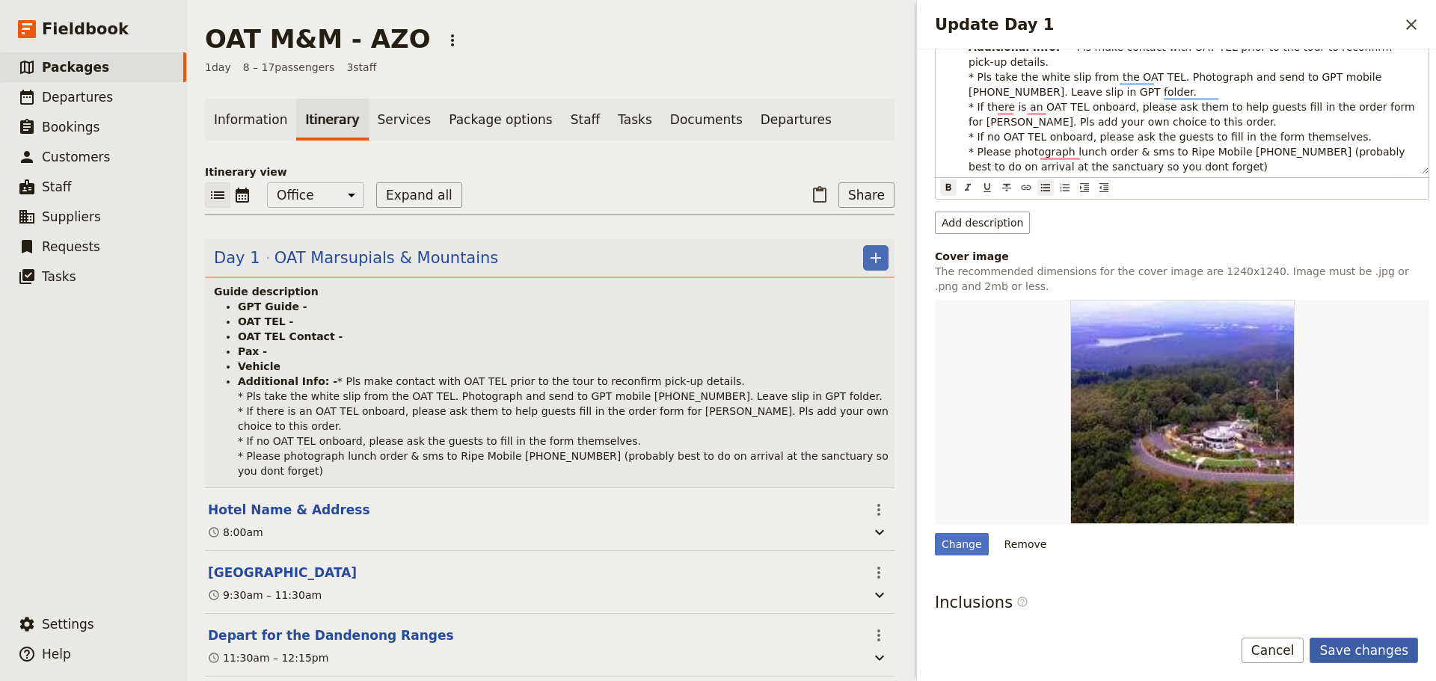
click at [1148, 480] on button "Save changes" at bounding box center [1364, 650] width 108 height 25
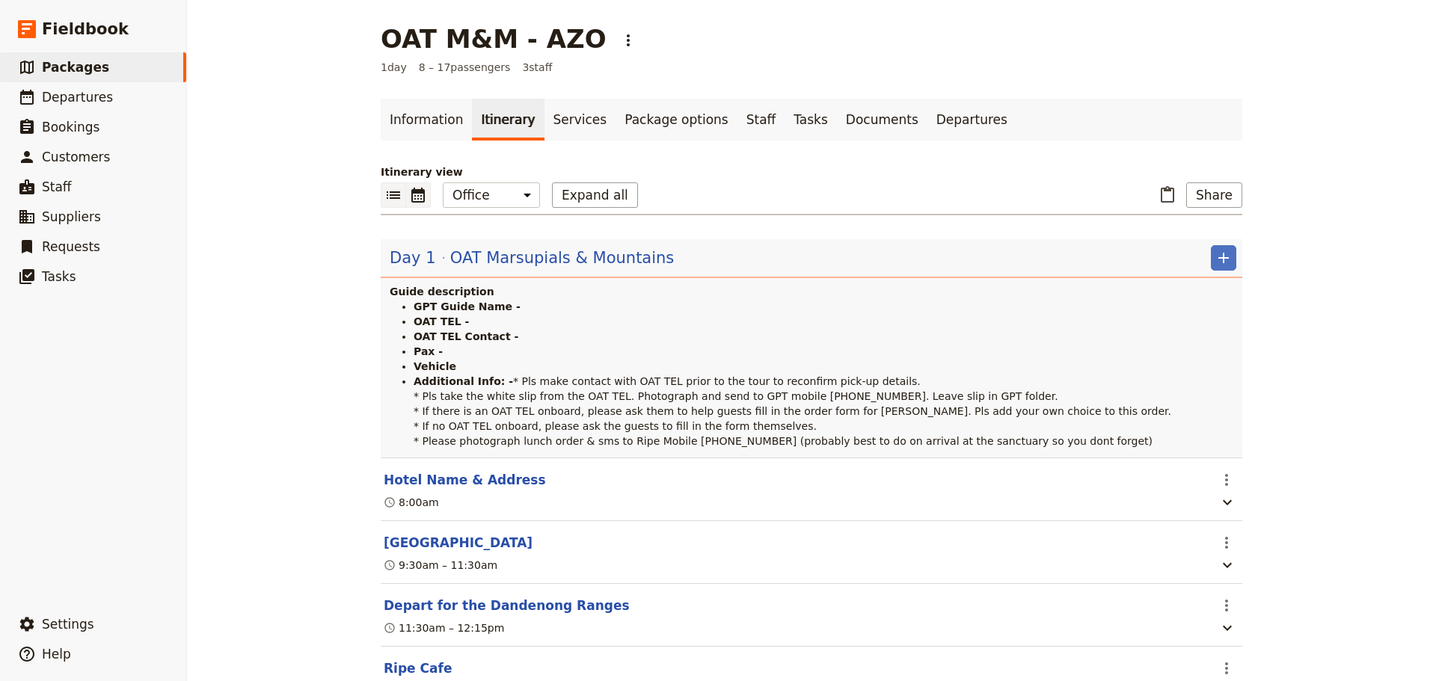
click at [416, 188] on icon "Calendar view" at bounding box center [417, 195] width 13 height 15
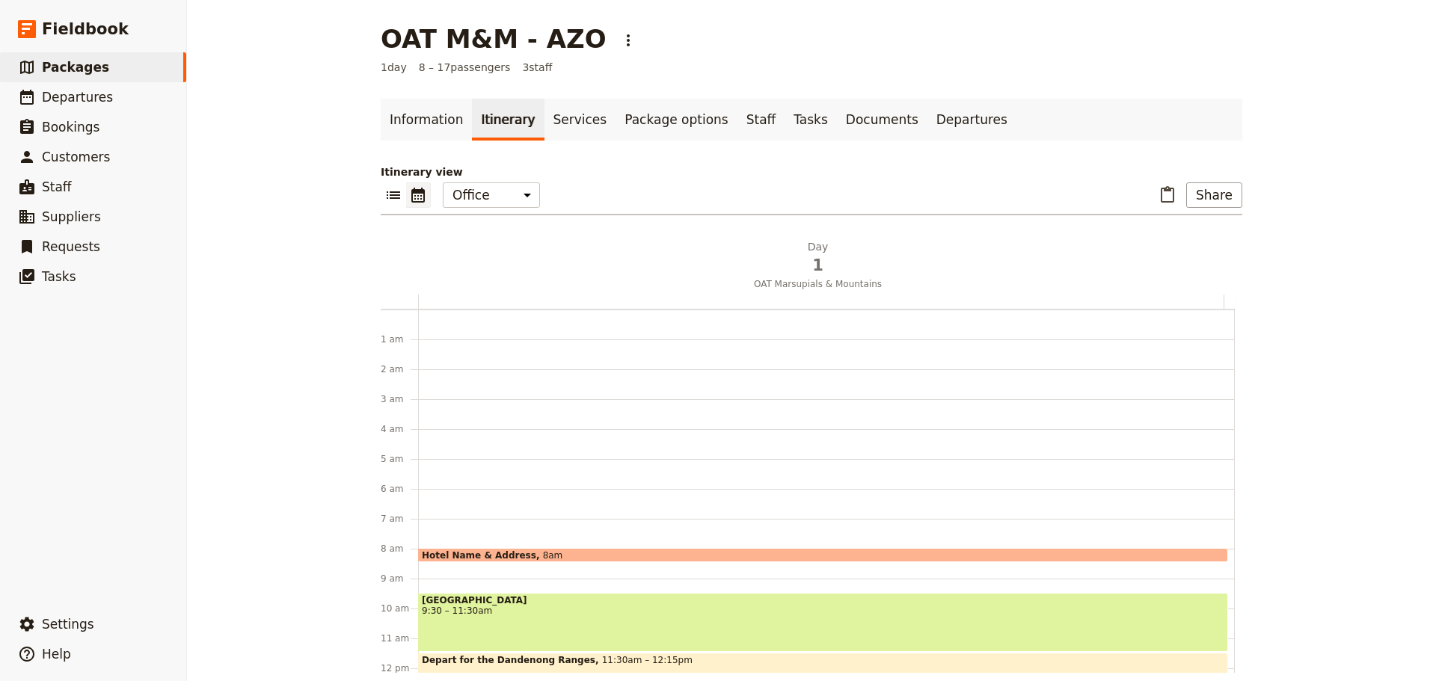
scroll to position [194, 0]
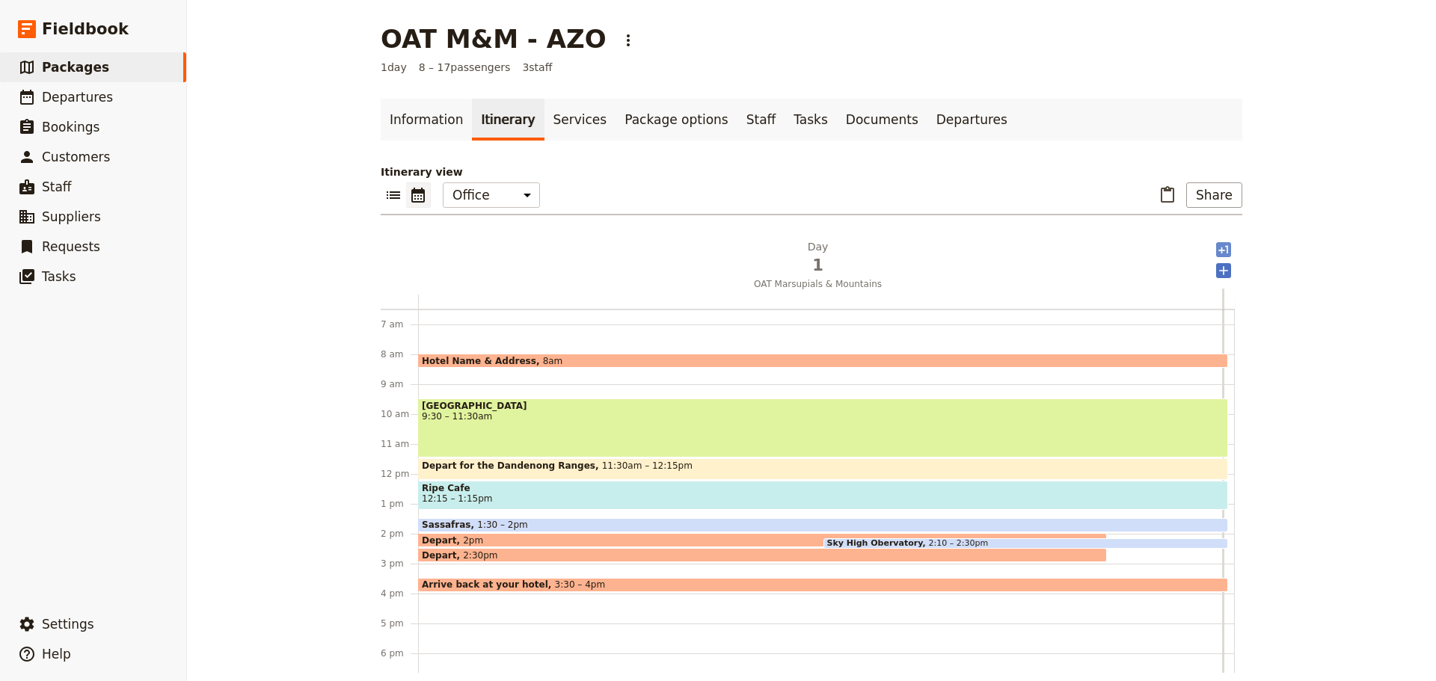
click at [1148, 246] on icon "Add after day 1" at bounding box center [1223, 249] width 15 height 15
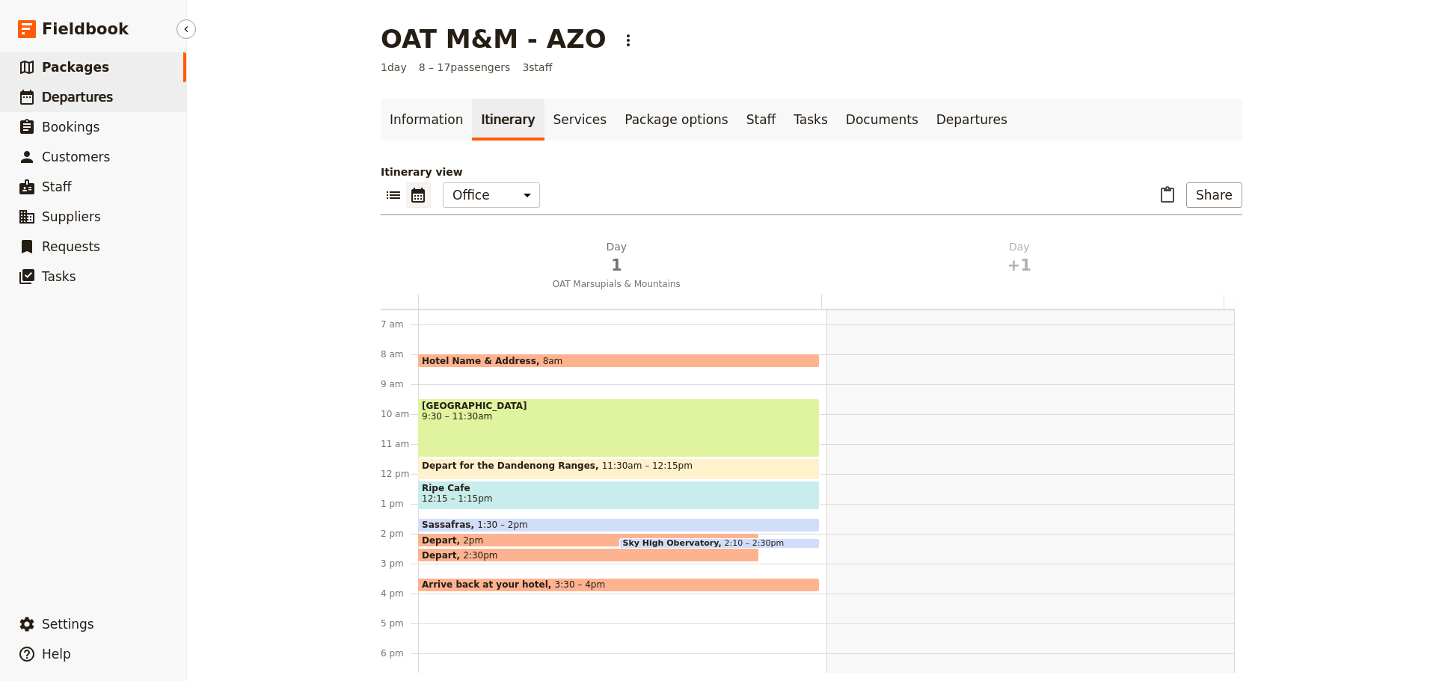
click at [91, 99] on span "Departures" at bounding box center [77, 97] width 71 height 15
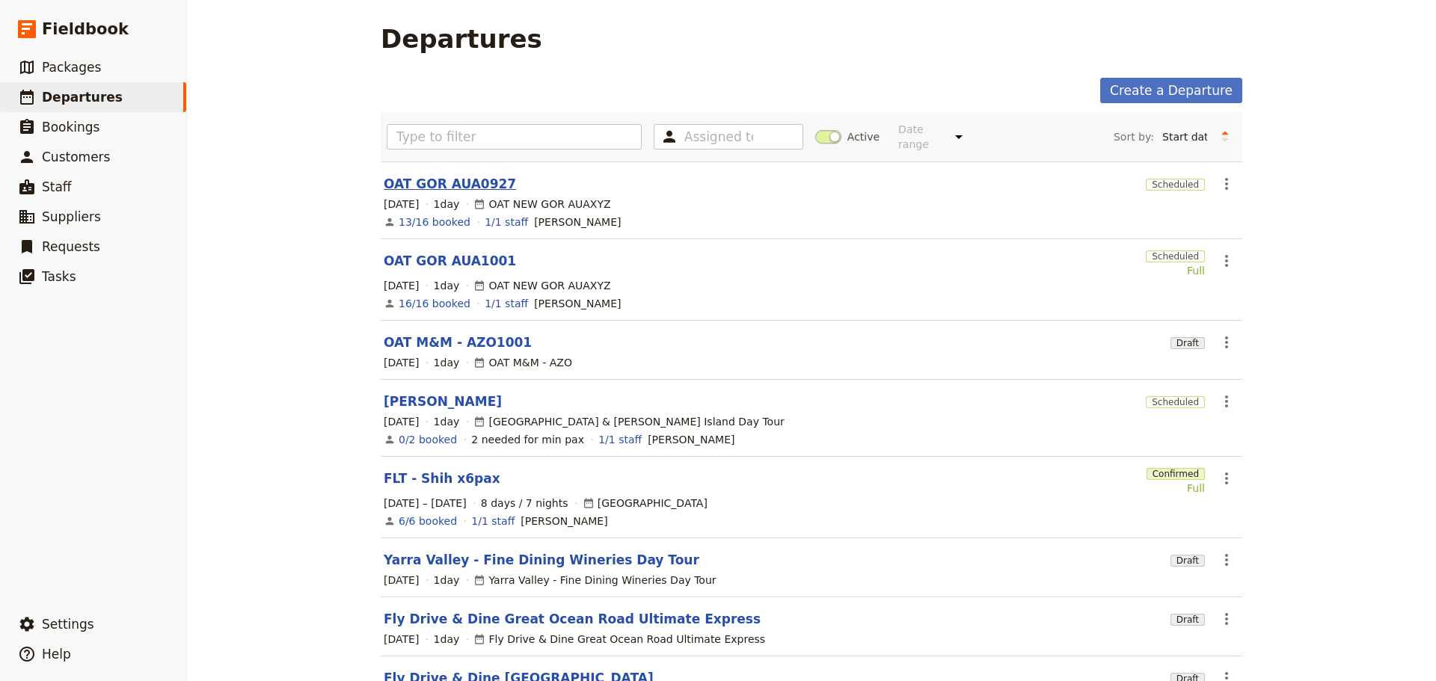
click at [423, 175] on link "OAT GOR AUA0927" at bounding box center [450, 184] width 132 height 18
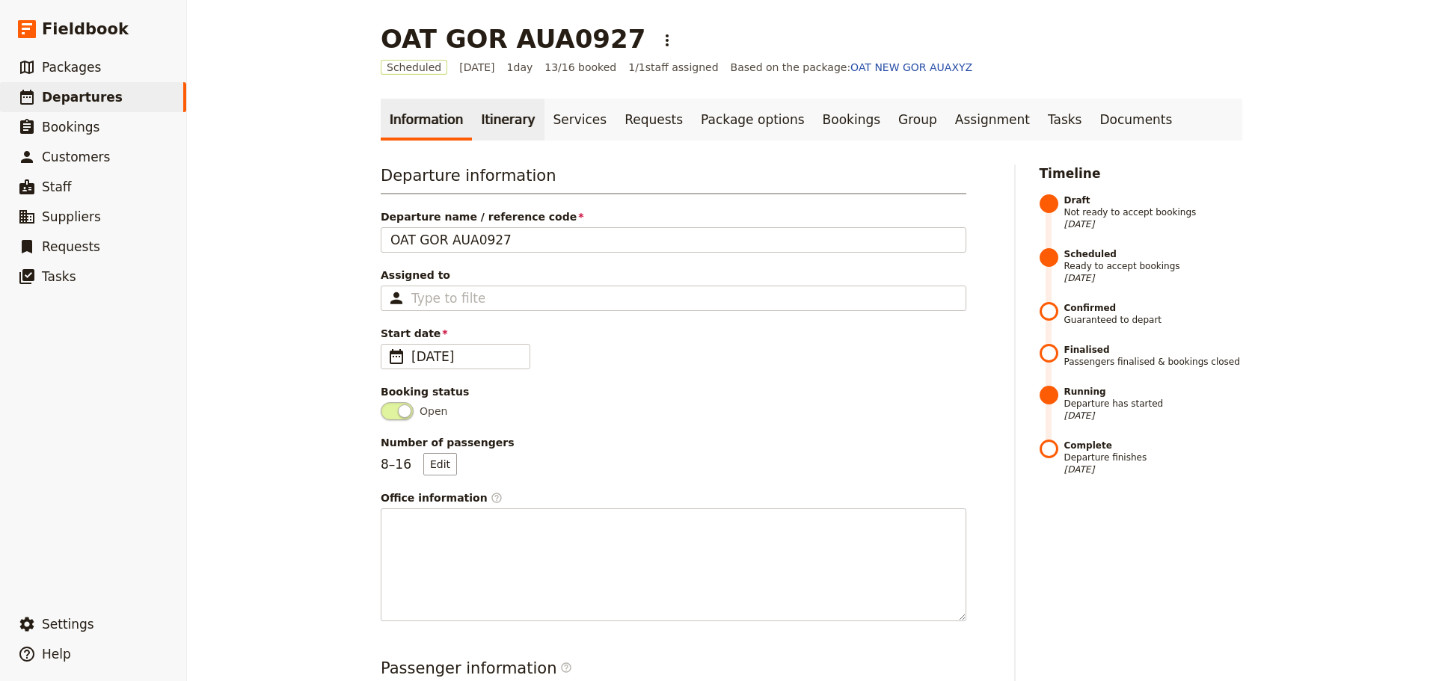
click at [485, 126] on link "Itinerary" at bounding box center [508, 120] width 72 height 42
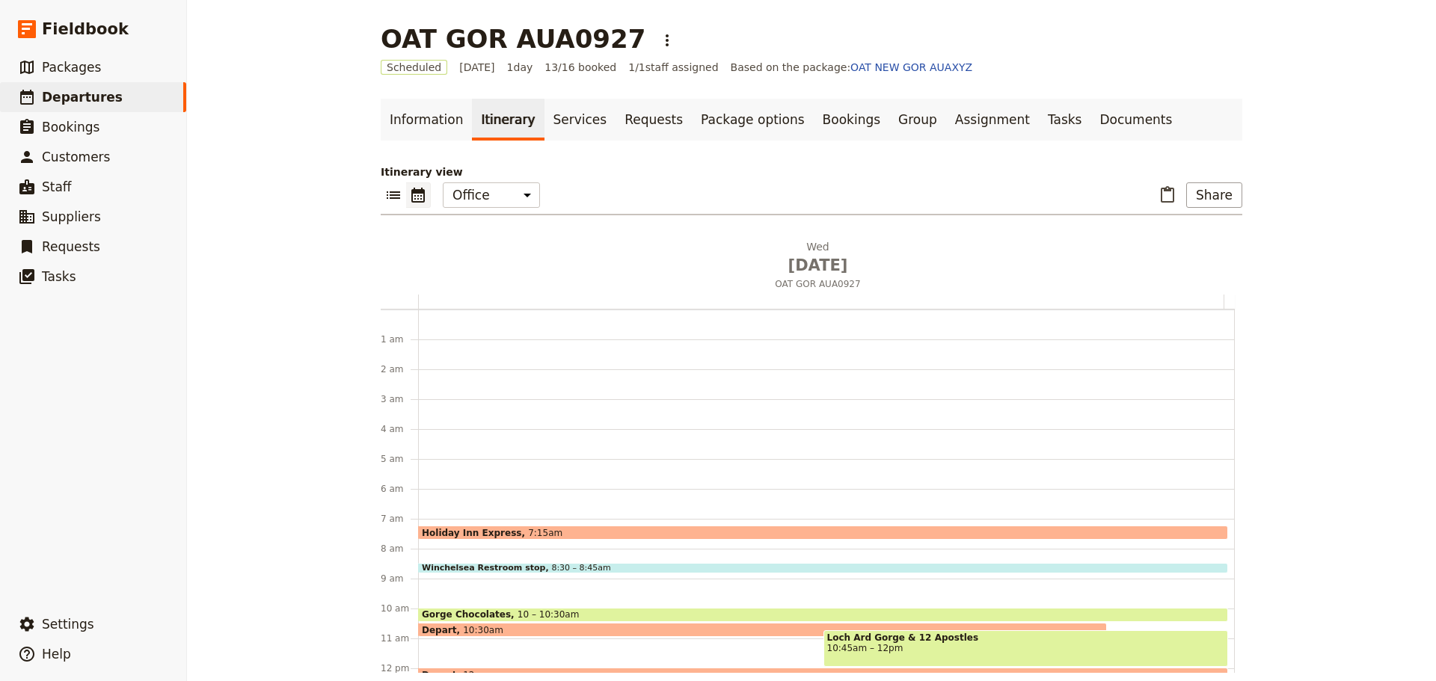
scroll to position [194, 0]
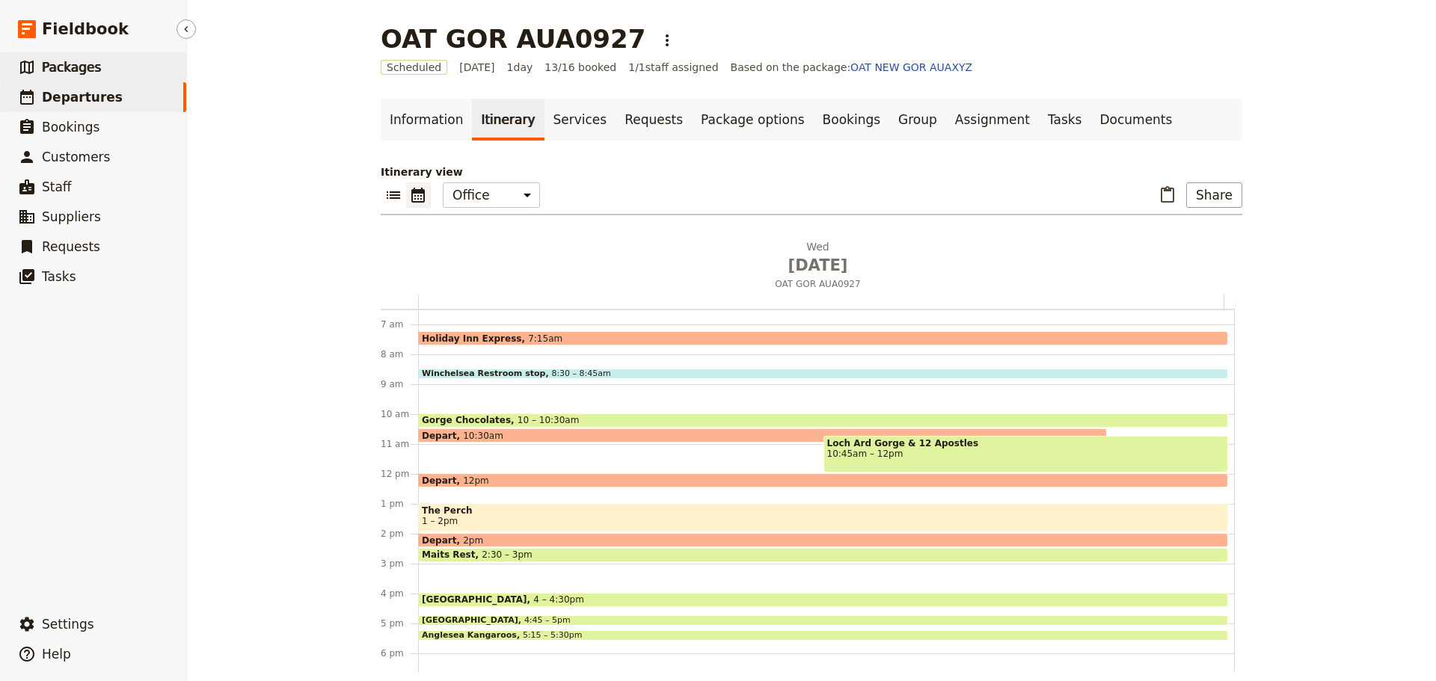
click at [64, 72] on span "Packages" at bounding box center [71, 67] width 59 height 15
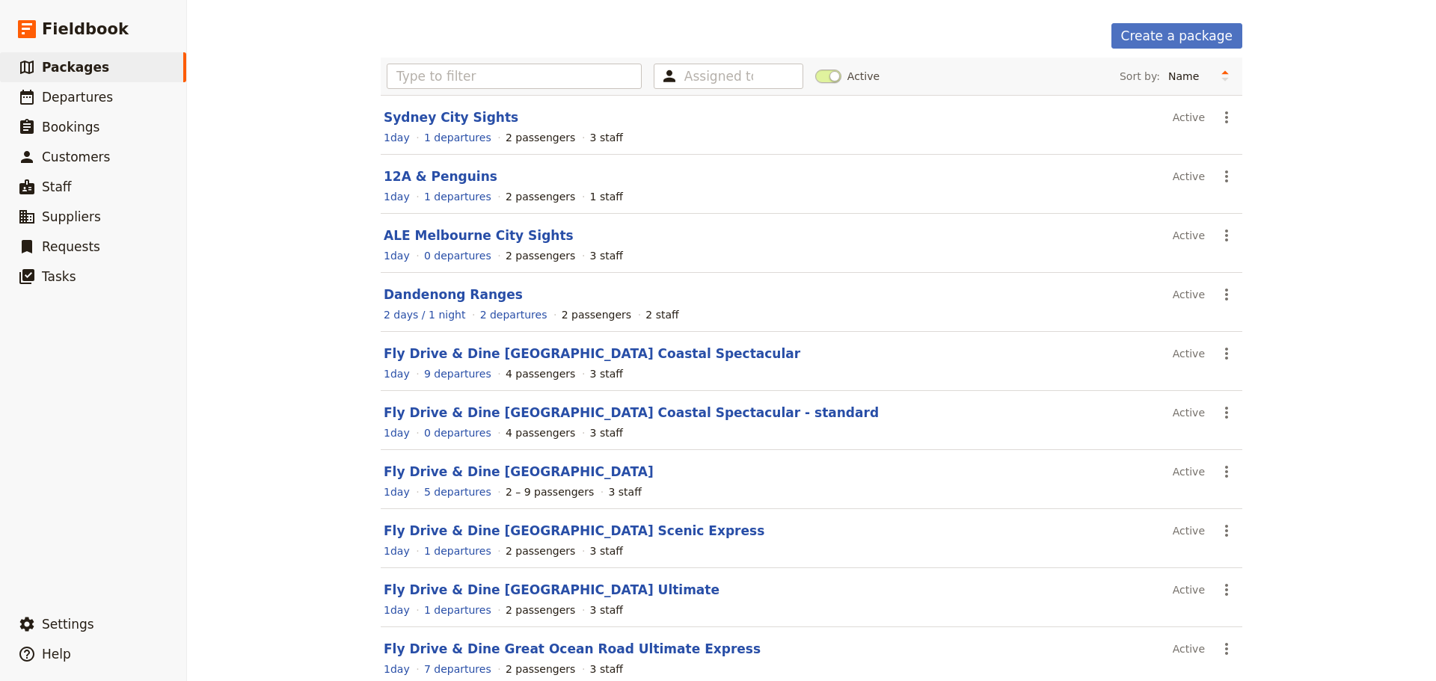
scroll to position [133, 0]
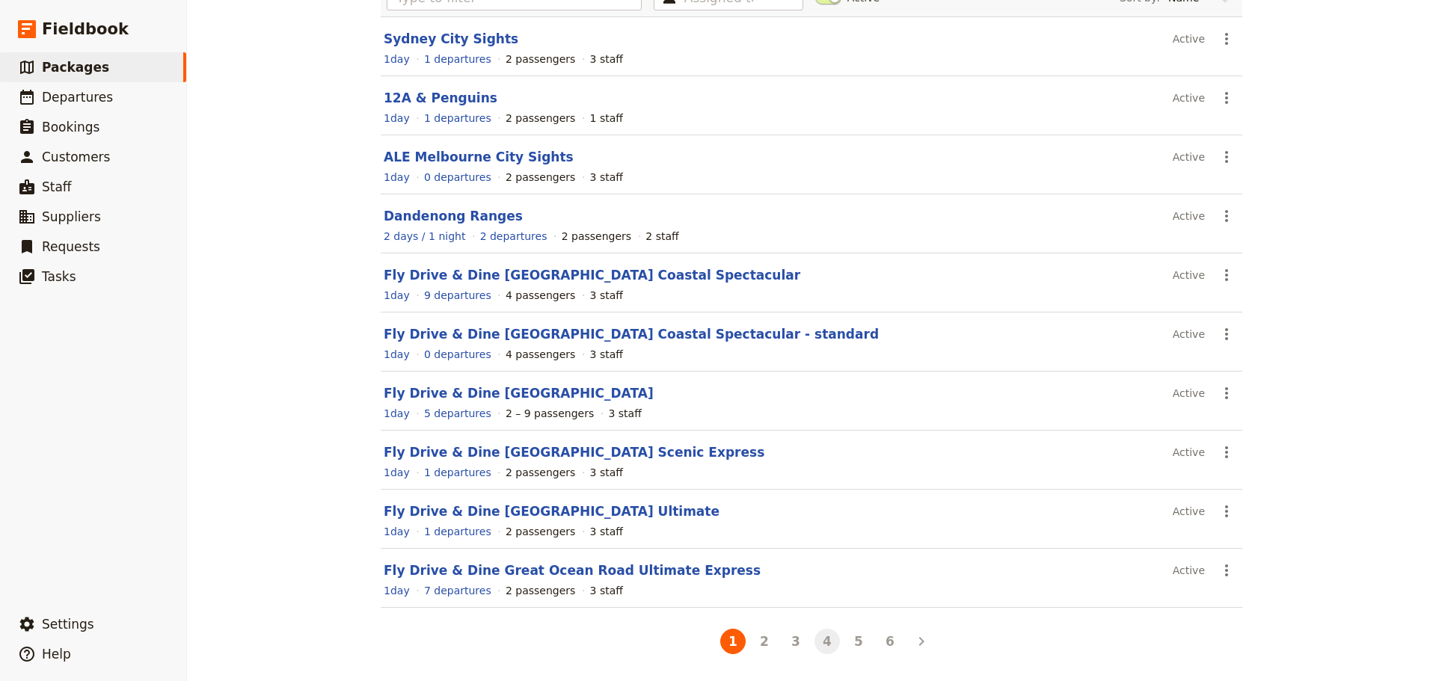
click at [823, 480] on button "4" at bounding box center [827, 641] width 25 height 25
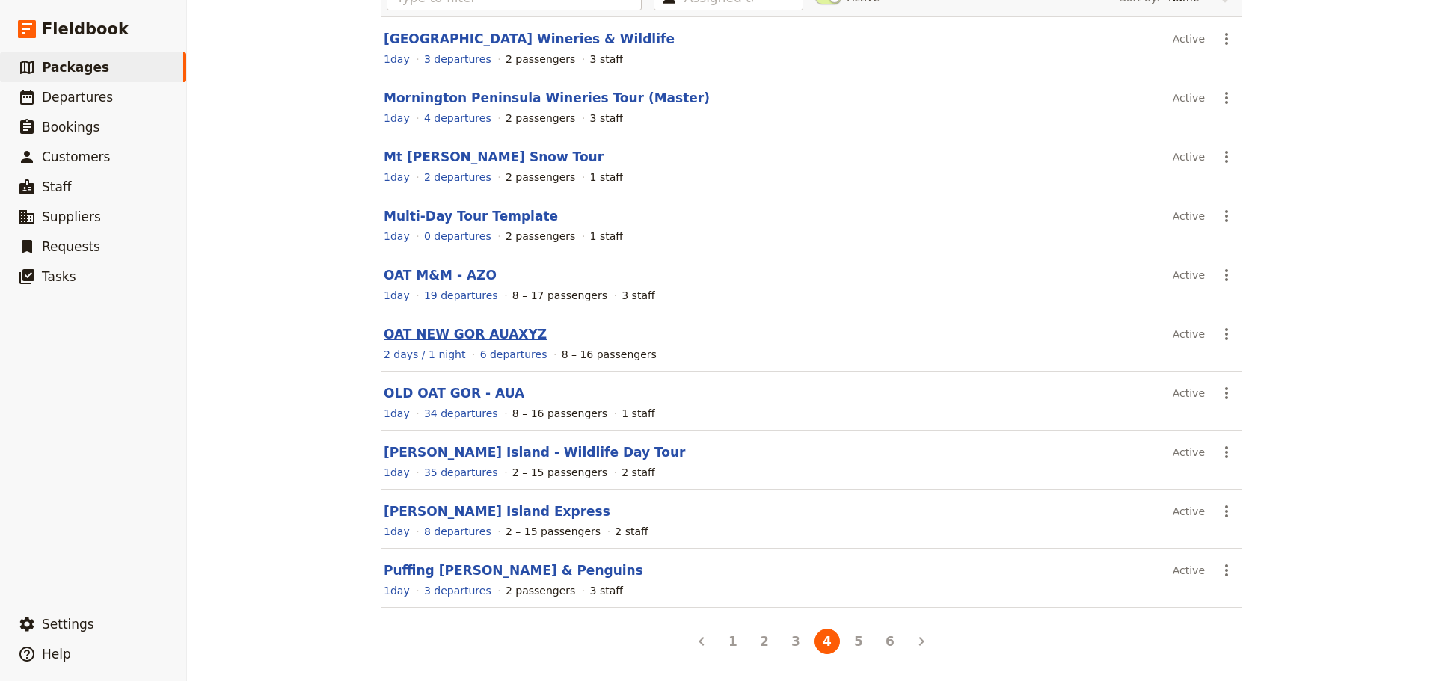
click at [413, 337] on link "OAT NEW GOR AUAXYZ" at bounding box center [465, 334] width 163 height 15
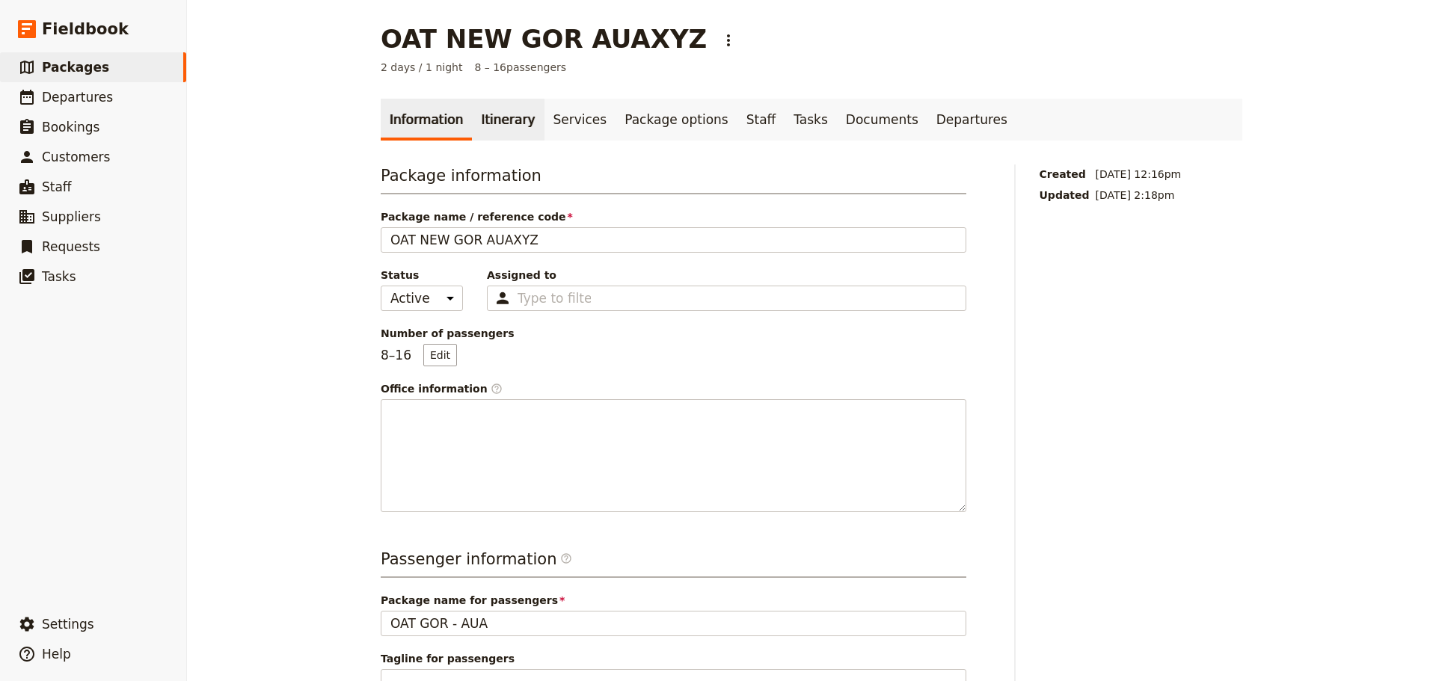
click at [502, 118] on link "Itinerary" at bounding box center [508, 120] width 72 height 42
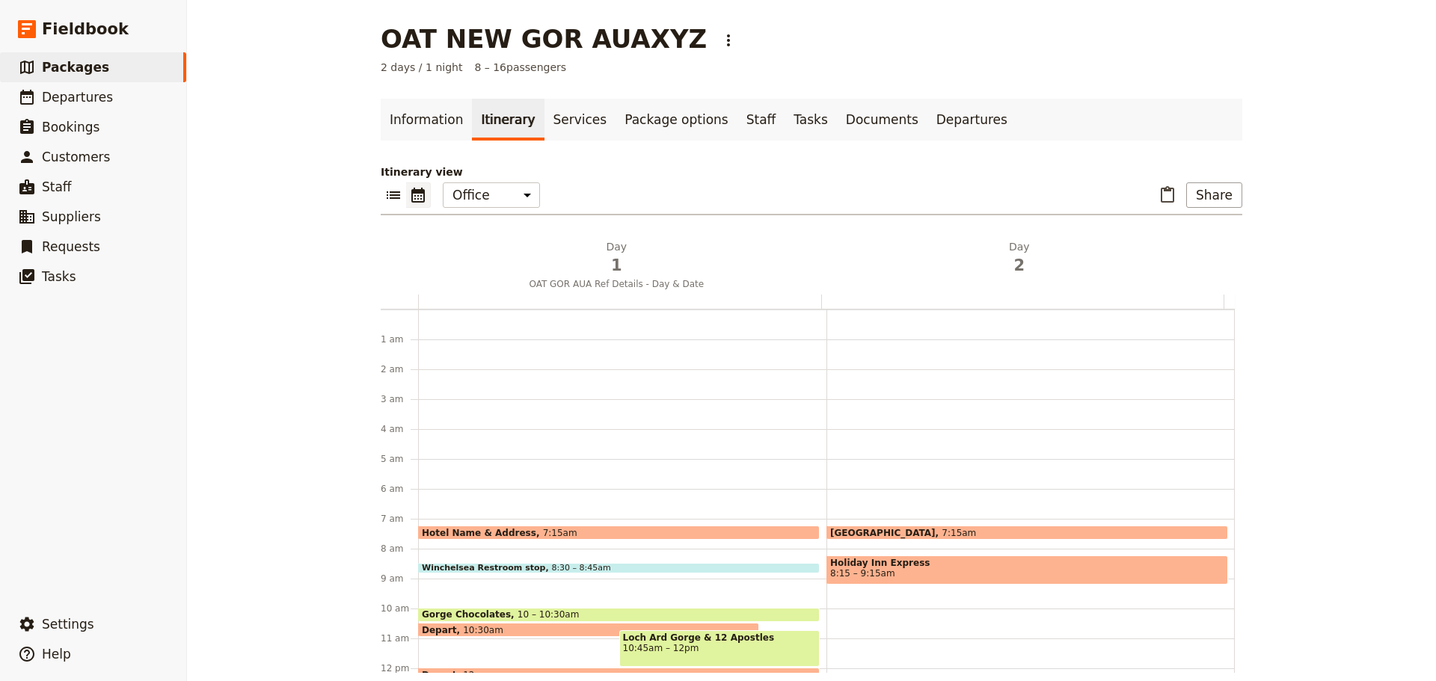
scroll to position [194, 0]
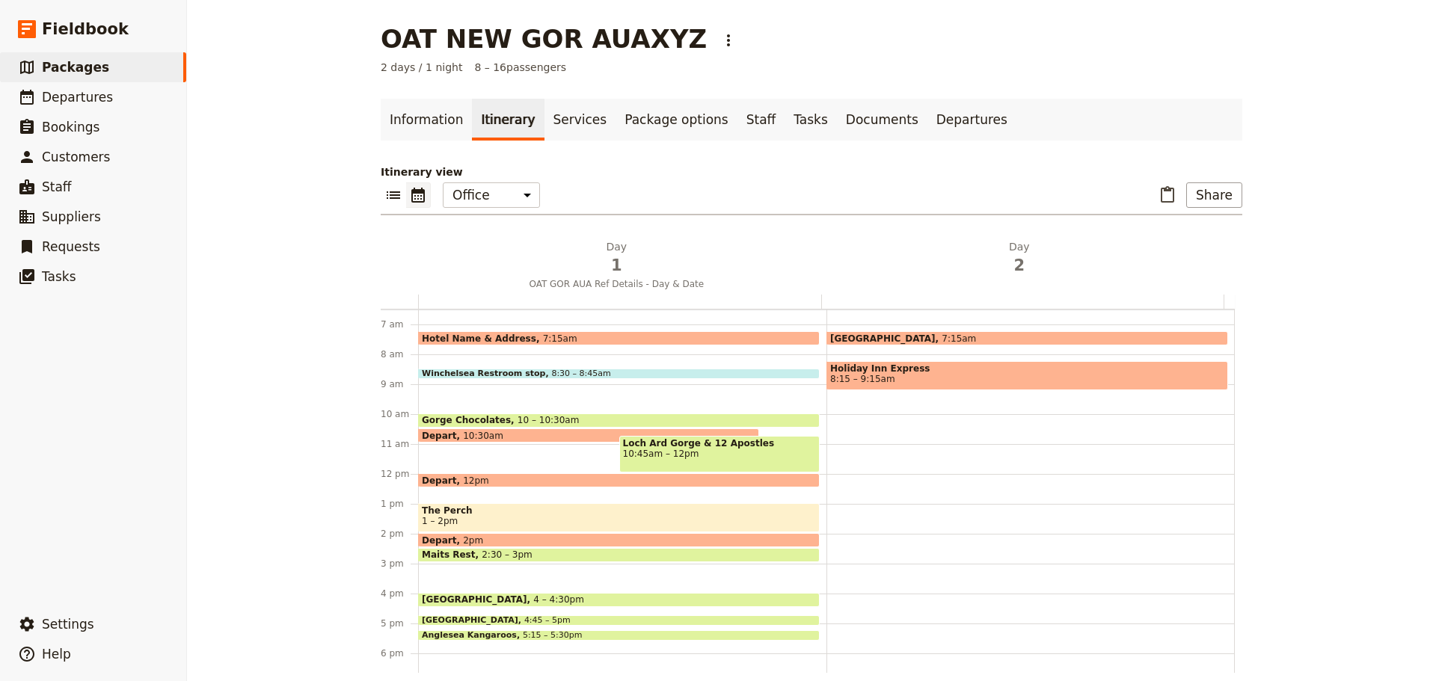
click at [933, 332] on div "[GEOGRAPHIC_DATA] 7:15am" at bounding box center [1028, 338] width 402 height 14
select select "2"
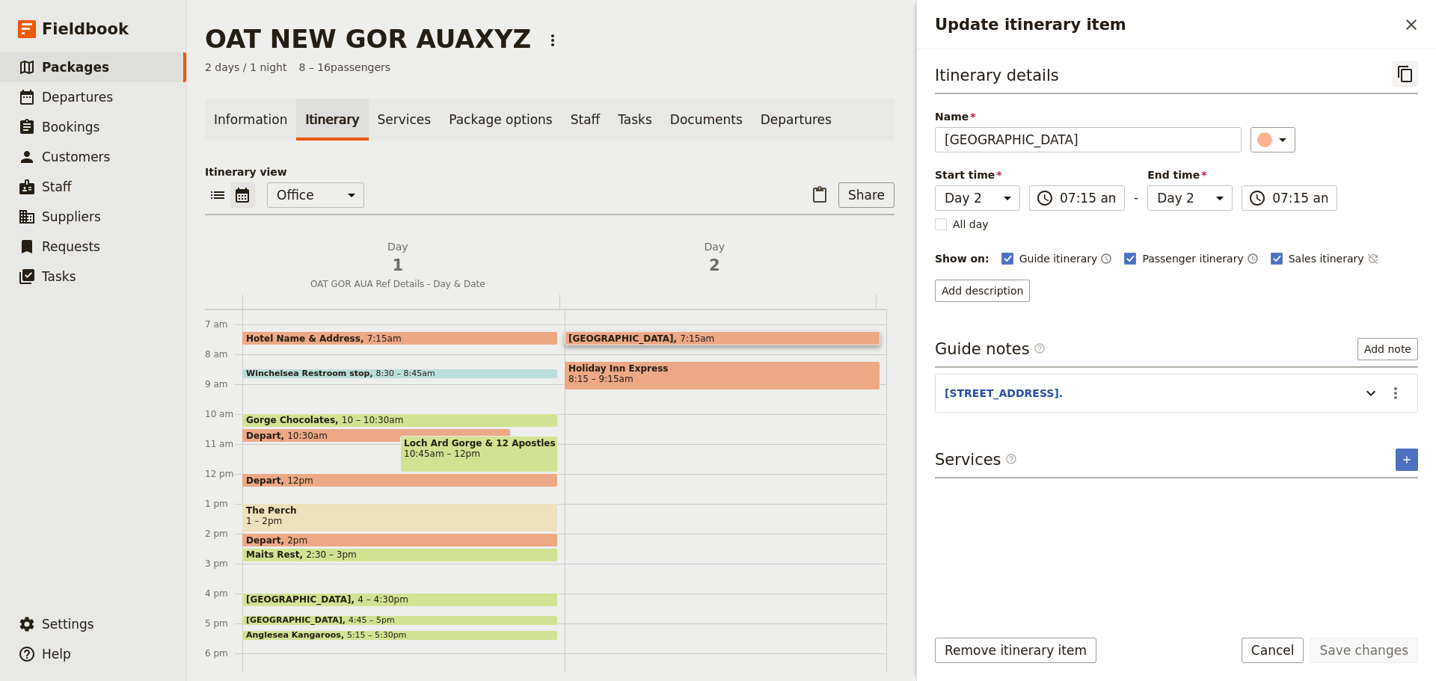
click at [1148, 67] on icon "Copy itinerary item" at bounding box center [1405, 74] width 14 height 16
drag, startPoint x: 105, startPoint y: 53, endPoint x: 85, endPoint y: 66, distance: 23.9
click at [104, 53] on link "​ Packages" at bounding box center [93, 67] width 186 height 30
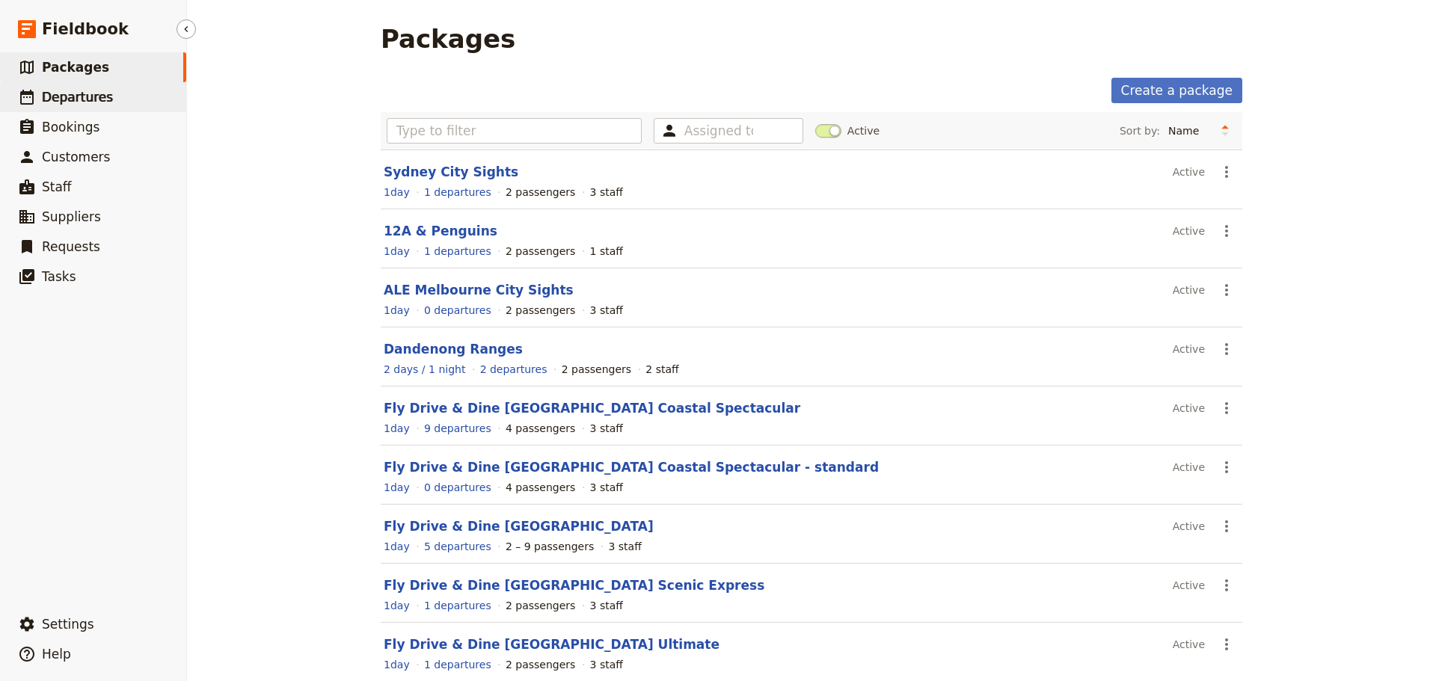
click at [73, 101] on span "Departures" at bounding box center [77, 97] width 71 height 15
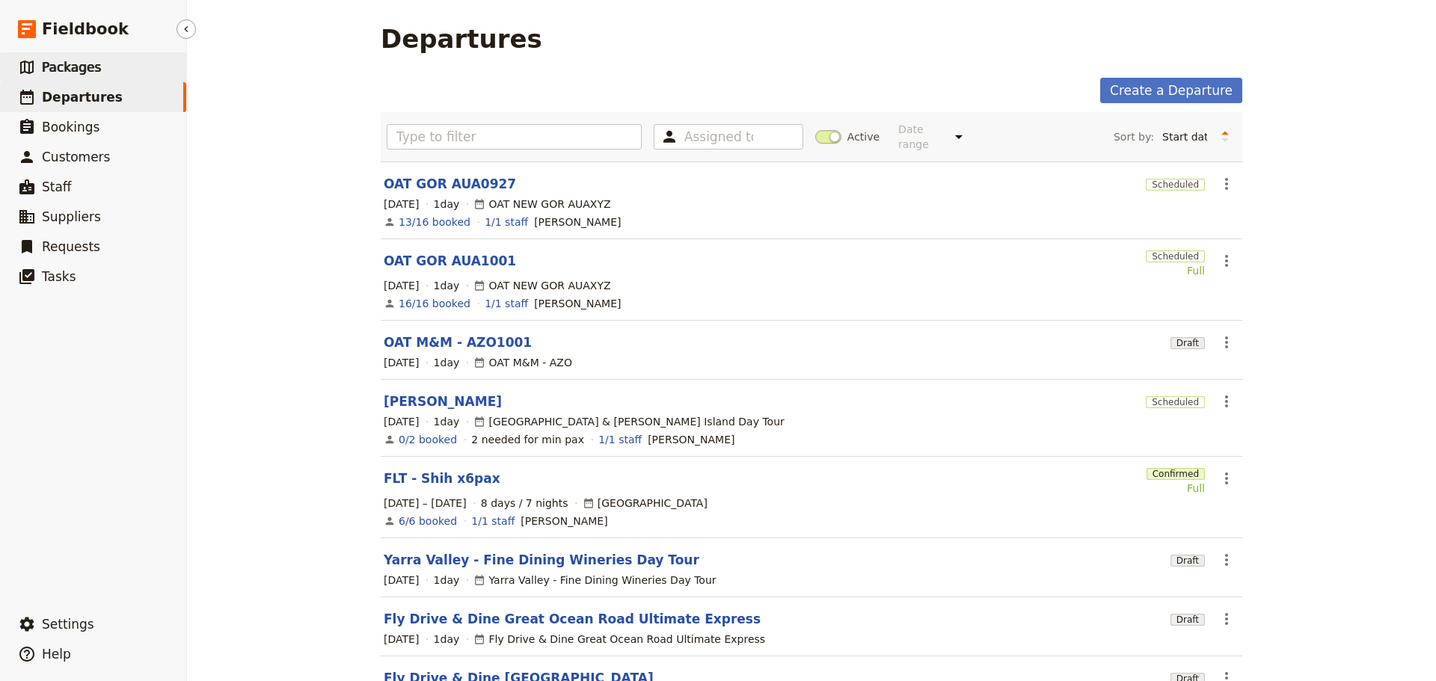
click at [71, 69] on span "Packages" at bounding box center [71, 67] width 59 height 15
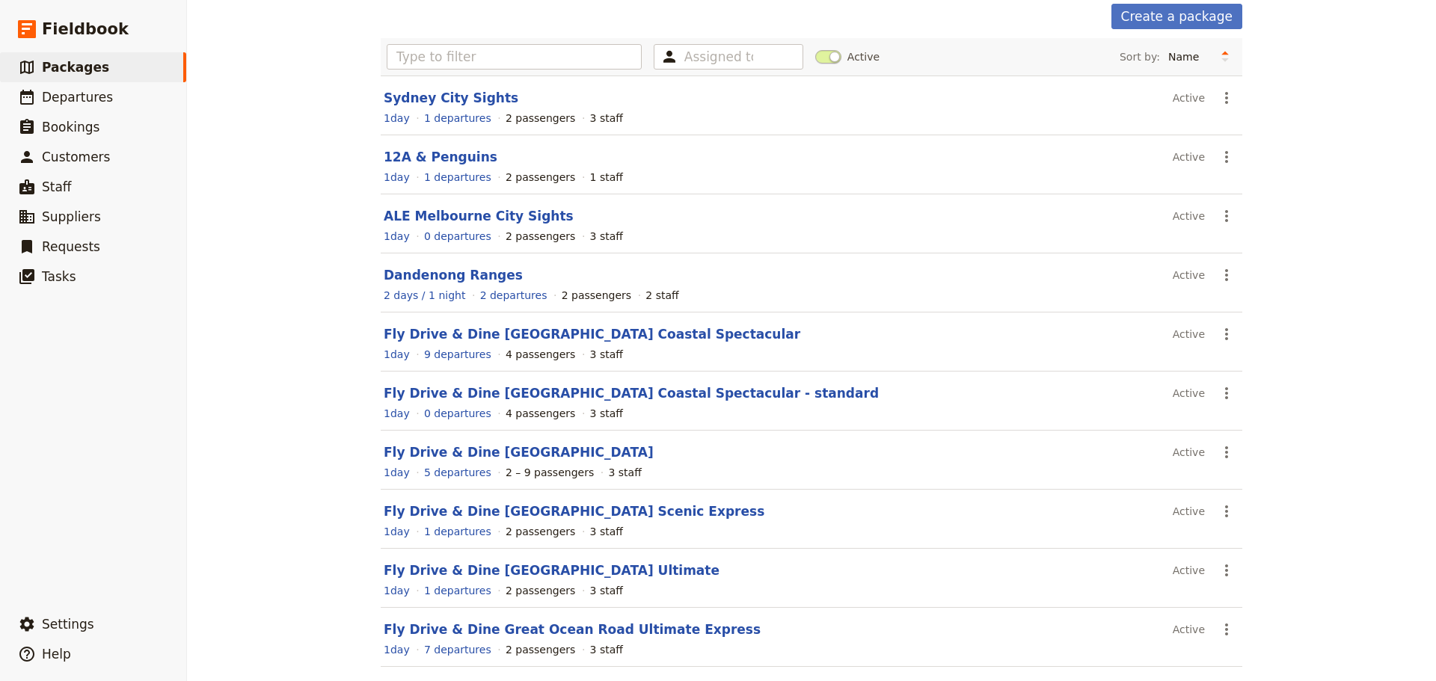
scroll to position [133, 0]
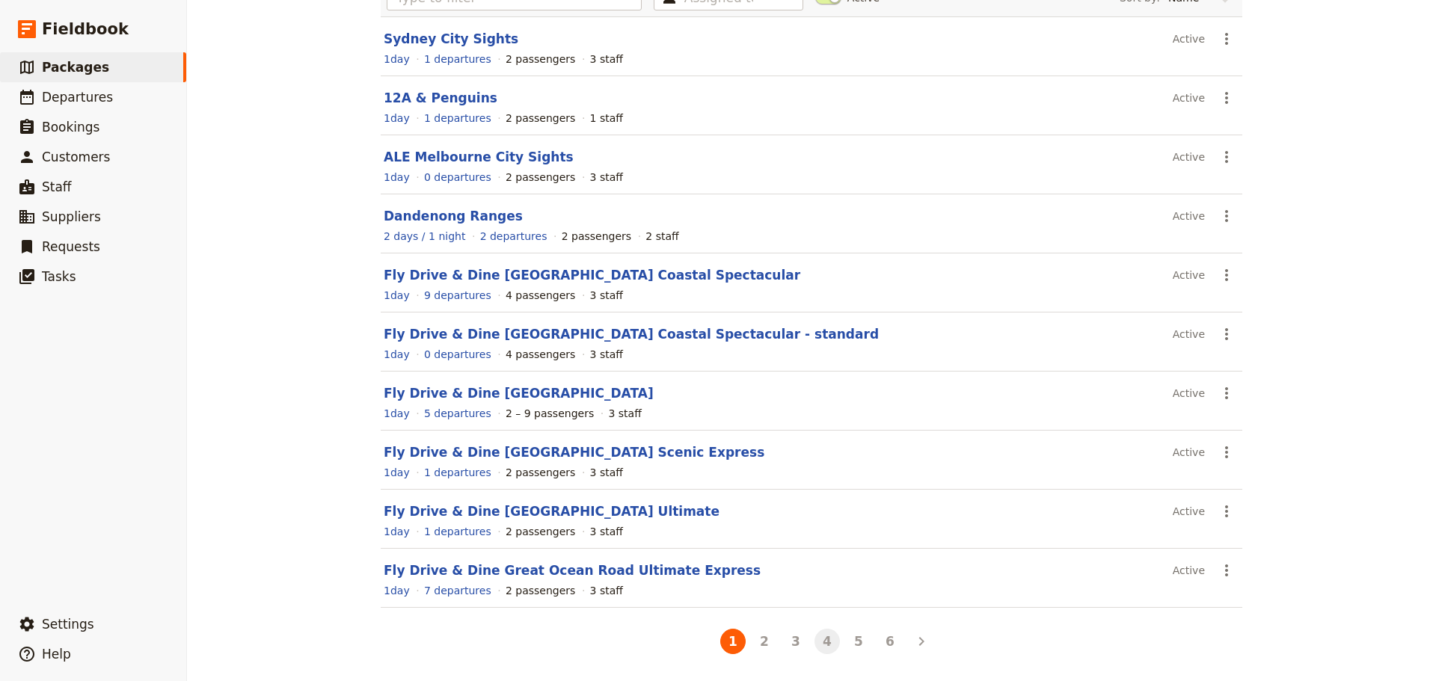
click at [828, 480] on button "4" at bounding box center [827, 641] width 25 height 25
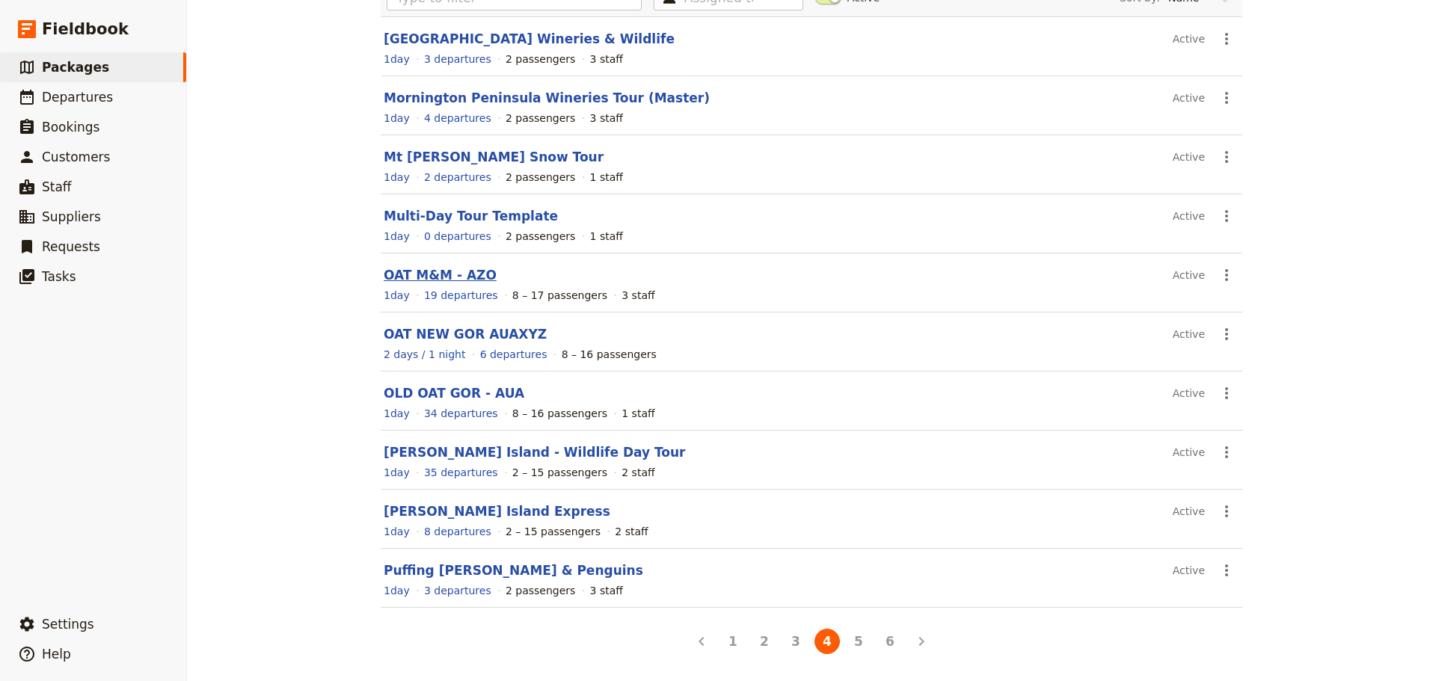
click at [429, 269] on link "OAT M&M - AZO" at bounding box center [440, 275] width 113 height 15
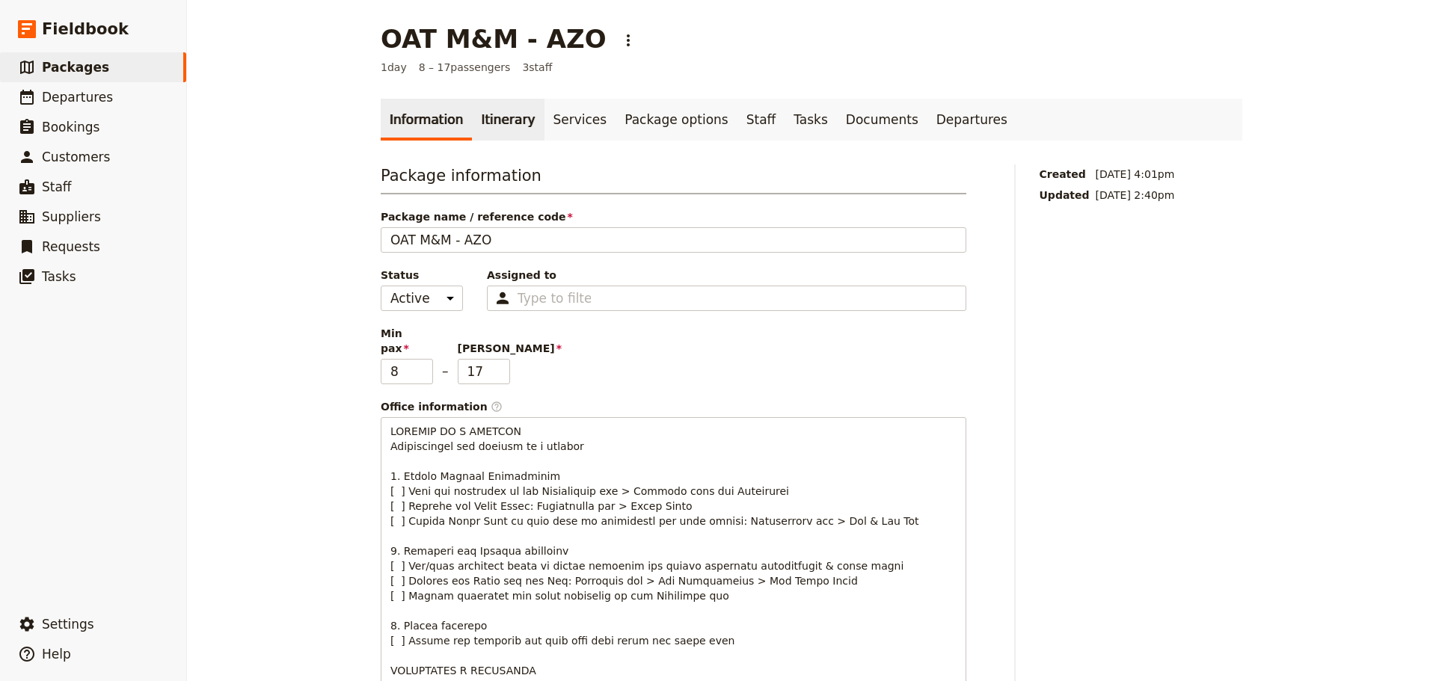
click at [480, 120] on link "Itinerary" at bounding box center [508, 120] width 72 height 42
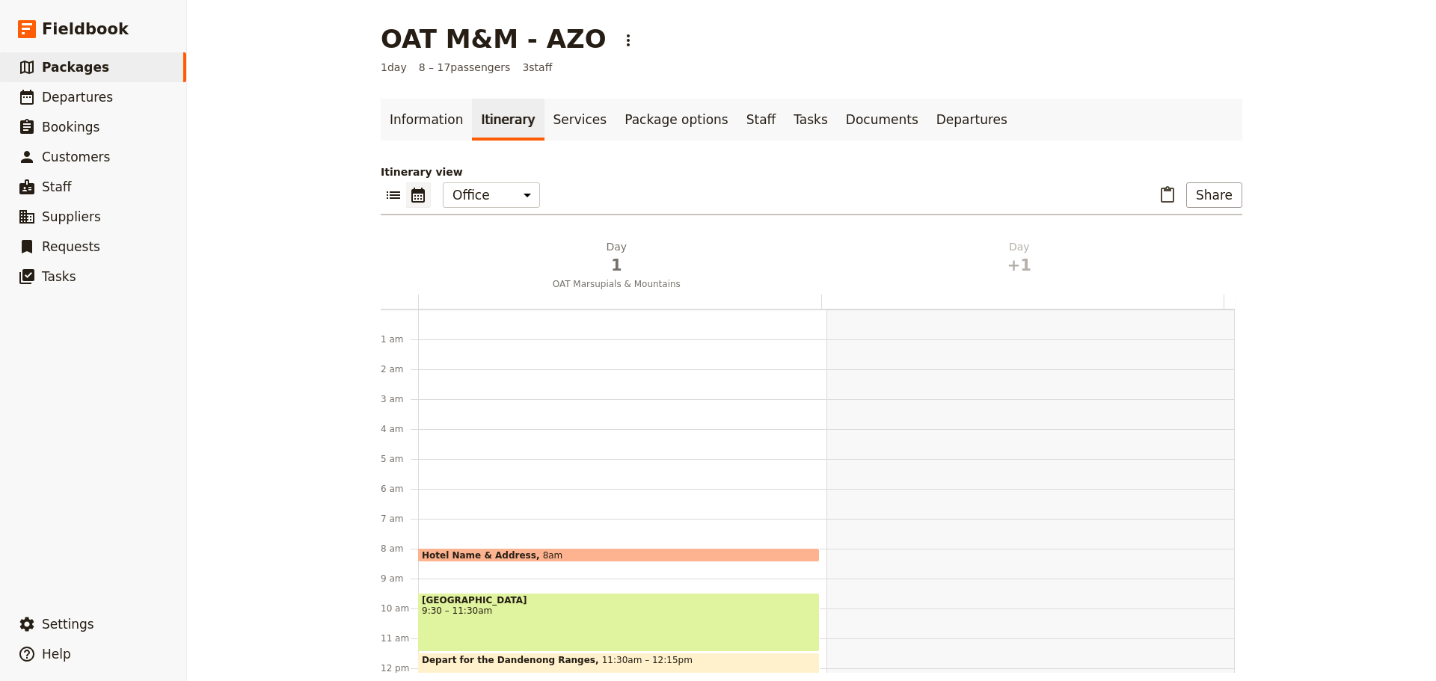
scroll to position [194, 0]
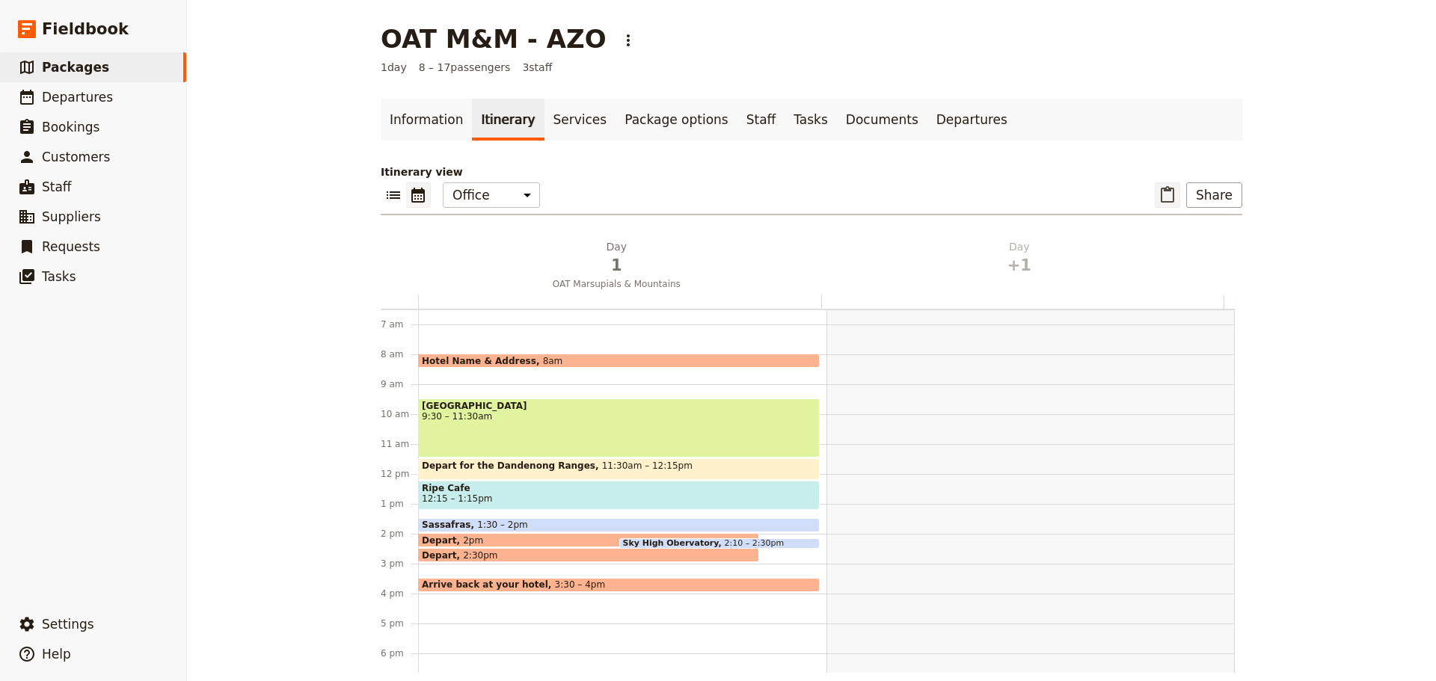
click at [1148, 189] on icon "Paste itinerary item" at bounding box center [1167, 194] width 13 height 16
select select "2"
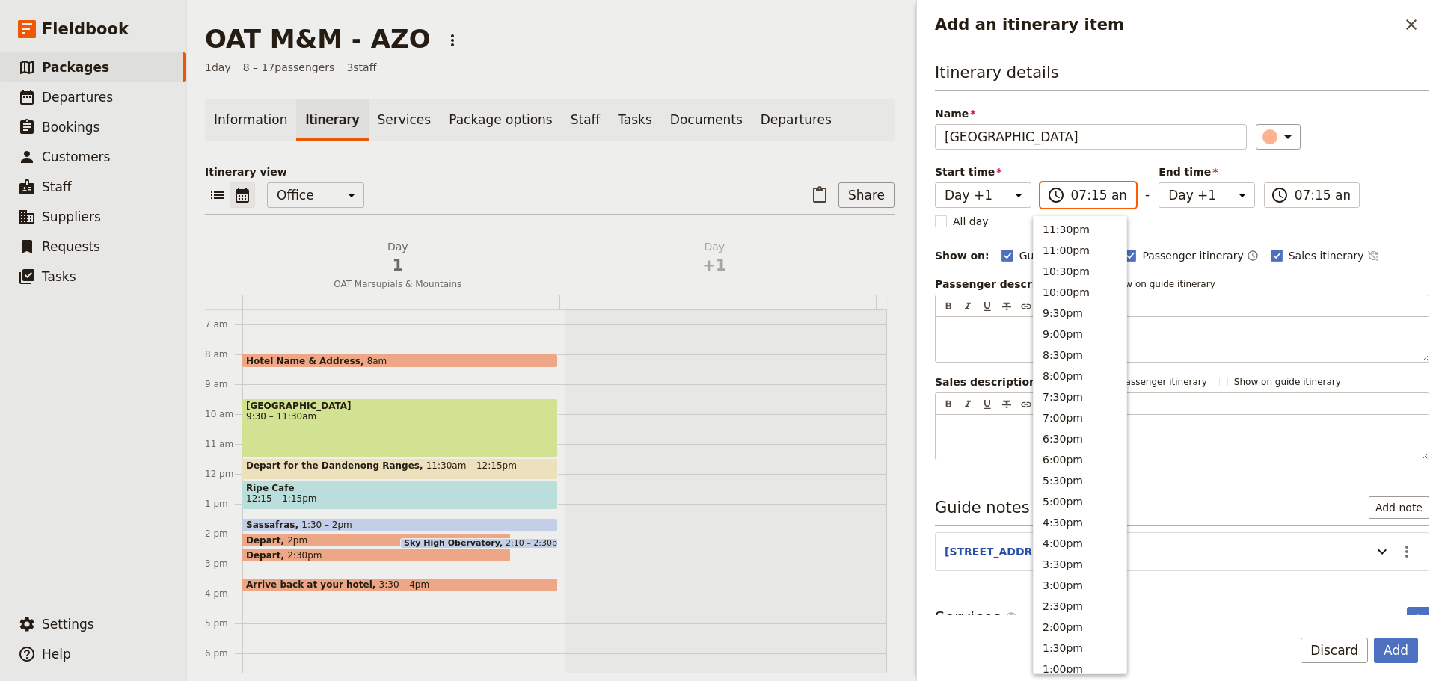
click at [1101, 202] on input "07:15 am" at bounding box center [1099, 195] width 56 height 18
click at [1073, 333] on button "8:00am" at bounding box center [1080, 330] width 93 height 21
type input "08:00 am"
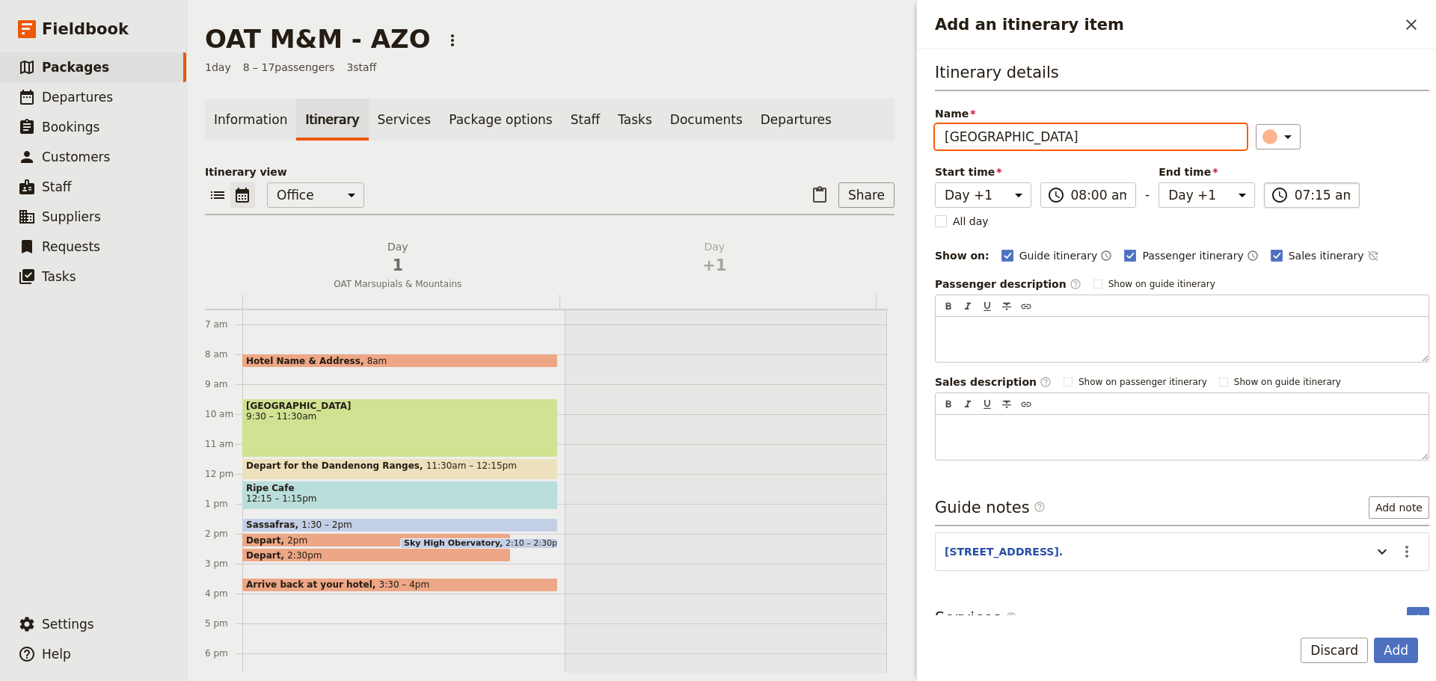
type input "08:00 am"
click at [1148, 188] on input "08:00 am" at bounding box center [1323, 195] width 56 height 18
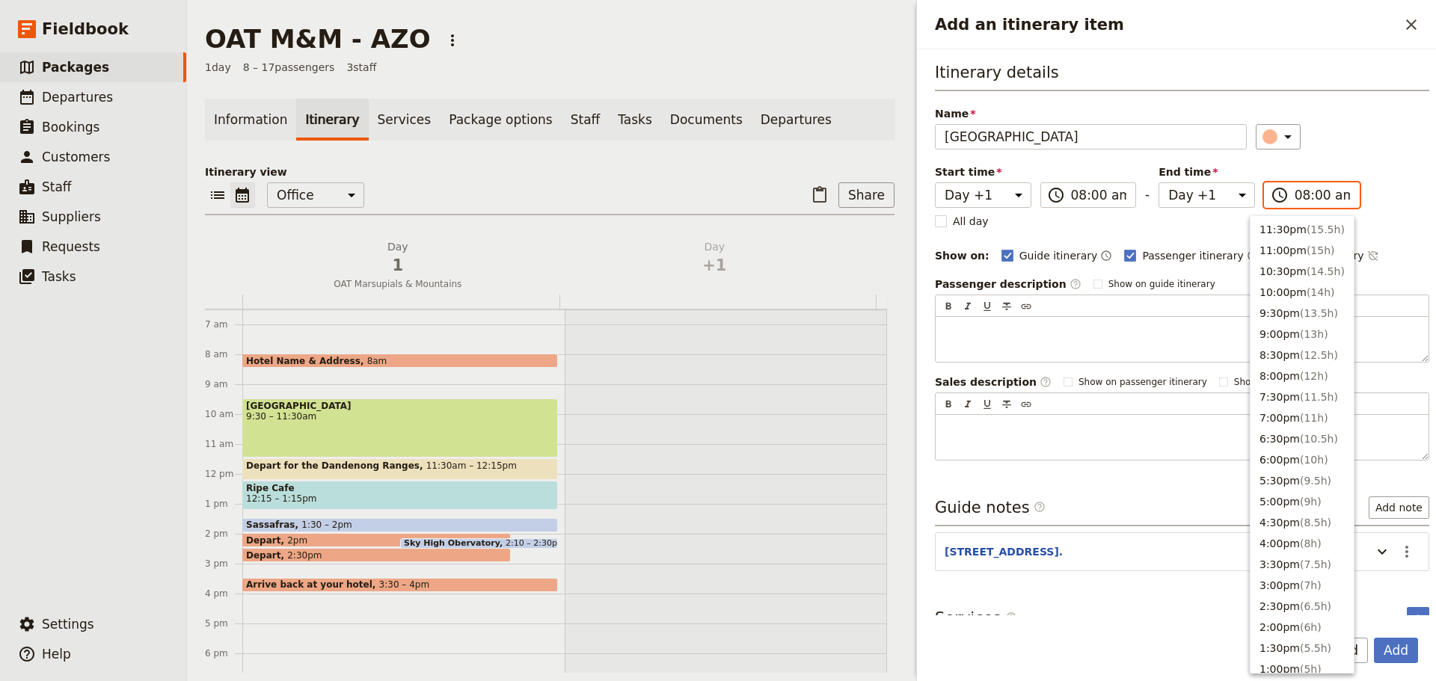
scroll to position [554, 0]
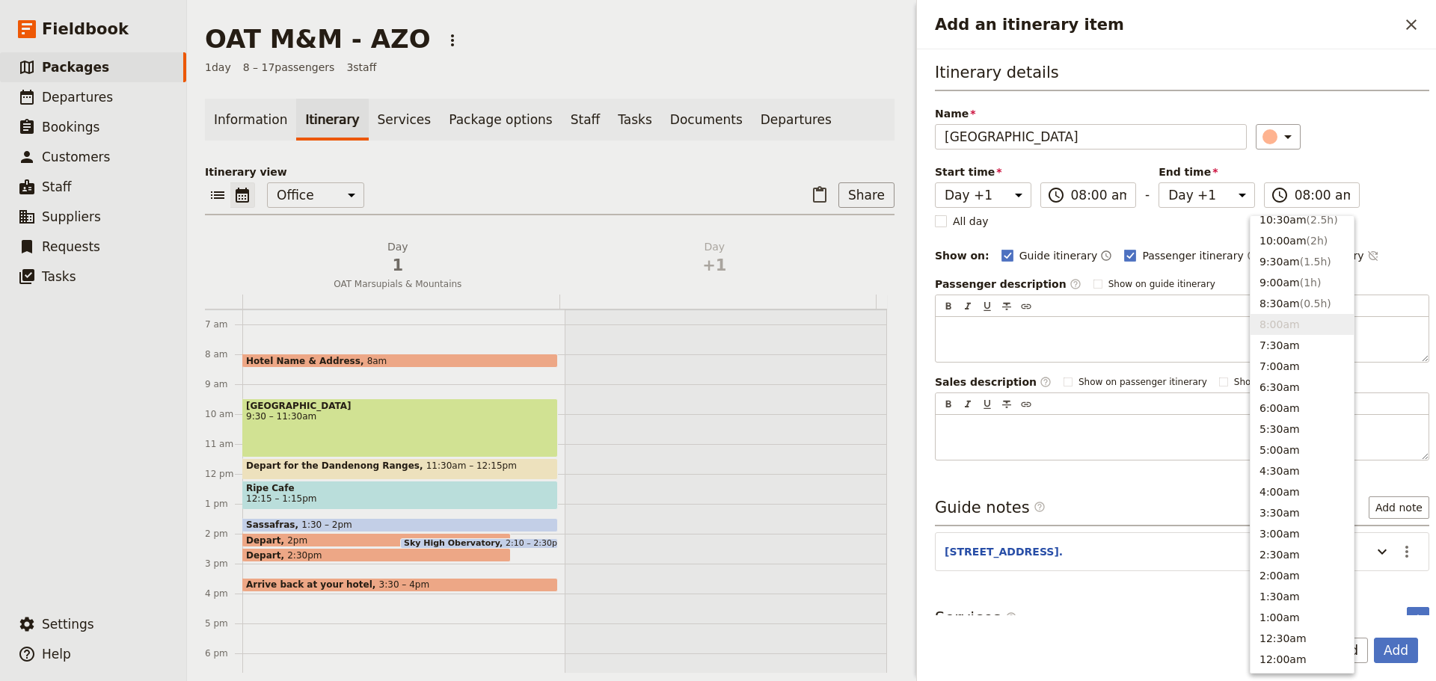
click at [1148, 138] on div "​" at bounding box center [1343, 136] width 174 height 25
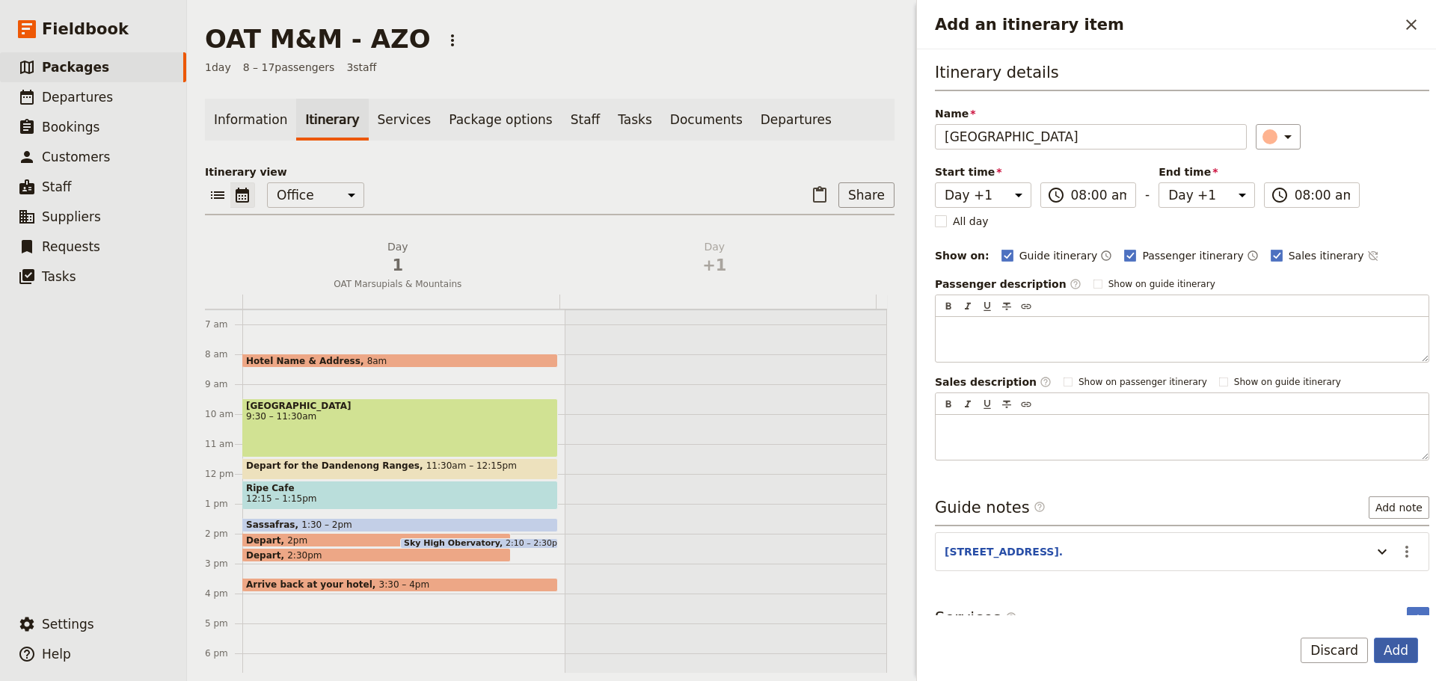
click at [1148, 480] on button "Add" at bounding box center [1396, 650] width 44 height 25
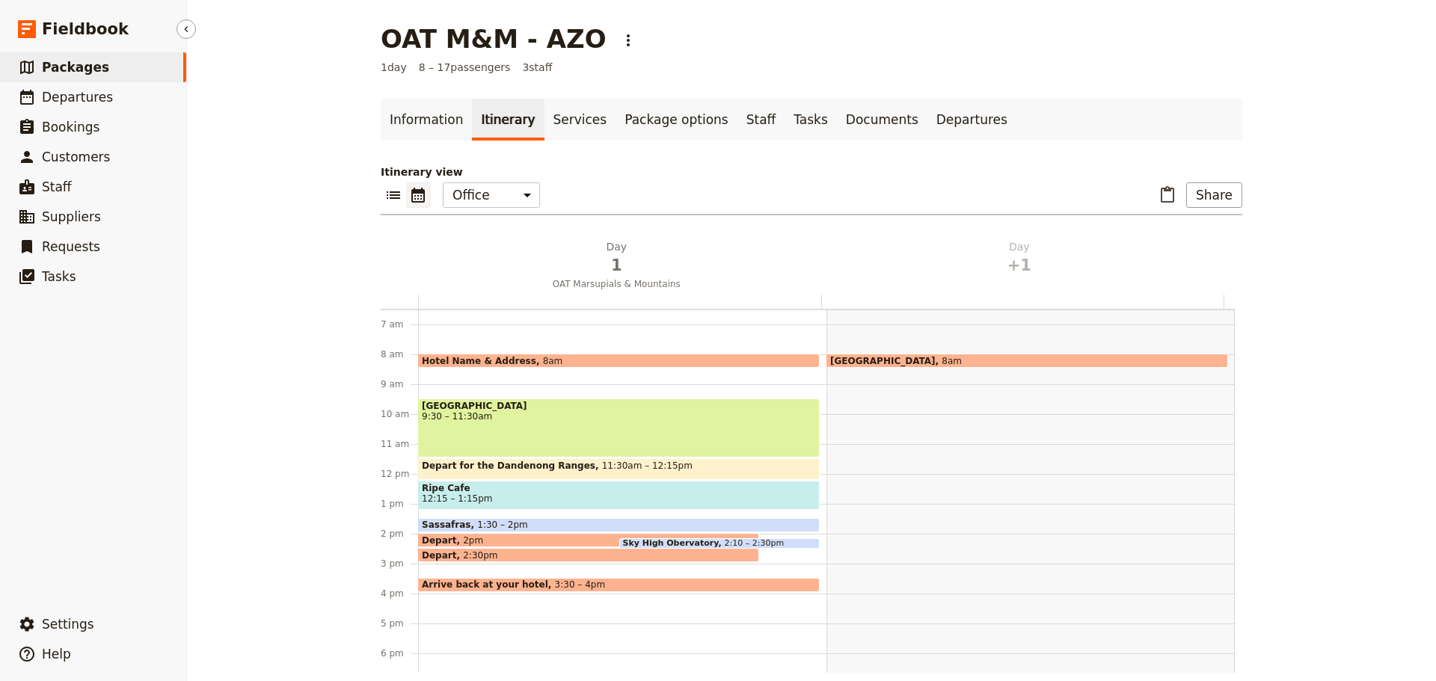
click at [85, 62] on span "Packages" at bounding box center [75, 67] width 67 height 15
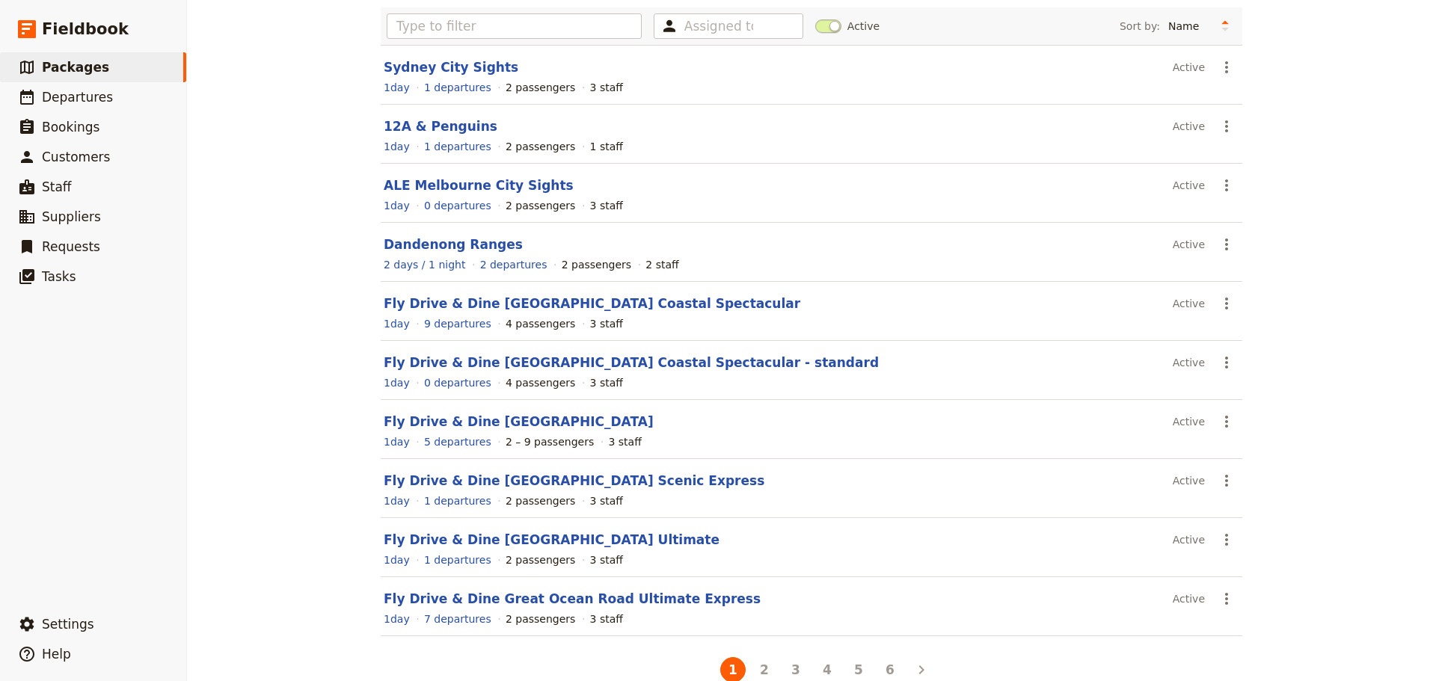
scroll to position [133, 0]
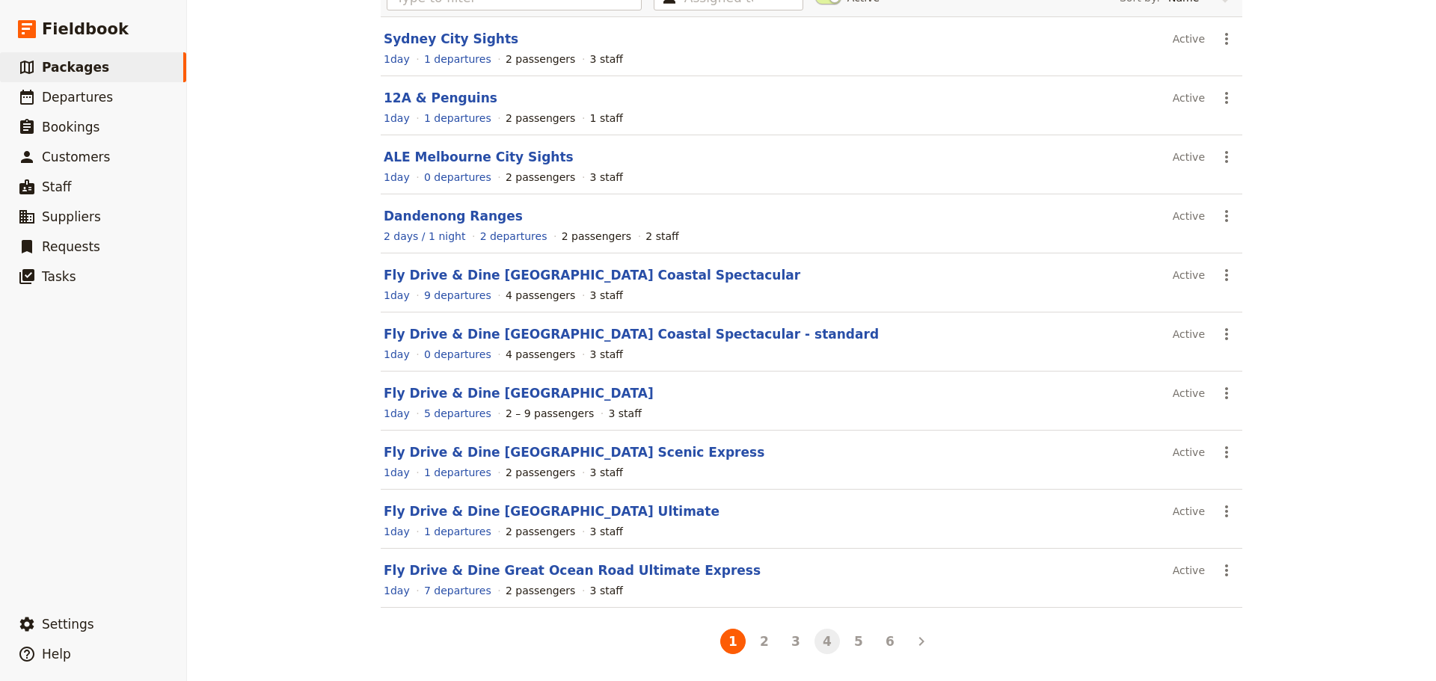
click at [822, 480] on button "4" at bounding box center [827, 641] width 25 height 25
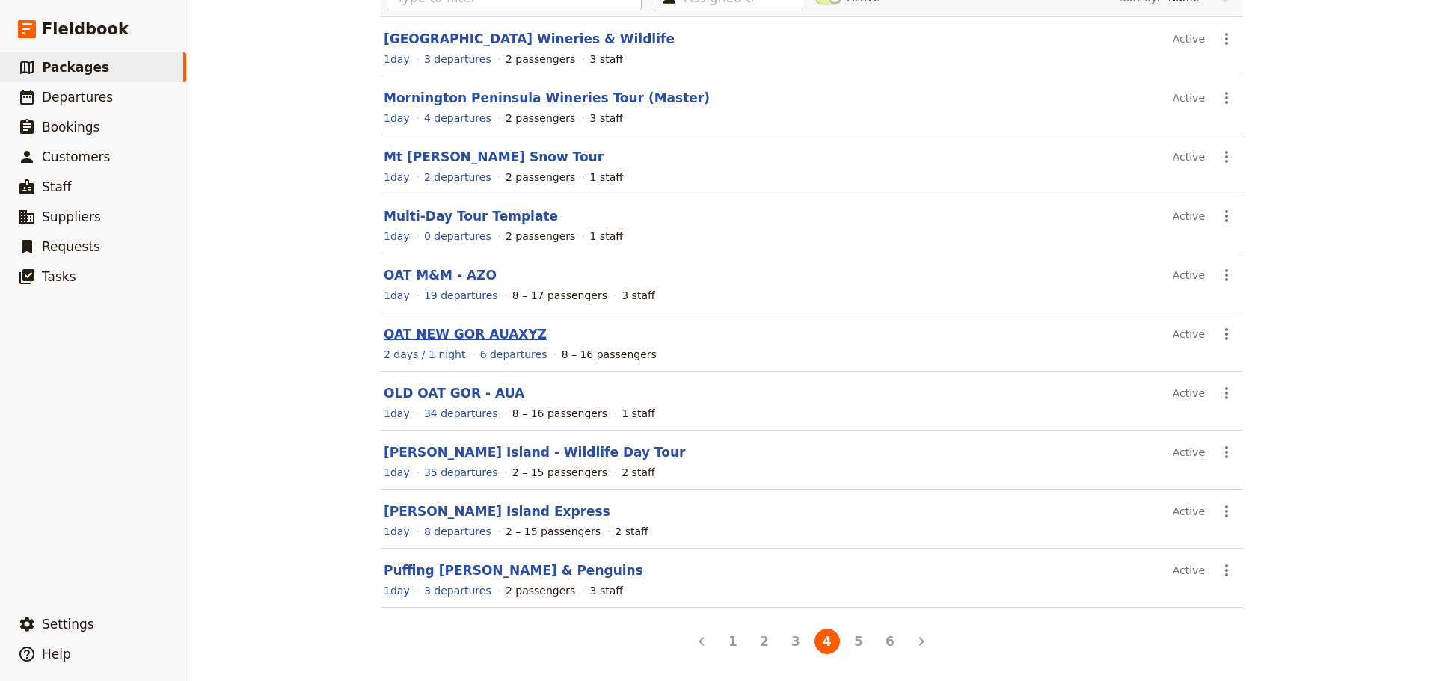
click at [435, 335] on link "OAT NEW GOR AUAXYZ" at bounding box center [465, 334] width 163 height 15
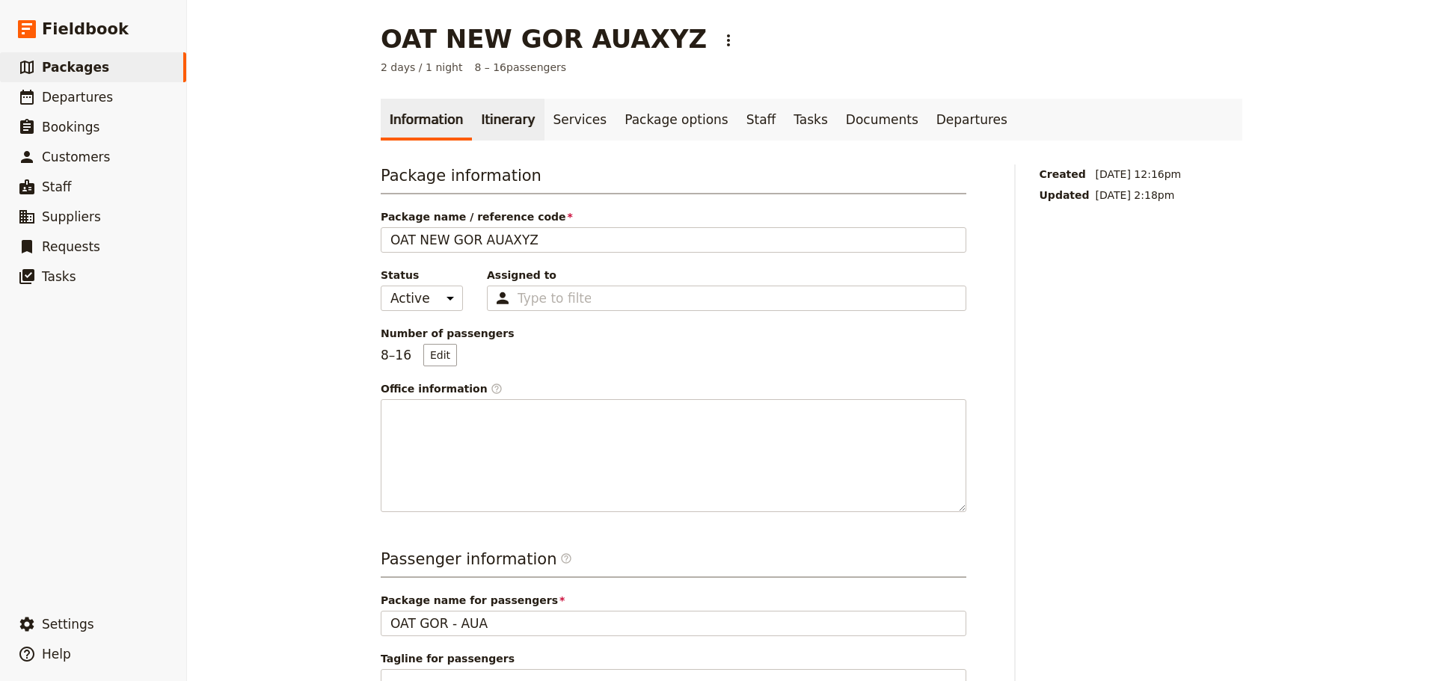
click at [503, 121] on link "Itinerary" at bounding box center [508, 120] width 72 height 42
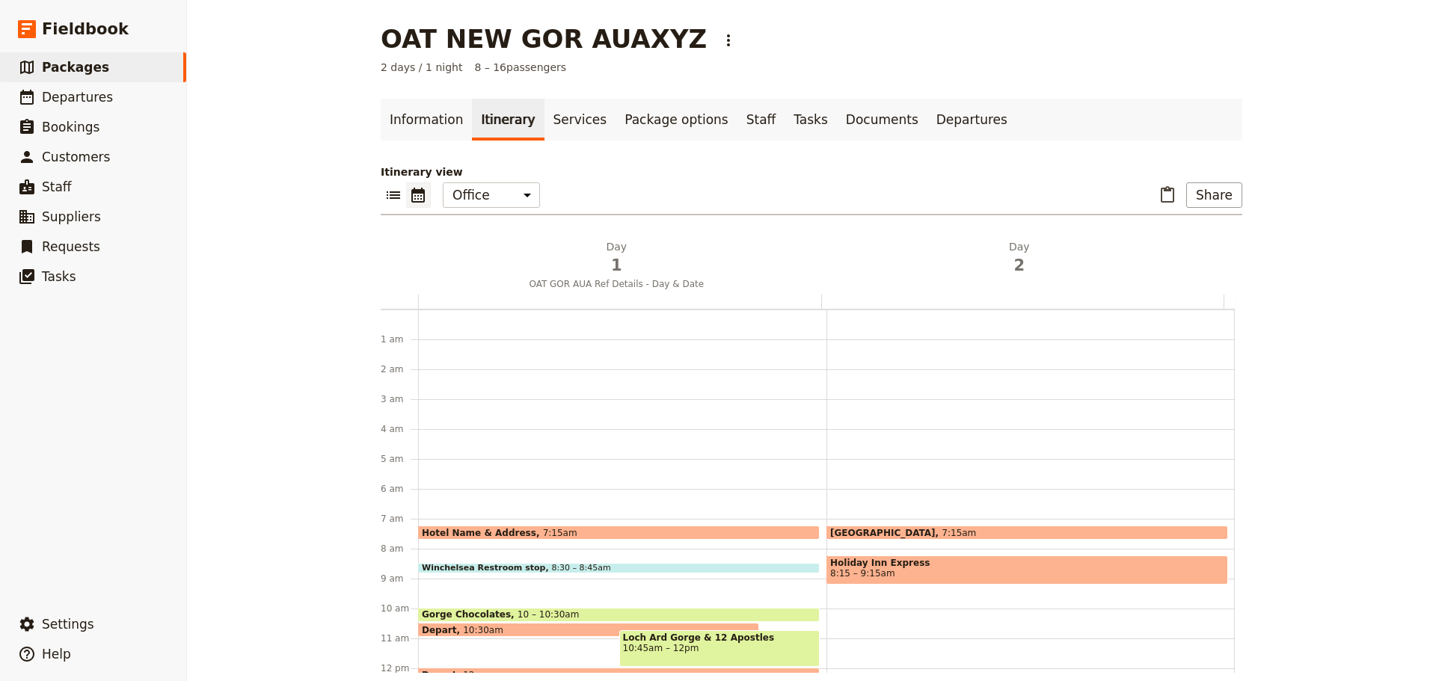
scroll to position [194, 0]
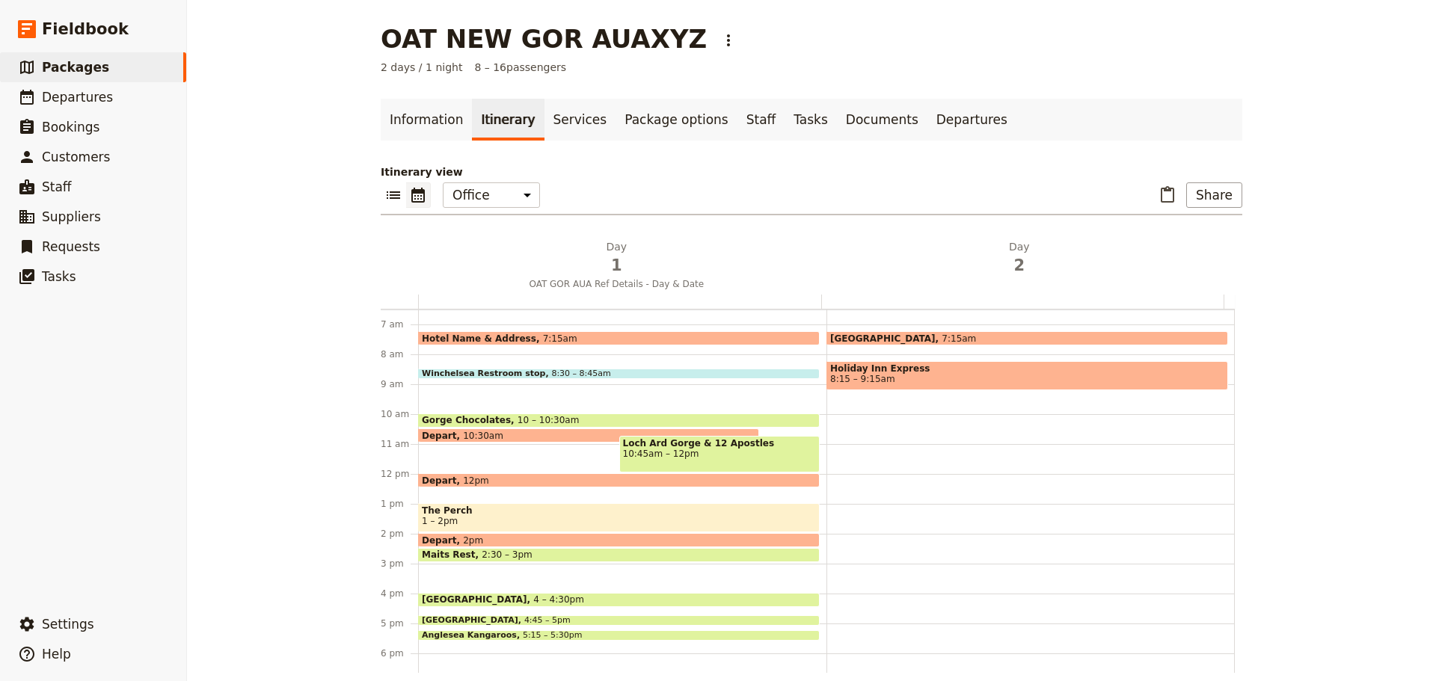
click at [951, 372] on span "Holiday Inn Express" at bounding box center [1027, 369] width 394 height 10
select select "2"
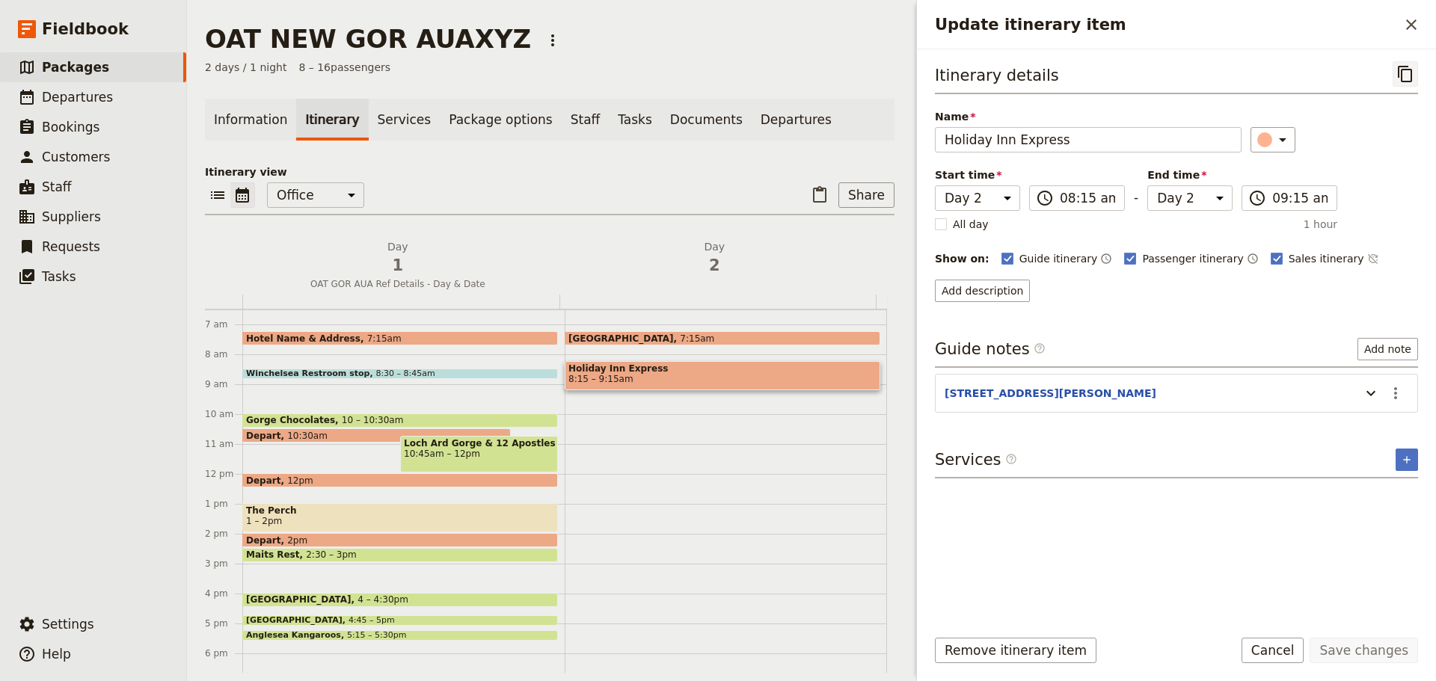
click at [1148, 75] on icon "Copy itinerary item" at bounding box center [1405, 74] width 18 height 18
click at [1148, 31] on icon "Close drawer" at bounding box center [1411, 25] width 18 height 18
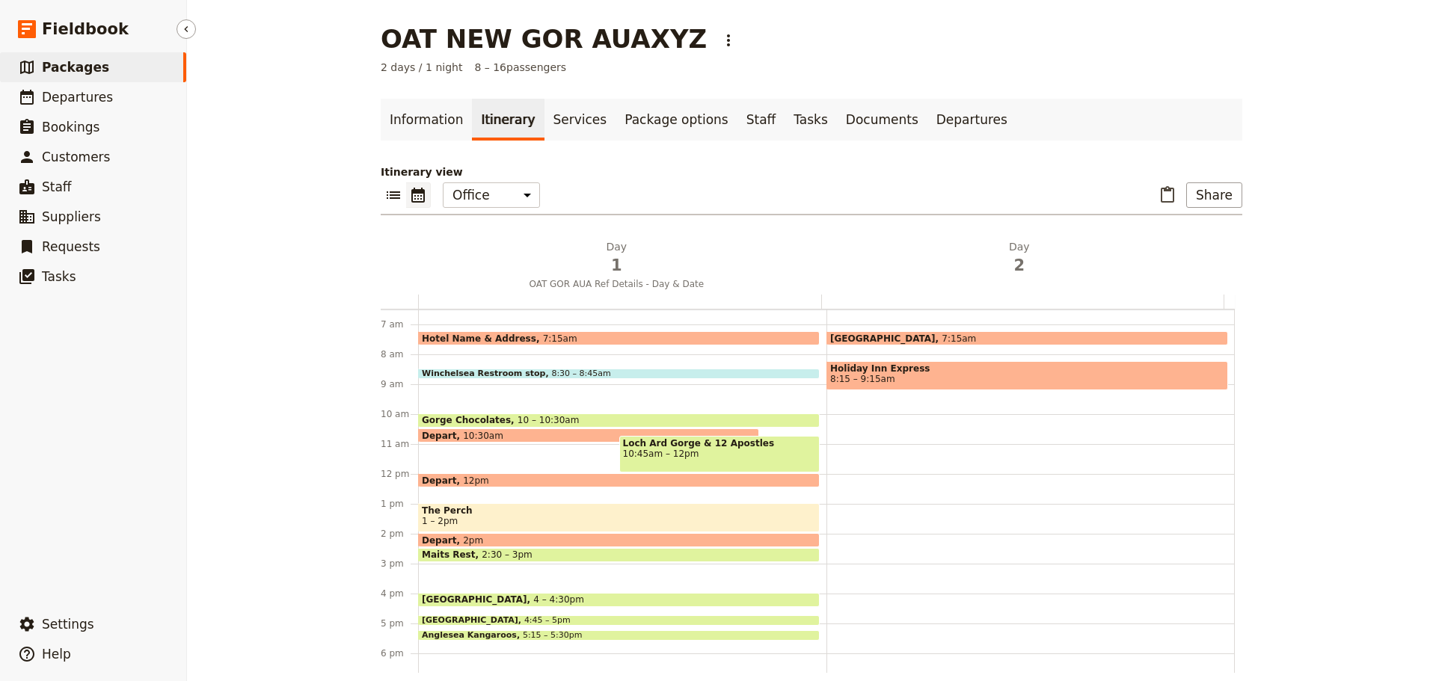
click at [109, 61] on link "​ Packages" at bounding box center [93, 67] width 186 height 30
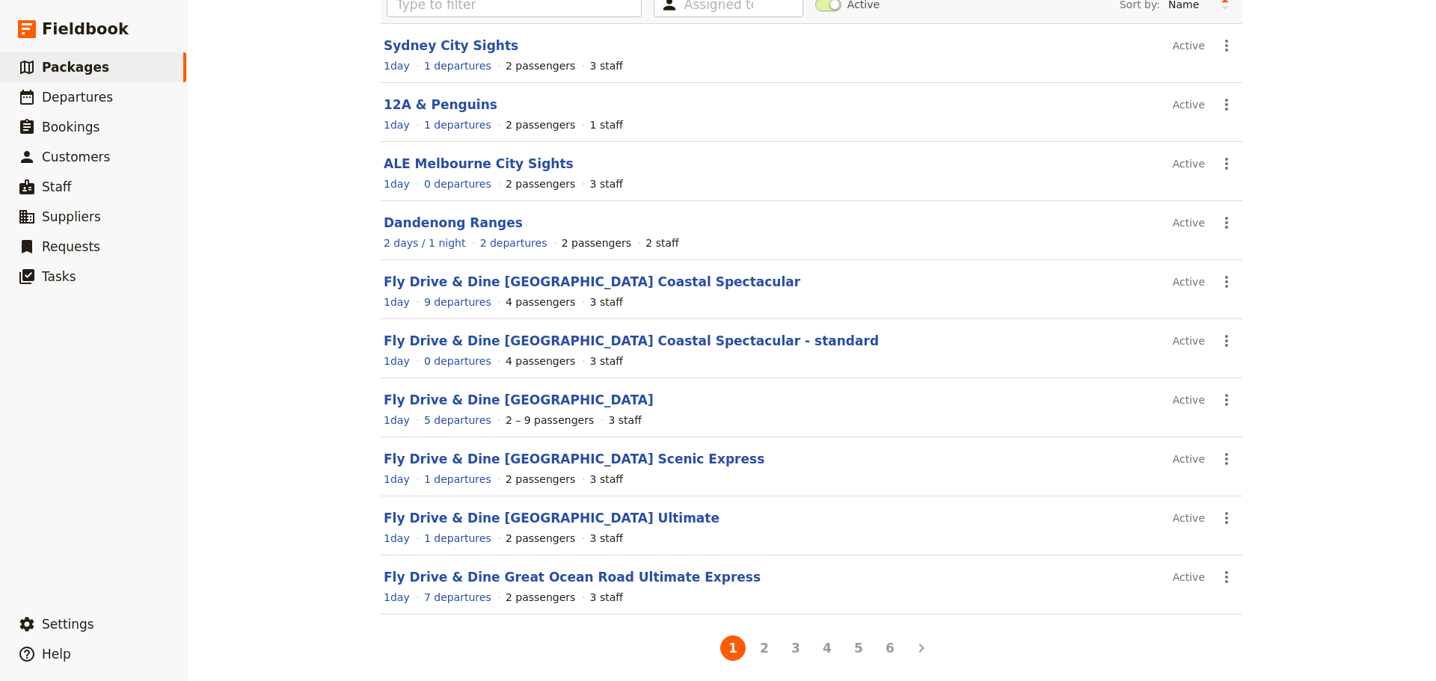
scroll to position [133, 0]
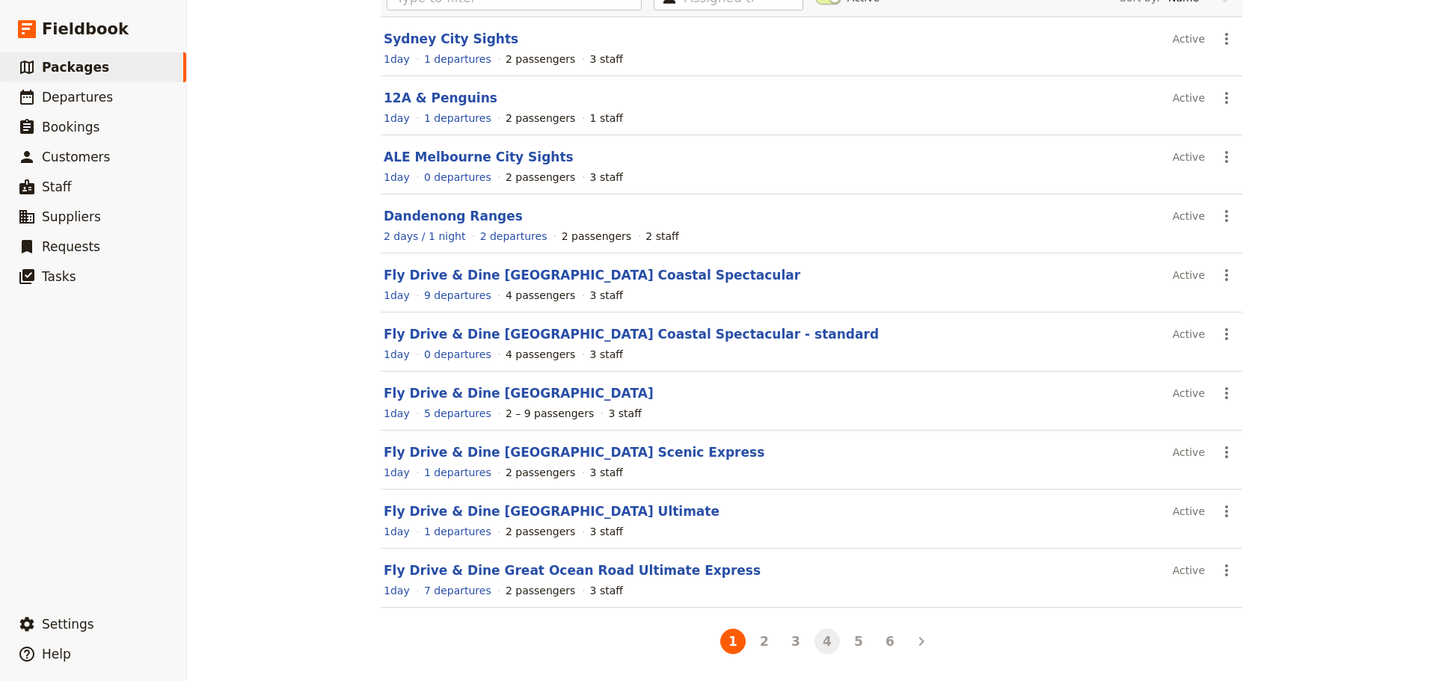
click at [821, 480] on button "4" at bounding box center [827, 641] width 25 height 25
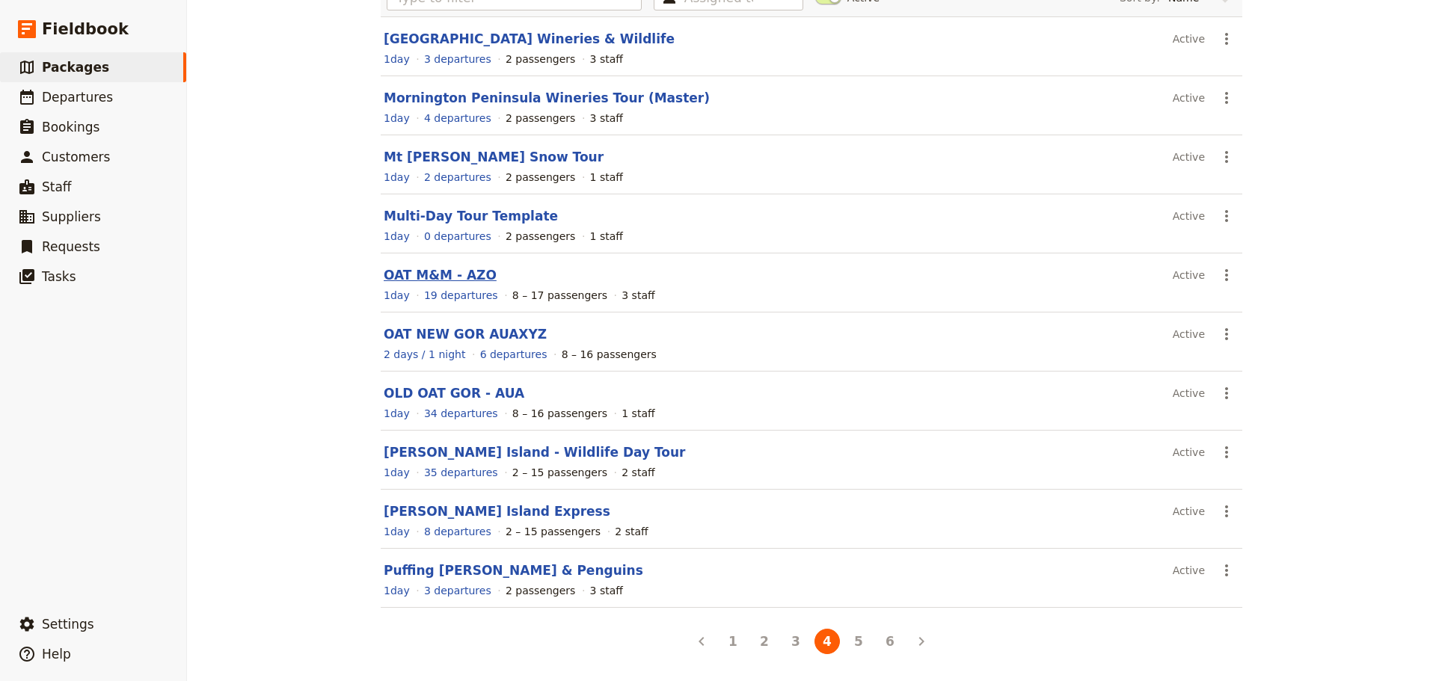
click at [414, 278] on link "OAT M&M - AZO" at bounding box center [440, 275] width 113 height 15
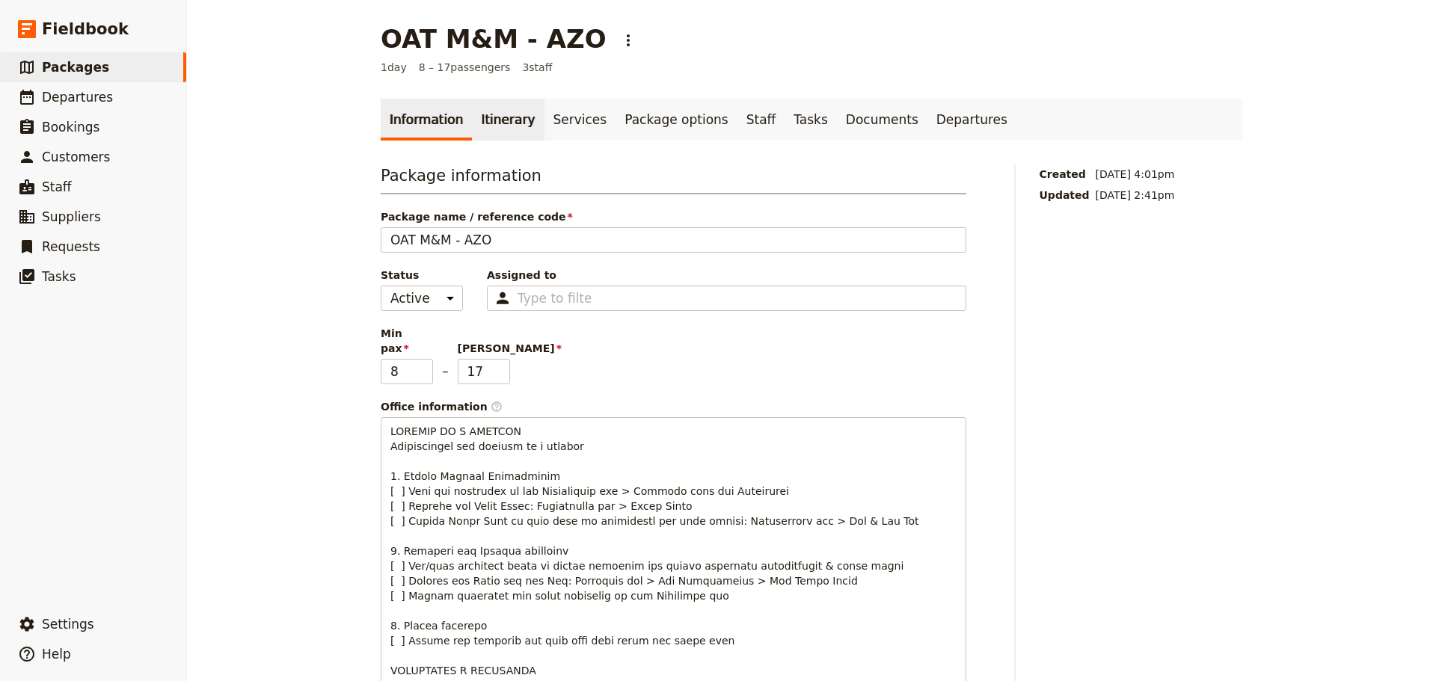
click at [482, 116] on link "Itinerary" at bounding box center [508, 120] width 72 height 42
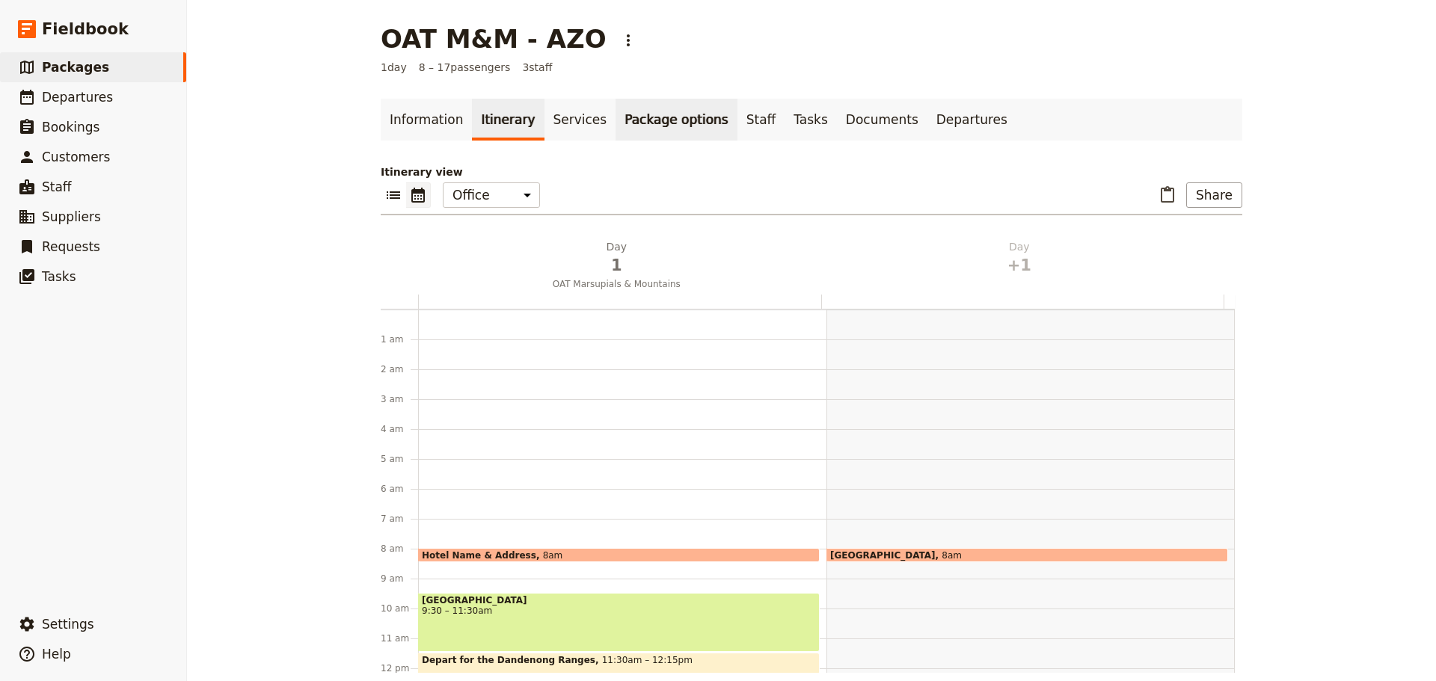
scroll to position [194, 0]
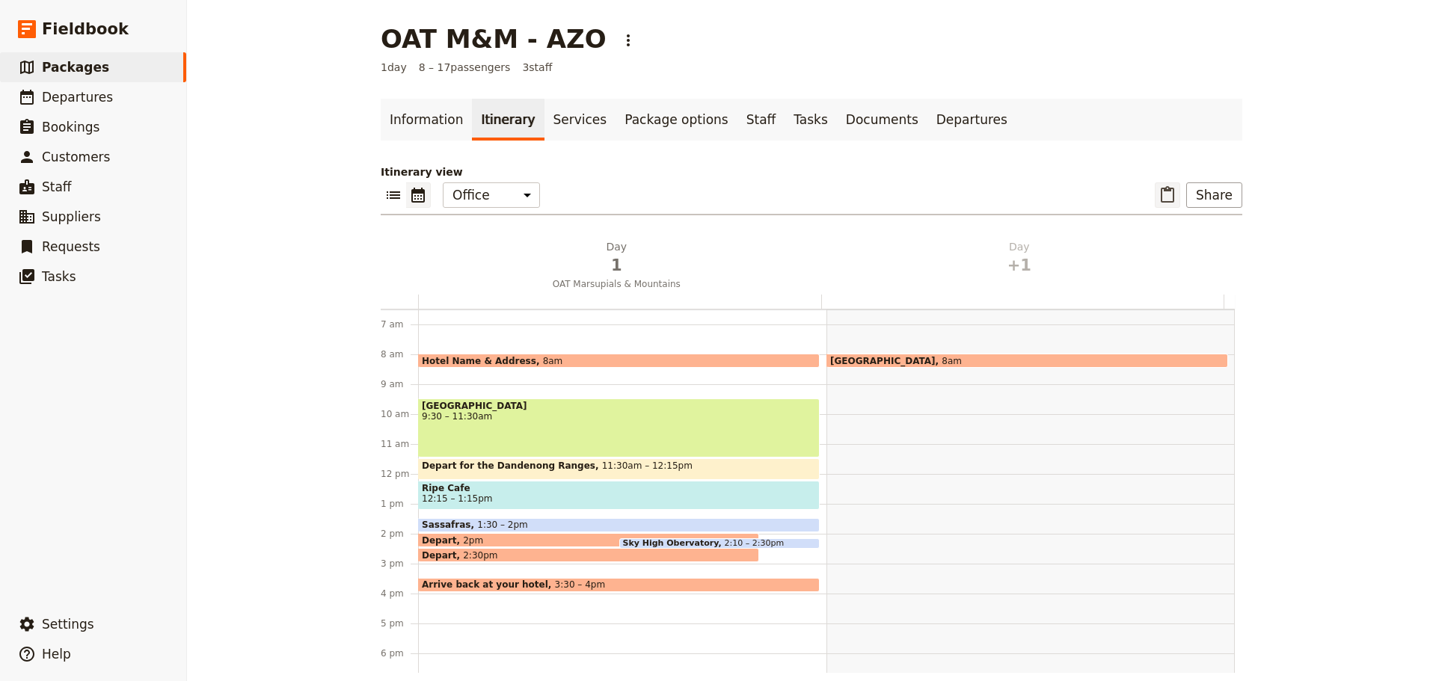
click at [1148, 197] on icon "Paste itinerary item" at bounding box center [1168, 195] width 18 height 18
select select "2"
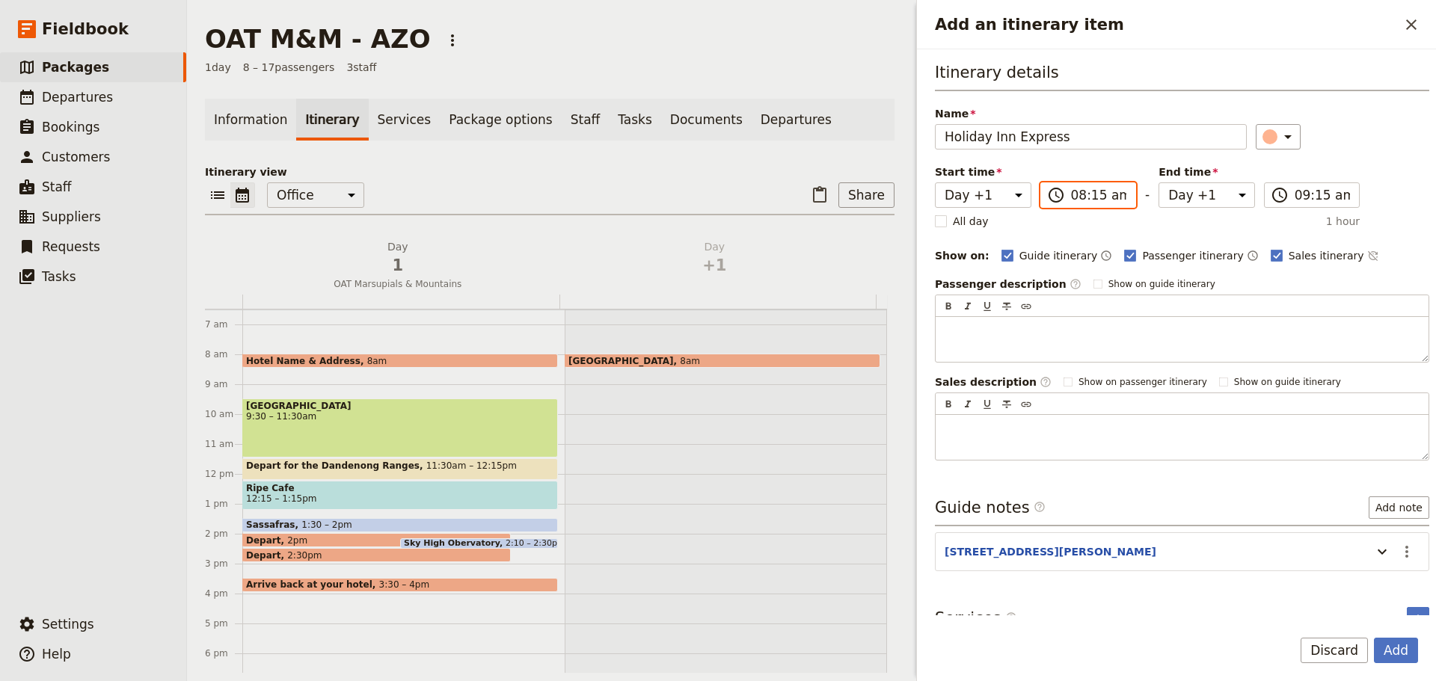
click at [1091, 191] on input "08:15 am" at bounding box center [1099, 195] width 56 height 18
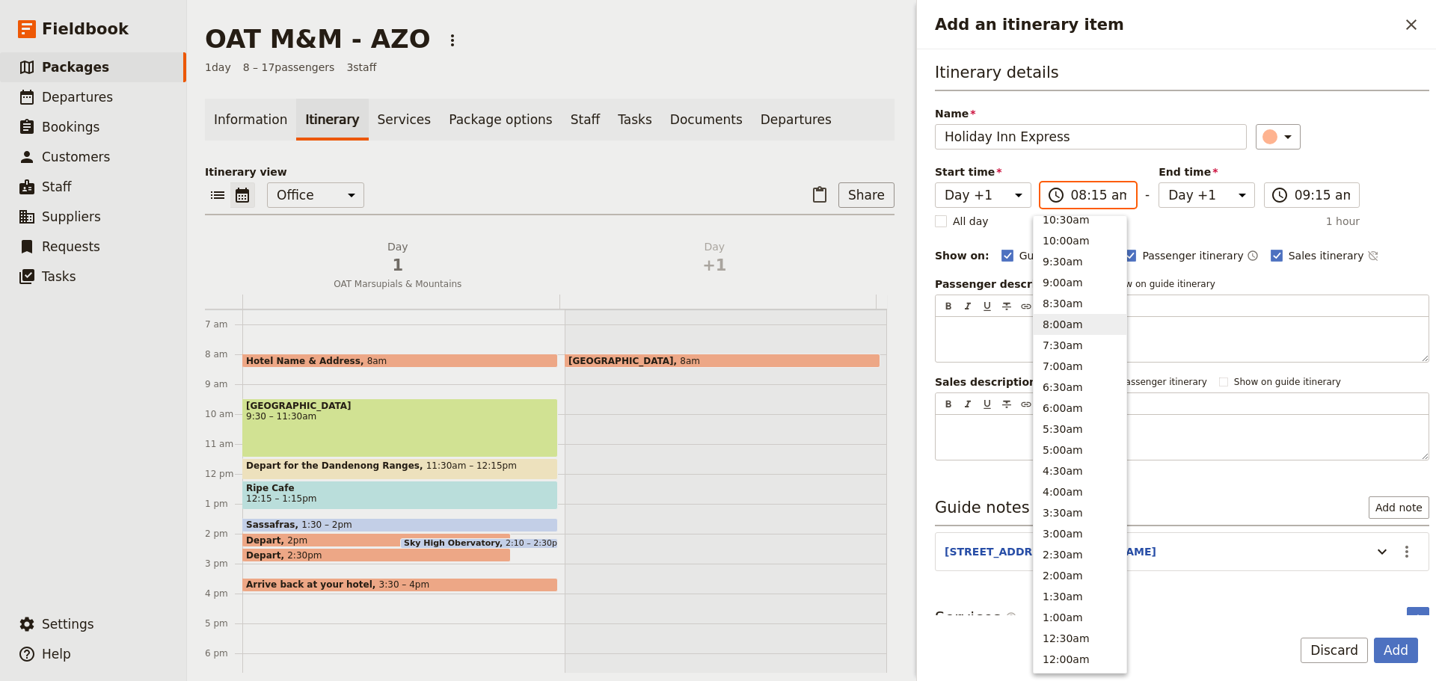
scroll to position [548, 0]
click at [1063, 326] on button "8:00am" at bounding box center [1080, 330] width 93 height 21
type input "08:00 am"
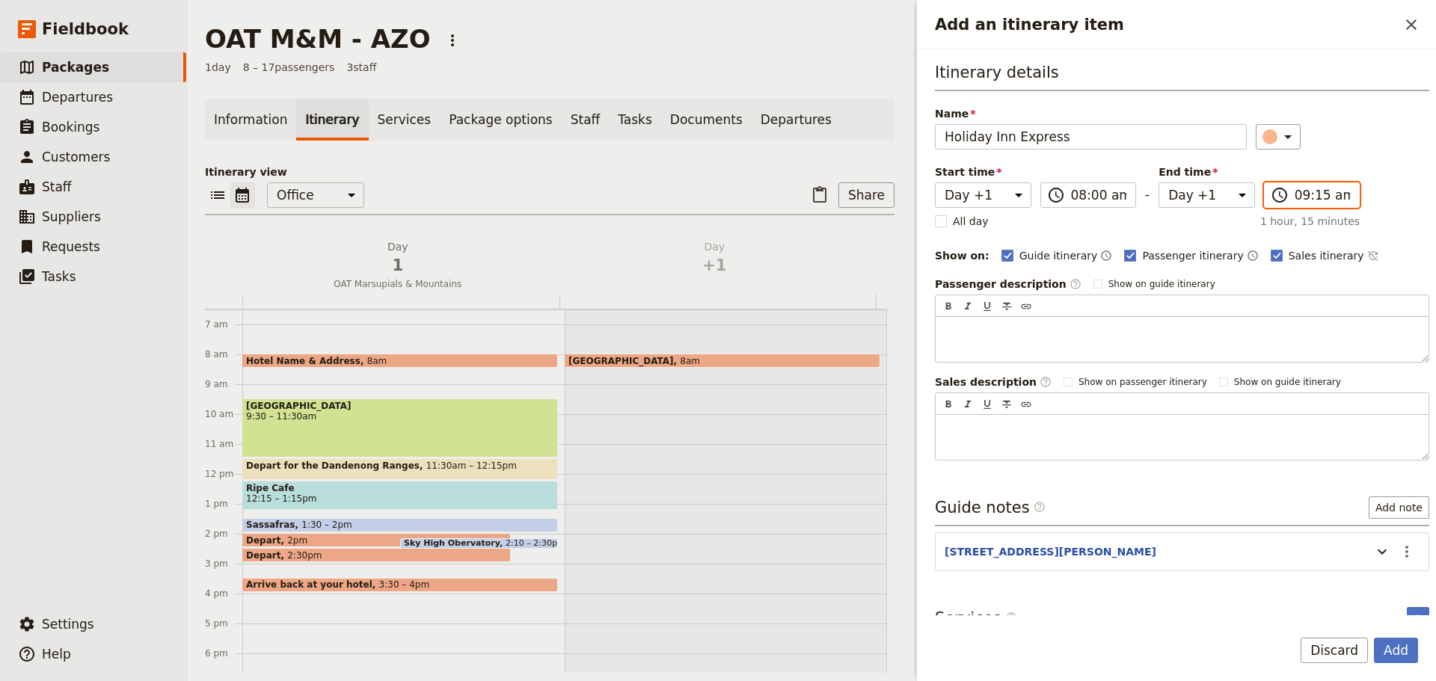
click at [1148, 195] on input "09:15 am" at bounding box center [1323, 195] width 56 height 18
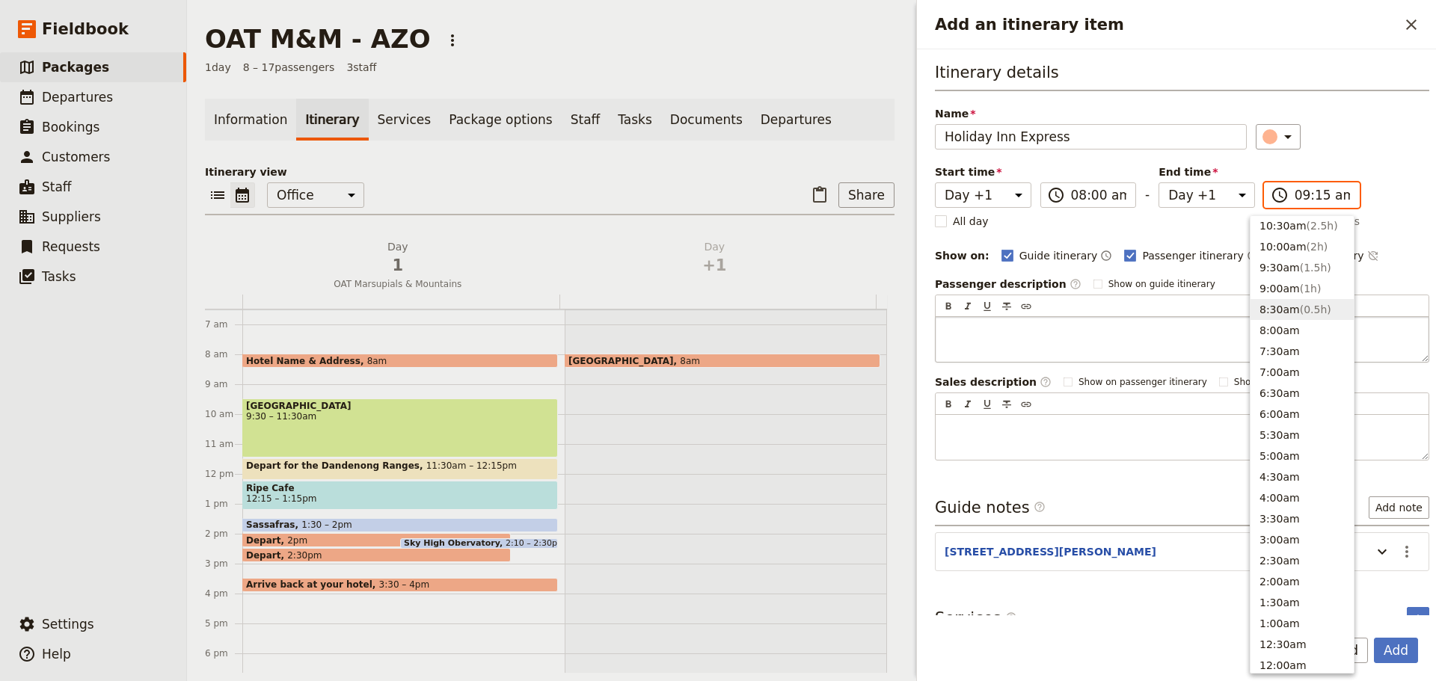
click at [1148, 319] on button "8:30am ( 0.5h )" at bounding box center [1302, 309] width 103 height 21
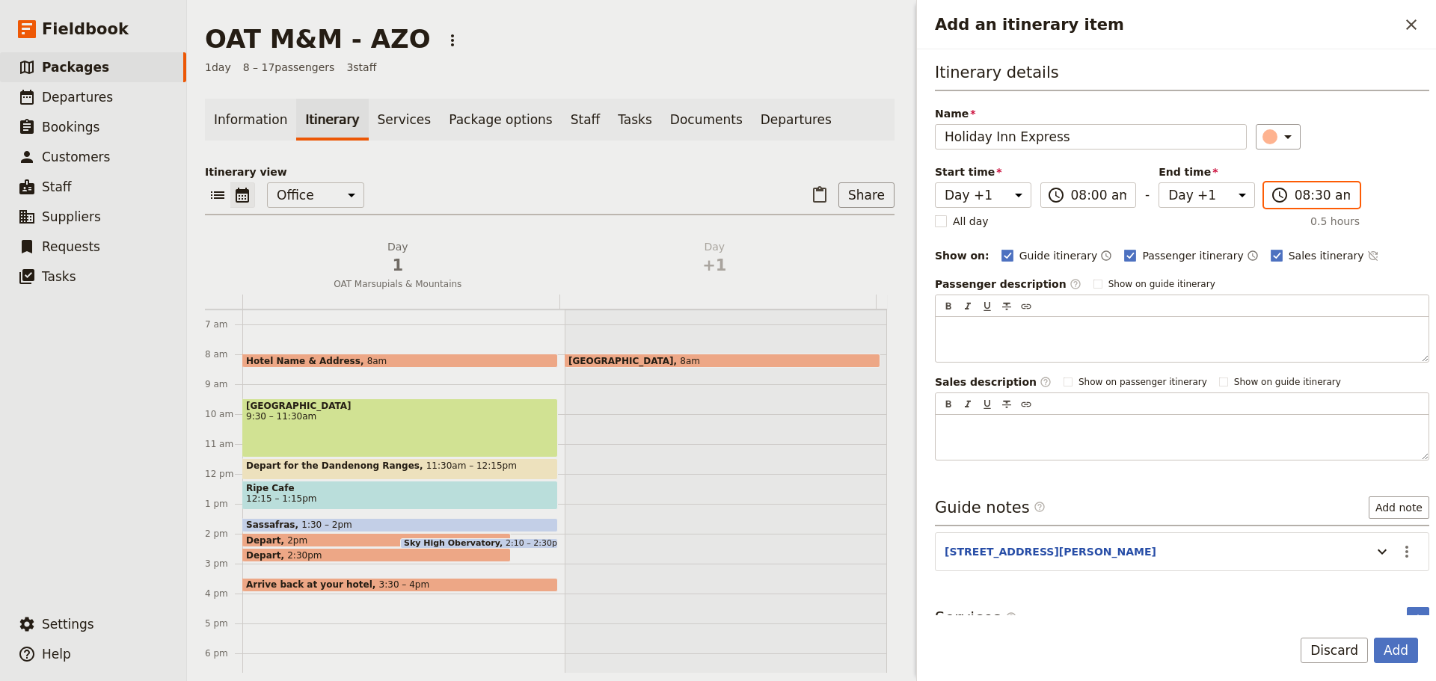
click at [1148, 194] on input "08:30 am" at bounding box center [1323, 195] width 56 height 18
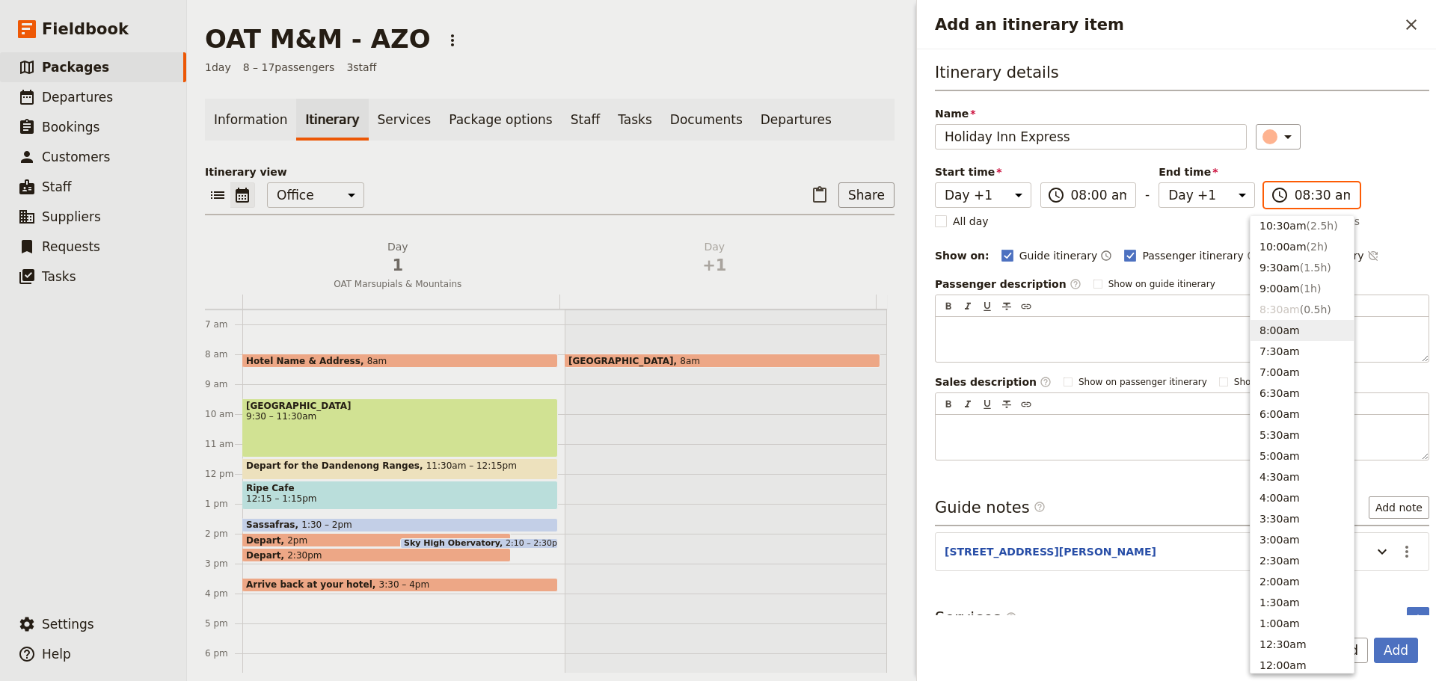
click at [1148, 332] on button "8:00am" at bounding box center [1302, 330] width 103 height 21
type input "08:00 am"
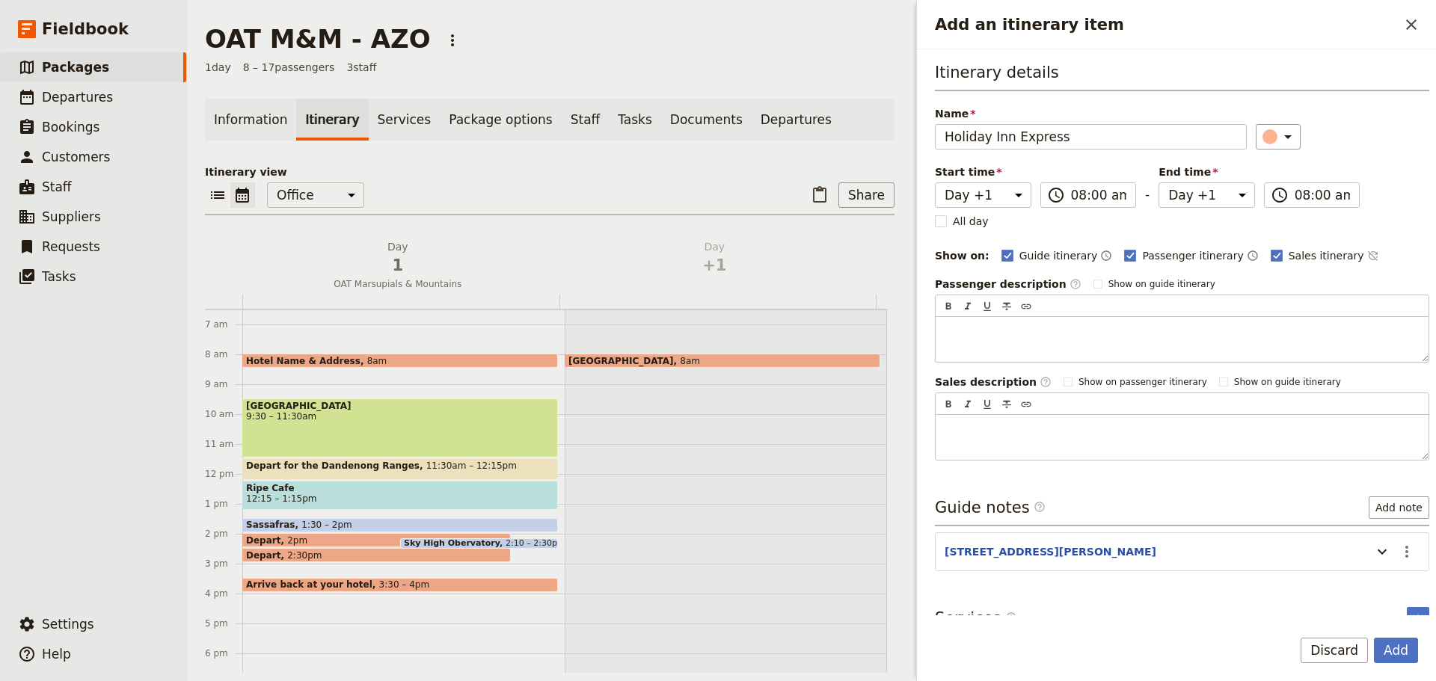
click at [1148, 223] on div "Itinerary details Name Holiday Inn Express ​ Start time Day 1 Day +1 08:00 ​ 08…" at bounding box center [1182, 260] width 494 height 399
click at [1148, 480] on button "Add" at bounding box center [1396, 650] width 44 height 25
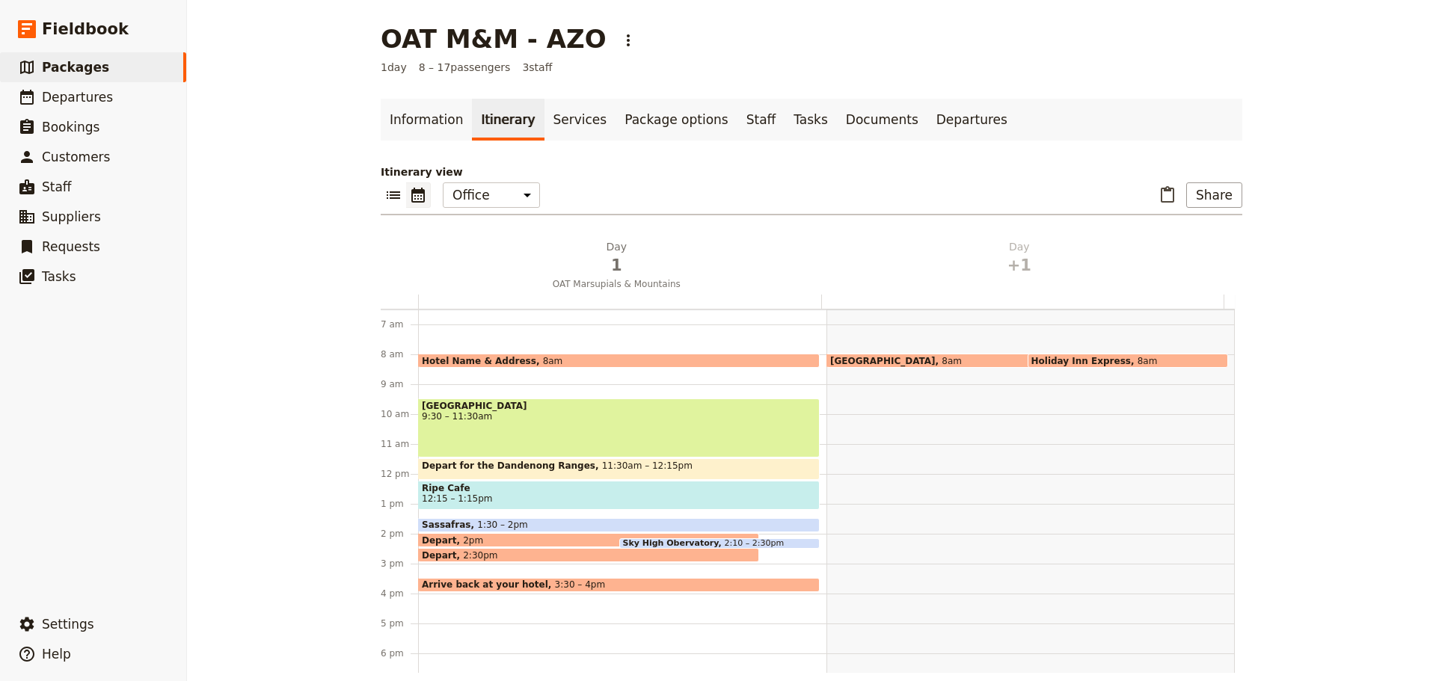
scroll to position [0, 0]
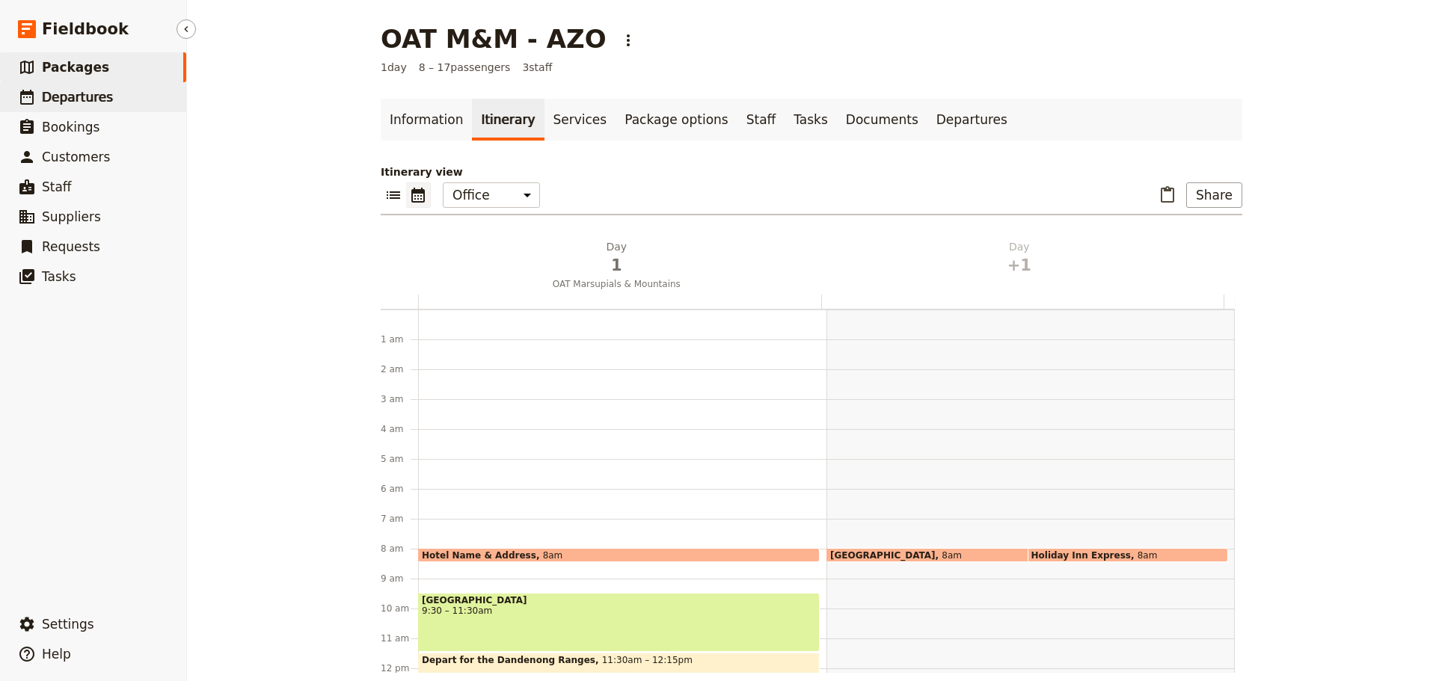
click at [62, 99] on span "Departures" at bounding box center [77, 97] width 71 height 15
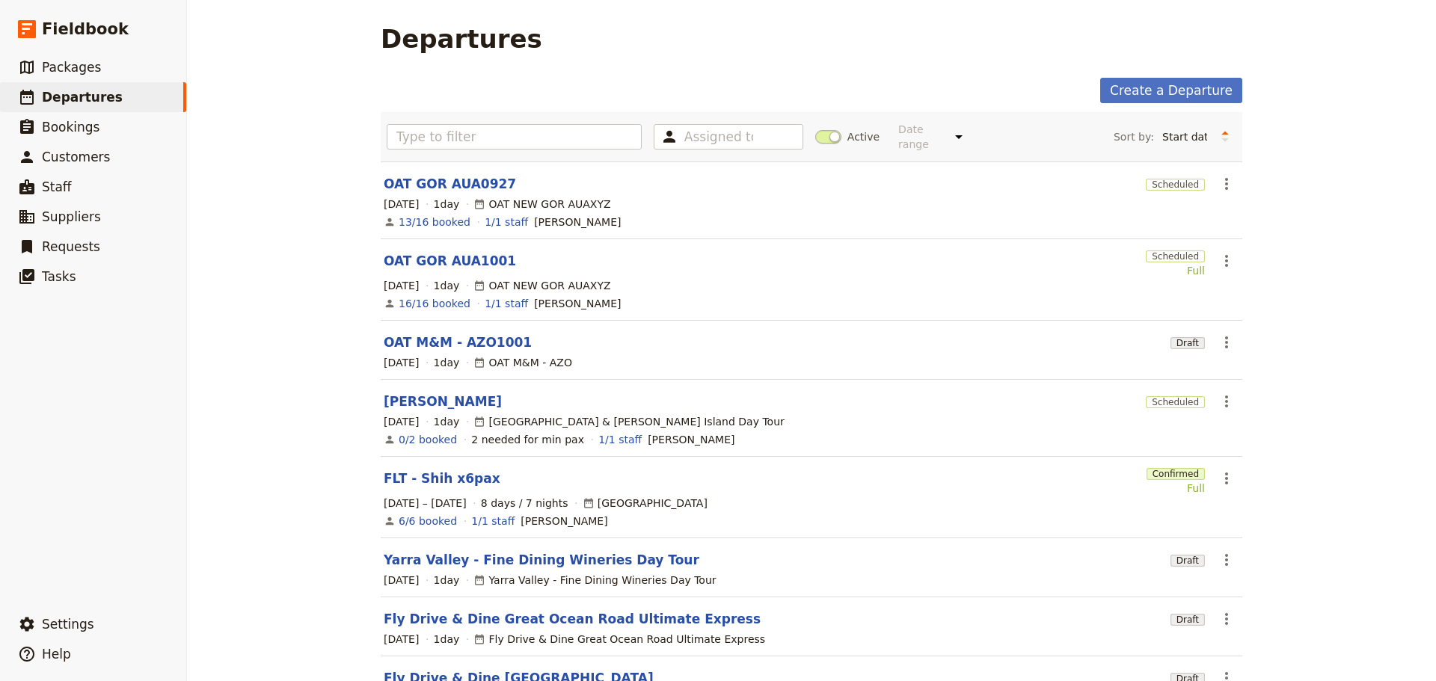
click at [408, 340] on section "OAT M&M - AZO1001 Draft ​ [DATE] 1 day OAT M&M - AZO" at bounding box center [812, 350] width 862 height 59
click at [411, 334] on link "OAT M&M - AZO1001" at bounding box center [458, 343] width 148 height 18
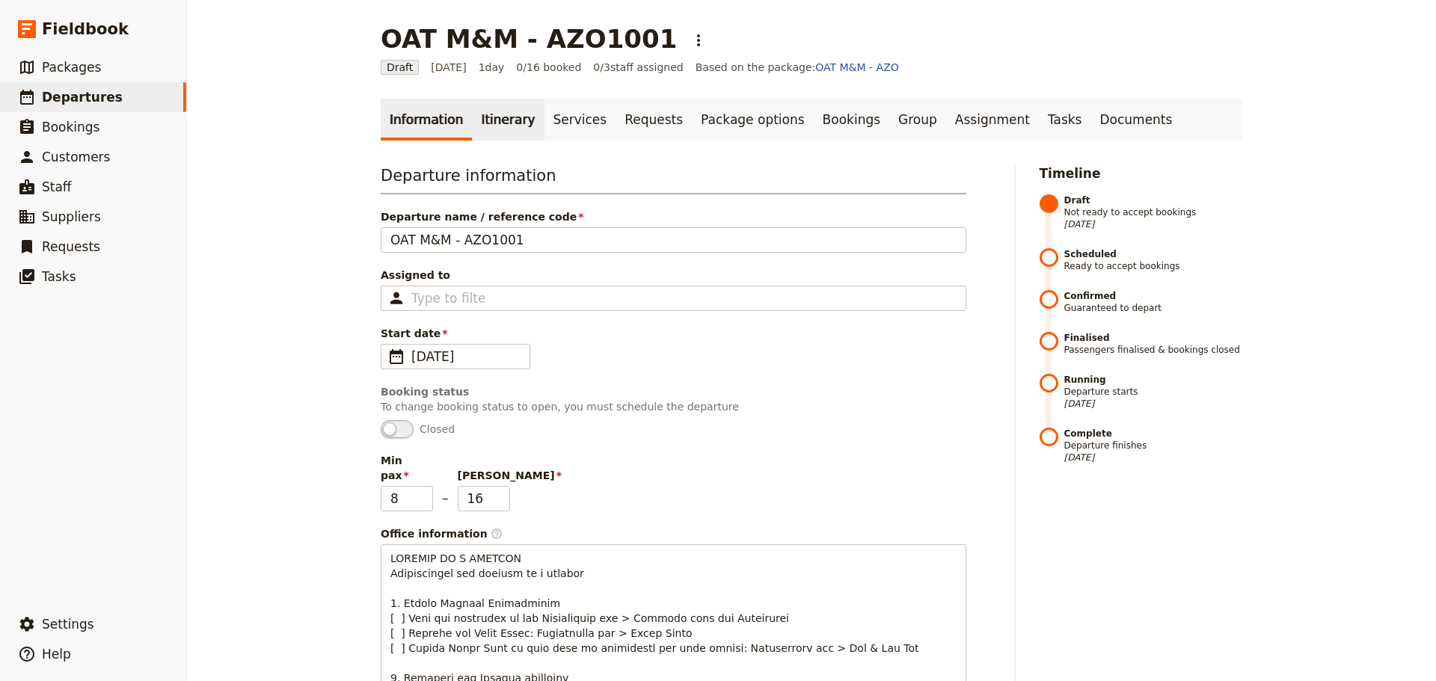
click at [494, 117] on link "Itinerary" at bounding box center [508, 120] width 72 height 42
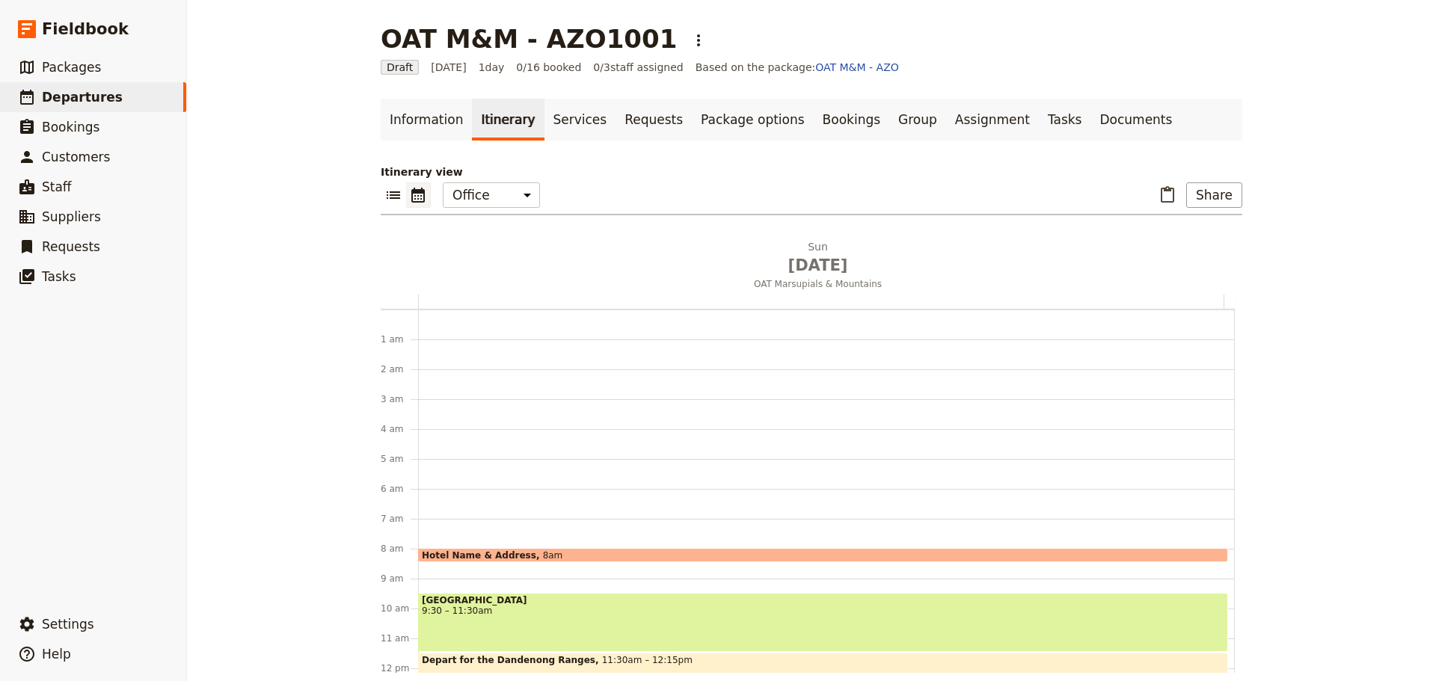
scroll to position [194, 0]
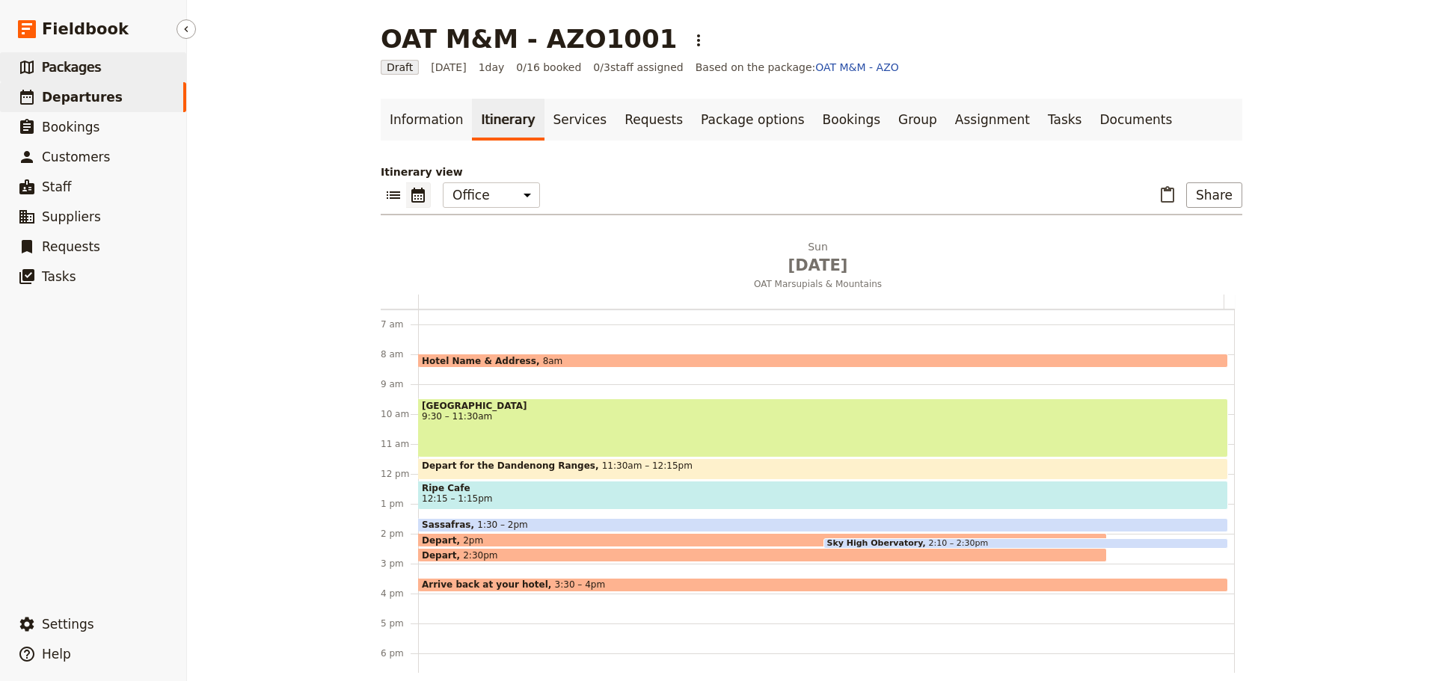
click at [77, 74] on span "Packages" at bounding box center [71, 67] width 59 height 15
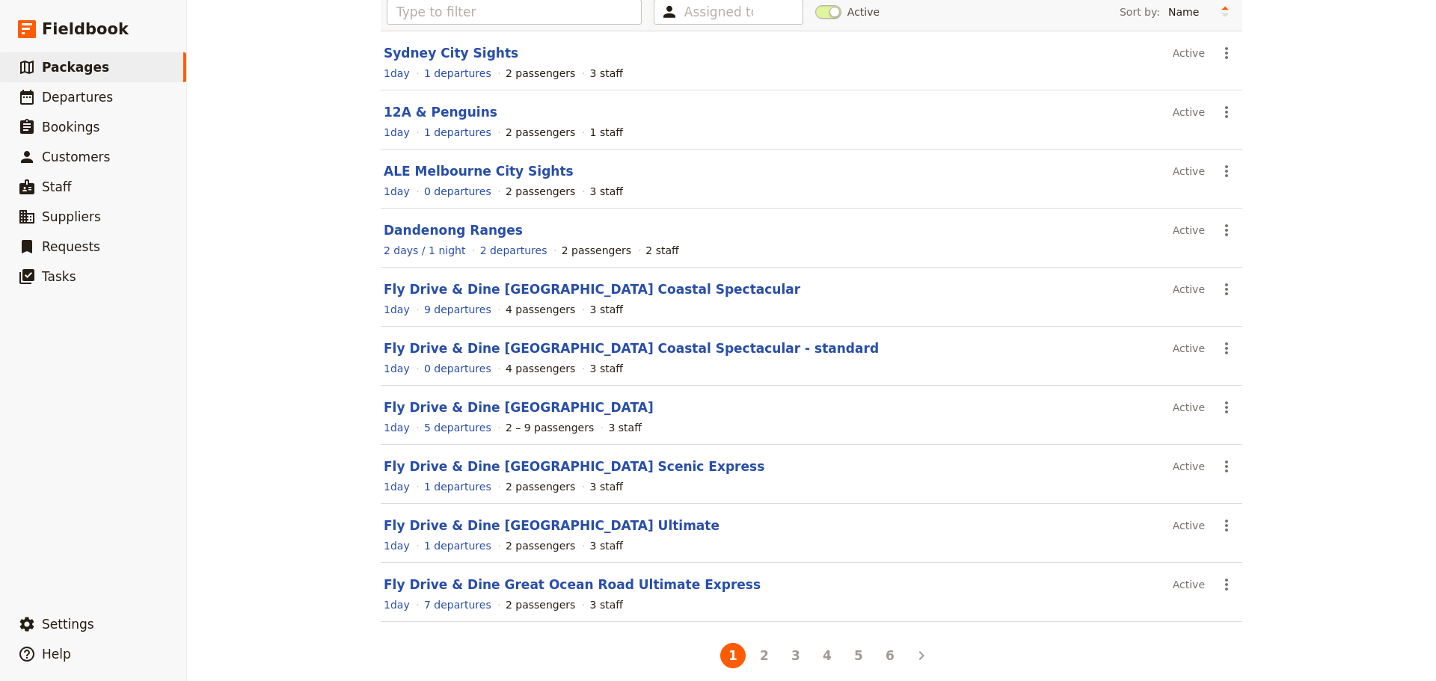
scroll to position [133, 0]
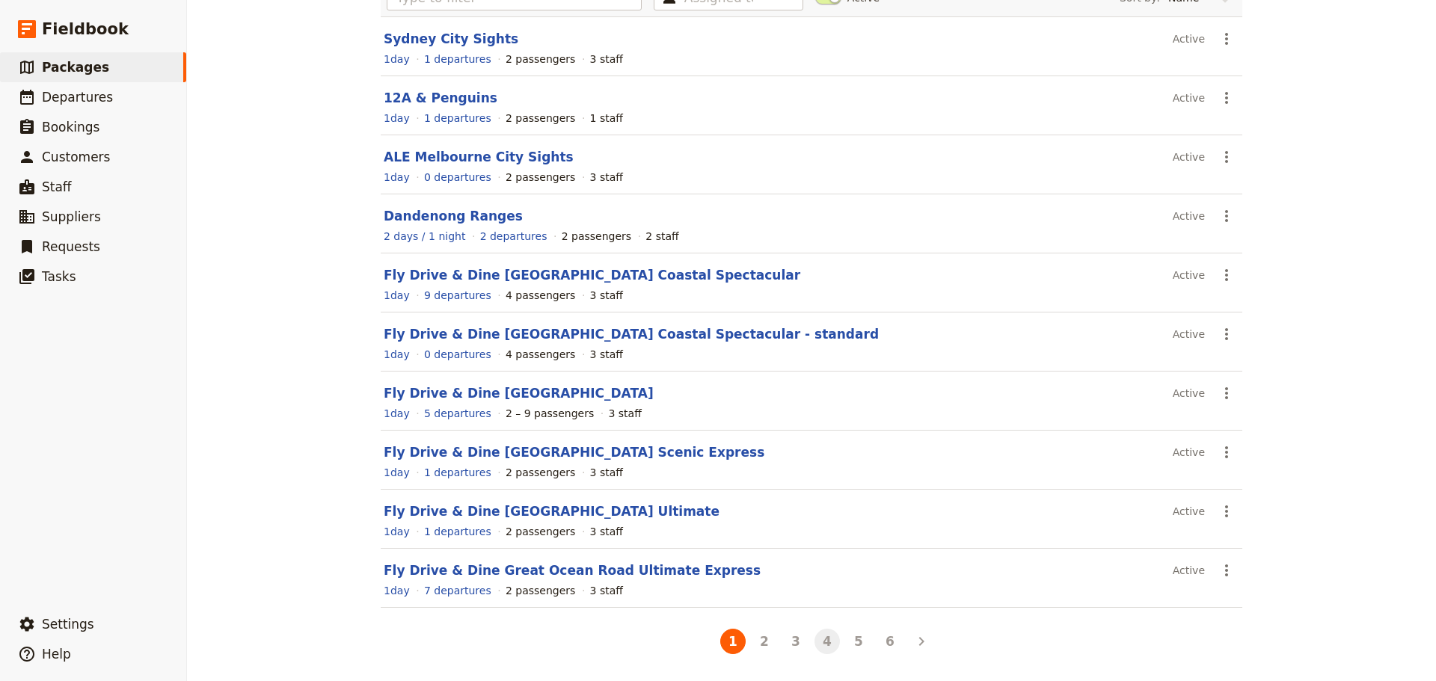
click at [825, 480] on button "4" at bounding box center [827, 641] width 25 height 25
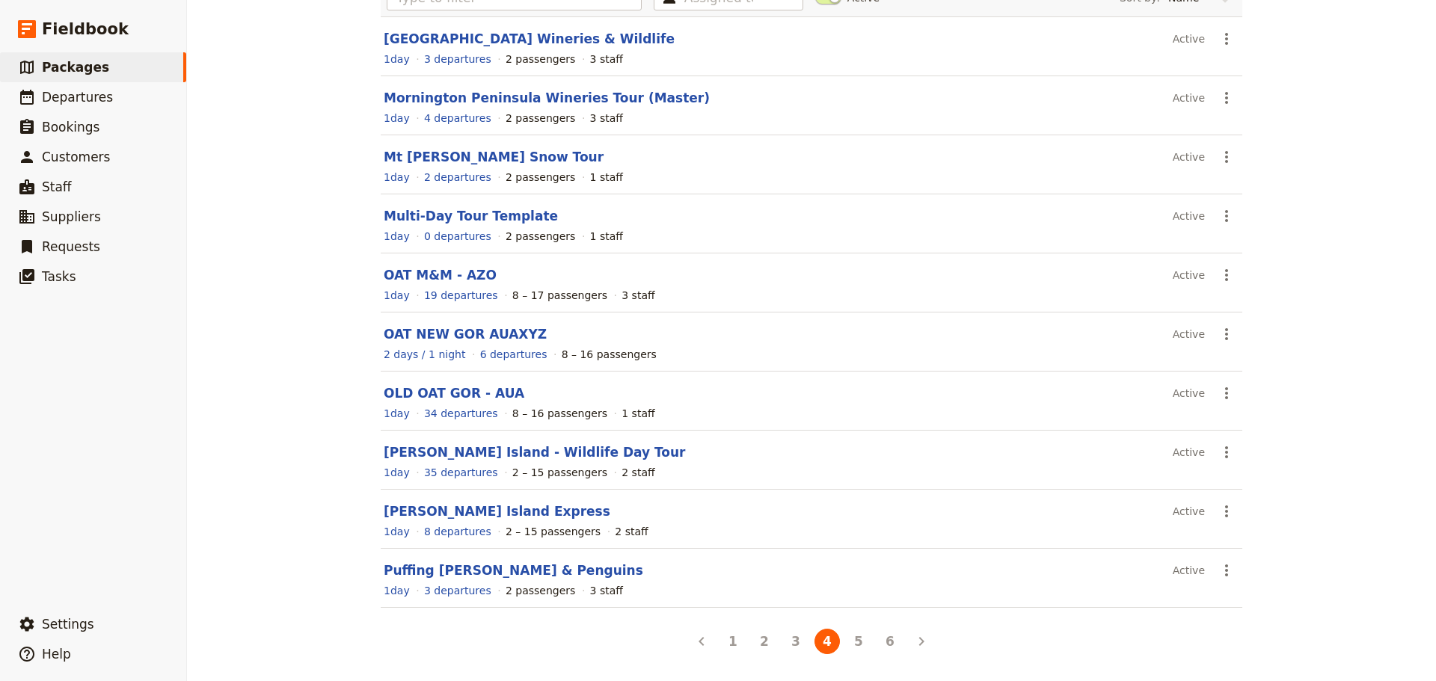
click at [441, 266] on section "OAT M&M - AZO Active ​ 1 day 19 departures 8 – 17 passengers 3 staff" at bounding box center [812, 283] width 862 height 59
click at [437, 276] on link "OAT M&M - AZO" at bounding box center [440, 275] width 113 height 15
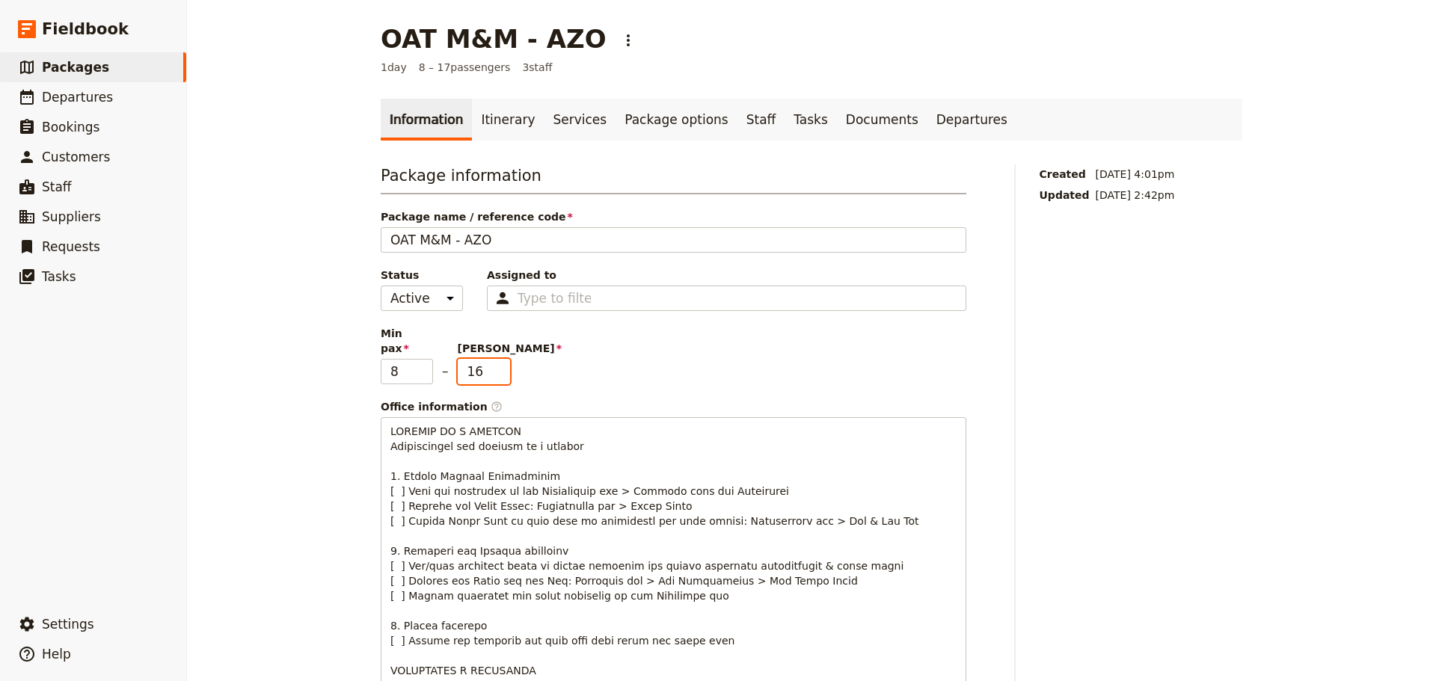
type input "16"
click at [496, 362] on input "16" at bounding box center [484, 371] width 52 height 25
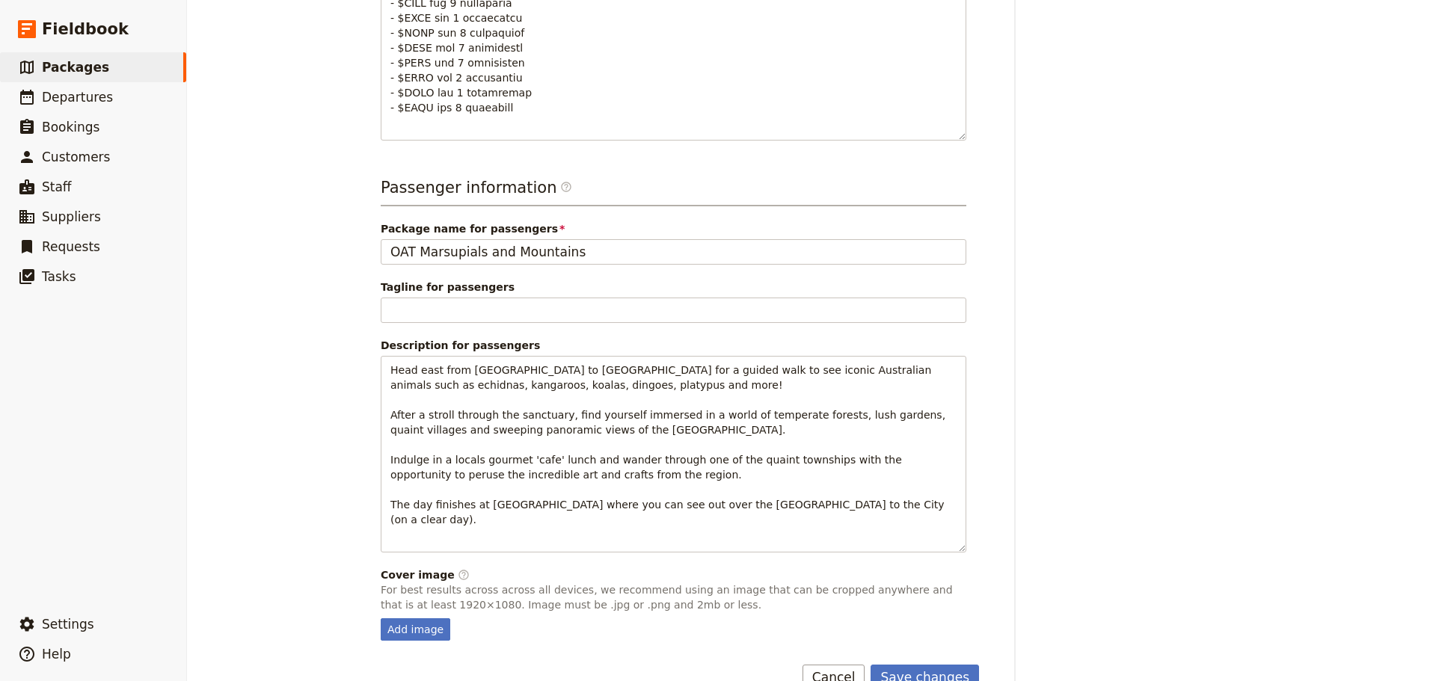
scroll to position [865, 0]
drag, startPoint x: 949, startPoint y: 638, endPoint x: 954, endPoint y: 626, distance: 12.8
click at [949, 480] on button "Save changes" at bounding box center [925, 674] width 108 height 25
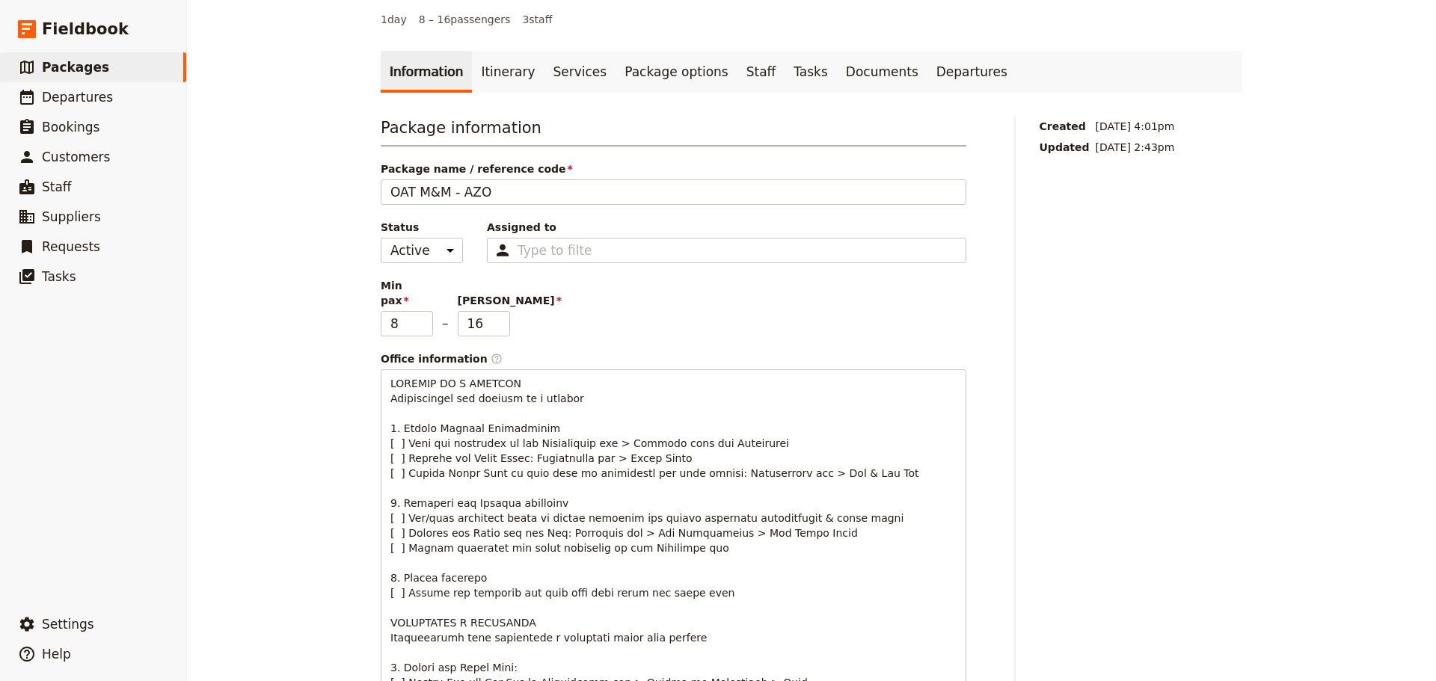
scroll to position [0, 0]
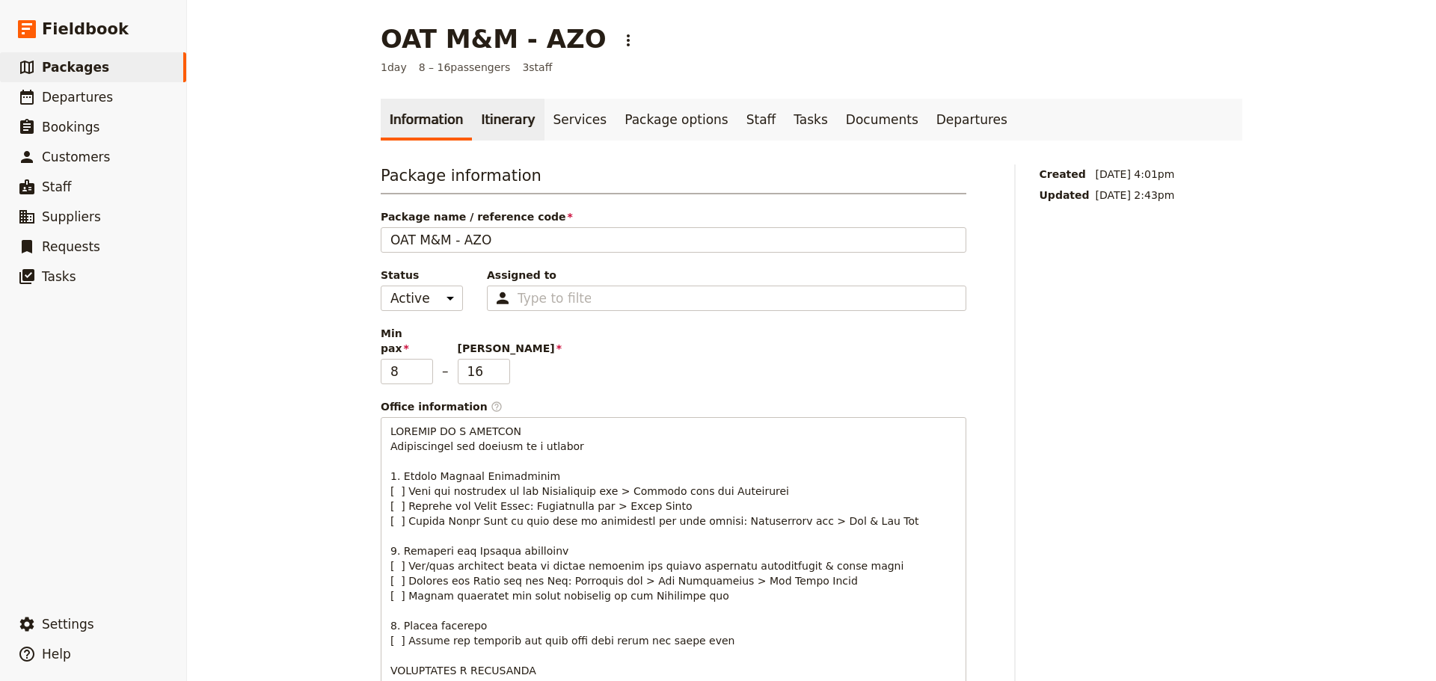
click at [497, 126] on link "Itinerary" at bounding box center [508, 120] width 72 height 42
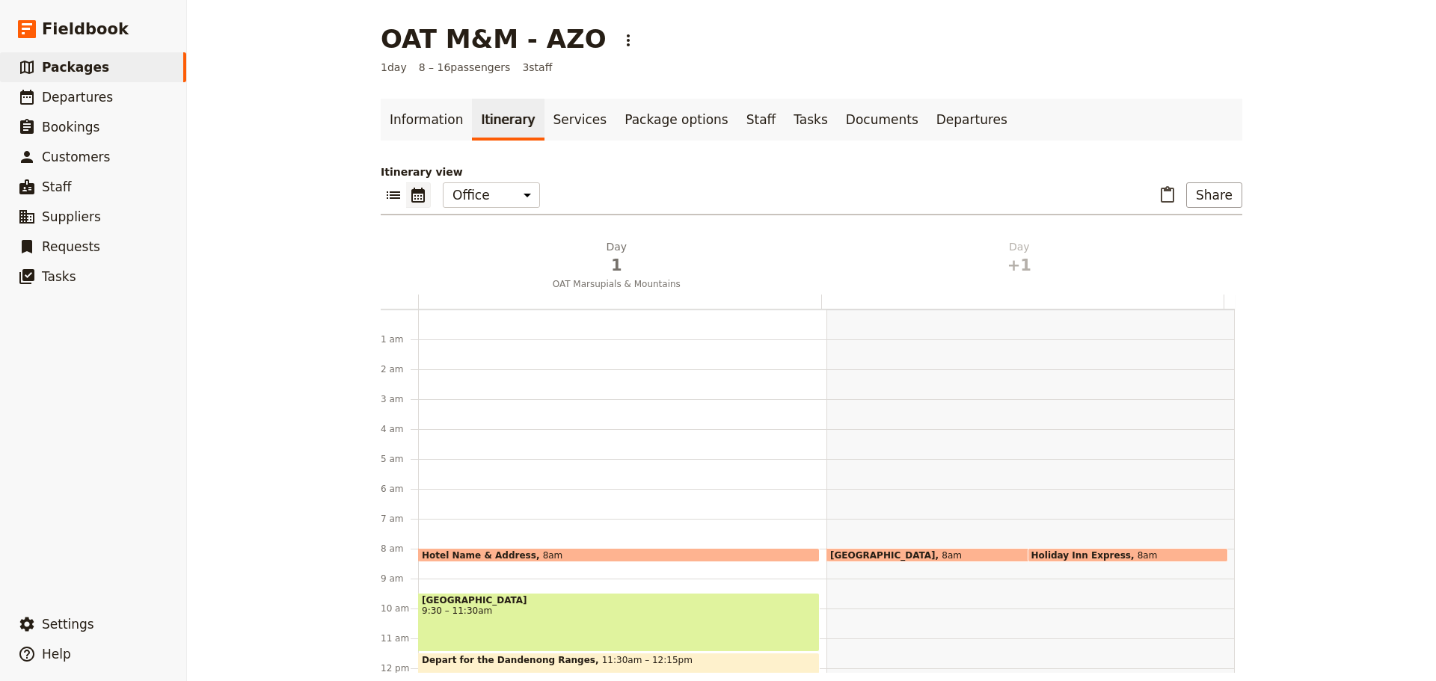
scroll to position [194, 0]
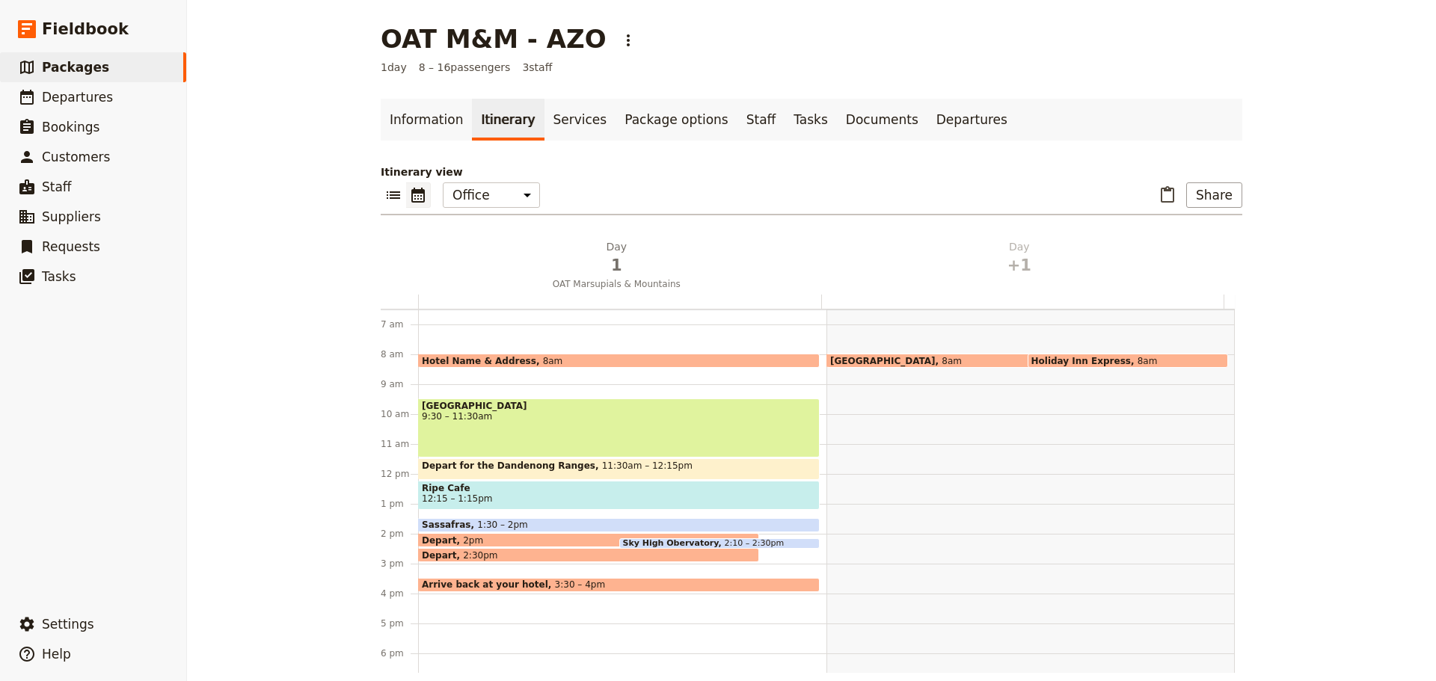
click at [607, 423] on div "[GEOGRAPHIC_DATA] 9:30 – 11:30am" at bounding box center [619, 428] width 402 height 59
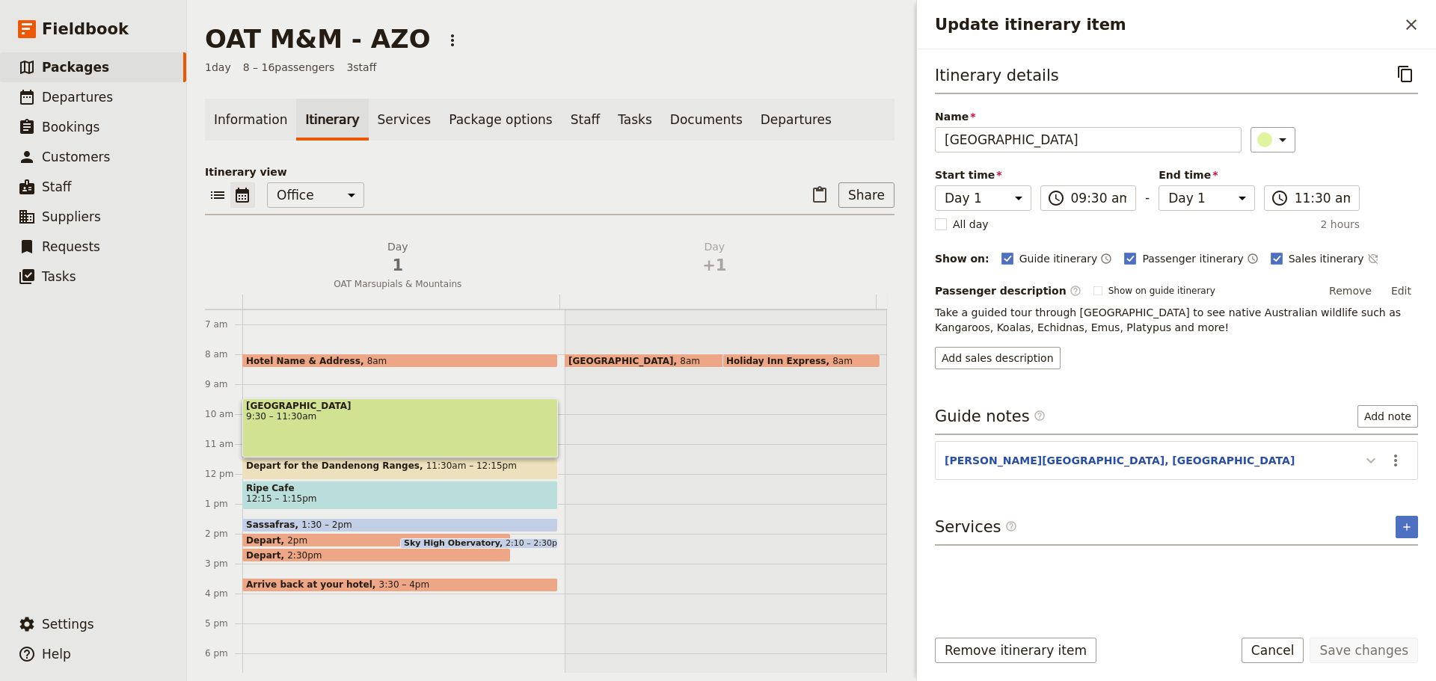
click at [1148, 456] on icon "Update itinerary item" at bounding box center [1371, 461] width 18 height 18
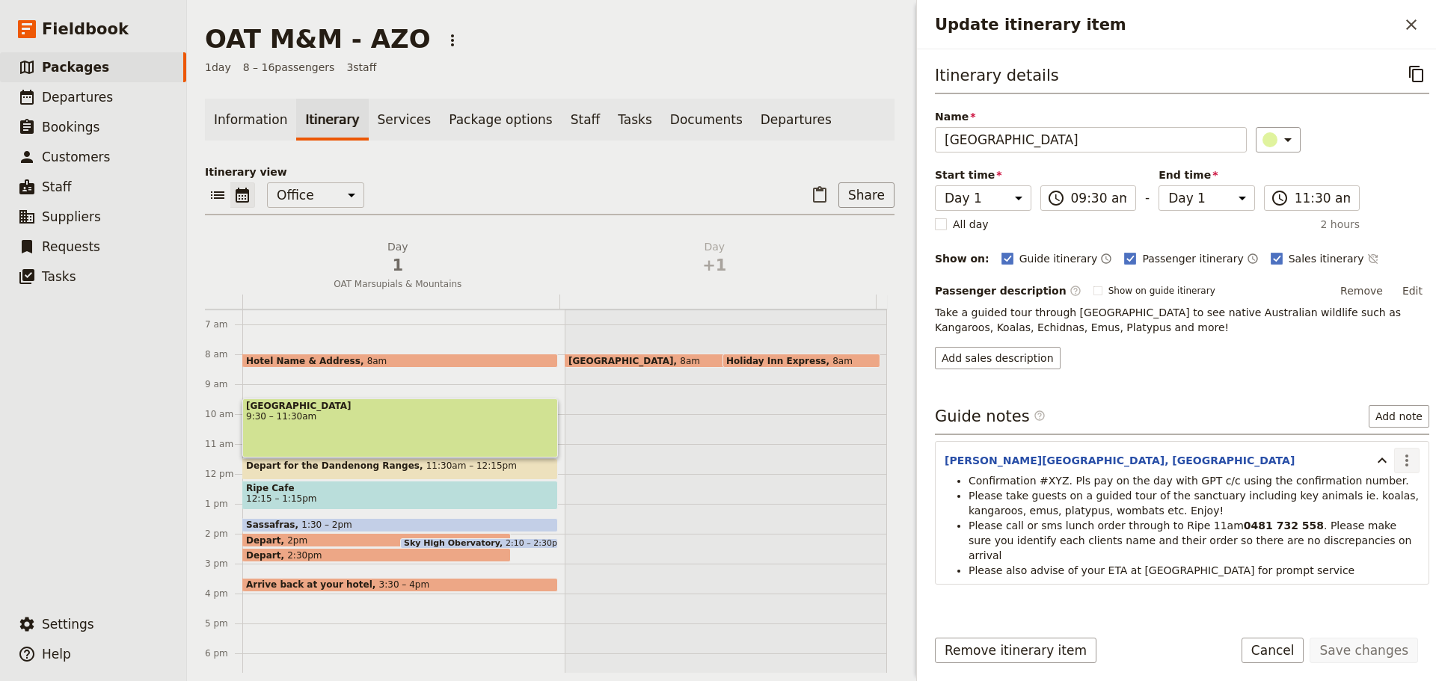
click at [1148, 461] on icon "Actions" at bounding box center [1407, 461] width 18 height 18
click at [1148, 480] on span "Edit note" at bounding box center [1364, 492] width 70 height 15
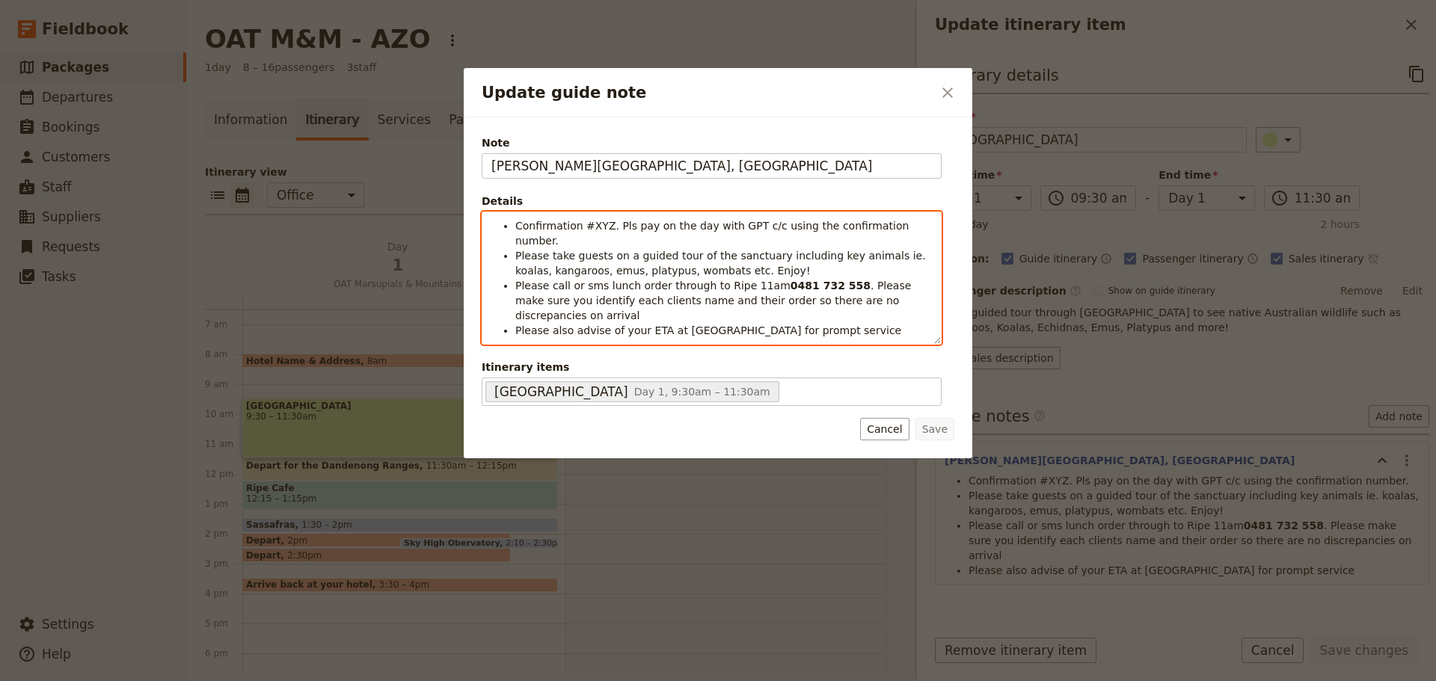
click at [607, 224] on span "Confirmation #XYZ. Pls pay on the day with GPT c/c using the confirmation numbe…" at bounding box center [713, 233] width 397 height 27
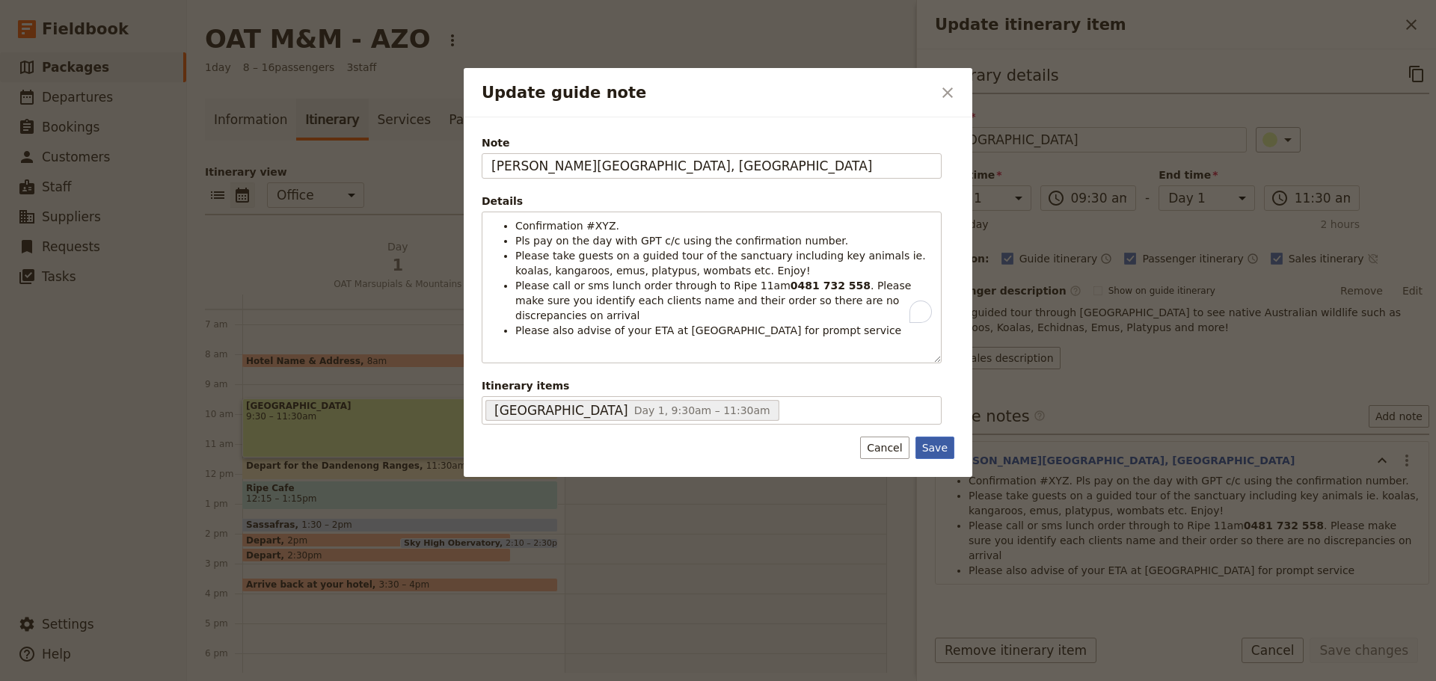
click at [928, 437] on button "Save" at bounding box center [935, 448] width 39 height 22
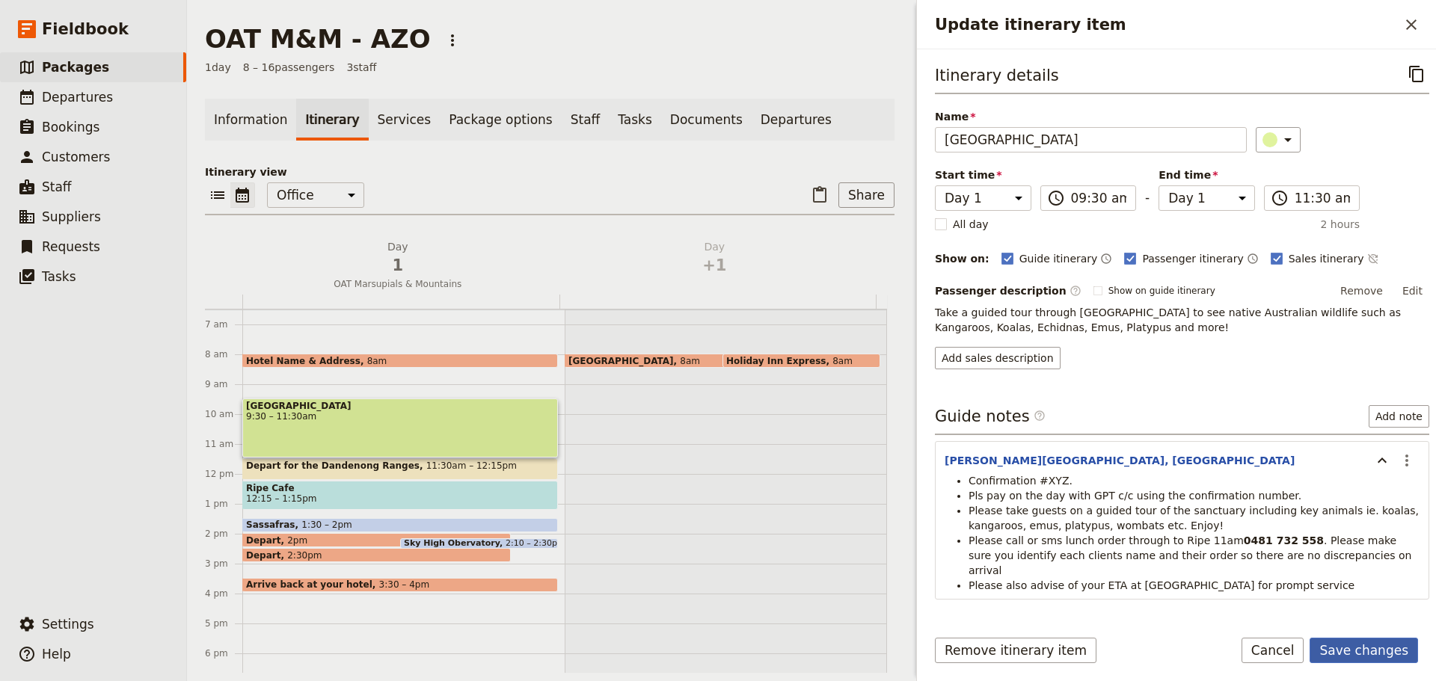
click at [1148, 480] on button "Save changes" at bounding box center [1364, 650] width 108 height 25
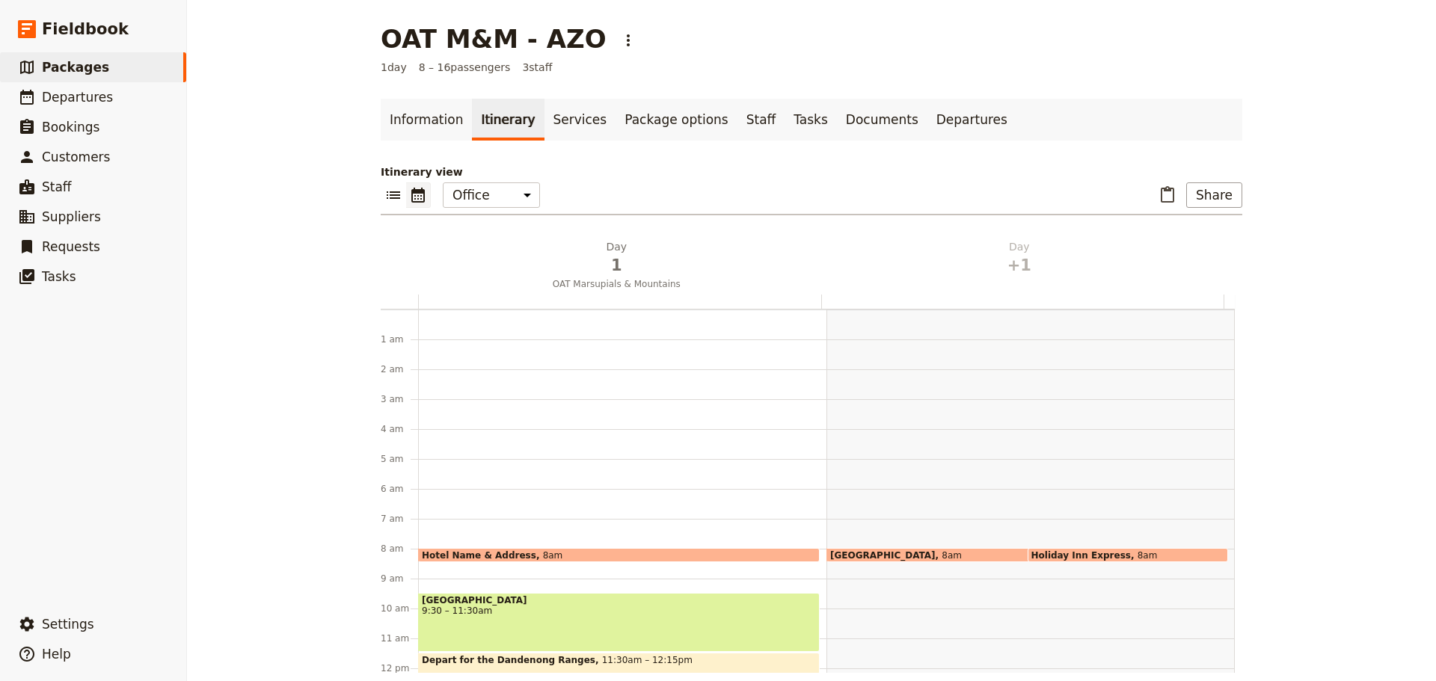
scroll to position [194, 0]
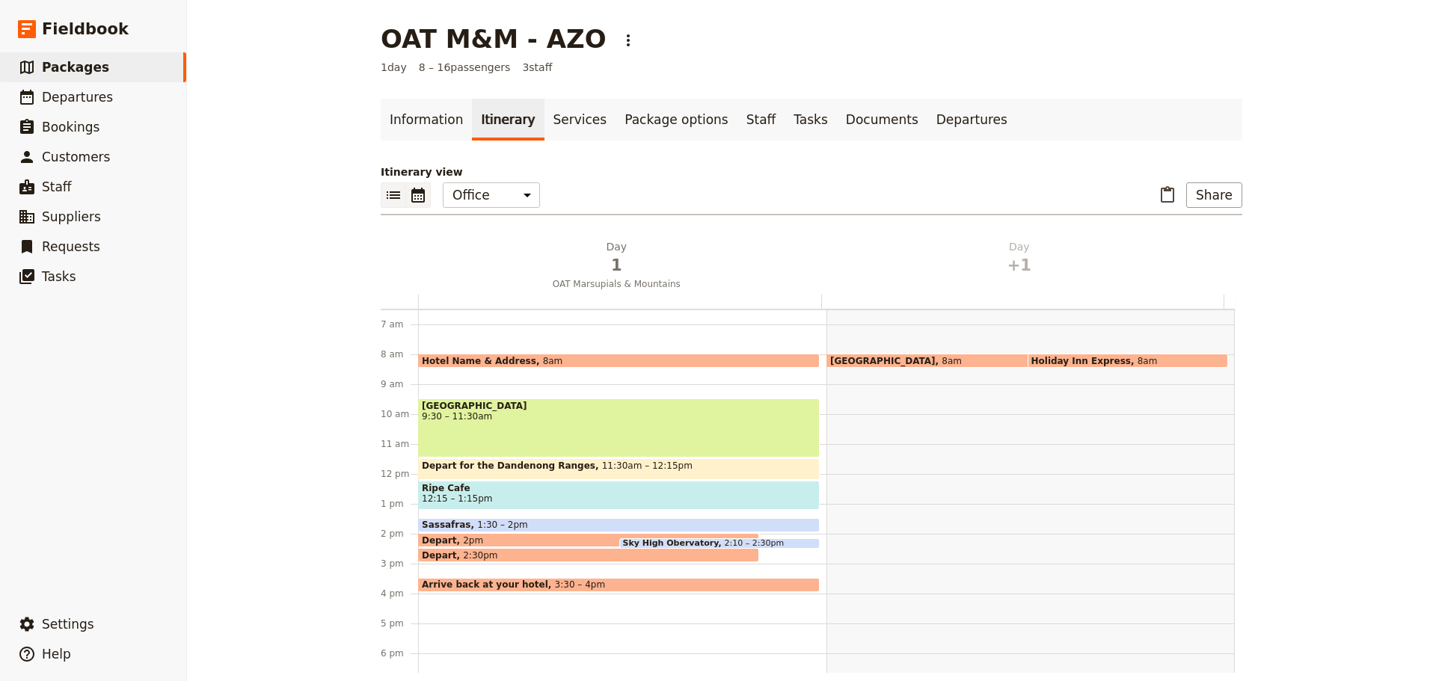
click at [384, 194] on icon "List view" at bounding box center [393, 195] width 18 height 18
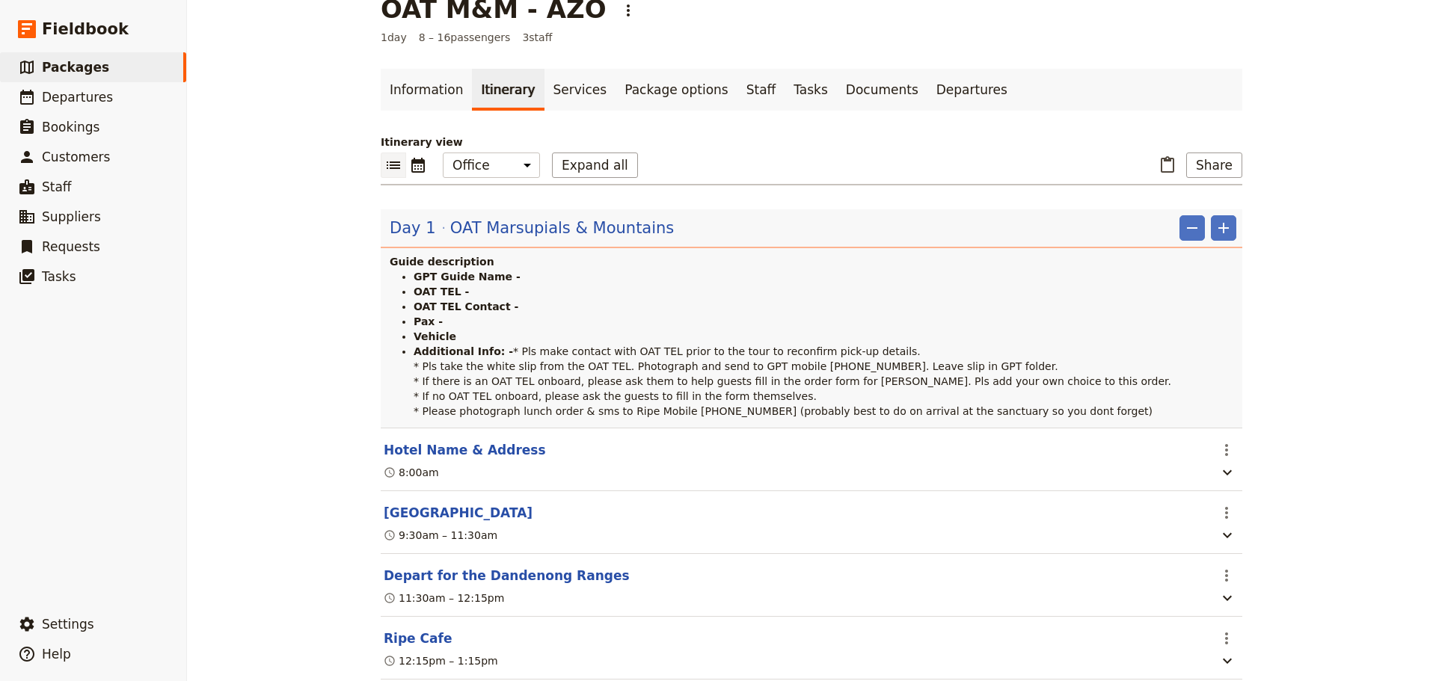
scroll to position [75, 0]
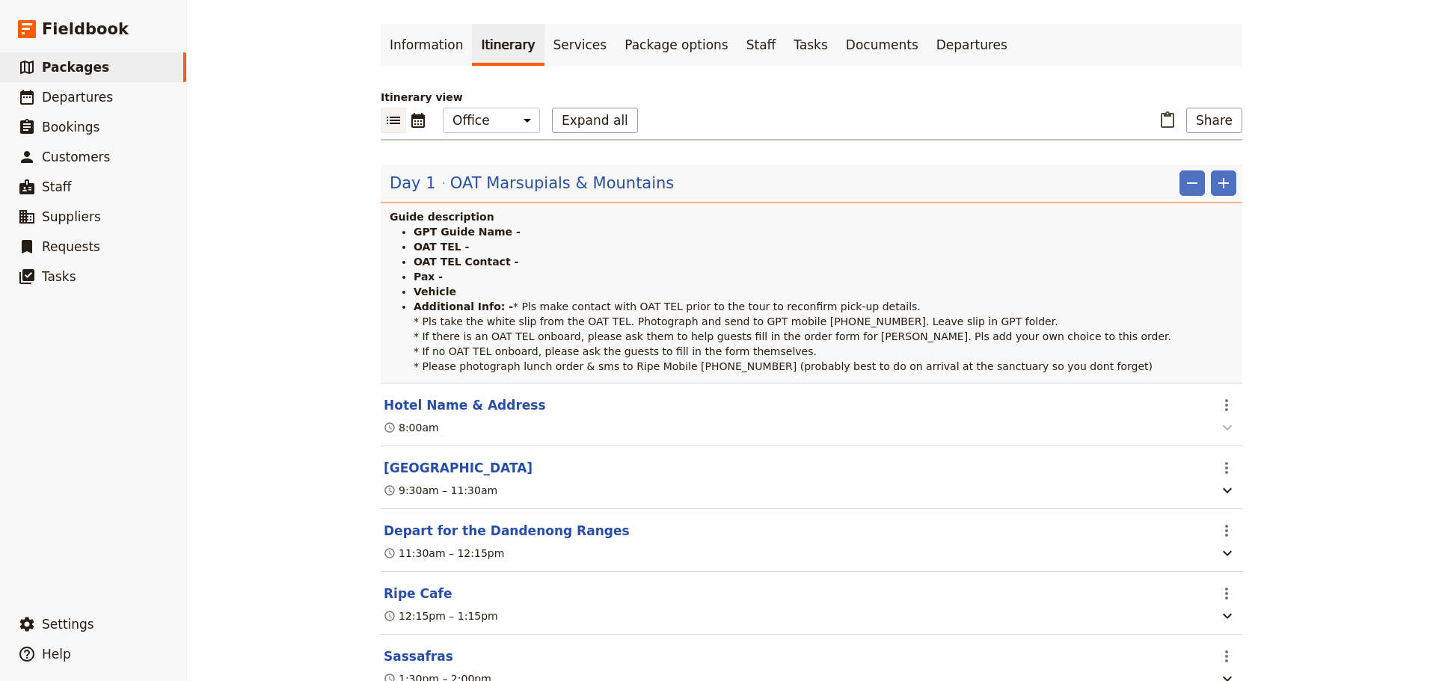
click at [1218, 437] on icon "button" at bounding box center [1227, 428] width 18 height 18
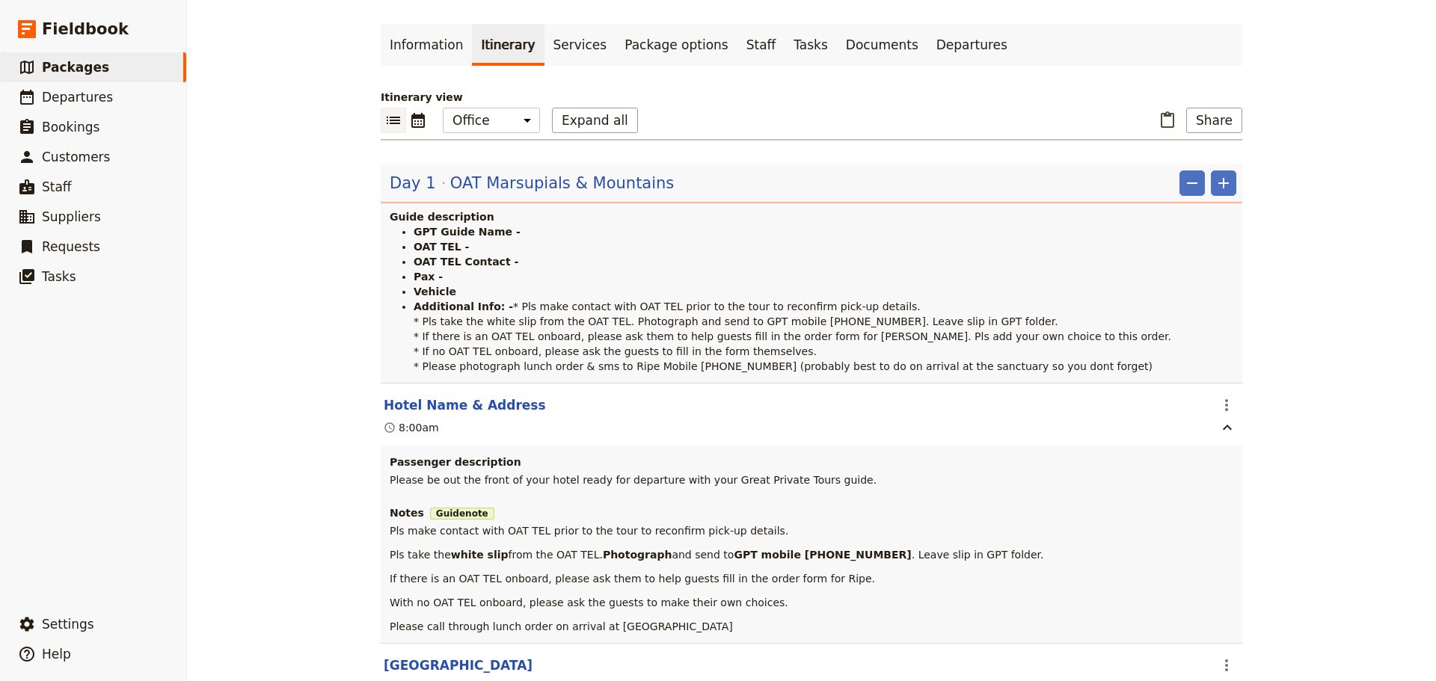
scroll to position [374, 0]
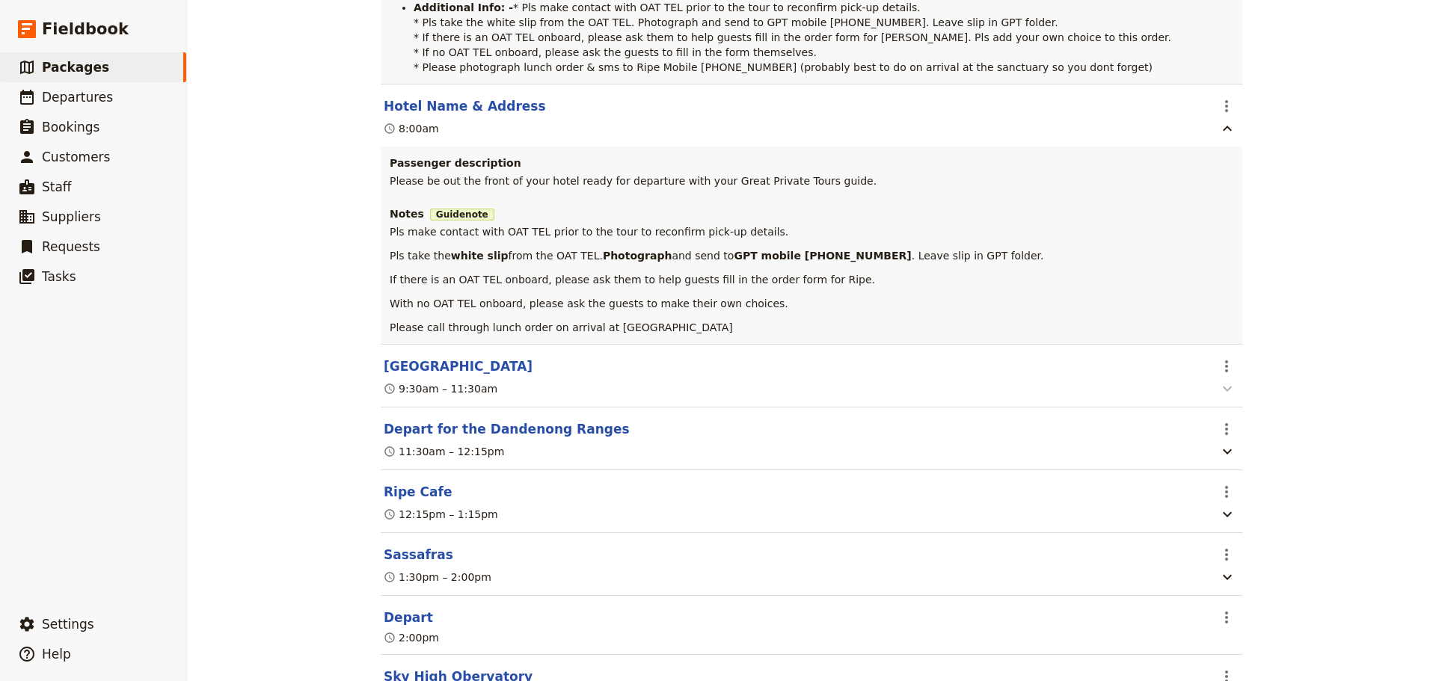
click at [1226, 398] on icon "button" at bounding box center [1227, 389] width 18 height 18
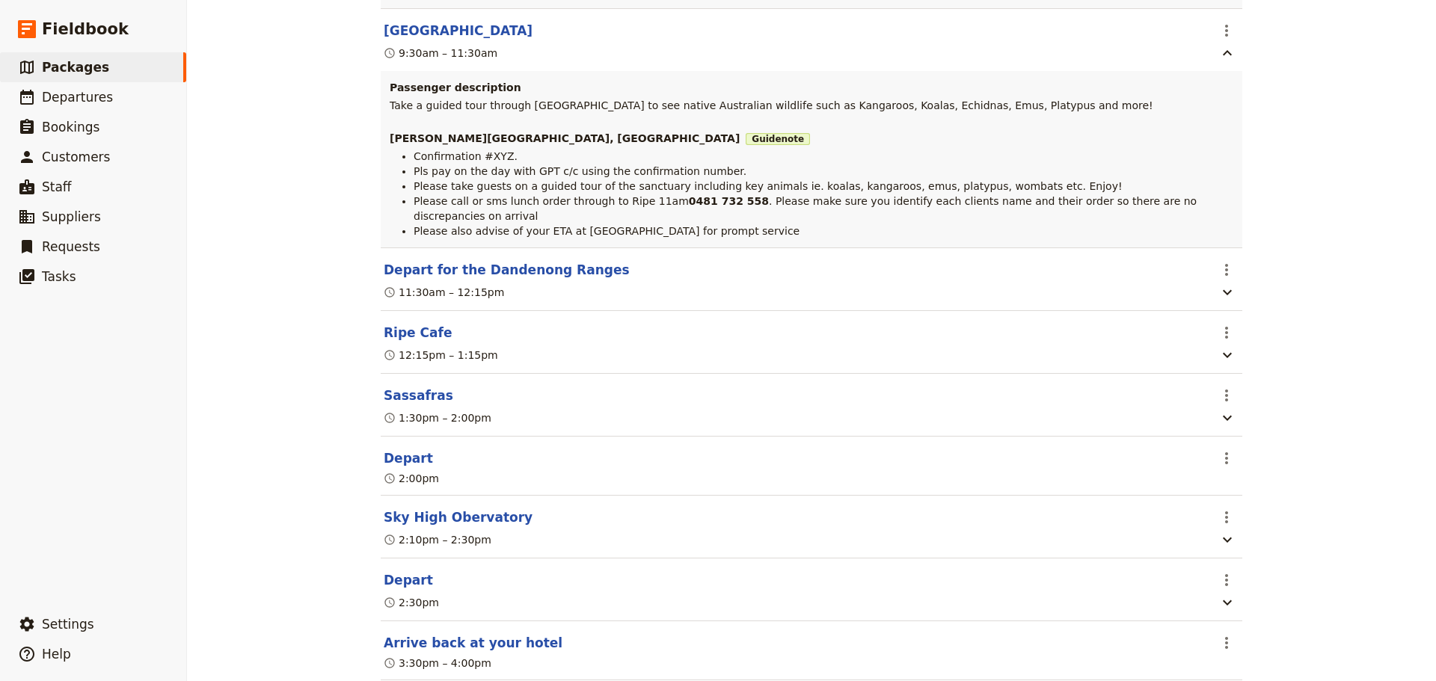
scroll to position [961, 0]
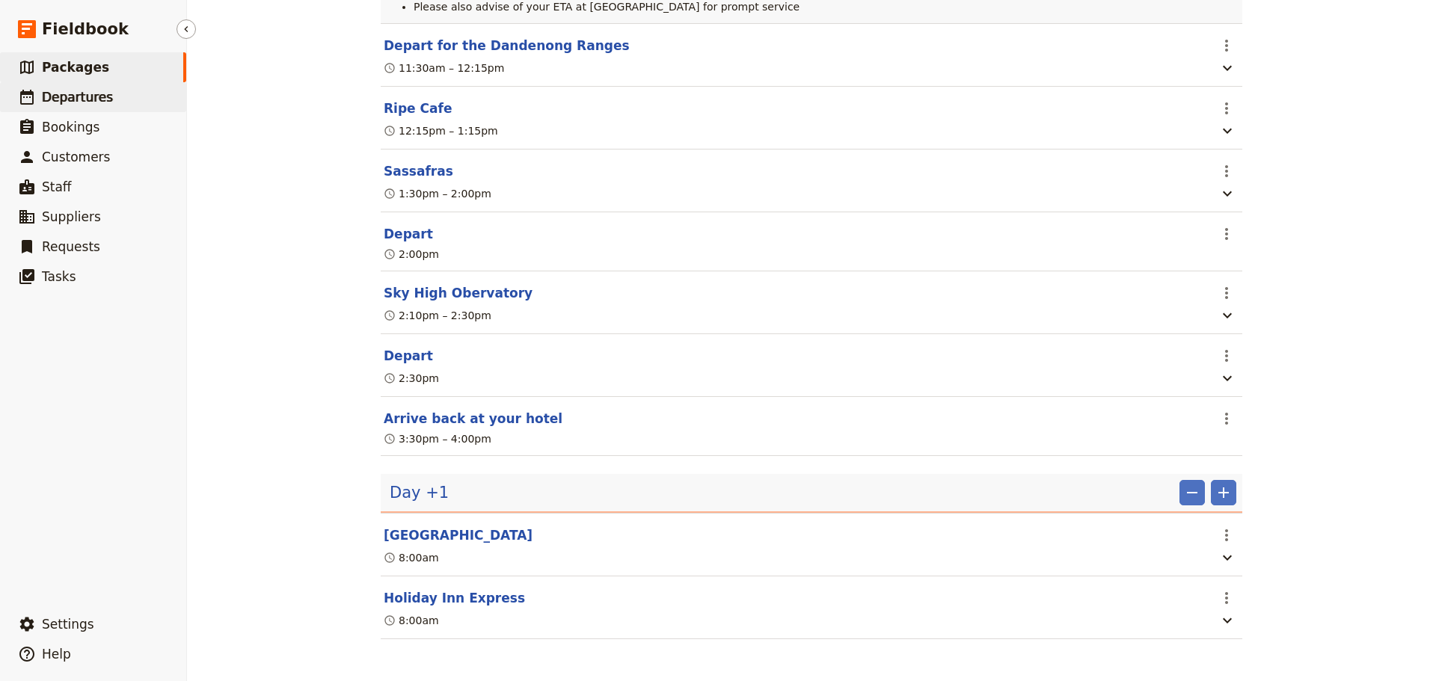
click at [55, 107] on link "​ Departures" at bounding box center [93, 97] width 186 height 30
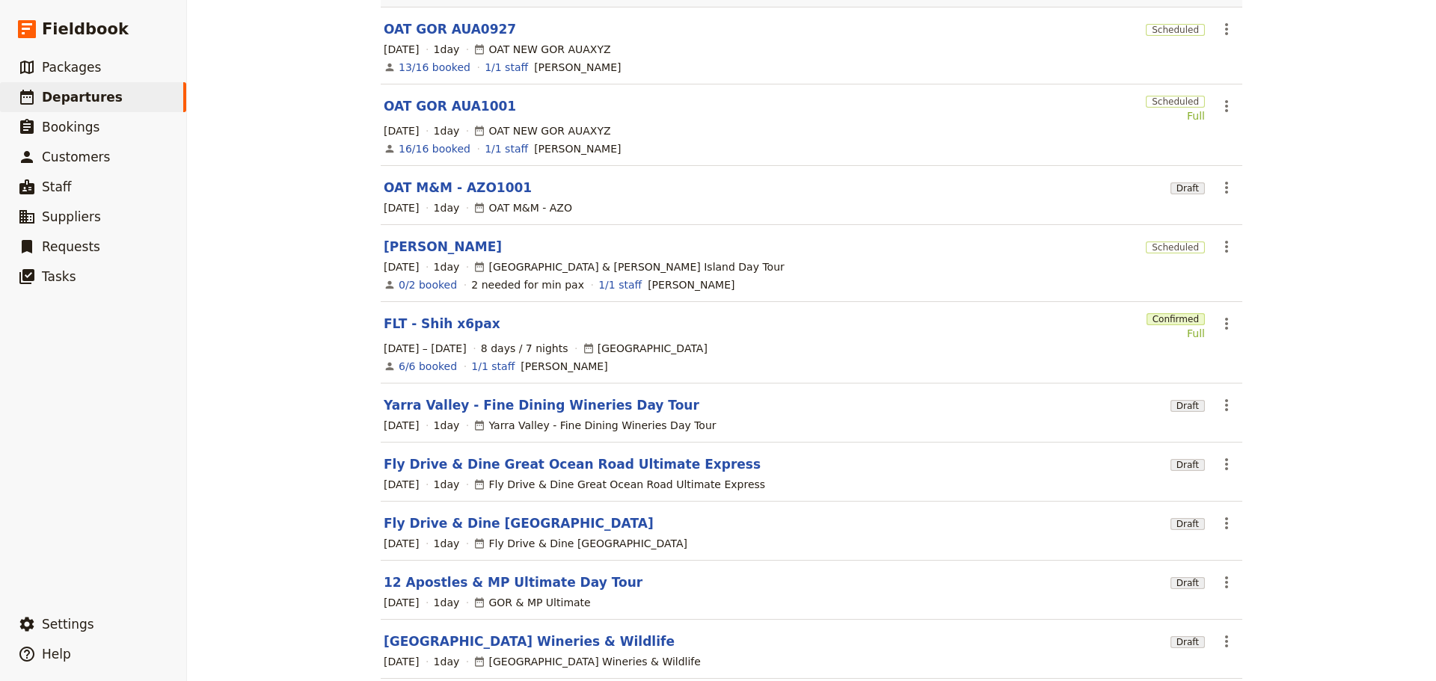
scroll to position [64, 0]
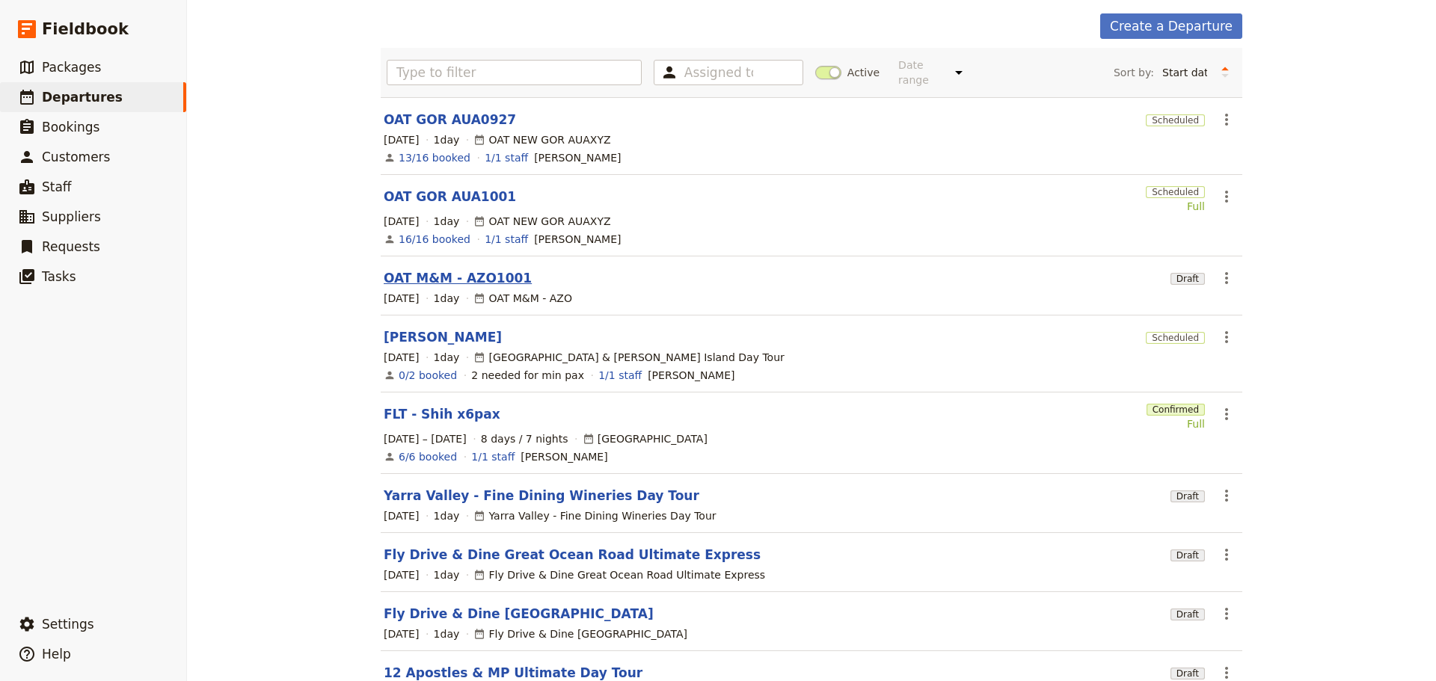
click at [413, 269] on link "OAT M&M - AZO1001" at bounding box center [458, 278] width 148 height 18
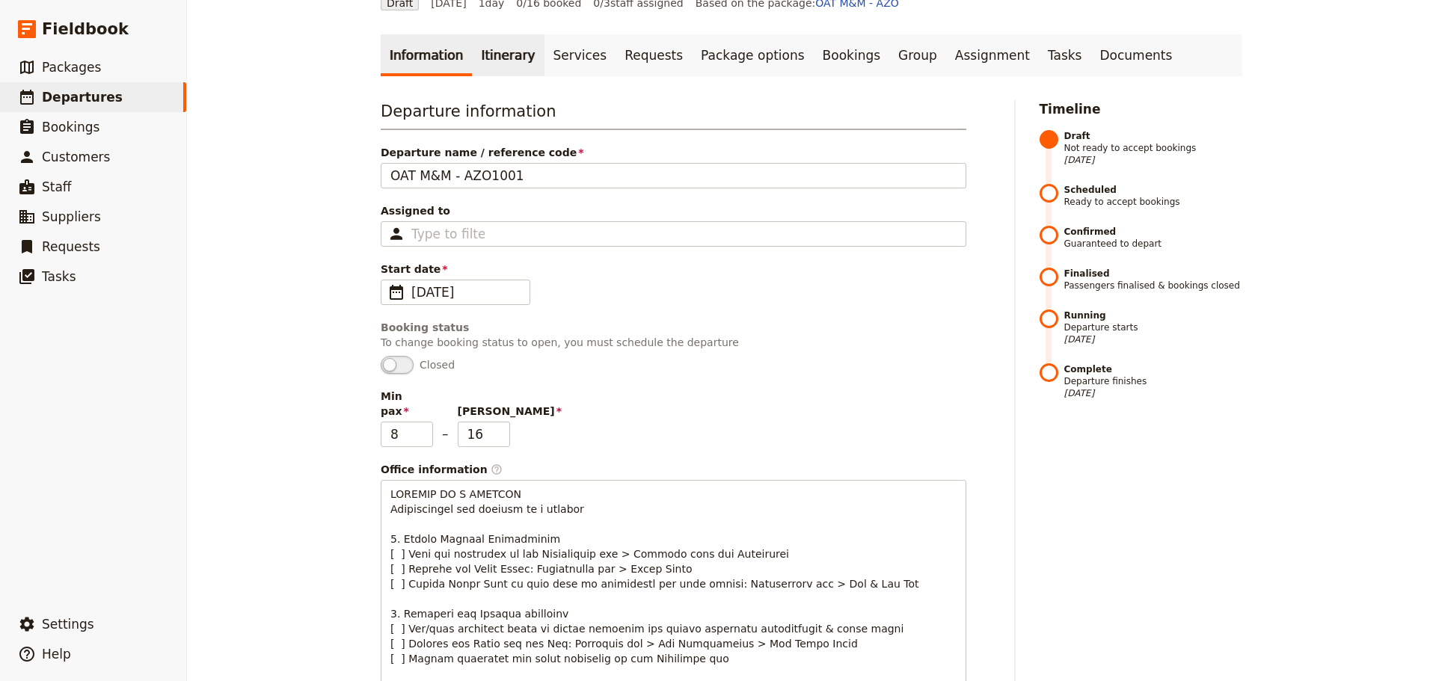
click at [494, 67] on link "Itinerary" at bounding box center [508, 55] width 72 height 42
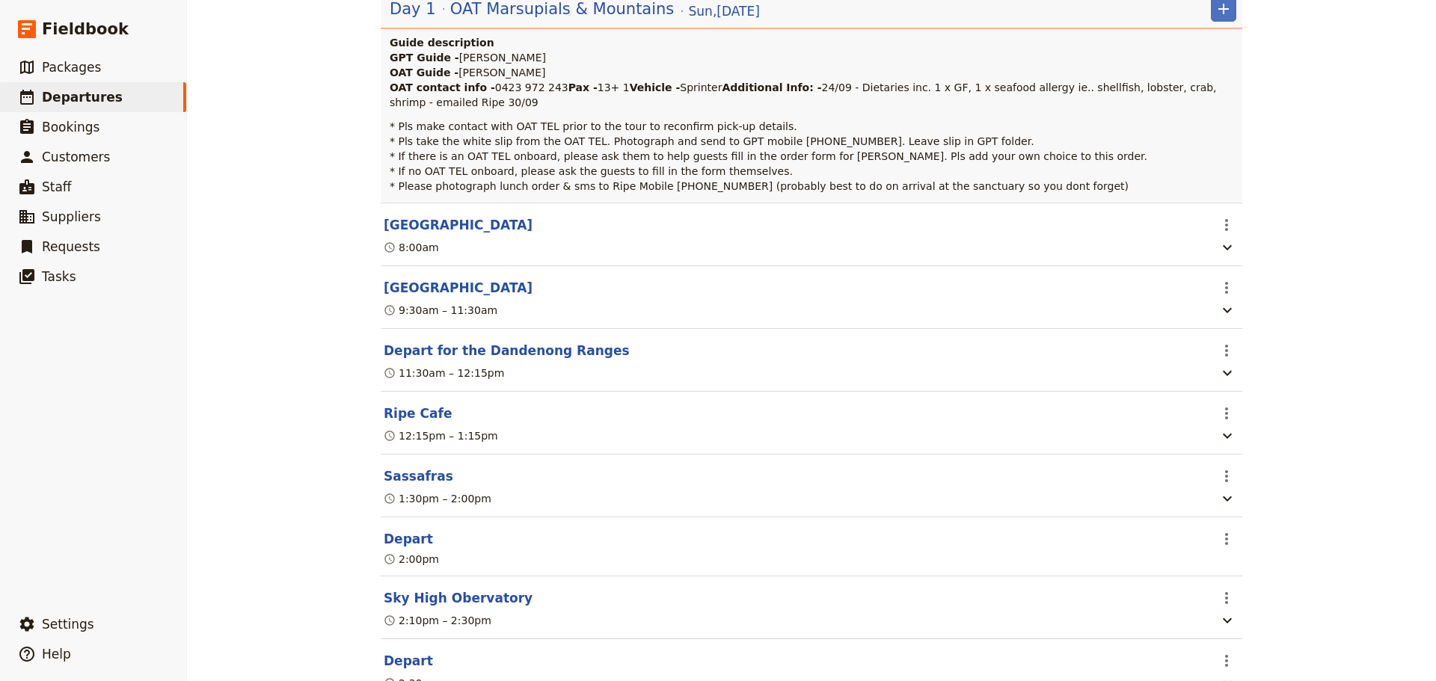
scroll to position [289, 0]
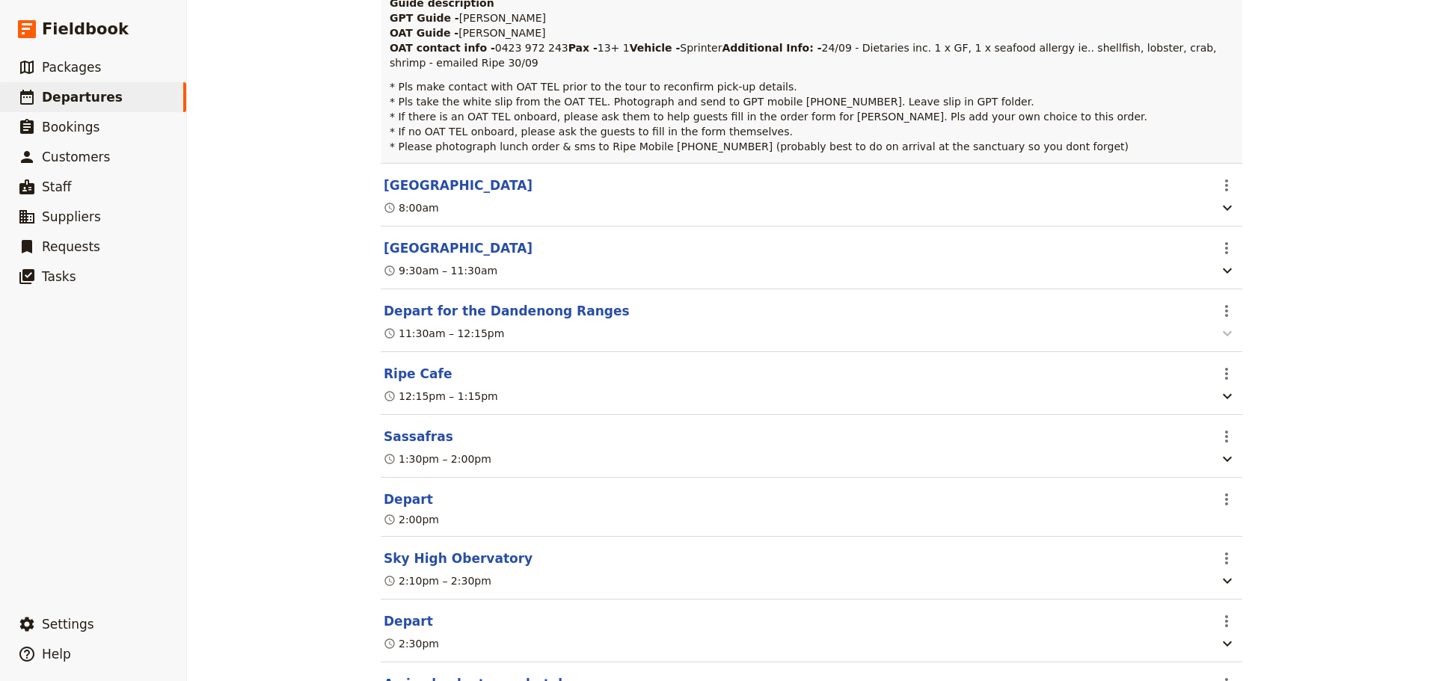
click at [1218, 343] on icon "button" at bounding box center [1227, 334] width 18 height 18
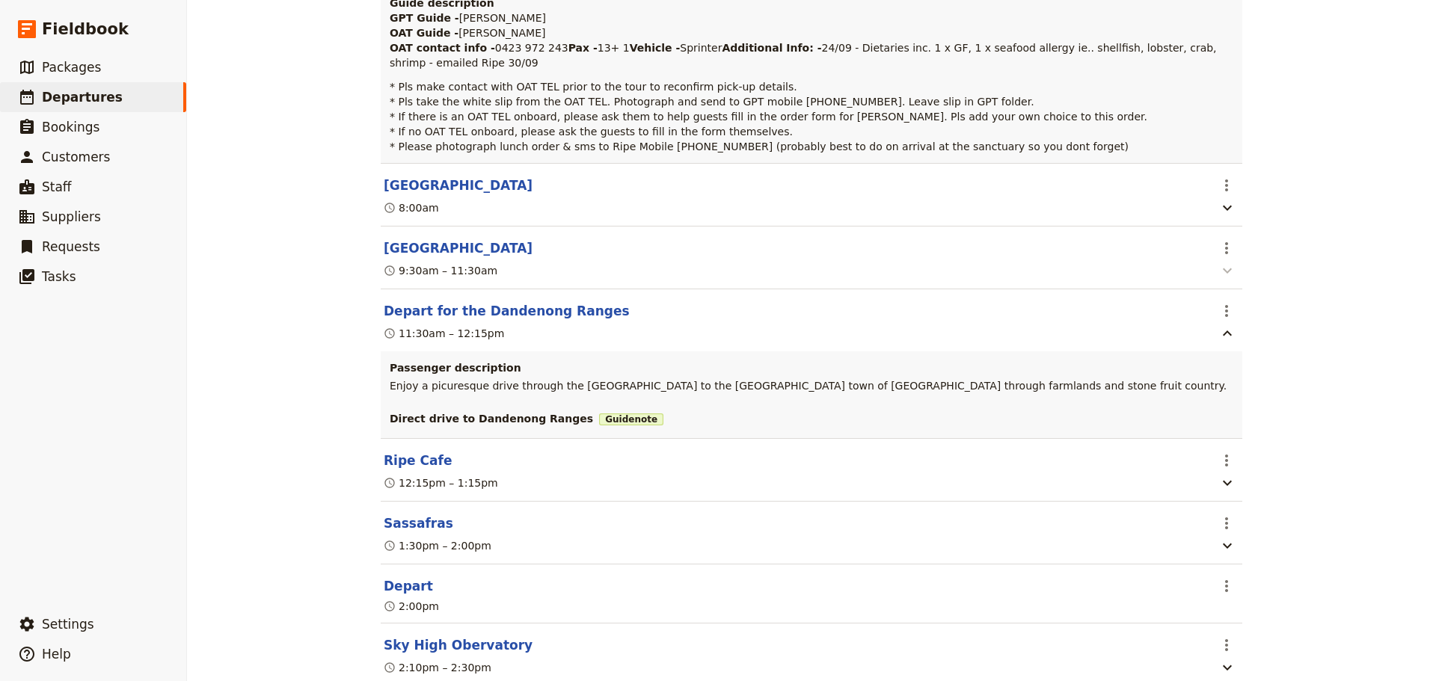
click at [1223, 274] on icon "button" at bounding box center [1227, 271] width 9 height 5
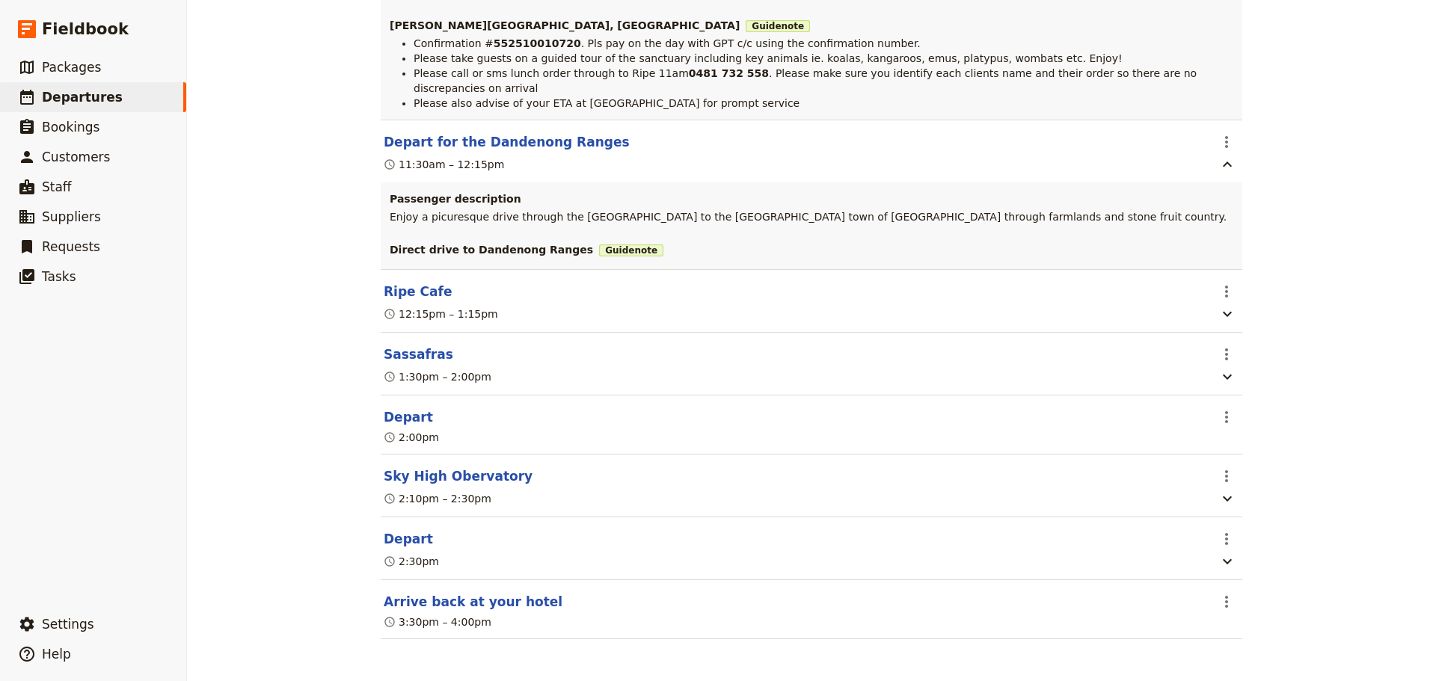
scroll to position [673, 0]
click at [1224, 313] on icon "button" at bounding box center [1227, 314] width 18 height 18
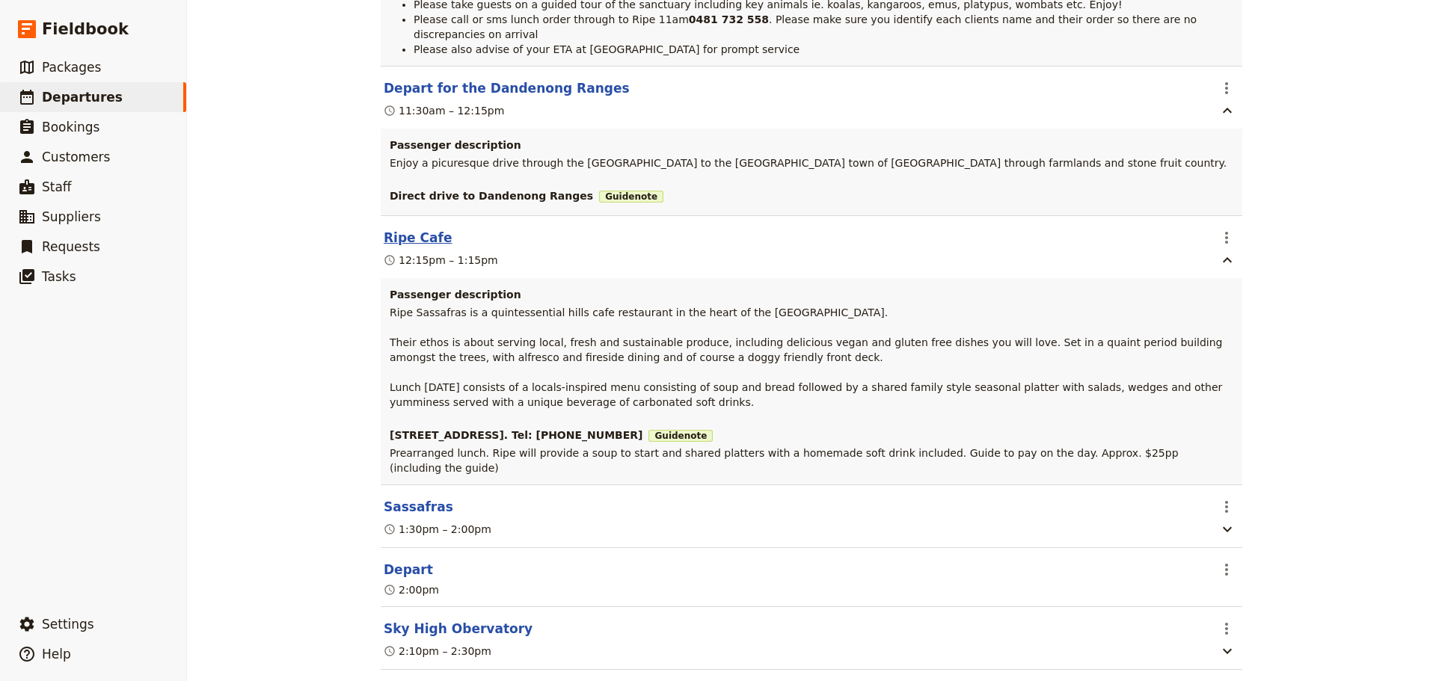
click at [401, 247] on button "Ripe Cafe" at bounding box center [418, 238] width 68 height 18
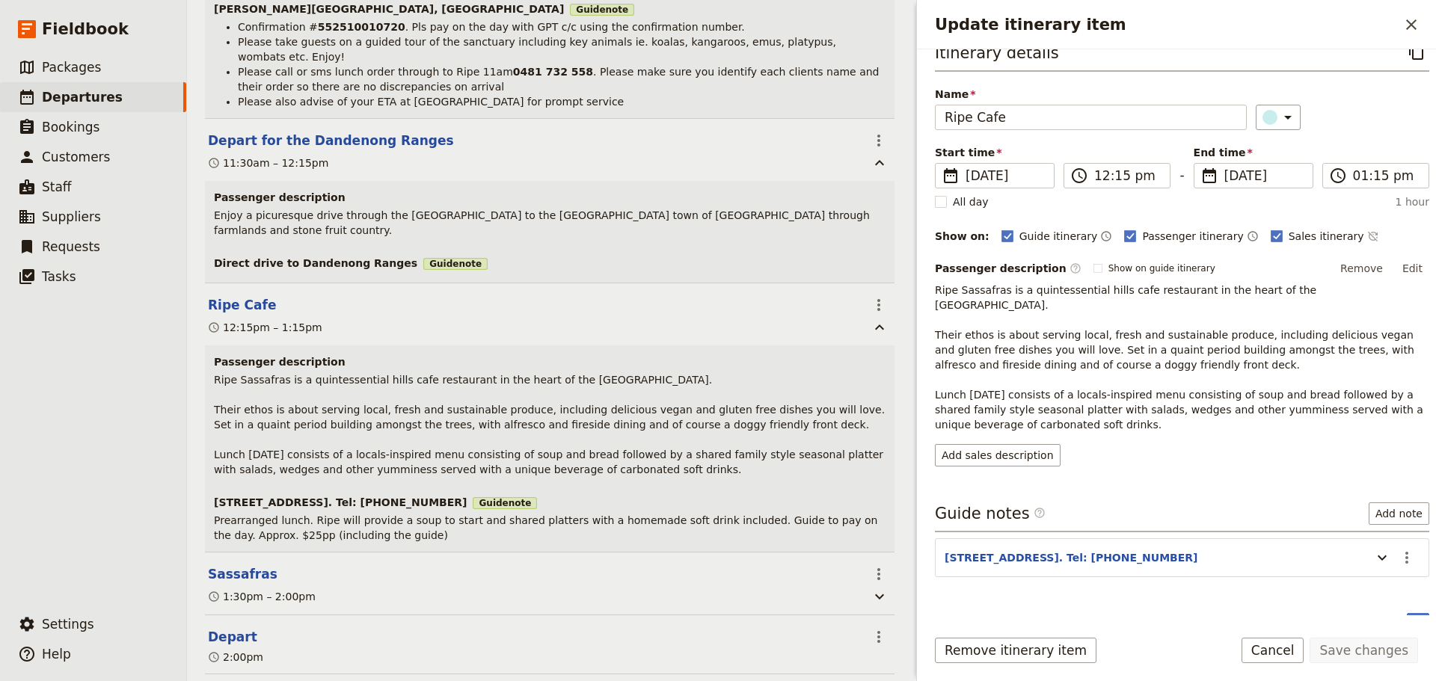
scroll to position [35, 0]
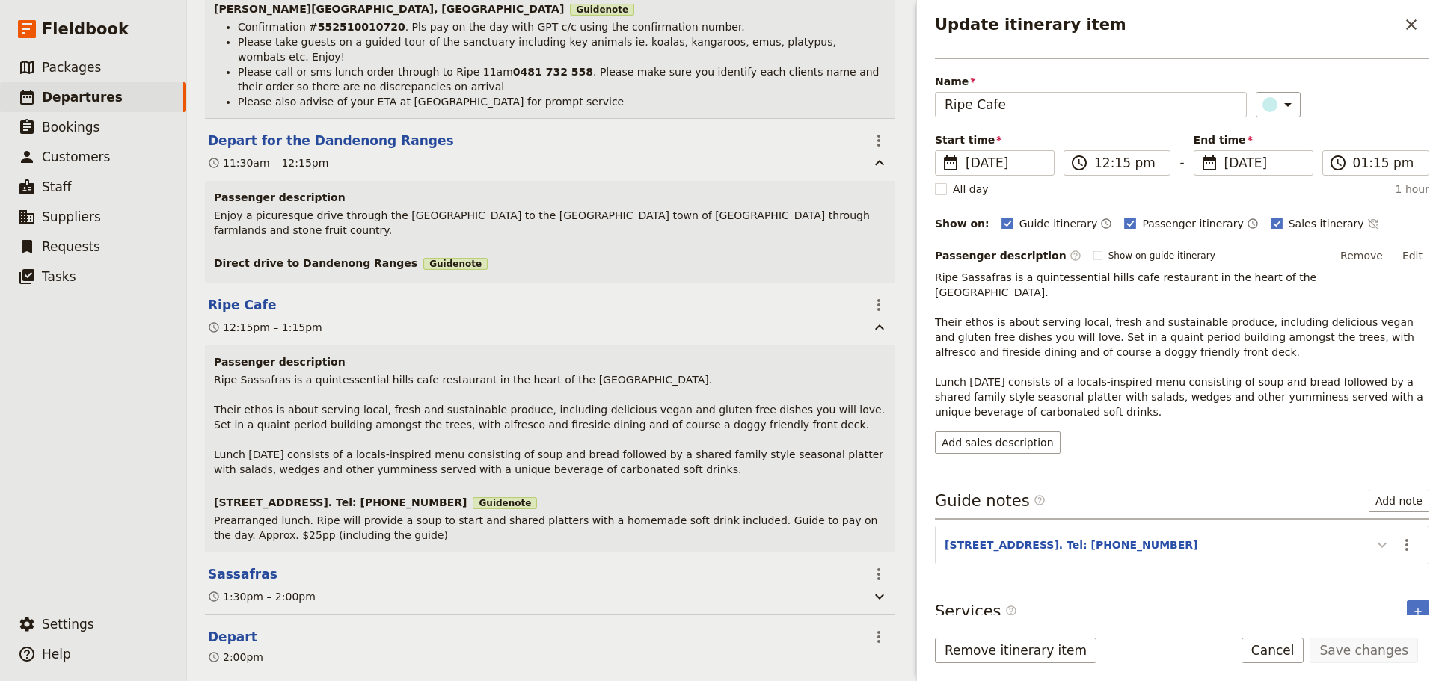
click at [1375, 536] on icon "Update itinerary item" at bounding box center [1382, 545] width 18 height 18
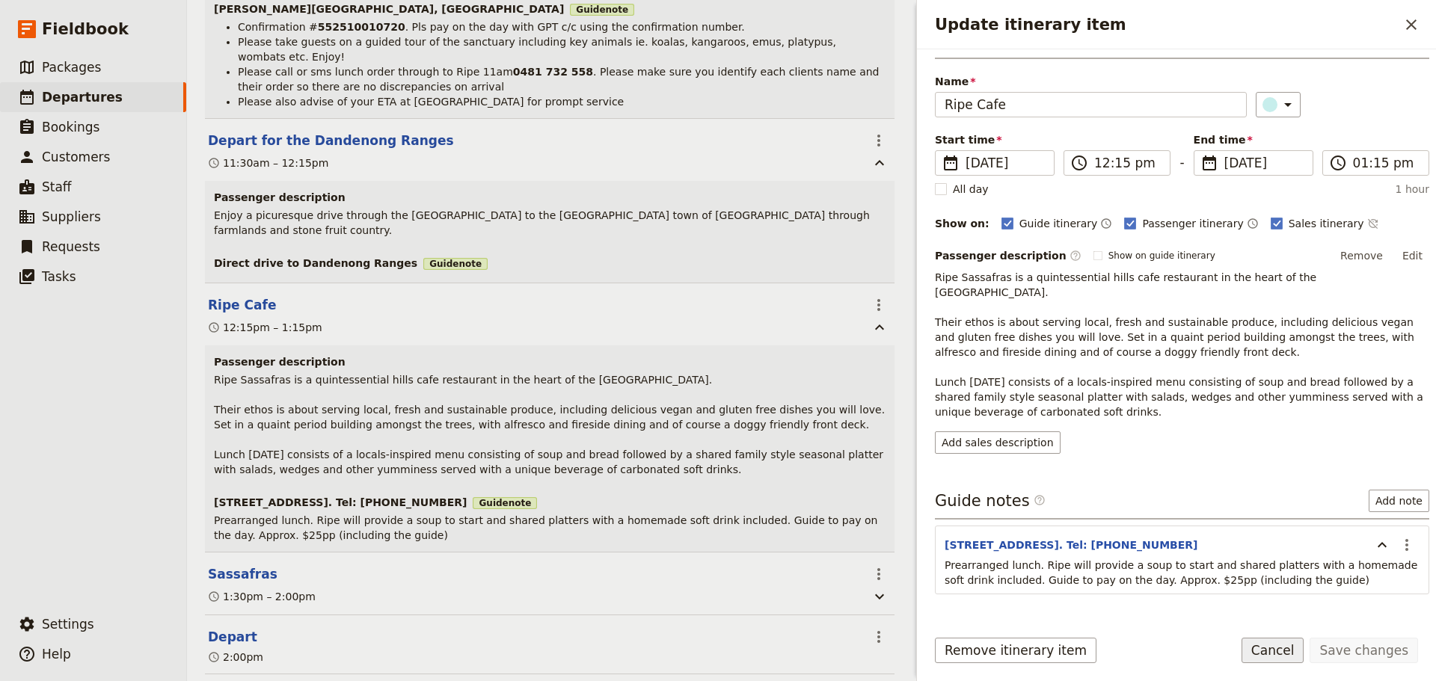
click at [1282, 655] on button "Cancel" at bounding box center [1273, 650] width 63 height 25
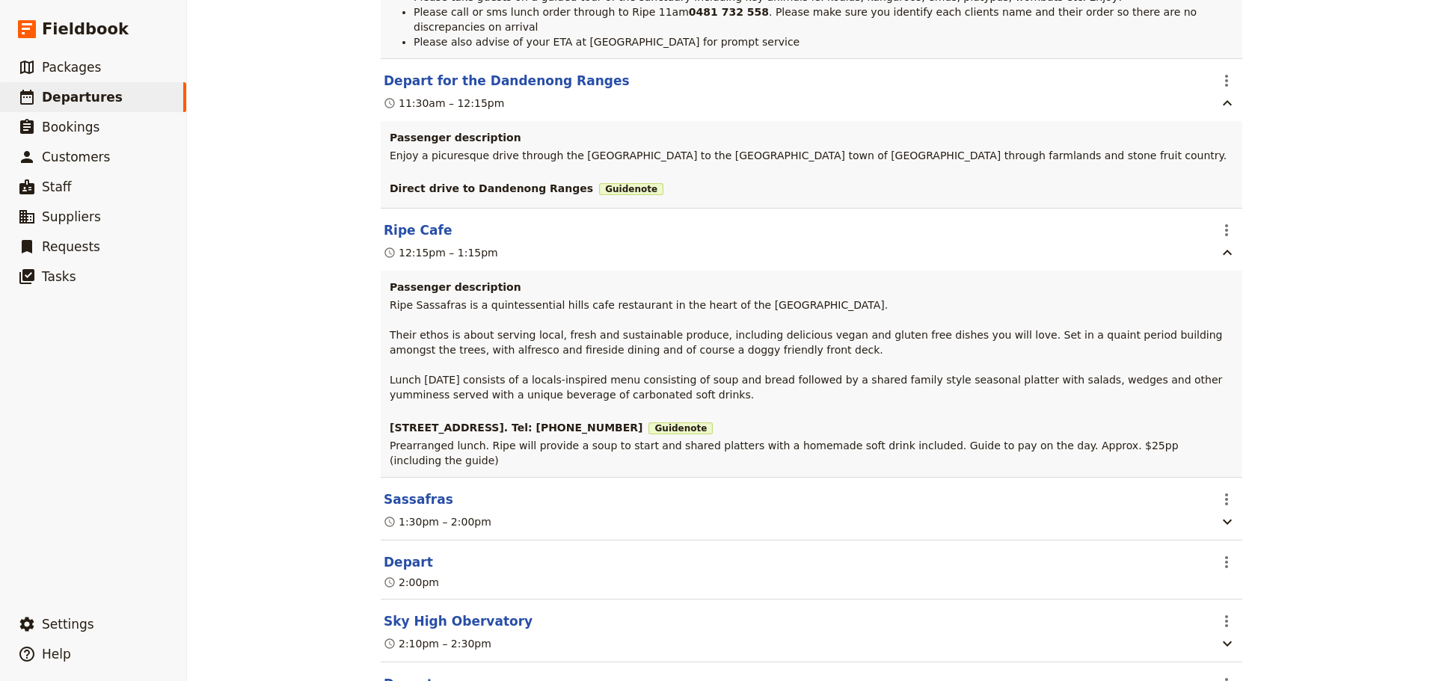
scroll to position [673, 0]
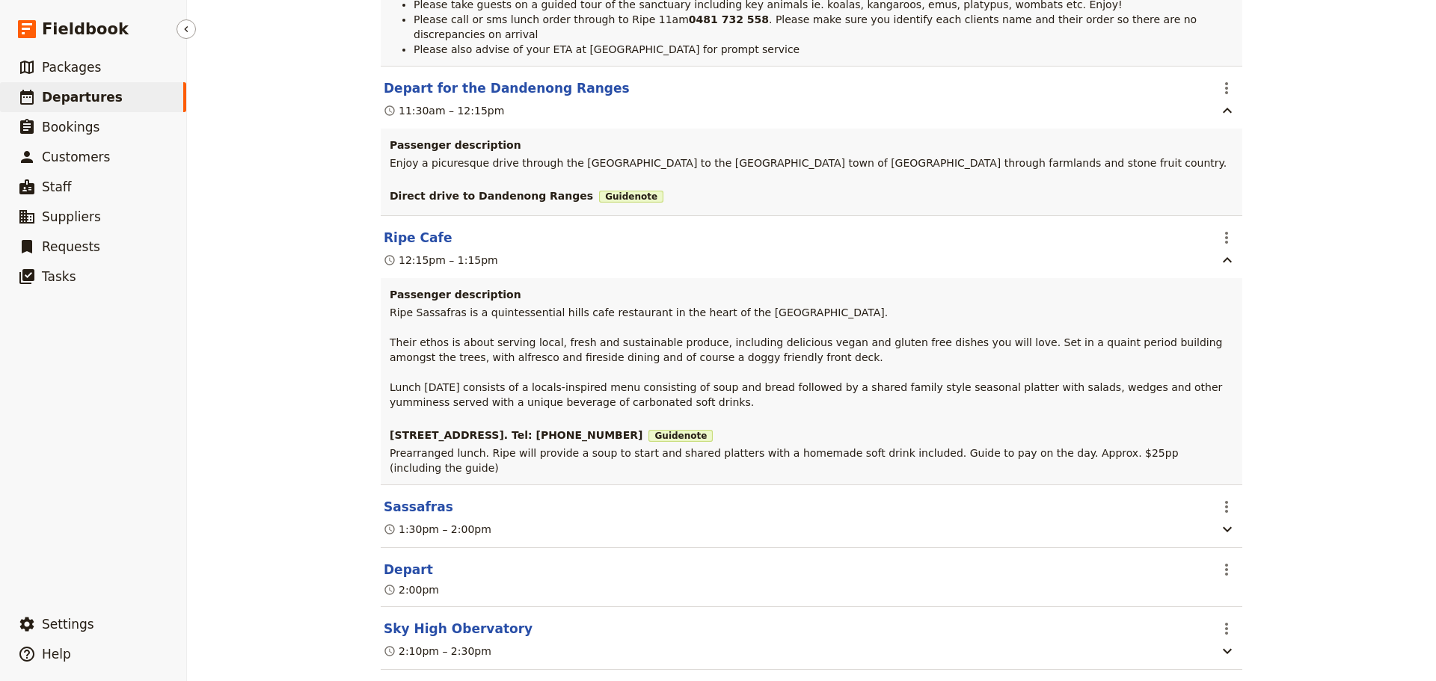
click at [82, 94] on span "Departures" at bounding box center [82, 97] width 81 height 15
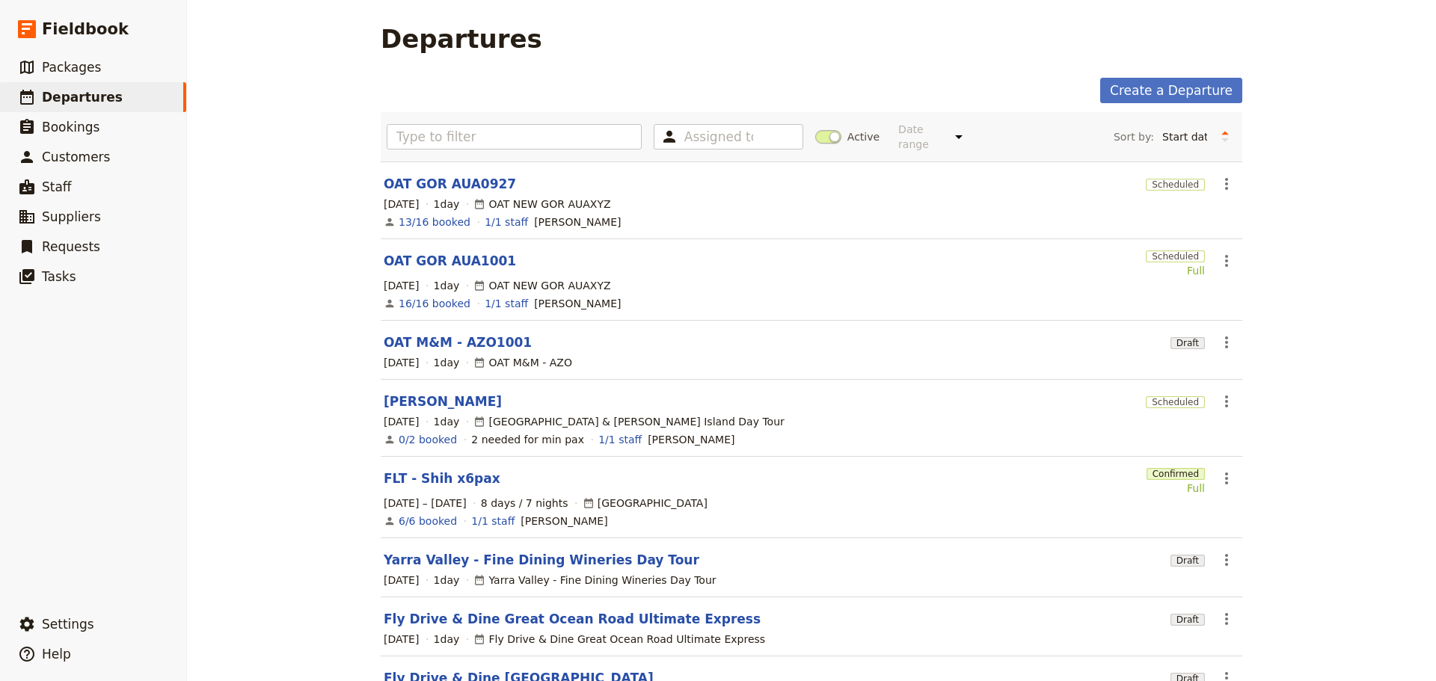
click at [816, 130] on span at bounding box center [828, 136] width 26 height 13
click at [815, 129] on input "Active" at bounding box center [815, 129] width 0 height 0
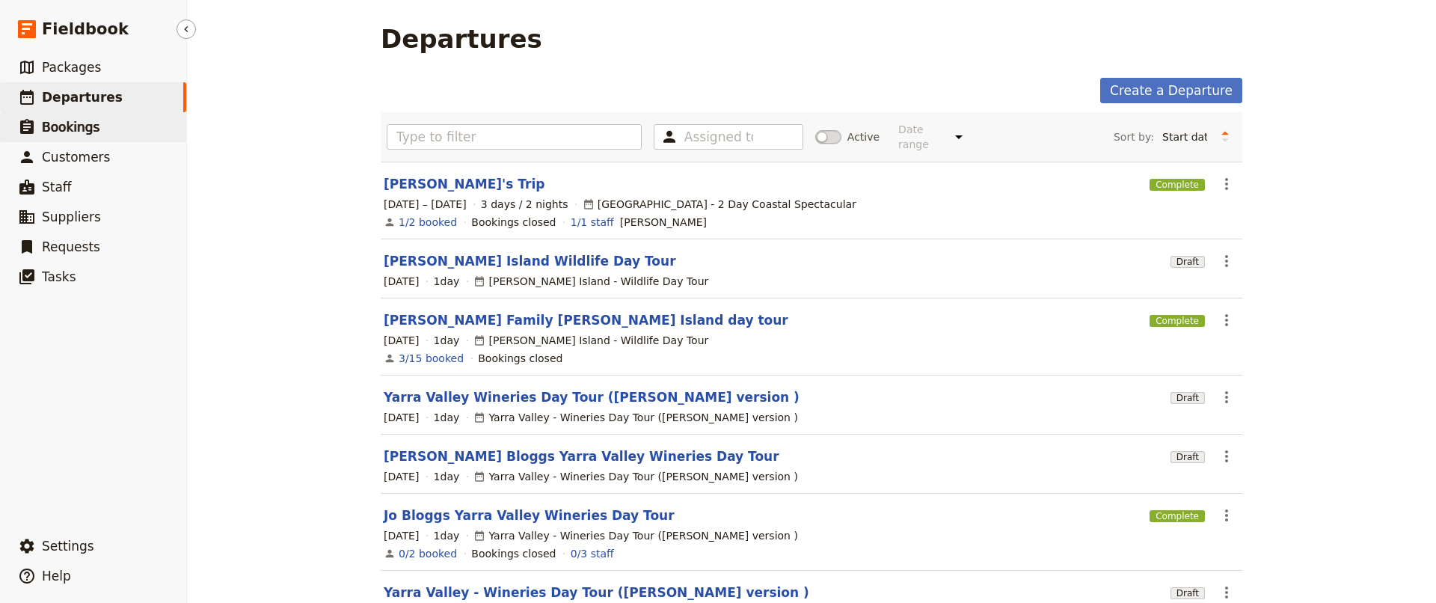
click at [54, 136] on link "​ Bookings" at bounding box center [93, 127] width 186 height 30
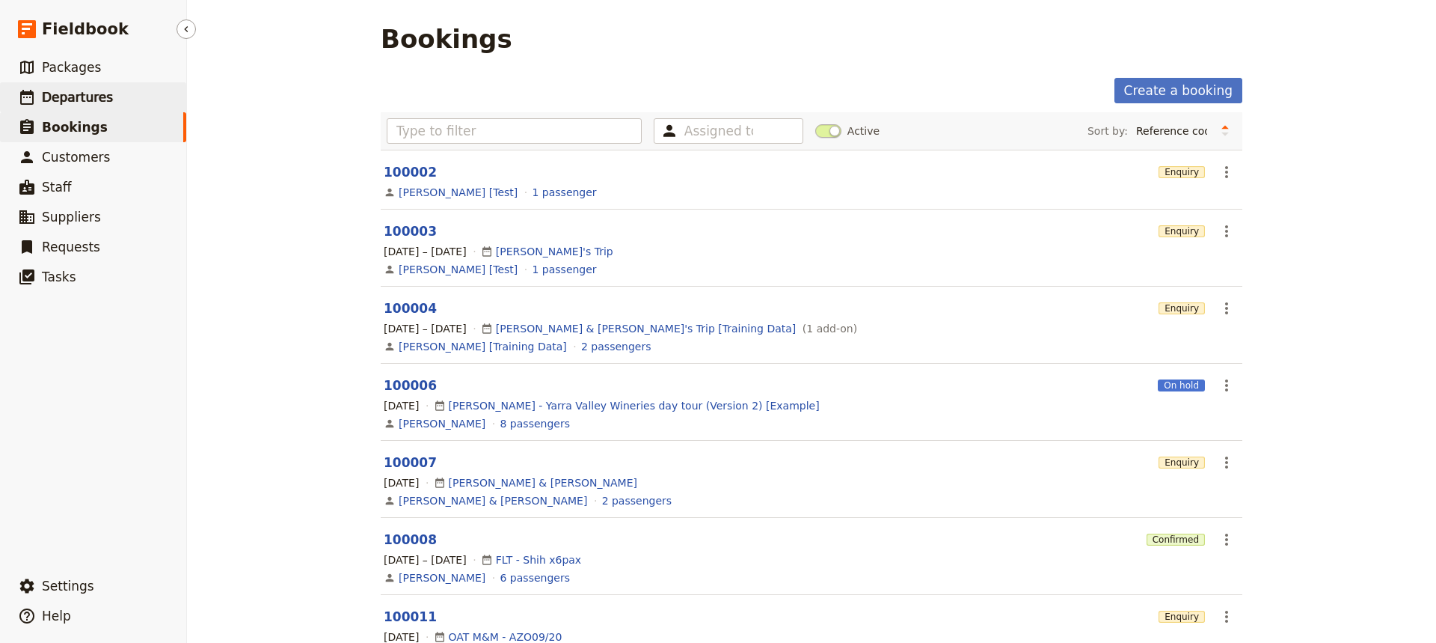
click at [114, 97] on link "​ Departures" at bounding box center [93, 97] width 186 height 30
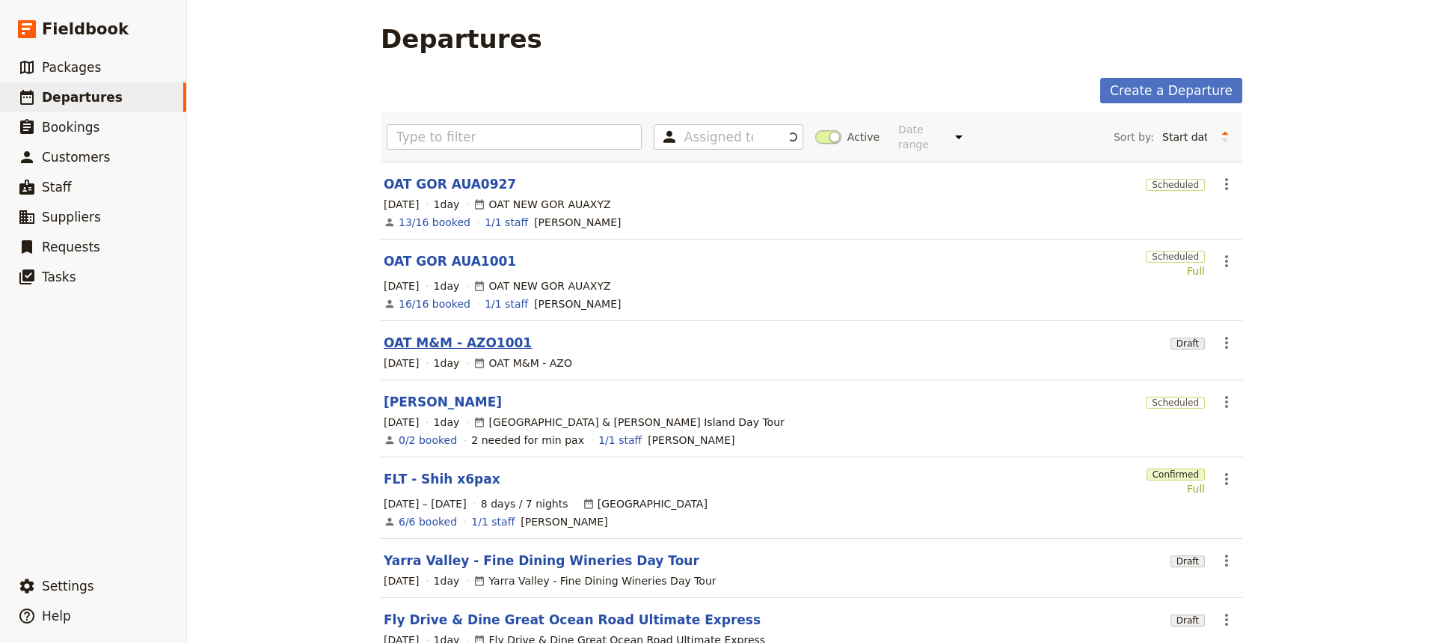
click at [425, 334] on link "OAT M&M - AZO1001" at bounding box center [458, 343] width 148 height 18
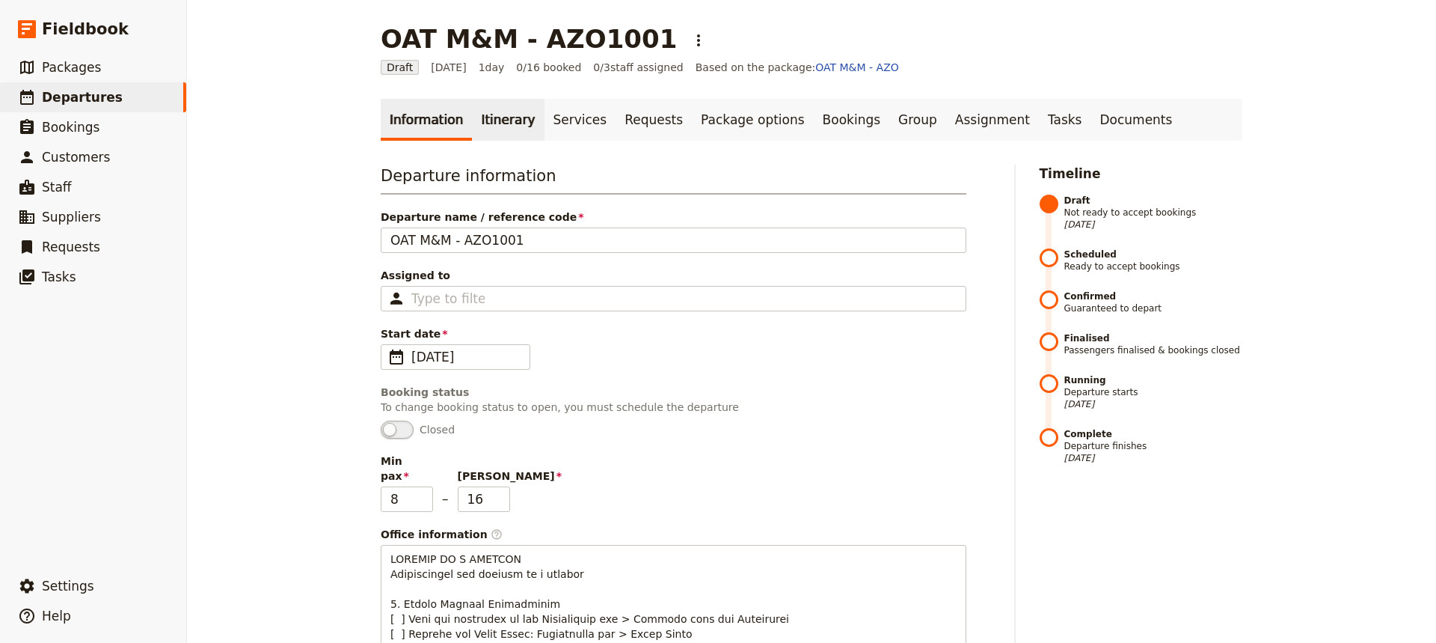
click at [497, 128] on link "Itinerary" at bounding box center [508, 120] width 72 height 42
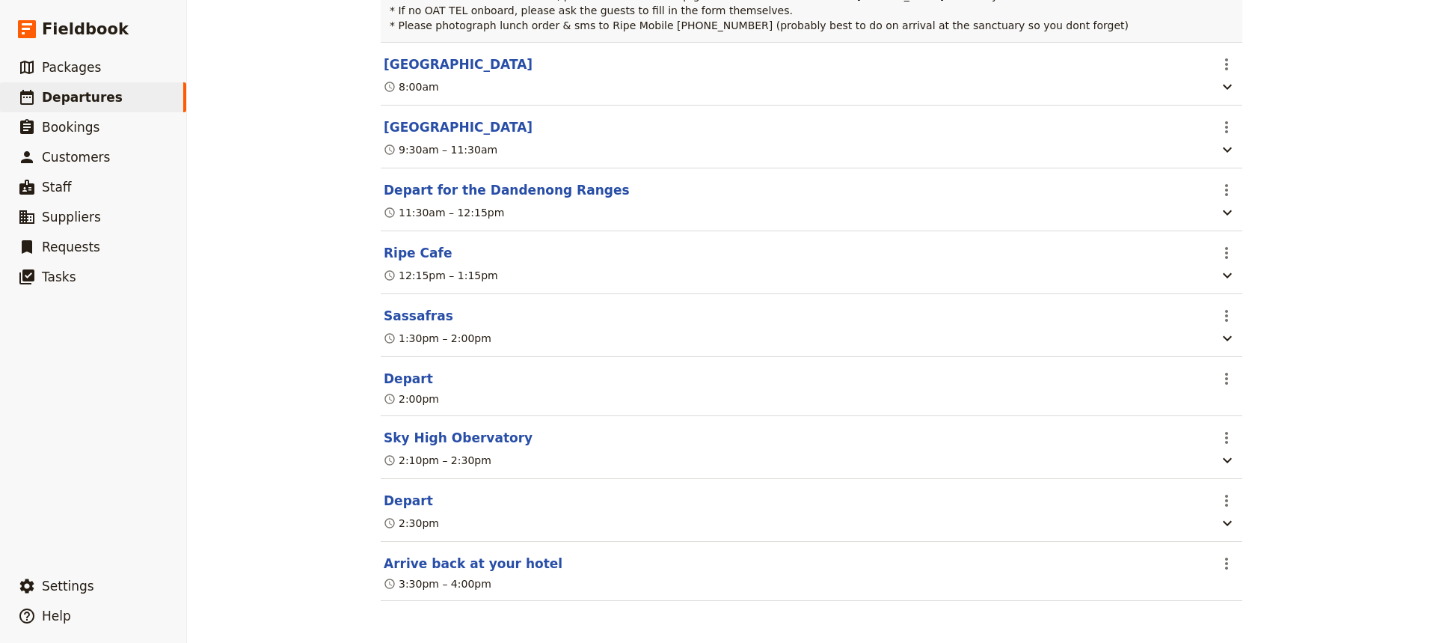
scroll to position [449, 0]
click at [444, 136] on button "[GEOGRAPHIC_DATA]" at bounding box center [458, 127] width 149 height 18
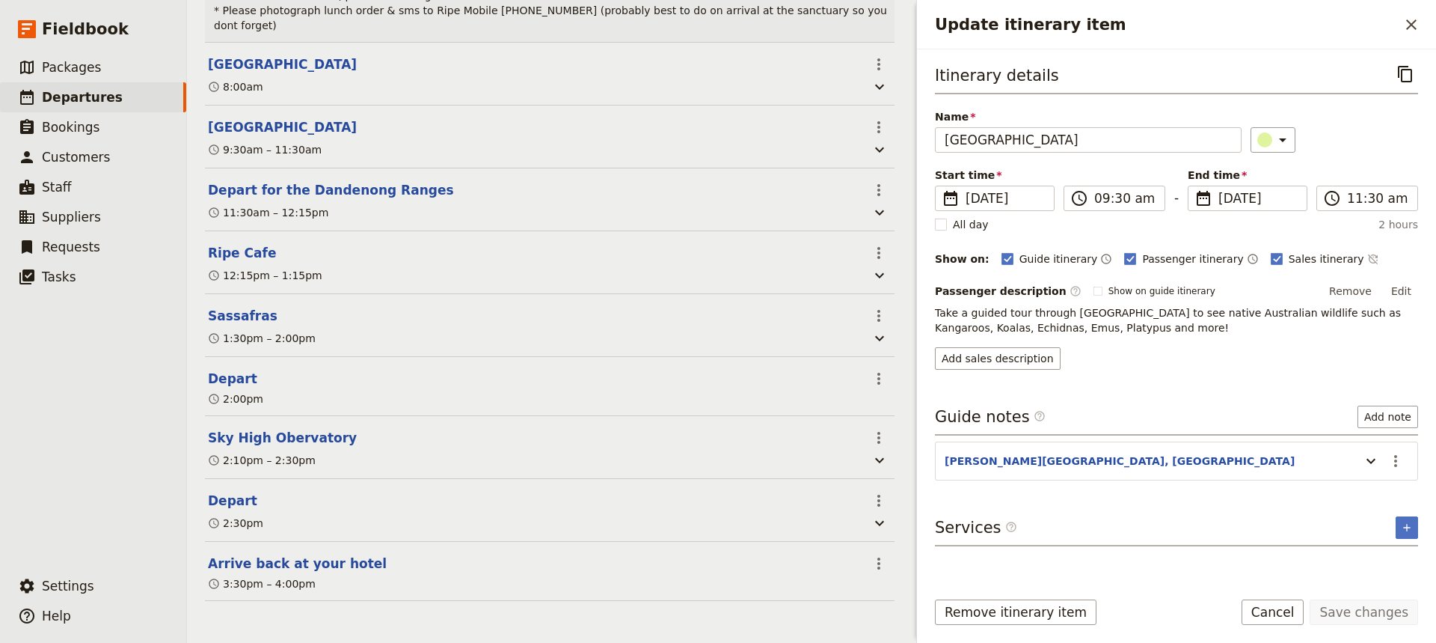
scroll to position [456, 0]
click at [1396, 465] on icon "Actions" at bounding box center [1395, 461] width 3 height 12
click at [1388, 494] on span "Edit note" at bounding box center [1364, 492] width 70 height 15
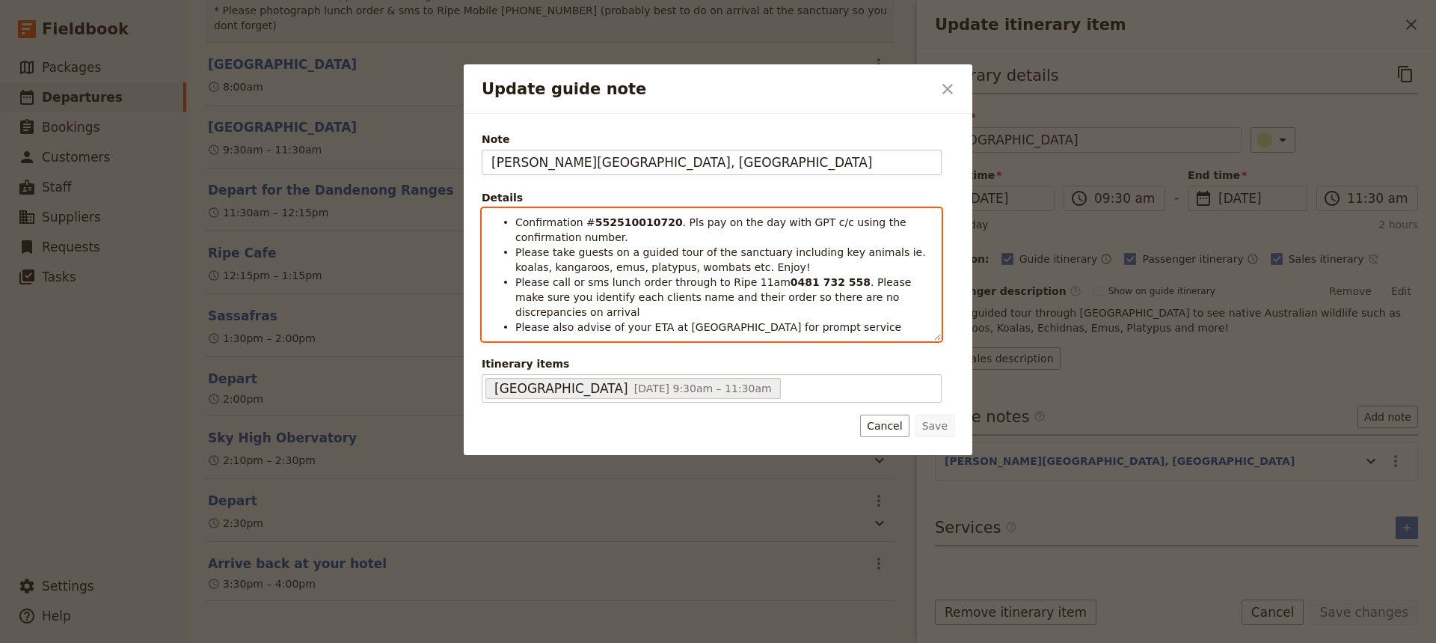
click at [665, 224] on span ". Pls pay on the day with GPT c/c using the confirmation number." at bounding box center [712, 229] width 394 height 27
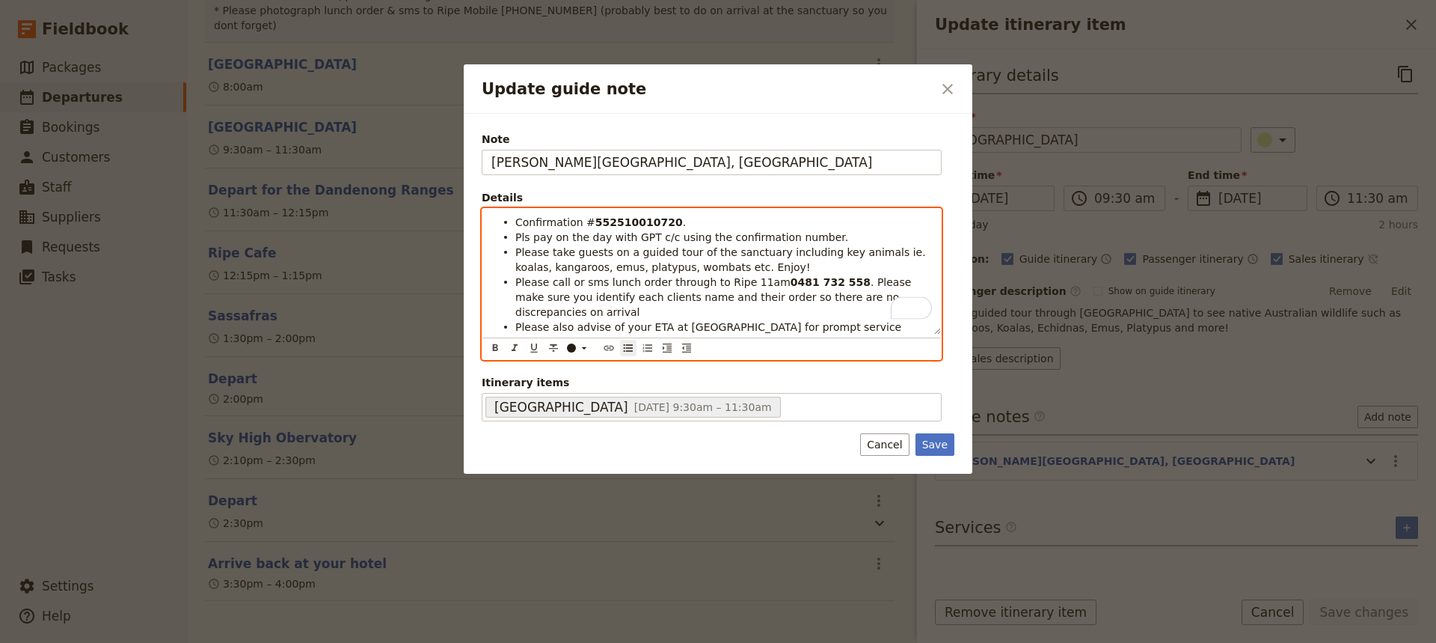
click at [853, 239] on li "Pls pay on the day with GPT c/c using the confirmation number." at bounding box center [723, 236] width 417 height 15
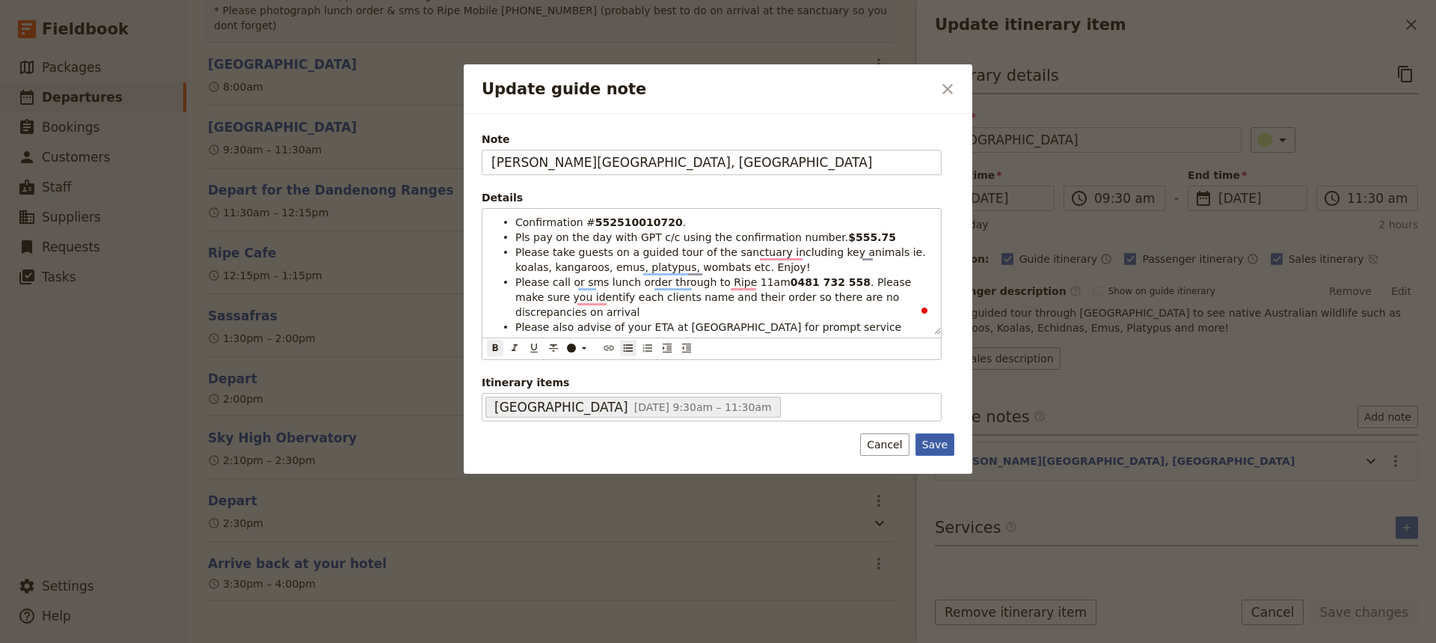
click at [931, 433] on button "Save" at bounding box center [935, 444] width 39 height 22
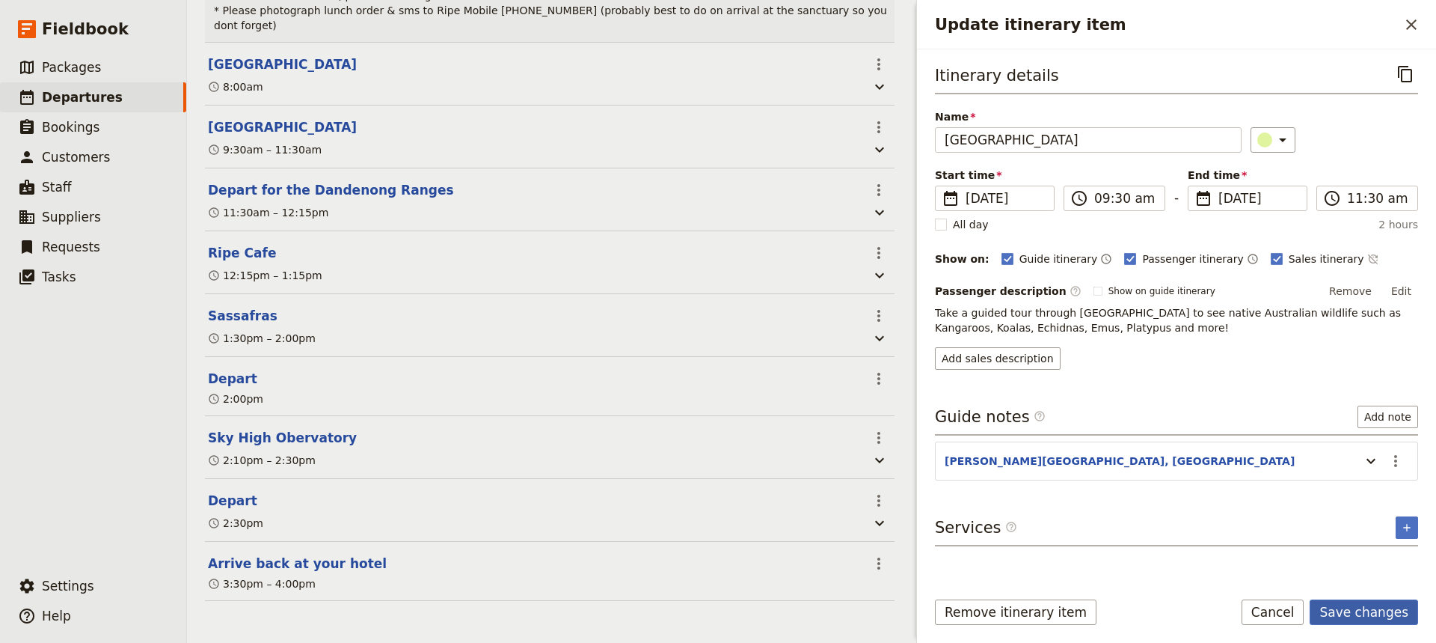
click at [1333, 609] on button "Save changes" at bounding box center [1364, 611] width 108 height 25
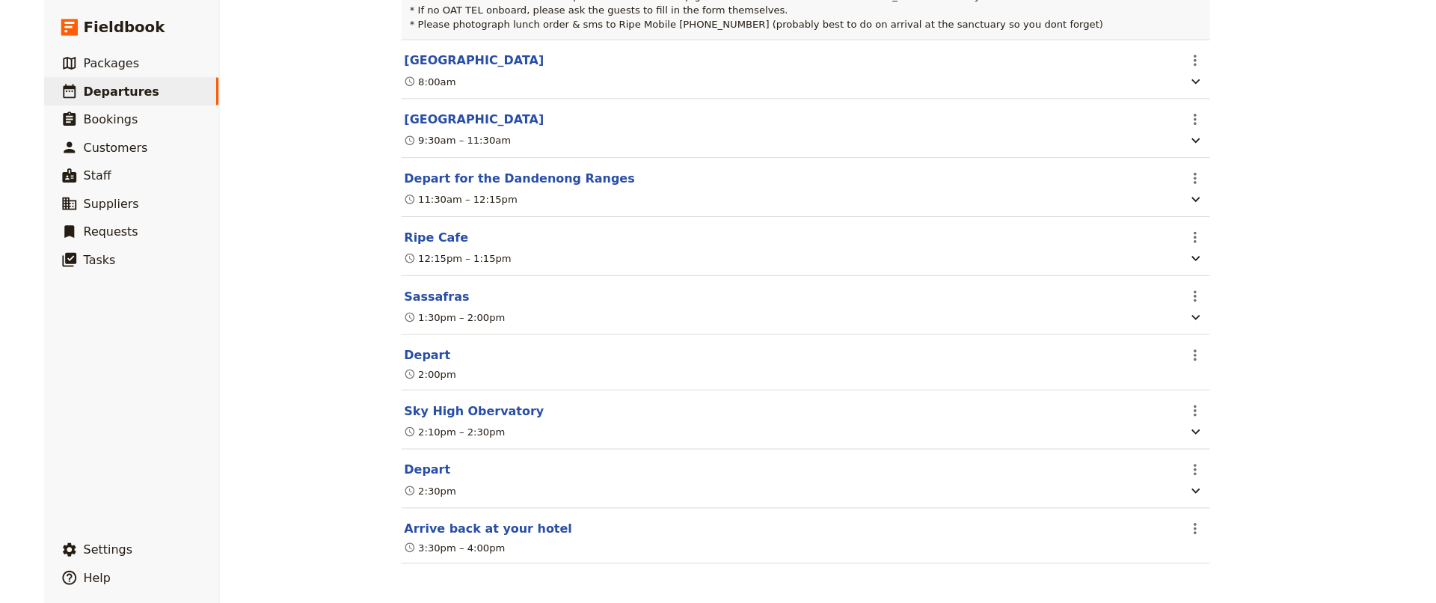
scroll to position [449, 0]
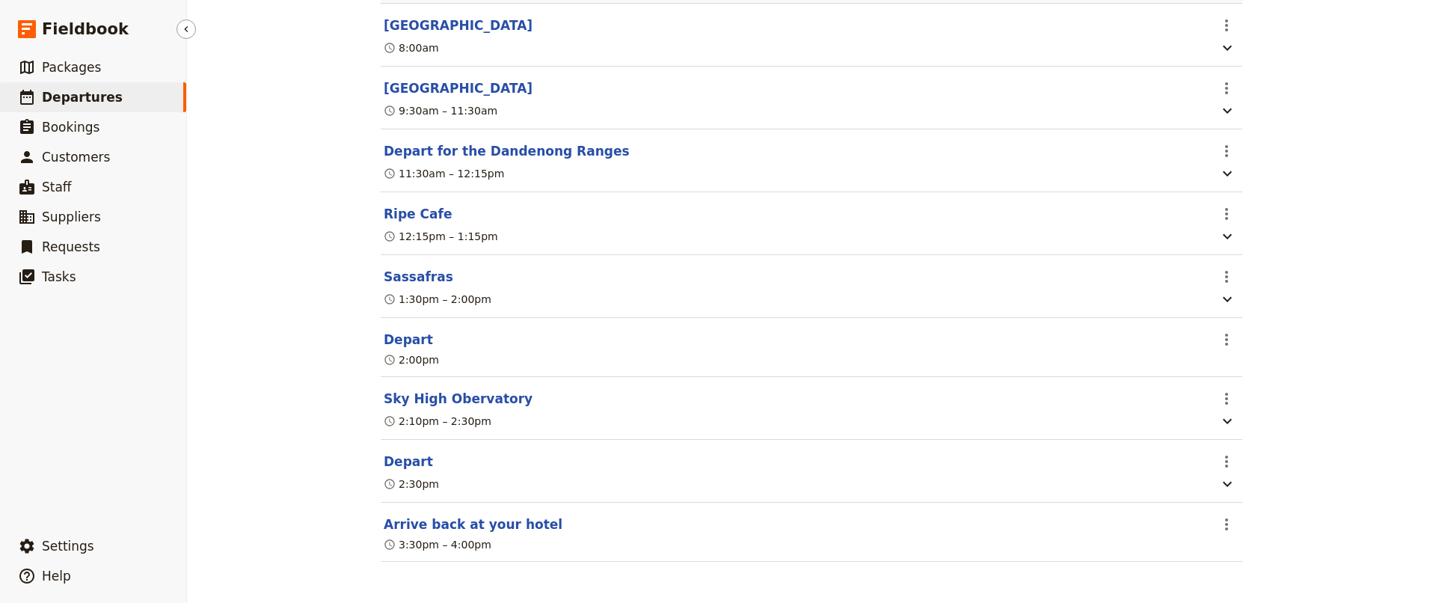
click at [58, 111] on link "​ Departures" at bounding box center [93, 97] width 186 height 30
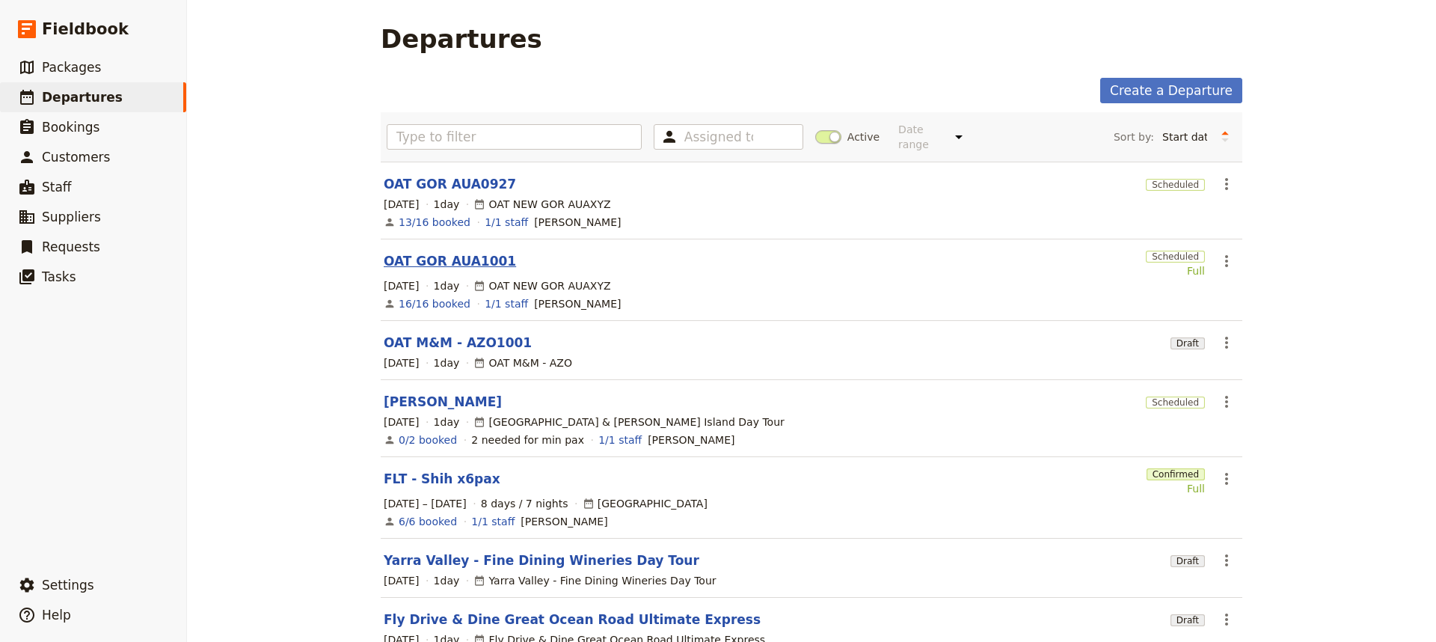
click at [445, 252] on link "OAT GOR AUA1001" at bounding box center [450, 261] width 132 height 18
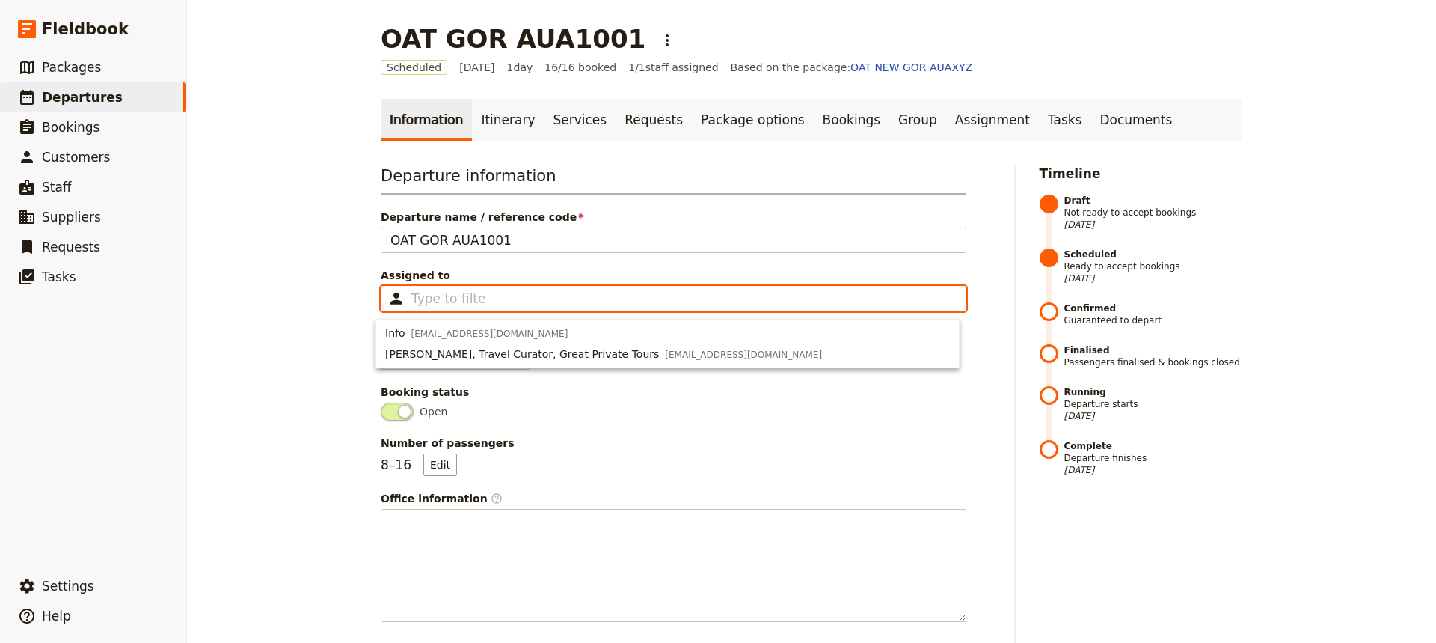
click at [414, 300] on input "Assigned to Type to filter" at bounding box center [447, 298] width 73 height 18
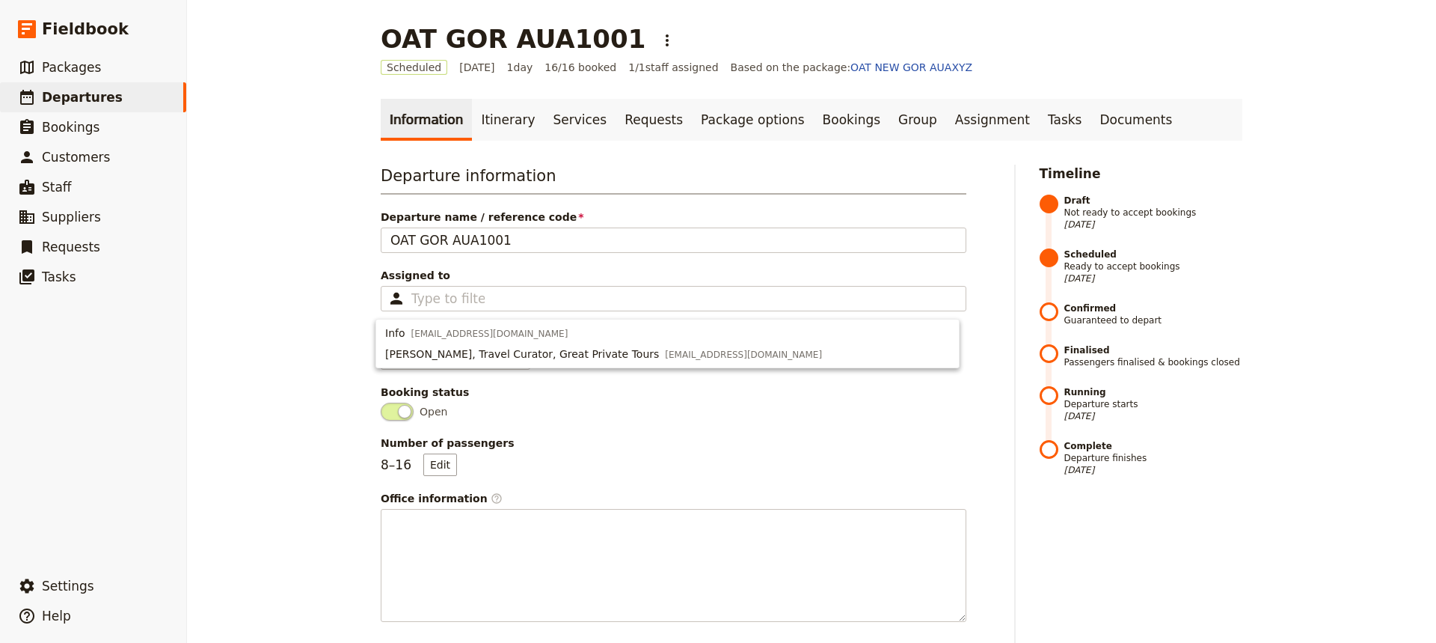
click at [301, 342] on div "OAT GOR AUA1001 ​ Scheduled [DATE] 1 day 16/16 booked 1 / 1 staff assigned Base…" at bounding box center [811, 321] width 1249 height 643
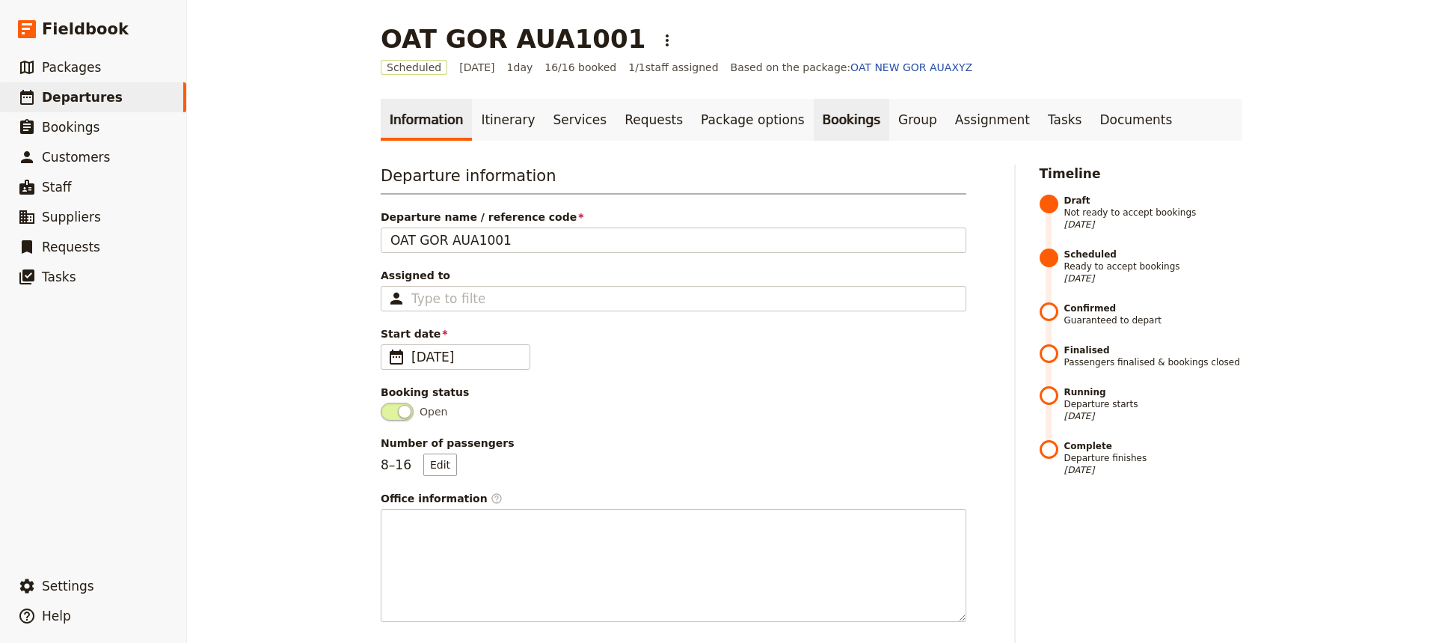
click at [814, 128] on link "Bookings" at bounding box center [852, 120] width 76 height 42
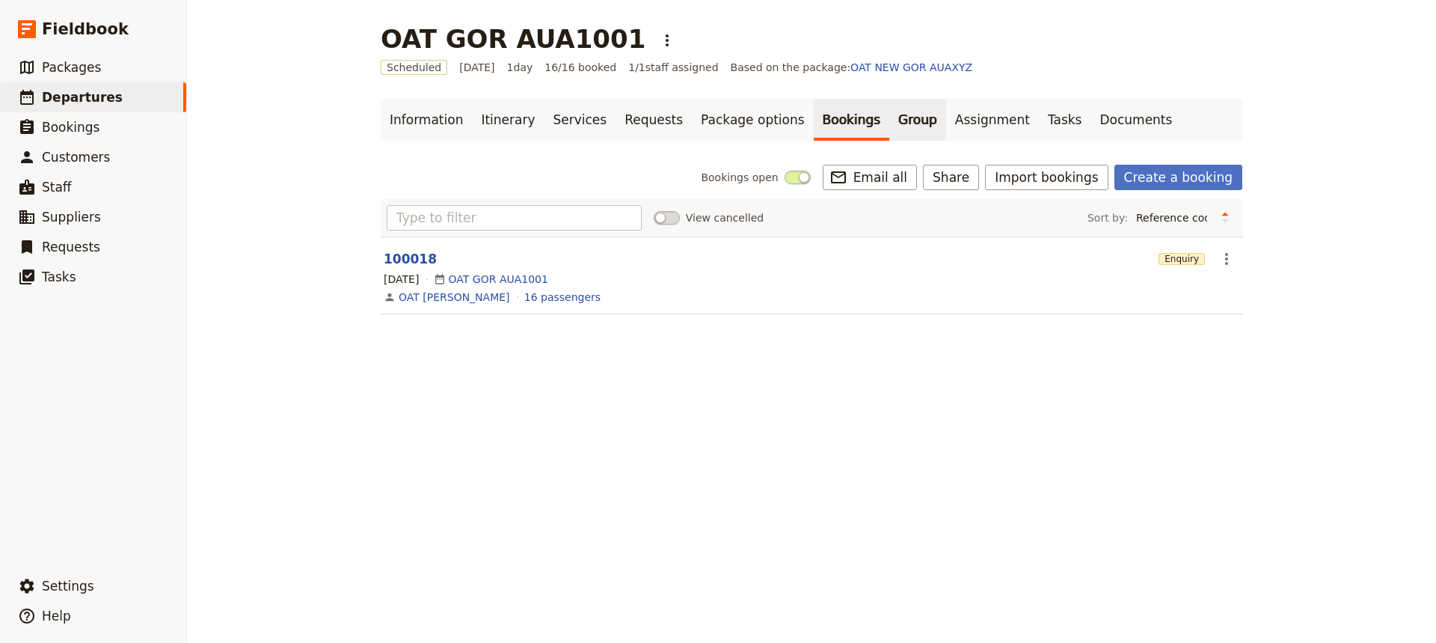
click at [889, 119] on link "Group" at bounding box center [917, 120] width 57 height 42
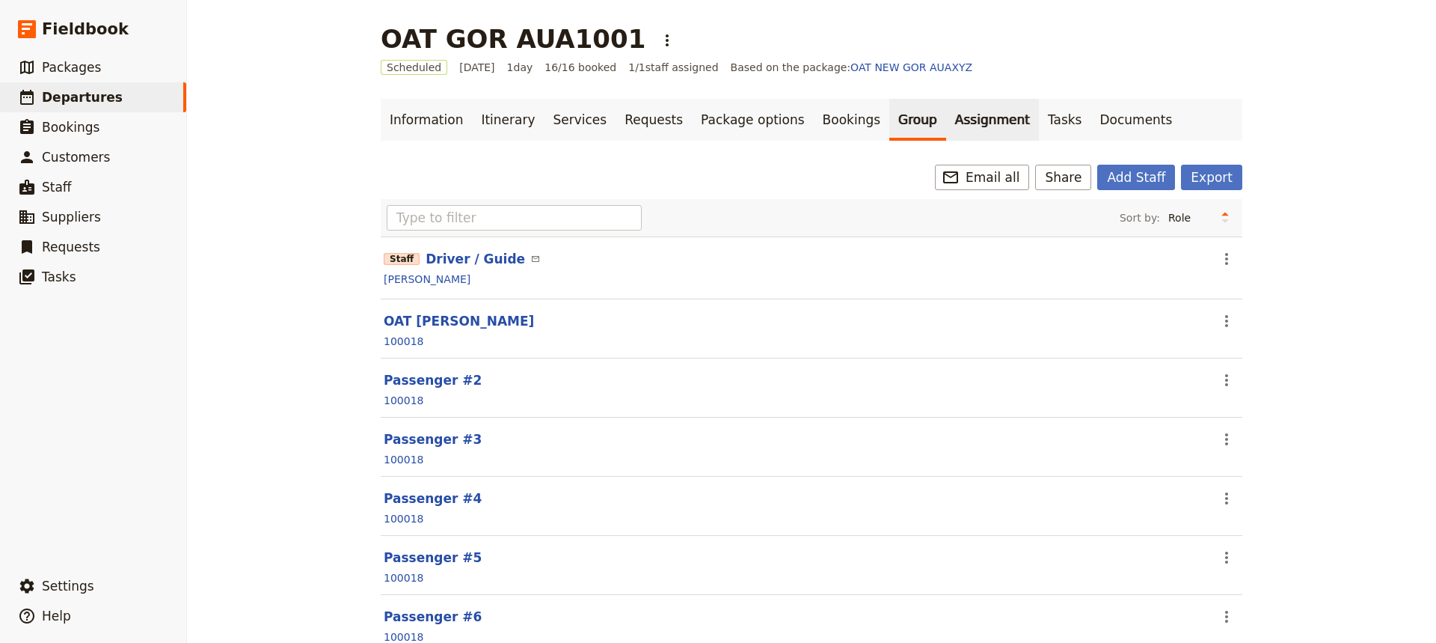
click at [946, 118] on link "Assignment" at bounding box center [992, 120] width 93 height 42
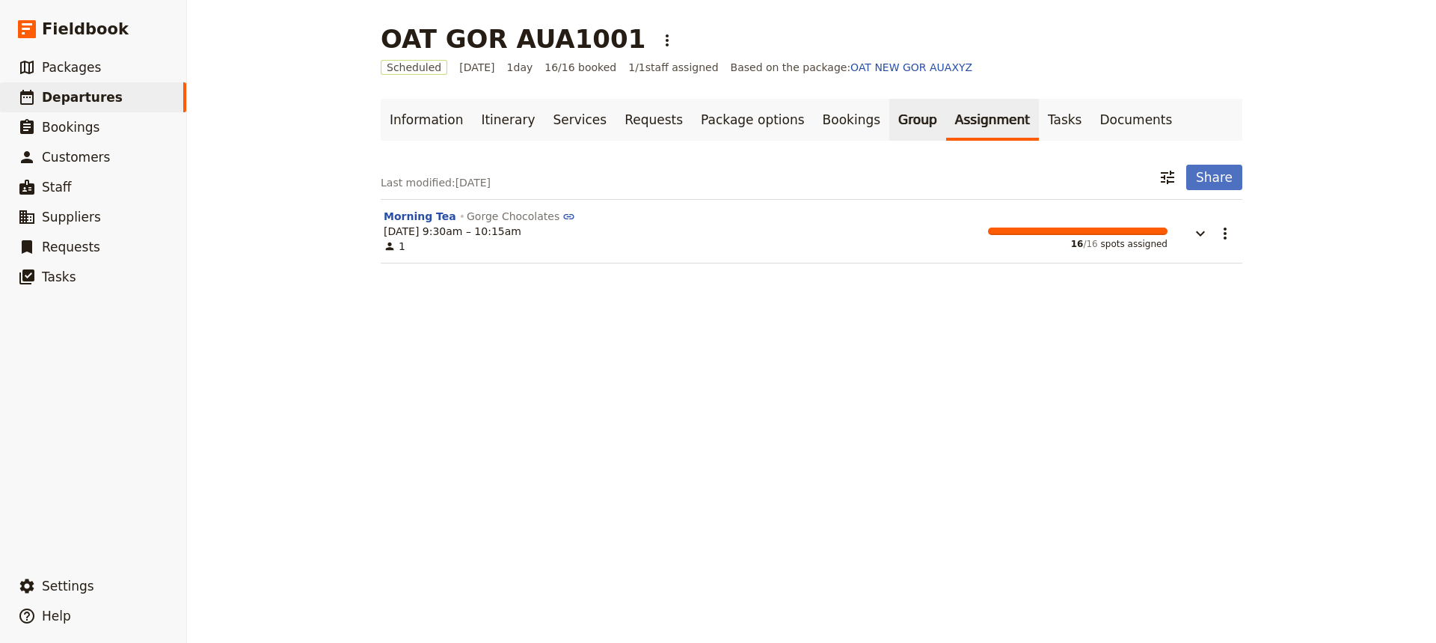
click at [889, 126] on link "Group" at bounding box center [917, 120] width 57 height 42
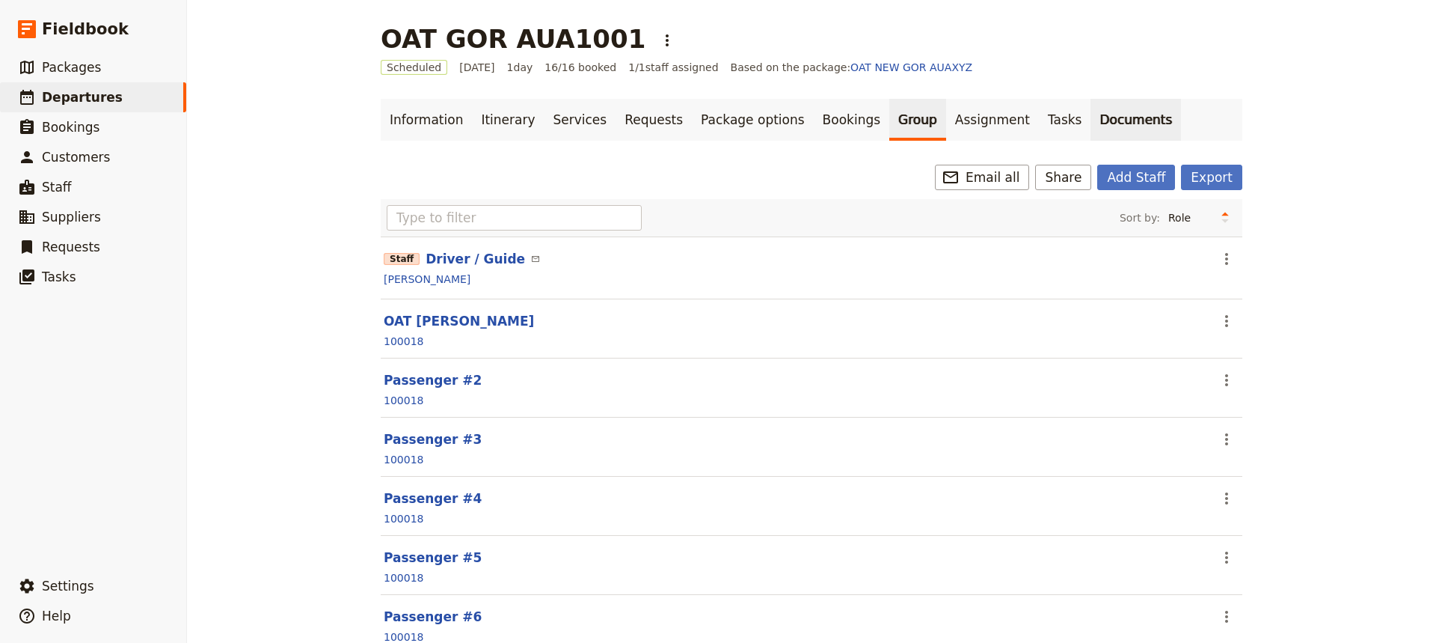
click at [1091, 131] on link "Documents" at bounding box center [1136, 120] width 91 height 42
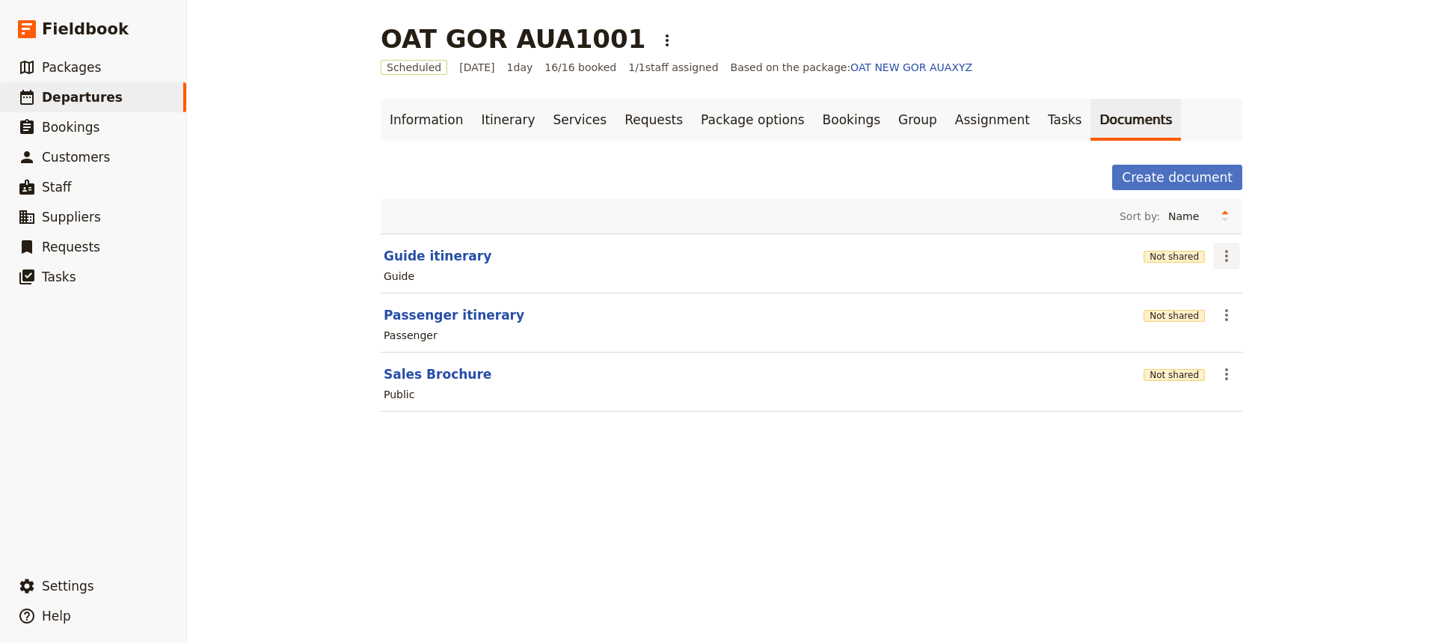
click at [1232, 257] on button "​" at bounding box center [1226, 255] width 25 height 25
click at [1223, 289] on span "Share" at bounding box center [1233, 288] width 30 height 15
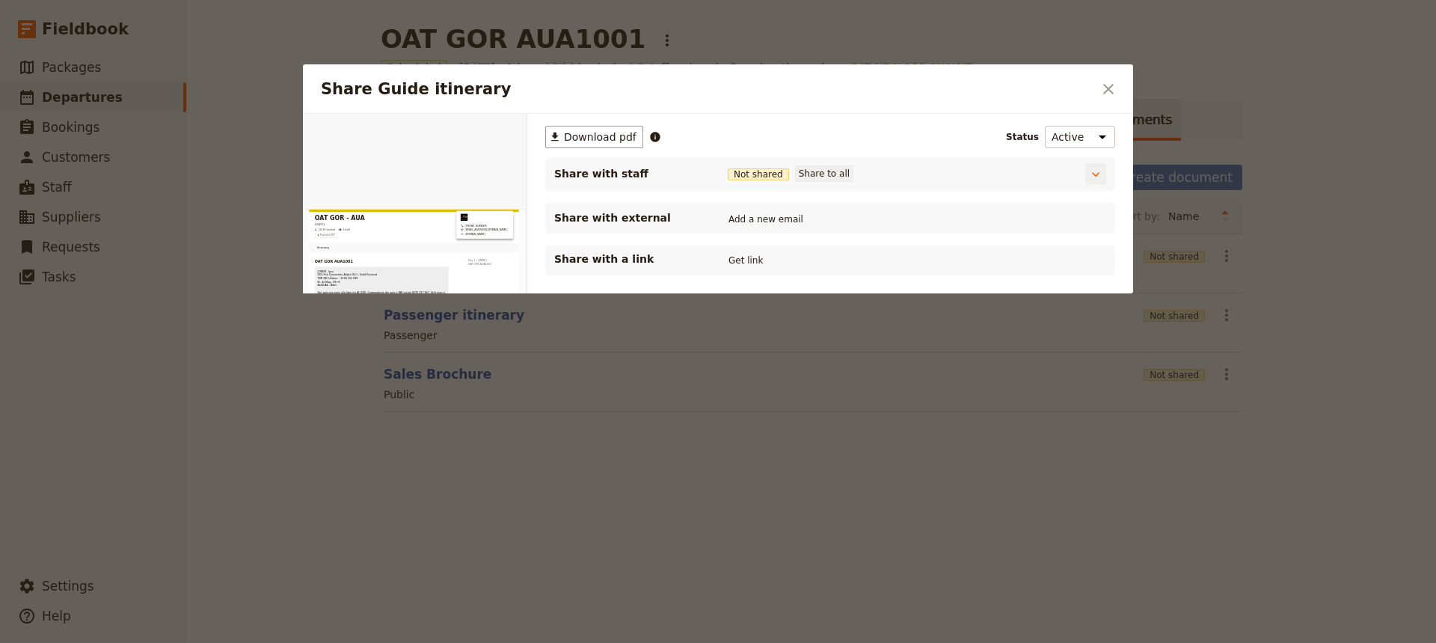
click at [839, 174] on button "Share to all" at bounding box center [824, 173] width 58 height 16
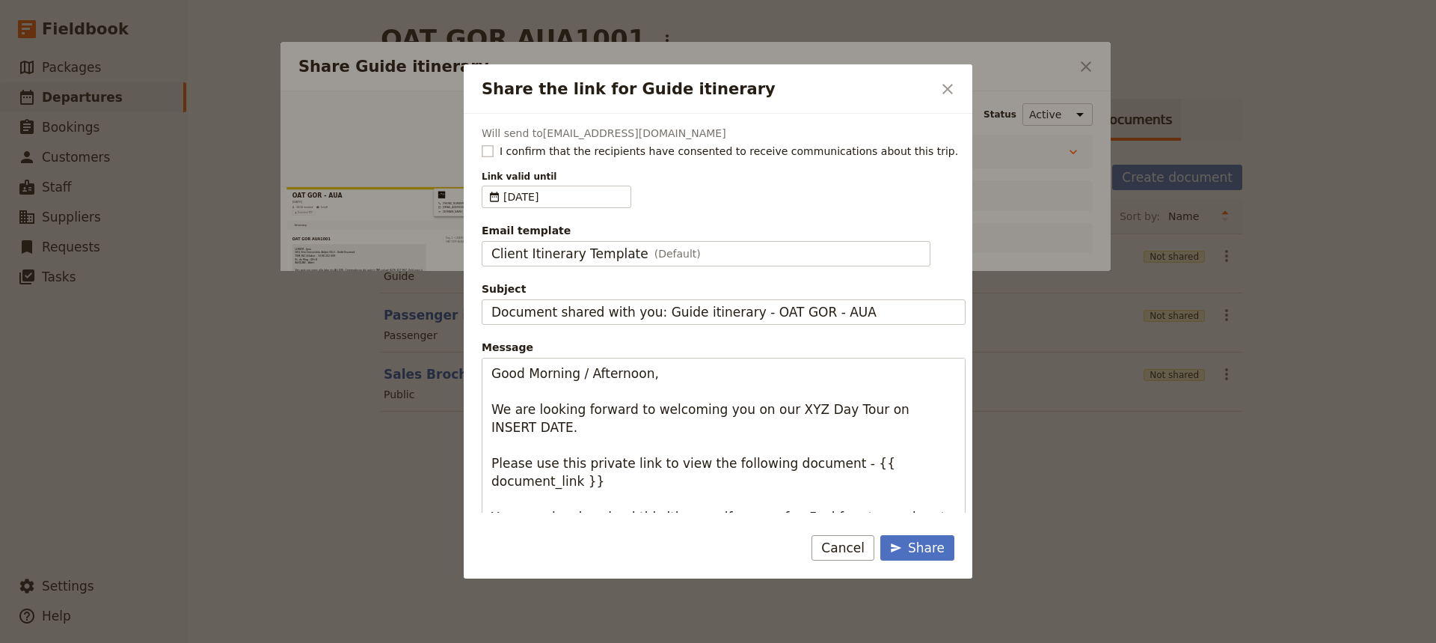
click at [492, 153] on rect "Share the link for Guide itinerary" at bounding box center [487, 150] width 11 height 11
click at [482, 144] on input "I confirm that the recipients have consented to receive communications about th…" at bounding box center [481, 143] width 1 height 1
click at [539, 194] on span "5 Nov 2025" at bounding box center [563, 196] width 121 height 15
click at [488, 186] on input "05/11/2025" at bounding box center [488, 185] width 1 height 1
click at [551, 158] on span "I confirm that the recipients have consented to receive communications about th…" at bounding box center [729, 151] width 459 height 15
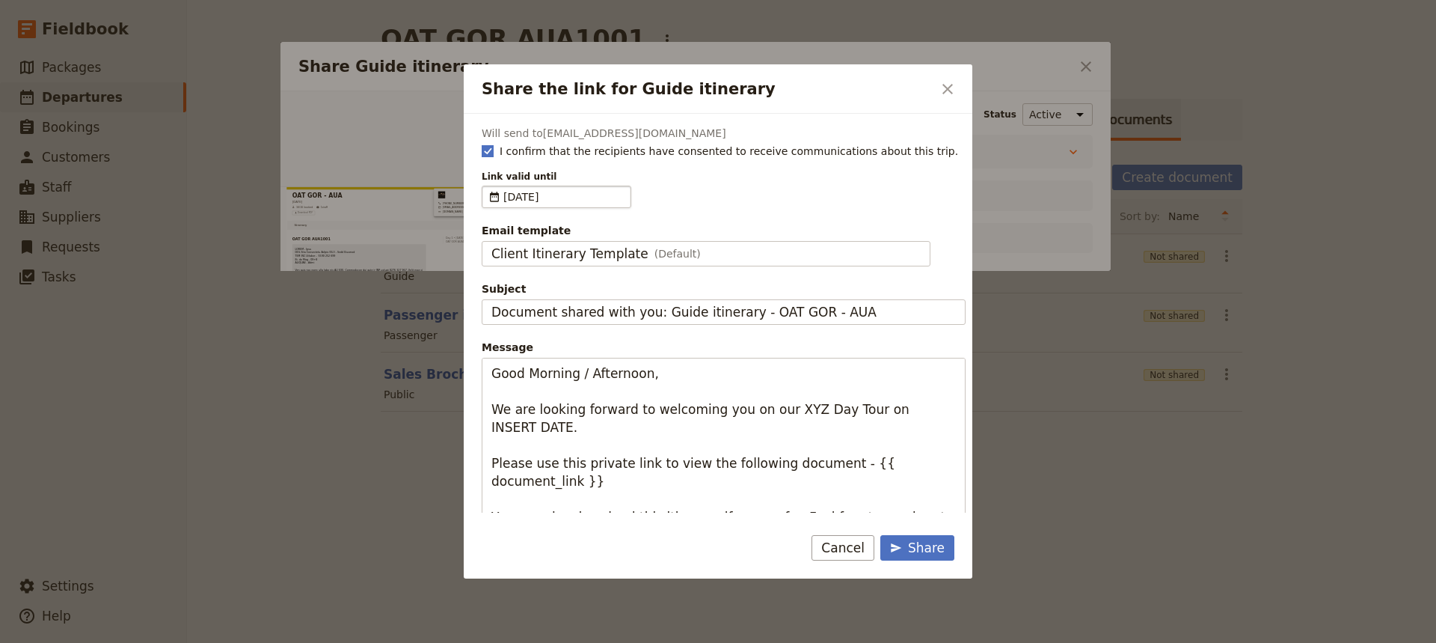
click at [482, 144] on input "I confirm that the recipients have consented to receive communications about th…" at bounding box center [481, 143] width 1 height 1
click at [481, 149] on div "Will send to CoryCorbett@gmail.com I confirm that the recipients have consented…" at bounding box center [718, 313] width 509 height 399
click at [488, 153] on rect "Share the link for Guide itinerary" at bounding box center [487, 150] width 11 height 11
click at [482, 144] on input "I confirm that the recipients have consented to receive communications about th…" at bounding box center [481, 143] width 1 height 1
checkbox input "true"
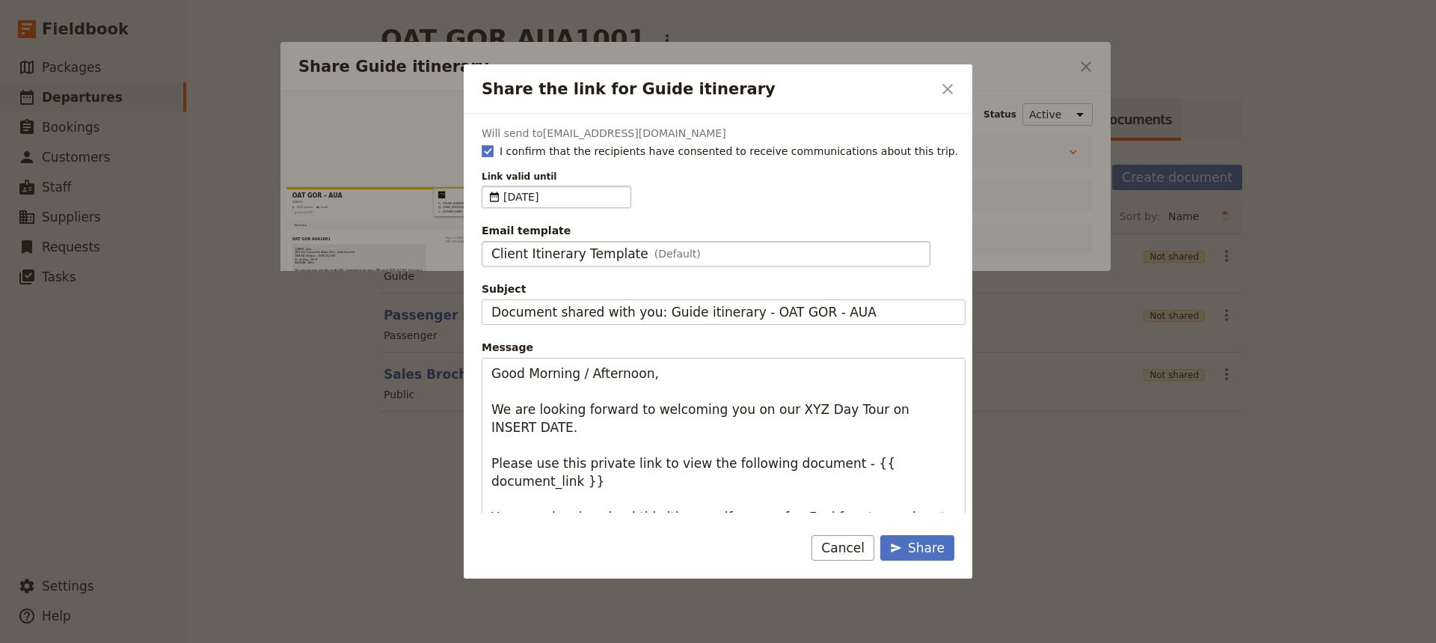
click at [554, 252] on span "Client Itinerary Template" at bounding box center [569, 254] width 157 height 18
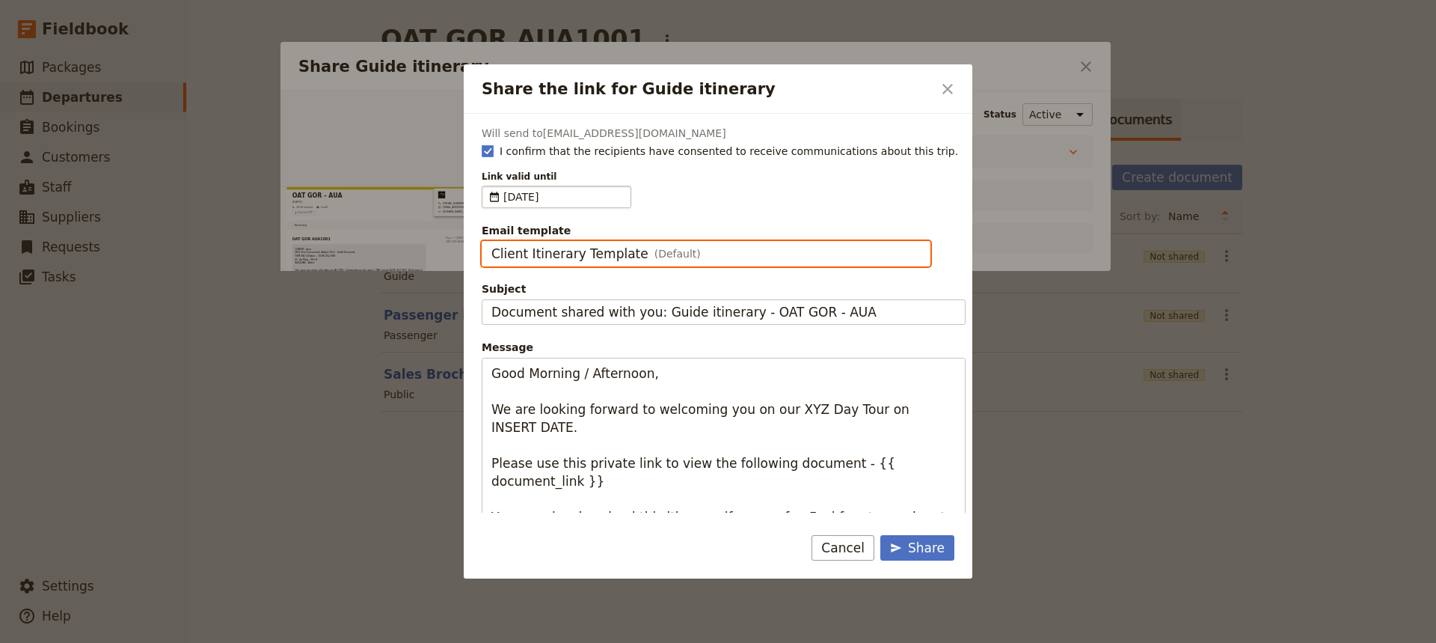
click at [491, 242] on input "Client Itinerary Template" at bounding box center [491, 241] width 1 height 1
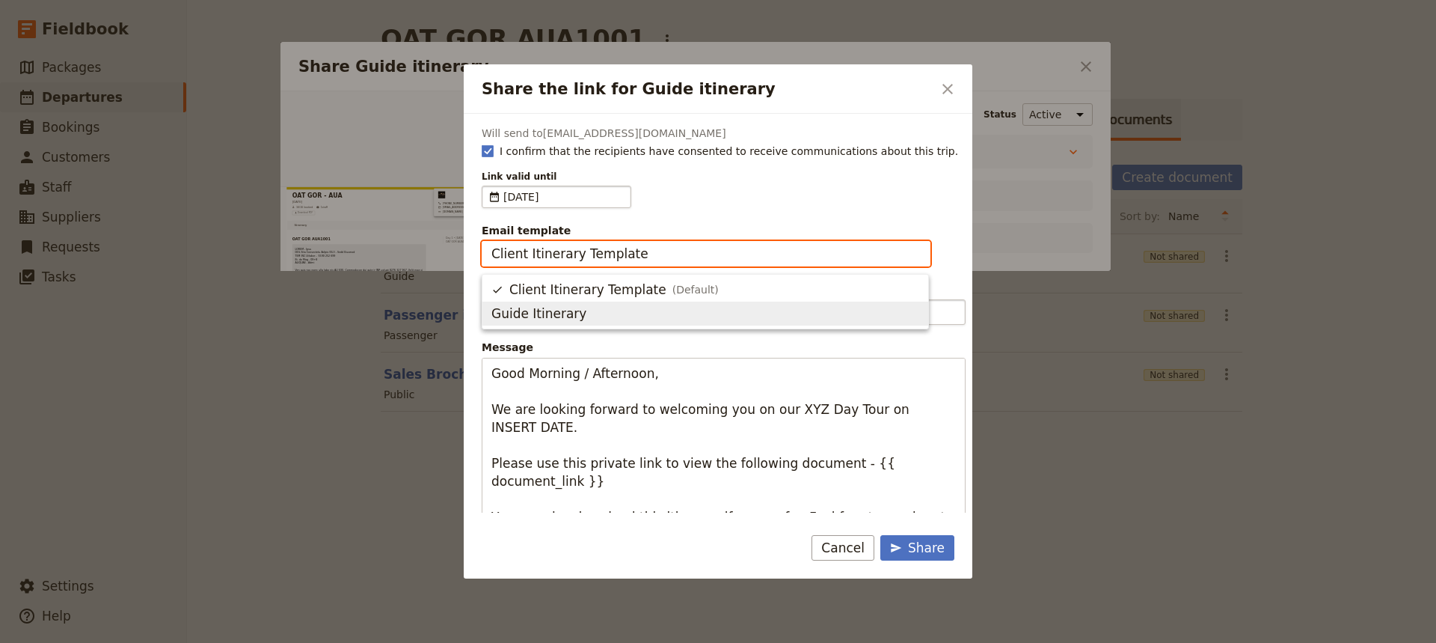
click at [539, 313] on span "Guide Itinerary" at bounding box center [538, 313] width 95 height 18
type input "Guide Itinerary"
type input "TOUR NAME & Date"
type textarea "Hi {{ contact_name }} Please find a link to your upcoming tour of OAT GOR - AUA…"
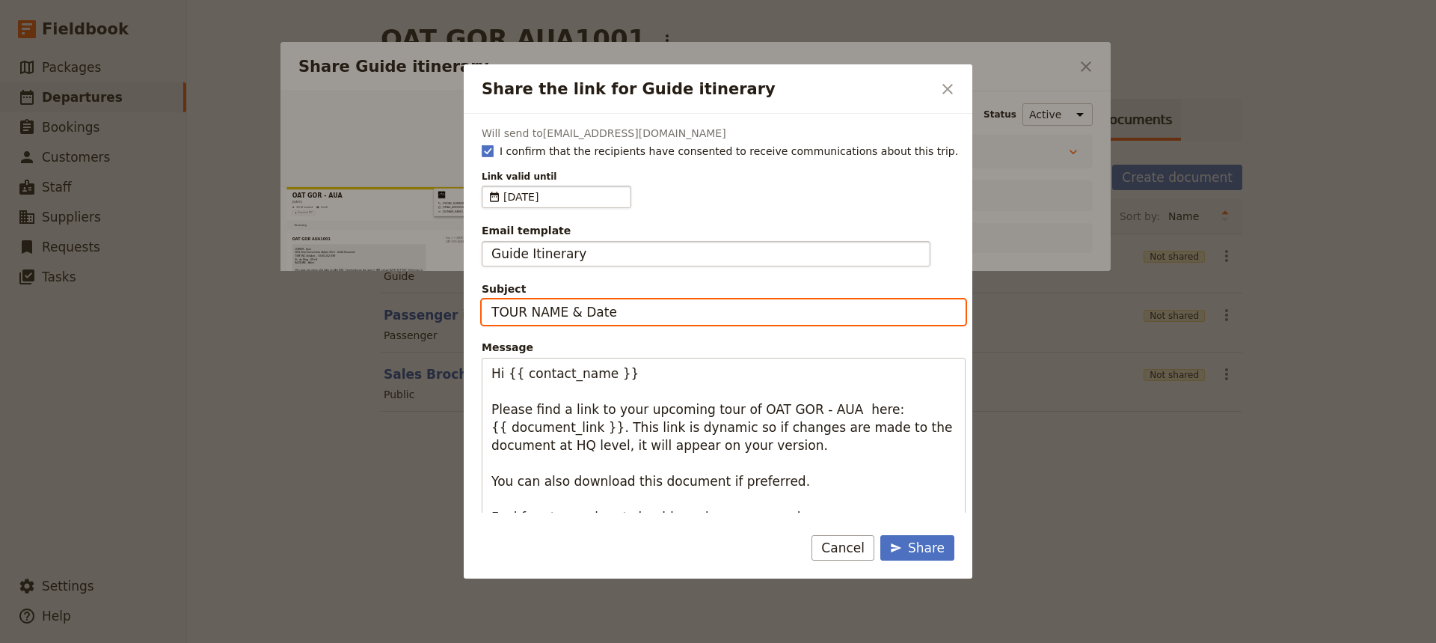
drag, startPoint x: 646, startPoint y: 316, endPoint x: 448, endPoint y: 301, distance: 198.0
click at [448, 643] on div "Share the link for Guide itinerary ​ Will send to CoryCorbett@gmail.com I confi…" at bounding box center [718, 643] width 1436 height 0
type input "OAT GOR - Sun 5 Oct"
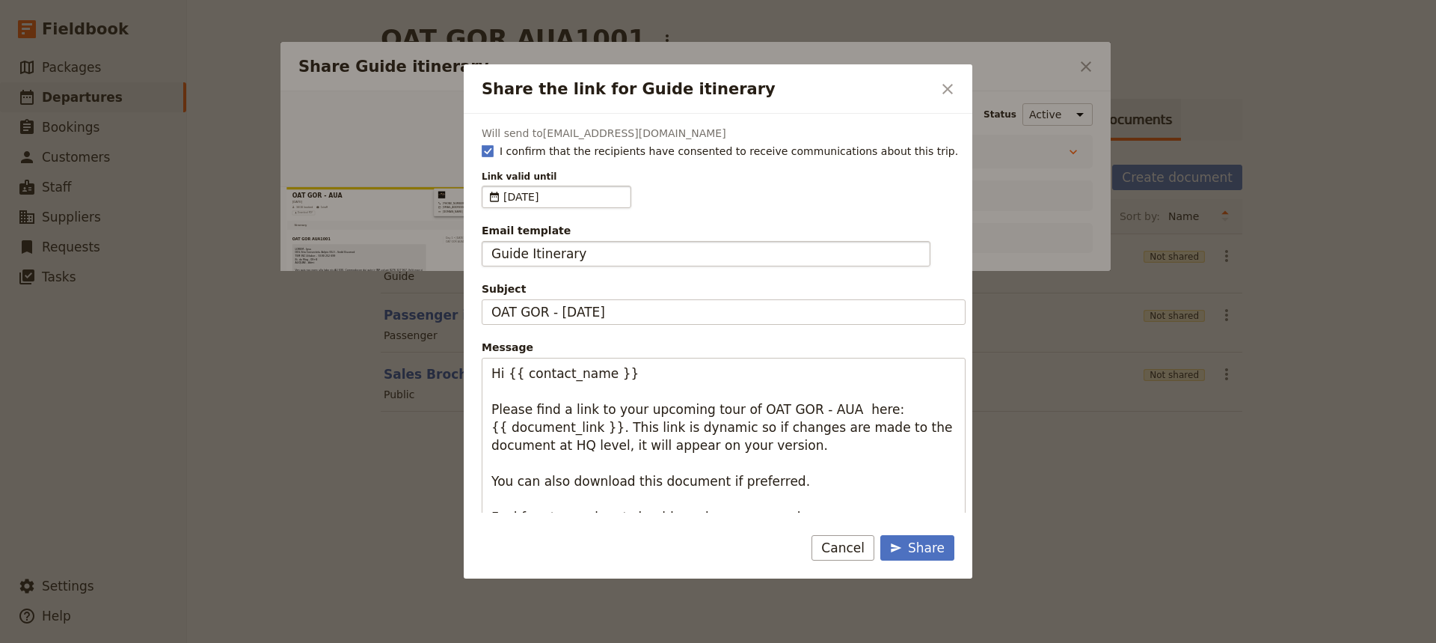
click at [851, 544] on button "Cancel" at bounding box center [843, 547] width 63 height 25
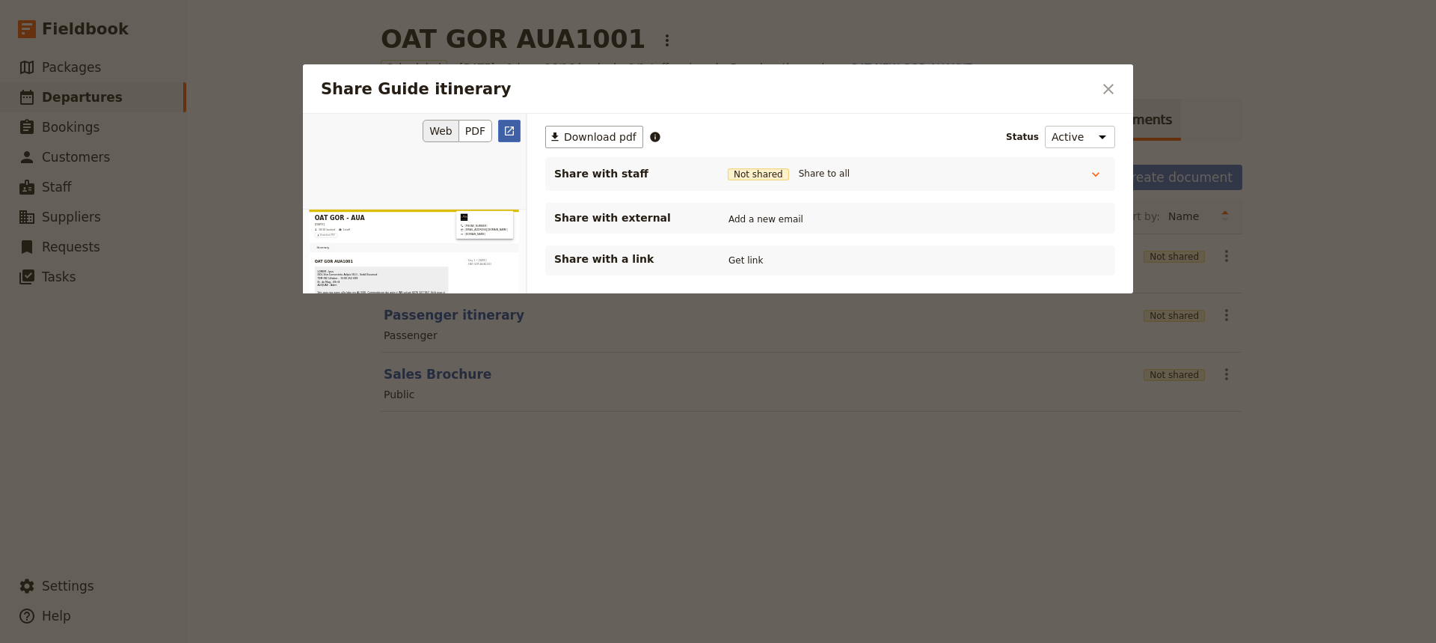
click at [517, 136] on link "​" at bounding box center [509, 131] width 22 height 22
click at [743, 261] on button "Get link" at bounding box center [746, 260] width 42 height 16
click at [853, 264] on button "Get link" at bounding box center [859, 260] width 42 height 16
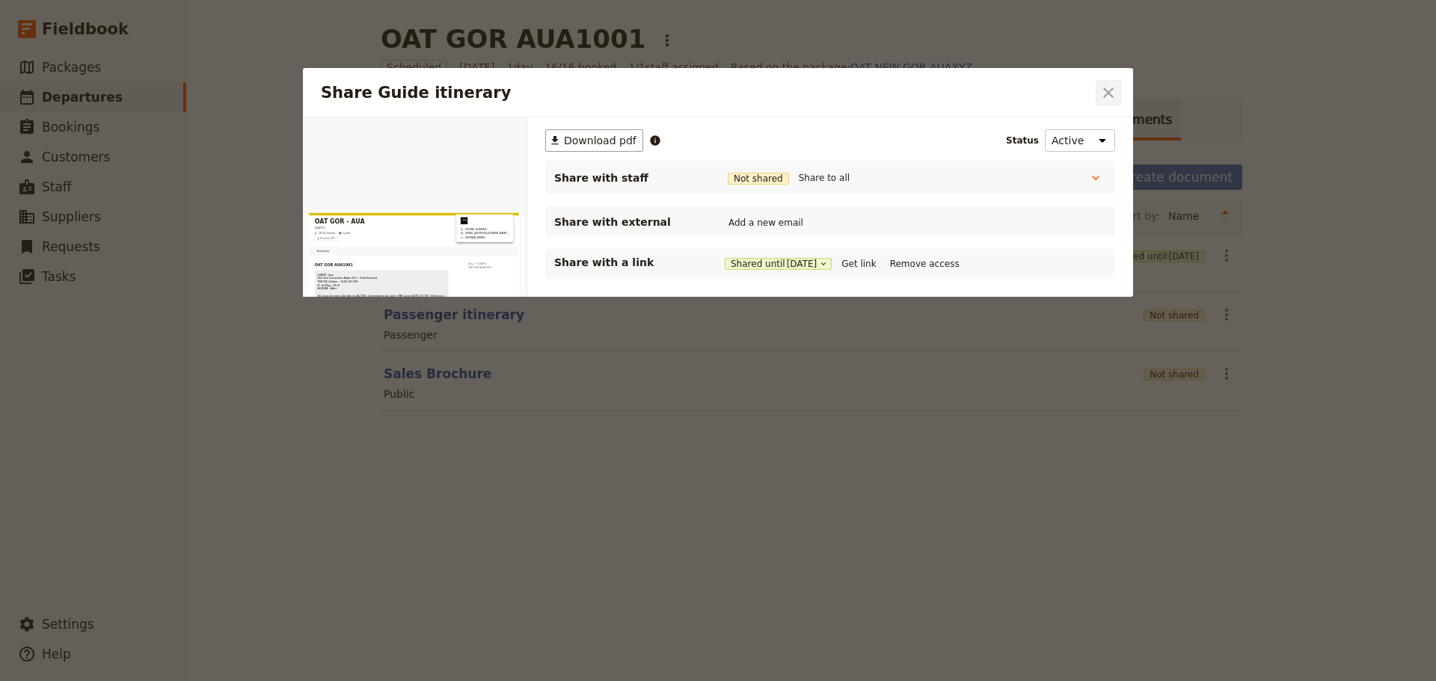
click at [1103, 93] on icon "Close dialog" at bounding box center [1109, 93] width 18 height 18
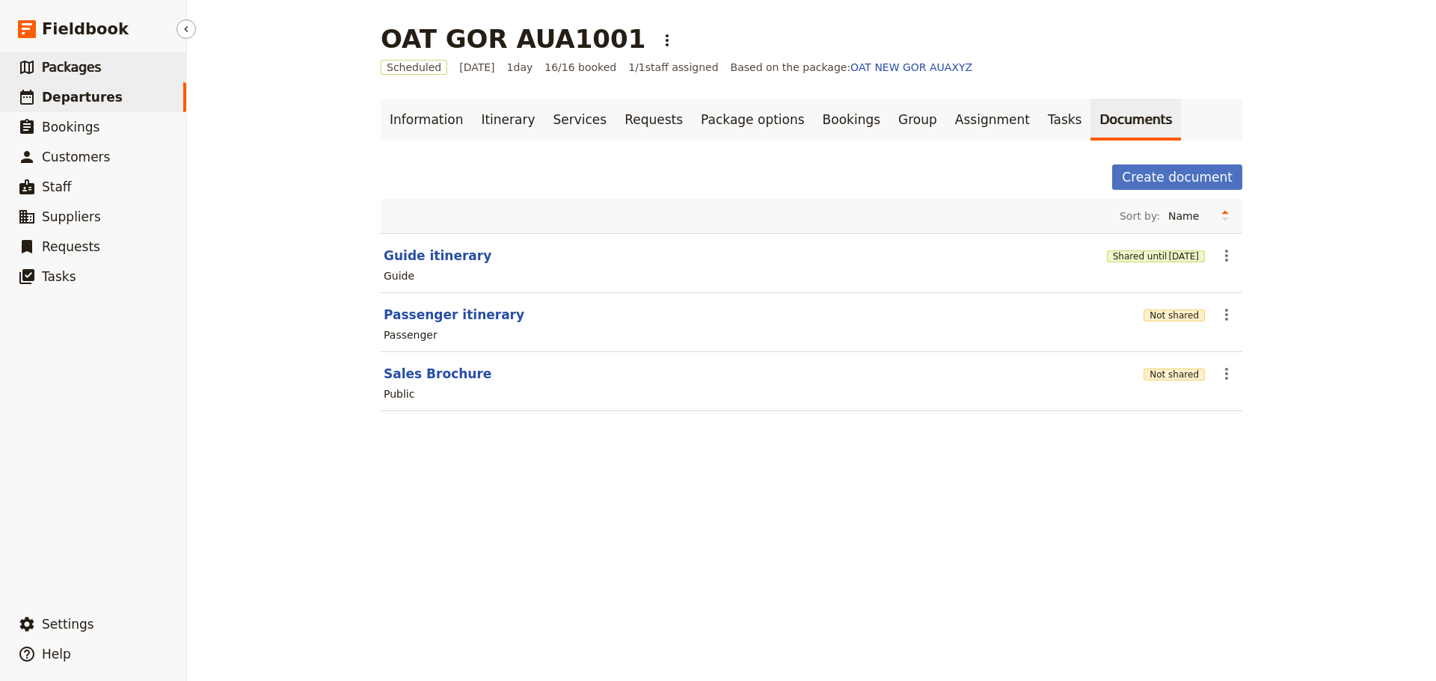
click at [80, 60] on span "Packages" at bounding box center [71, 67] width 59 height 15
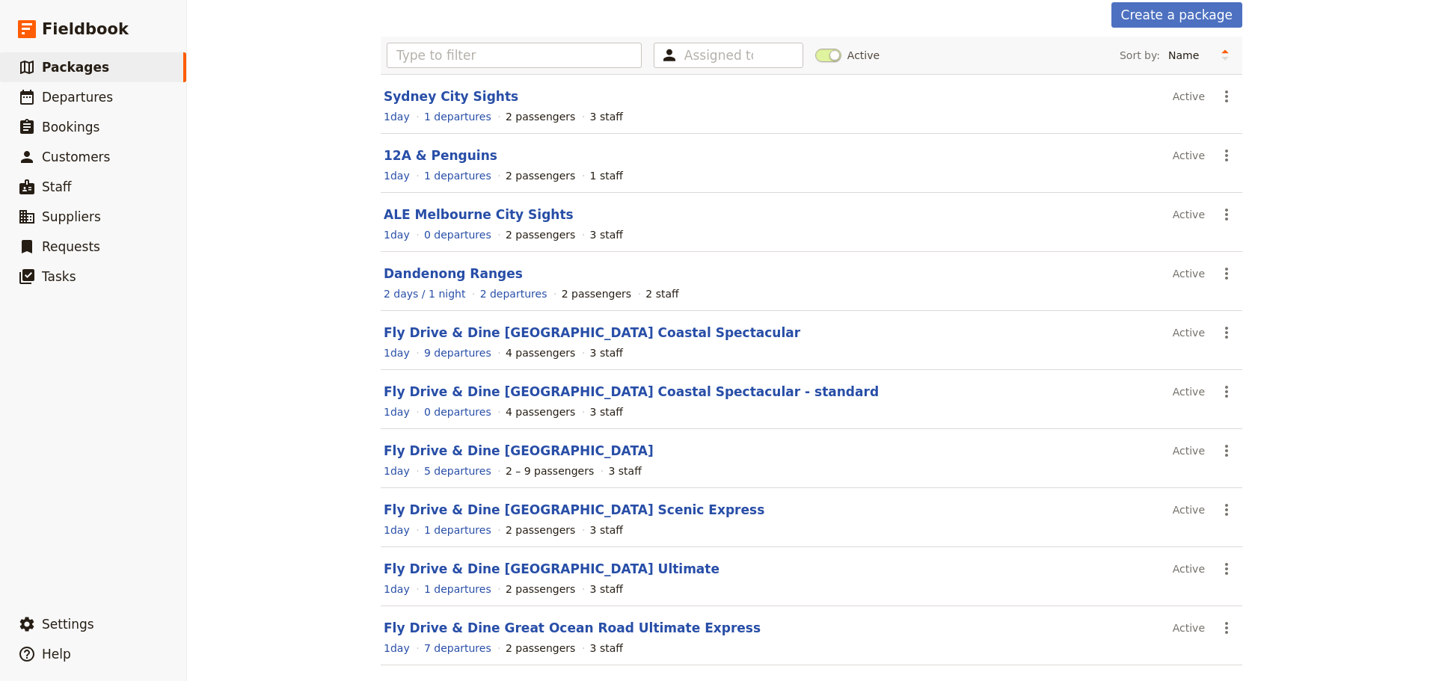
scroll to position [133, 0]
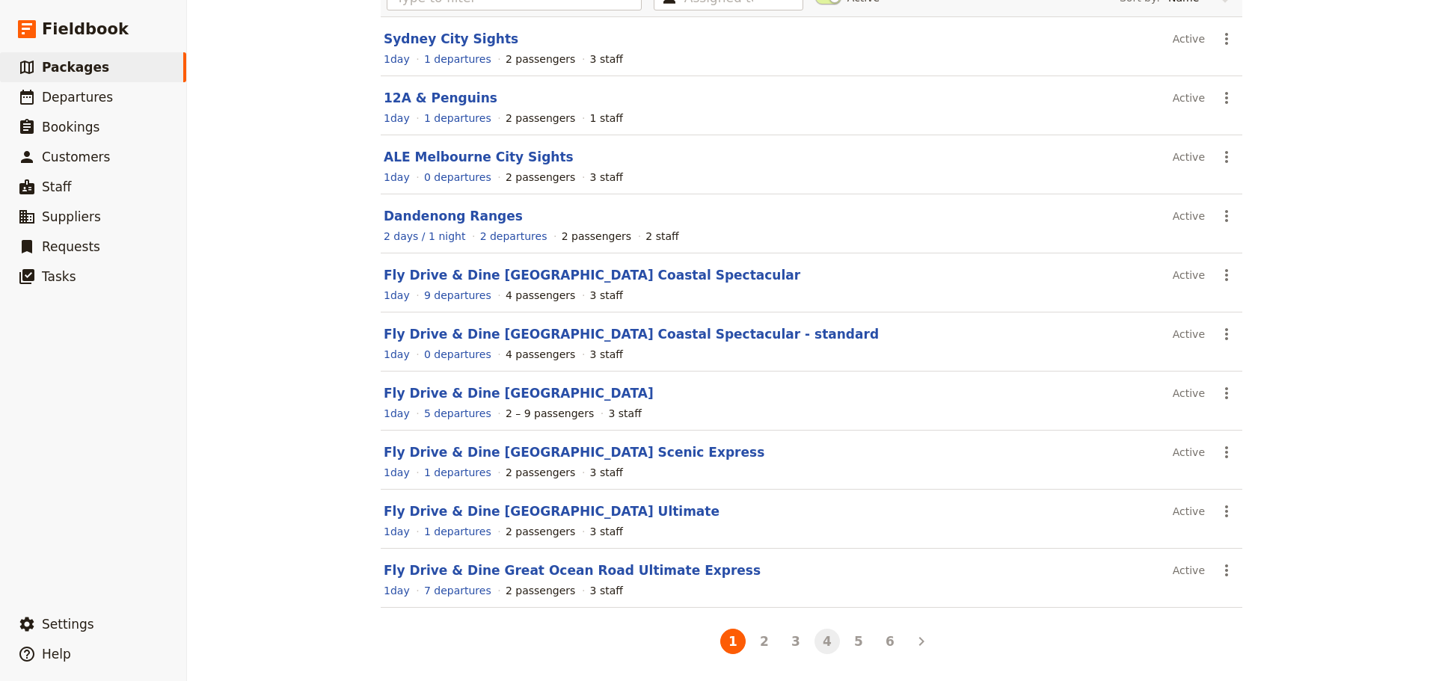
click at [828, 640] on button "4" at bounding box center [827, 641] width 25 height 25
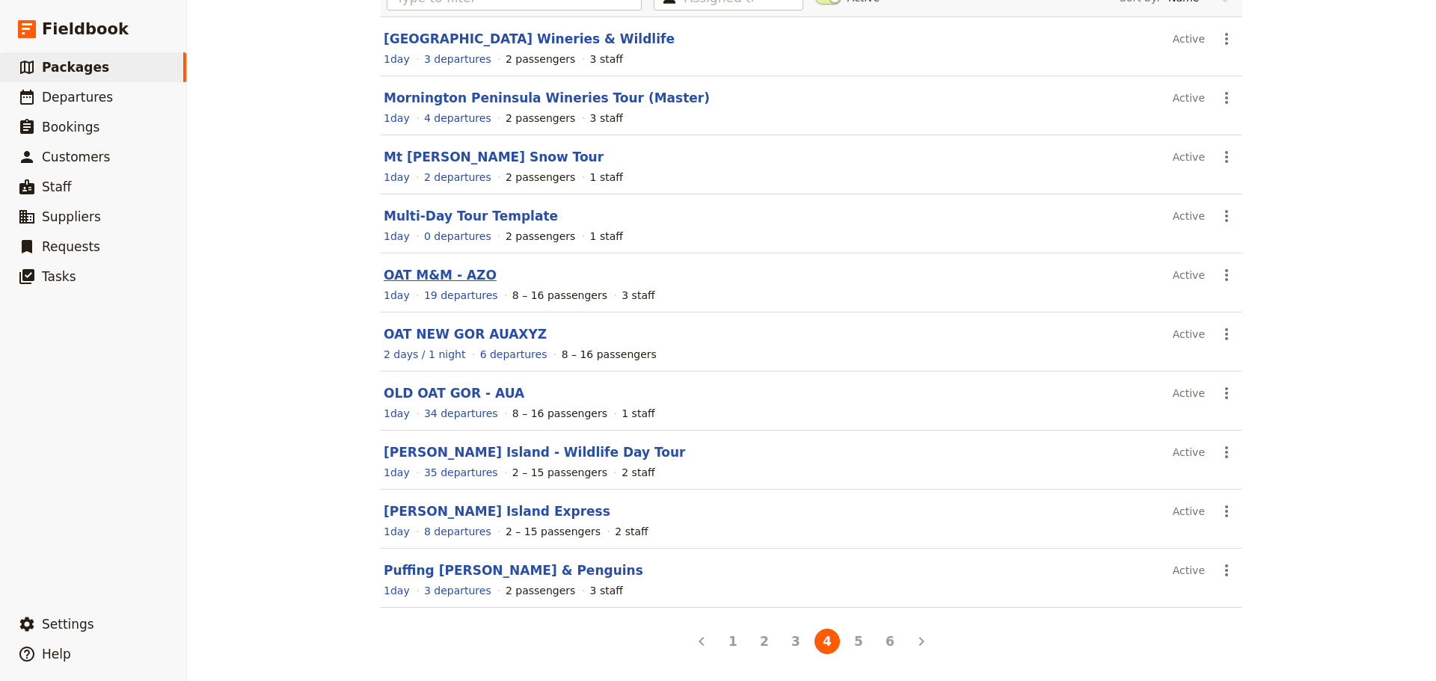
click at [436, 275] on link "OAT M&M - AZO" at bounding box center [440, 275] width 113 height 15
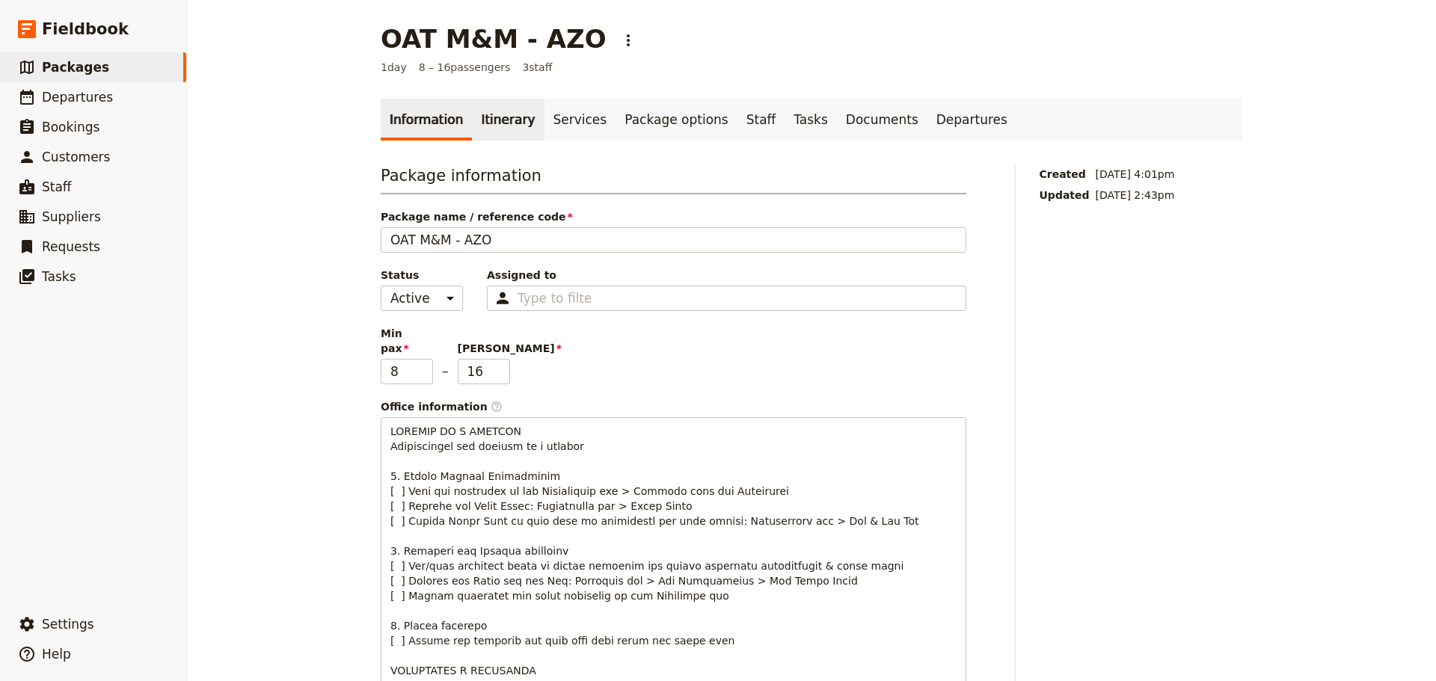
click at [488, 112] on link "Itinerary" at bounding box center [508, 120] width 72 height 42
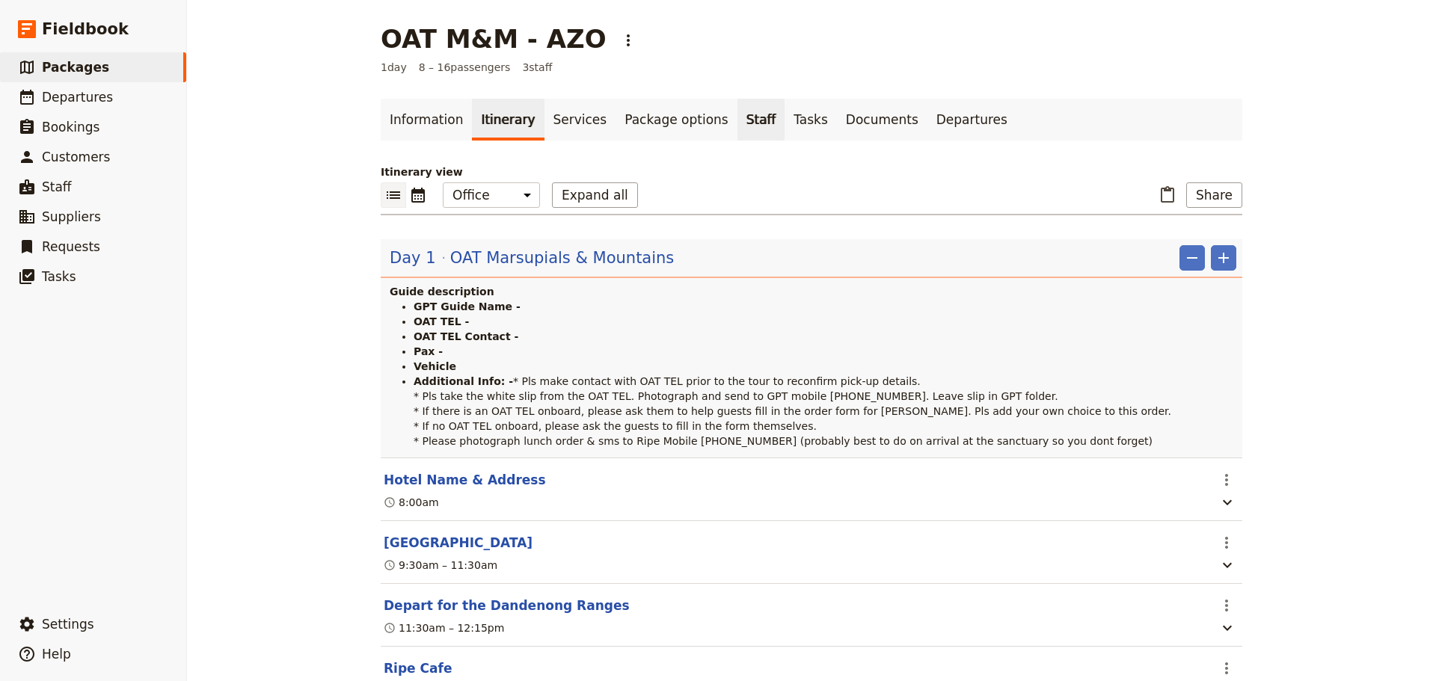
click at [738, 121] on link "Staff" at bounding box center [762, 120] width 48 height 42
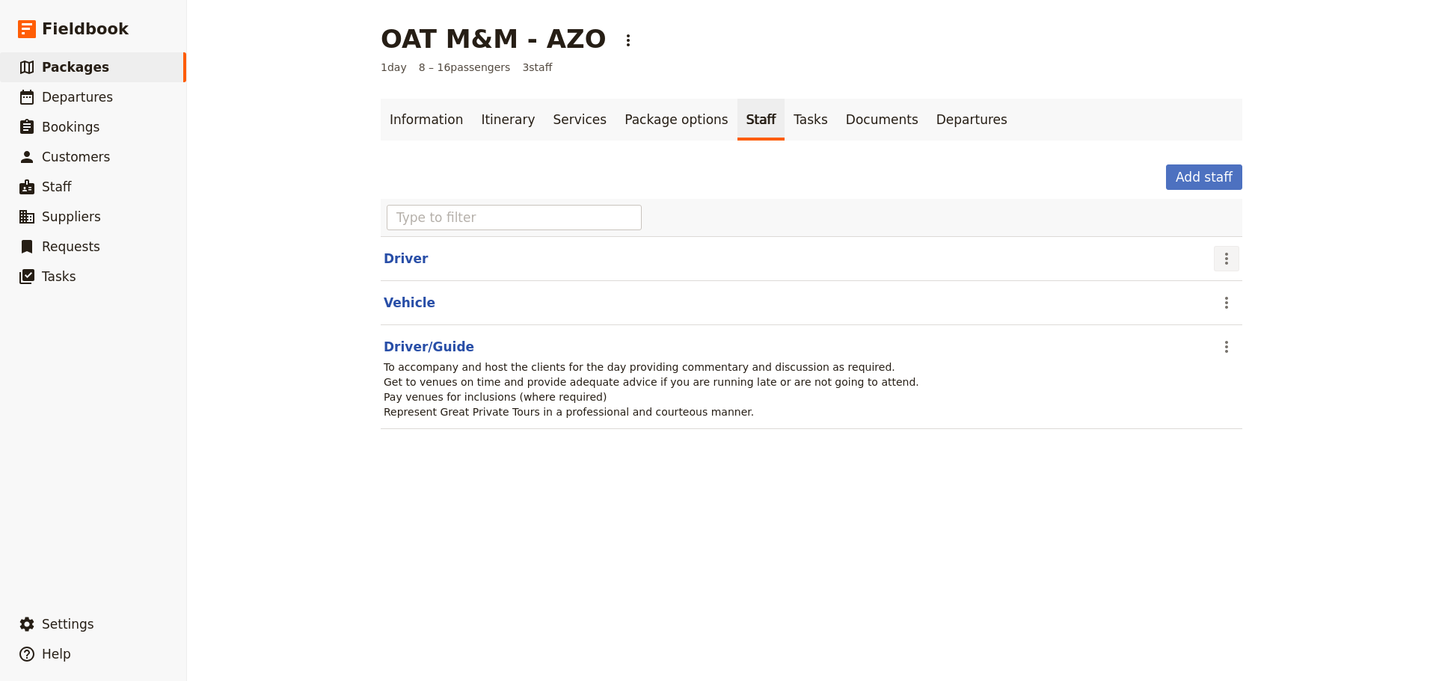
click at [1230, 256] on button "​" at bounding box center [1226, 258] width 25 height 25
click at [1233, 317] on span "Remove staff" at bounding box center [1252, 312] width 69 height 15
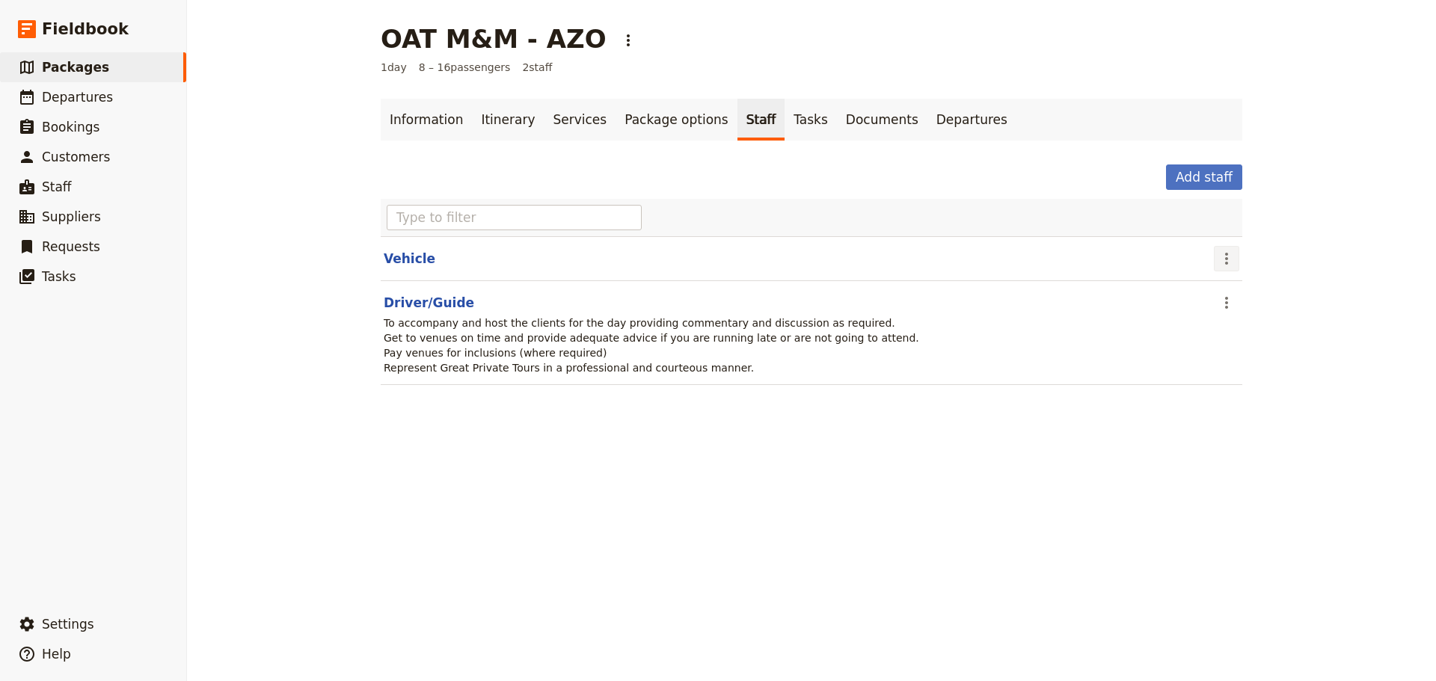
click at [1223, 260] on icon "Actions" at bounding box center [1227, 259] width 18 height 18
click at [1224, 313] on span "Remove staff" at bounding box center [1252, 312] width 69 height 15
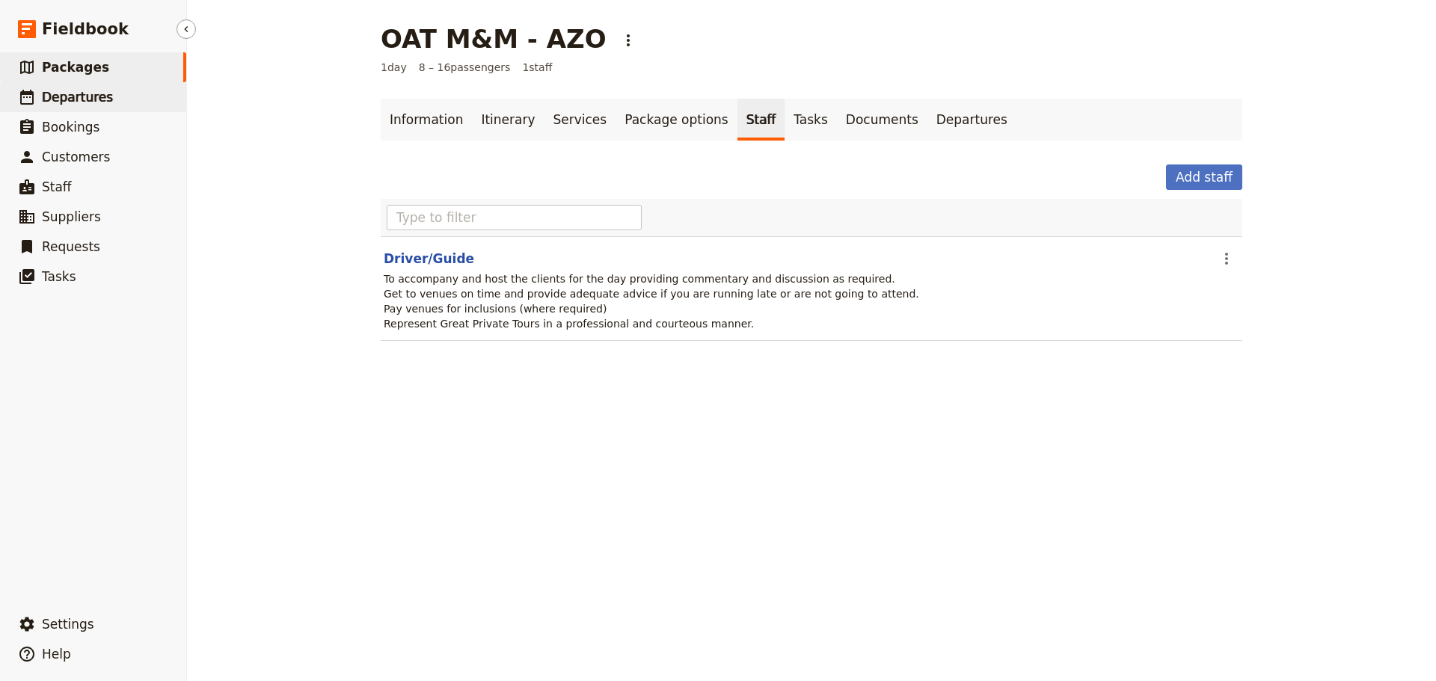
click at [70, 100] on span "Departures" at bounding box center [77, 97] width 71 height 15
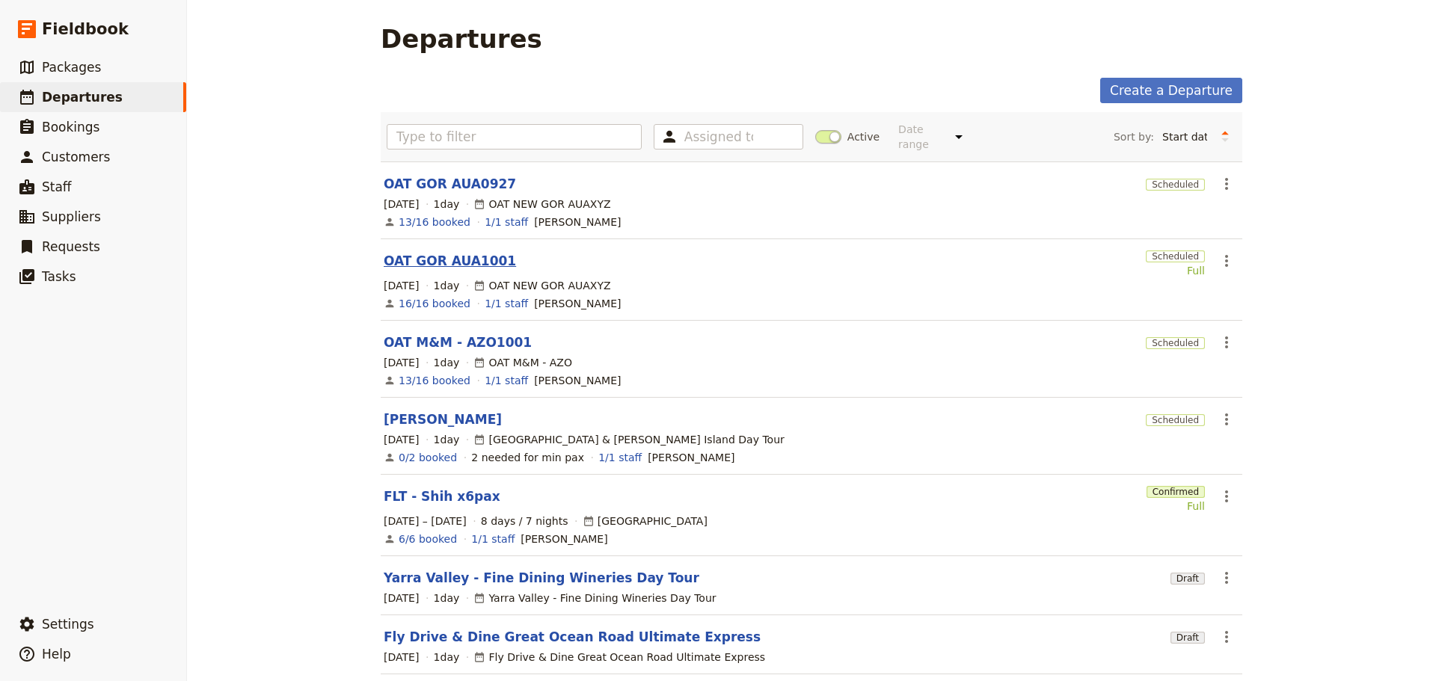
click at [464, 252] on link "OAT GOR AUA1001" at bounding box center [450, 261] width 132 height 18
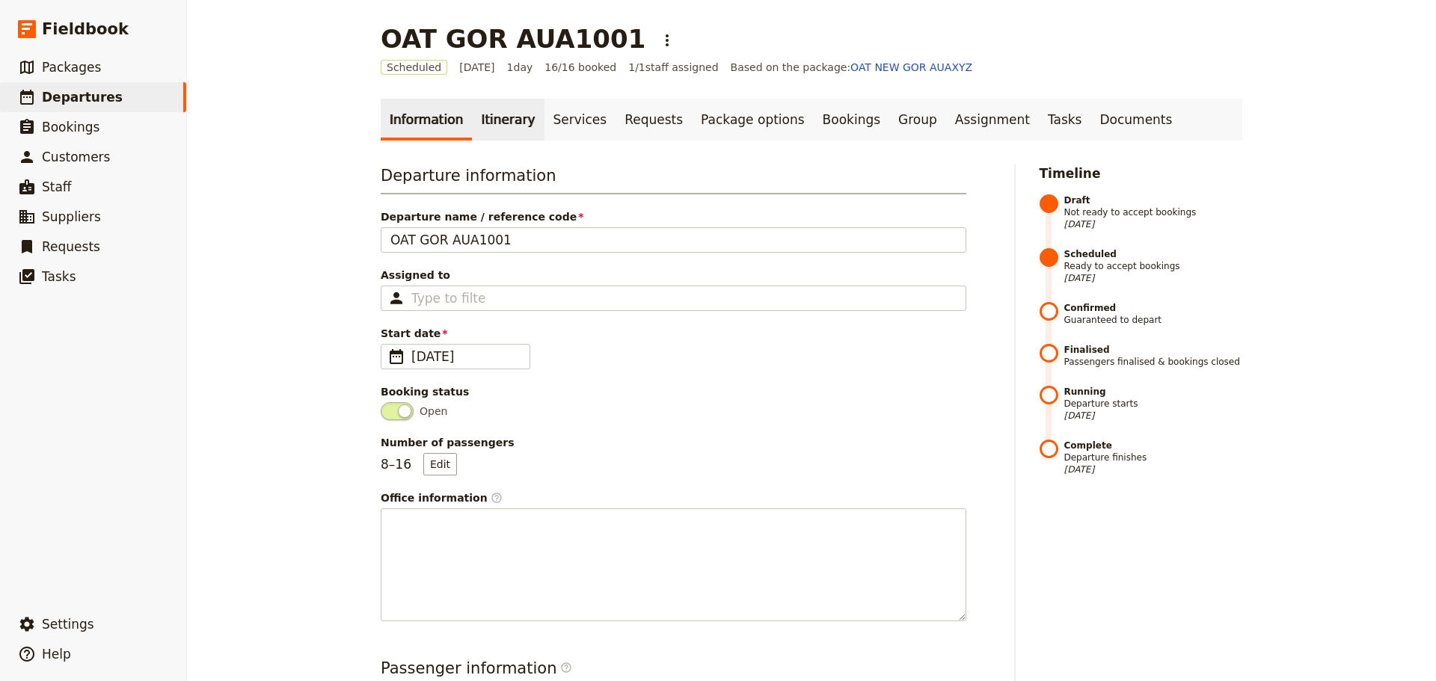
click at [500, 93] on main "OAT GOR AUA1001 ​ Scheduled [DATE] 1 day 16/16 booked 1 / 1 staff assigned Base…" at bounding box center [812, 556] width 898 height 1112
click at [496, 108] on link "Itinerary" at bounding box center [508, 120] width 72 height 42
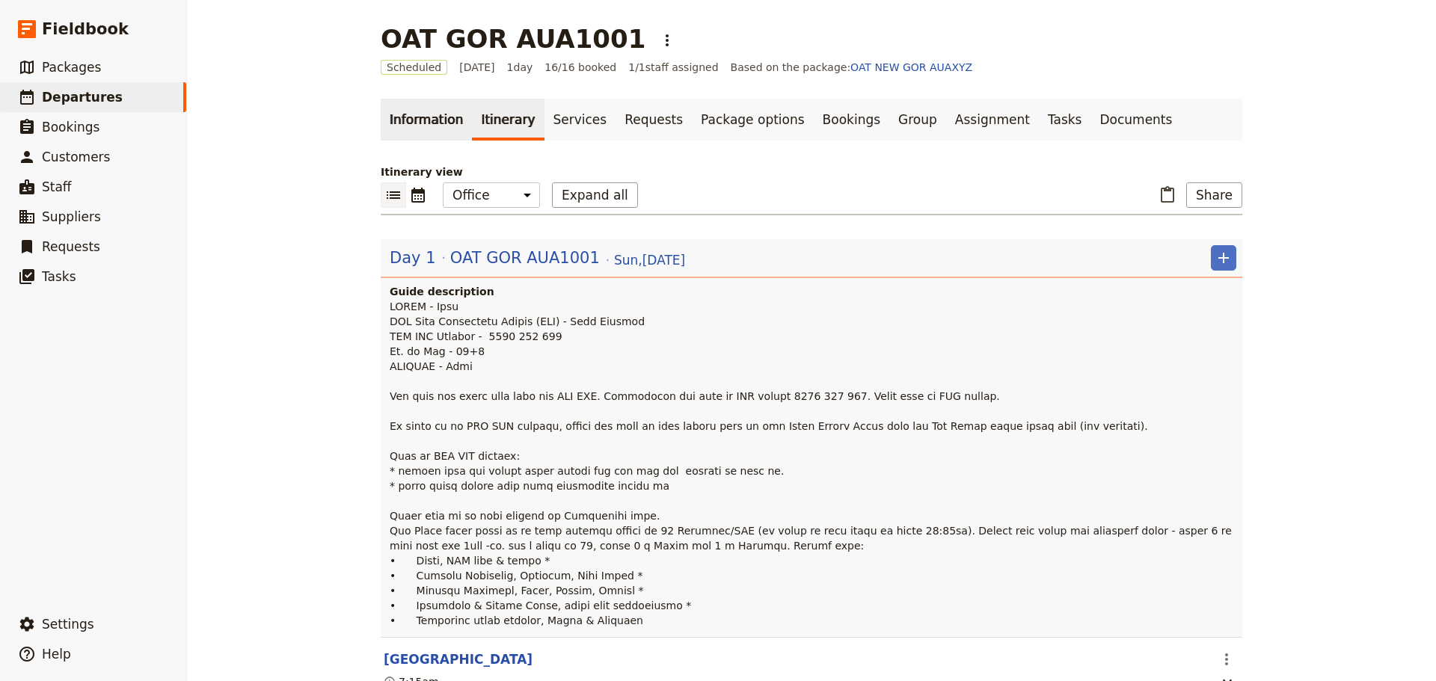
click at [399, 120] on link "Information" at bounding box center [426, 120] width 91 height 42
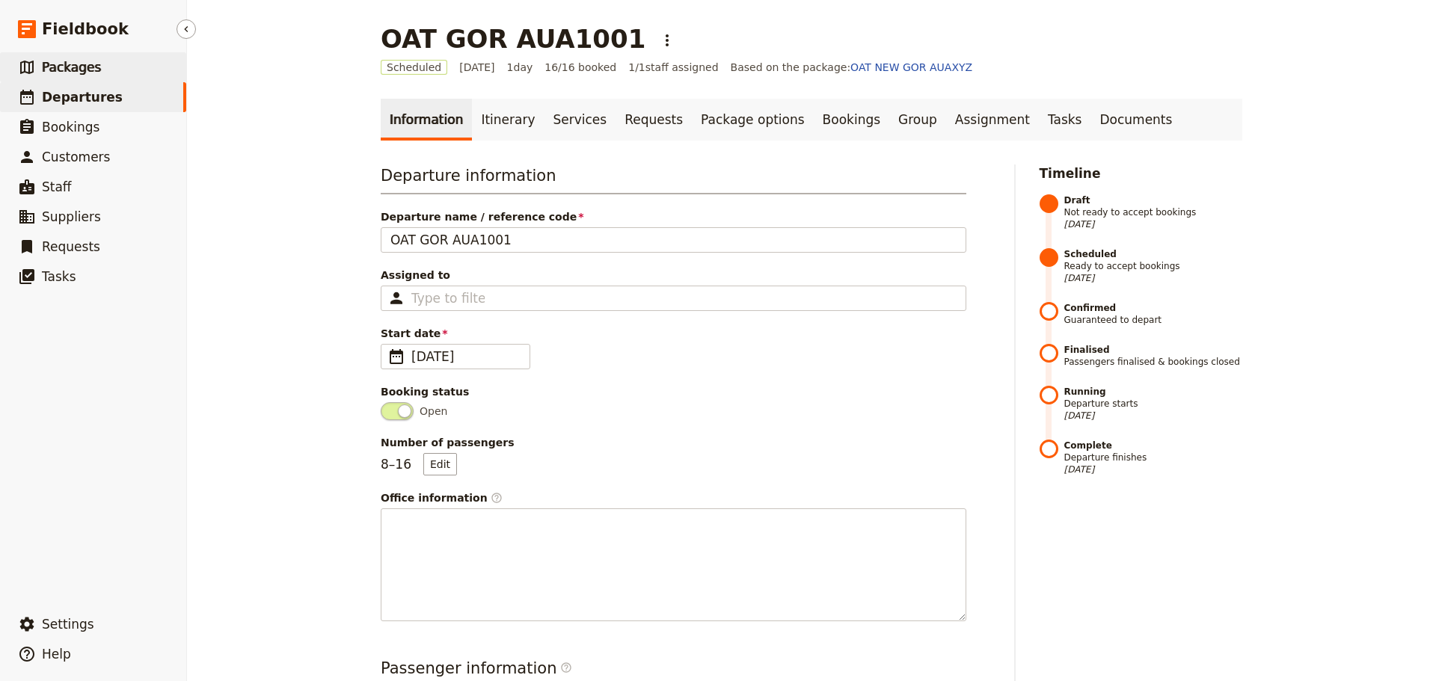
click at [119, 63] on link "​ Packages" at bounding box center [93, 67] width 186 height 30
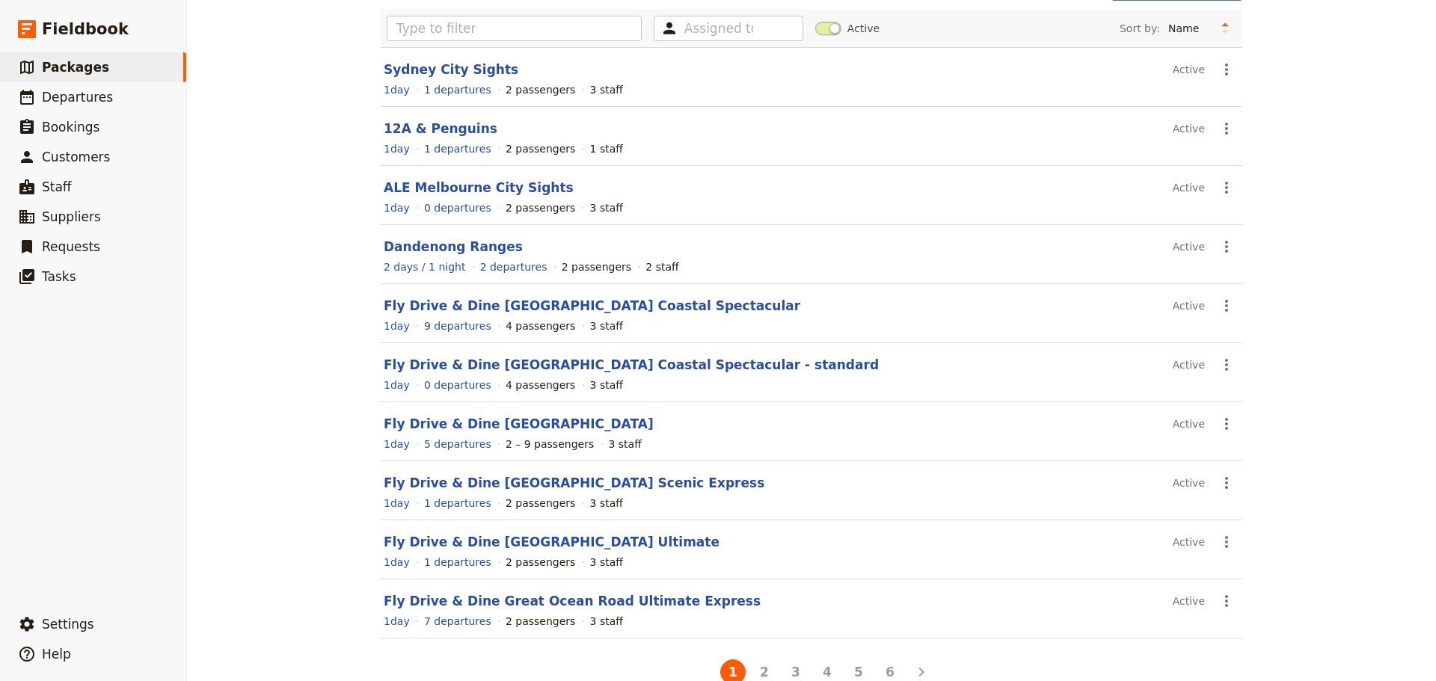
scroll to position [133, 0]
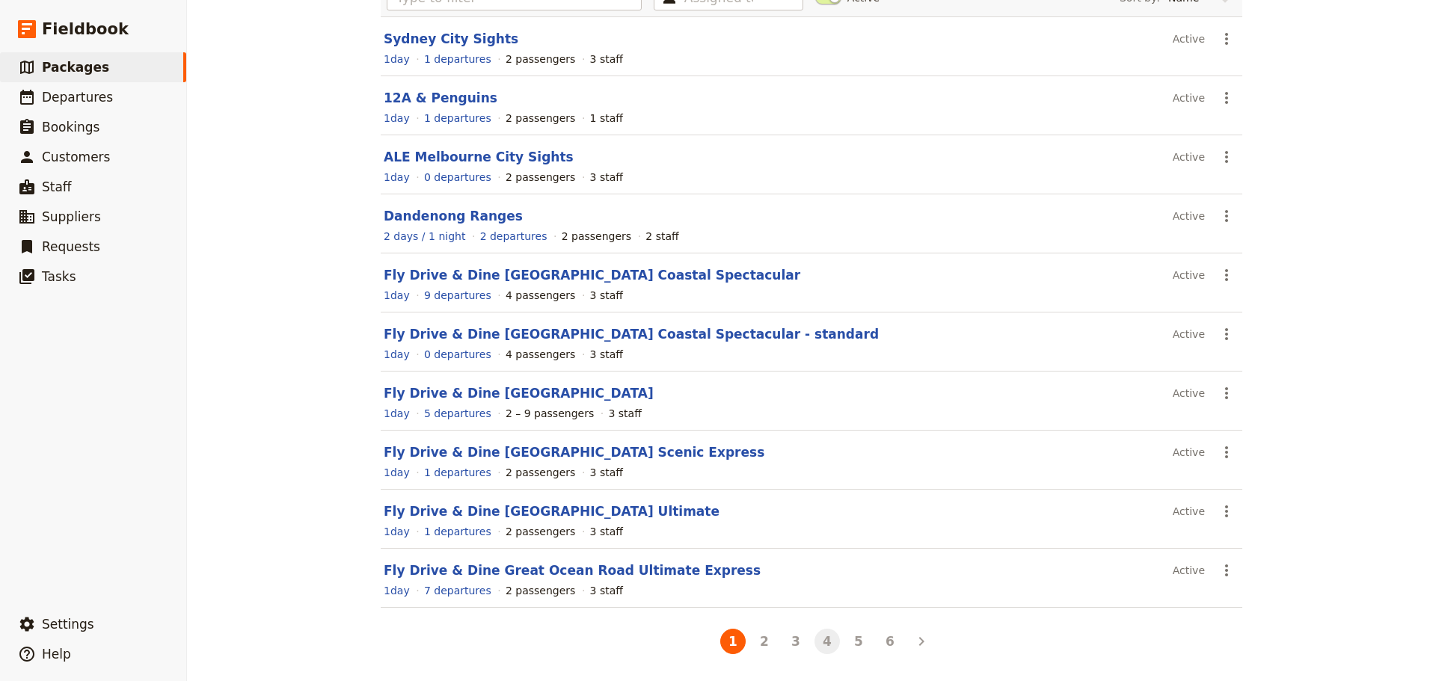
click at [821, 640] on button "4" at bounding box center [827, 641] width 25 height 25
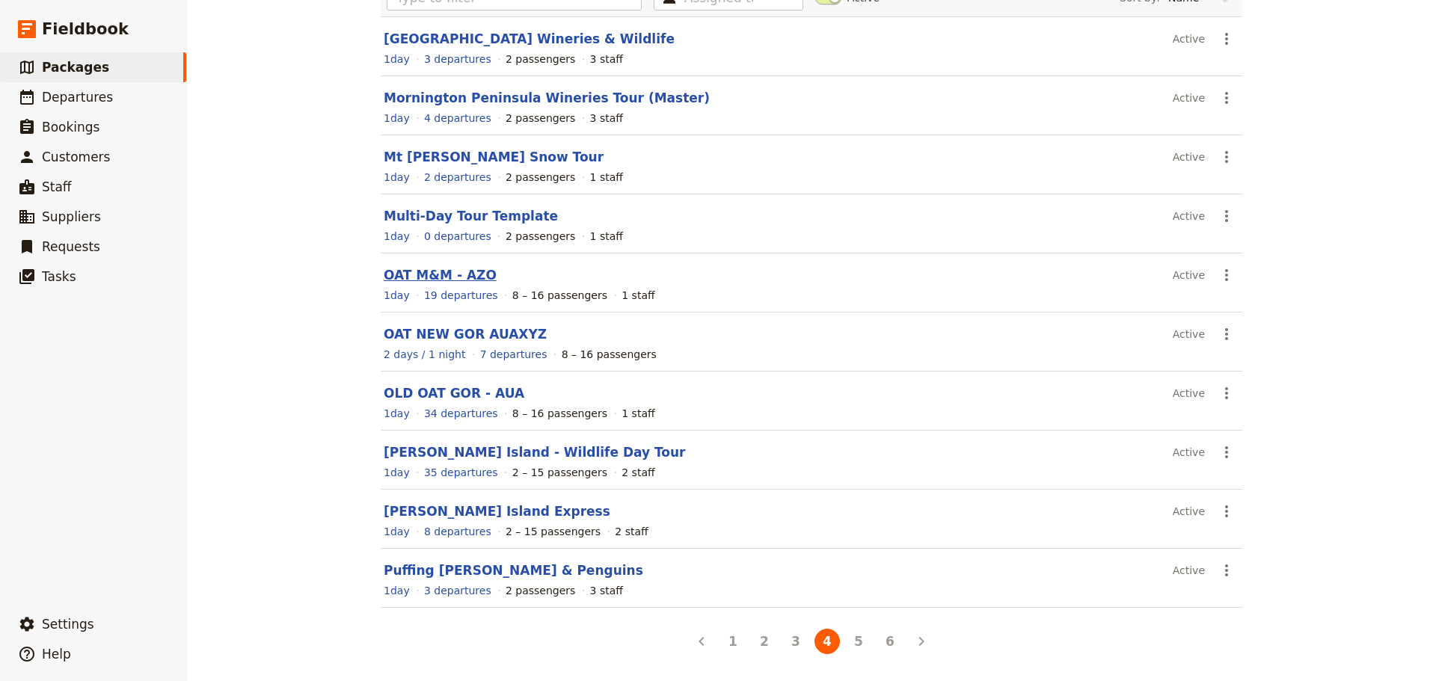
click at [420, 273] on link "OAT M&M - AZO" at bounding box center [440, 275] width 113 height 15
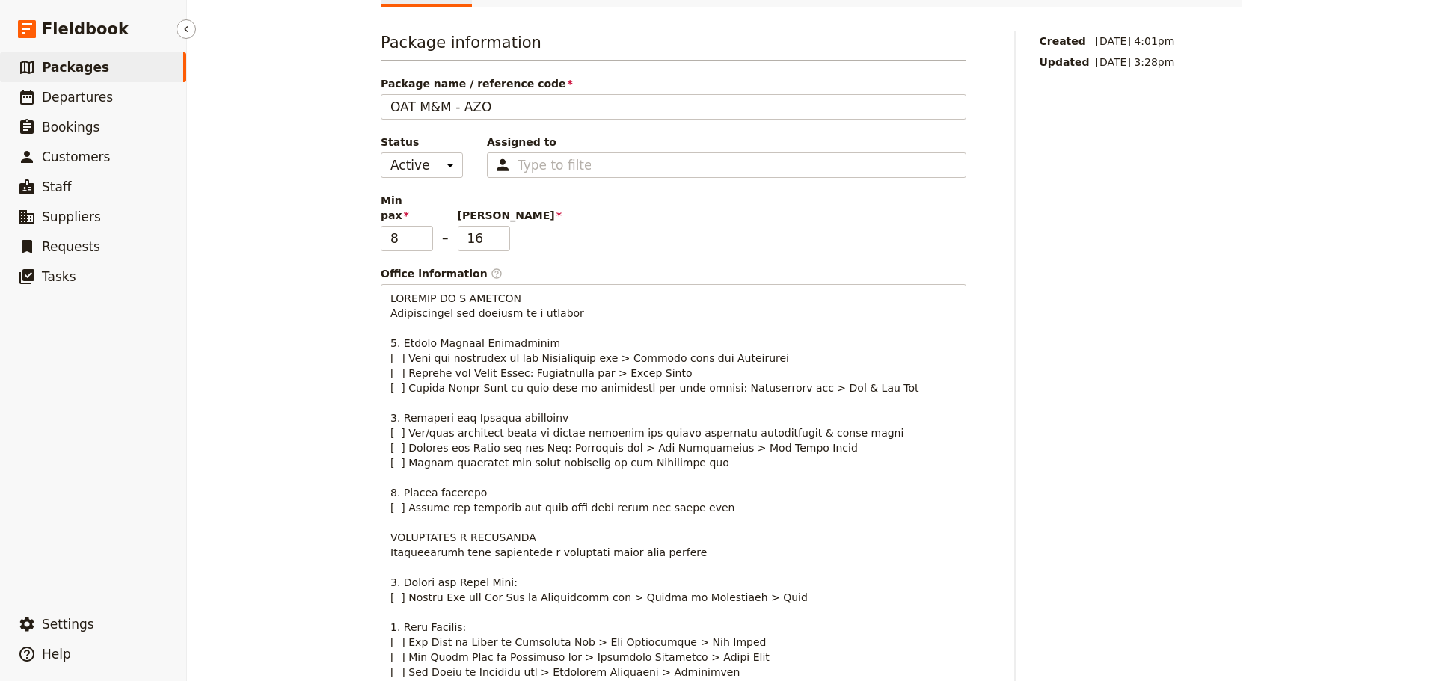
click at [92, 71] on span "Packages" at bounding box center [75, 67] width 67 height 15
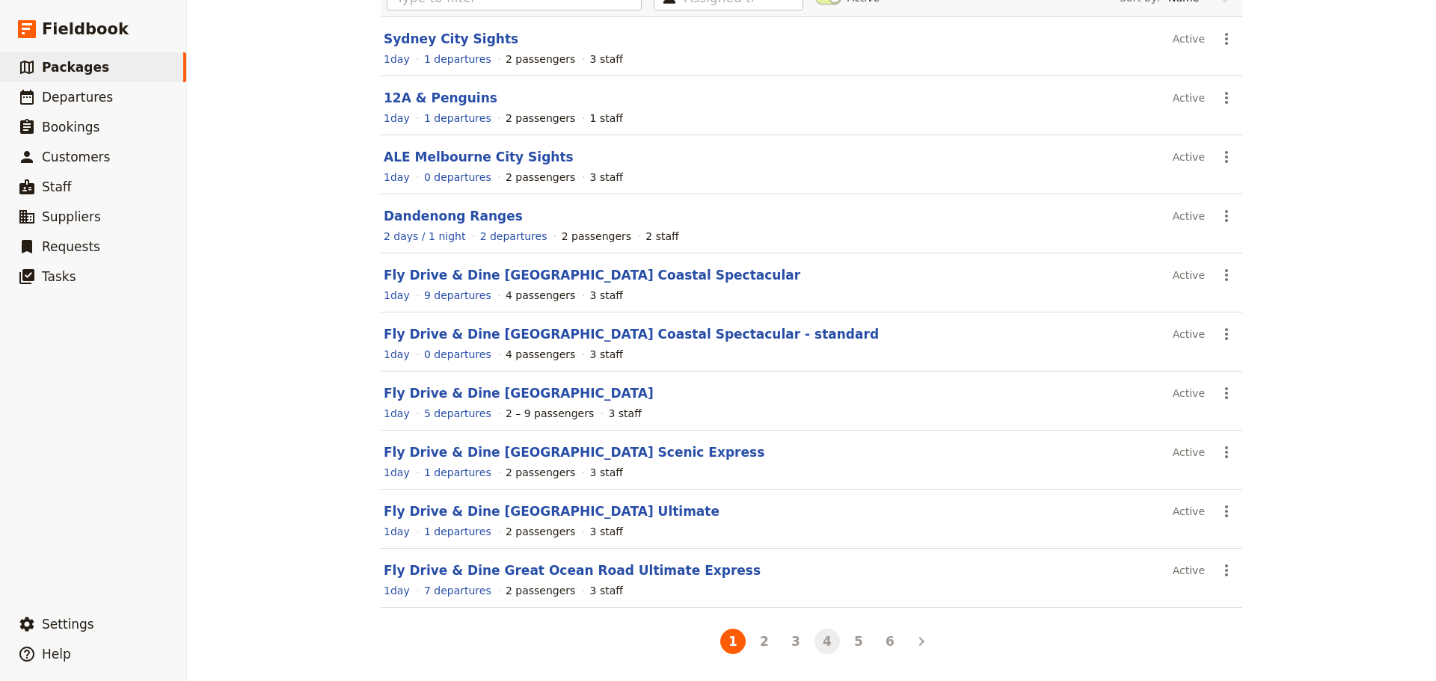
click at [823, 652] on button "4" at bounding box center [827, 641] width 25 height 25
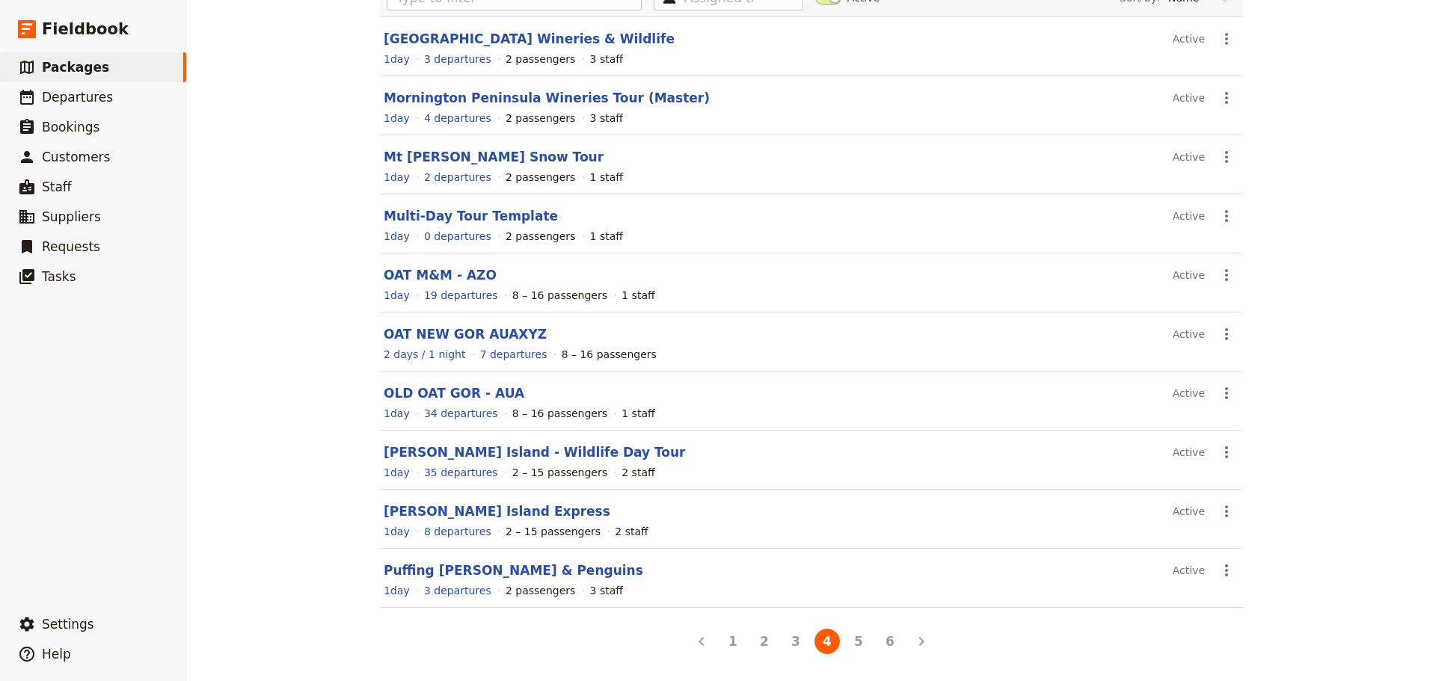
click at [417, 264] on section "OAT M&M - AZO Active ​ 1 day 19 departures 8 – 16 passengers 1 staff" at bounding box center [812, 283] width 862 height 59
click at [414, 276] on link "OAT M&M - AZO" at bounding box center [440, 275] width 113 height 15
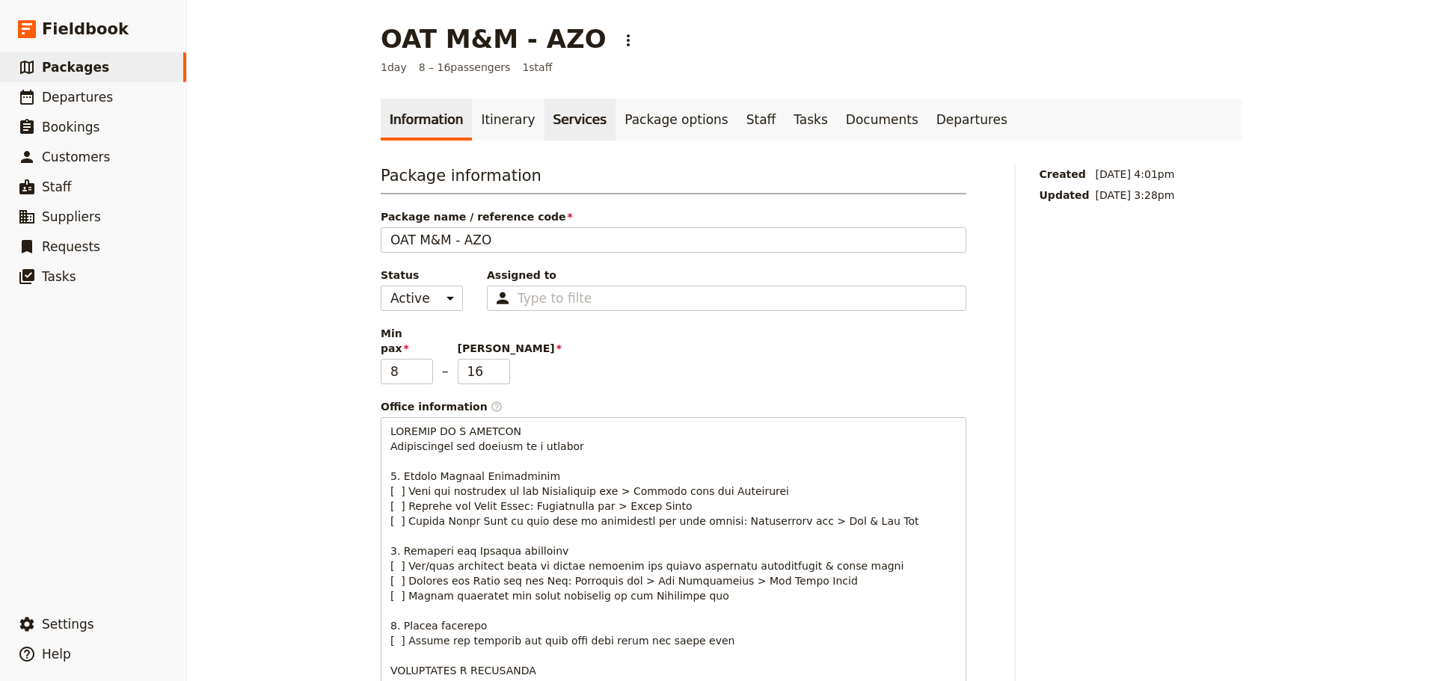
click at [545, 129] on link "Services" at bounding box center [581, 120] width 72 height 42
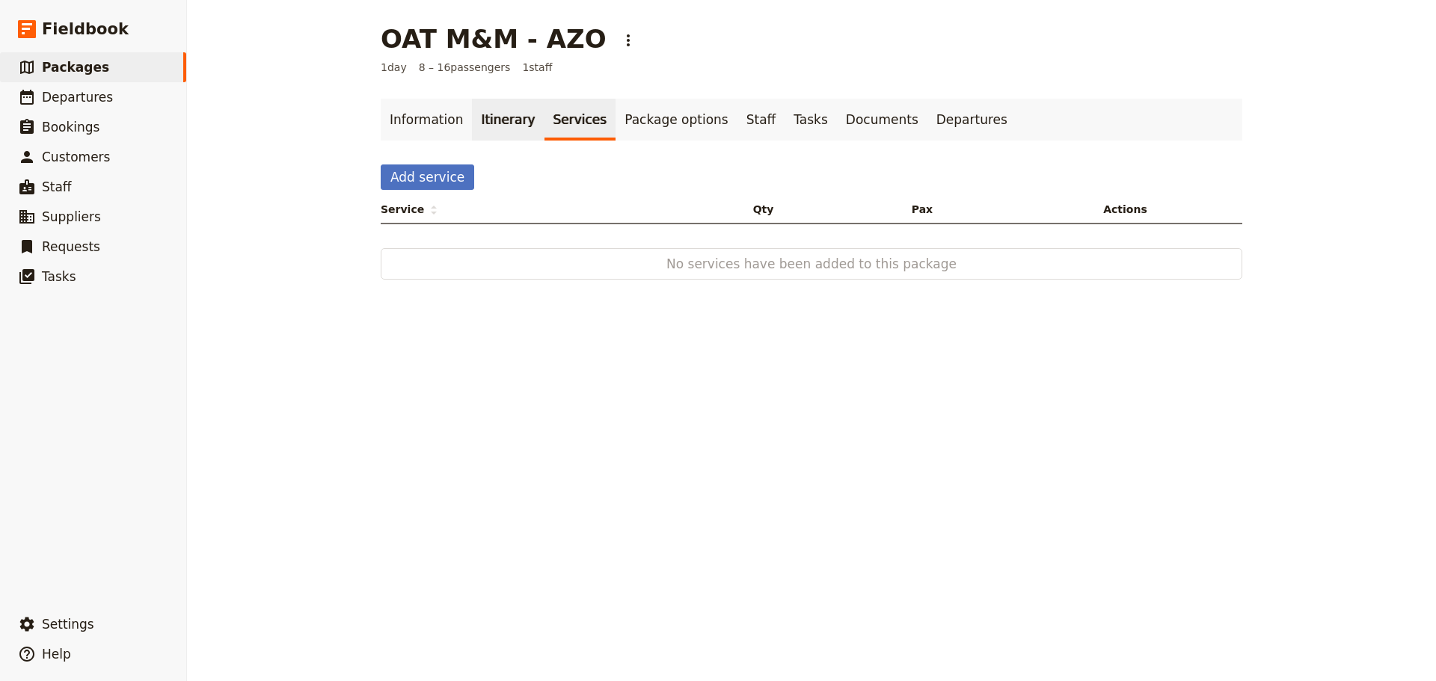
click at [476, 120] on link "Itinerary" at bounding box center [508, 120] width 72 height 42
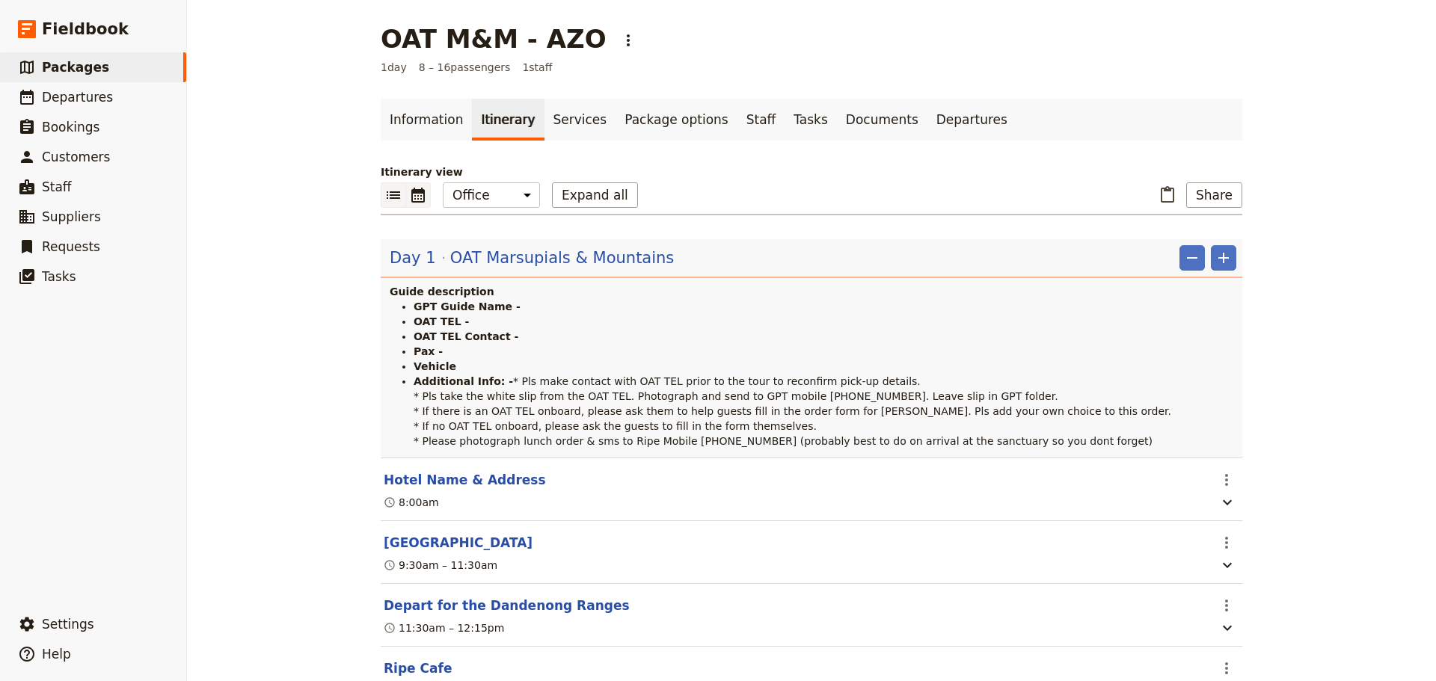
click at [411, 189] on icon "Calendar view" at bounding box center [417, 195] width 13 height 15
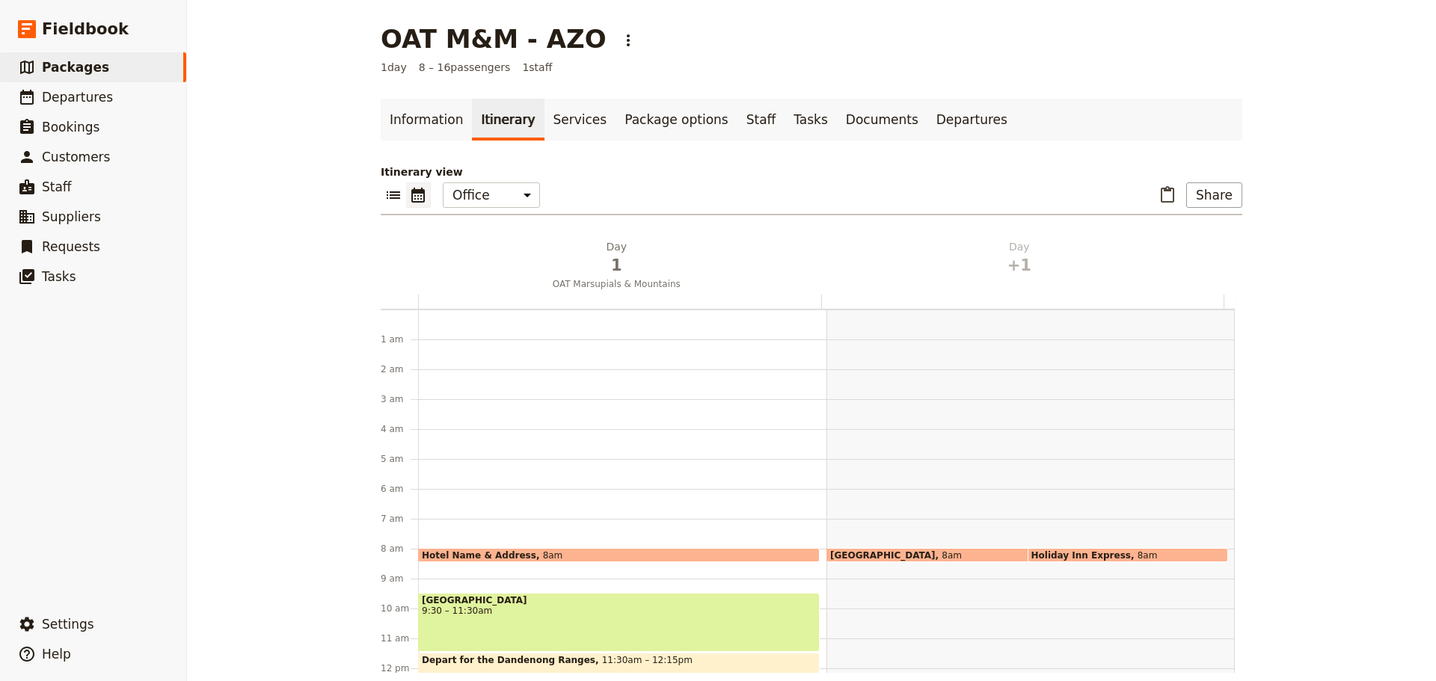
scroll to position [194, 0]
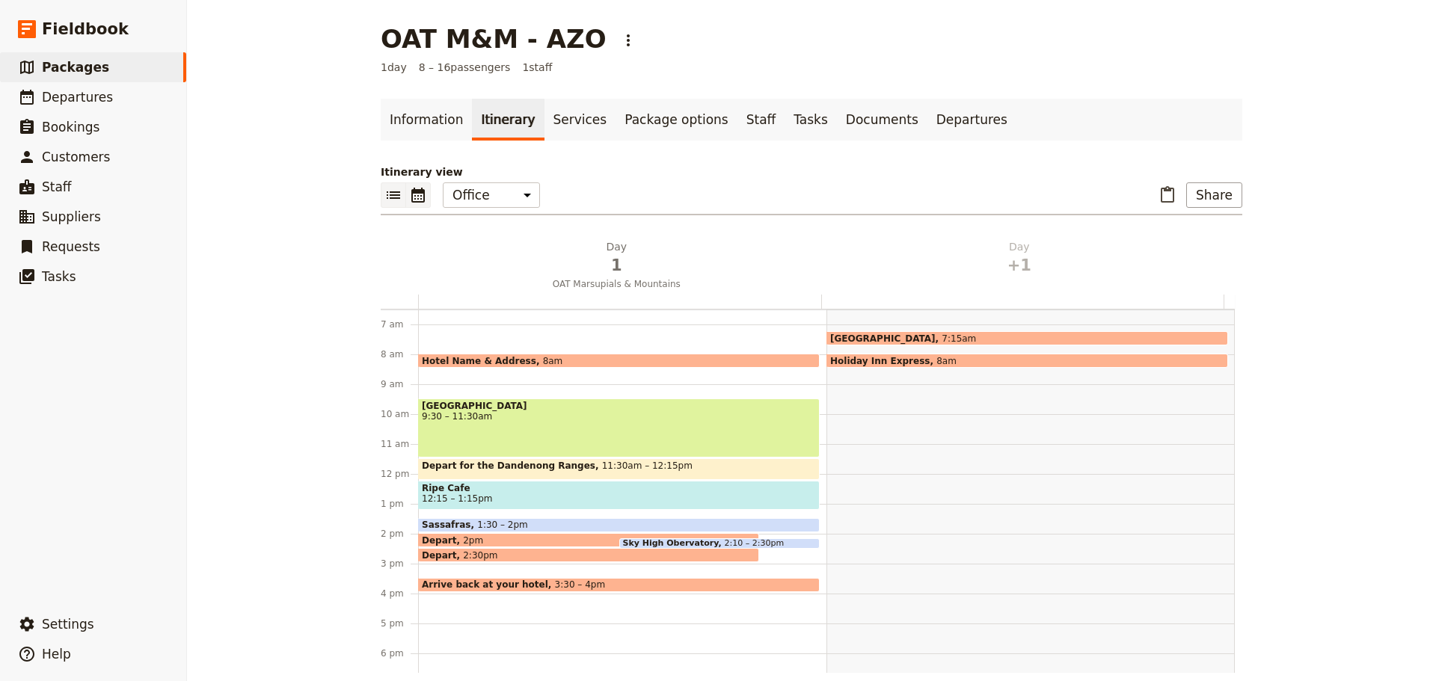
click at [384, 192] on icon "List view" at bounding box center [393, 195] width 18 height 18
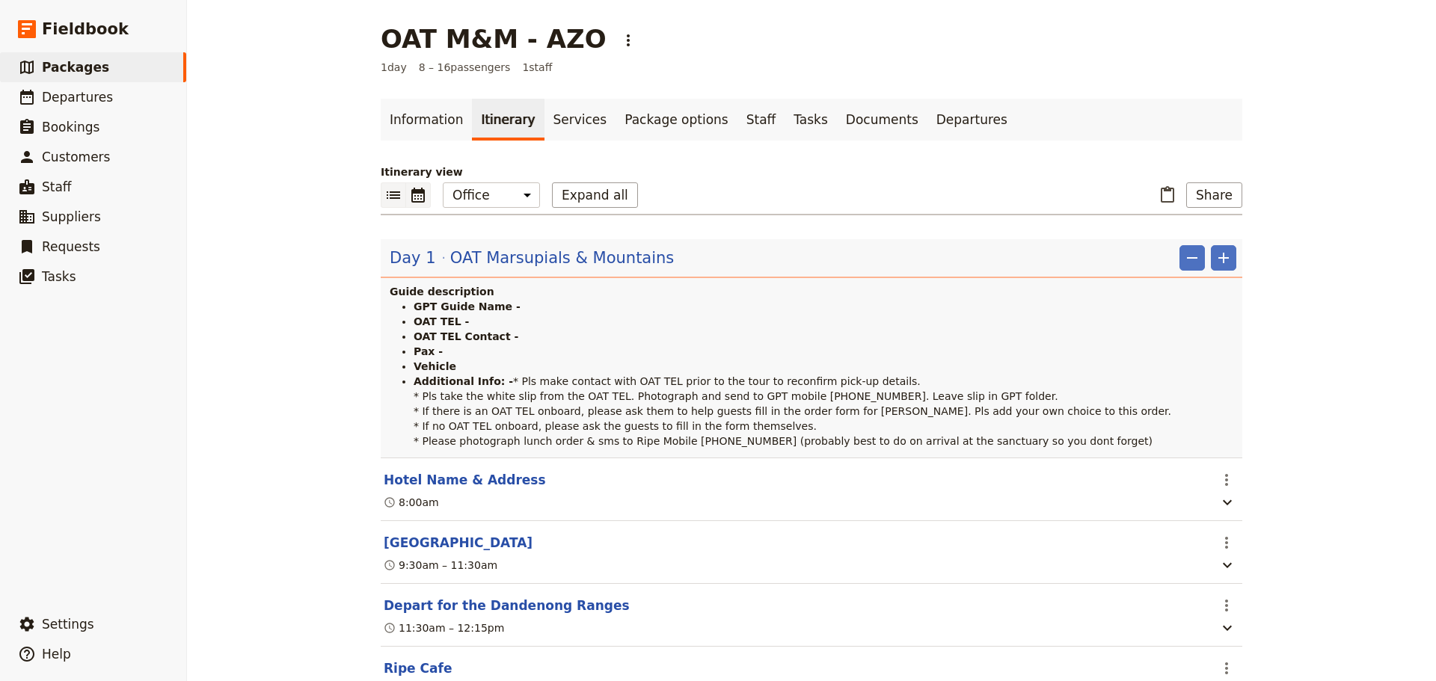
click at [411, 193] on icon "Calendar view" at bounding box center [417, 195] width 13 height 15
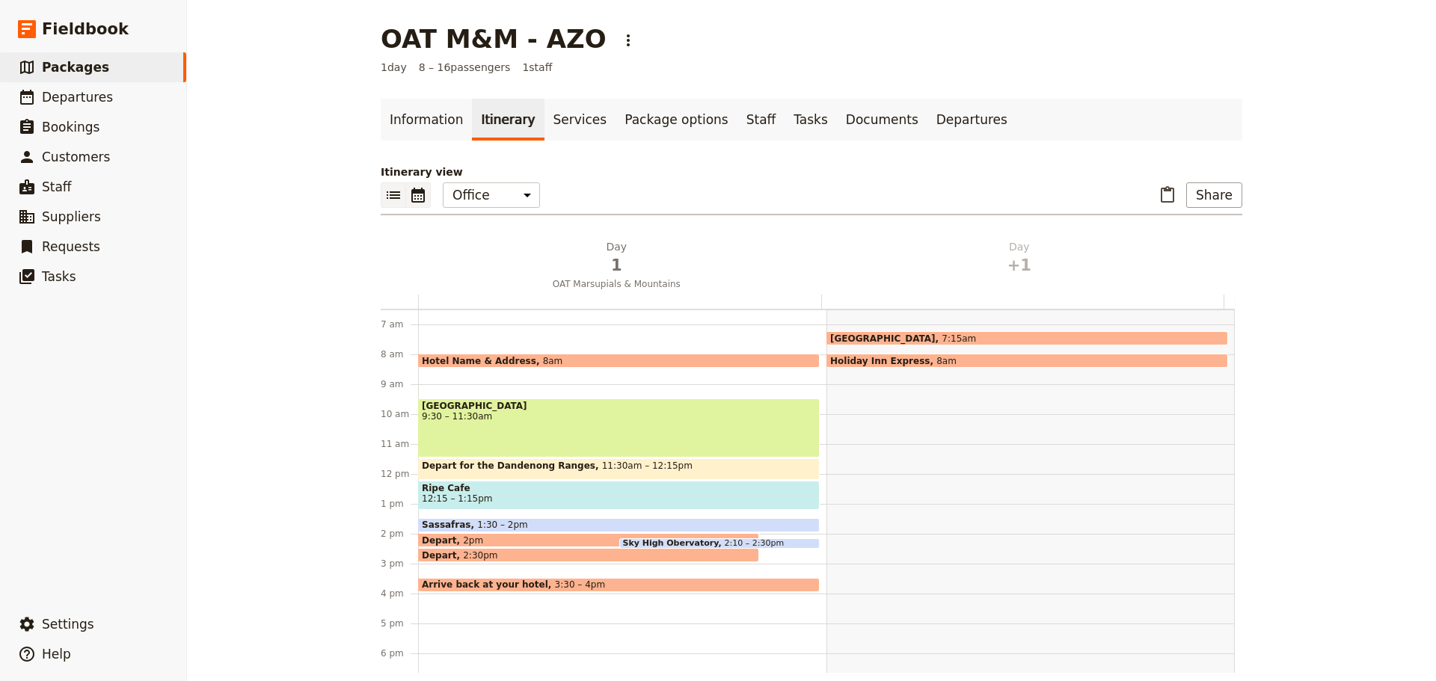
click at [388, 198] on icon "List view" at bounding box center [393, 194] width 13 height 7
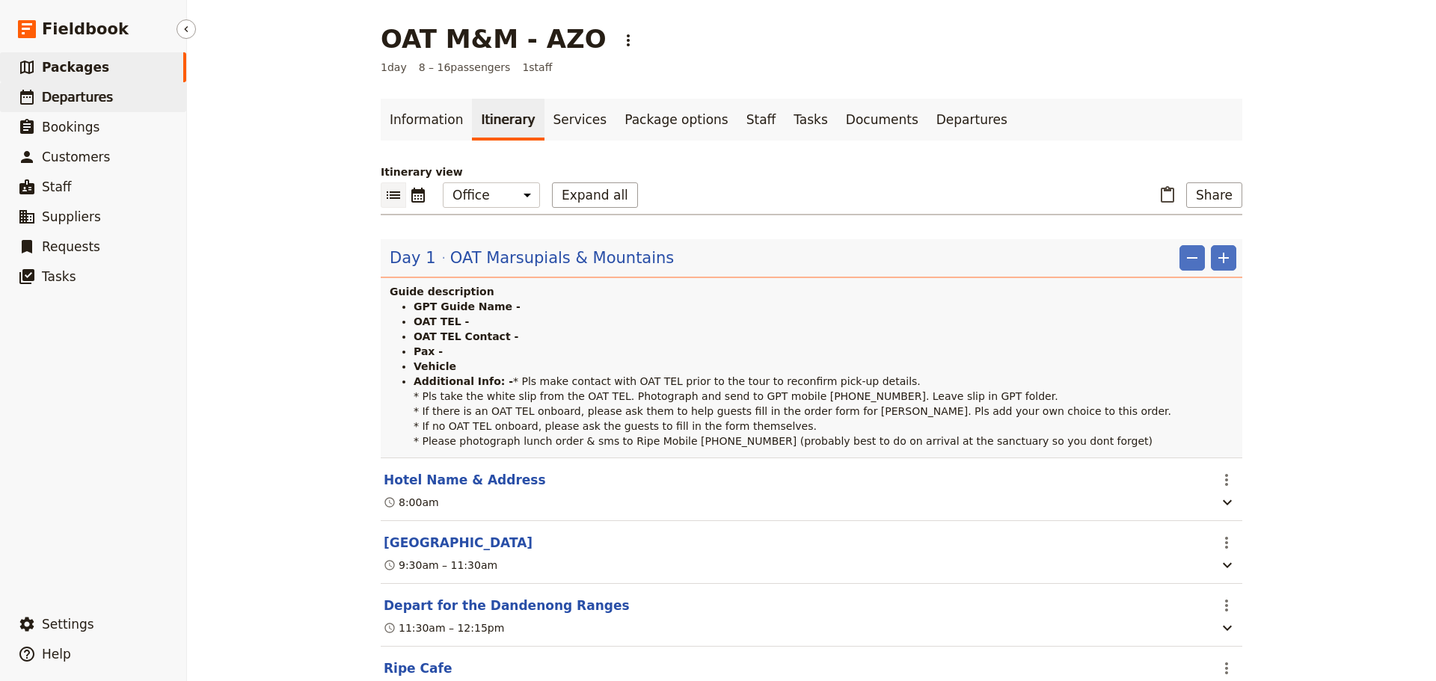
click at [38, 104] on link "​ Departures" at bounding box center [93, 97] width 186 height 30
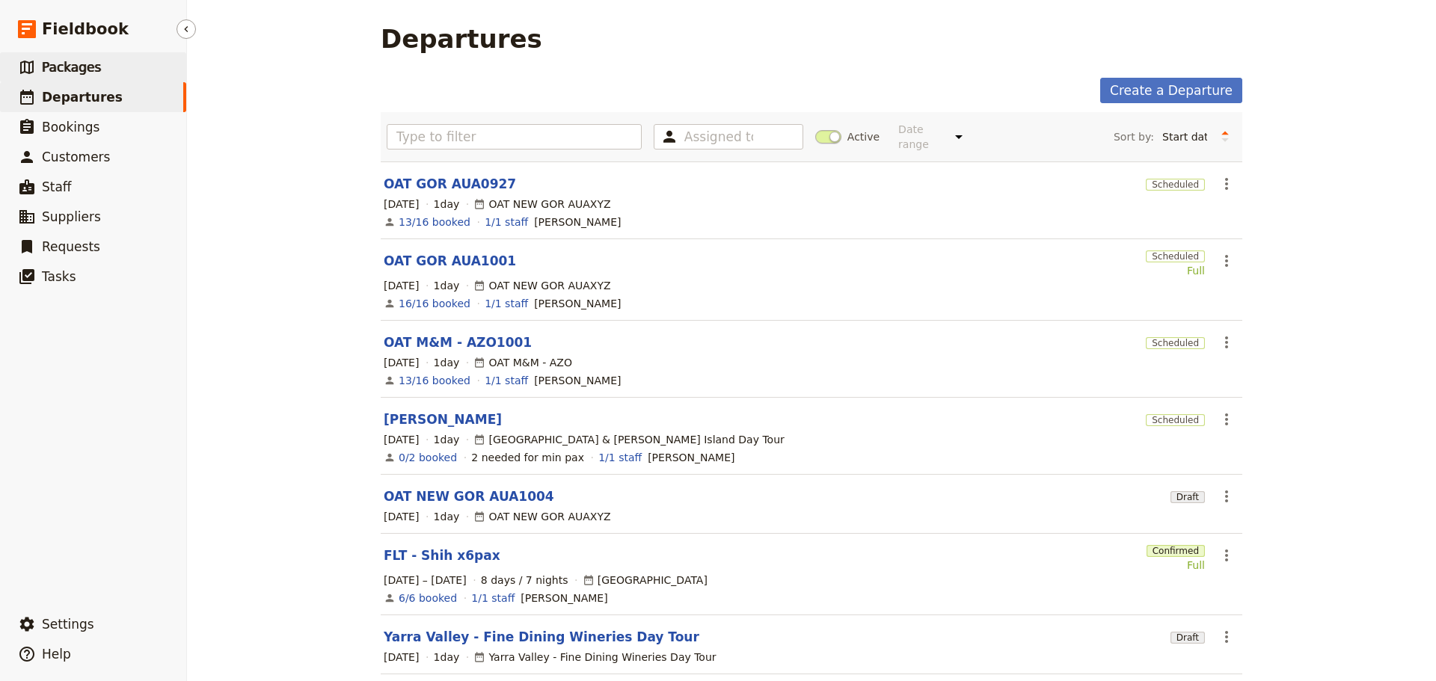
click at [88, 70] on span "Packages" at bounding box center [71, 67] width 59 height 15
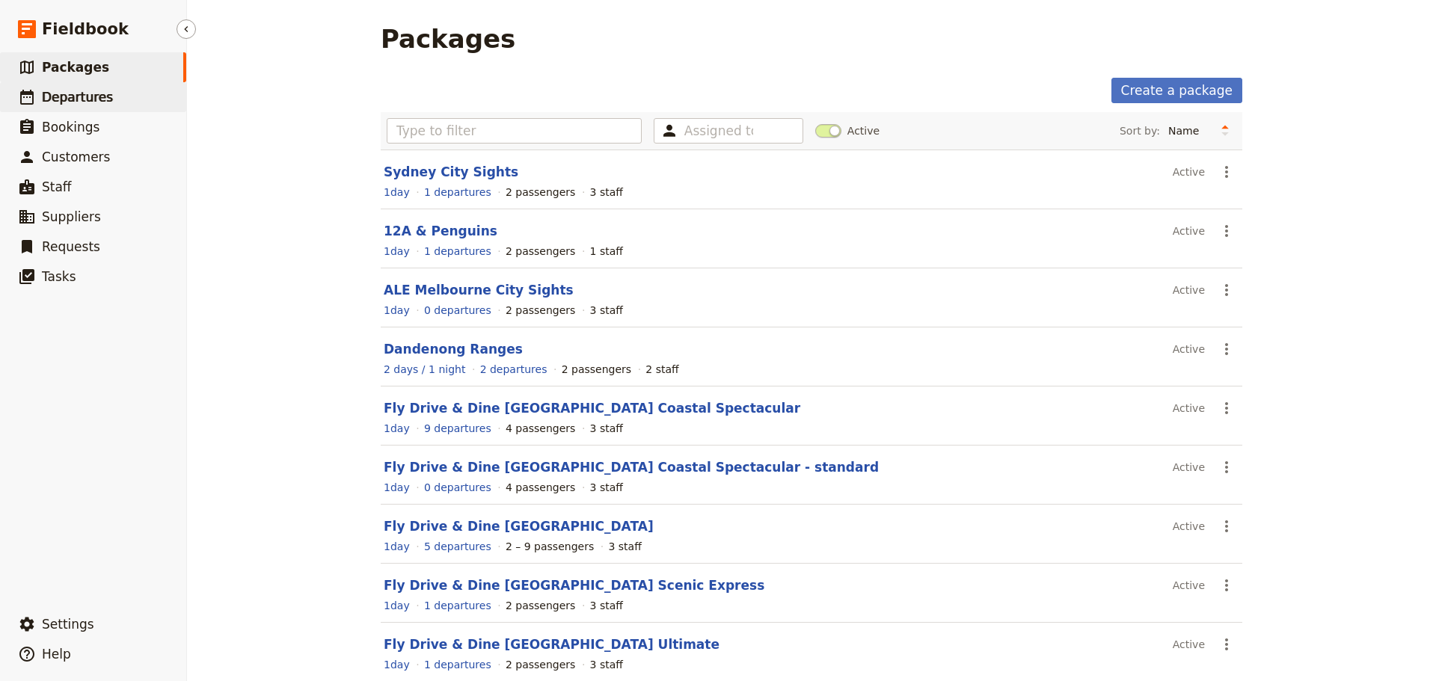
click at [71, 97] on span "Departures" at bounding box center [77, 97] width 71 height 15
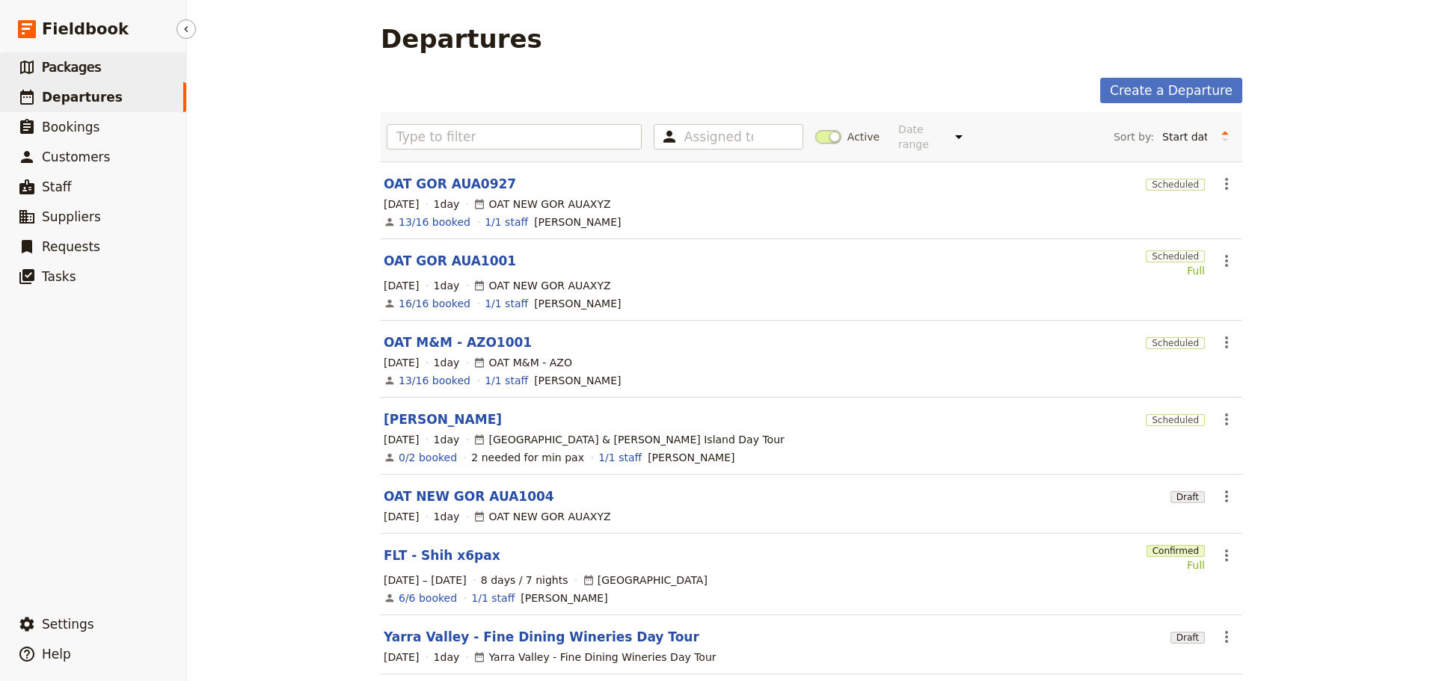
click at [86, 58] on span "Packages" at bounding box center [71, 67] width 59 height 18
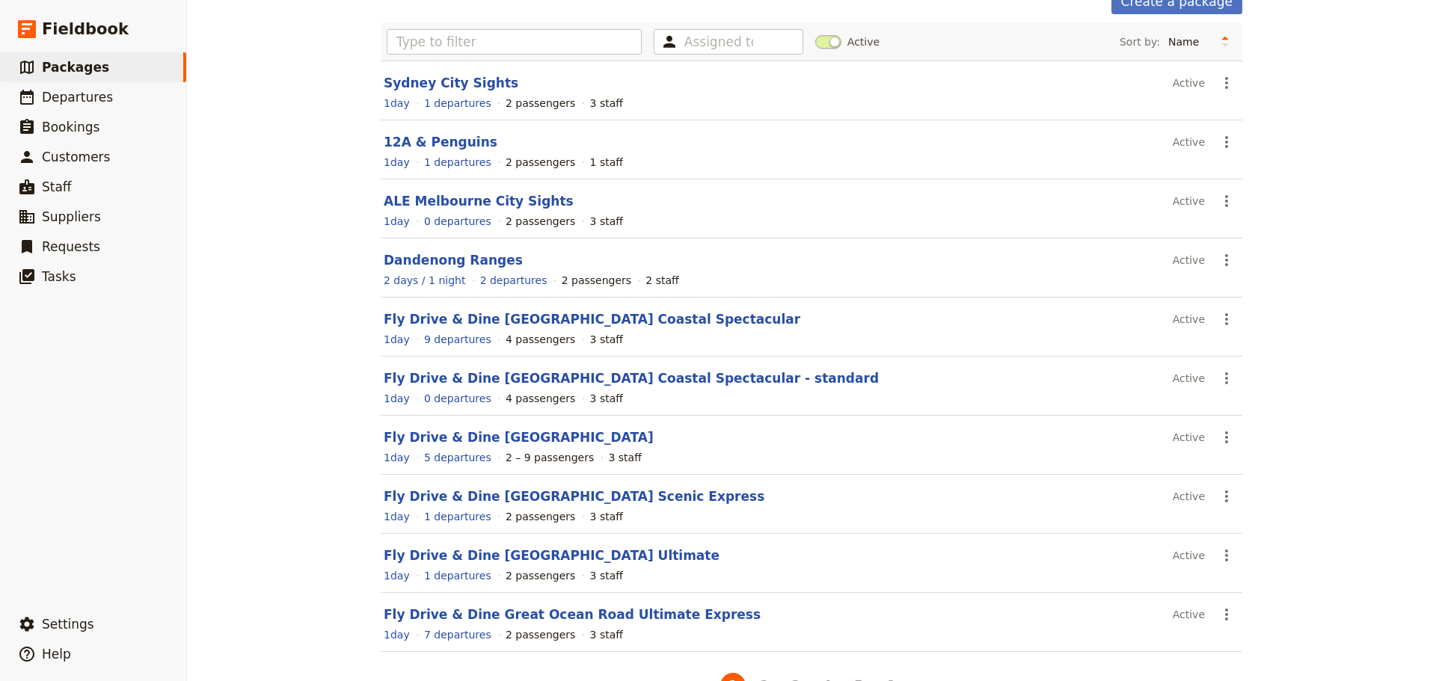
scroll to position [133, 0]
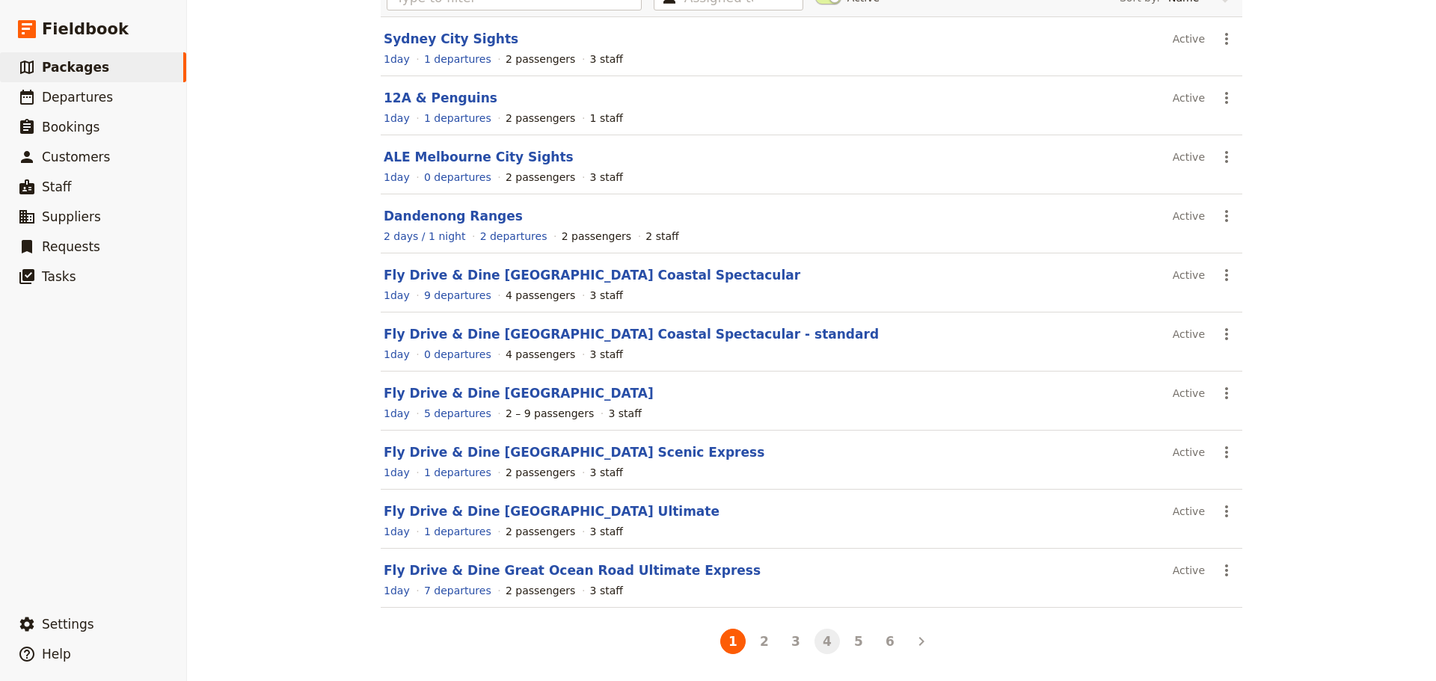
click at [824, 641] on button "4" at bounding box center [827, 641] width 25 height 25
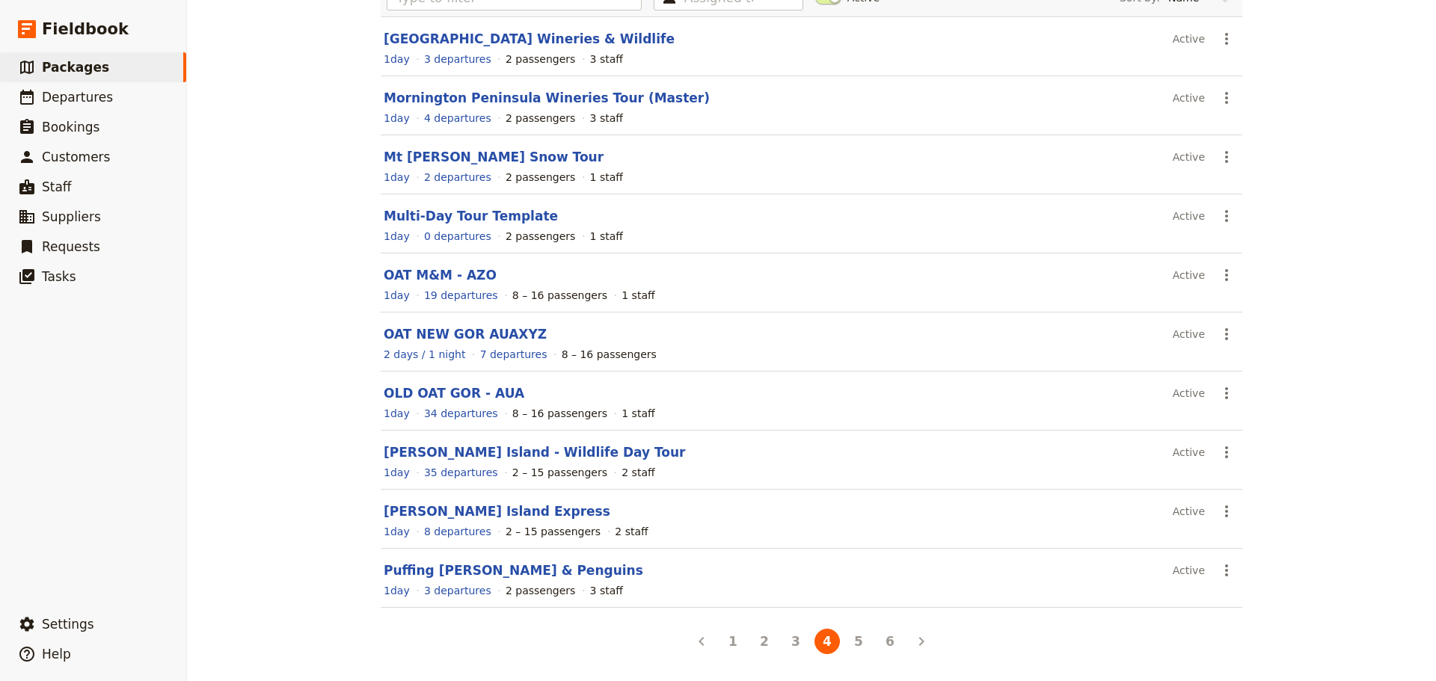
click at [417, 322] on section "OAT NEW GOR AUAXYZ Active ​ 2 days / 1 night 7 departures 8 – 16 passengers" at bounding box center [812, 342] width 862 height 59
click at [411, 328] on link "OAT NEW GOR AUAXYZ" at bounding box center [465, 334] width 163 height 15
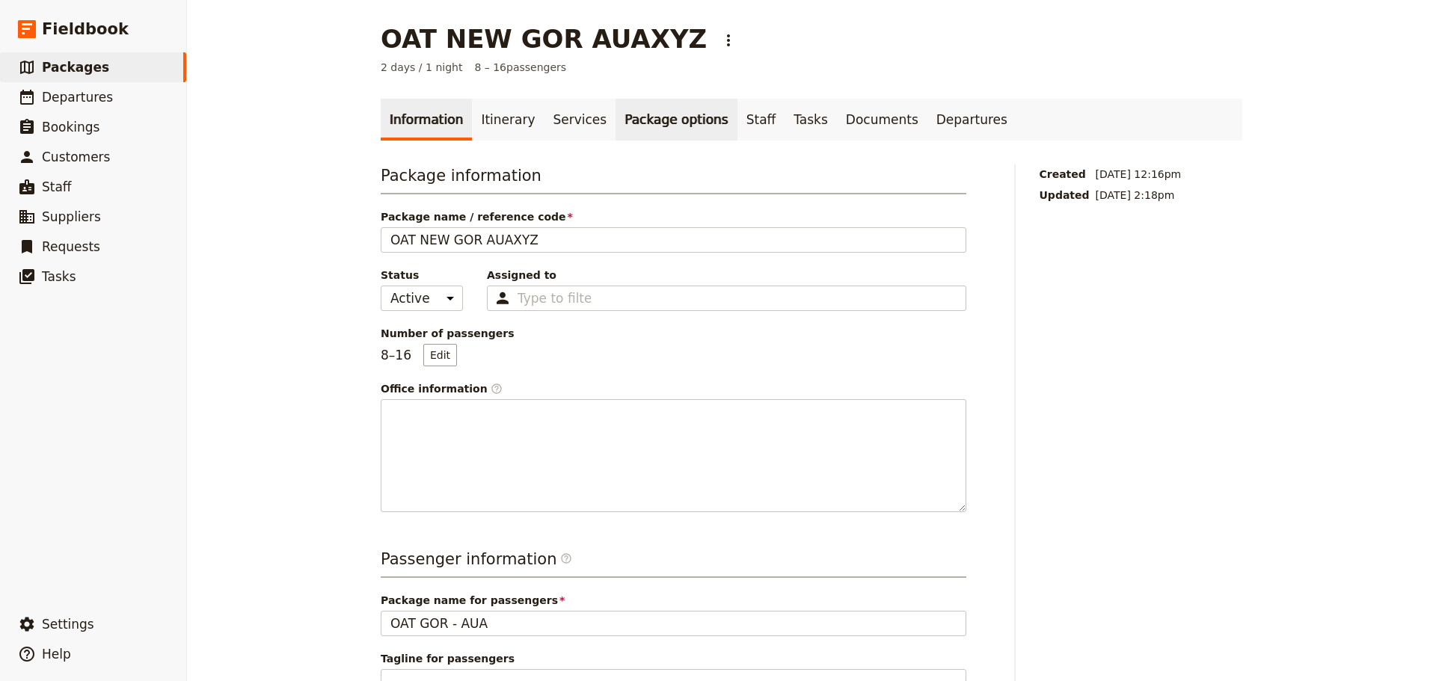
click at [649, 129] on link "Package options" at bounding box center [676, 120] width 121 height 42
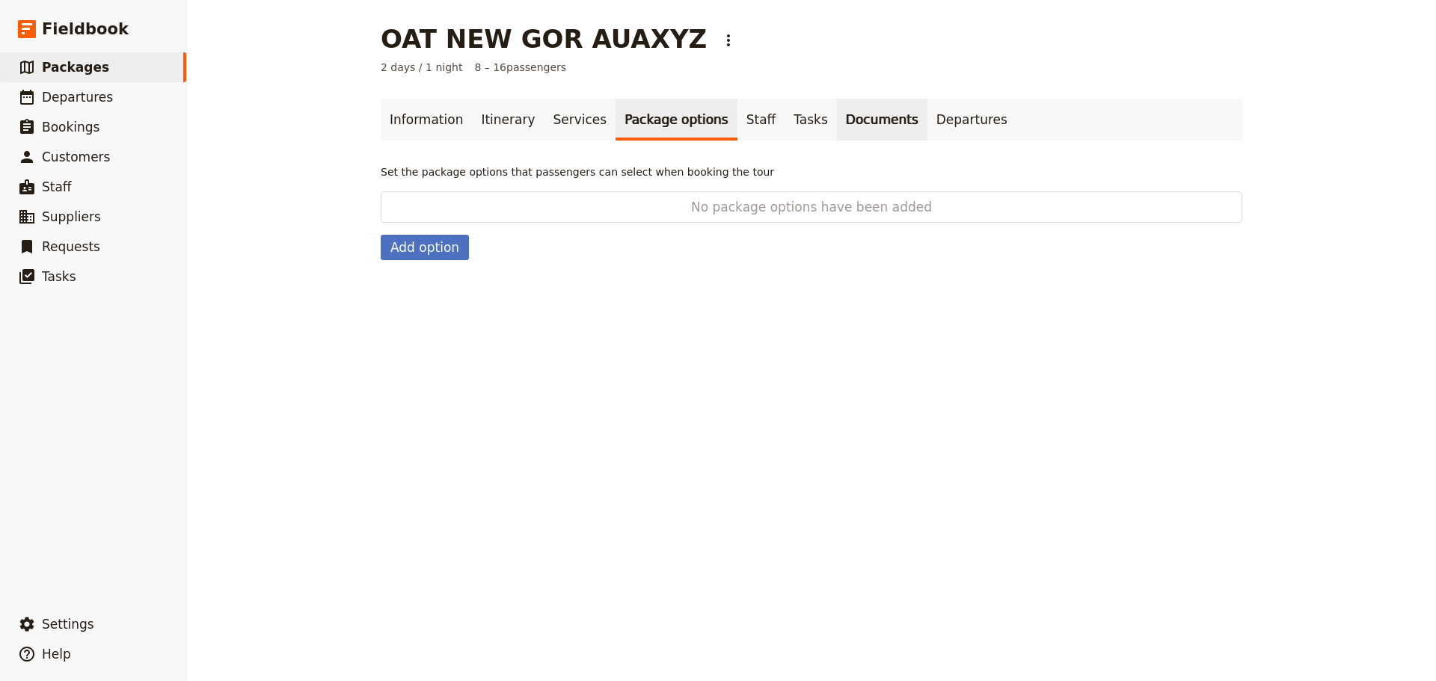
click at [837, 117] on link "Documents" at bounding box center [882, 120] width 91 height 42
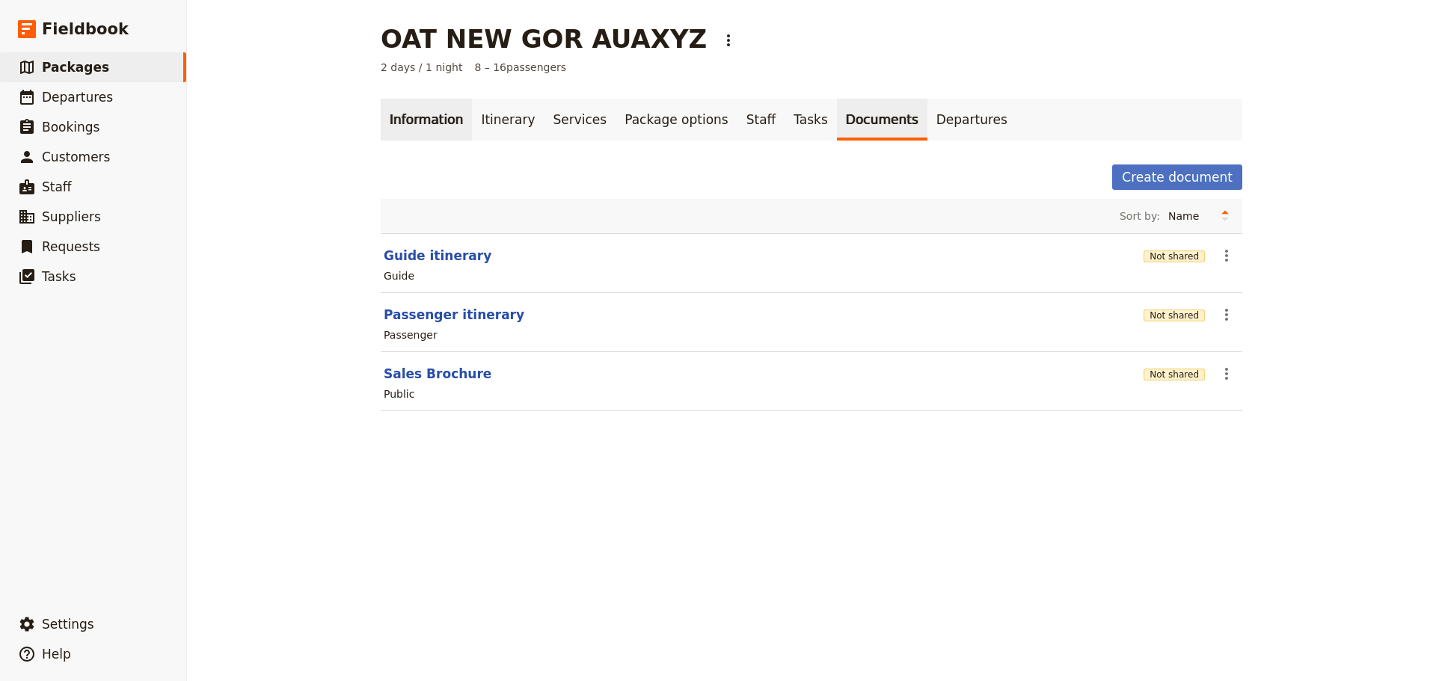
click at [439, 123] on link "Information" at bounding box center [426, 120] width 91 height 42
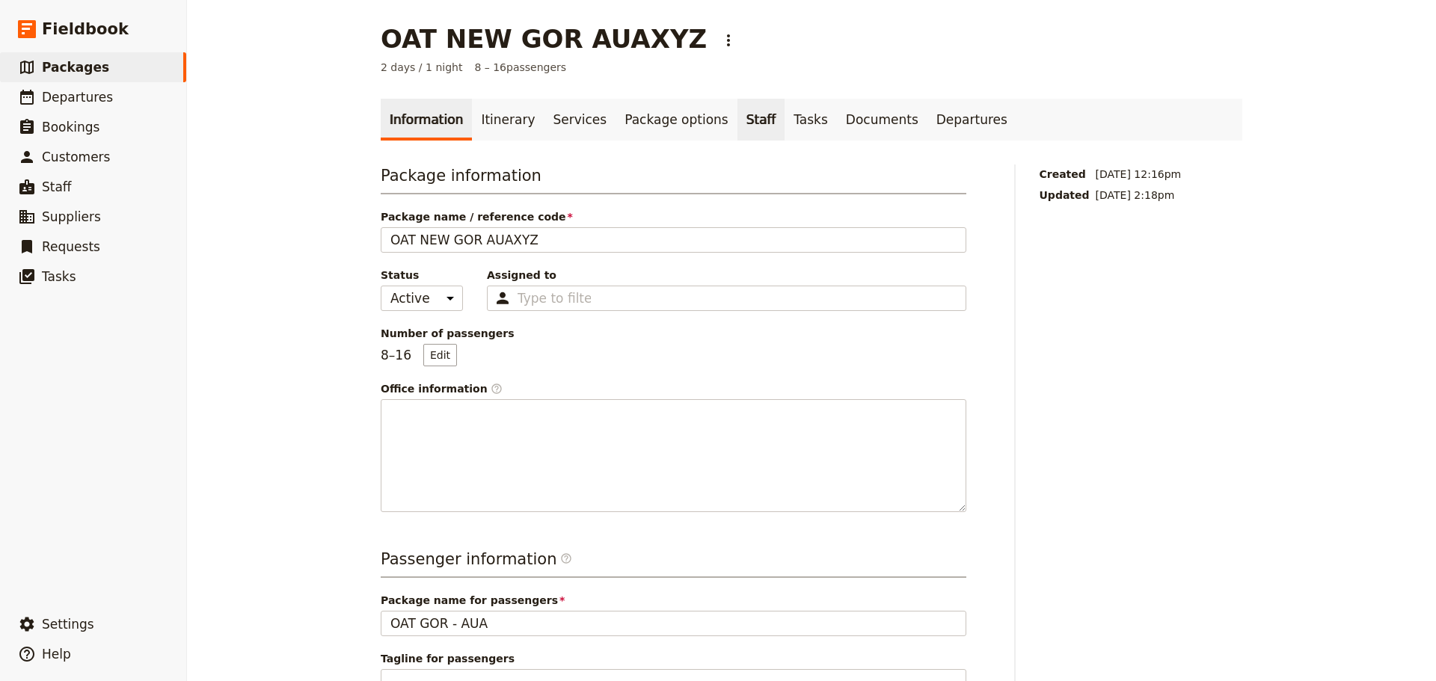
click at [738, 109] on link "Staff" at bounding box center [762, 120] width 48 height 42
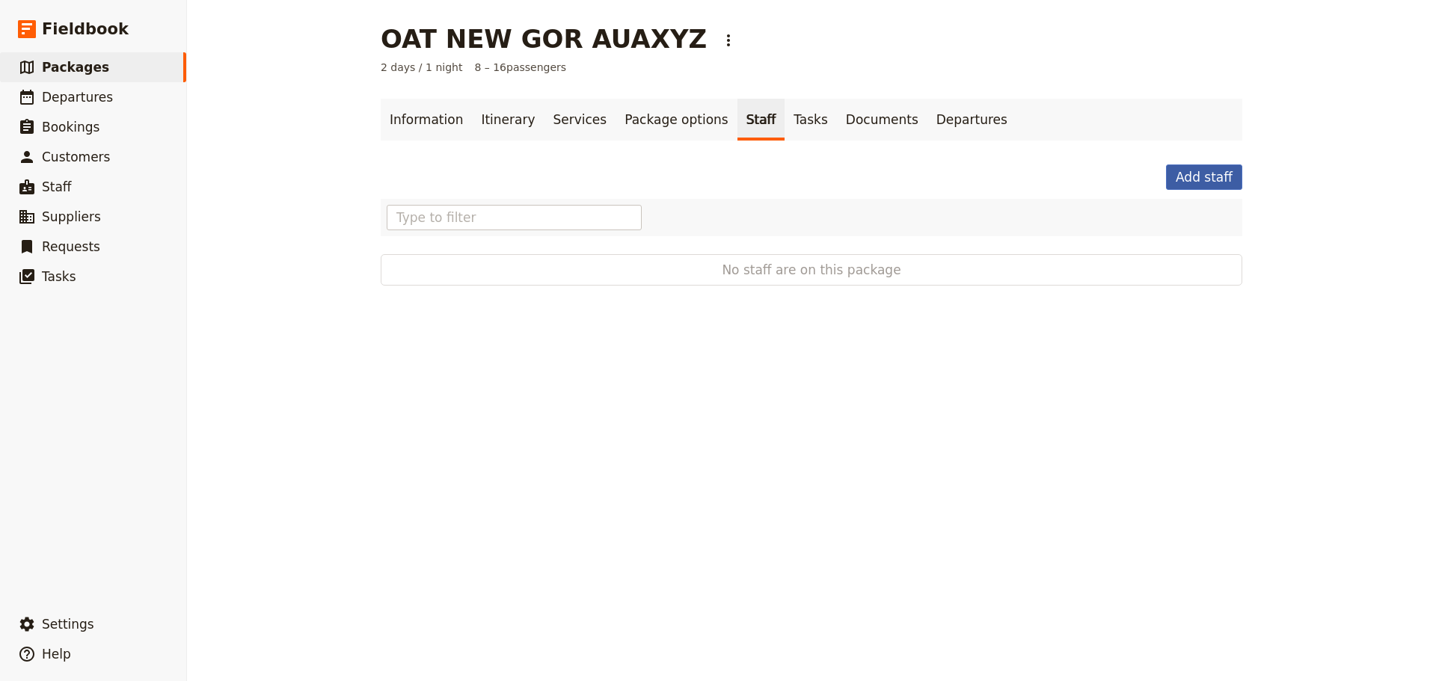
click at [1211, 176] on button "Add staff" at bounding box center [1204, 177] width 76 height 25
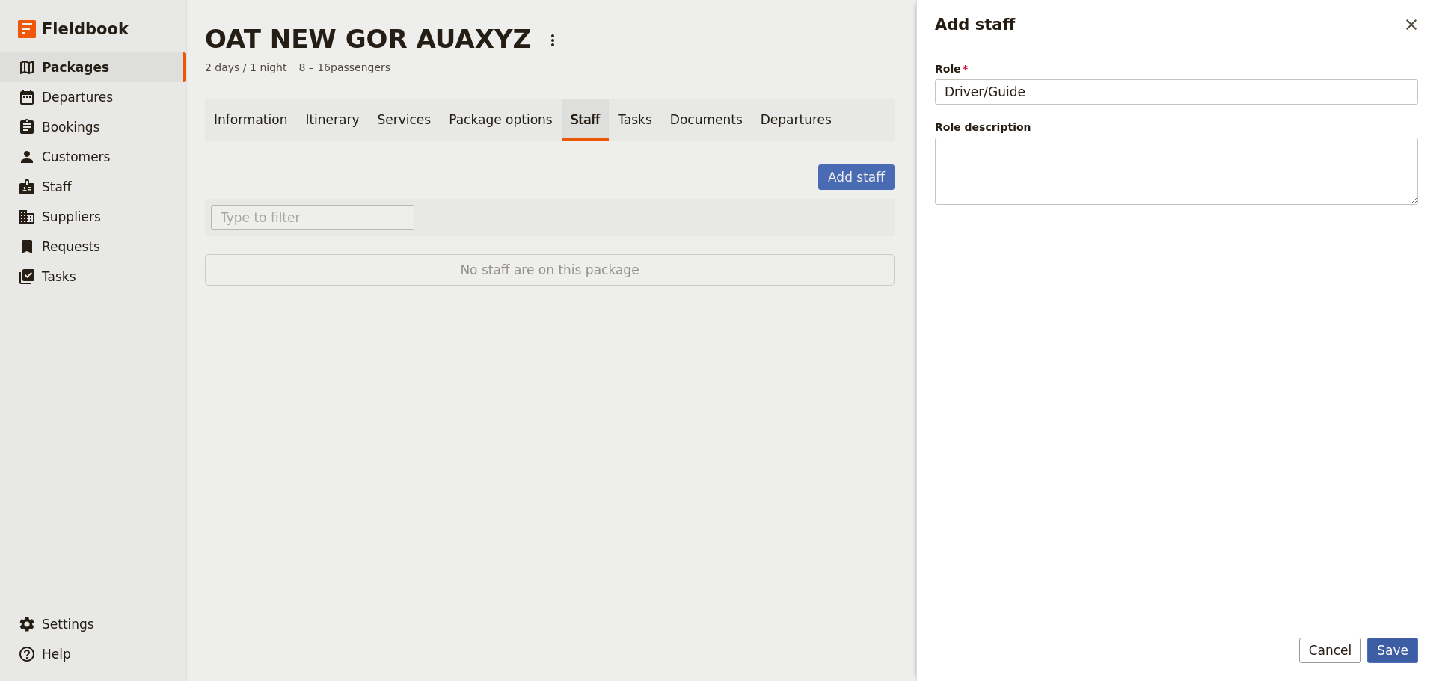
type input "Driver/Guide"
click at [1405, 653] on button "Save" at bounding box center [1392, 650] width 51 height 25
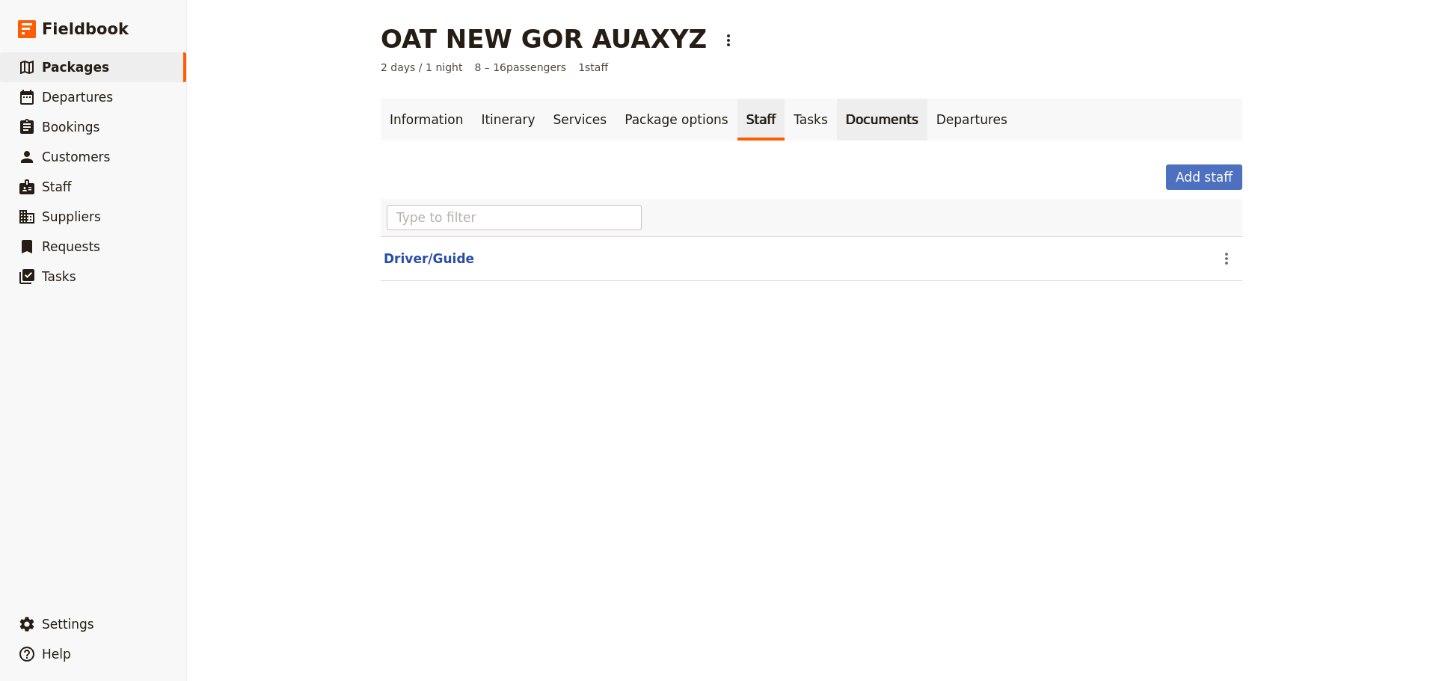
click at [837, 120] on link "Documents" at bounding box center [882, 120] width 91 height 42
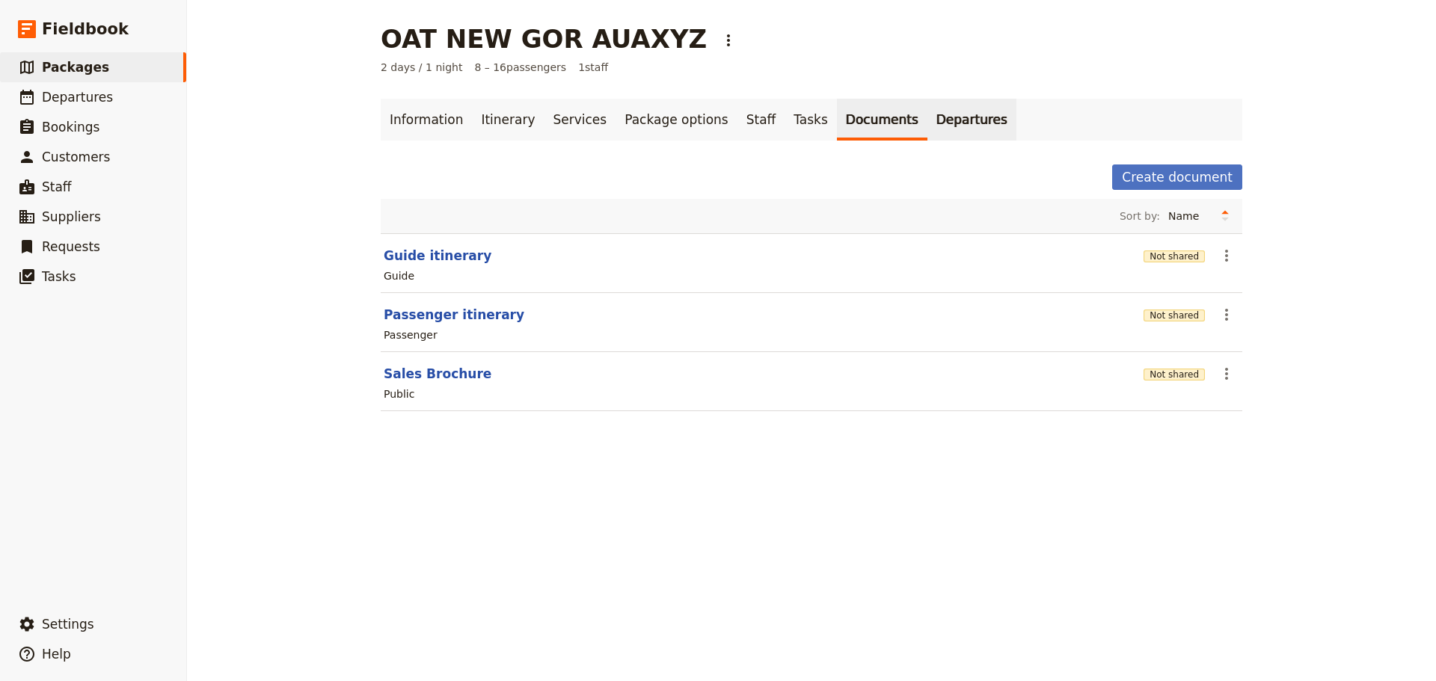
click at [927, 115] on link "Departures" at bounding box center [971, 120] width 89 height 42
